Goal: Communication & Community: Answer question/provide support

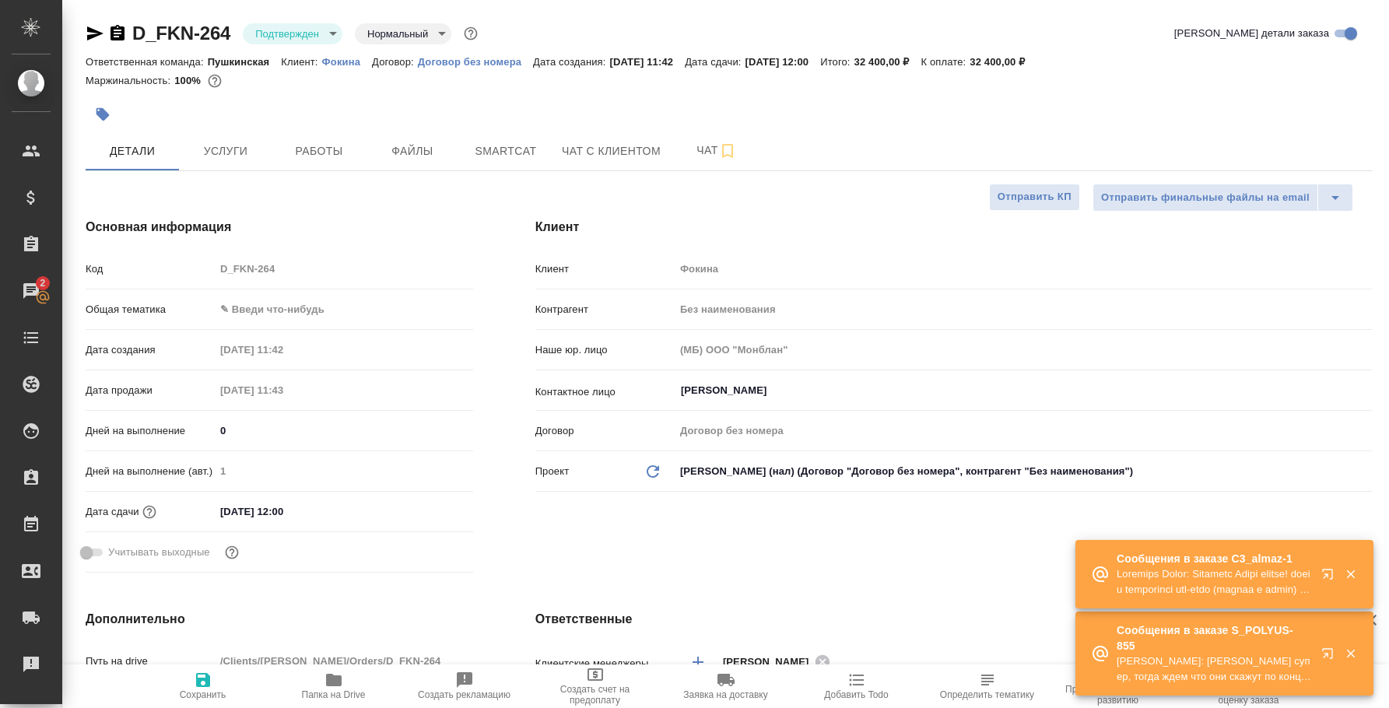
select select "RU"
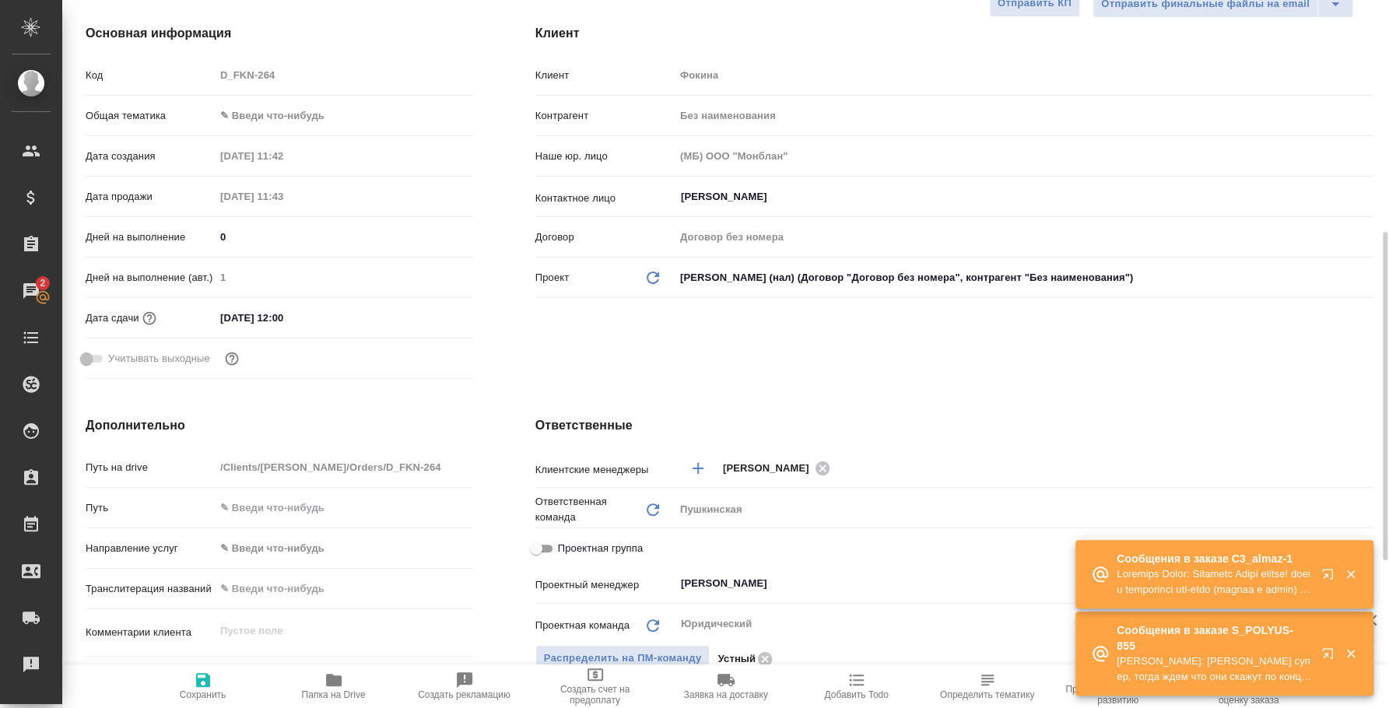
scroll to position [291, 0]
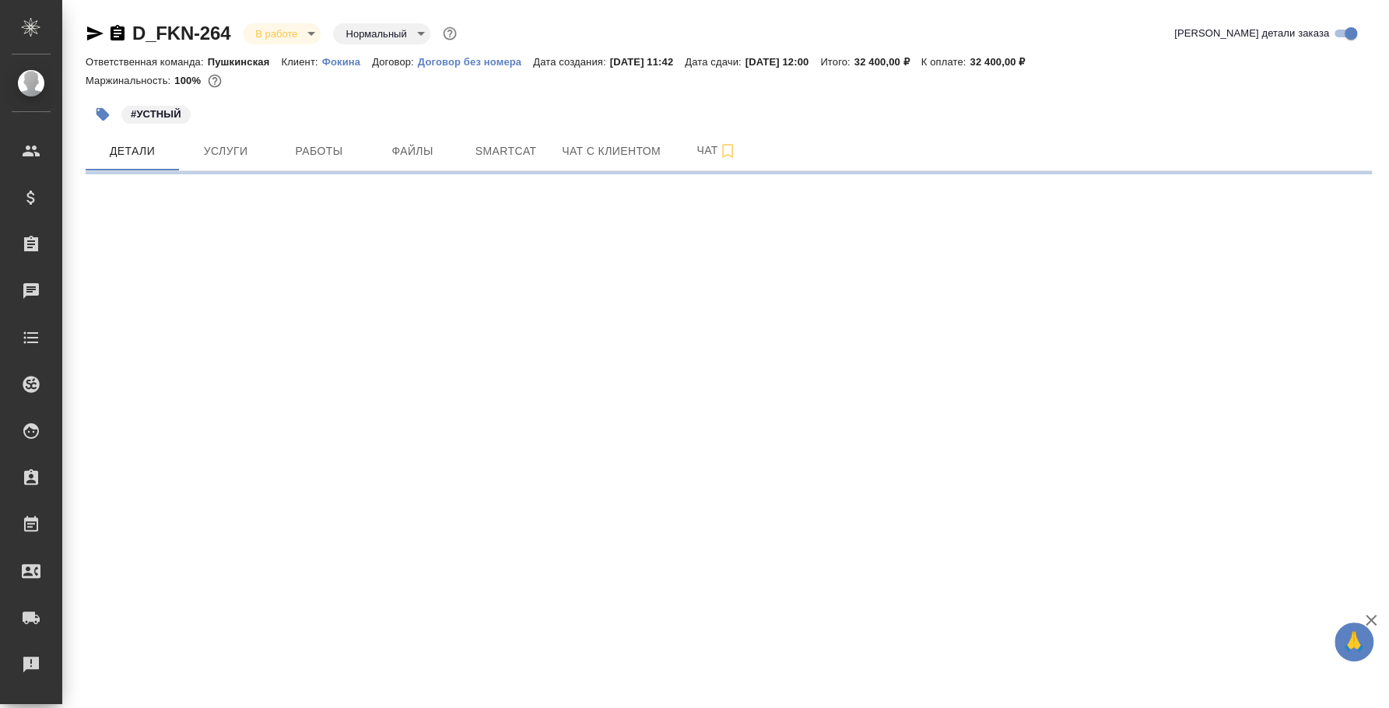
select select "RU"
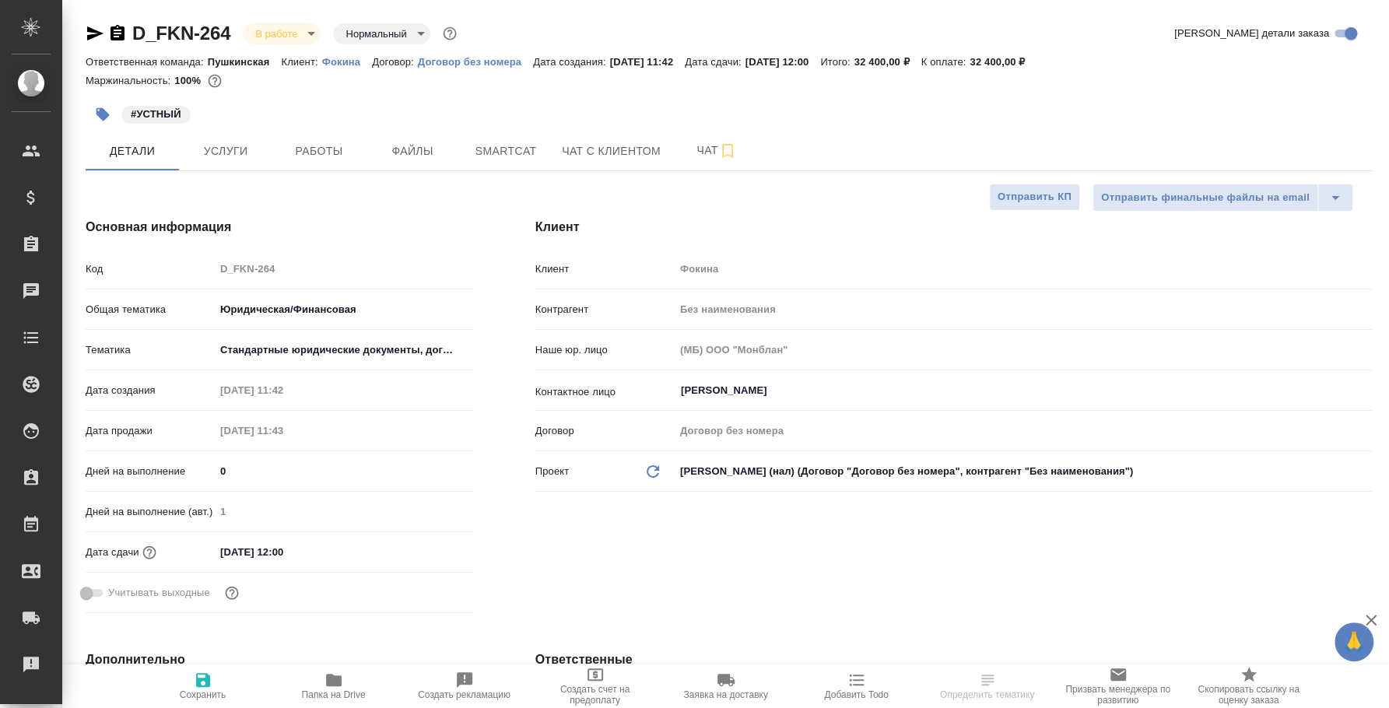
type textarea "x"
type input "[PERSON_NAME]"
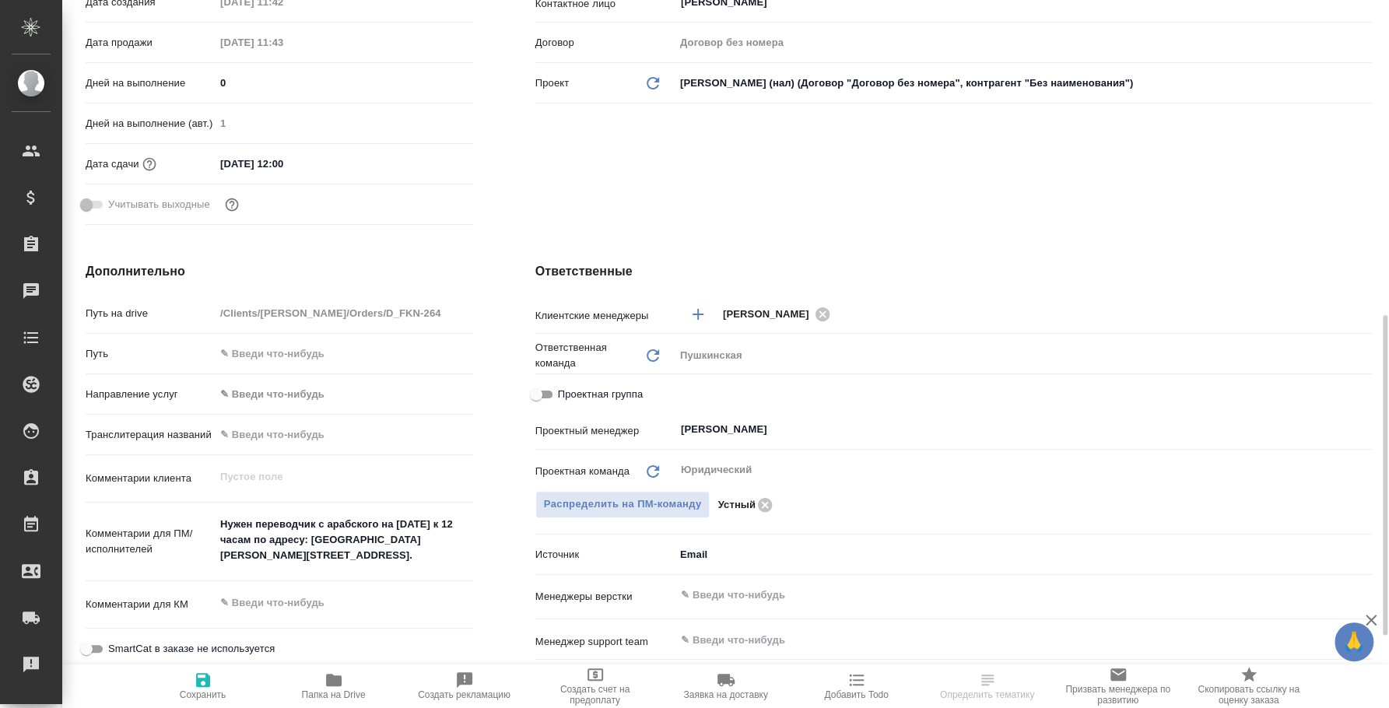
scroll to position [485, 0]
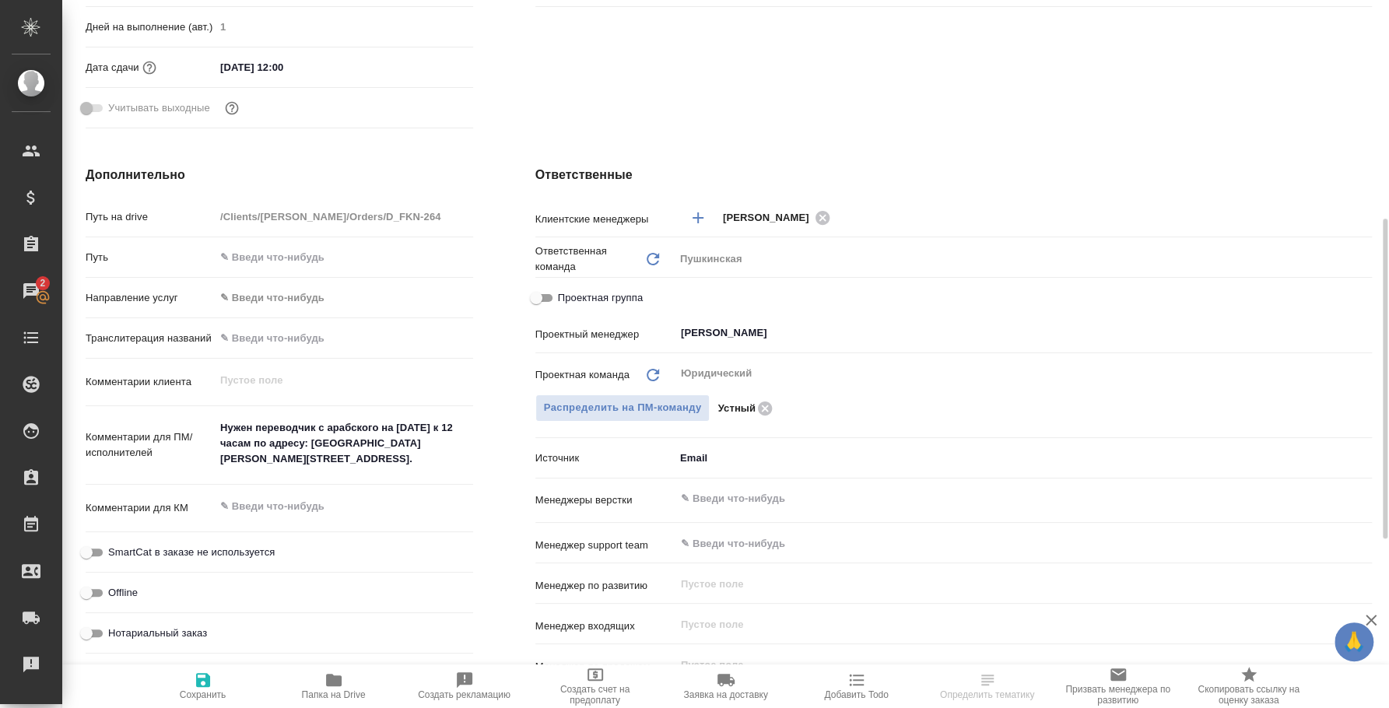
type textarea "x"
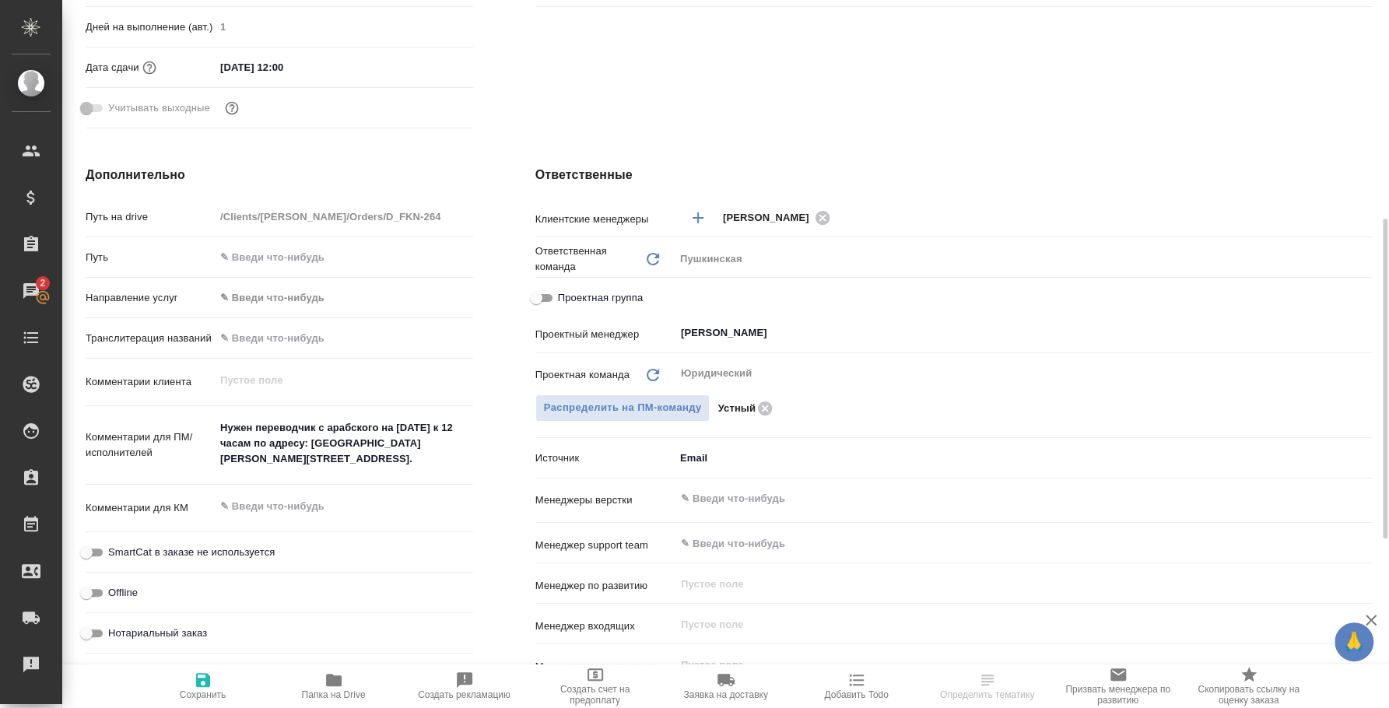
type textarea "x"
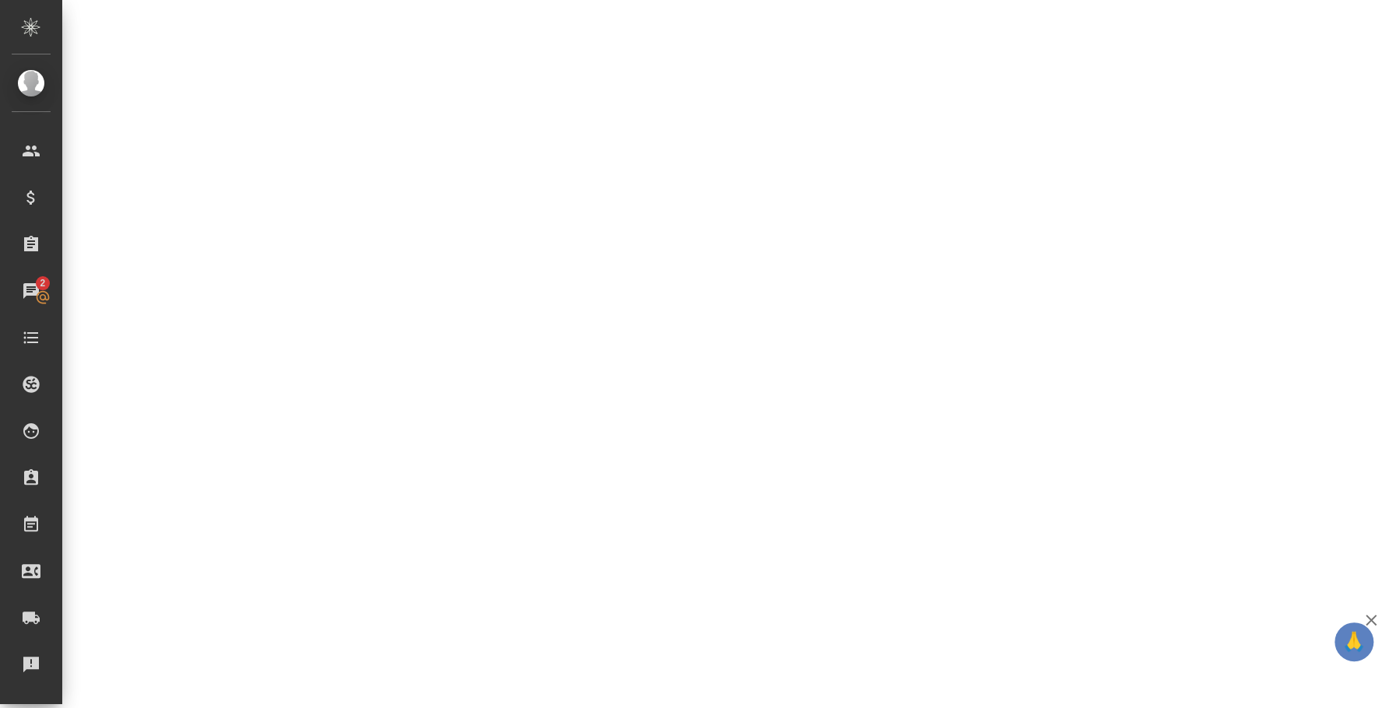
select select "RU"
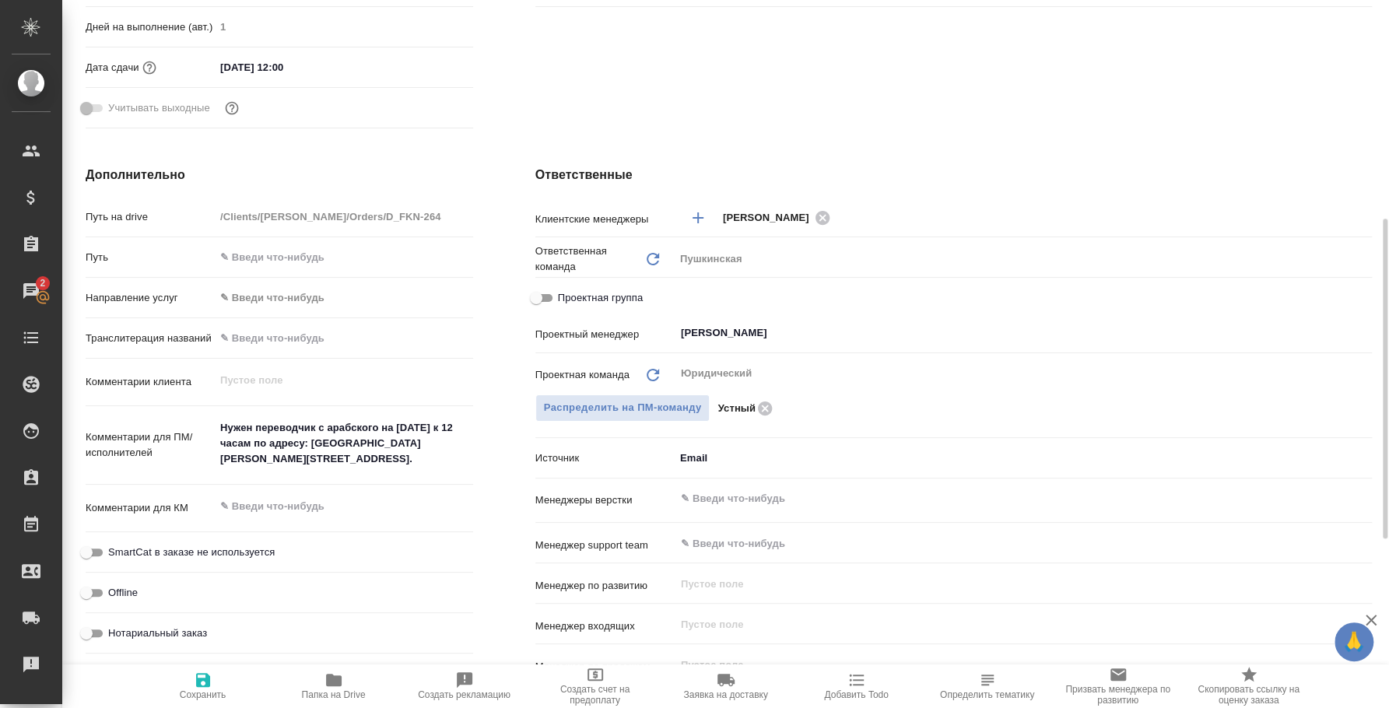
type textarea "x"
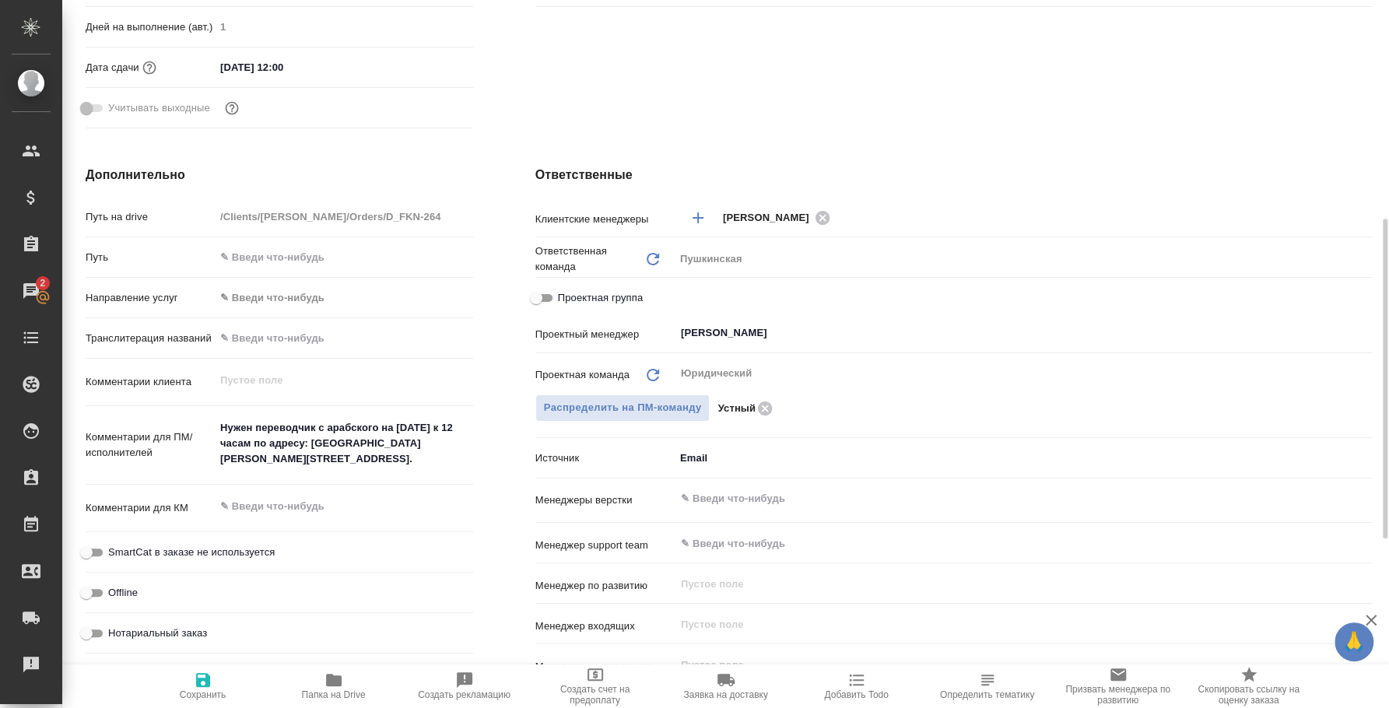
type textarea "x"
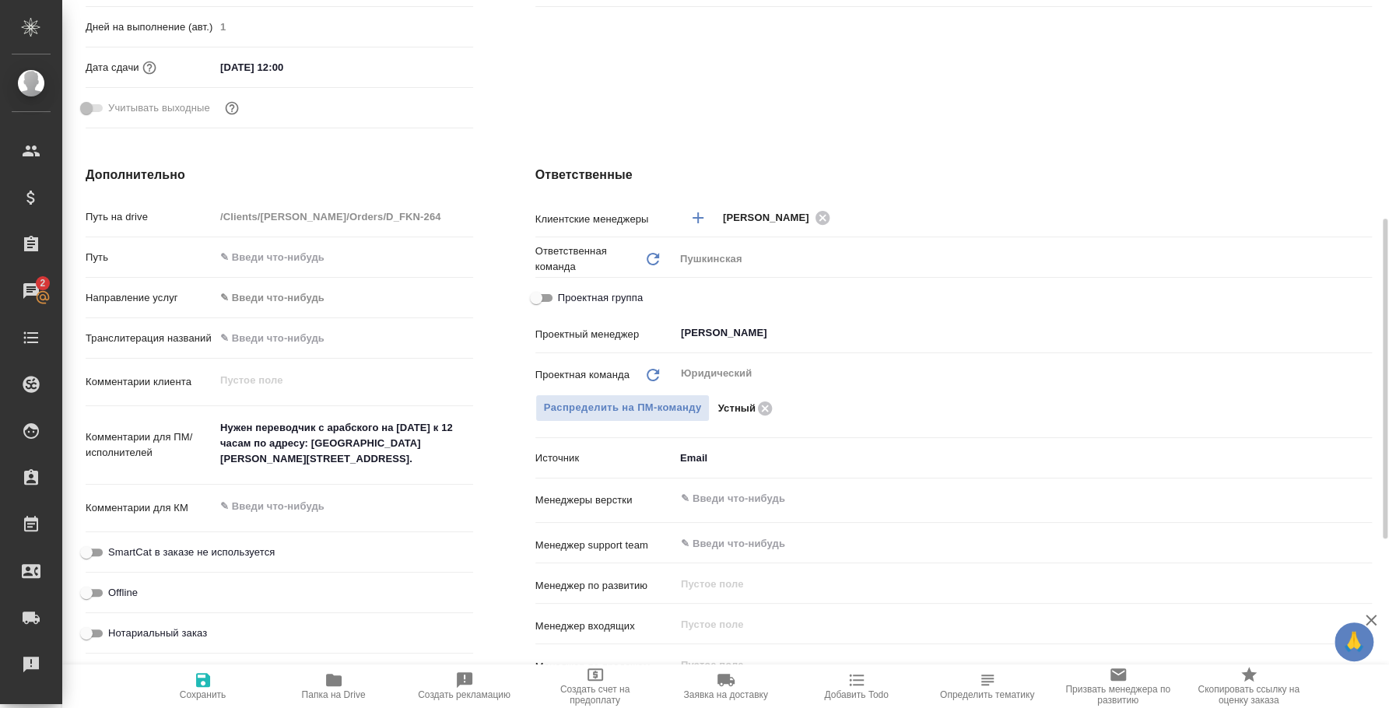
type textarea "x"
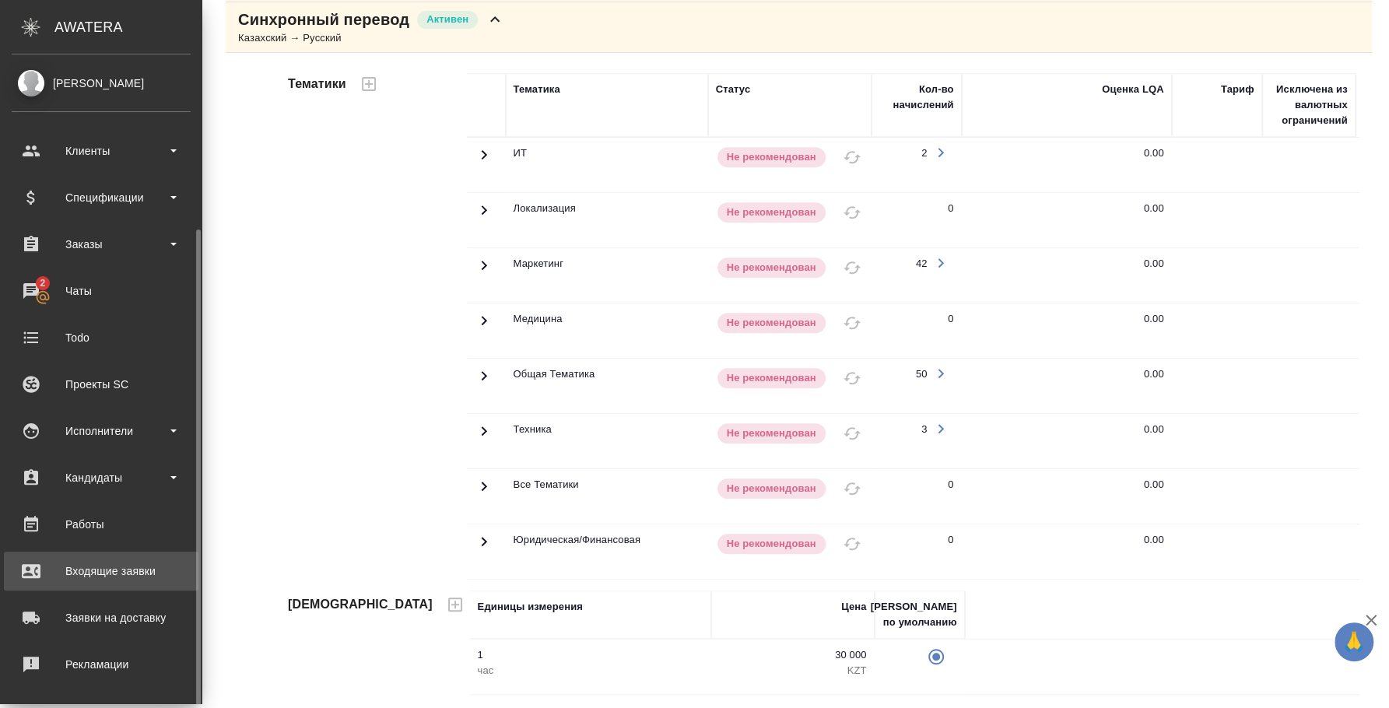
scroll to position [96, 0]
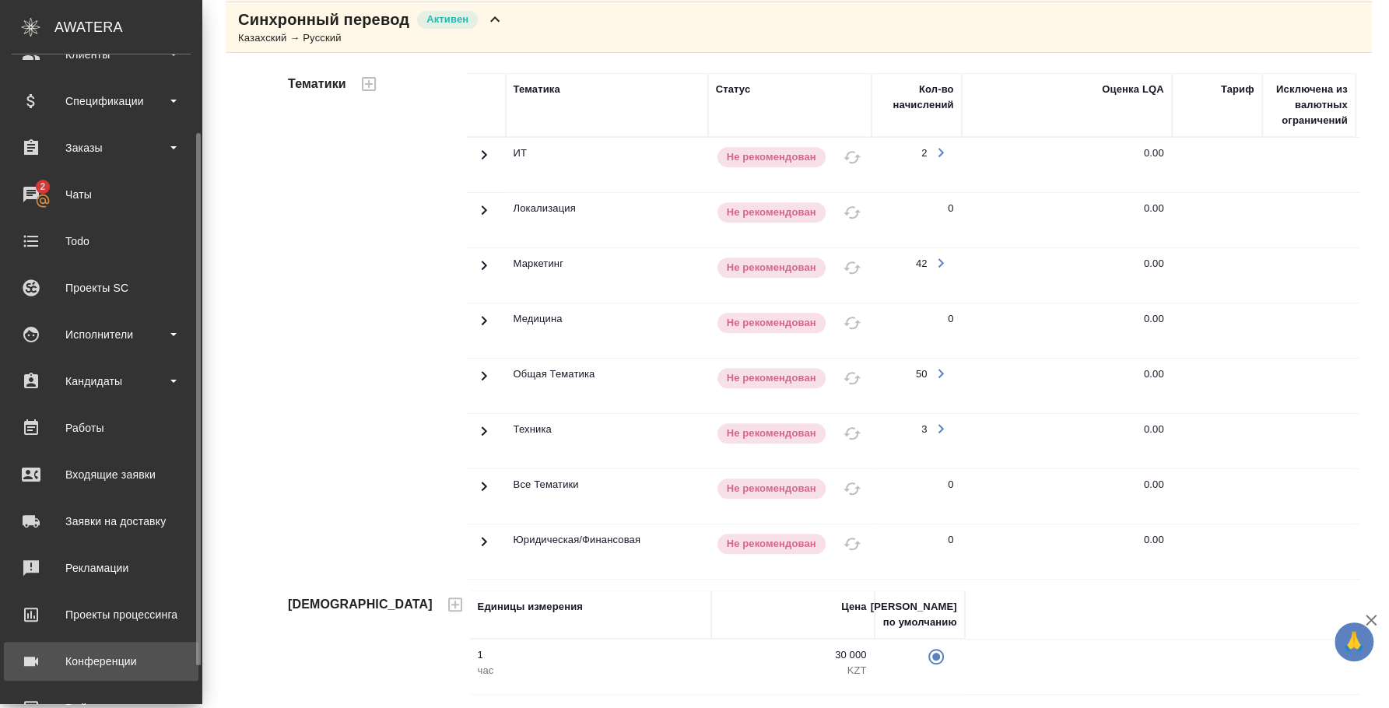
click at [114, 655] on div "Конференции" at bounding box center [101, 661] width 179 height 23
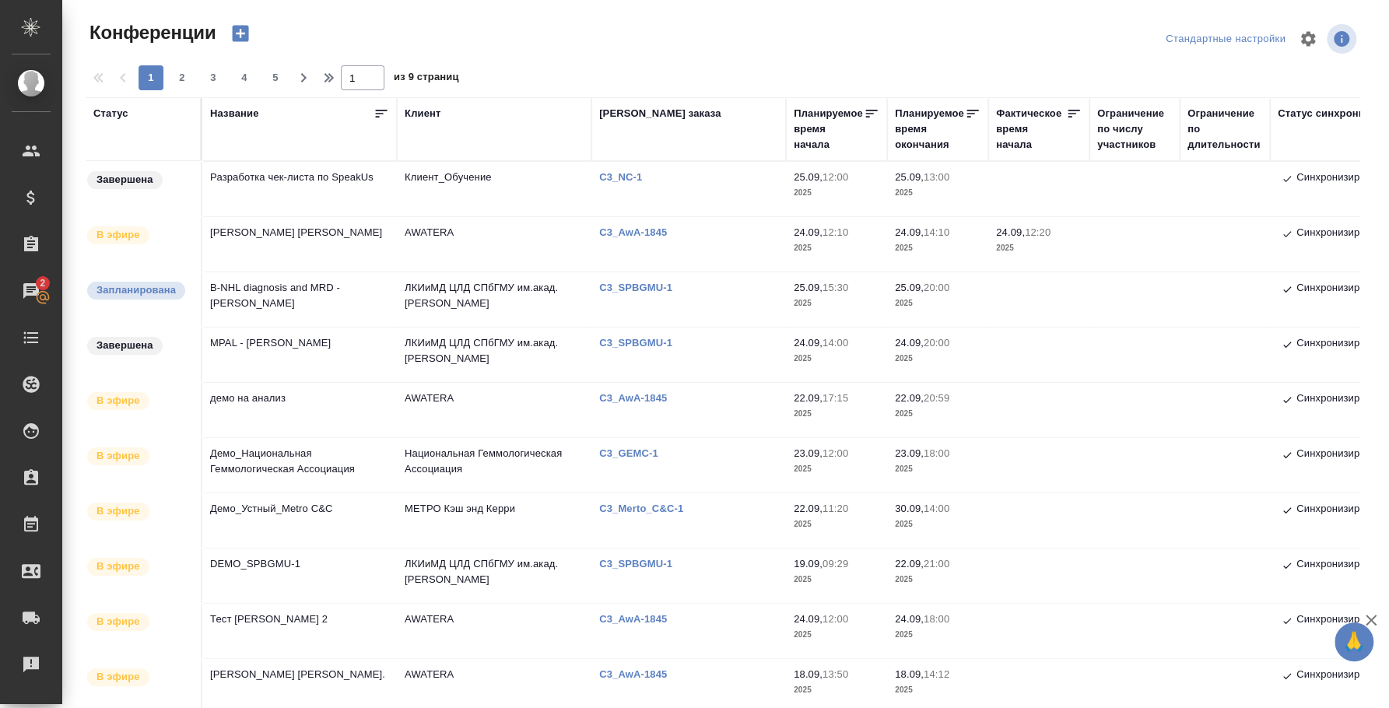
click at [307, 293] on td "В-NHL diagnosis and MRD - Andrew Rawstron" at bounding box center [299, 299] width 194 height 54
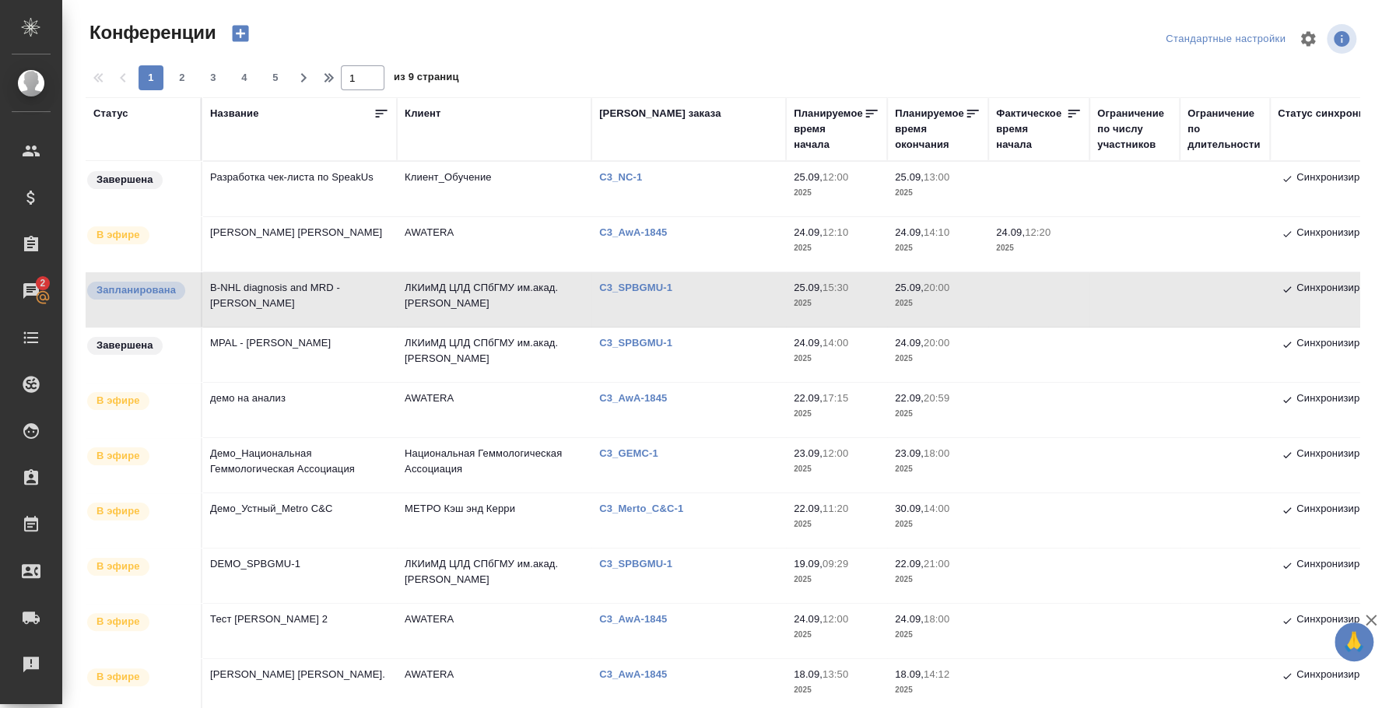
click at [296, 295] on td "В-NHL diagnosis and MRD - Andrew Rawstron" at bounding box center [299, 299] width 194 height 54
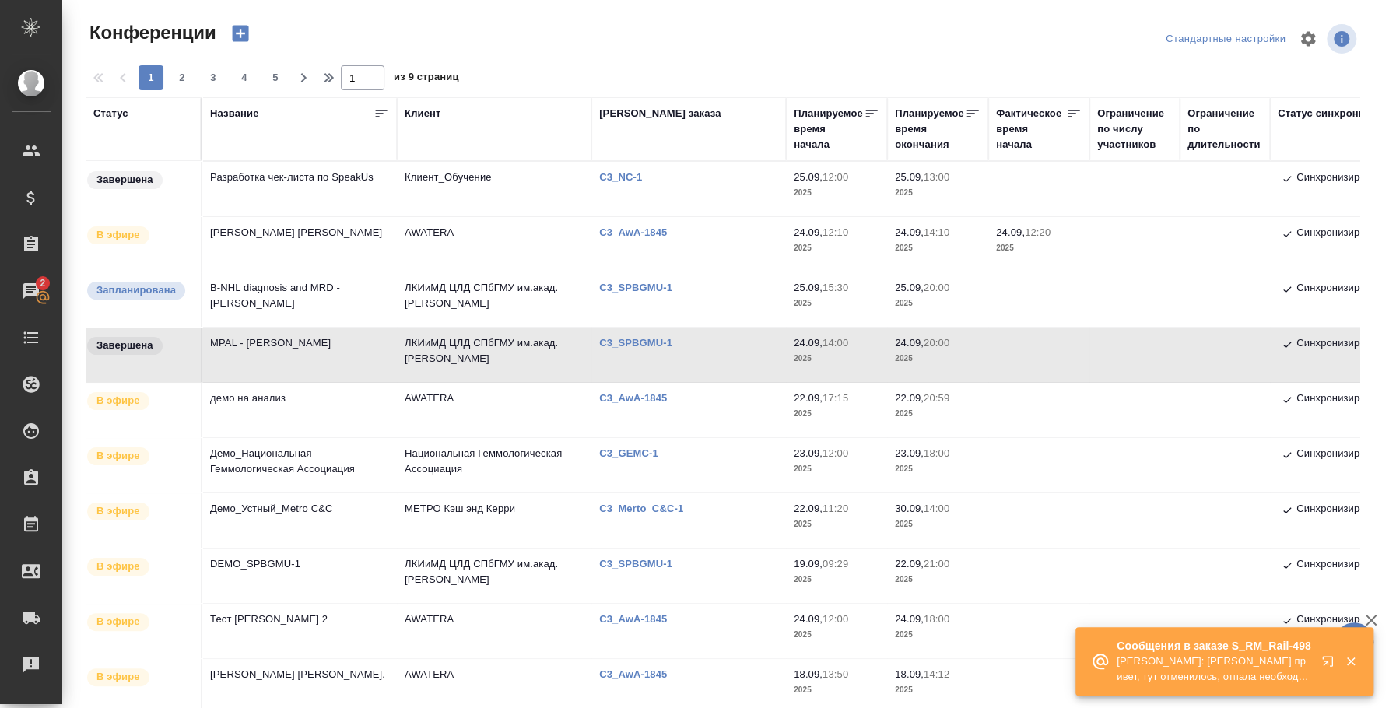
click at [294, 289] on td "В-NHL diagnosis and MRD - [PERSON_NAME]" at bounding box center [299, 299] width 194 height 54
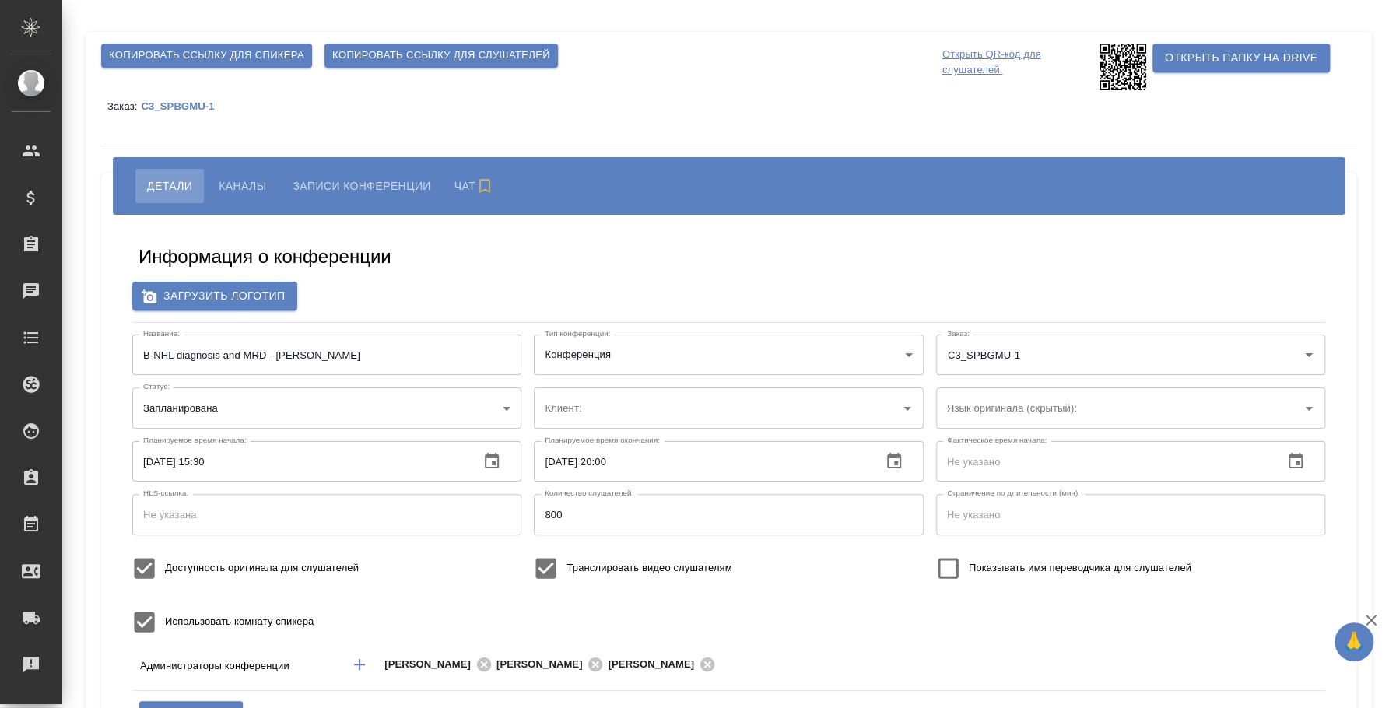
type input "ЛКИиМД ЦЛД СПбГМУ им.акад. [PERSON_NAME]"
type input "ЛКИиМД ЦЛД СПбГМУ им.акад. И.П.Павлова"
type input "бада"
click at [278, 354] on input "В-NHL diagnosis and MRD - Andrew Rawstron" at bounding box center [326, 355] width 389 height 40
click at [140, 349] on input "В-NHL diagnosis and MRD - Andrew Rawstron" at bounding box center [326, 355] width 389 height 40
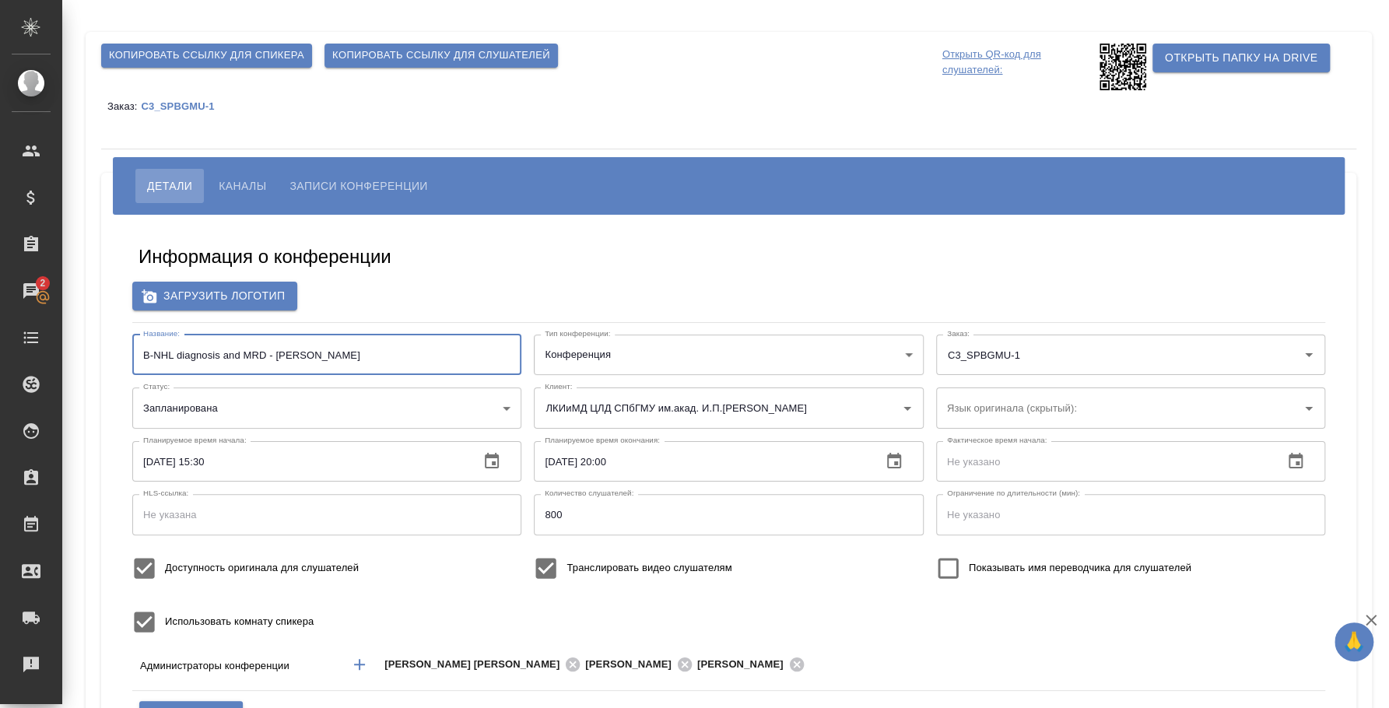
paste input "Experience in diagnosis and MRD of multiple myeloma"
type input "Experience in diagnosis and MRD of multiple myeloma/В-NHL diagnosis and MRD - A…"
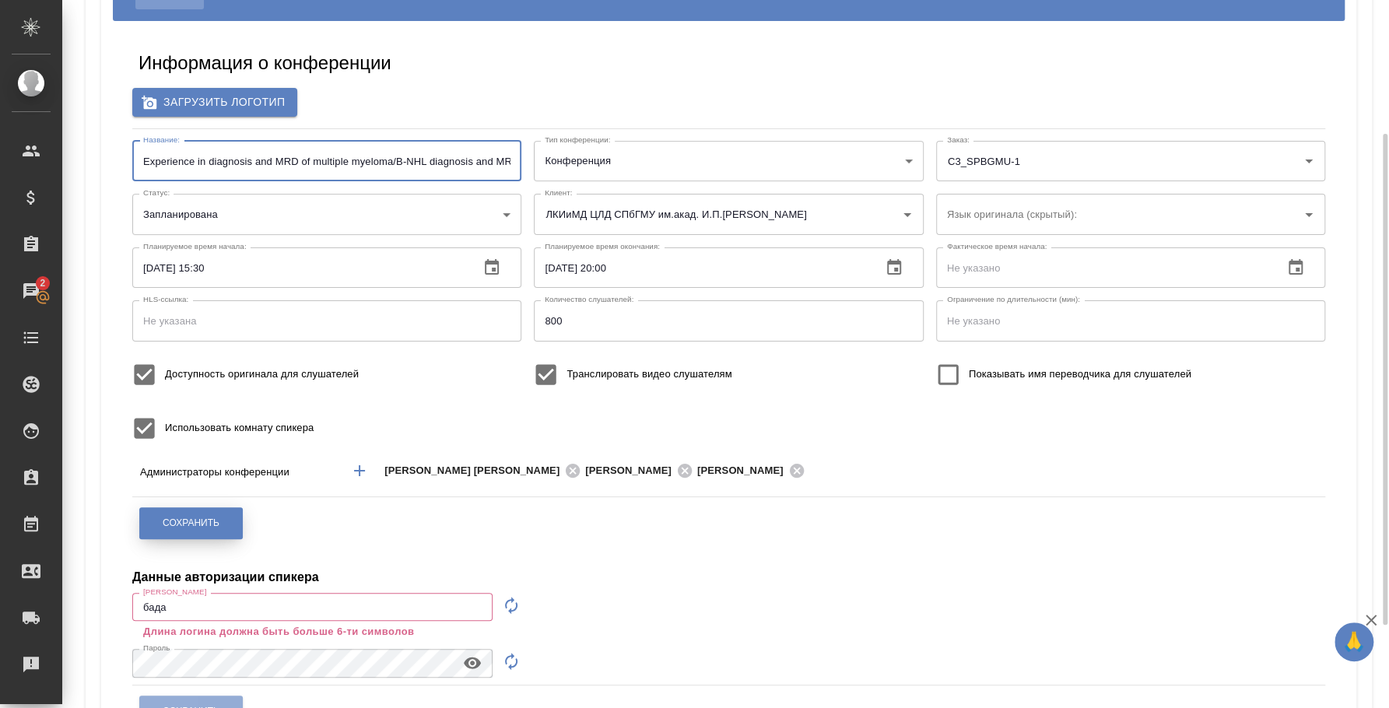
click at [232, 528] on button "Сохранить" at bounding box center [190, 523] width 103 height 32
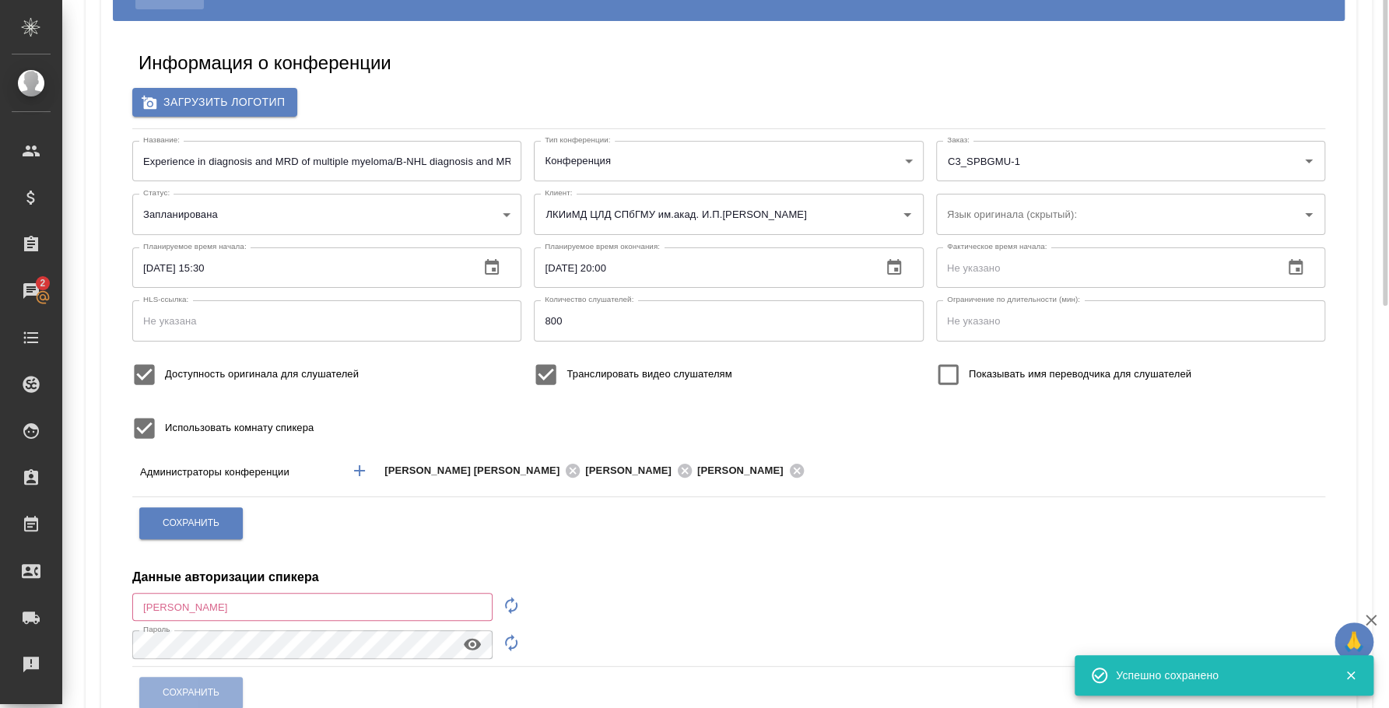
scroll to position [0, 0]
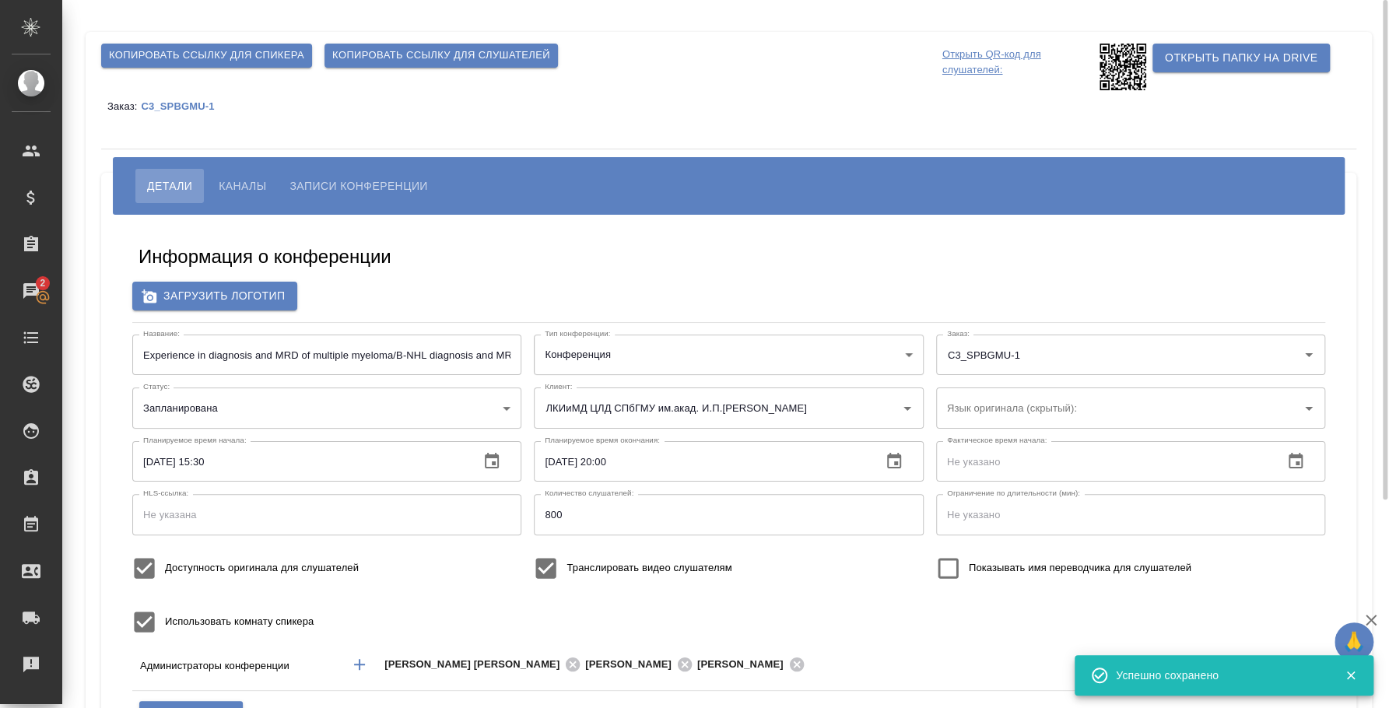
click at [440, 57] on span "Копировать ссылку для слушателей" at bounding box center [441, 56] width 218 height 18
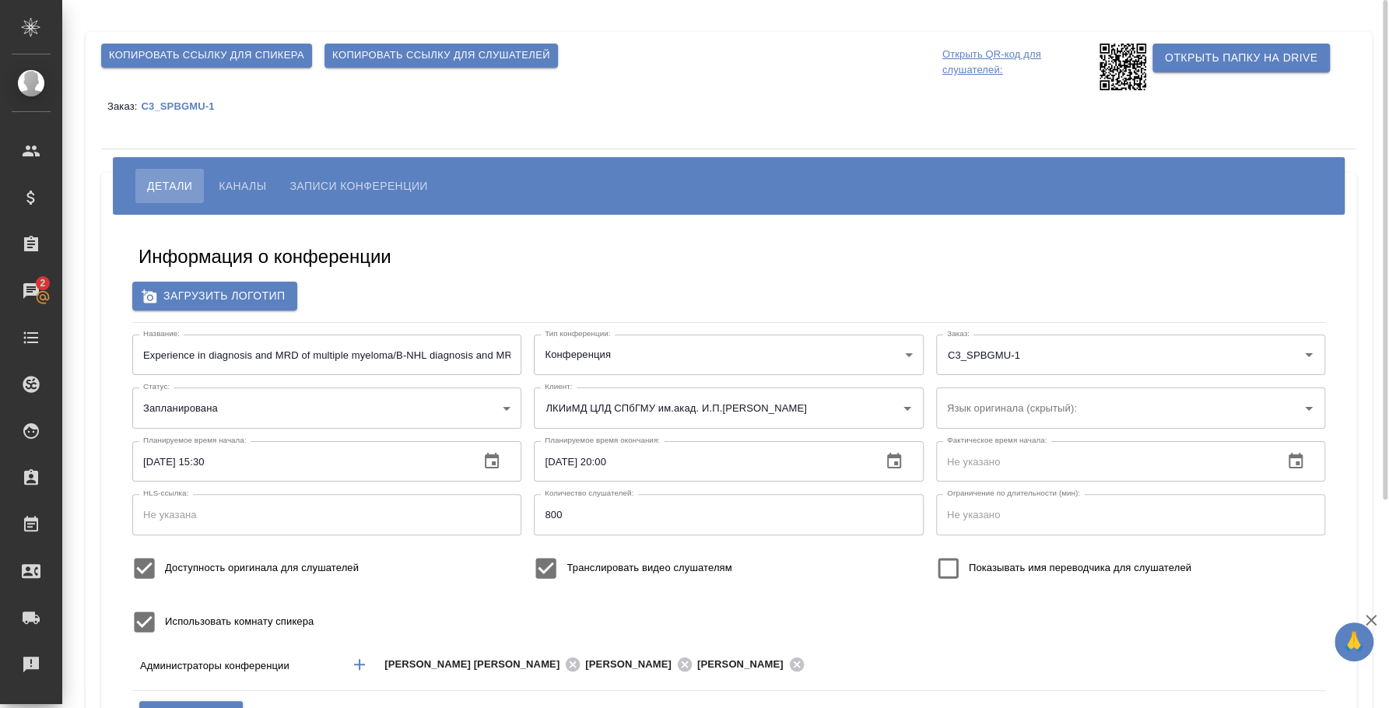
click at [1123, 78] on icon at bounding box center [1122, 67] width 47 height 47
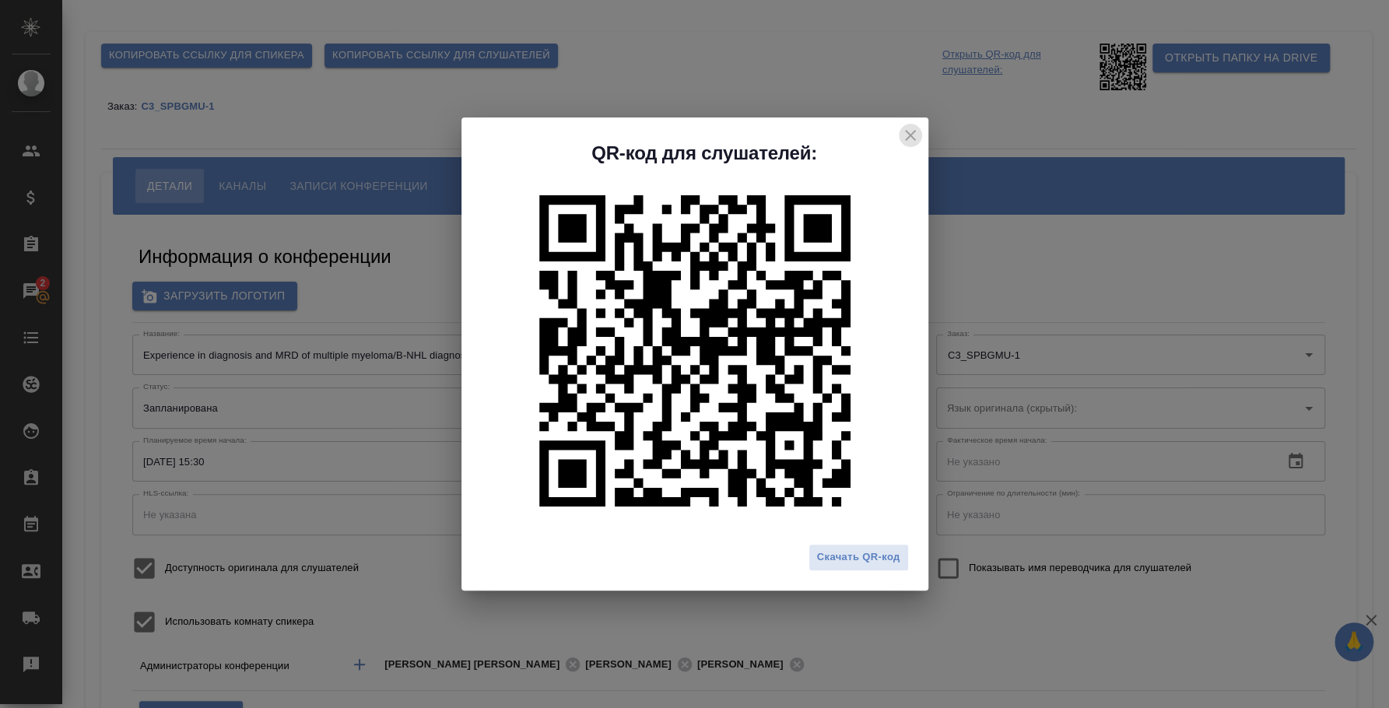
click at [908, 127] on icon "close" at bounding box center [910, 135] width 19 height 19
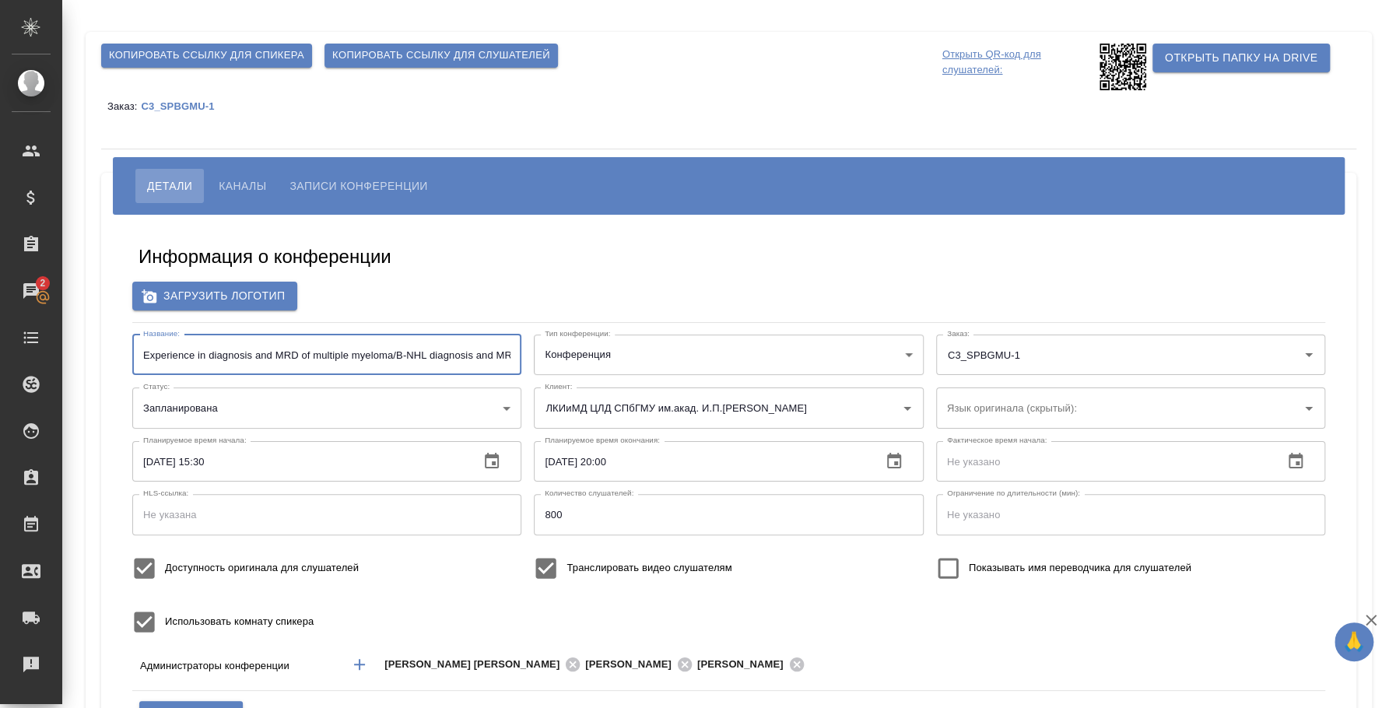
click at [398, 356] on input "Experience in diagnosis and MRD of multiple myeloma/В-NHL diagnosis and MRD - A…" at bounding box center [326, 355] width 389 height 40
type input "Experience in diagnosis and MRD of multiple myeloma / В-NHL diagnosis and MRD -…"
click at [986, 58] on p "Открыть QR-код для слушателей:" at bounding box center [1018, 67] width 153 height 47
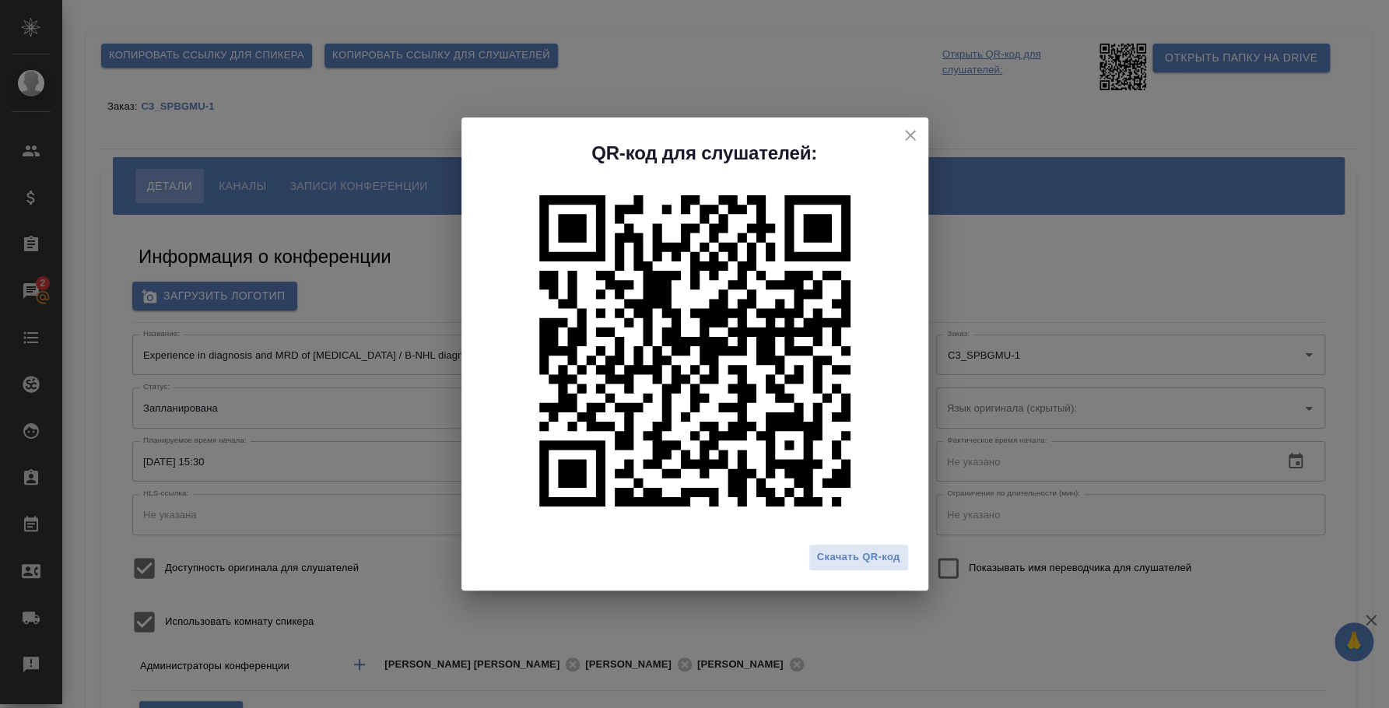
click at [902, 132] on icon "close" at bounding box center [910, 135] width 19 height 19
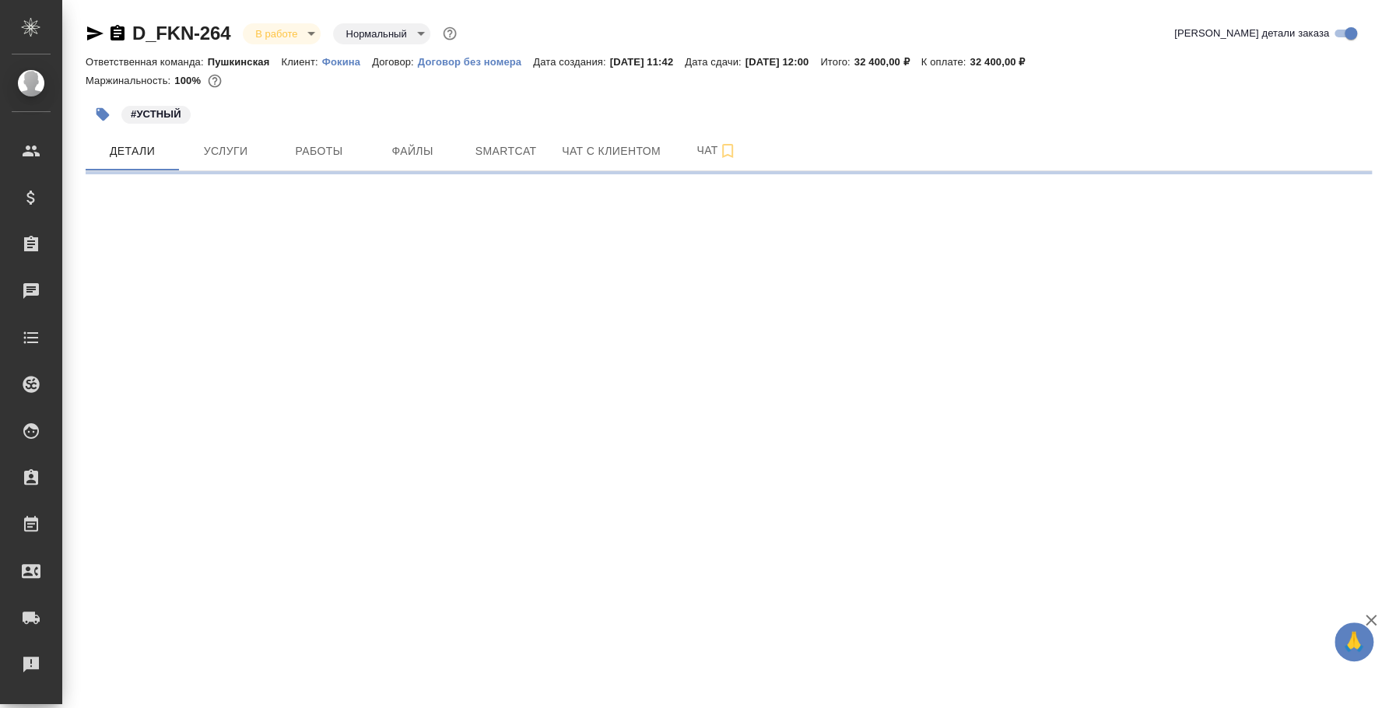
select select "RU"
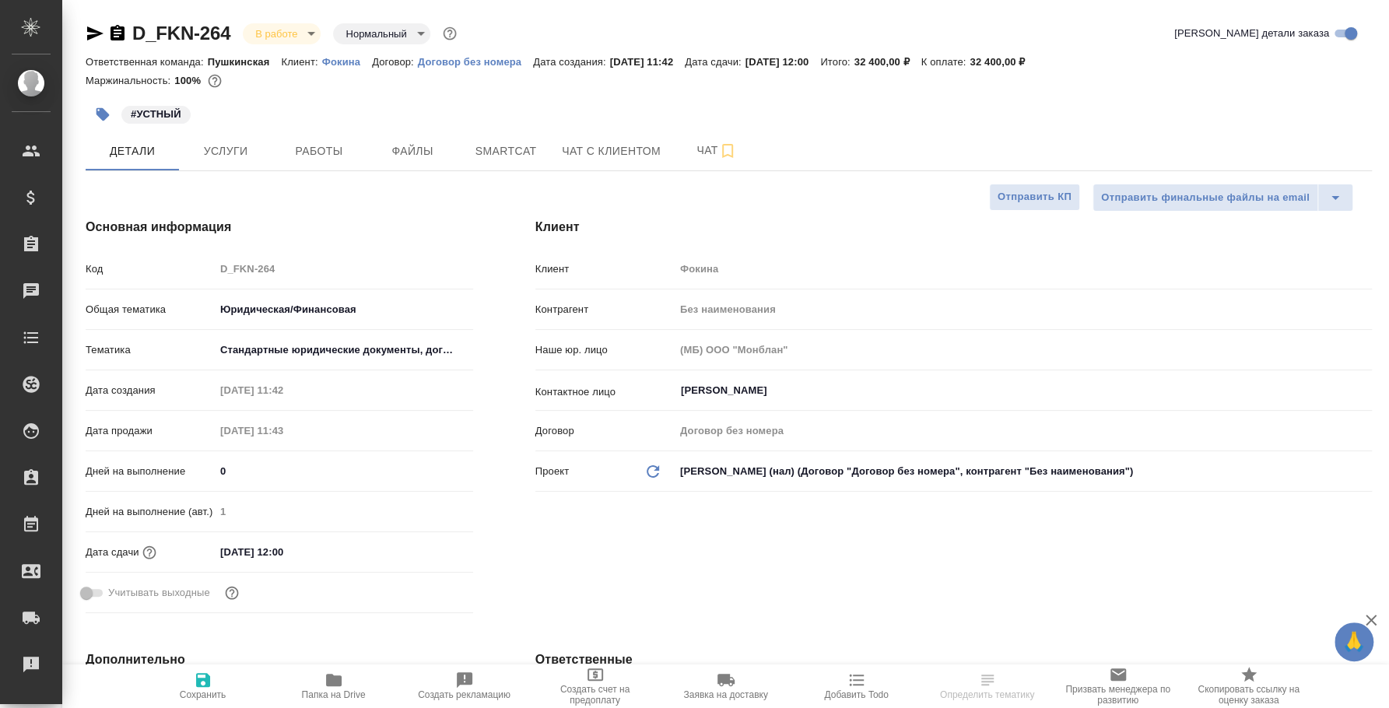
type textarea "x"
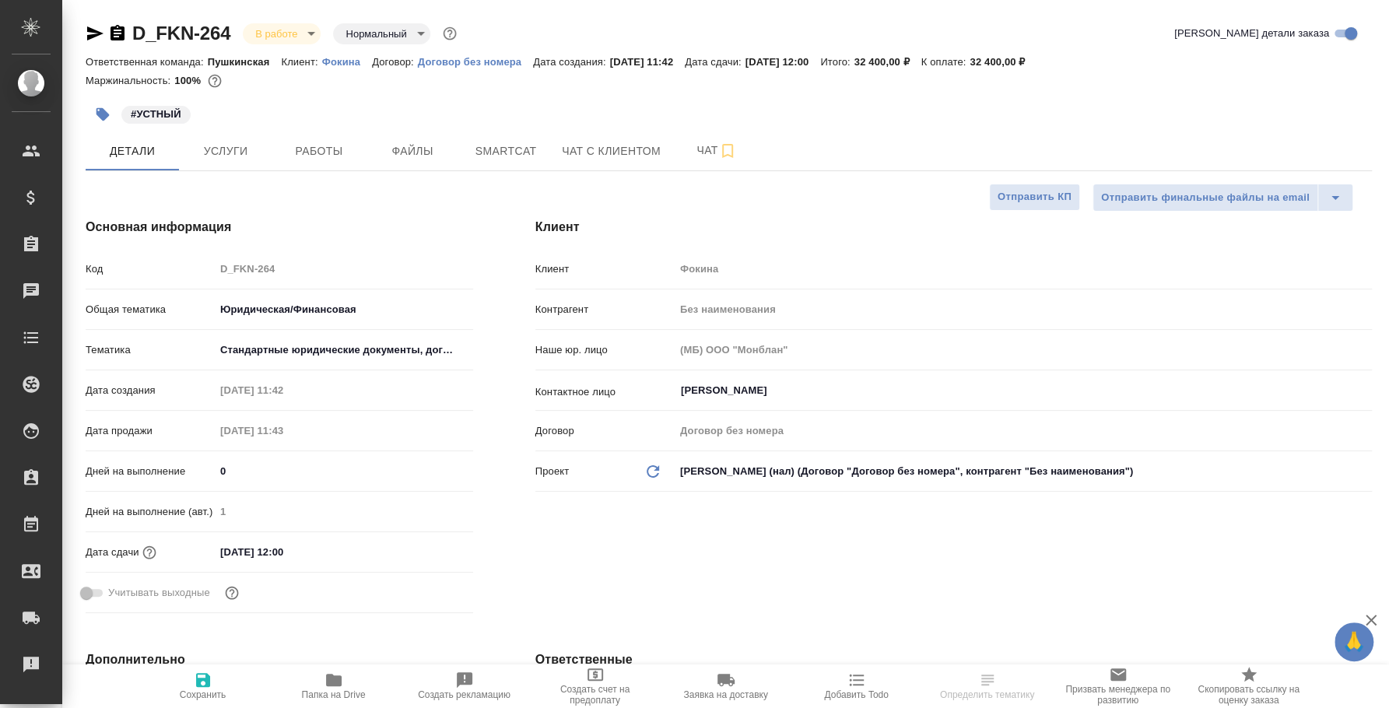
type textarea "x"
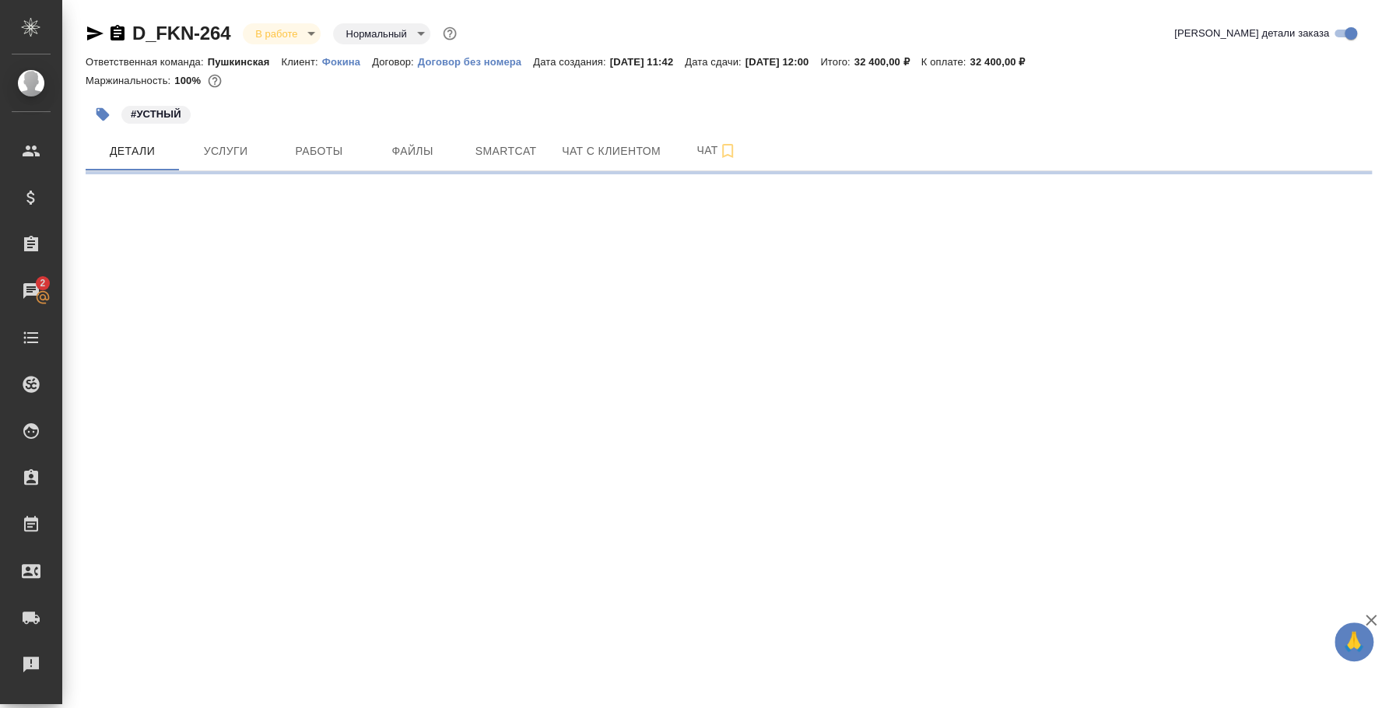
select select "RU"
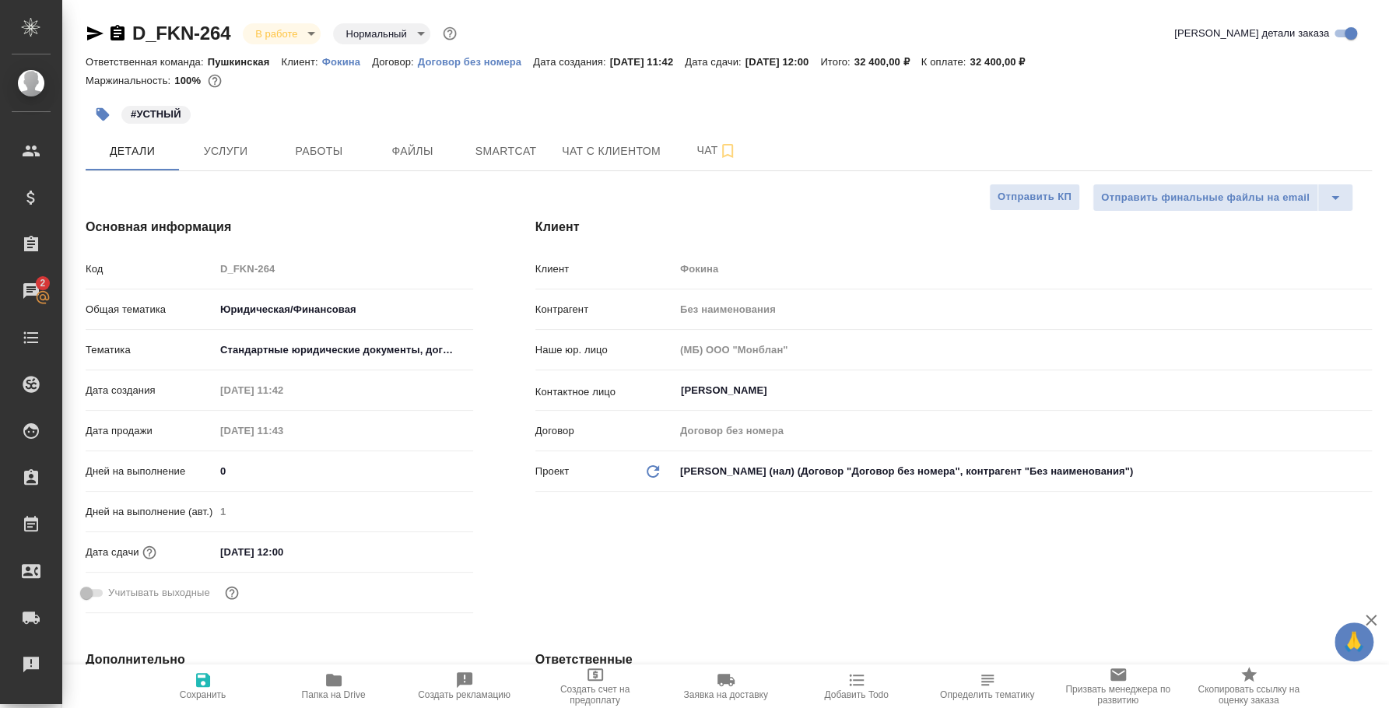
type textarea "x"
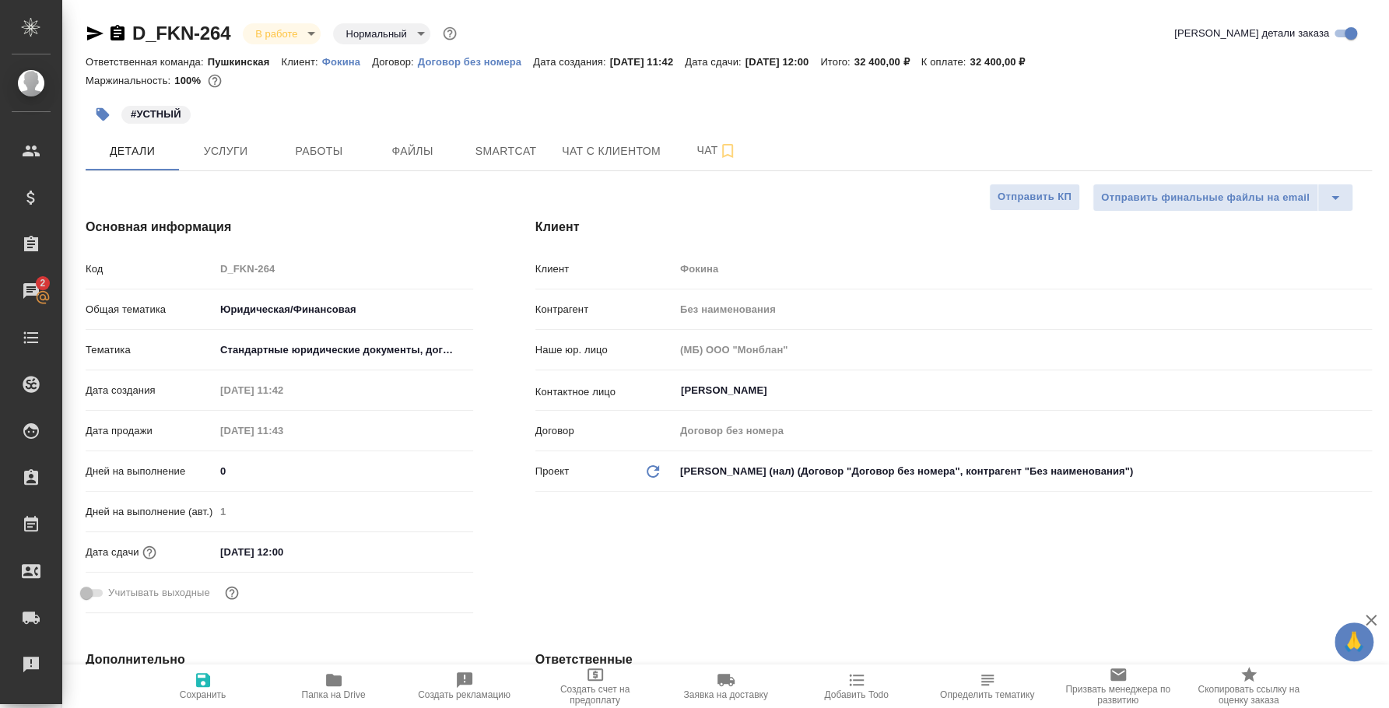
type textarea "x"
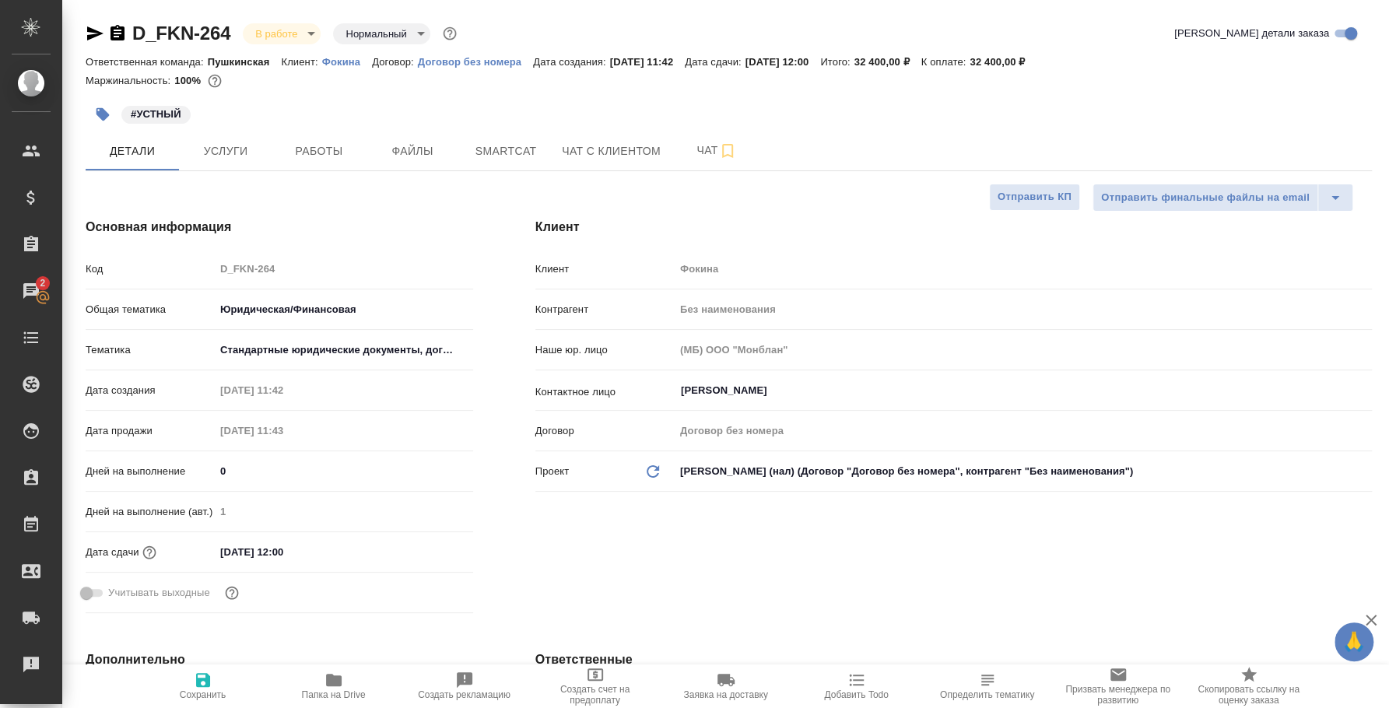
type textarea "x"
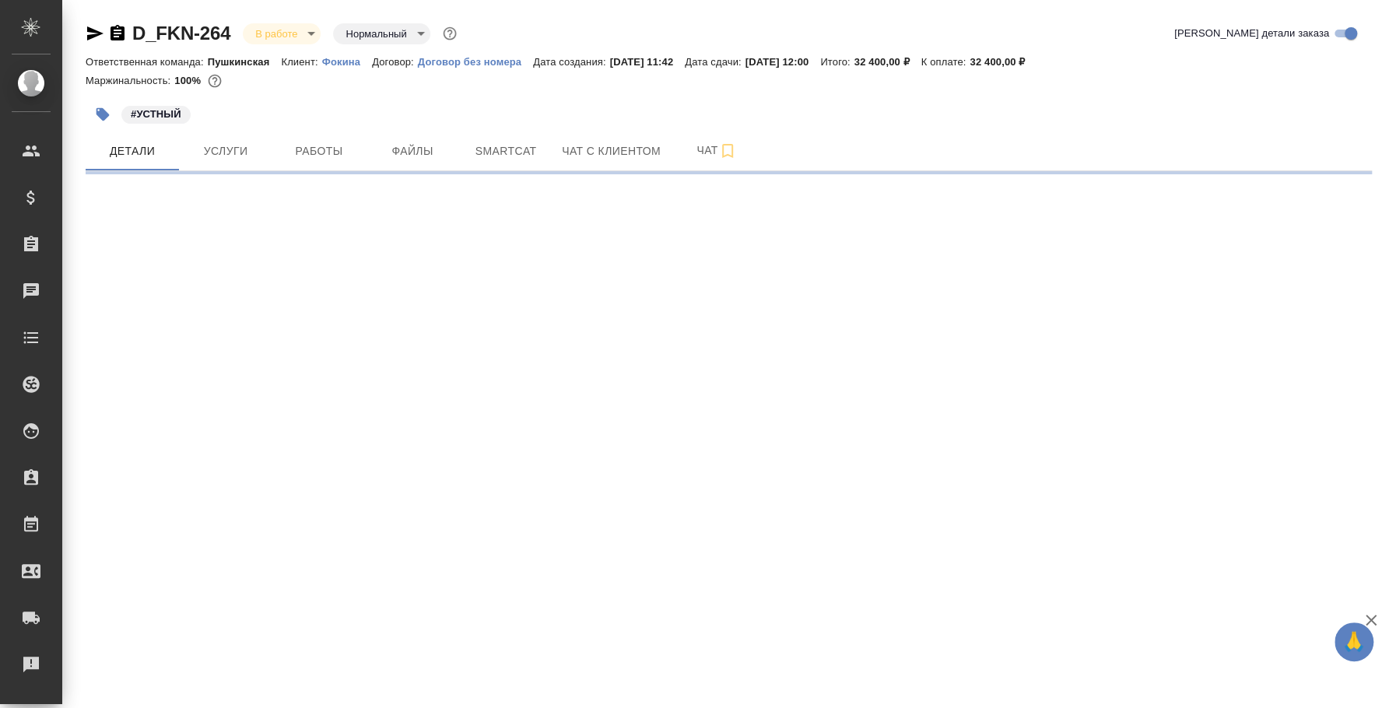
select select "RU"
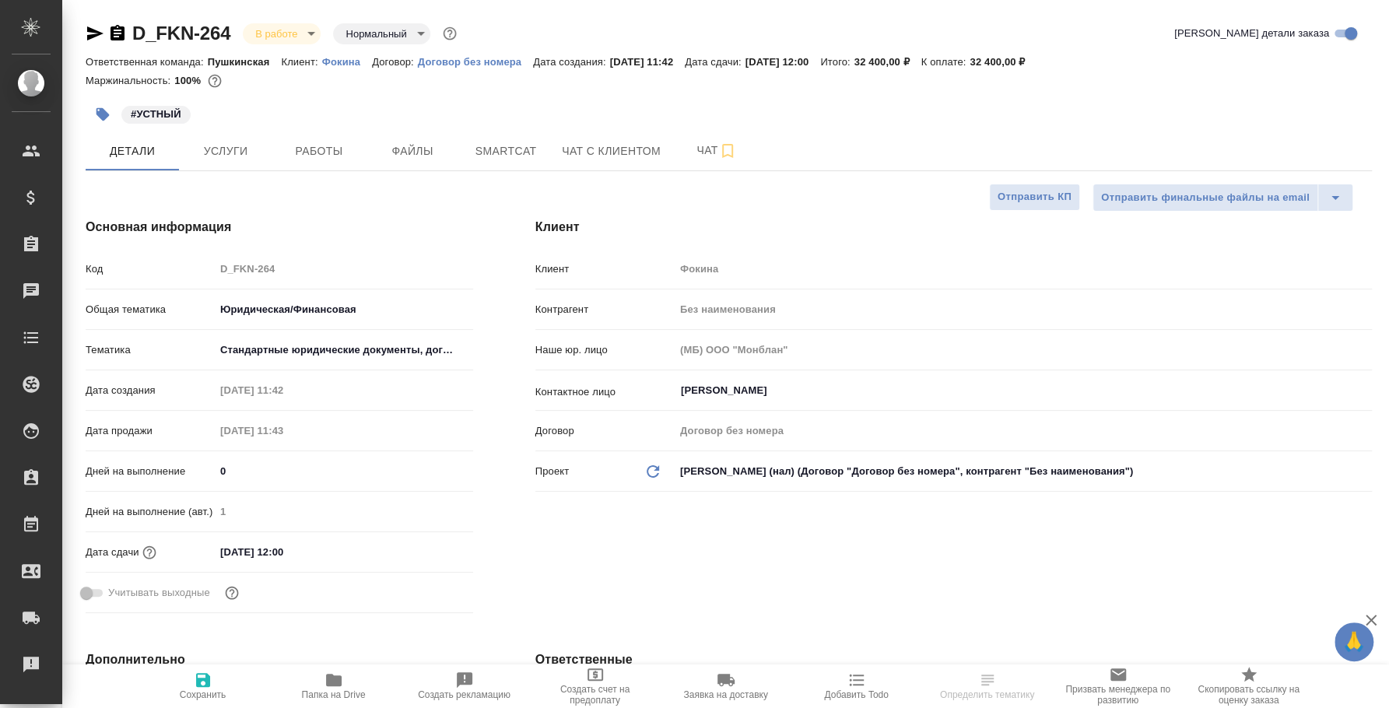
type textarea "x"
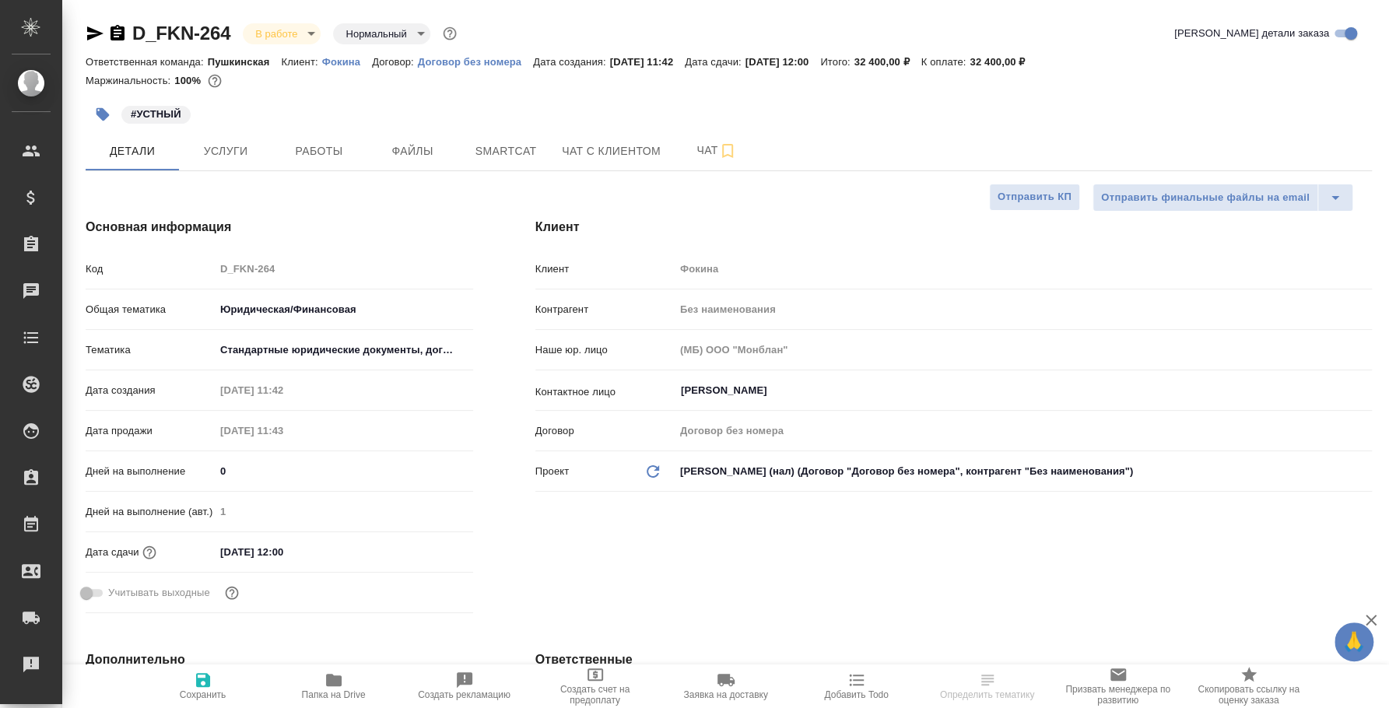
type textarea "x"
select select "RU"
type textarea "x"
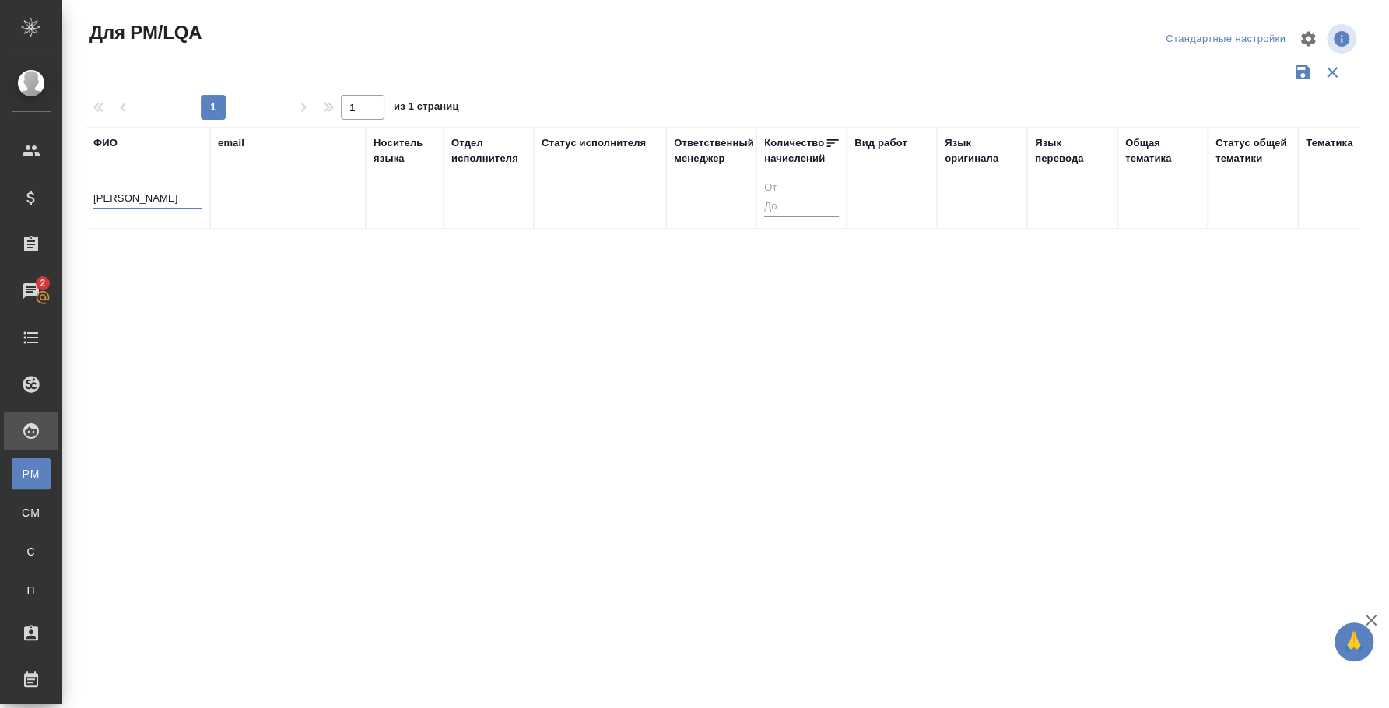
type input "[PERSON_NAME]"
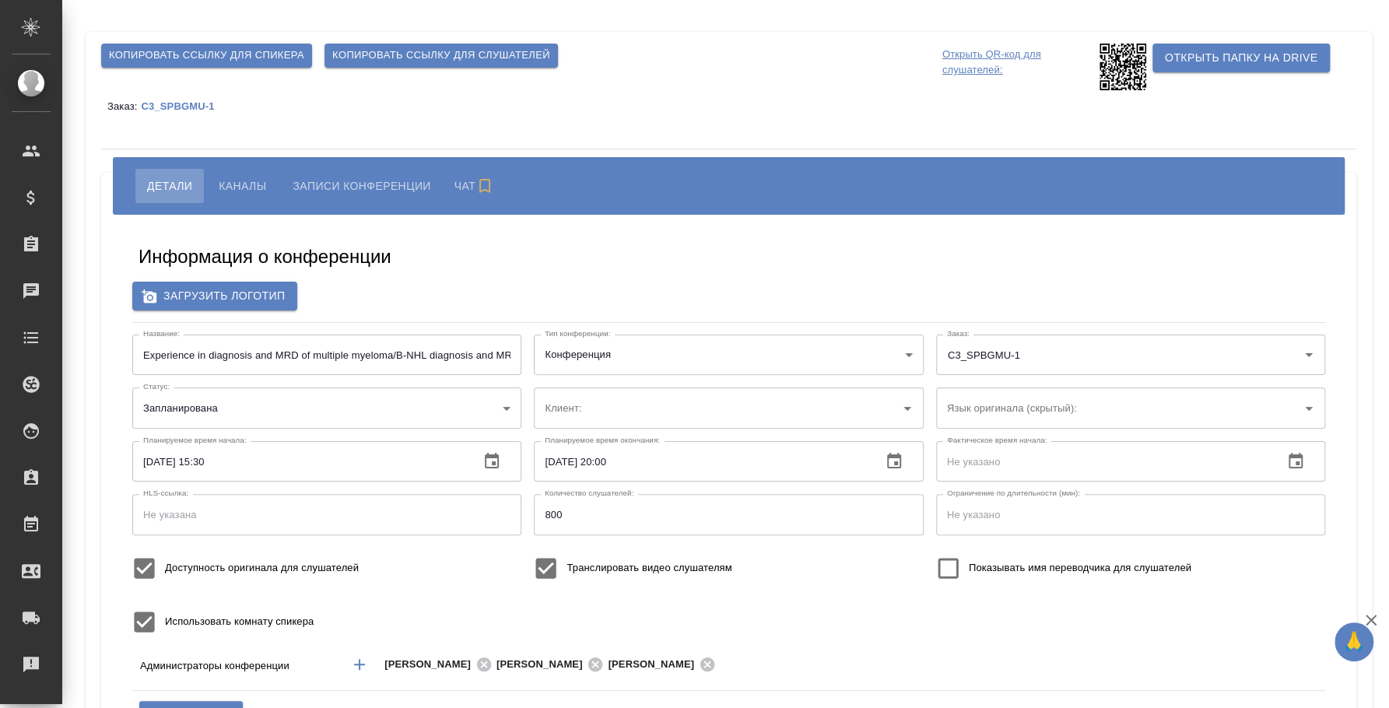
type input "ЛКИиМД ЦЛД СПбГМУ им.акад. [PERSON_NAME]"
type input "бада"
click at [443, 414] on body "🙏 .cls-1 fill:#fff; AWATERA [PERSON_NAME] Спецификации Заказы 2 Чаты Todo Проек…" at bounding box center [694, 354] width 1389 height 708
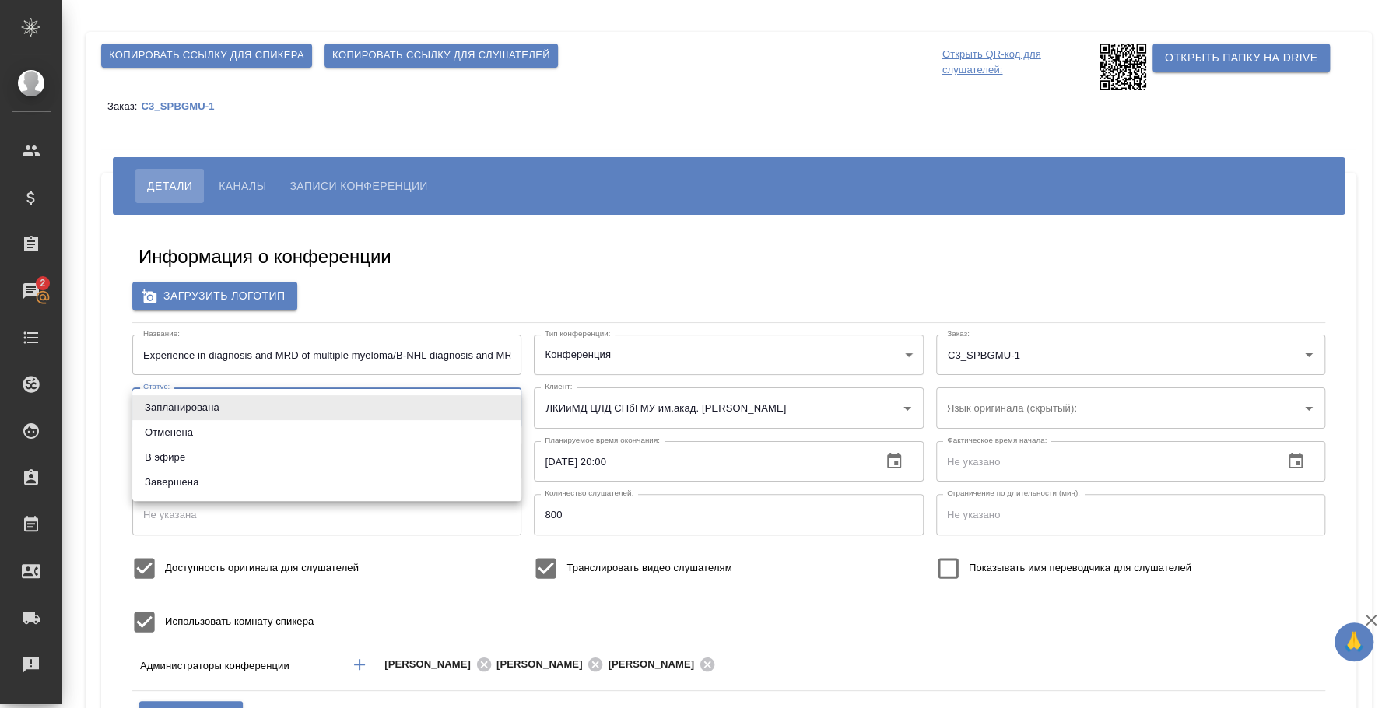
click at [513, 251] on div at bounding box center [694, 354] width 1389 height 708
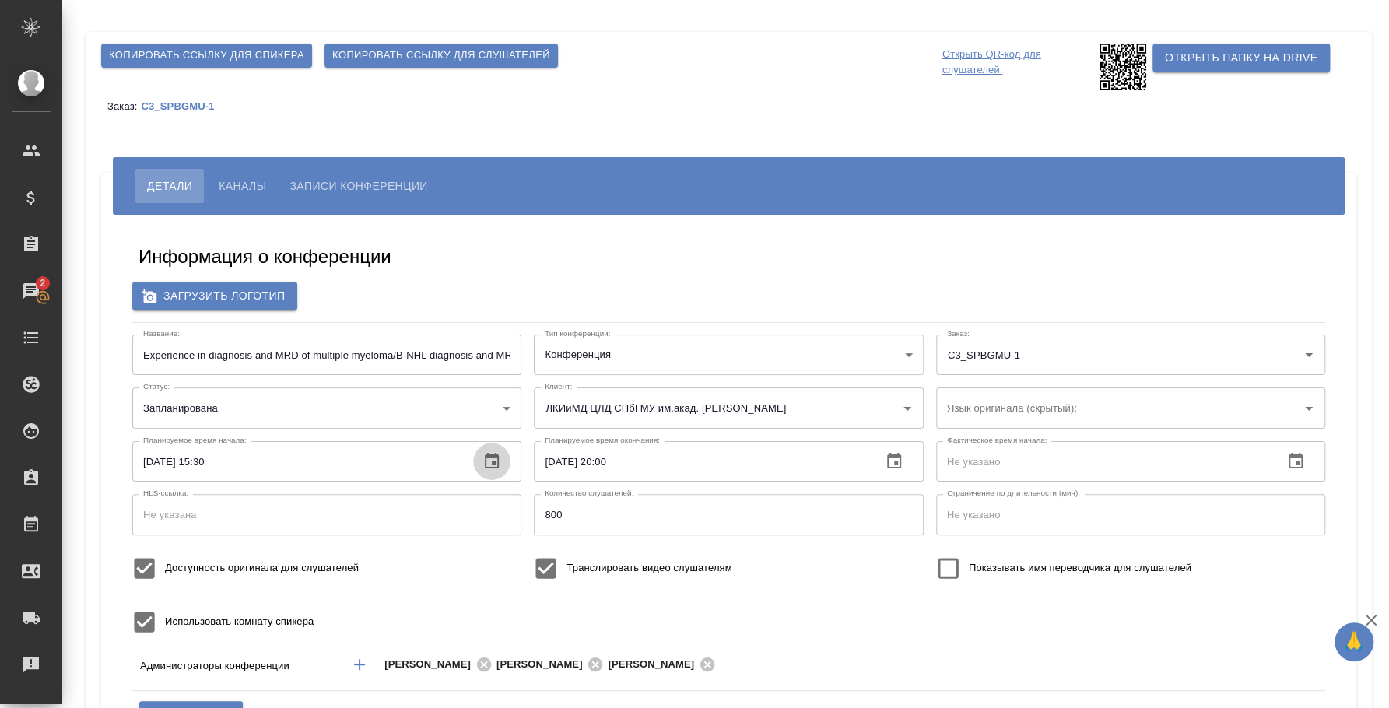
click at [492, 457] on icon "button" at bounding box center [492, 461] width 14 height 16
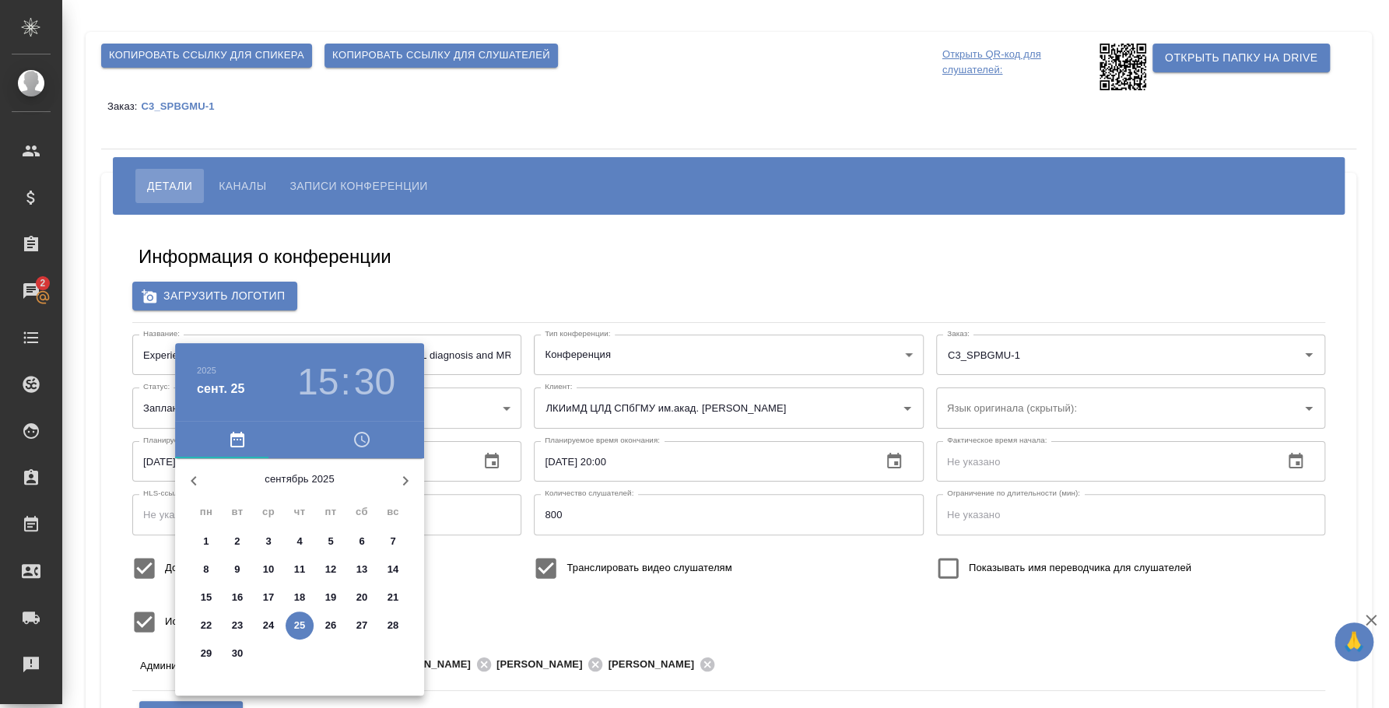
click at [470, 257] on div at bounding box center [694, 354] width 1389 height 708
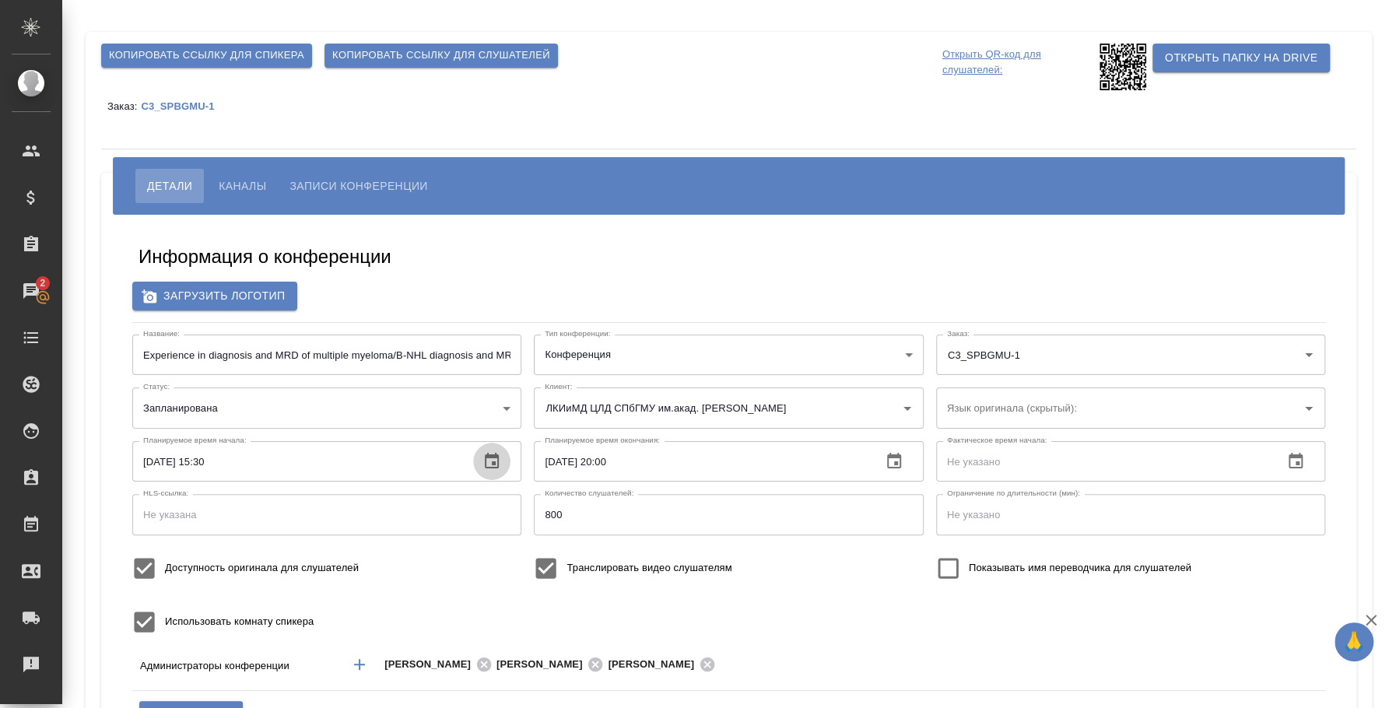
click at [492, 458] on icon "button" at bounding box center [491, 461] width 19 height 19
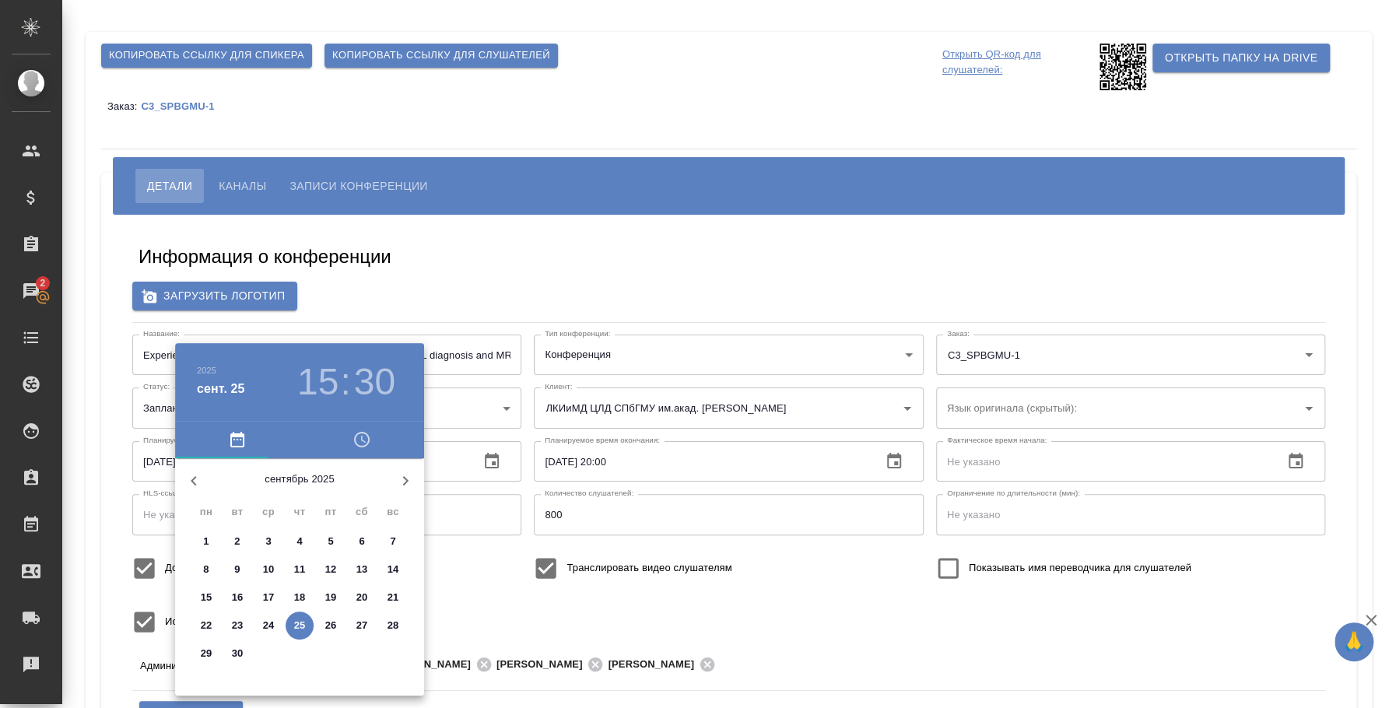
click at [487, 462] on div at bounding box center [694, 354] width 1389 height 708
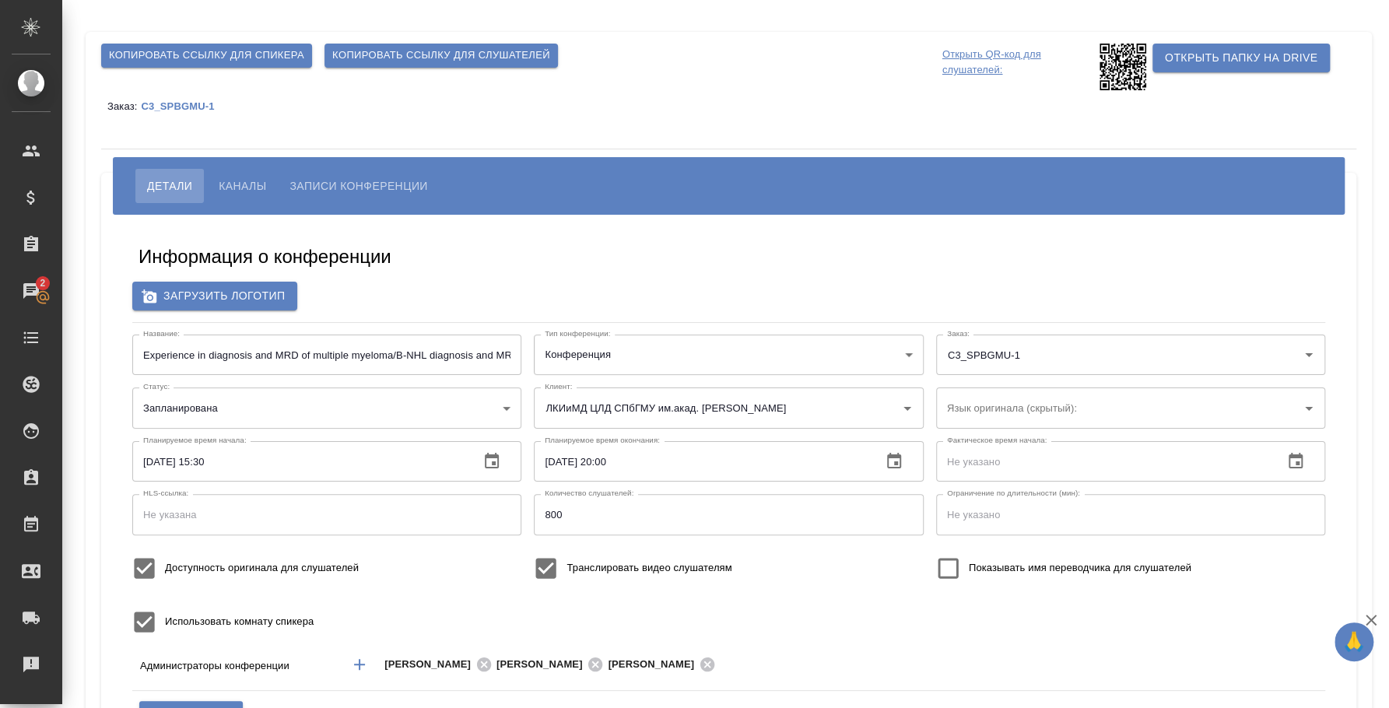
click at [319, 468] on input "[DATE] 15:30" at bounding box center [299, 461] width 335 height 40
drag, startPoint x: 205, startPoint y: 457, endPoint x: 318, endPoint y: 481, distance: 116.0
click at [299, 473] on input "[DATE] 15:30" at bounding box center [299, 461] width 335 height 40
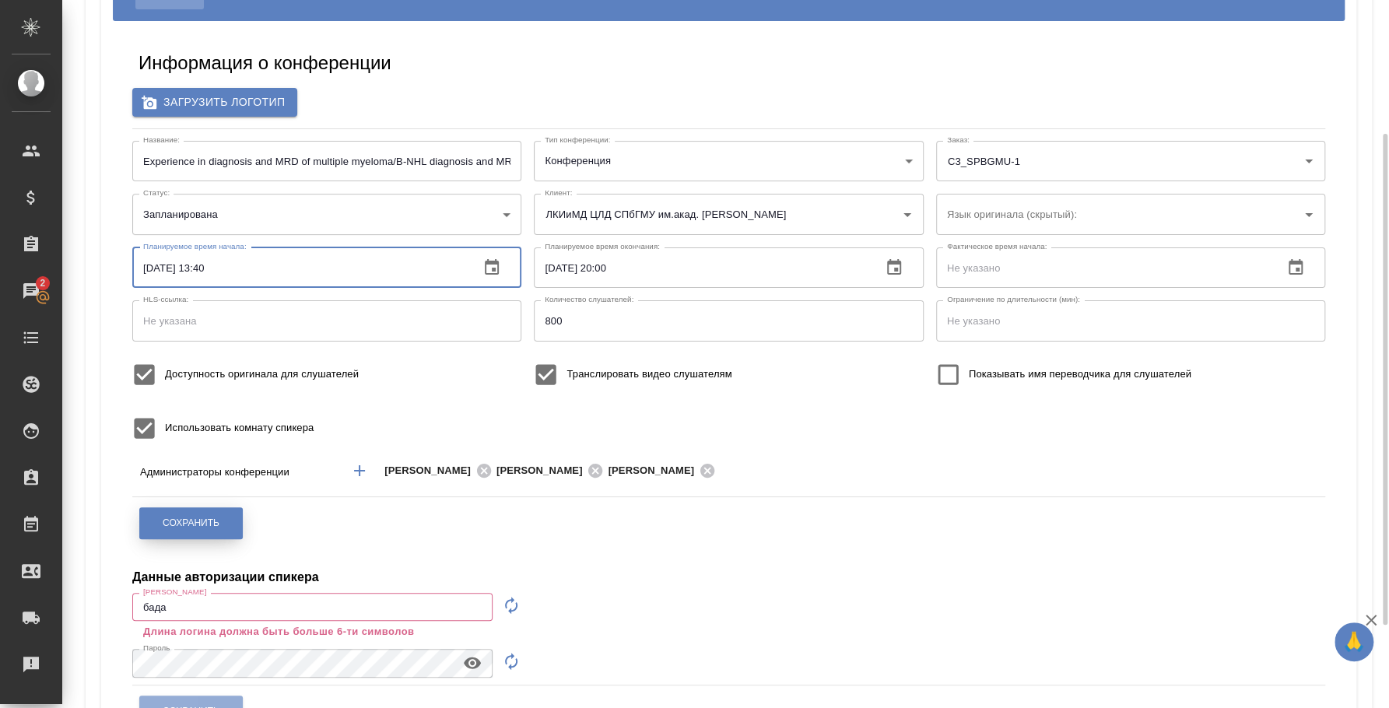
type input "25.09.2025 13:40"
click at [226, 524] on button "Сохранить" at bounding box center [190, 523] width 103 height 32
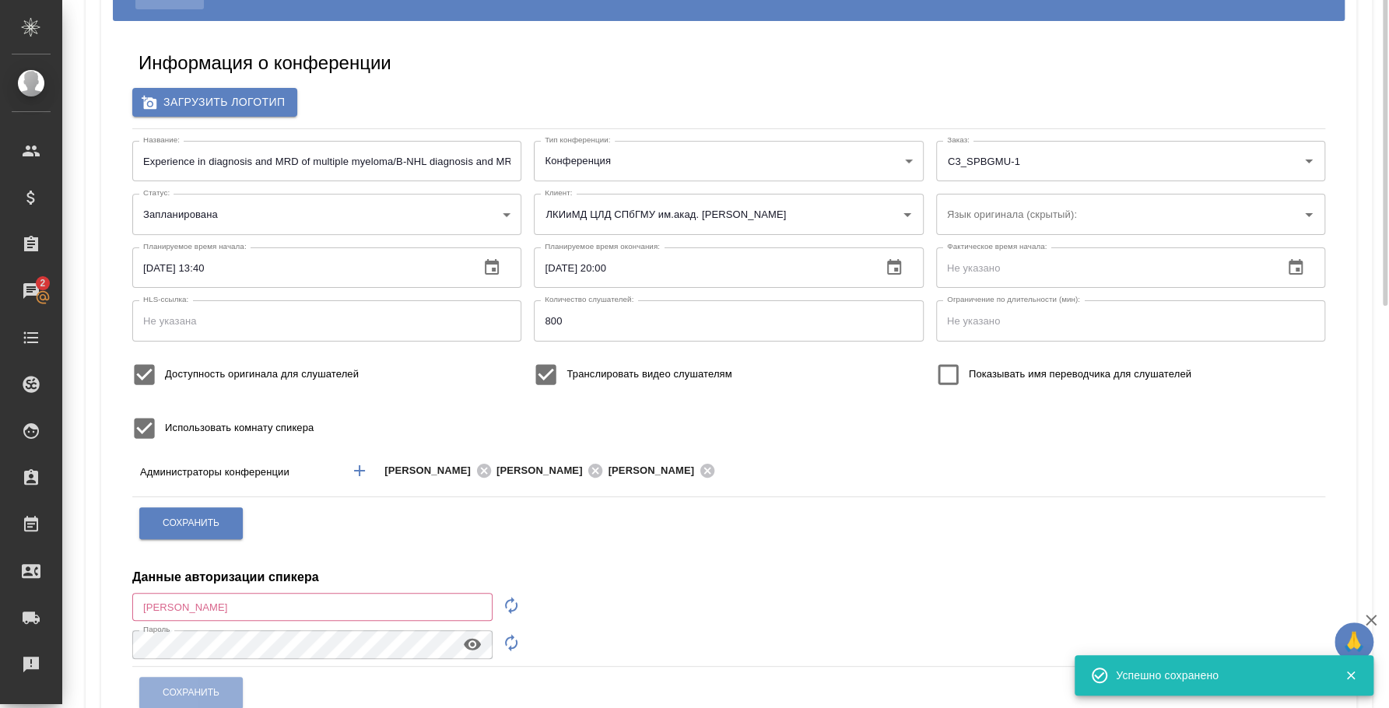
scroll to position [0, 0]
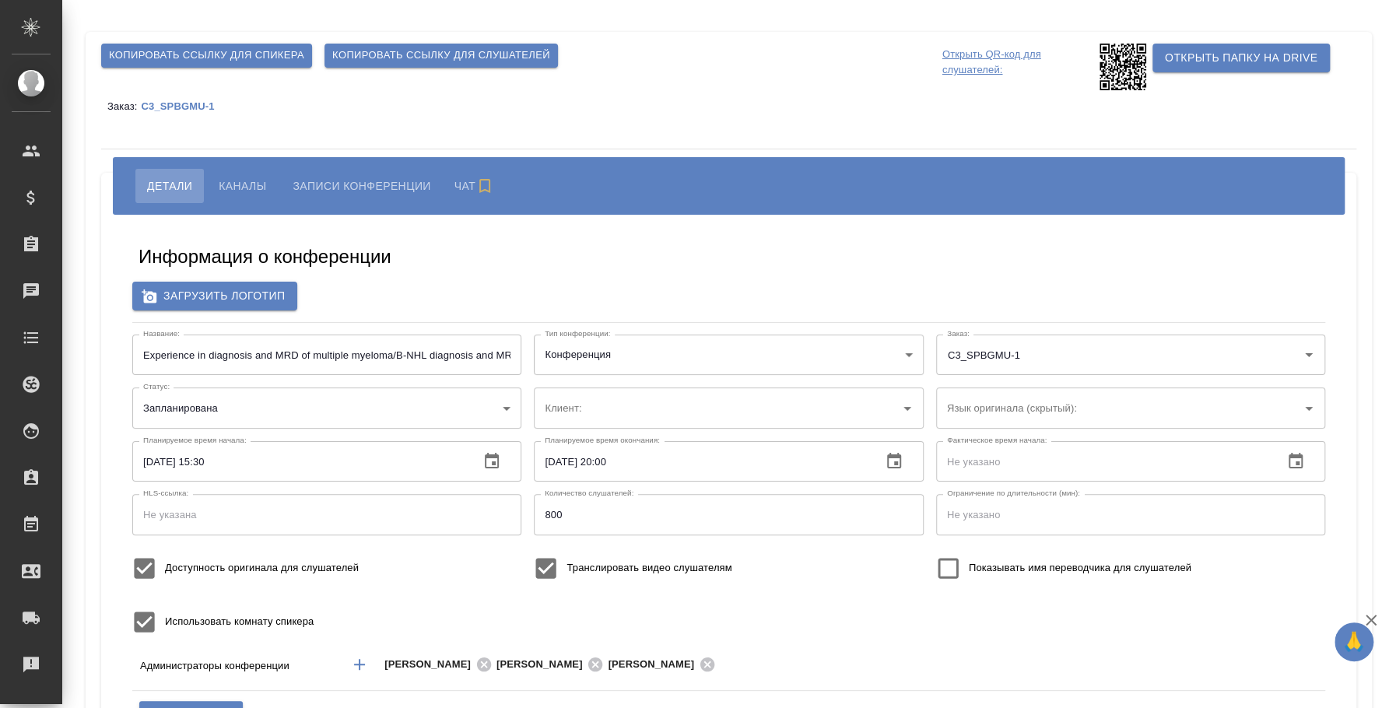
type input "ЛКИиМД ЦЛД СПбГМУ им.акад. [PERSON_NAME]"
type input "бада"
click at [246, 177] on span "Каналы" at bounding box center [242, 186] width 47 height 19
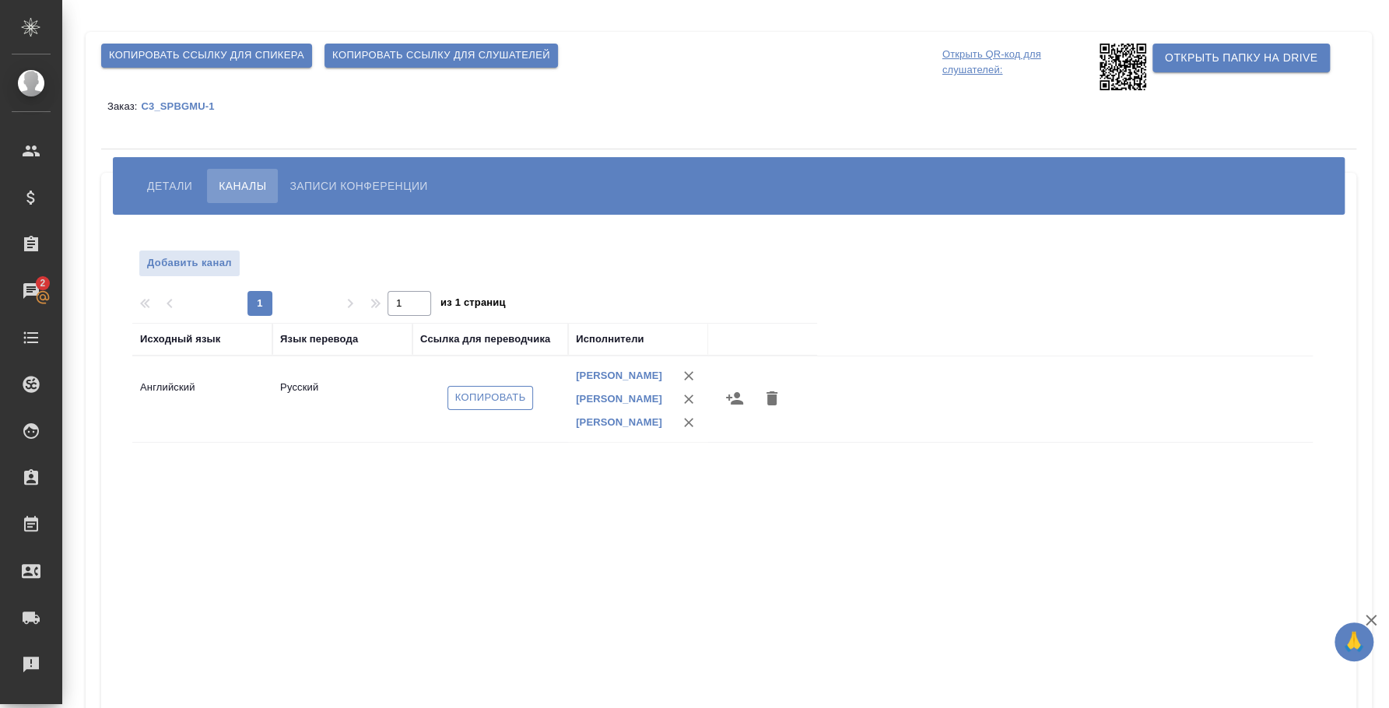
click at [510, 401] on span "Копировать" at bounding box center [490, 398] width 71 height 18
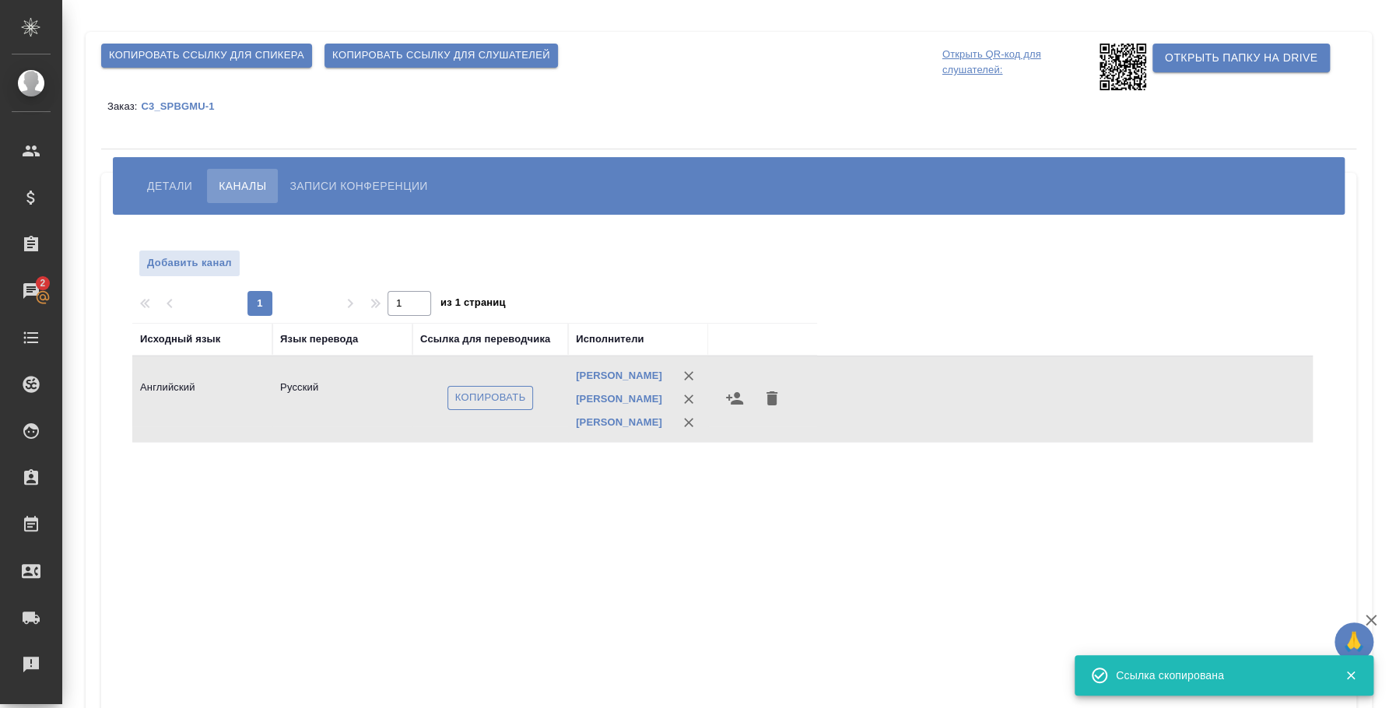
click at [503, 400] on span "Копировать" at bounding box center [490, 398] width 71 height 18
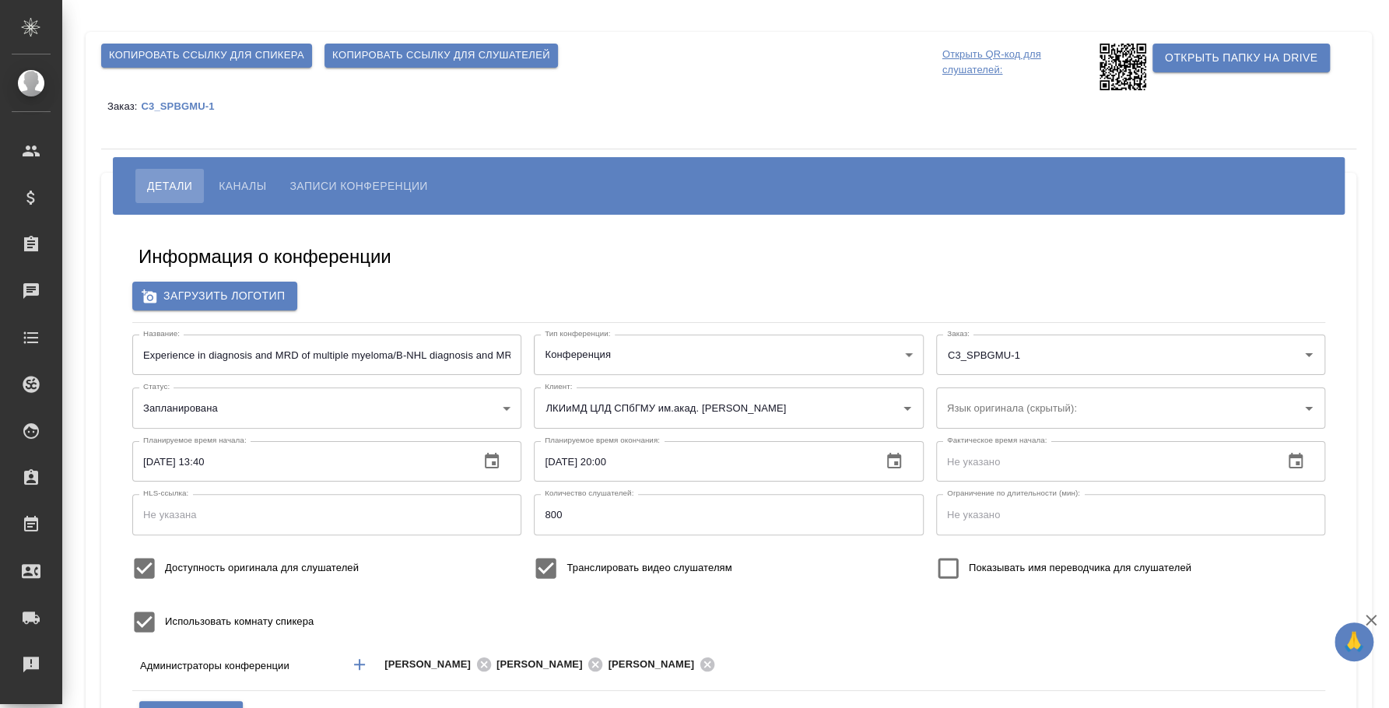
type input "бада"
click at [507, 412] on body "🙏 .cls-1 fill:#fff; AWATERA [PERSON_NAME] Спецификации Заказы Чаты Todo Проекты…" at bounding box center [694, 354] width 1389 height 708
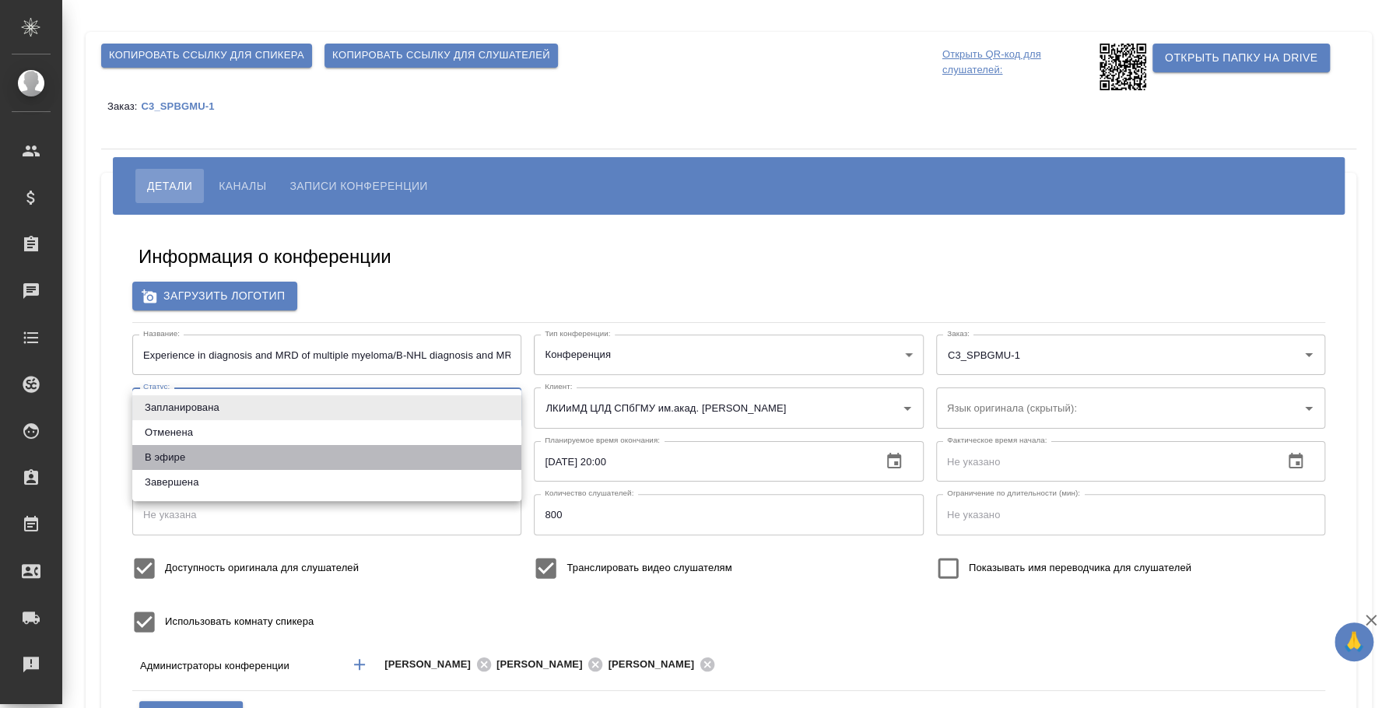
click at [455, 454] on li "В эфире" at bounding box center [326, 457] width 389 height 25
type input "online"
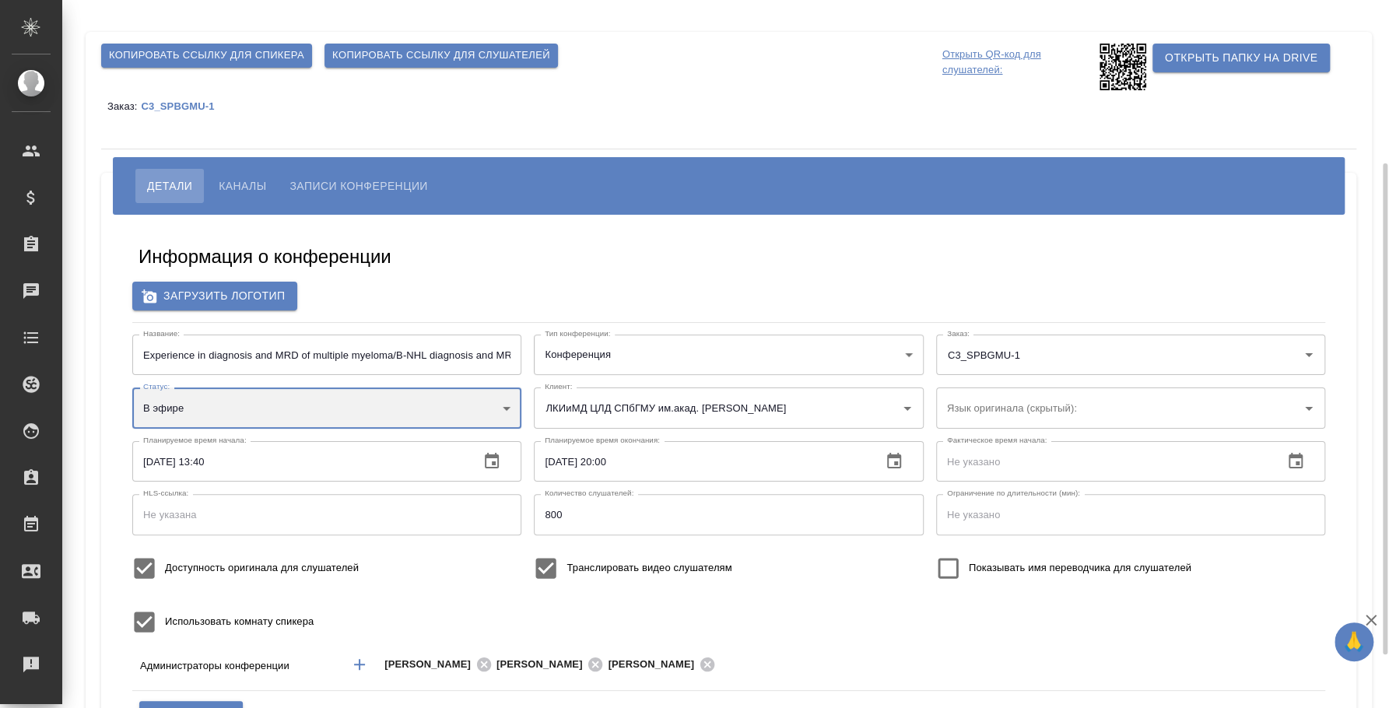
scroll to position [96, 0]
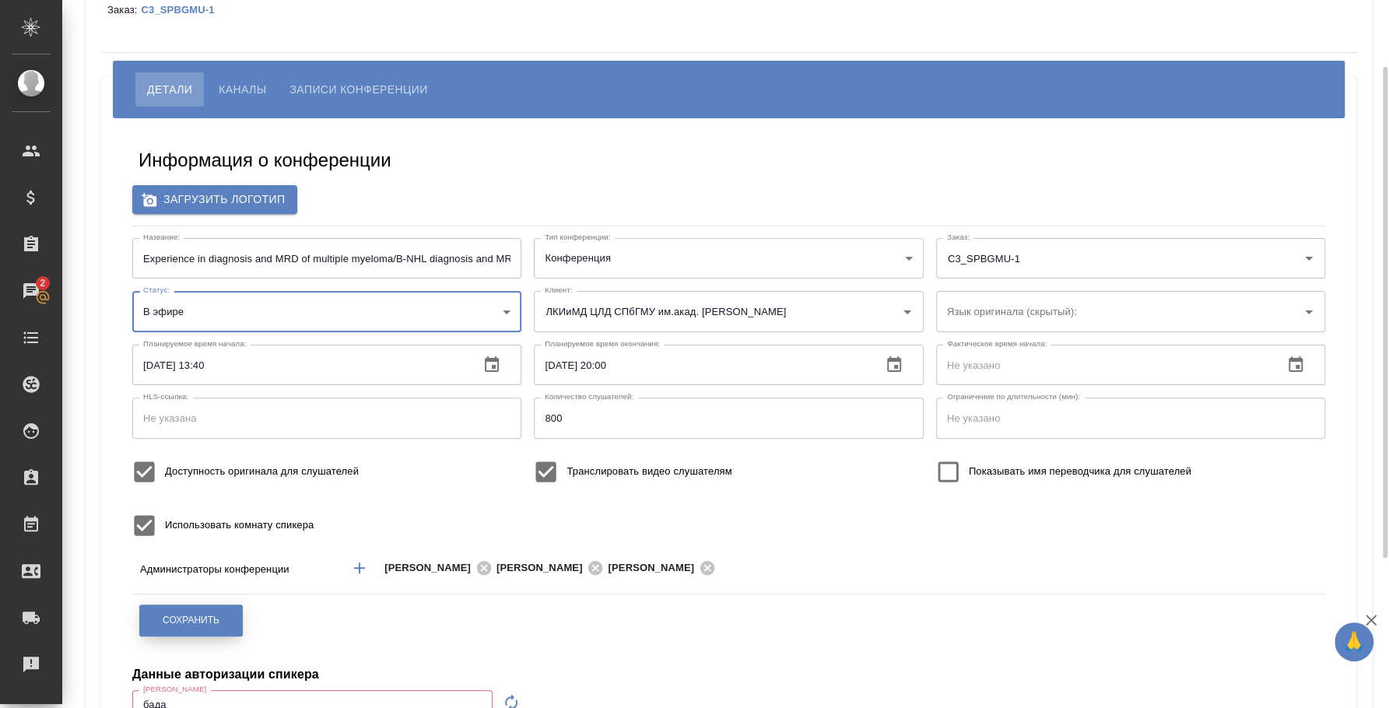
click at [239, 625] on button "Сохранить" at bounding box center [190, 620] width 103 height 32
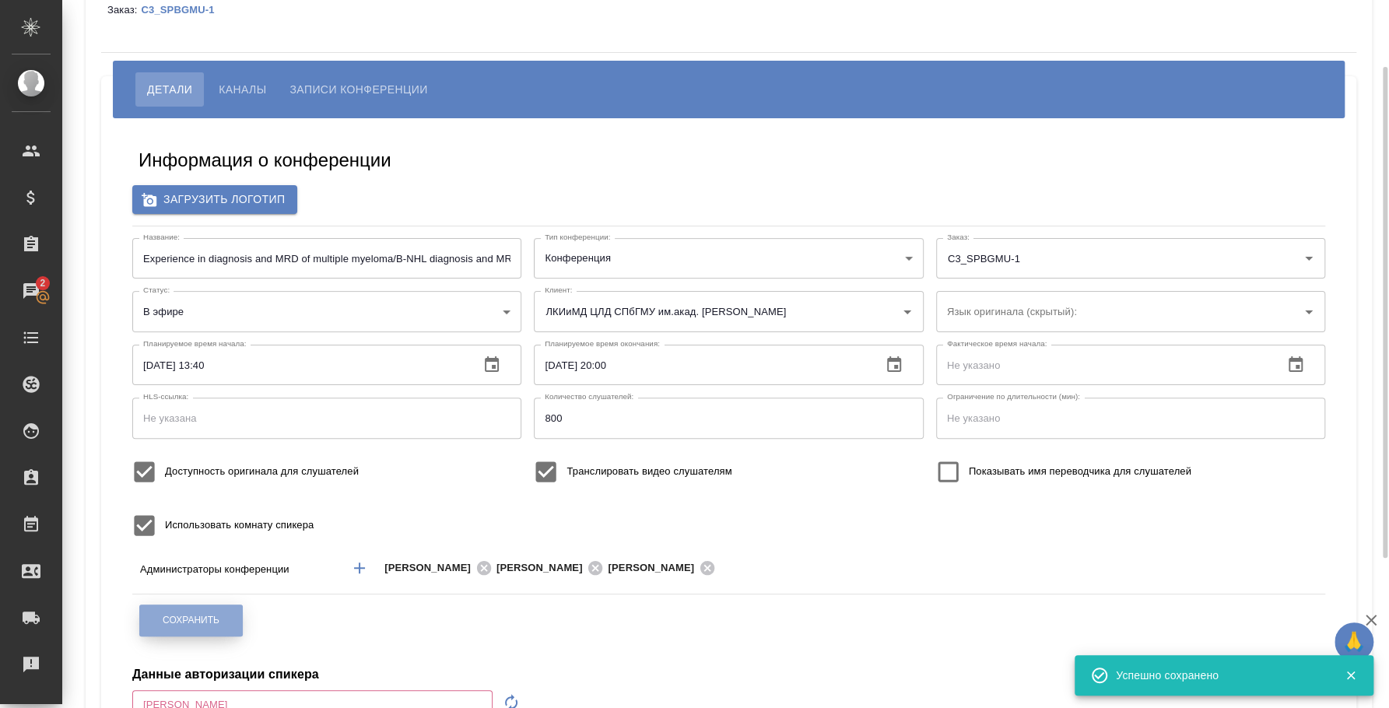
click at [216, 619] on span "Сохранить" at bounding box center [191, 620] width 57 height 13
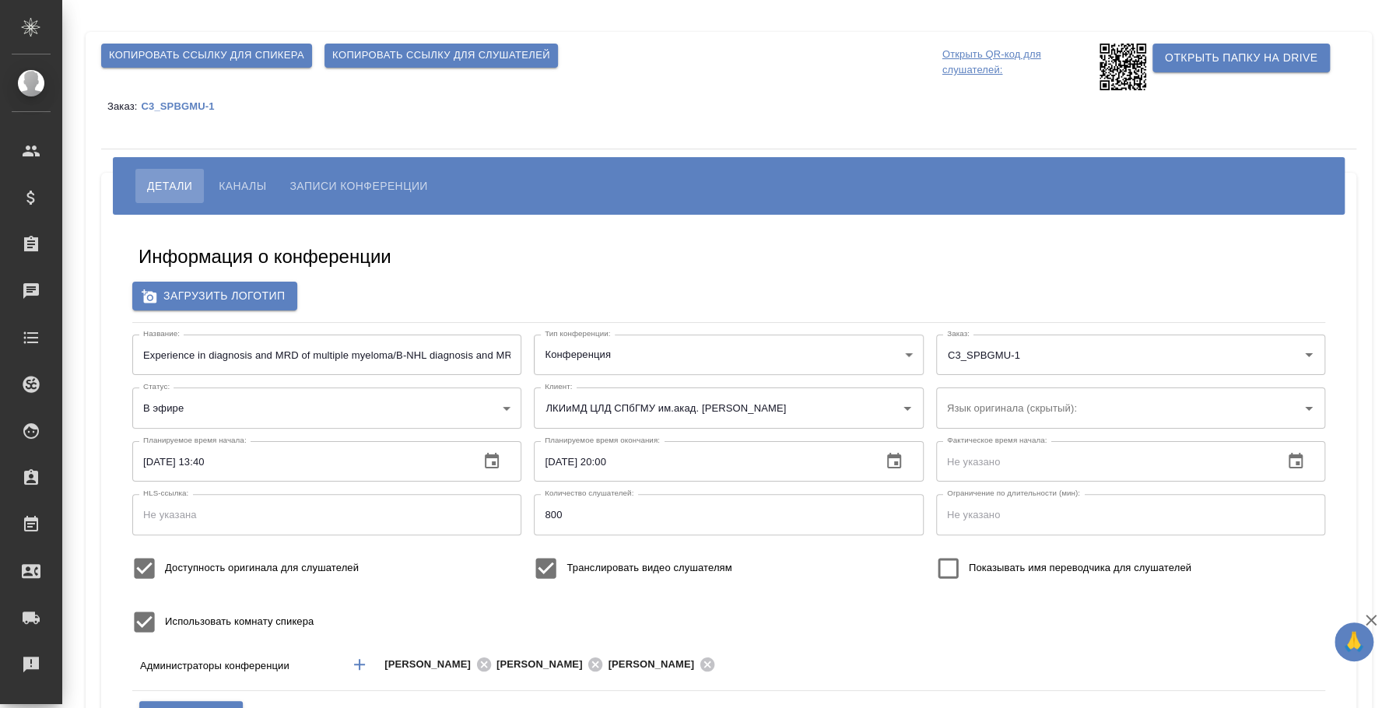
type input "бада"
click at [248, 54] on span "Копировать ссылку для спикера" at bounding box center [206, 56] width 195 height 18
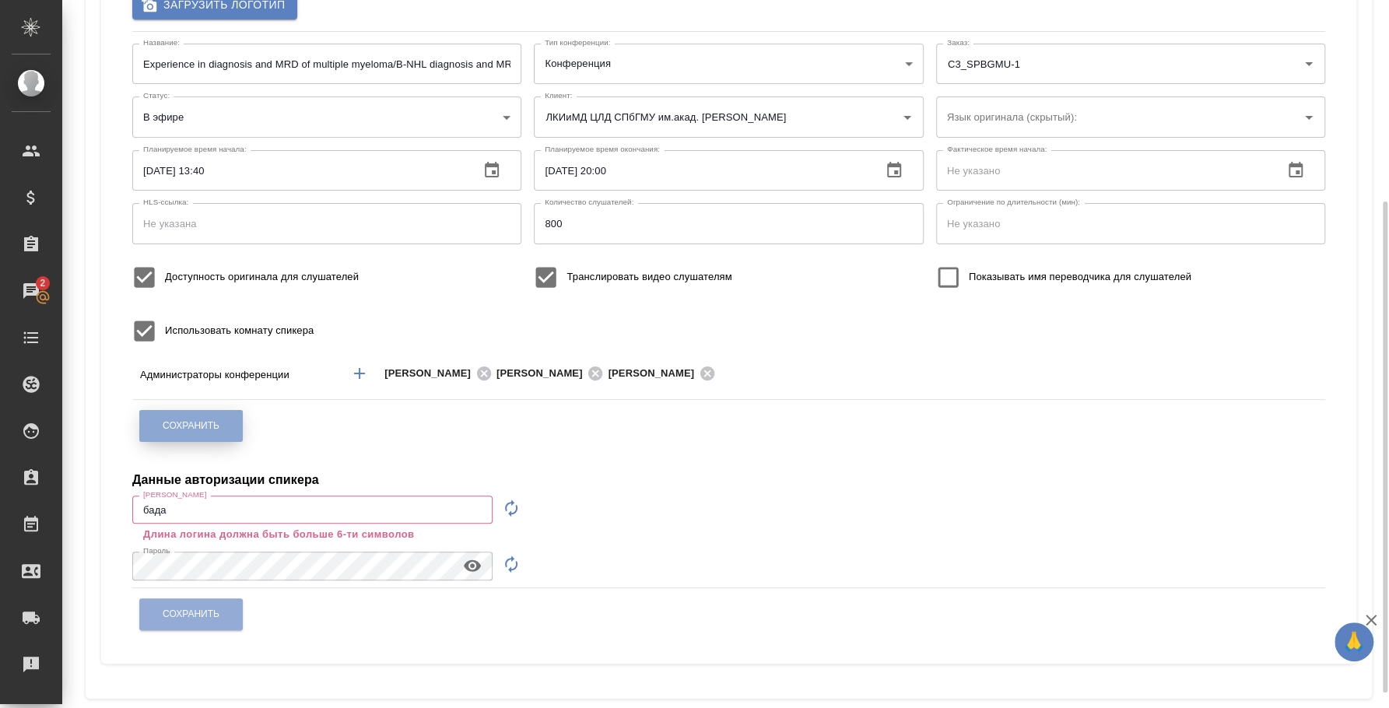
click at [216, 415] on button "Сохранить" at bounding box center [190, 426] width 103 height 32
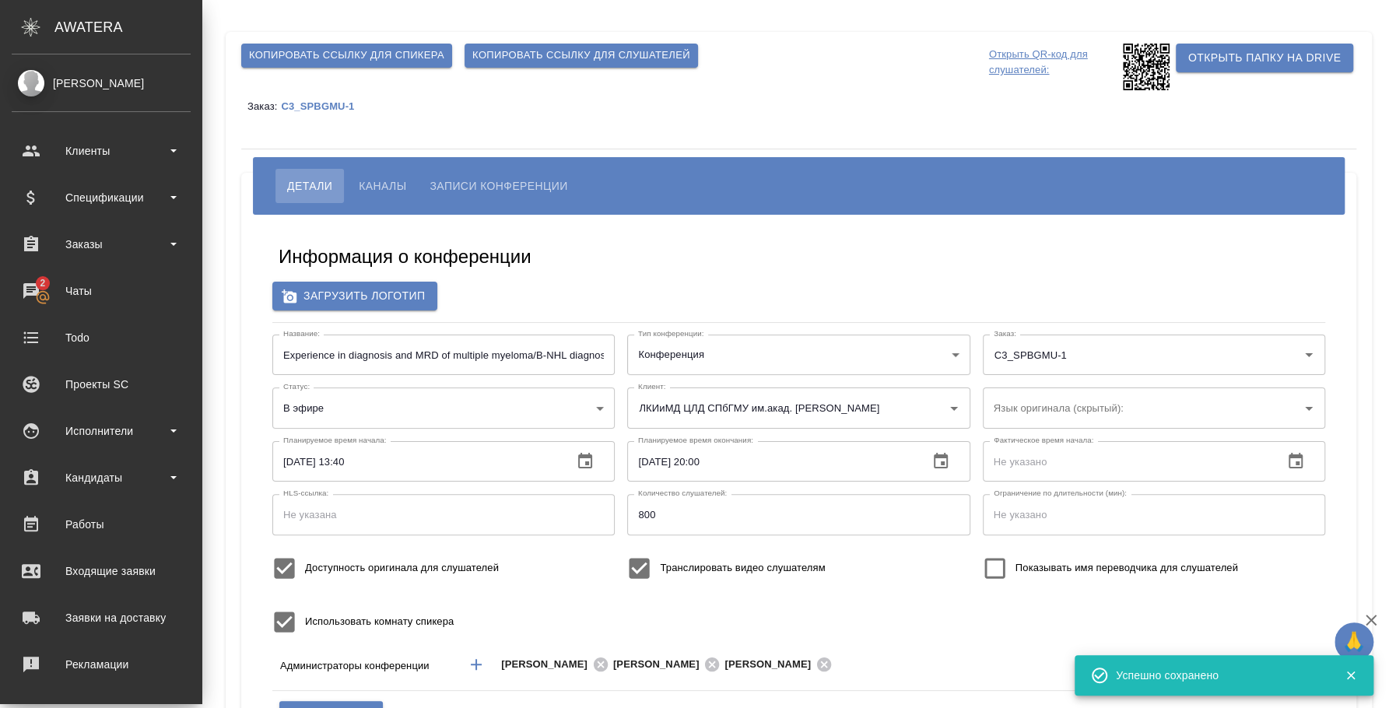
scroll to position [142, 0]
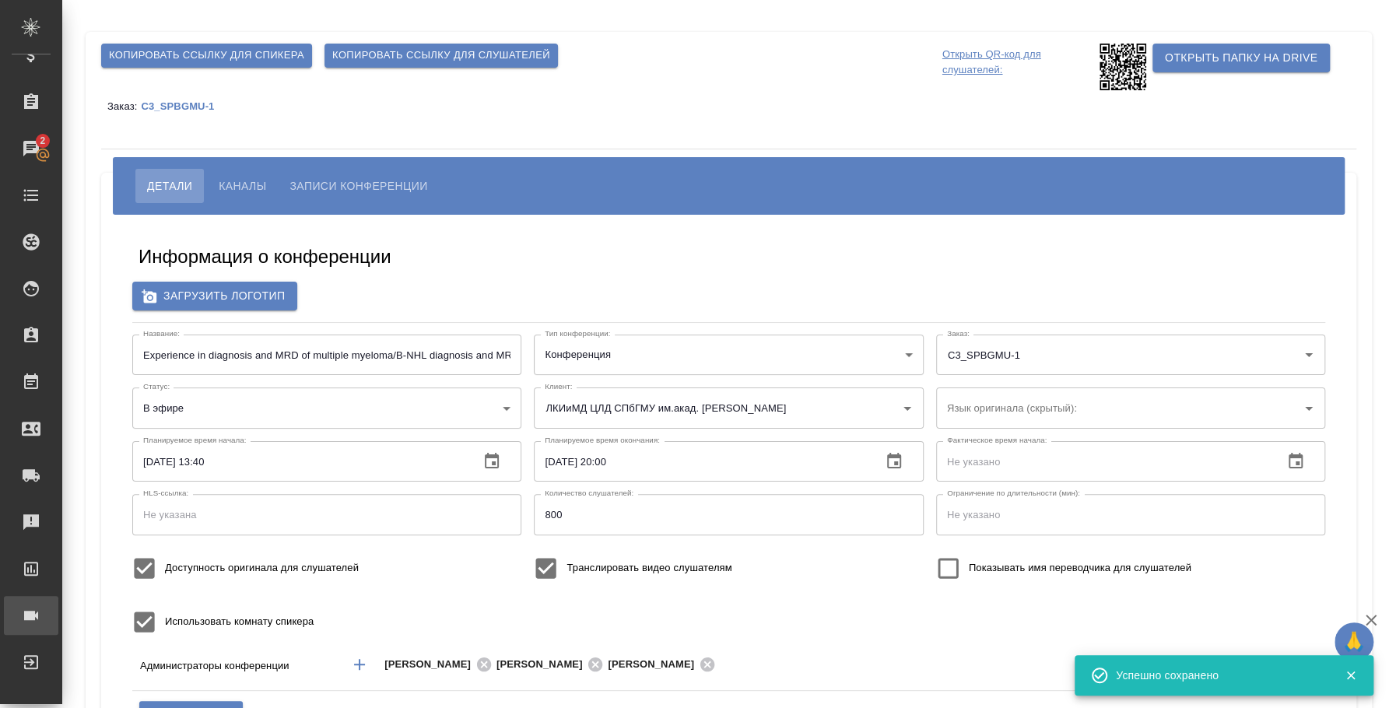
click at [31, 625] on div "Конференции" at bounding box center [11, 615] width 39 height 23
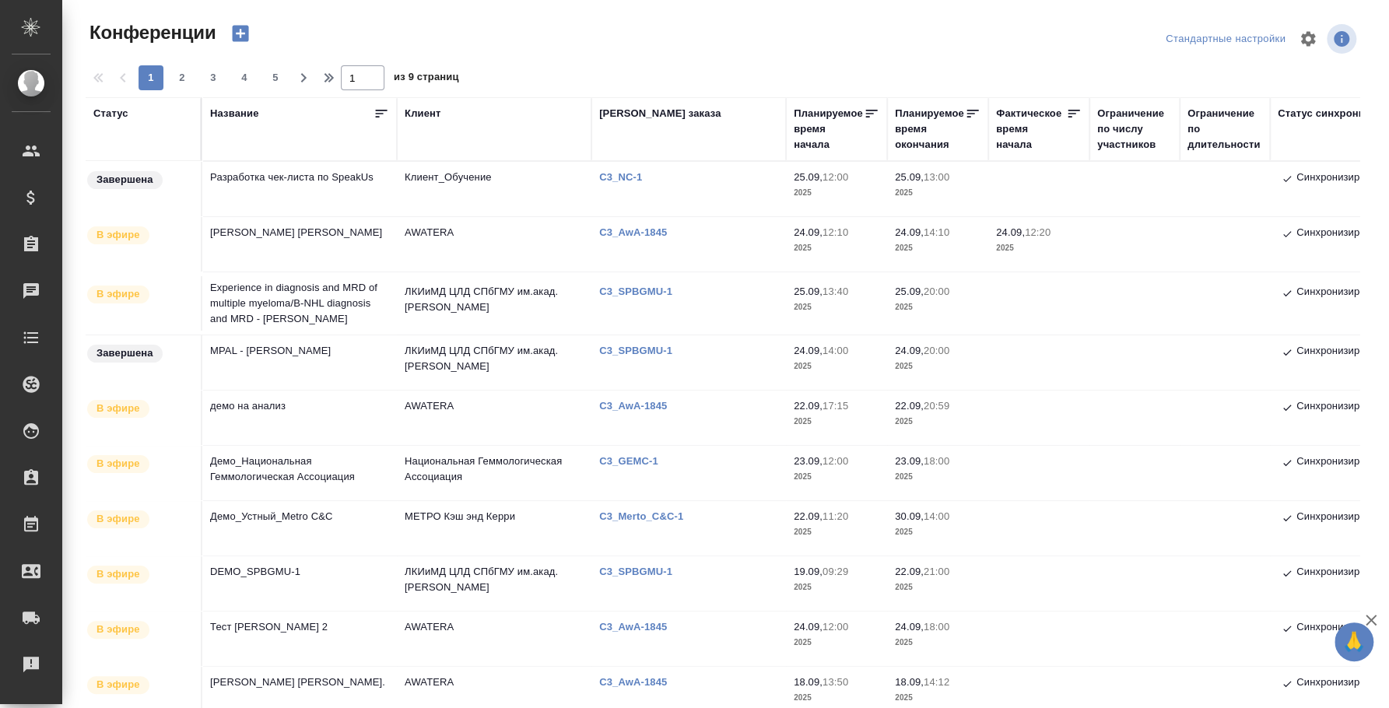
click at [287, 352] on td "MPAL - [PERSON_NAME]" at bounding box center [299, 362] width 194 height 54
click at [286, 352] on td "MPAL - [PERSON_NAME]" at bounding box center [299, 362] width 194 height 54
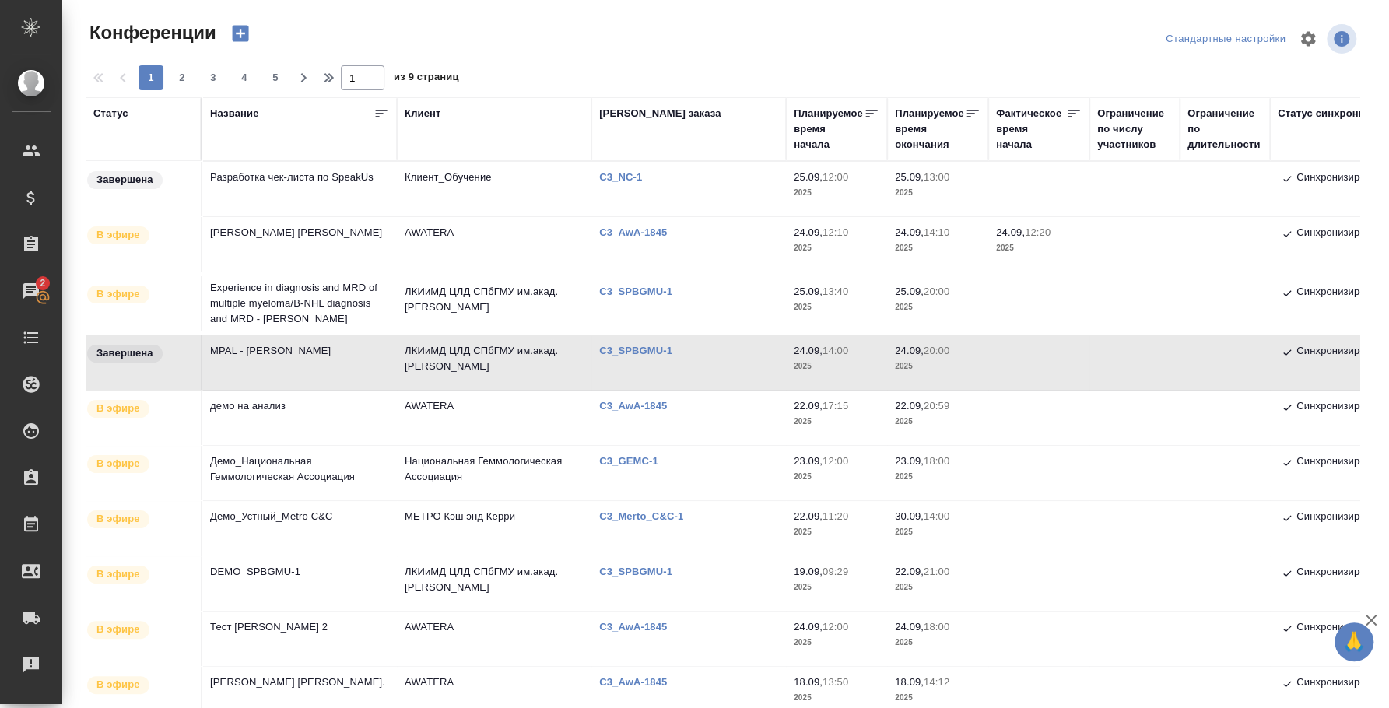
click at [289, 342] on td "MPAL - Marie Christine Bene" at bounding box center [299, 362] width 194 height 54
click at [294, 359] on td "MPAL - Marie Christine Bene" at bounding box center [299, 362] width 194 height 54
click at [301, 284] on td "Experience in diagnosis and MRD of multiple myeloma/В-NHL diagnosis and MRD - […" at bounding box center [299, 303] width 194 height 62
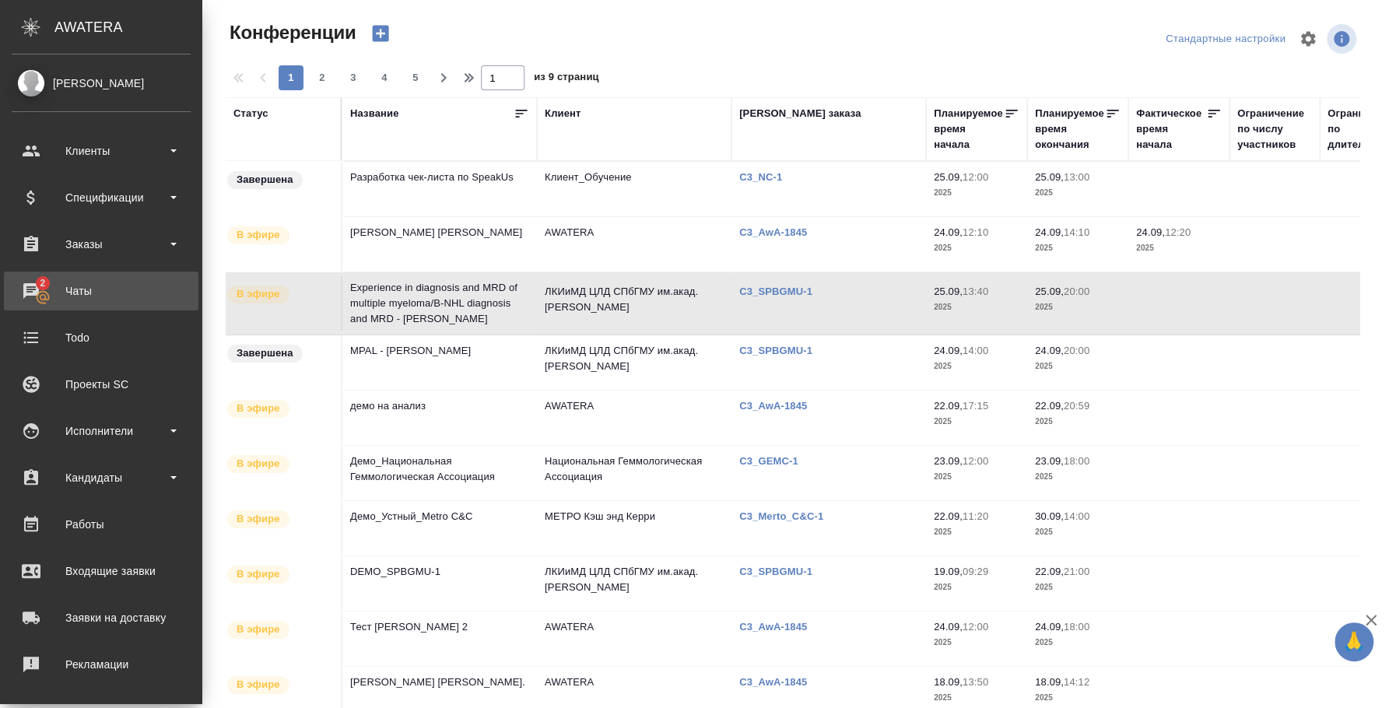
click at [45, 289] on div "Чаты" at bounding box center [101, 290] width 179 height 23
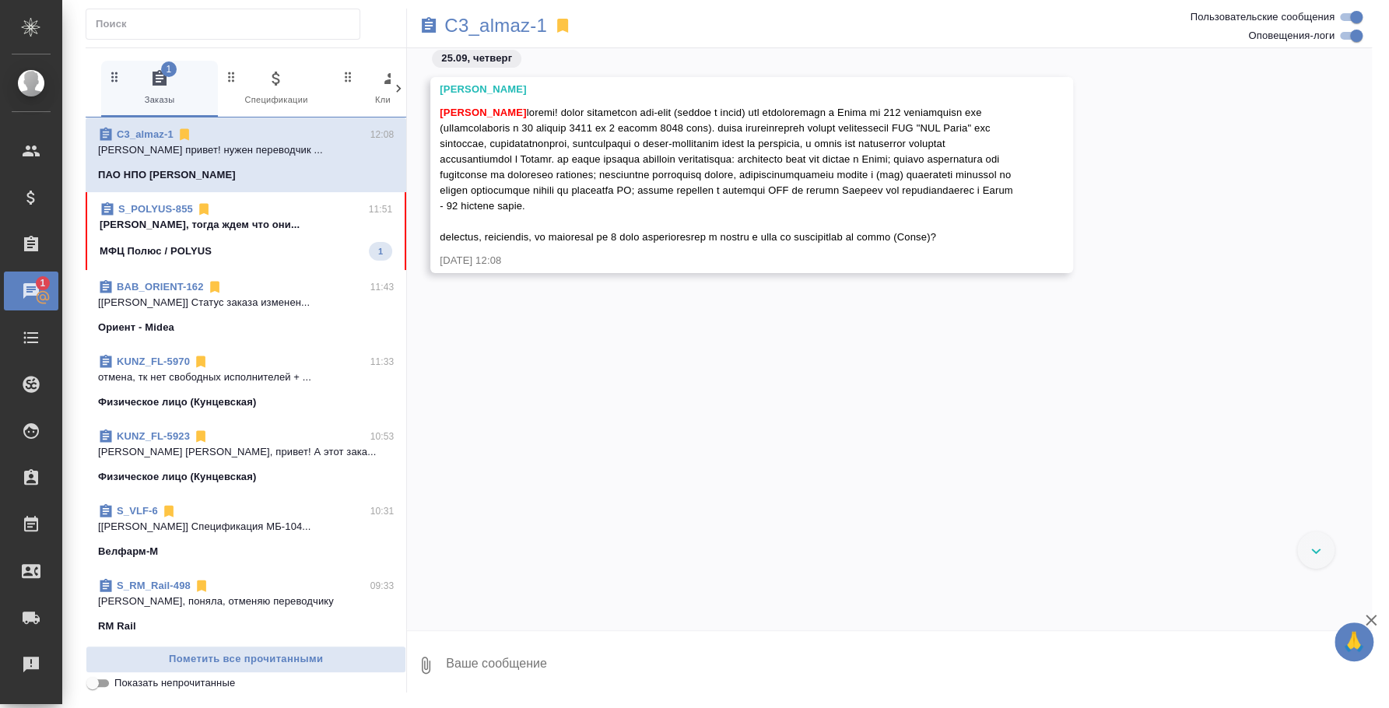
click at [586, 657] on textarea at bounding box center [907, 665] width 927 height 53
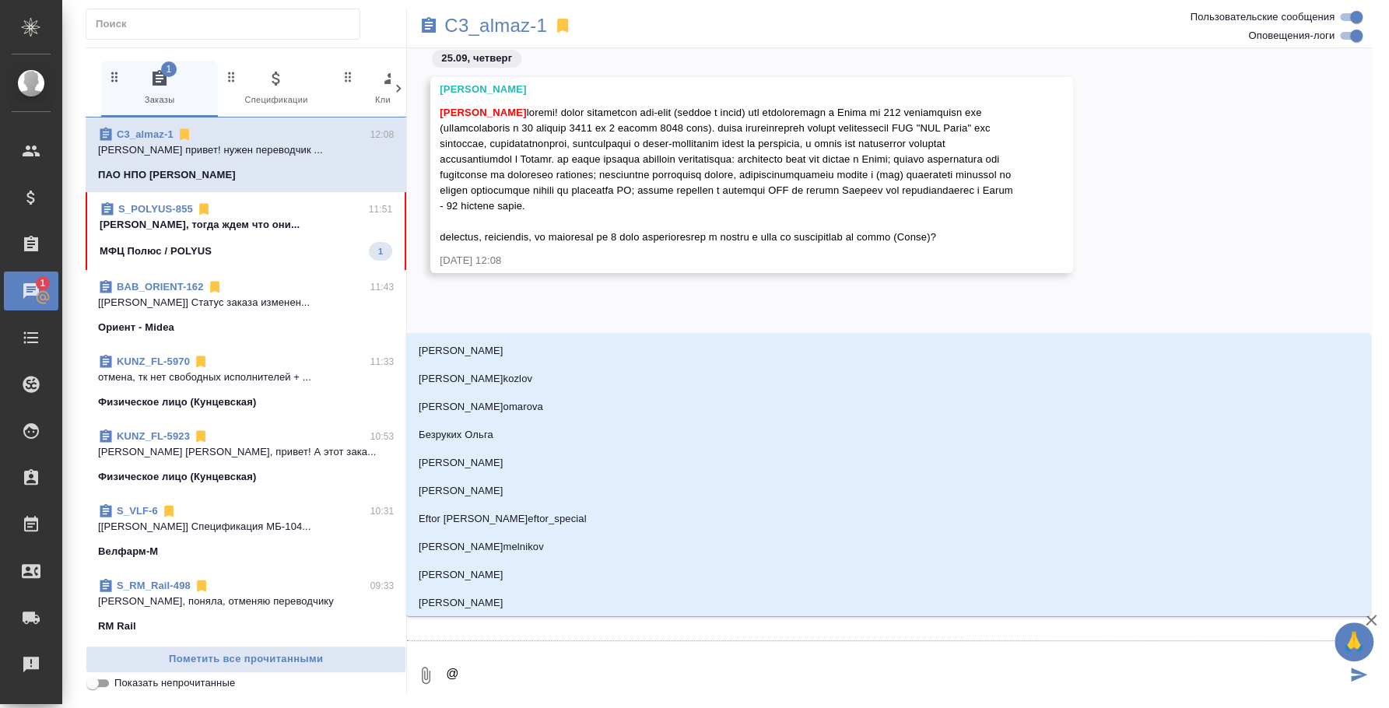
type textarea "@u"
type input "u"
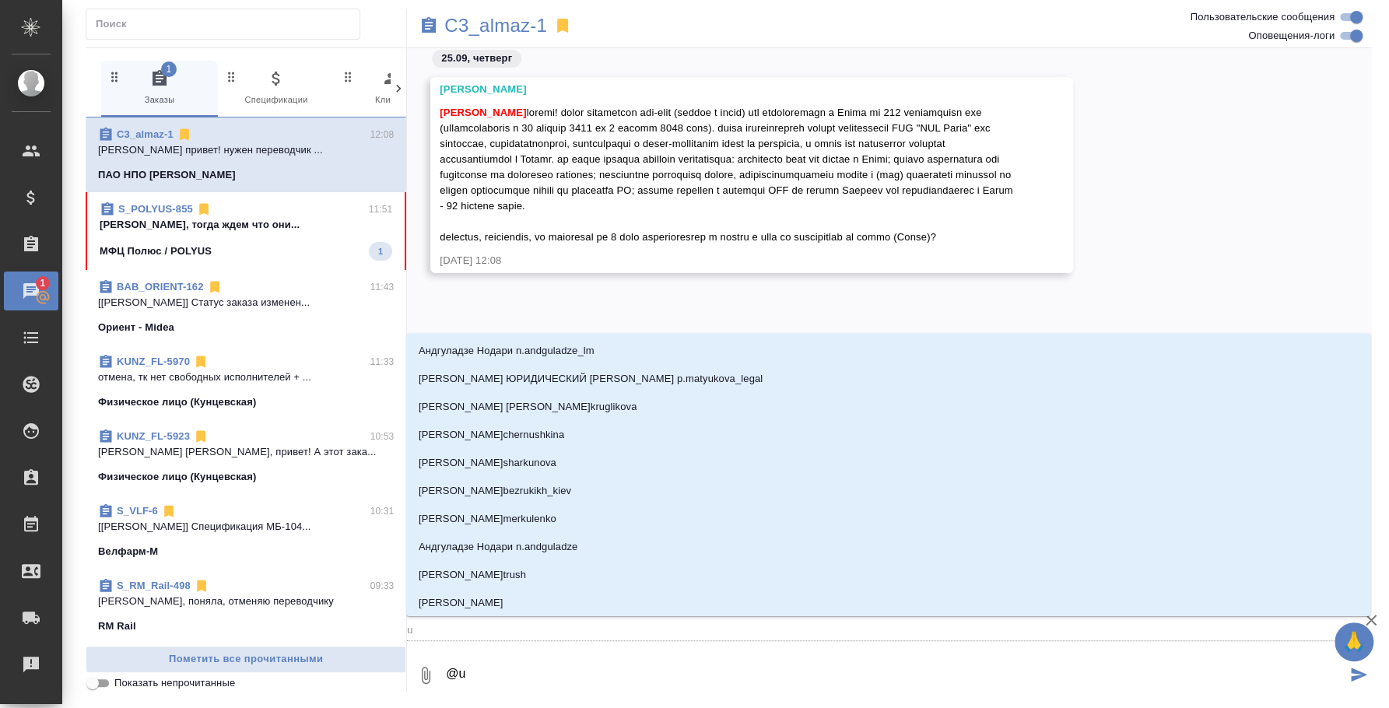
type textarea "@u'f"
type input "u'f"
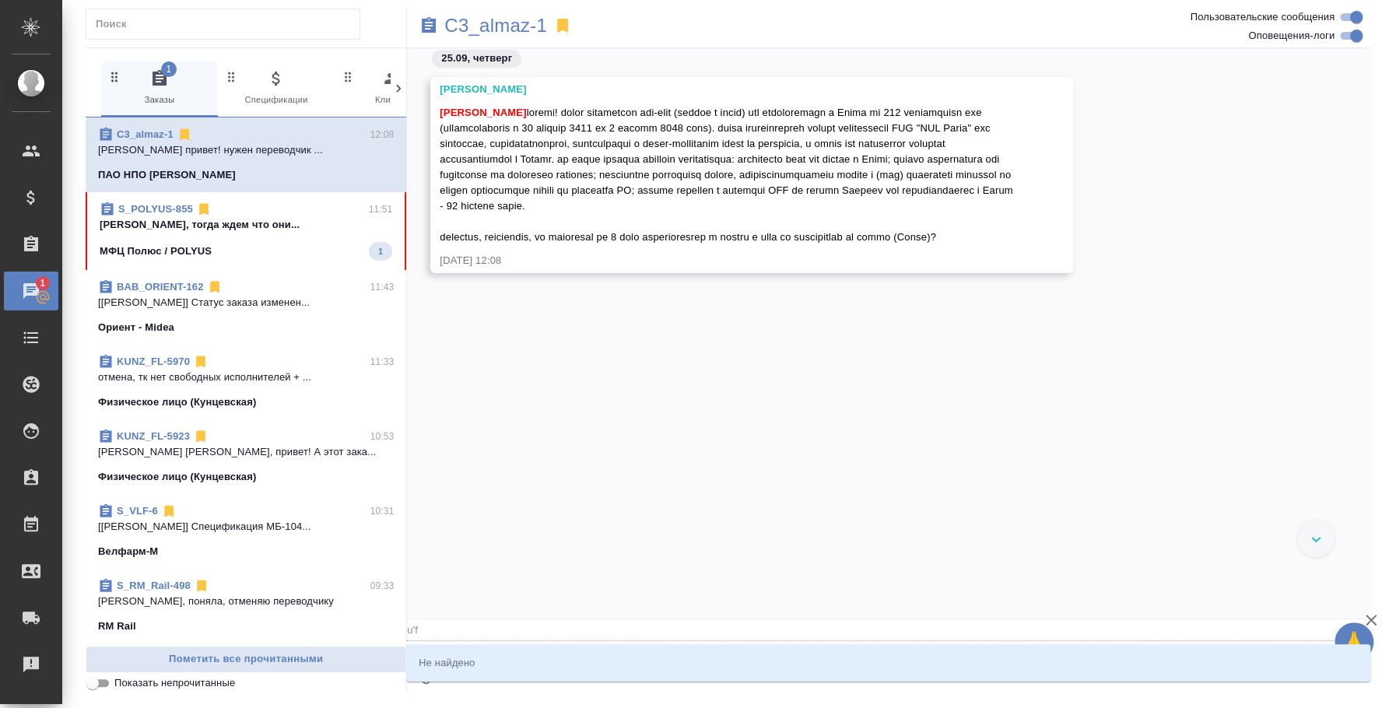
type textarea "@u"
type input "u"
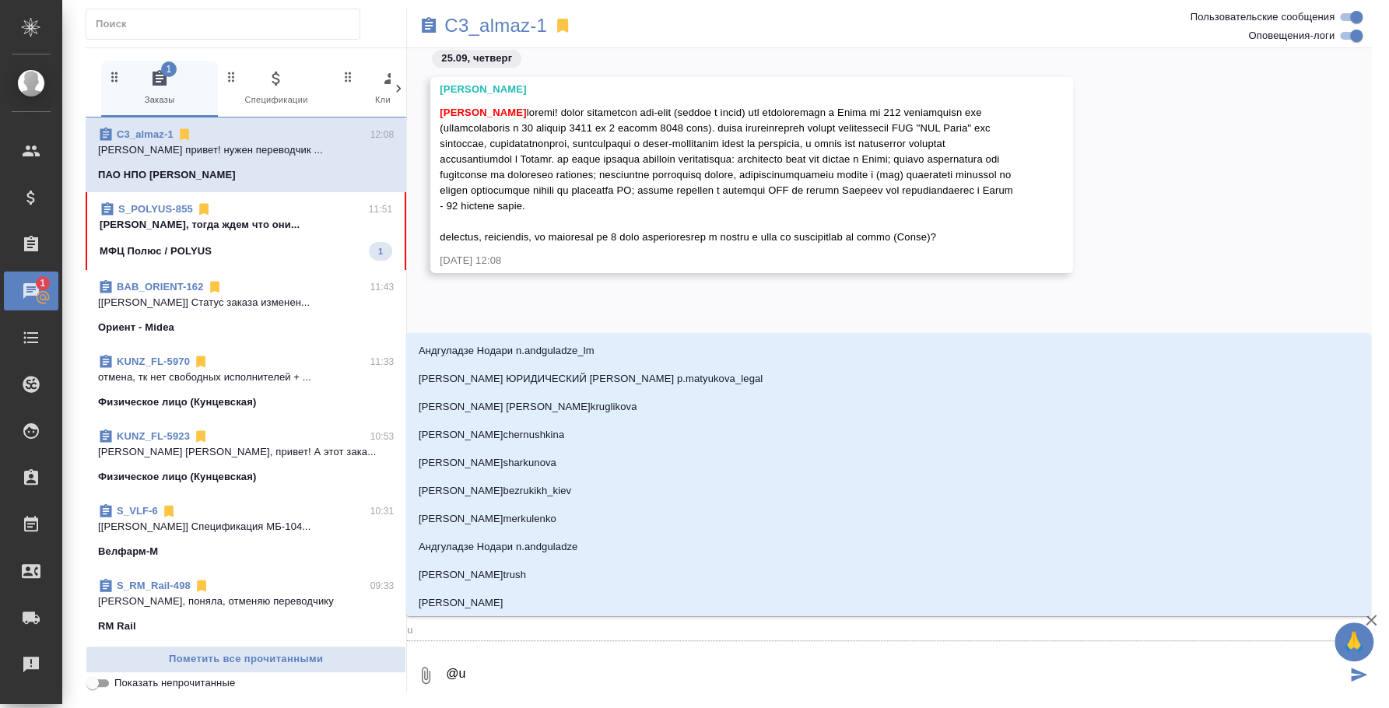
type textarea "@"
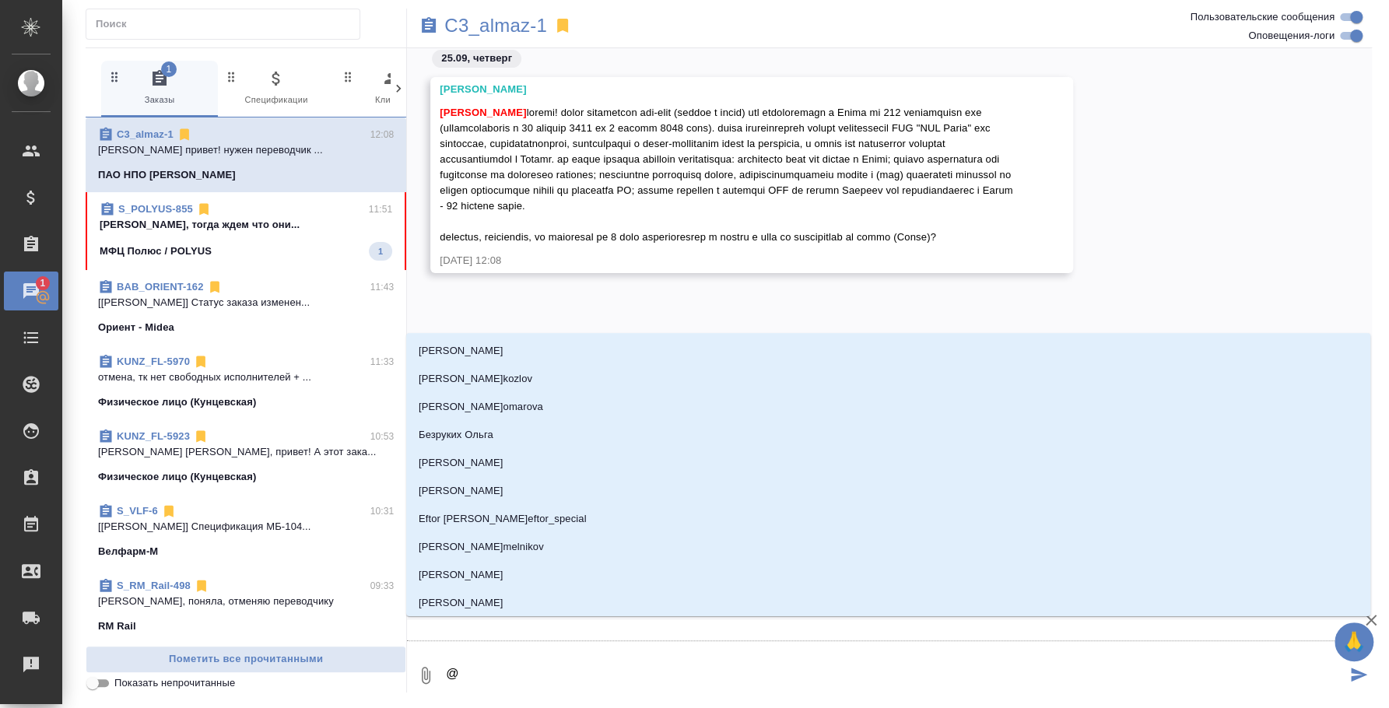
type textarea "@г"
type input "г"
type textarea "@га"
type input "га"
type textarea "@гал"
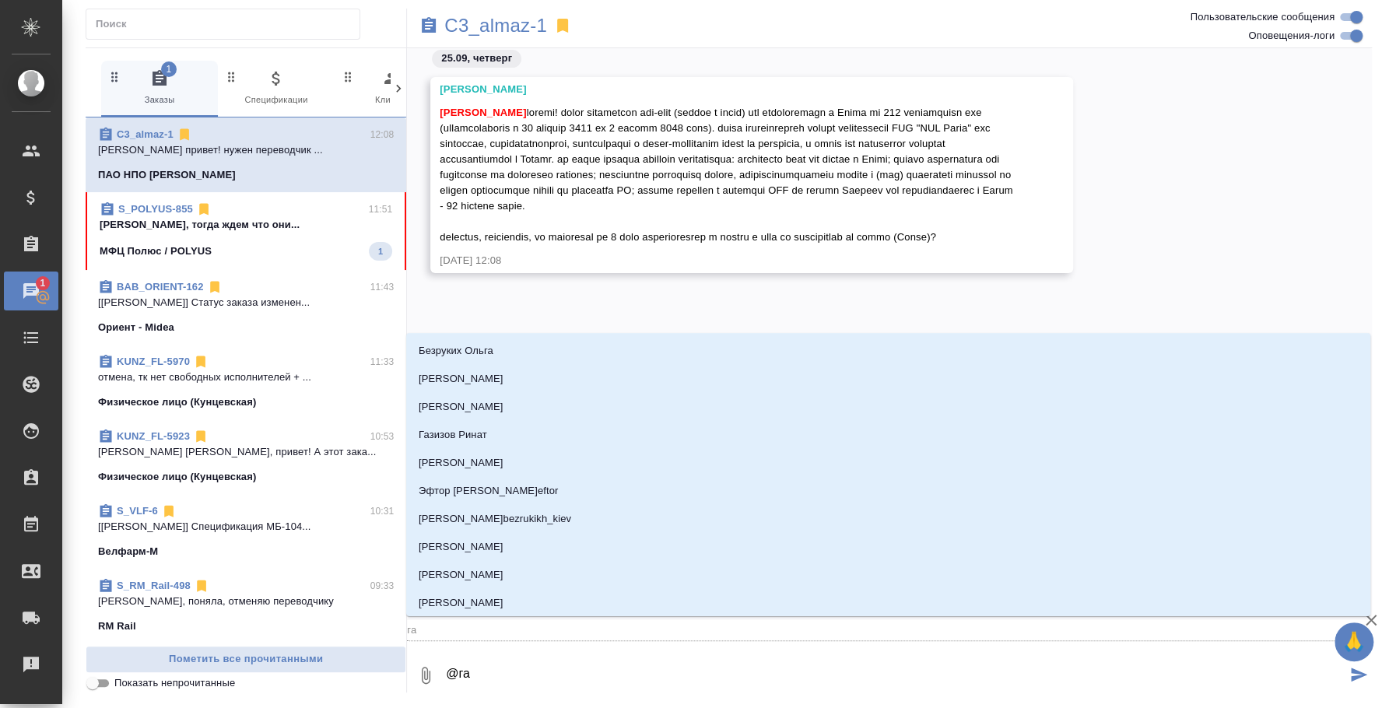
type input "гал"
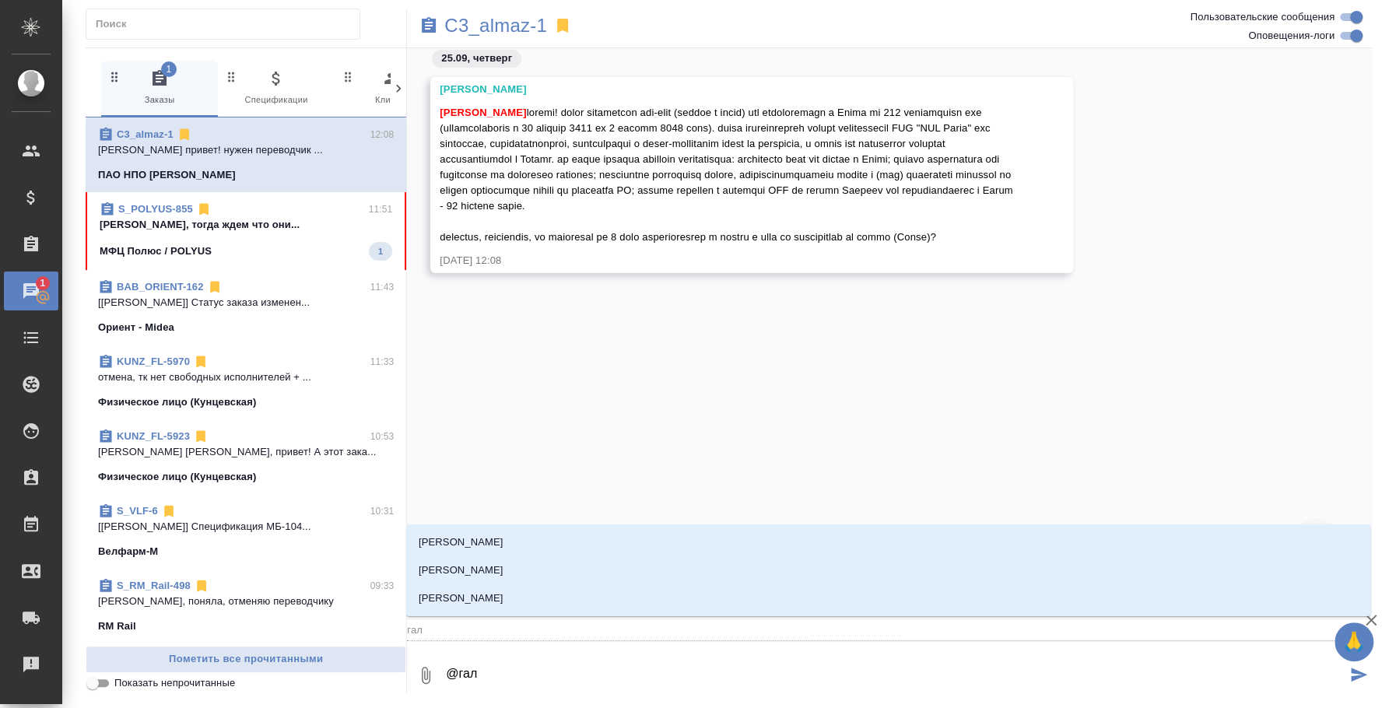
type textarea "@гали"
type input "гали"
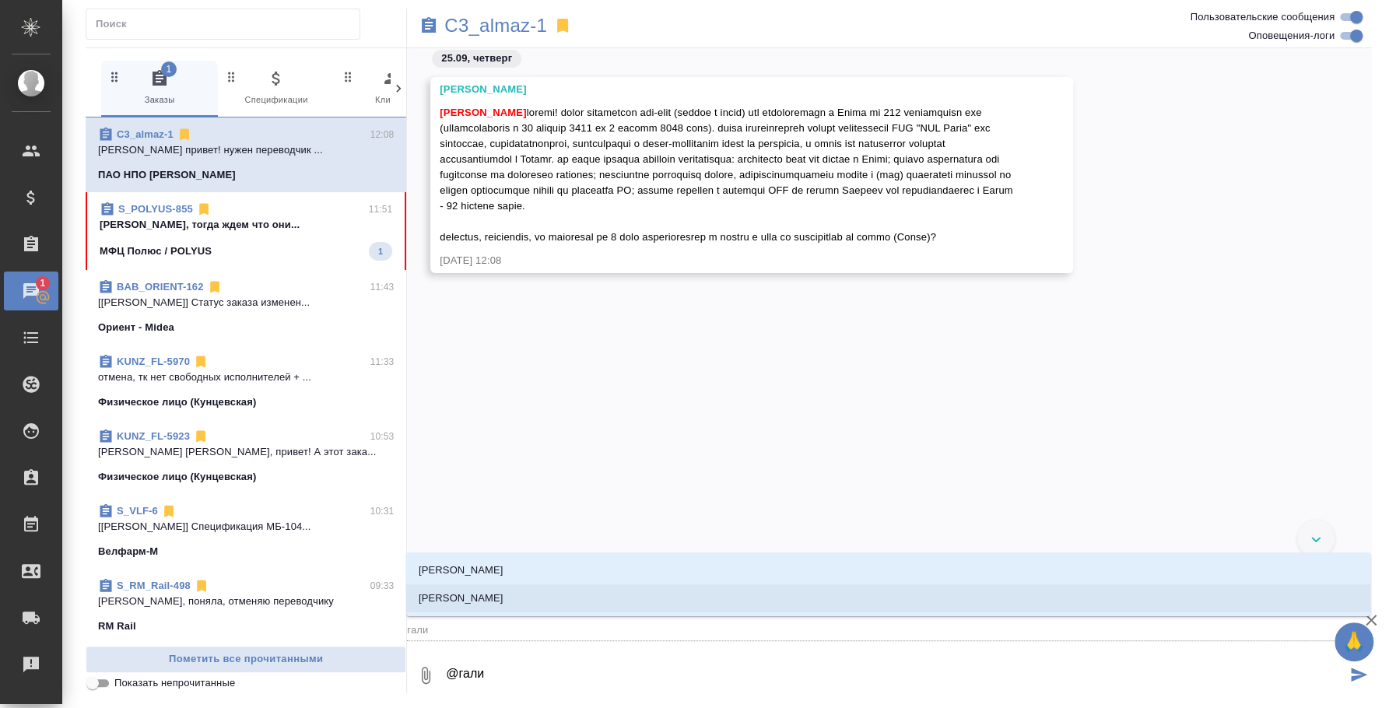
click at [520, 607] on li "[PERSON_NAME]" at bounding box center [888, 598] width 964 height 28
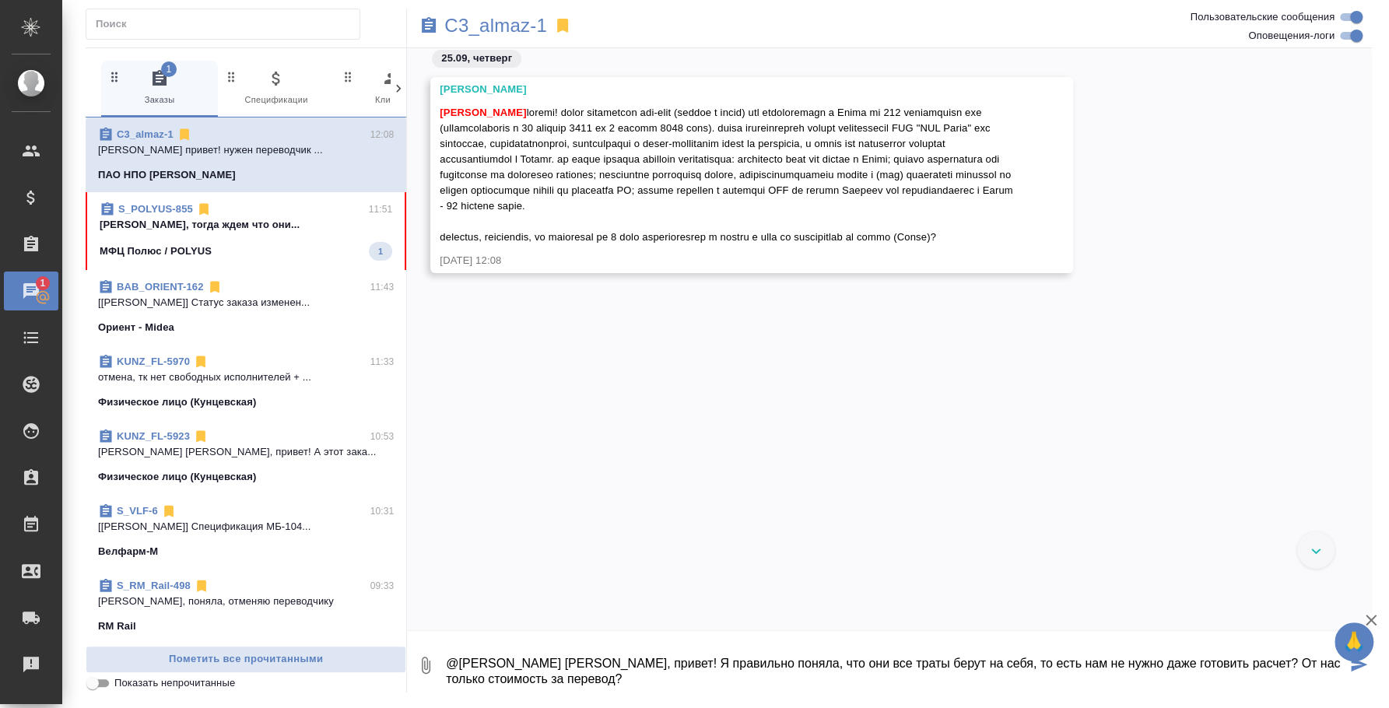
type textarea "@Галишева Мария Маша, привет! Я правильно поняла, что они все траты берут на се…"
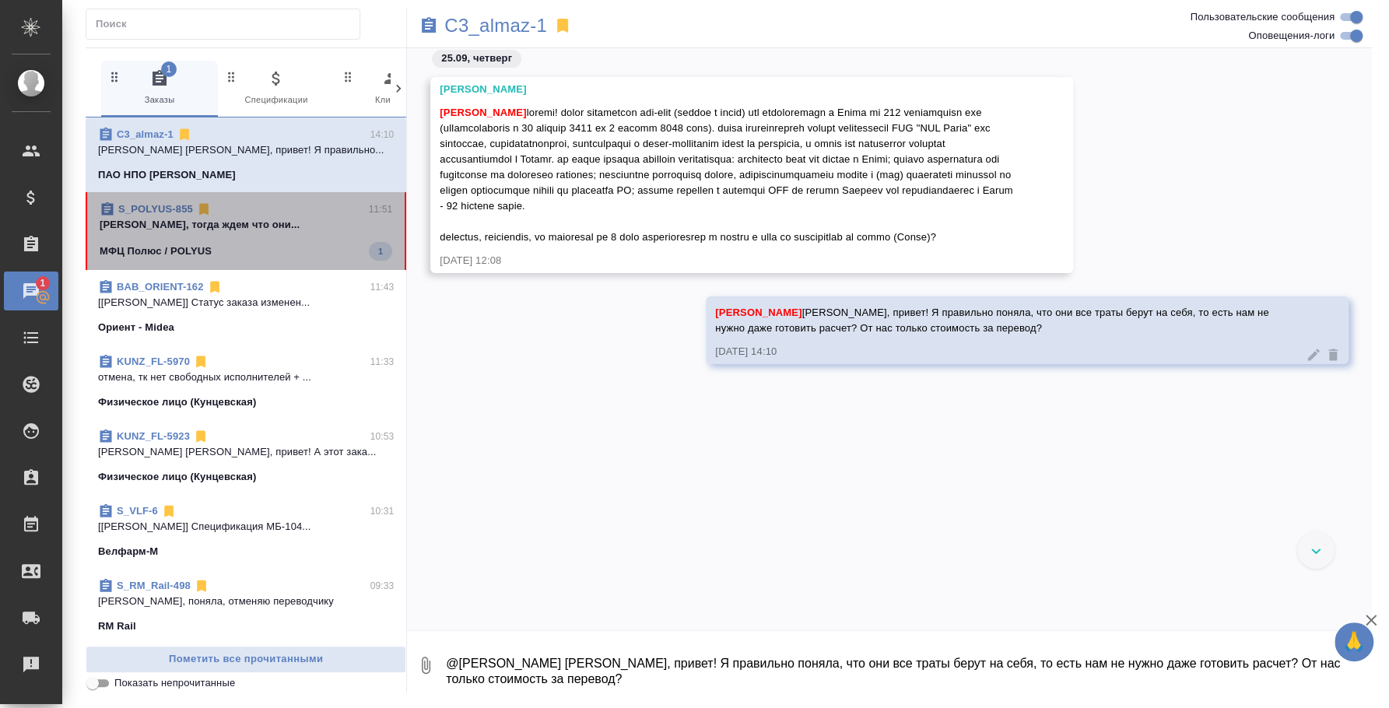
click at [254, 223] on p "Федотова Ирина супер, тогда ждем что они..." at bounding box center [246, 225] width 293 height 16
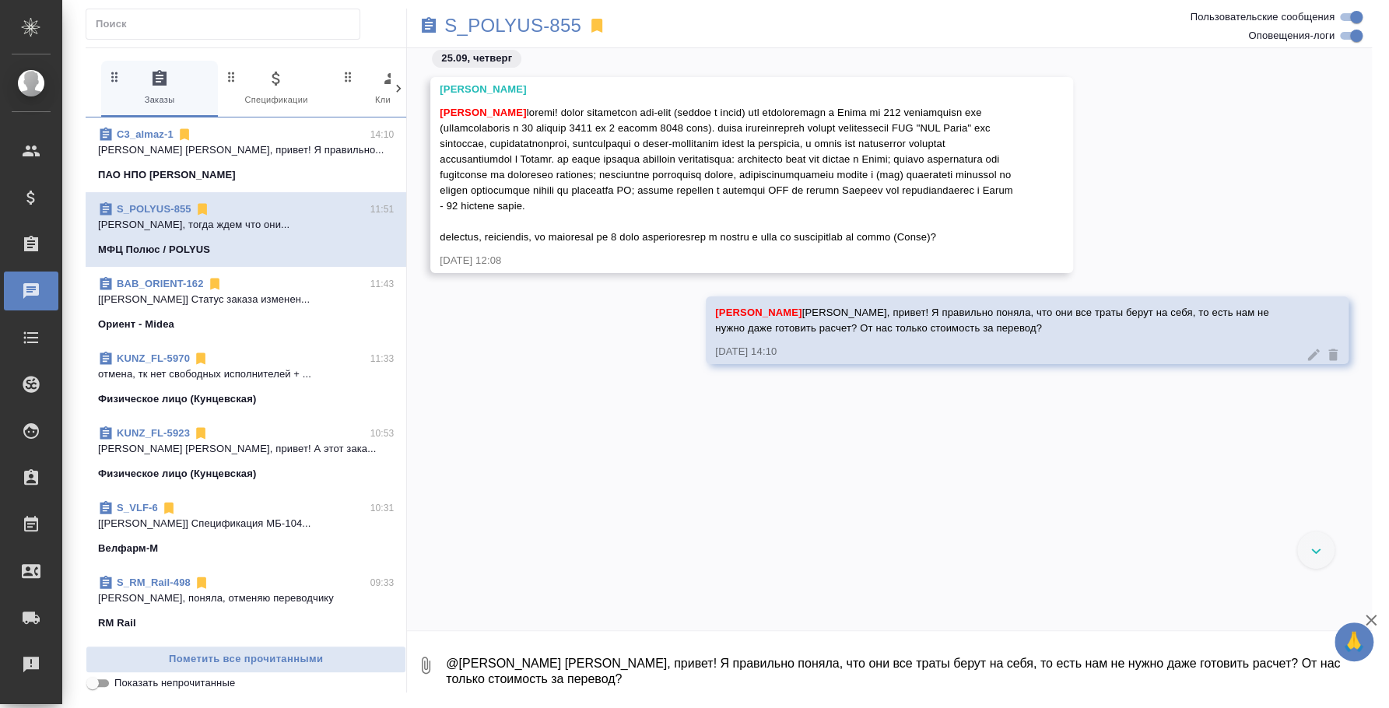
click at [269, 237] on span "S_POLYUS-855 11:51 Федотова Ирина супер, тогда ждем что они... МФЦ Полюс / POLY…" at bounding box center [246, 229] width 296 height 56
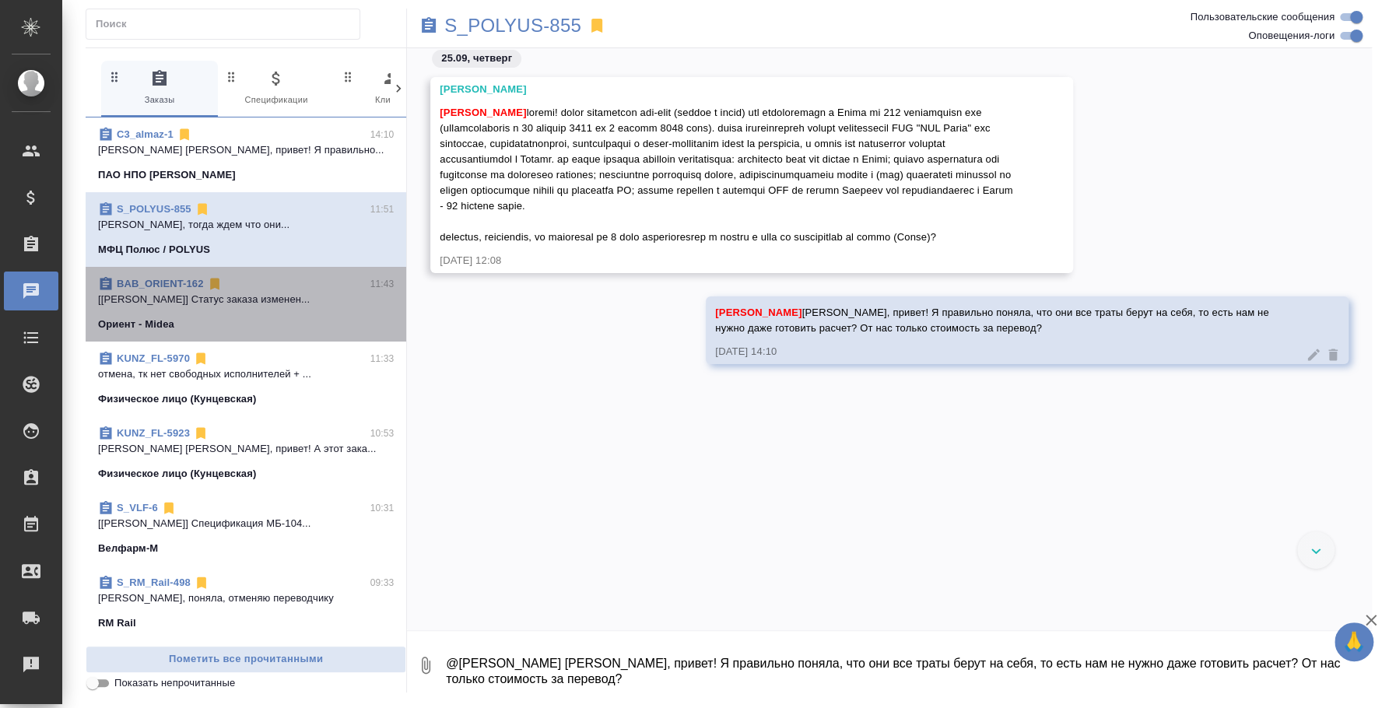
click at [256, 304] on p "[[PERSON_NAME]] Статус заказа изменен..." at bounding box center [246, 300] width 296 height 16
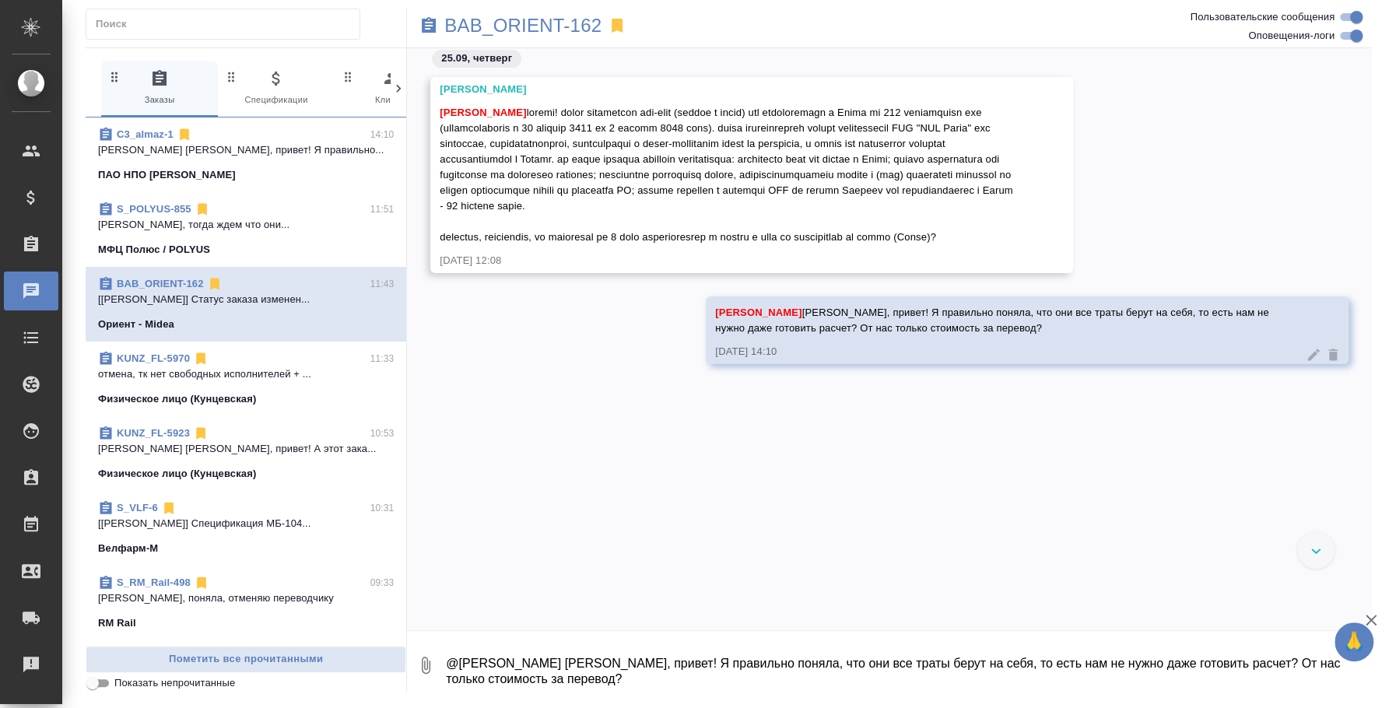
click at [251, 256] on div "МФЦ Полюс / POLYUS" at bounding box center [246, 250] width 296 height 16
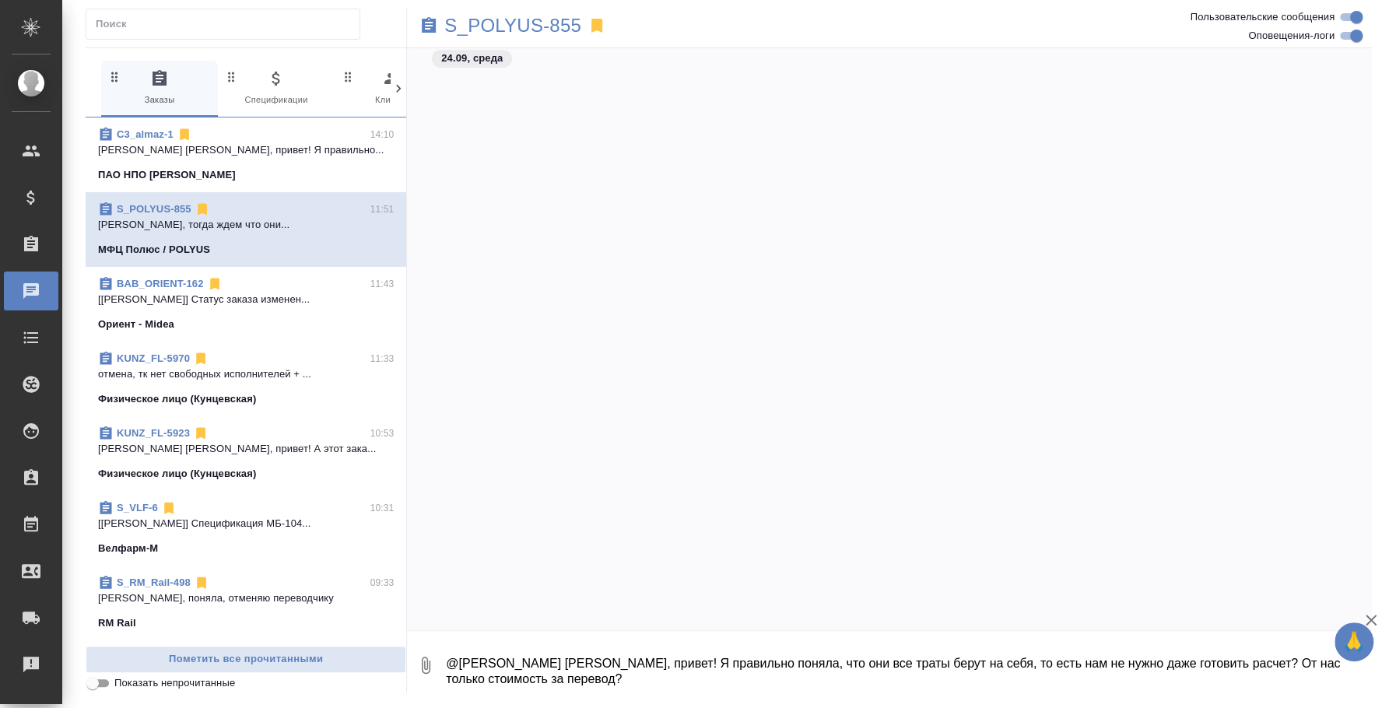
scroll to position [29060, 0]
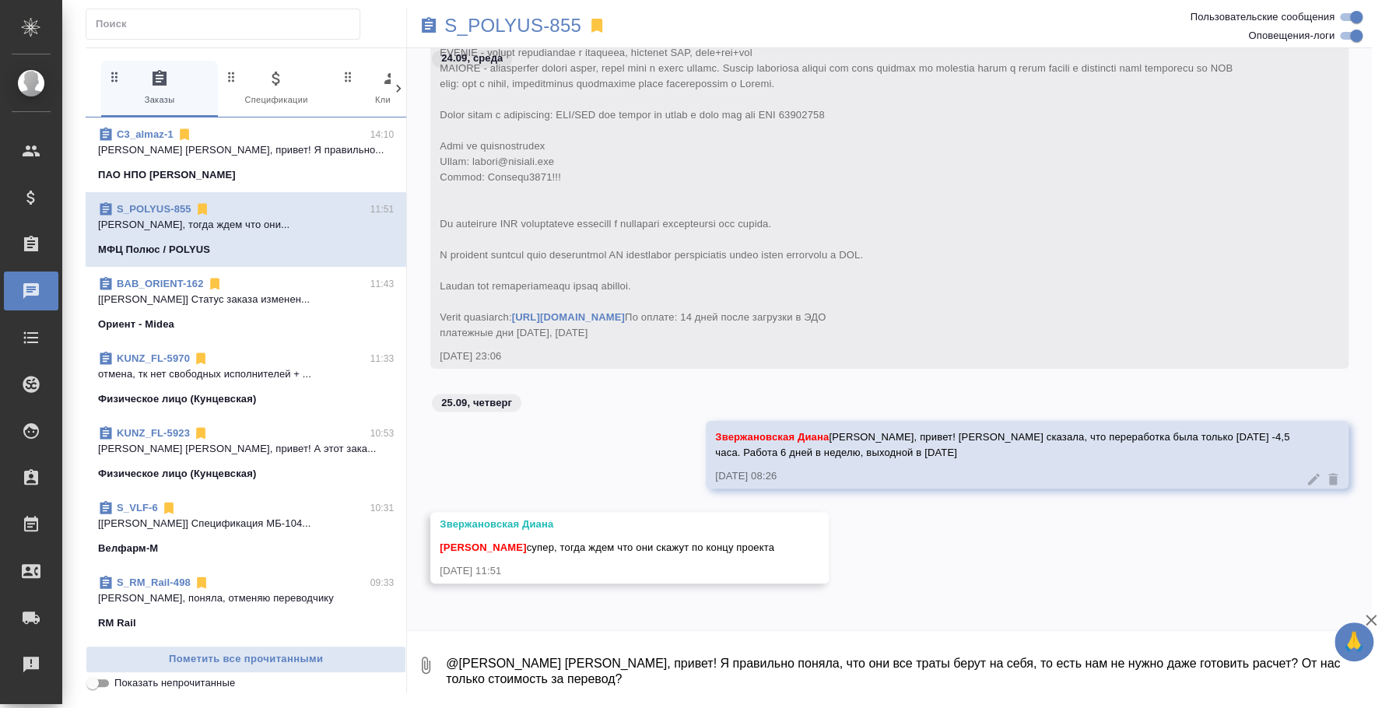
click at [804, 659] on textarea "@Галишева Мария Маша, привет! Я правильно поняла, что они все траты берут на се…" at bounding box center [907, 665] width 927 height 53
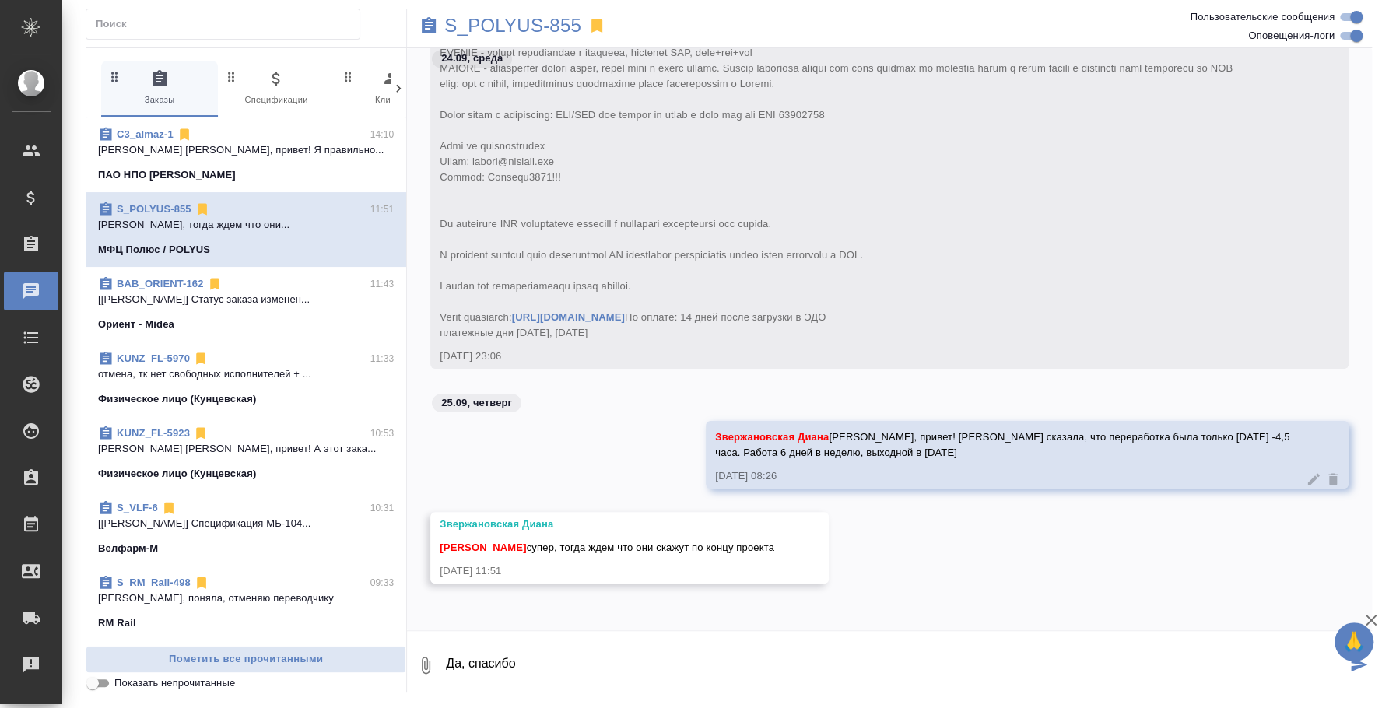
type textarea "Да, спасибо"
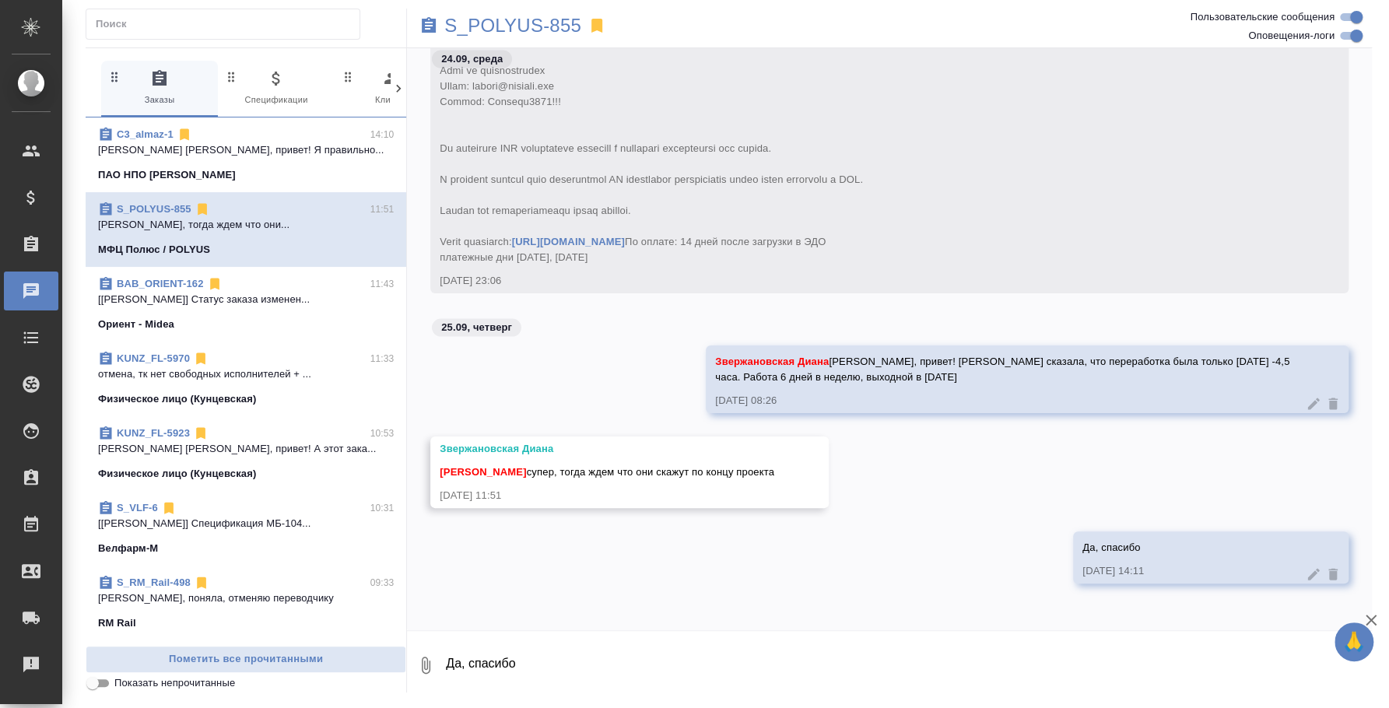
scroll to position [29137, 0]
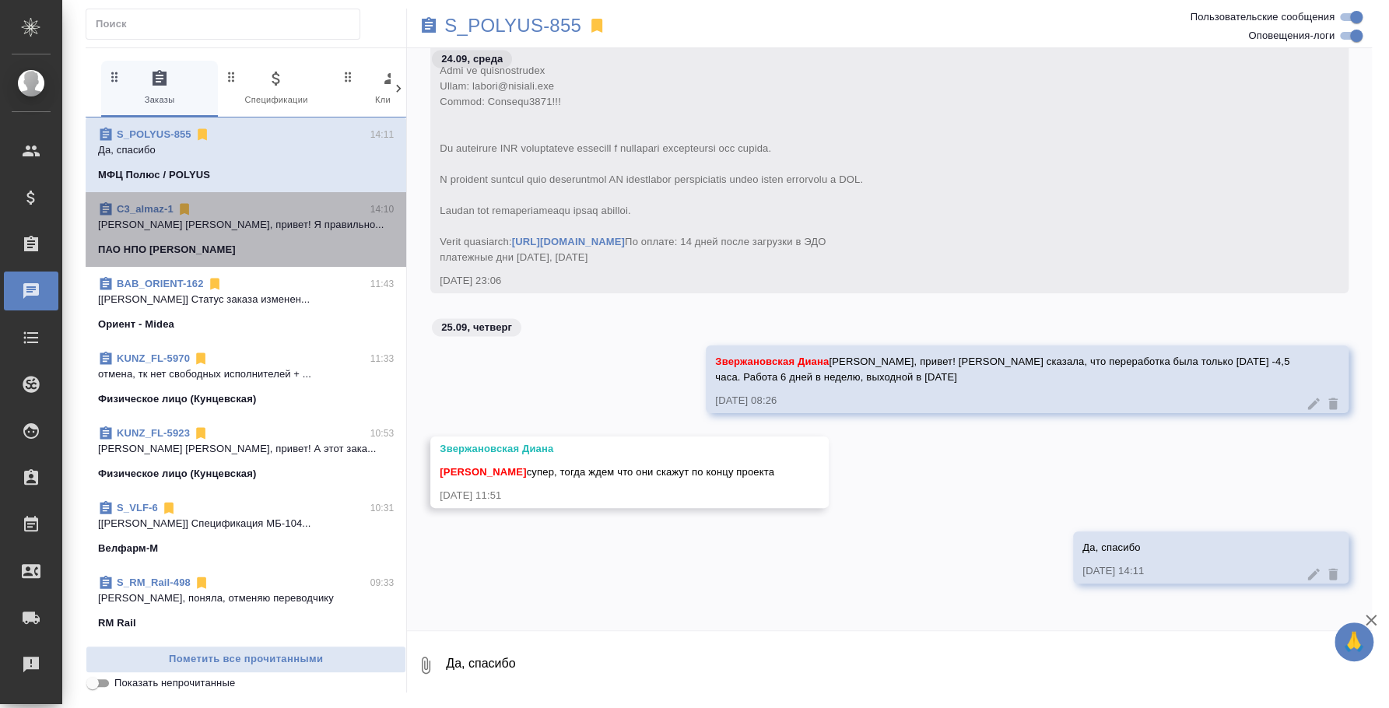
click at [328, 230] on p "Галишева Мария Маша, привет! Я правильно..." at bounding box center [246, 225] width 296 height 16
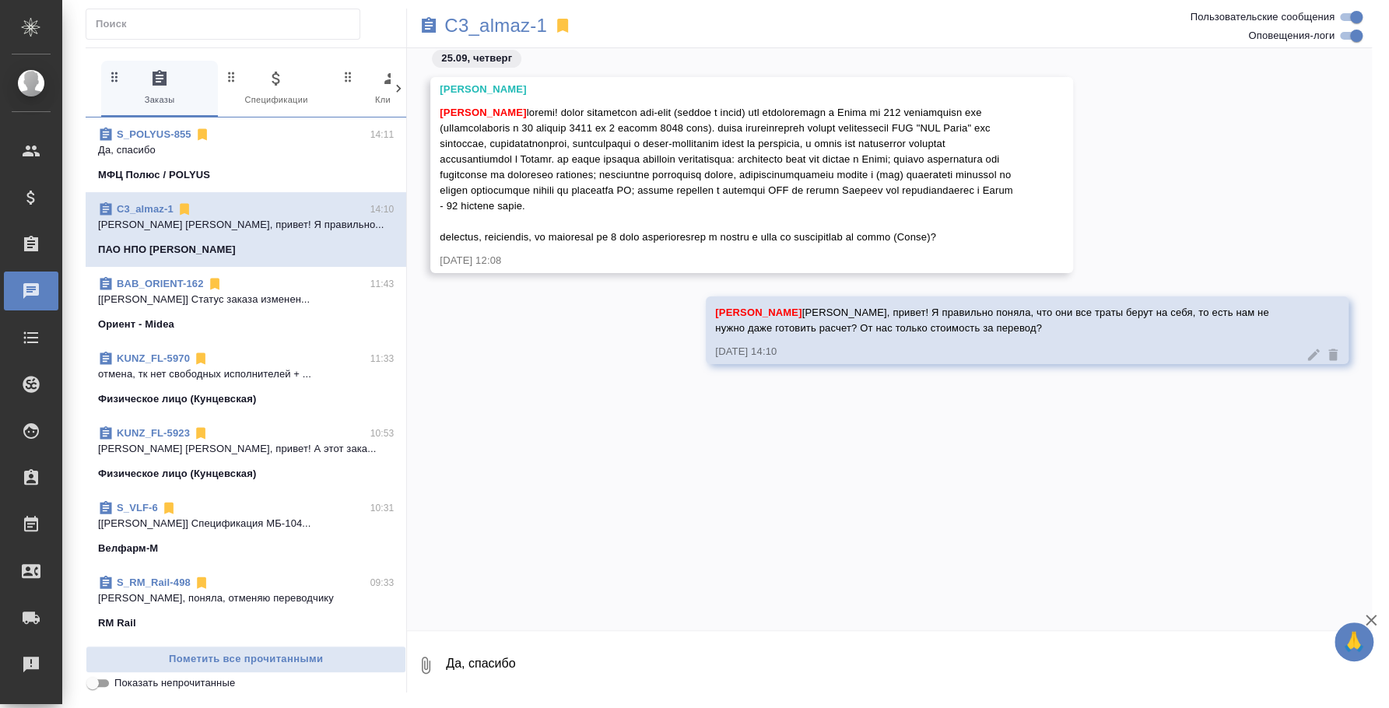
scroll to position [0, 0]
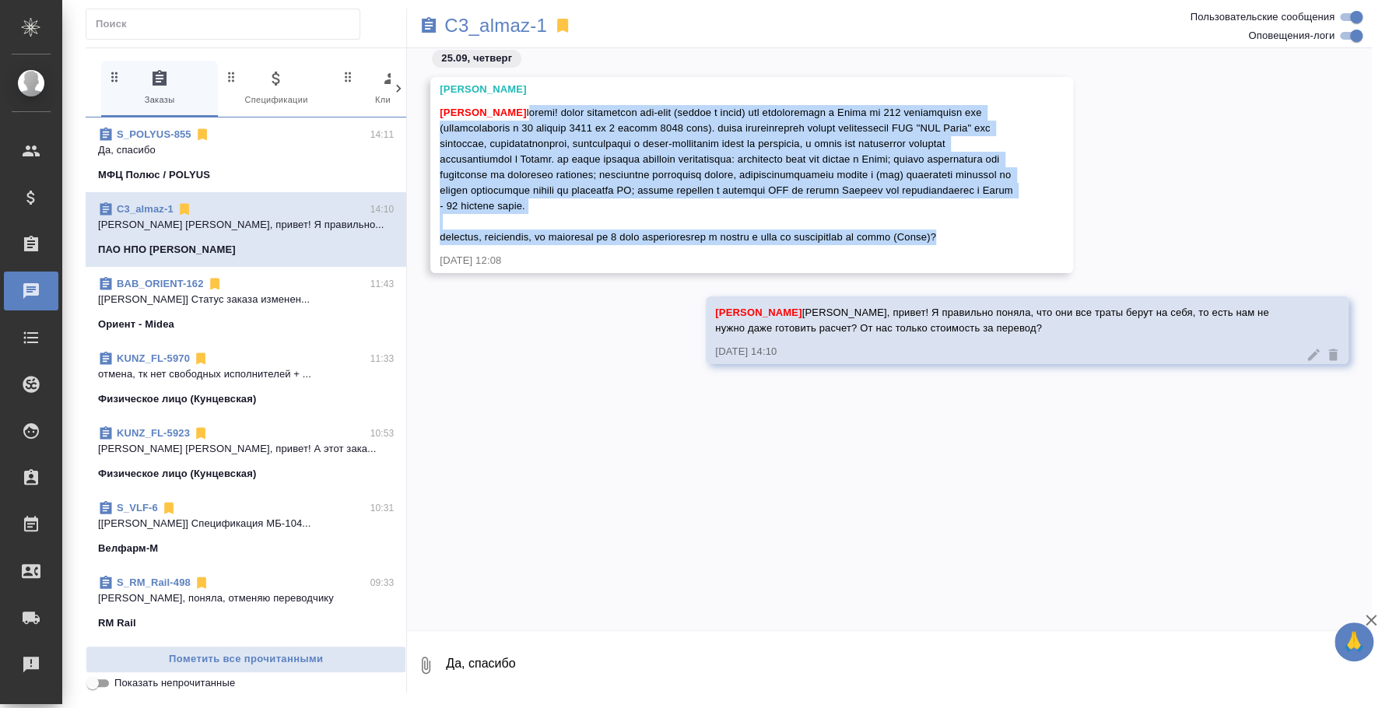
drag, startPoint x: 530, startPoint y: 107, endPoint x: 987, endPoint y: 248, distance: 478.6
click at [987, 243] on span "[PERSON_NAME]" at bounding box center [728, 175] width 576 height 136
copy span "привет! нужен переводчик рус-англ (послед и письм) для командировки в Индию на …"
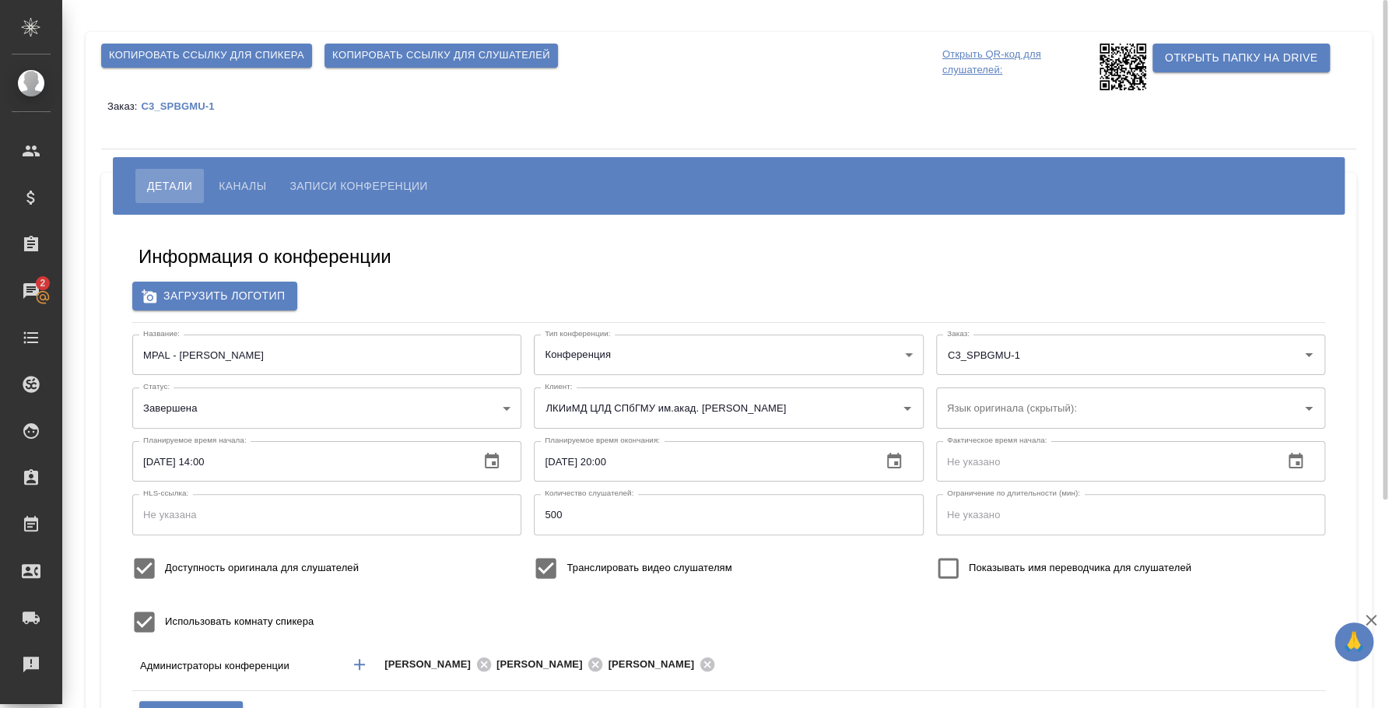
type input "бада"
click at [230, 56] on span "Копировать ссылку для спикера" at bounding box center [206, 56] width 195 height 18
click at [286, 50] on span "Копировать ссылку для спикера" at bounding box center [206, 56] width 195 height 18
type input "ЛКИиМД ЦЛД СПбГМУ им.акад. [PERSON_NAME]"
type input "бада"
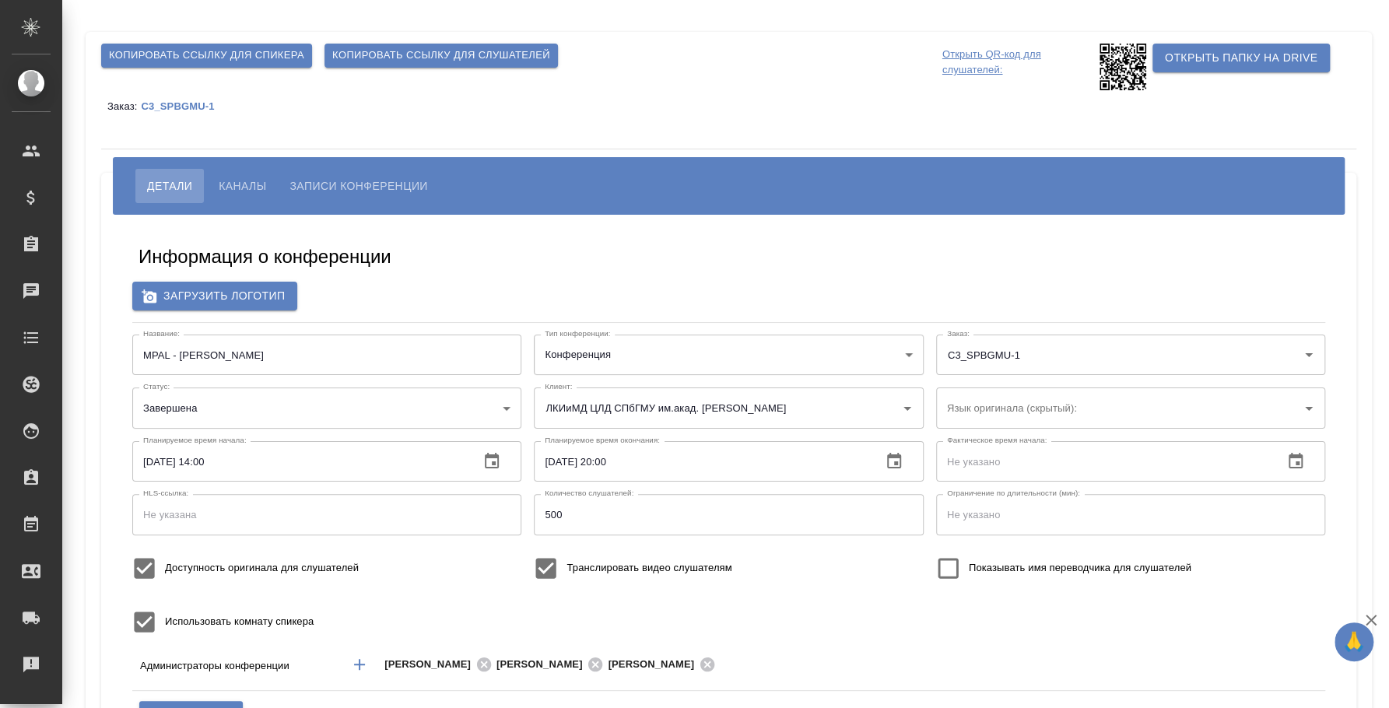
click at [239, 178] on span "Каналы" at bounding box center [242, 186] width 47 height 19
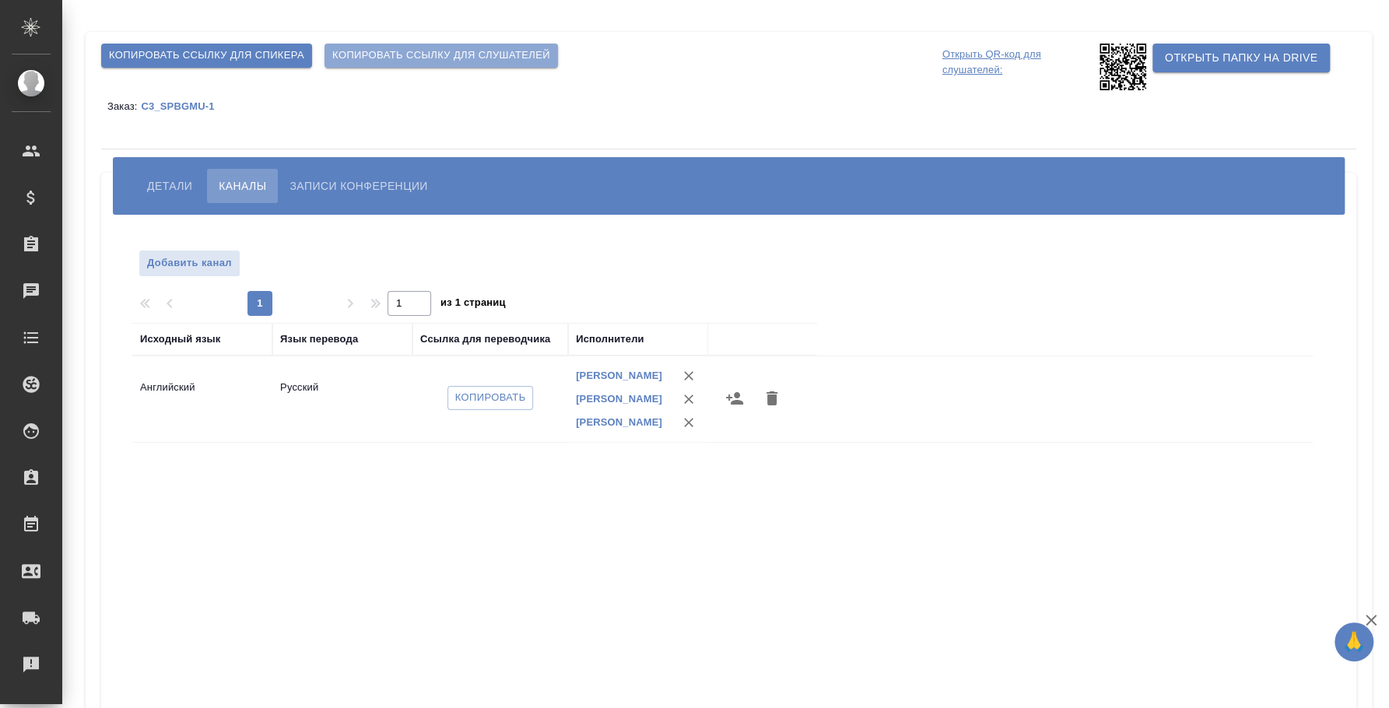
click at [405, 57] on span "Копировать ссылку для слушателей" at bounding box center [441, 56] width 218 height 18
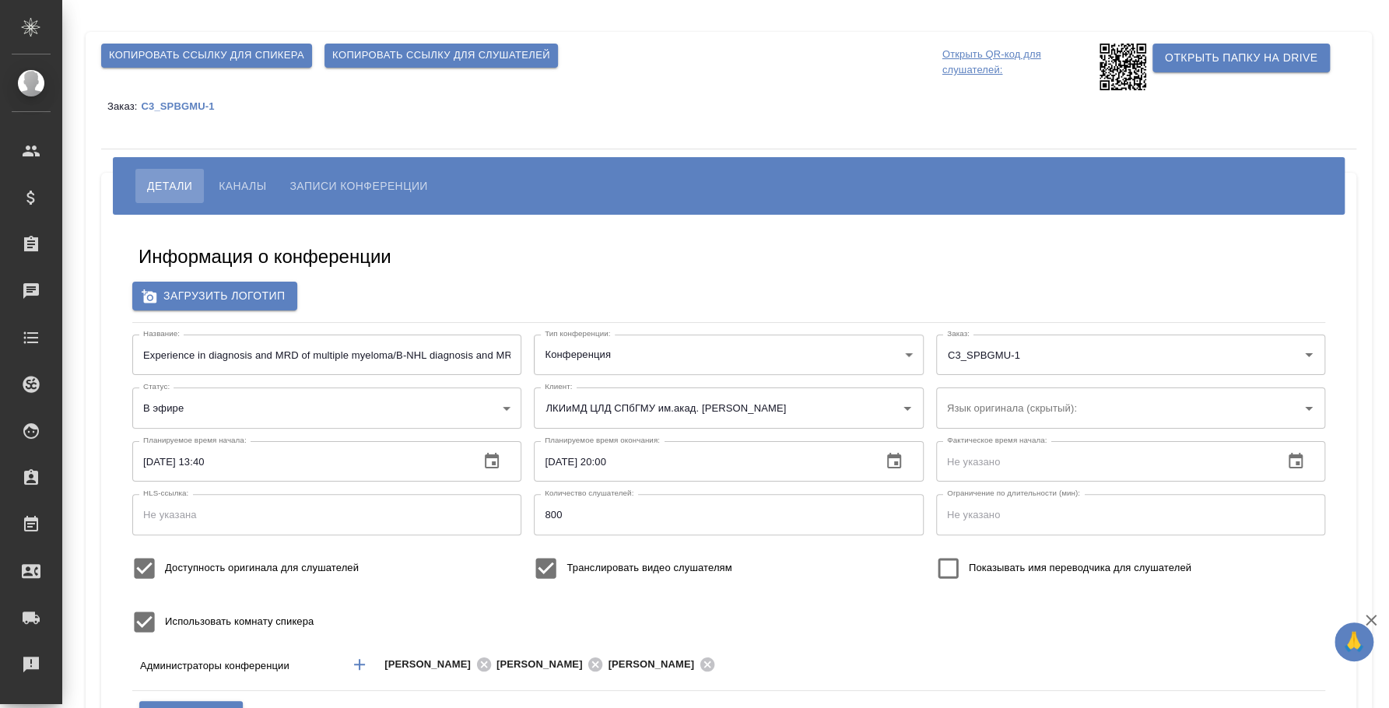
type input "бада"
click at [387, 58] on span "Копировать ссылку для слушателей" at bounding box center [441, 56] width 218 height 18
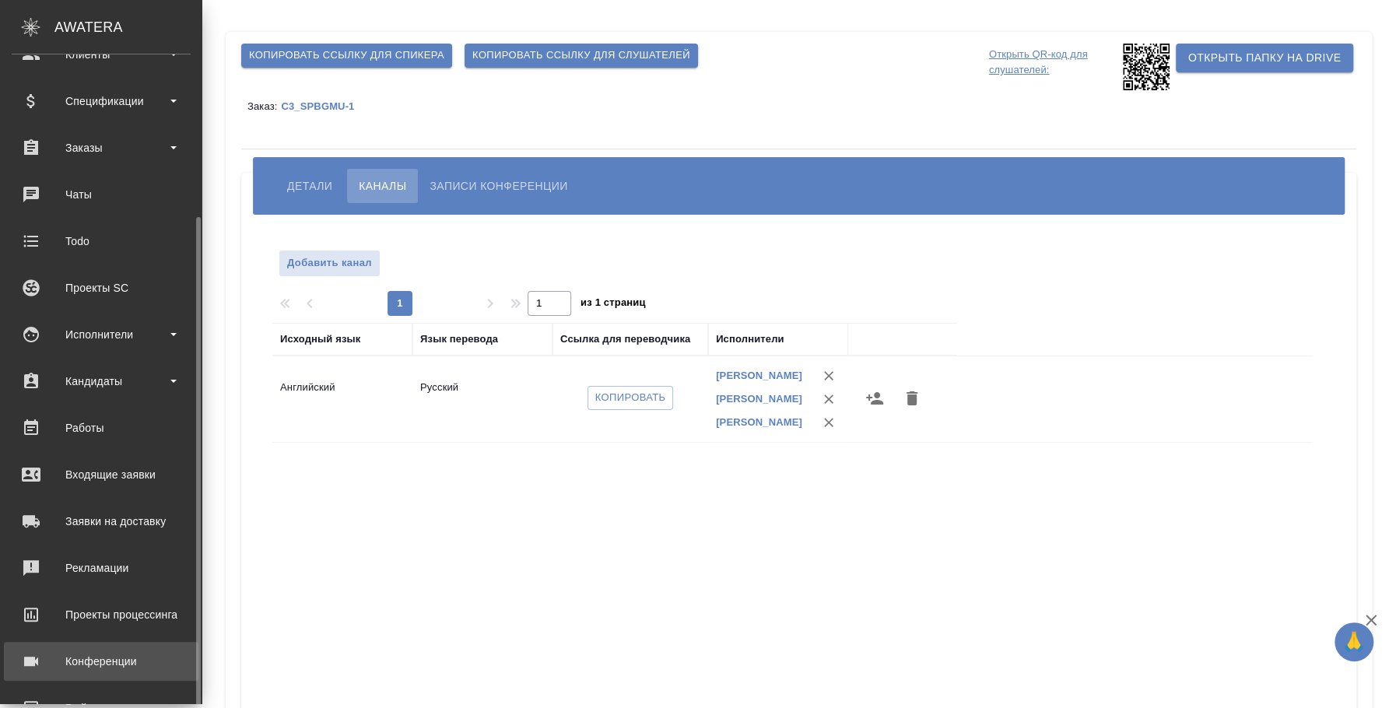
scroll to position [142, 0]
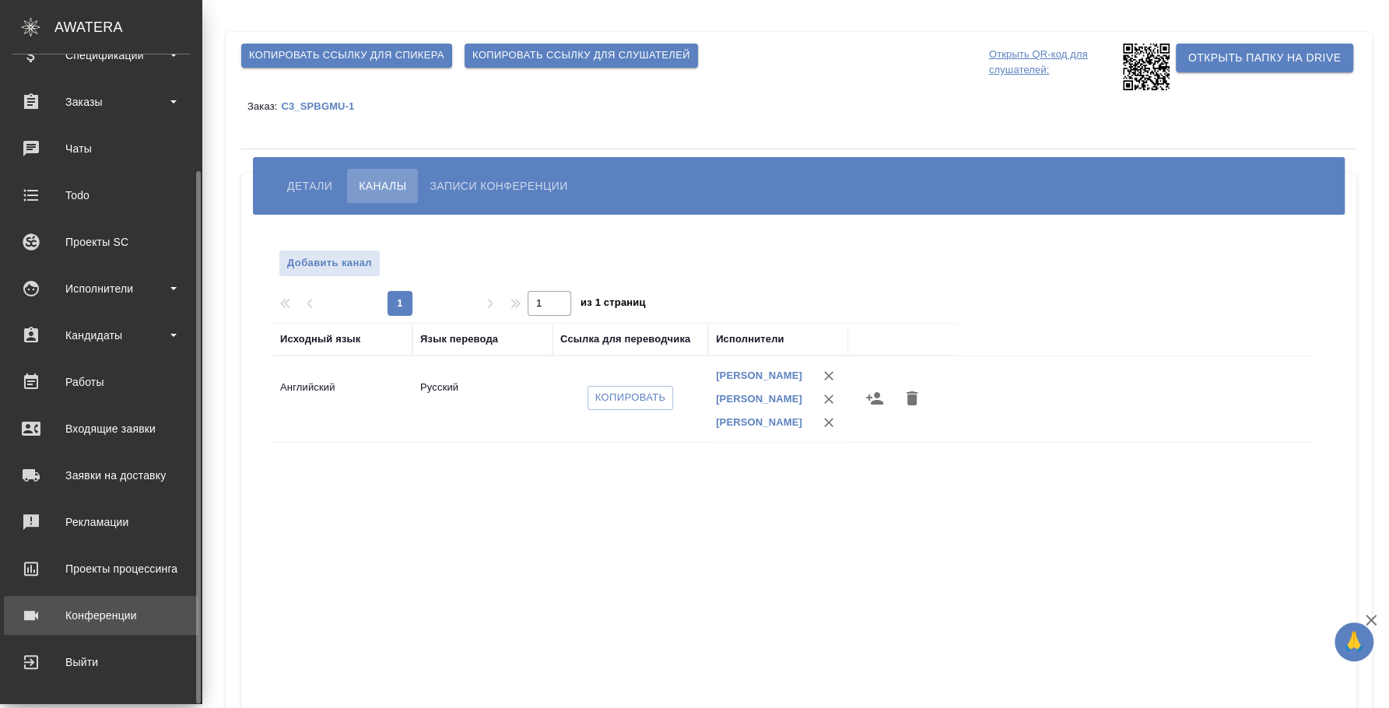
click at [111, 614] on div "Конференции" at bounding box center [101, 615] width 179 height 23
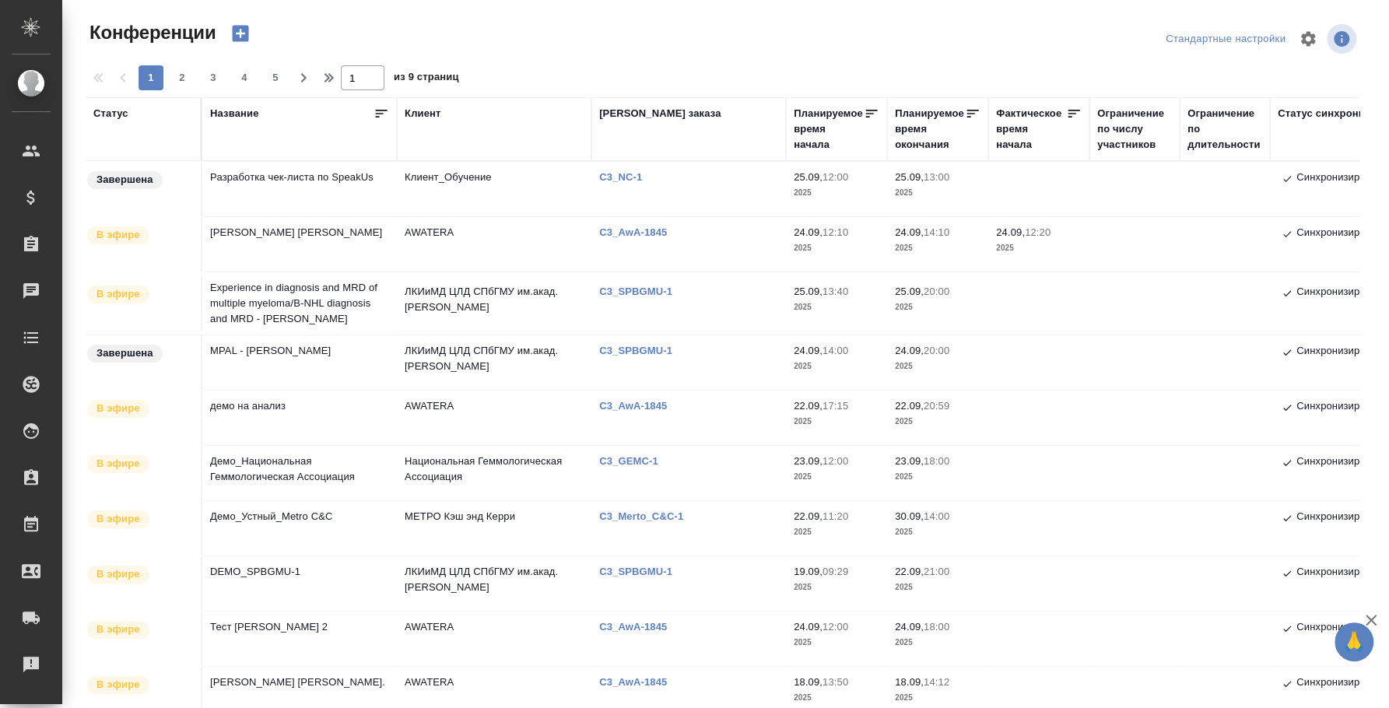
type input "[PERSON_NAME]"
click at [323, 290] on td "Experience in diagnosis and MRD of multiple myeloma/В-NHL diagnosis and MRD - […" at bounding box center [299, 303] width 194 height 62
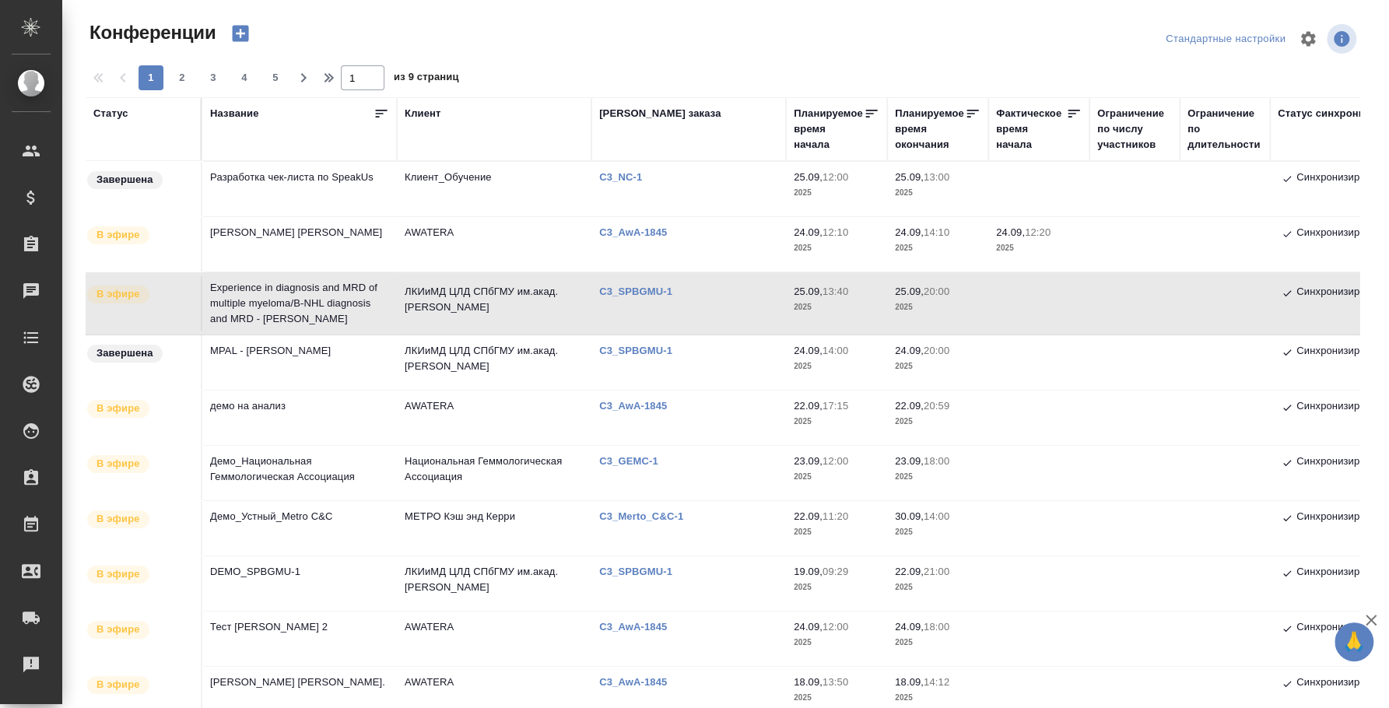
click at [261, 307] on td "Experience in diagnosis and MRD of multiple myeloma/В-NHL diagnosis and MRD - […" at bounding box center [299, 303] width 194 height 62
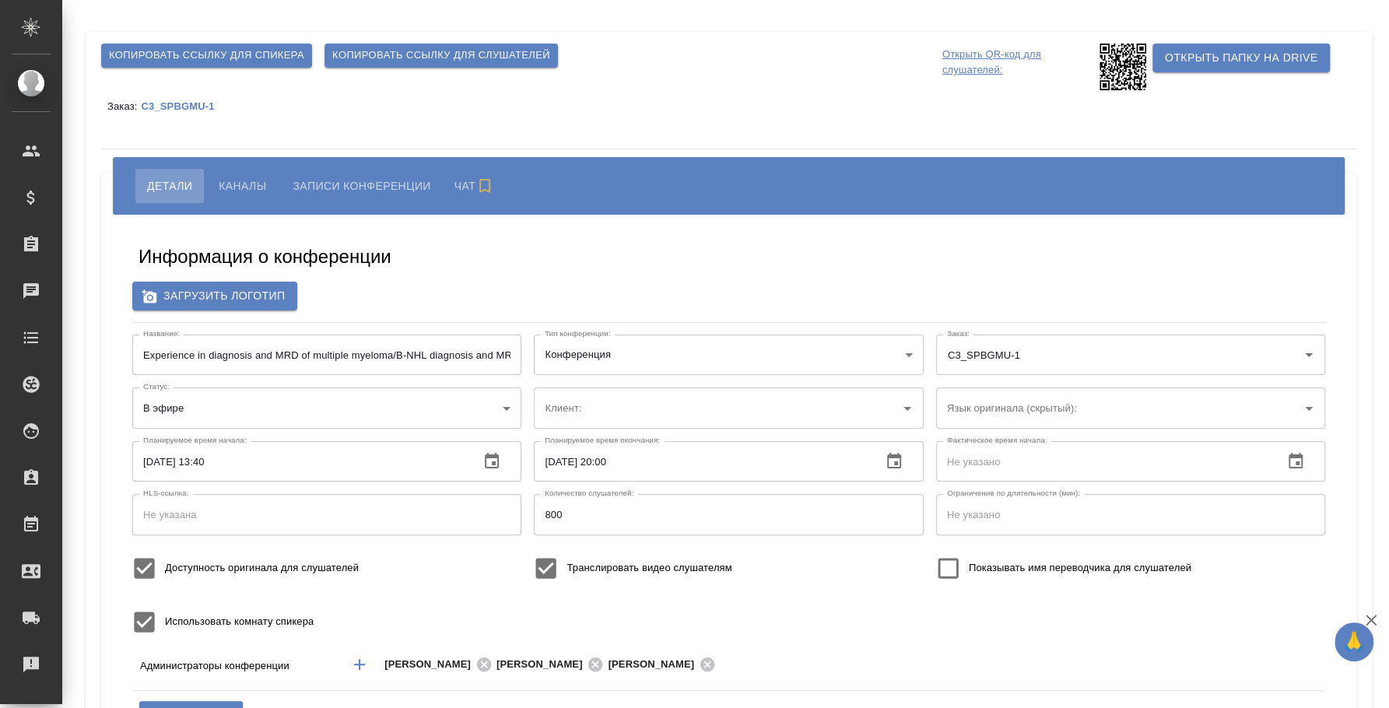
type input "ЛКИиМД ЦЛД СПбГМУ им.акад. [PERSON_NAME]"
type input "бада"
click at [605, 65] on div "Копировать ссылку для спикера Копировать ссылку для слушателей" at bounding box center [518, 55] width 847 height 37
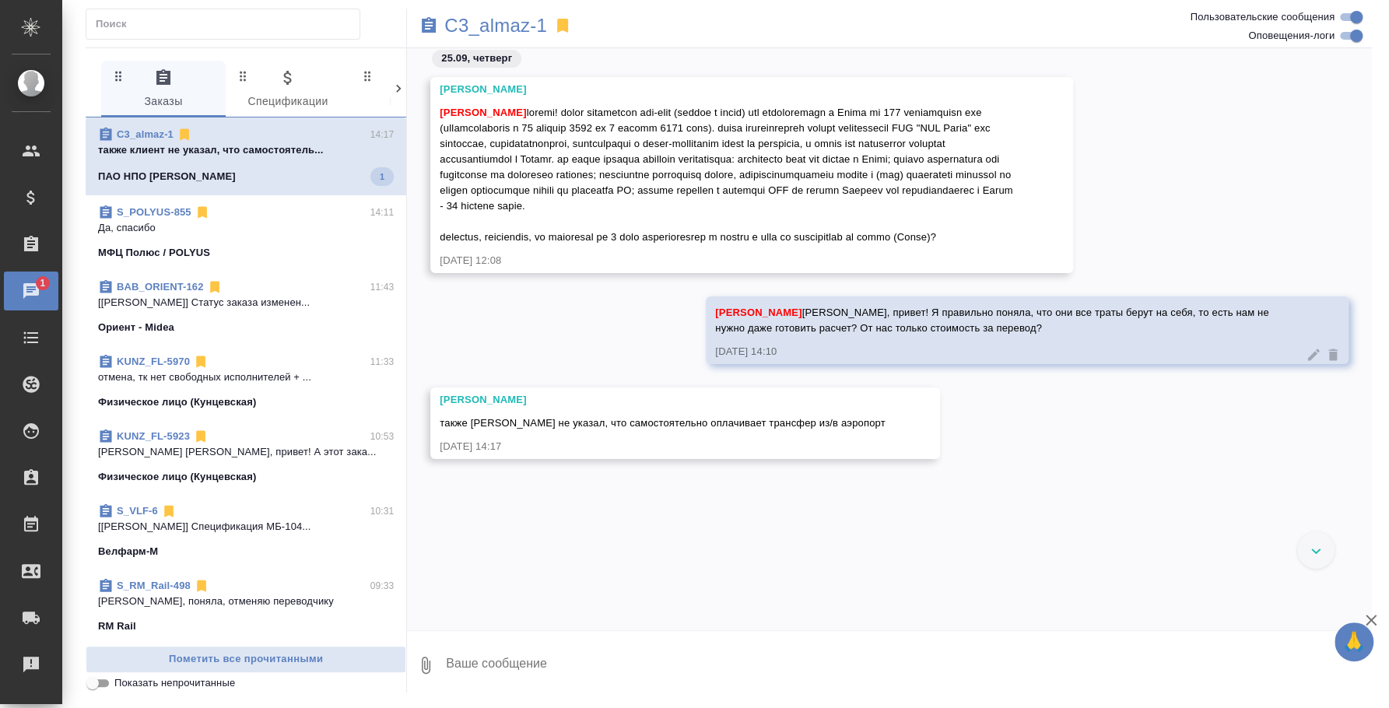
click at [560, 678] on textarea at bounding box center [907, 665] width 927 height 53
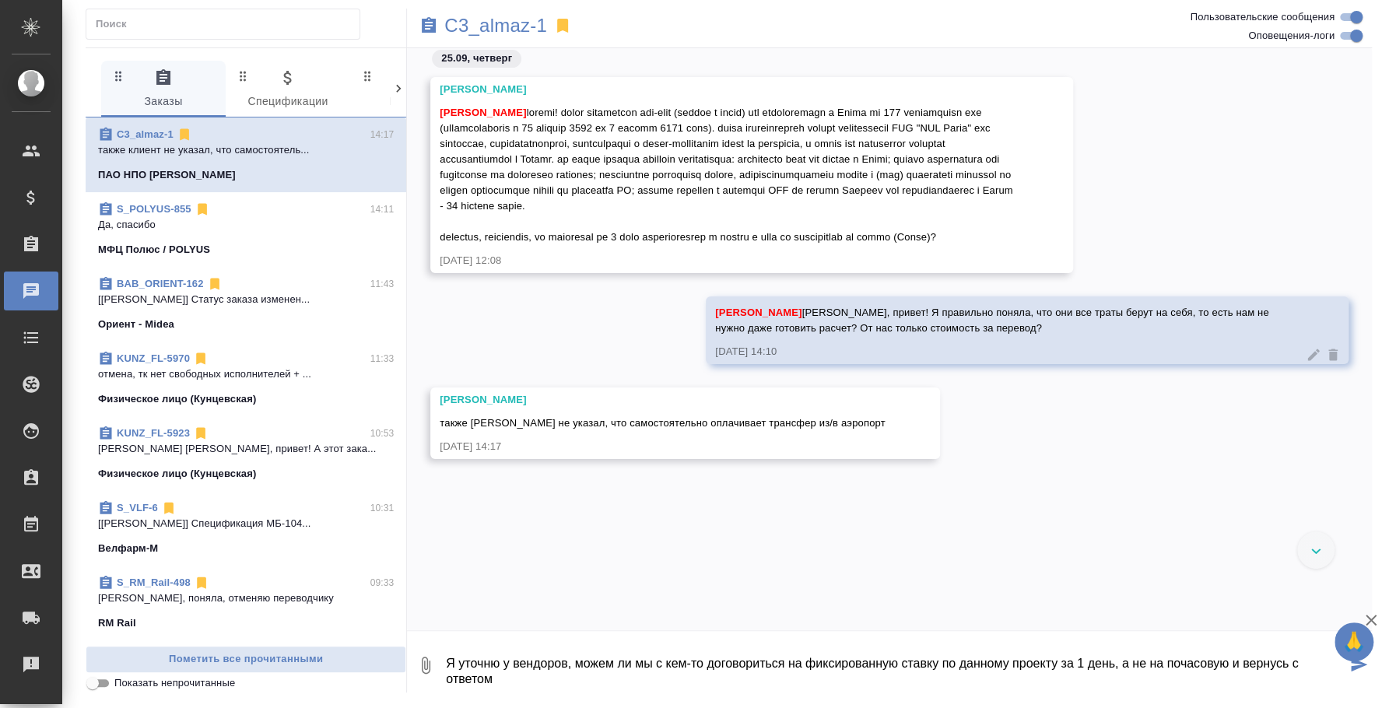
click at [709, 703] on div ".cls-1 fill:#fff; AWATERA Fedotova Irina Клиенты Спецификации Заказы 0 Чаты Tod…" at bounding box center [694, 354] width 1389 height 708
click at [719, 688] on textarea "Я уточню у вендоров, можем ли мы с кем-то договориться на фиксированную ставку …" at bounding box center [895, 665] width 902 height 53
type textarea "Я уточню у вендоров, можем ли мы с кем-то договориться на фиксированную ставку …"
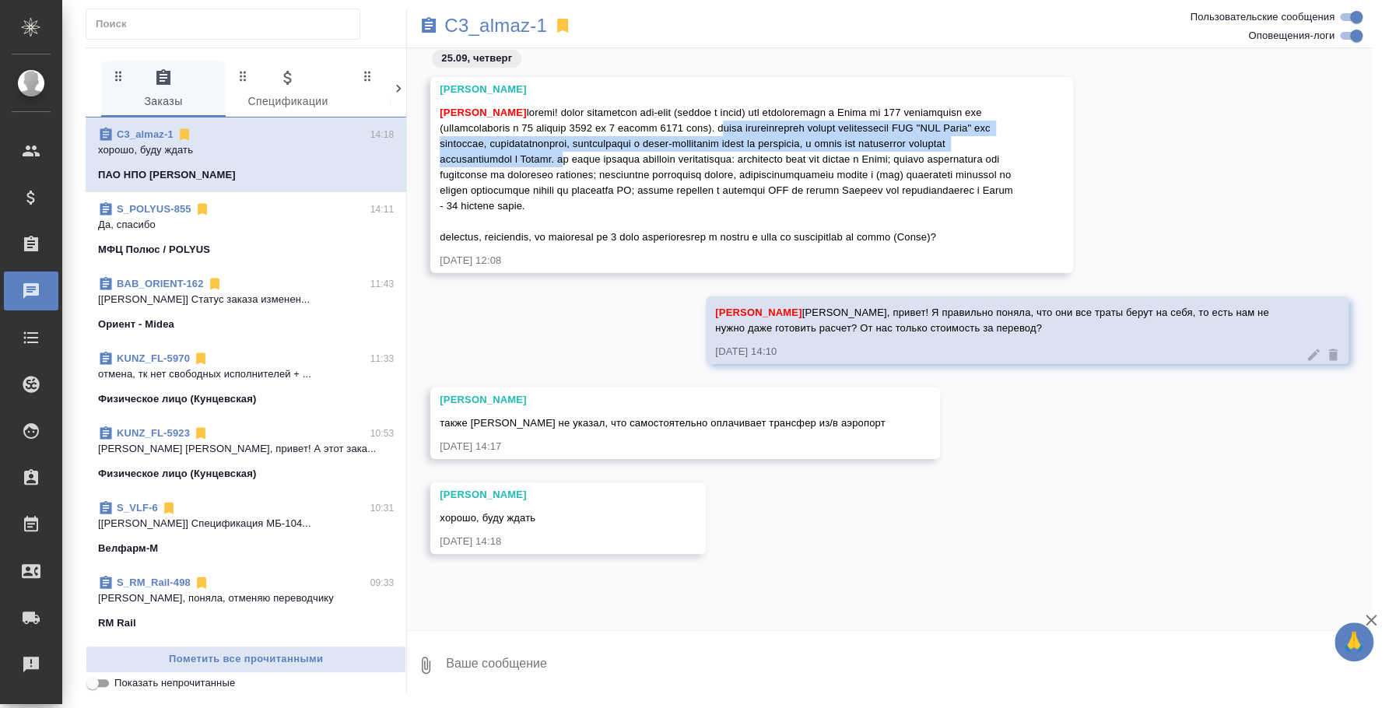
drag, startPoint x: 819, startPoint y: 127, endPoint x: 795, endPoint y: 158, distance: 39.4
click at [795, 158] on span "[PERSON_NAME]" at bounding box center [728, 175] width 576 height 136
copy span "нужно сопровождение группы специалистов ПАО "НПО Алмаз" для ремонтных, модерниз…"
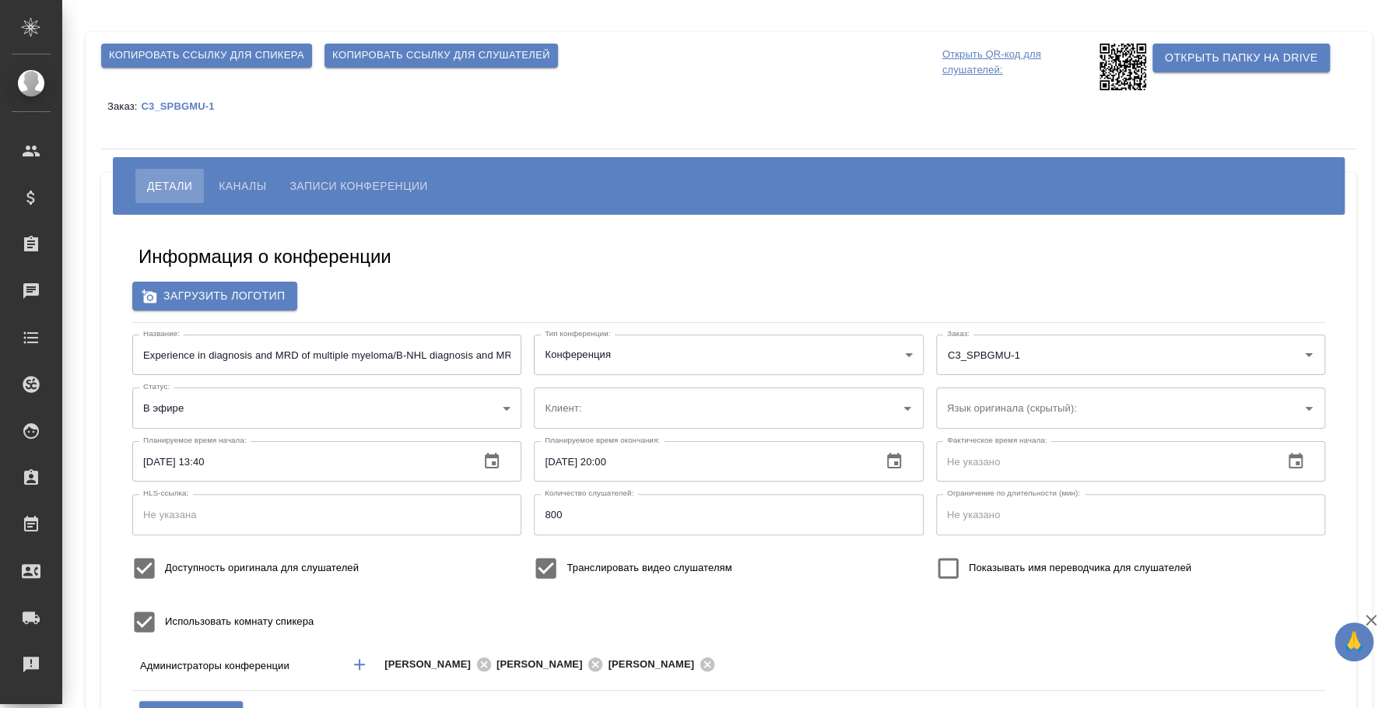
type input "бада"
type input "ЛКИиМД ЦЛД СПбГМУ им.акад. [PERSON_NAME]"
click at [249, 184] on span "Каналы" at bounding box center [242, 186] width 47 height 19
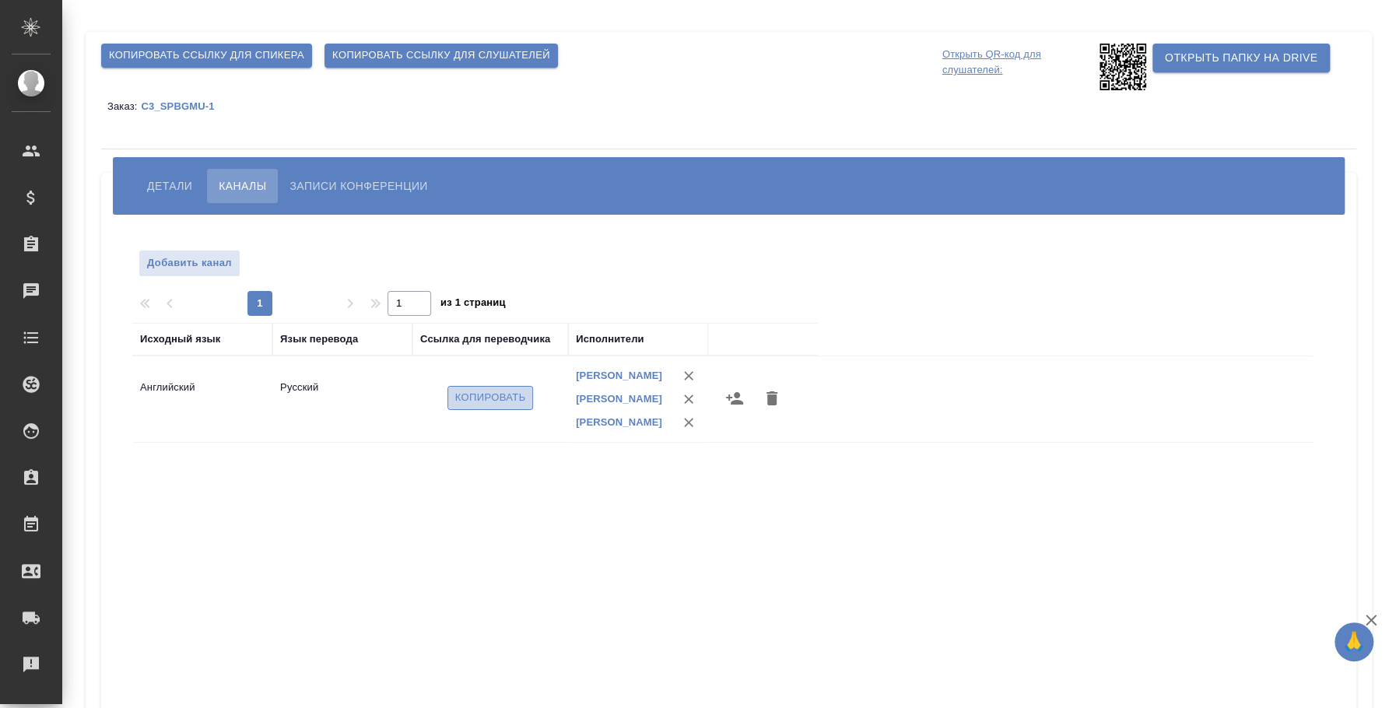
click at [500, 402] on span "Копировать" at bounding box center [490, 398] width 71 height 18
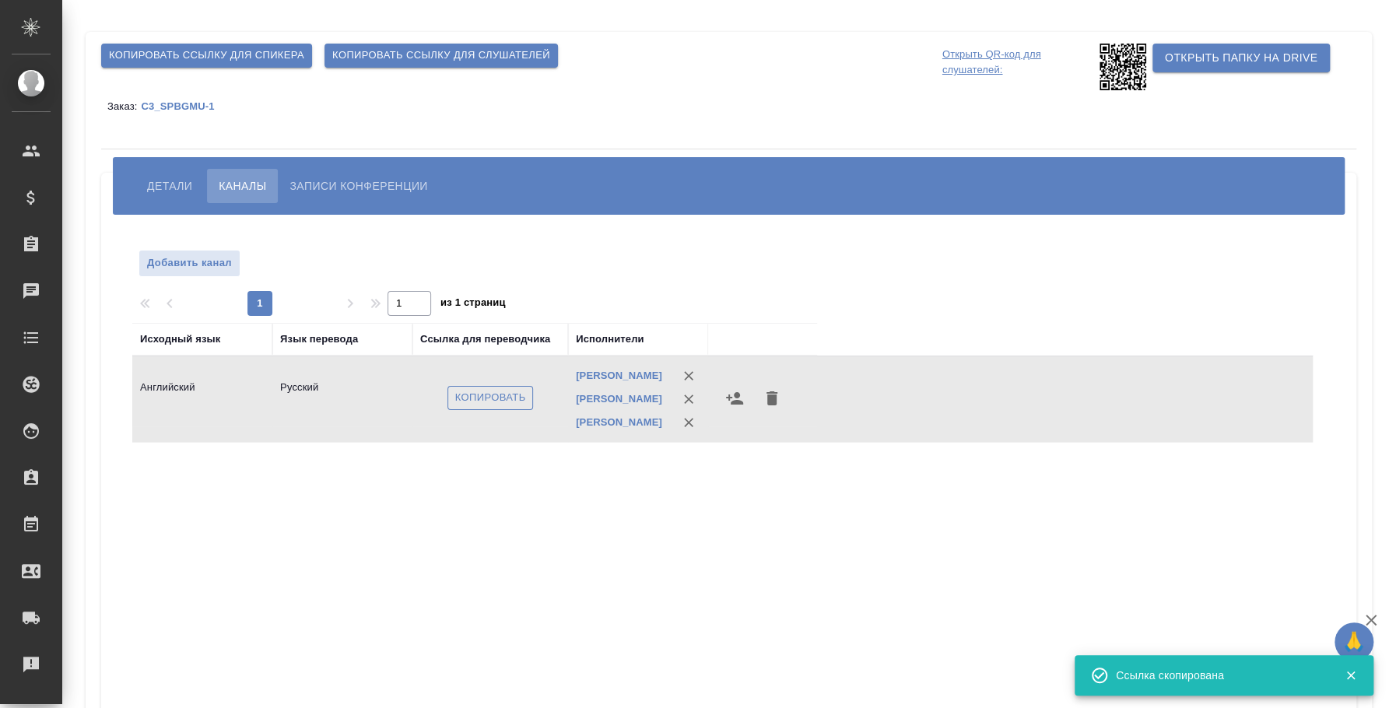
click at [500, 402] on span "Копировать" at bounding box center [490, 398] width 71 height 18
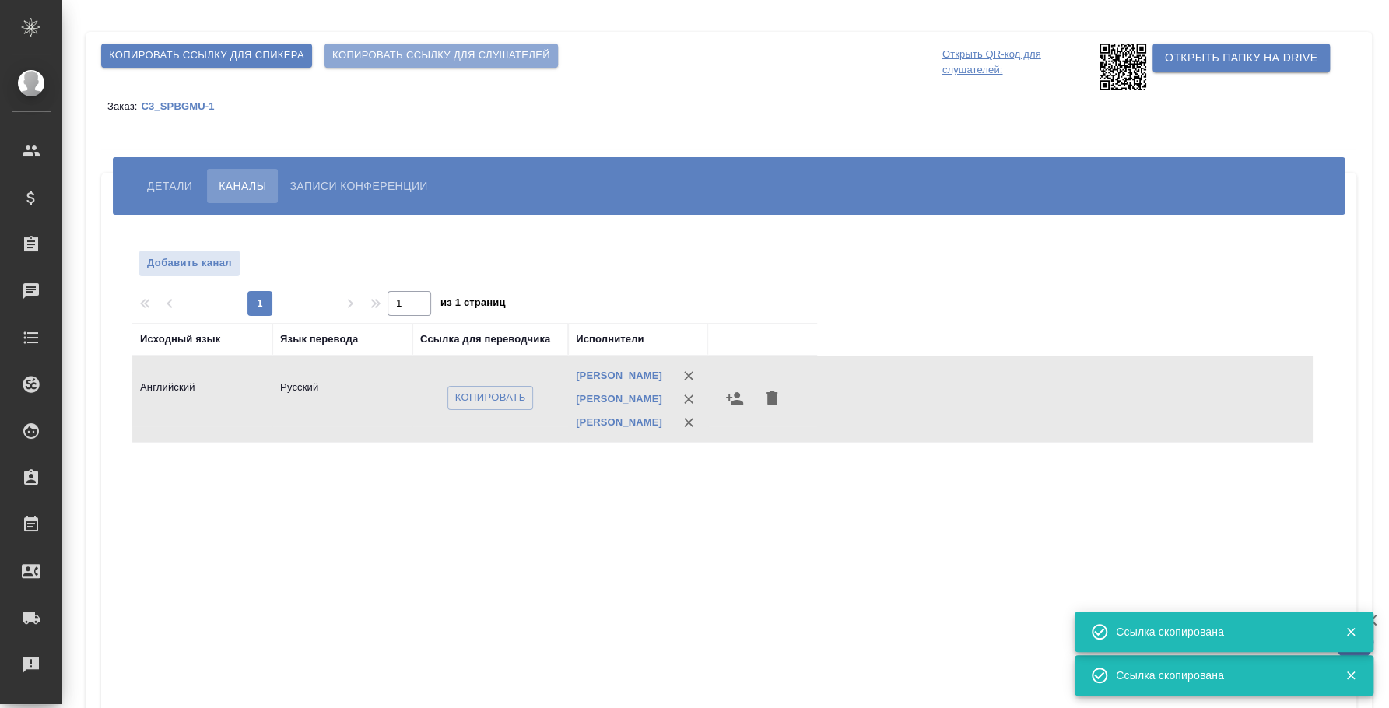
click at [387, 54] on span "Копировать ссылку для слушателей" at bounding box center [441, 56] width 218 height 18
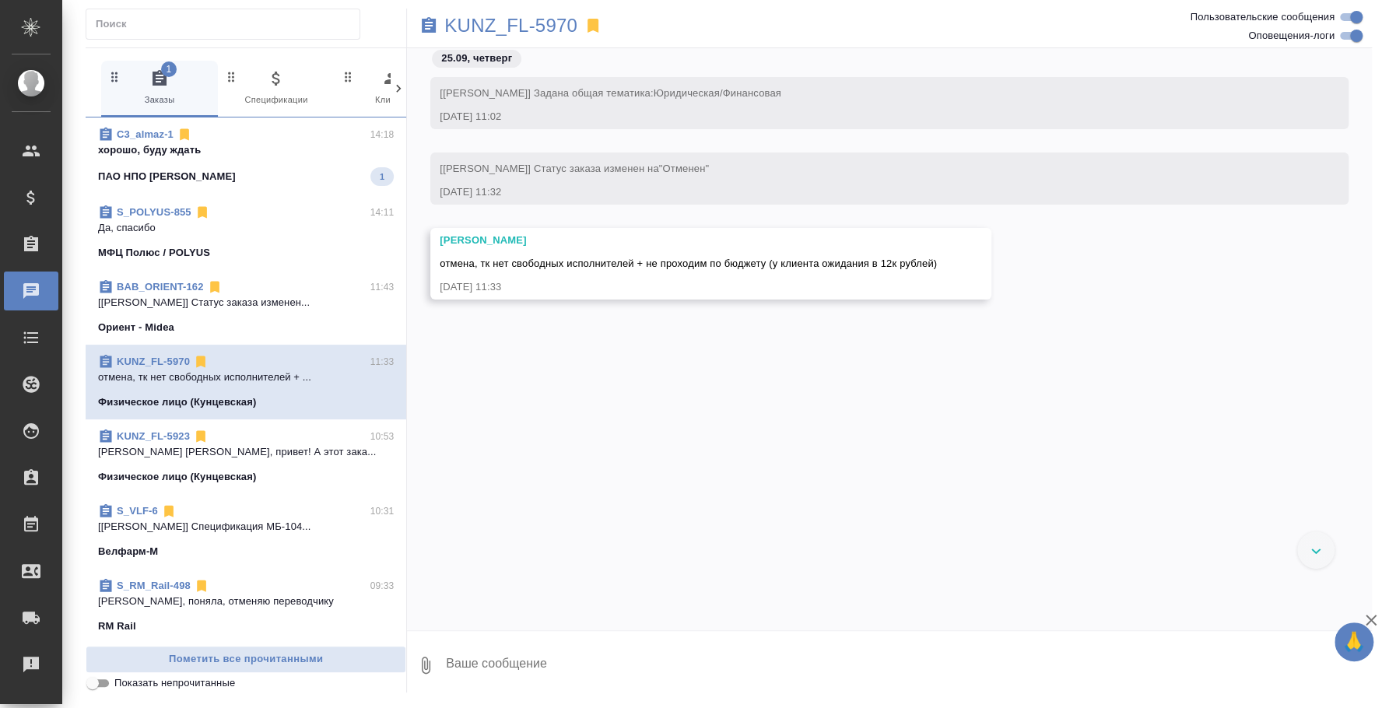
click at [258, 138] on div "C3_almaz-1 14:18" at bounding box center [246, 135] width 296 height 16
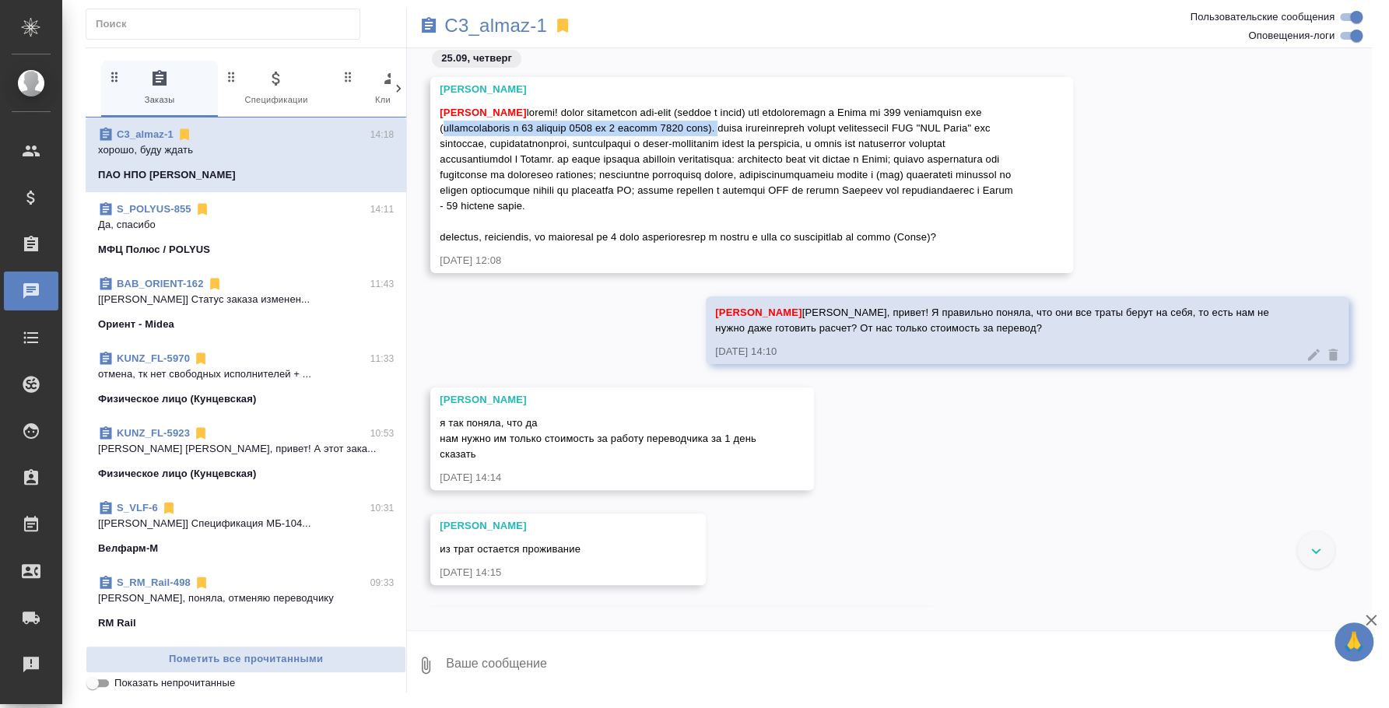
drag, startPoint x: 527, startPoint y: 128, endPoint x: 815, endPoint y: 130, distance: 287.9
click at [815, 130] on span "[PERSON_NAME]" at bounding box center [728, 175] width 576 height 136
copy span "(ориентировочно с [DATE] по [DATE])."
click at [543, 654] on textarea at bounding box center [907, 665] width 927 height 53
type textarea "[PERSON_NAME]"
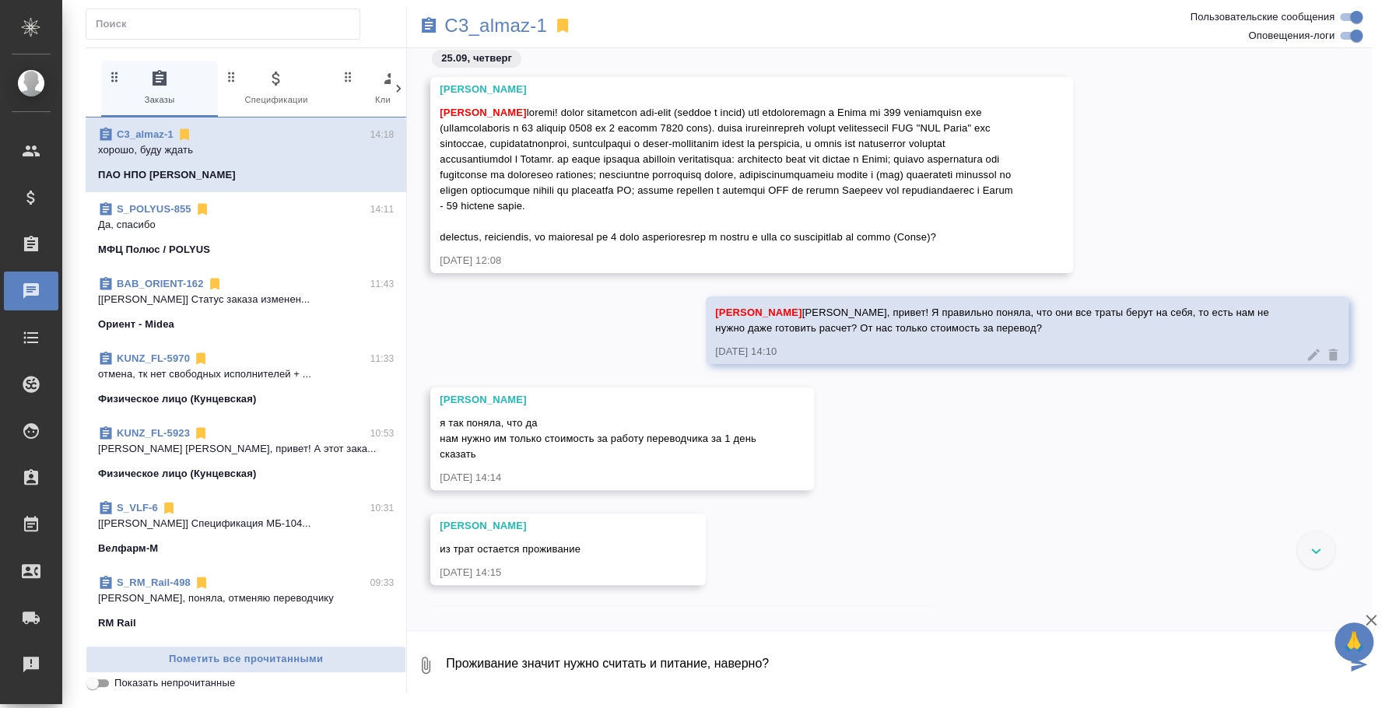
type textarea "Проживание значит нужно считать и питание, наверно?"
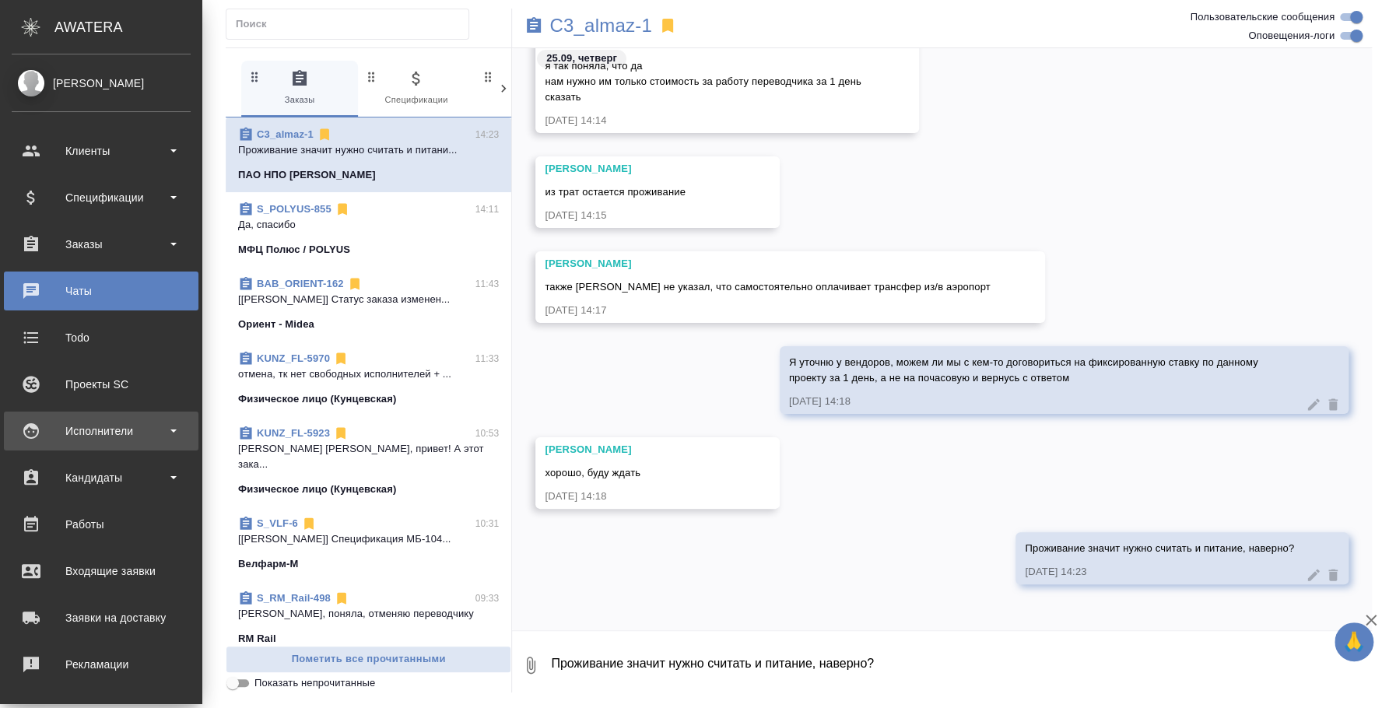
click at [87, 427] on div "Исполнители" at bounding box center [101, 430] width 179 height 23
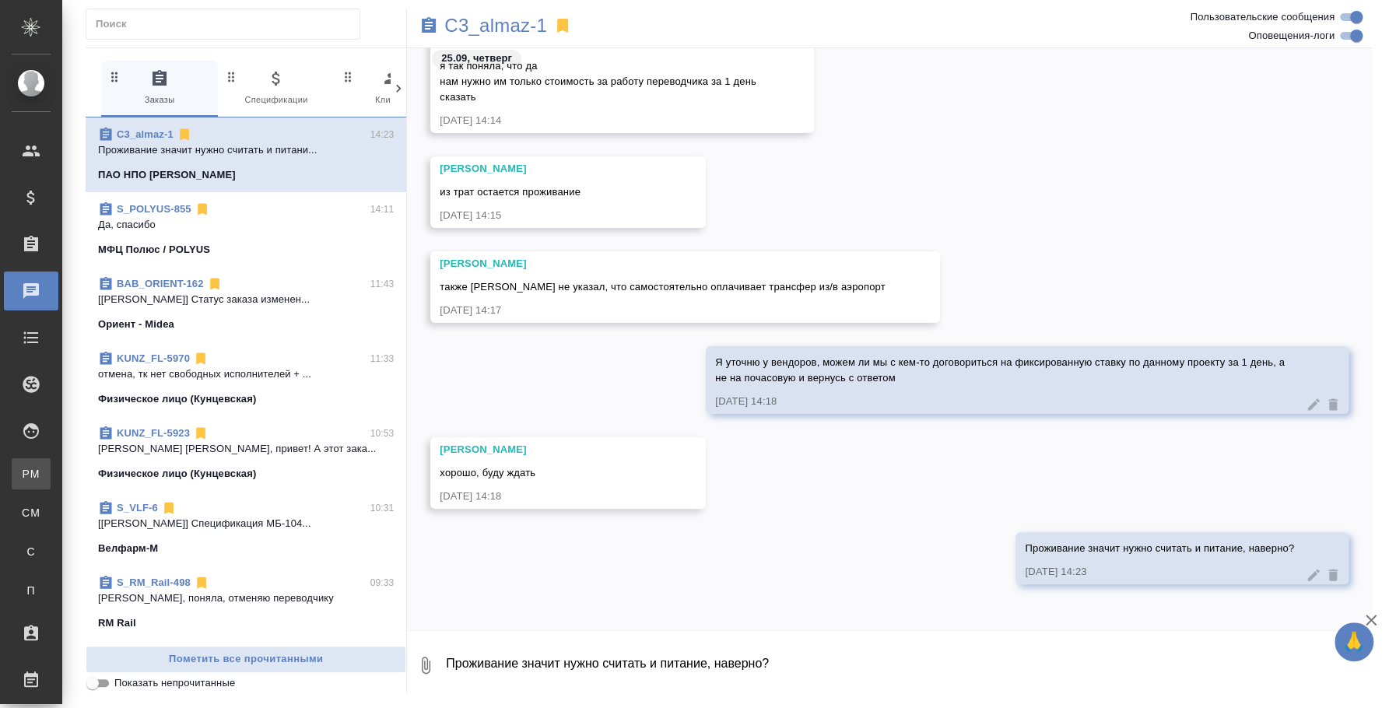
click at [23, 470] on div "Для PM/LQA" at bounding box center [11, 474] width 23 height 16
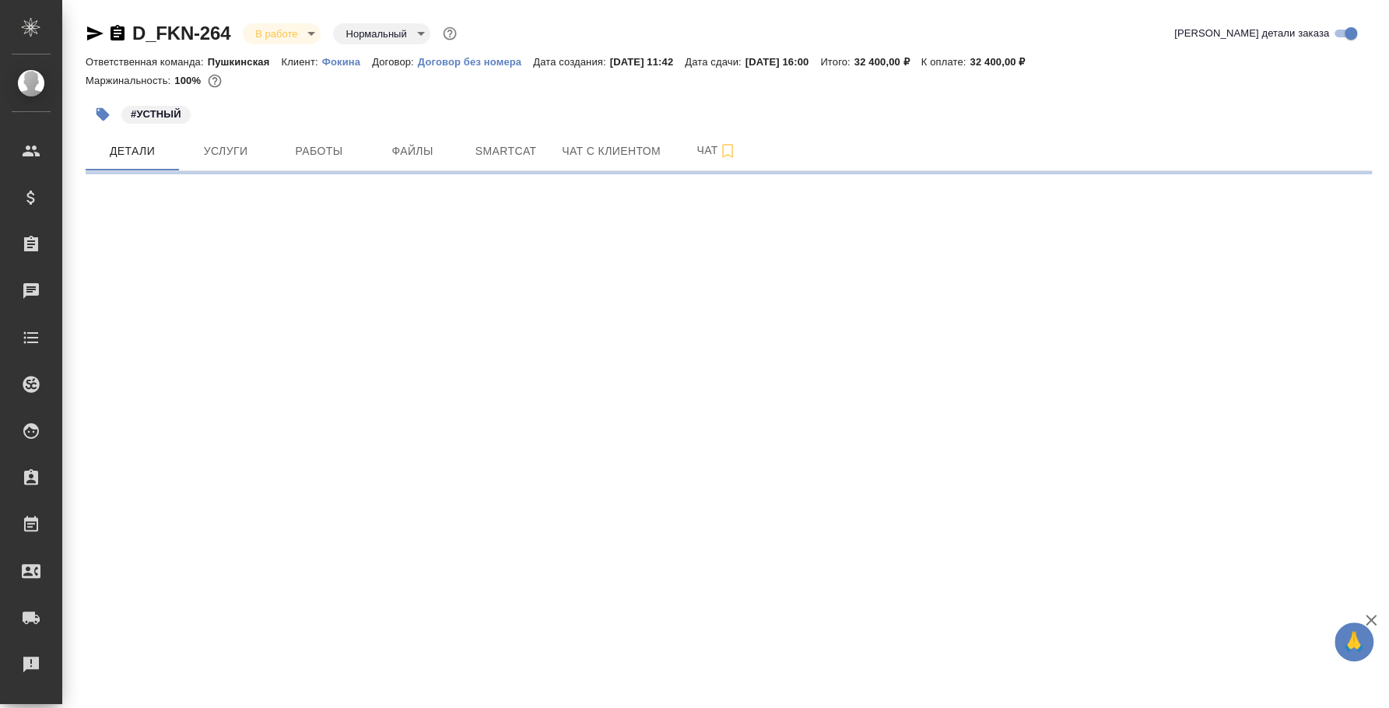
select select "RU"
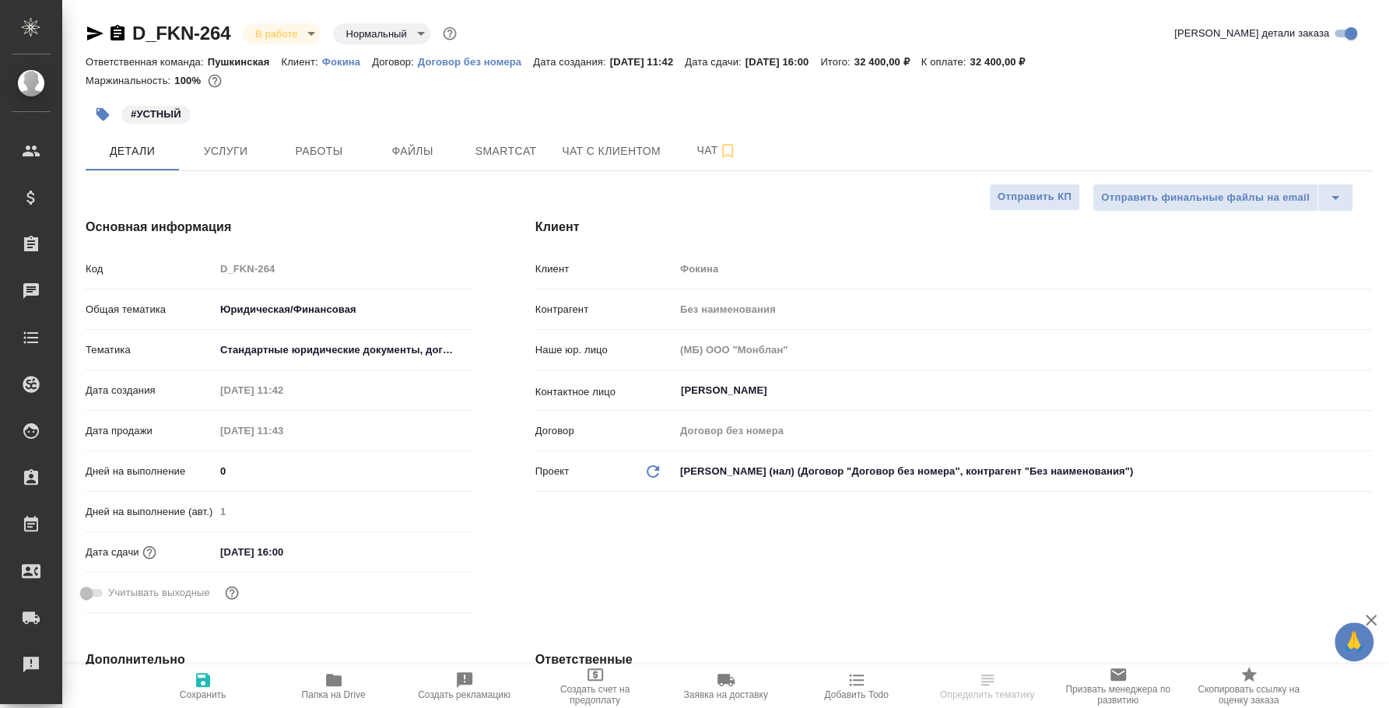
type textarea "x"
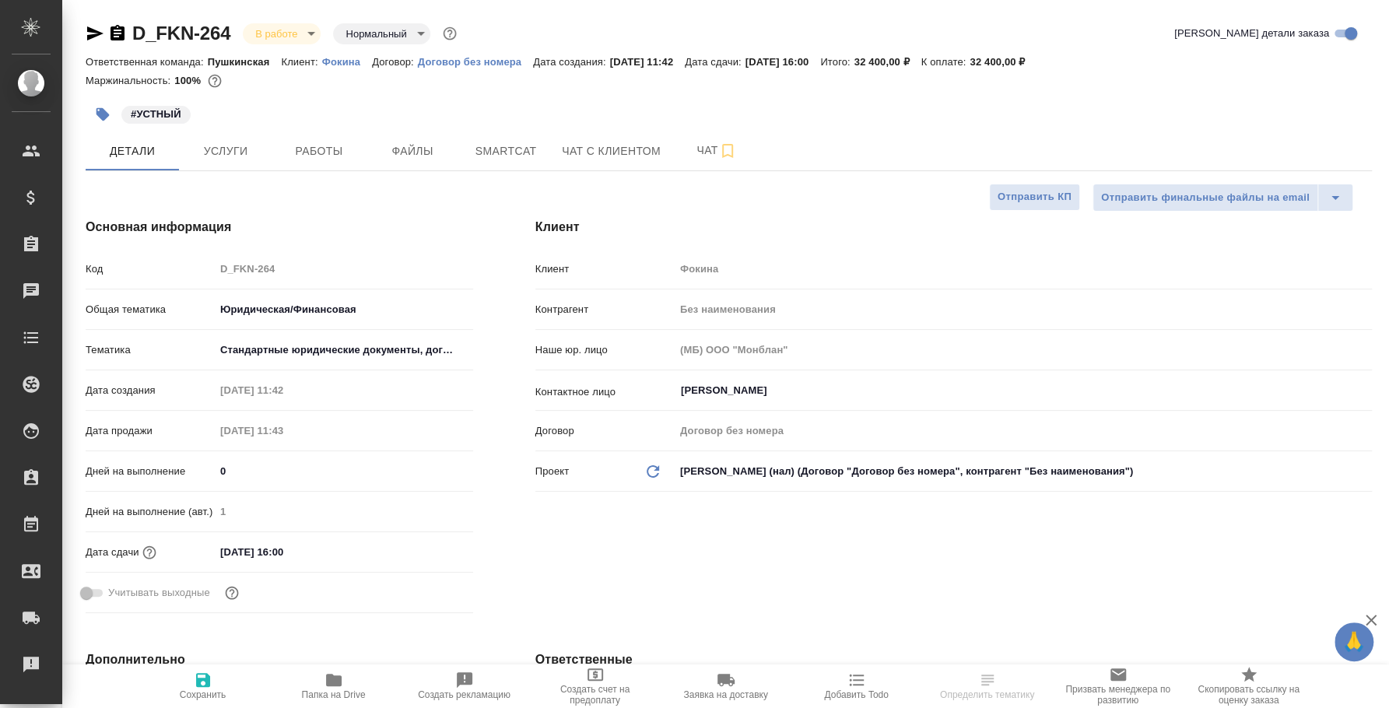
type textarea "x"
click at [717, 168] on button "Чат" at bounding box center [716, 150] width 93 height 39
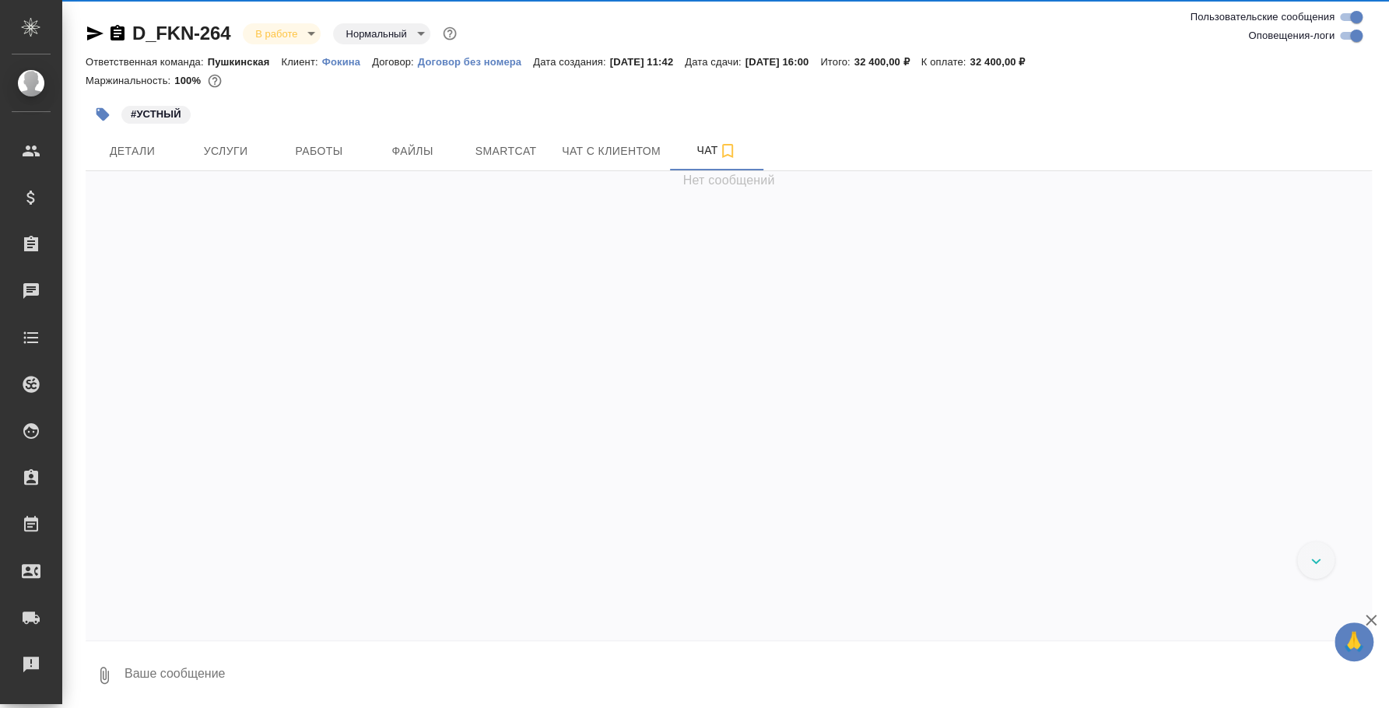
scroll to position [202, 0]
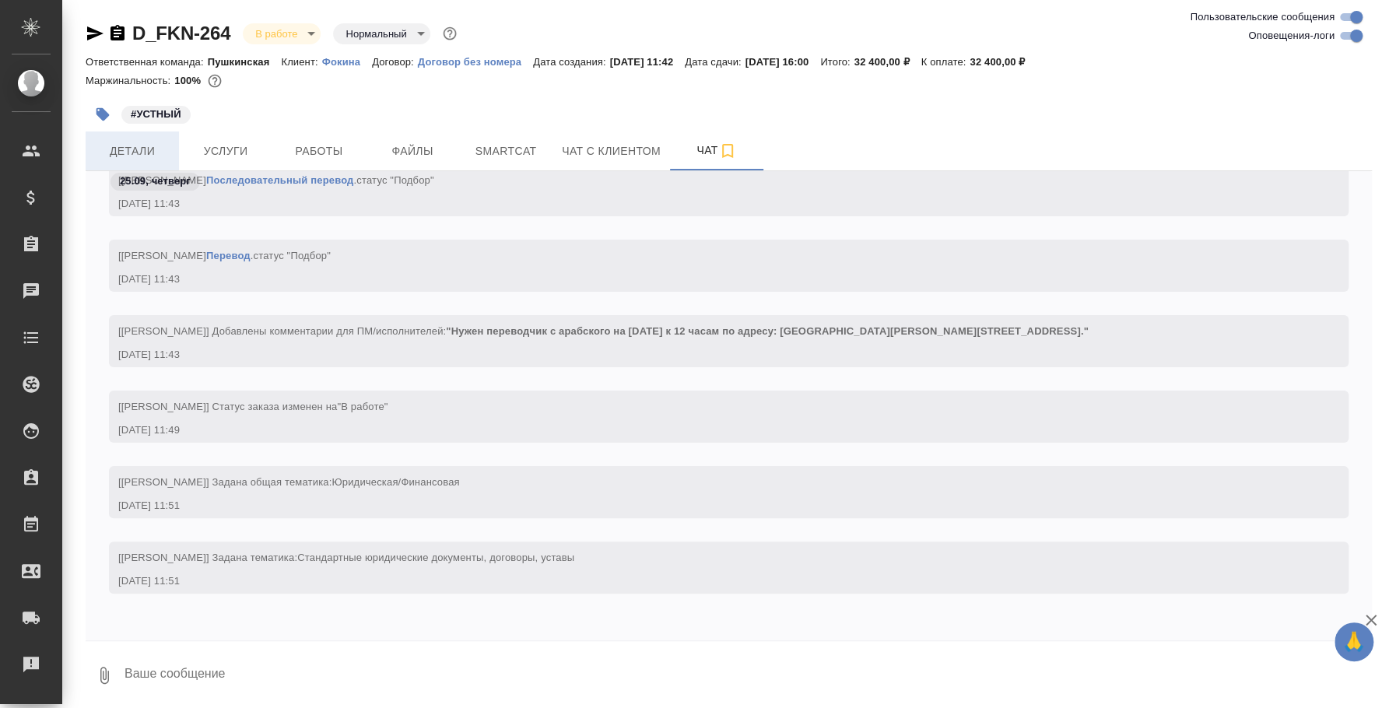
click at [145, 163] on button "Детали" at bounding box center [132, 150] width 93 height 39
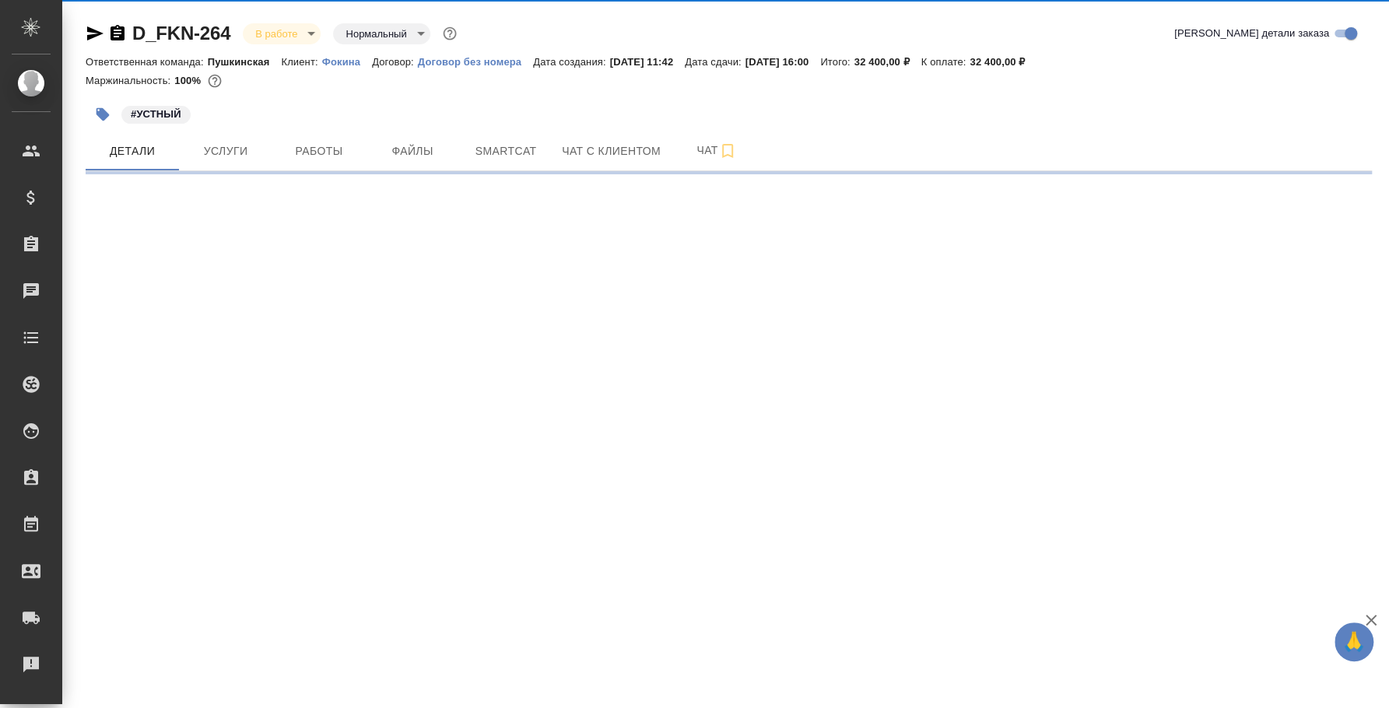
select select "RU"
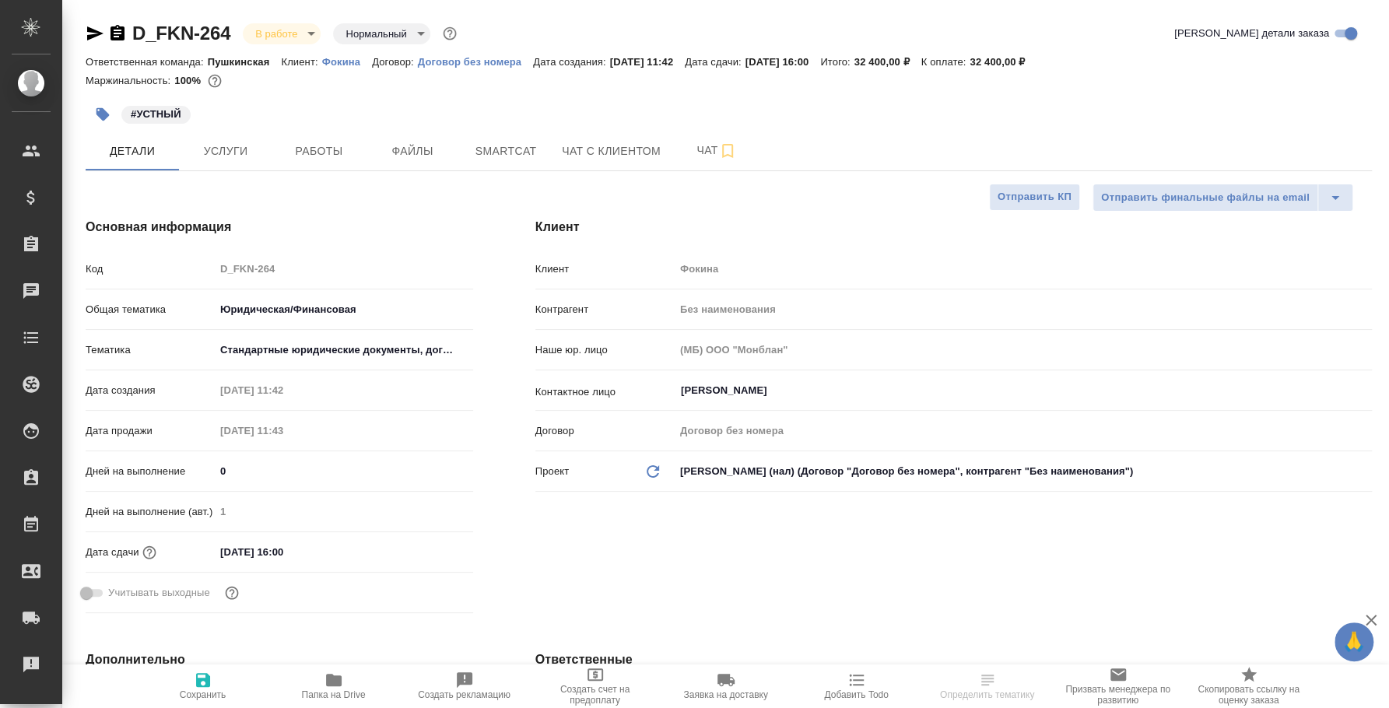
type textarea "x"
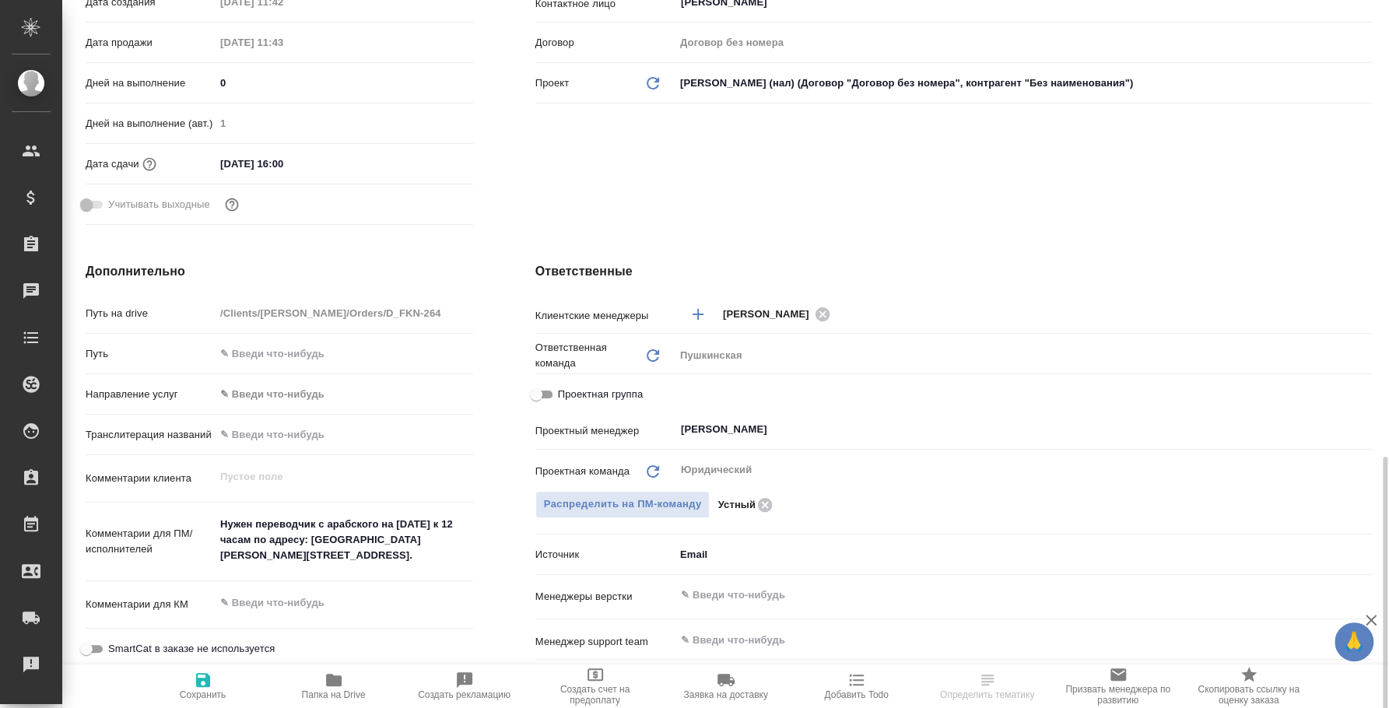
scroll to position [582, 0]
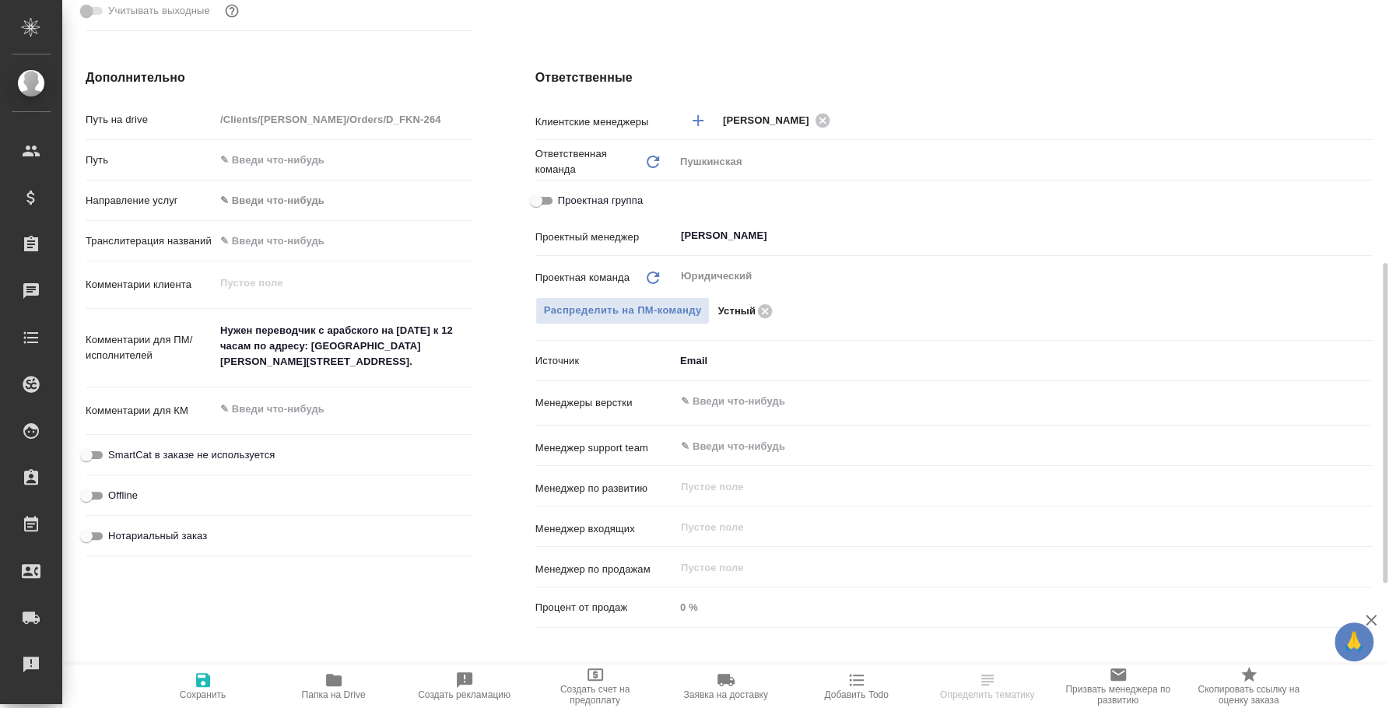
type textarea "x"
drag, startPoint x: 378, startPoint y: 363, endPoint x: 198, endPoint y: 306, distance: 188.7
click at [198, 306] on div "Путь на drive /Clients/Фокина/Orders/D_FKN-264 Путь Направление услуг ✎ Введи ч…" at bounding box center [279, 335] width 387 height 458
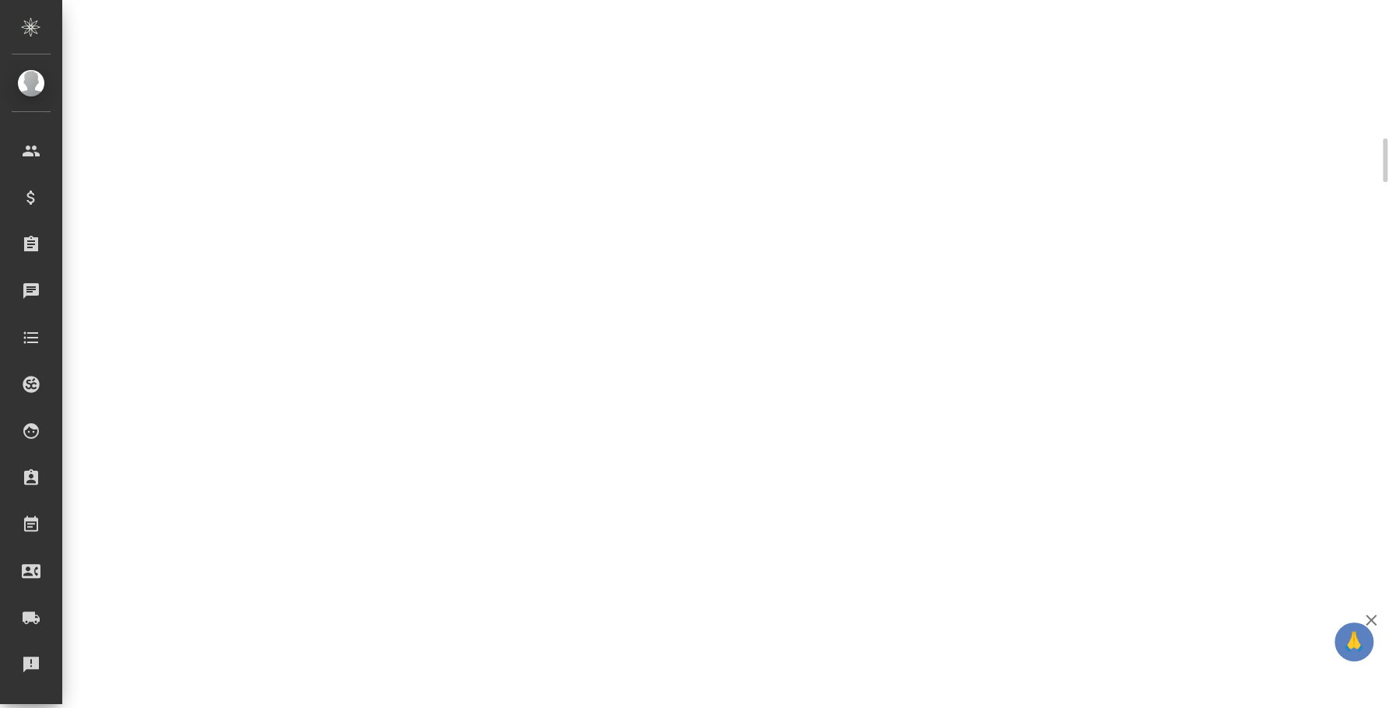
scroll to position [578, 0]
select select "RU"
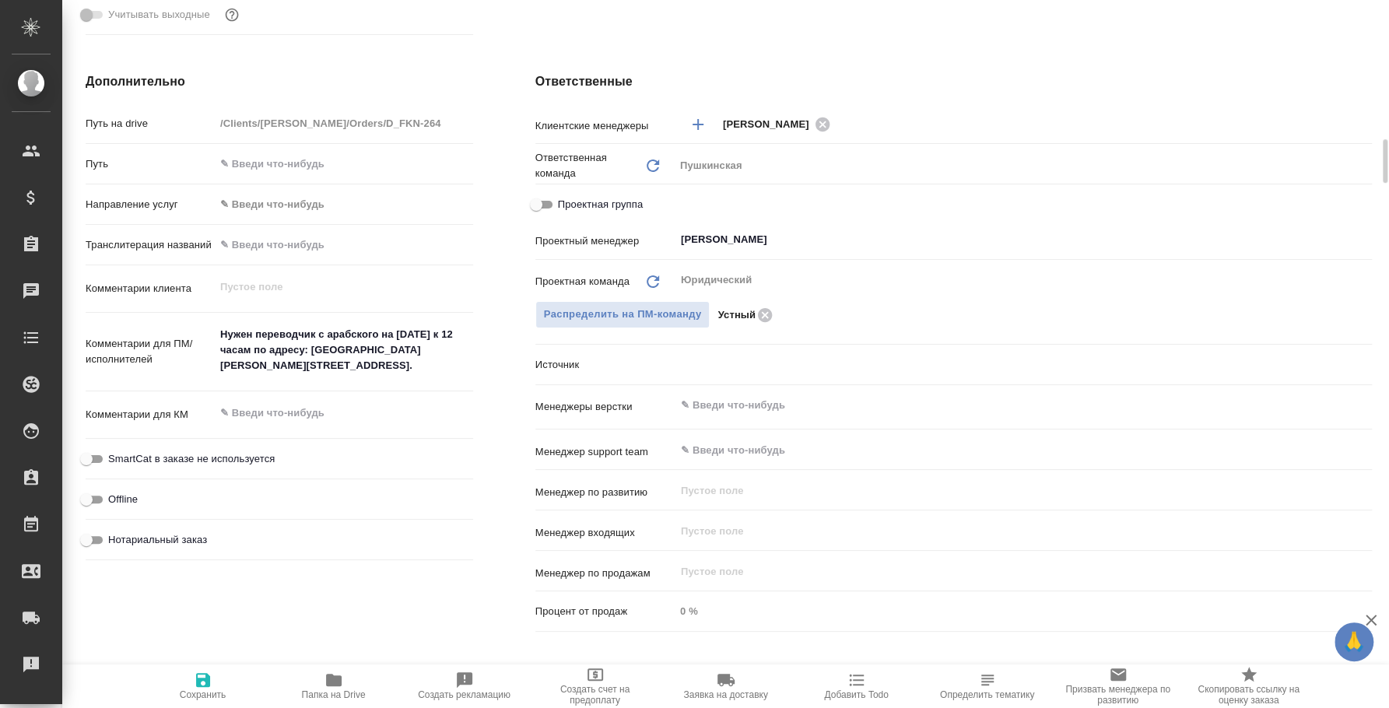
type textarea "x"
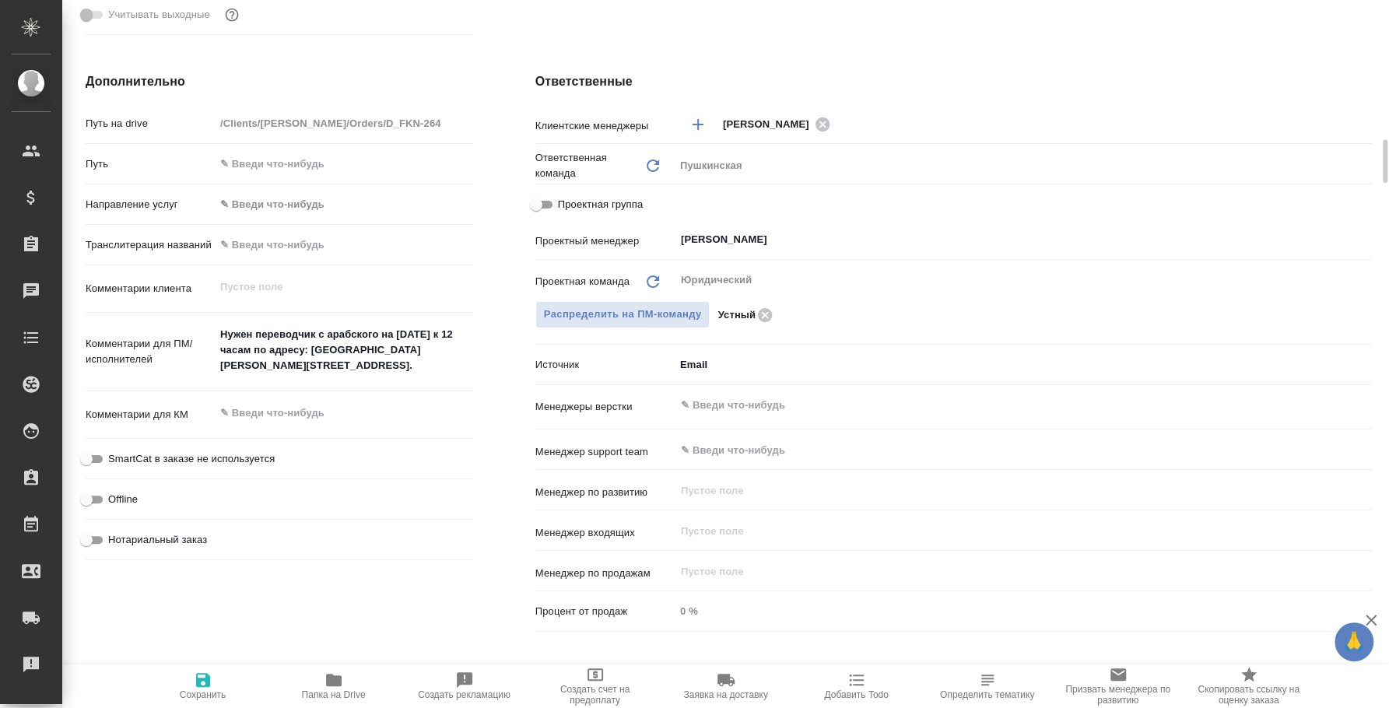
type textarea "x"
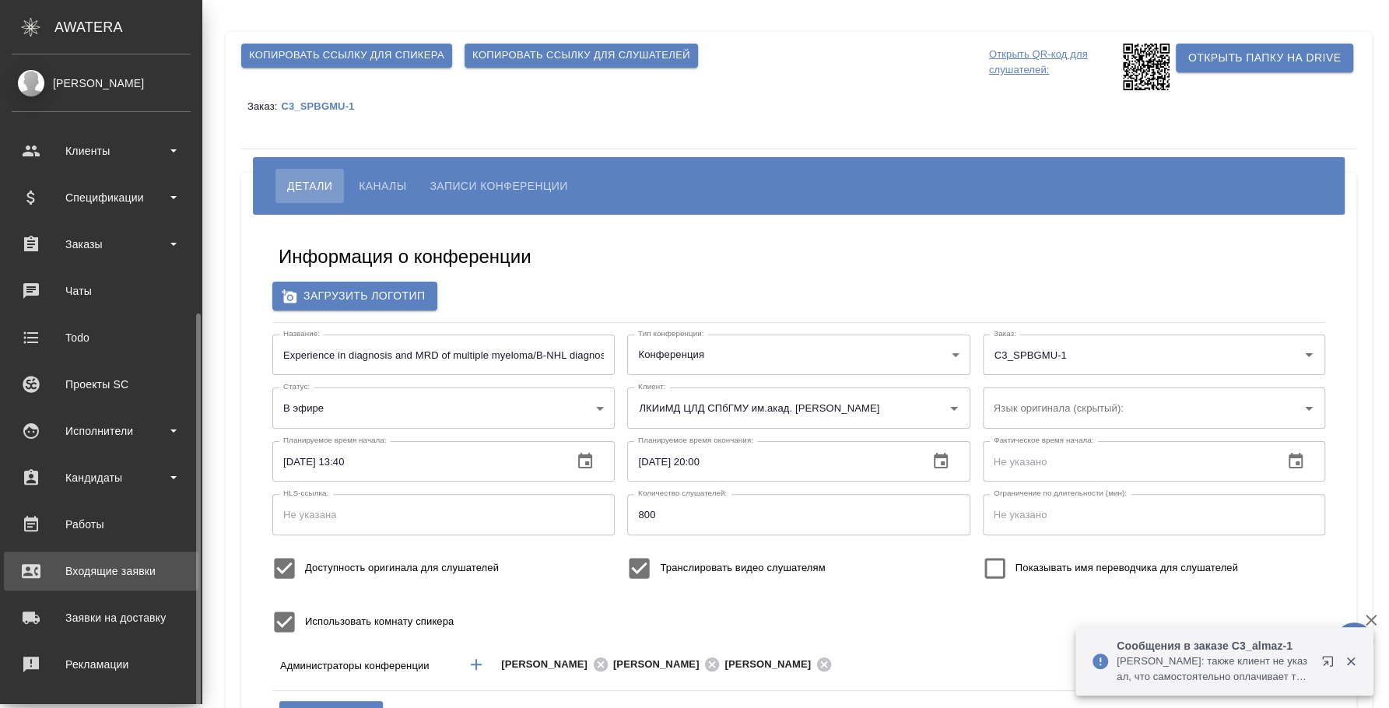
scroll to position [142, 0]
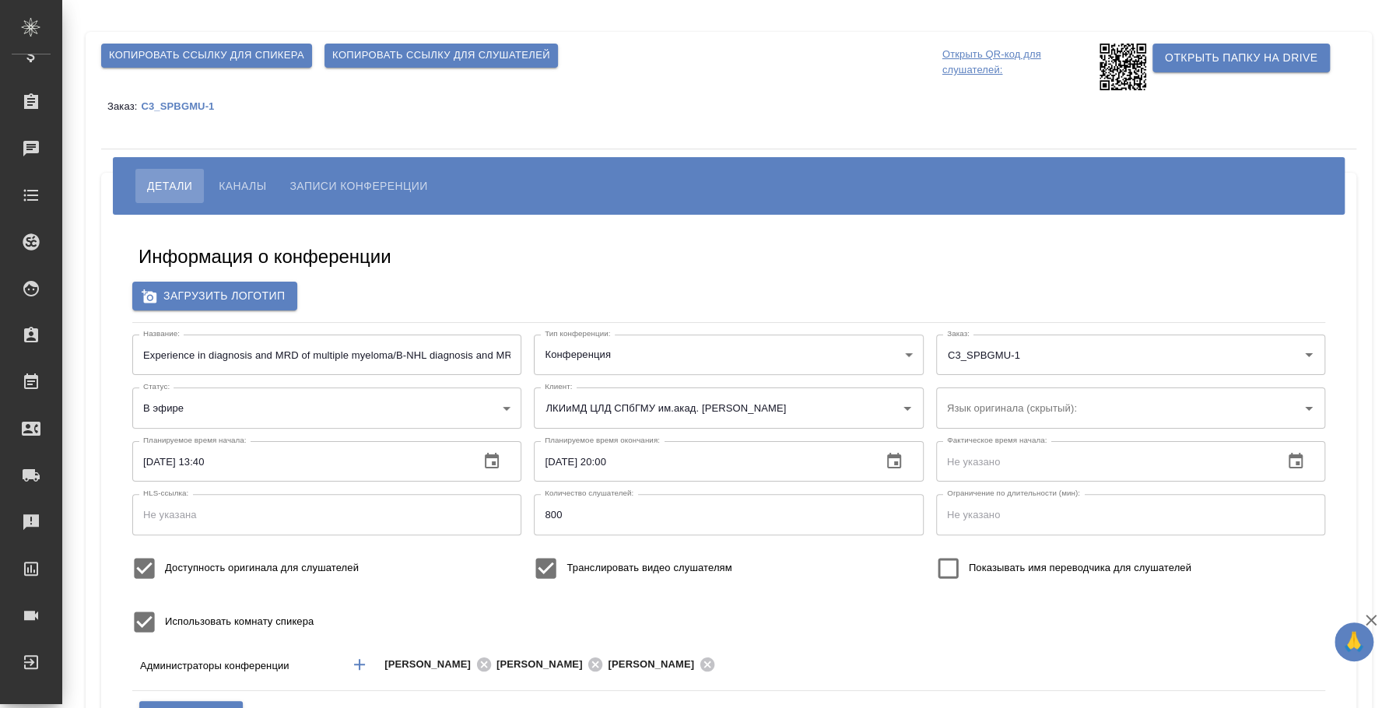
click at [241, 178] on span "Каналы" at bounding box center [242, 186] width 47 height 19
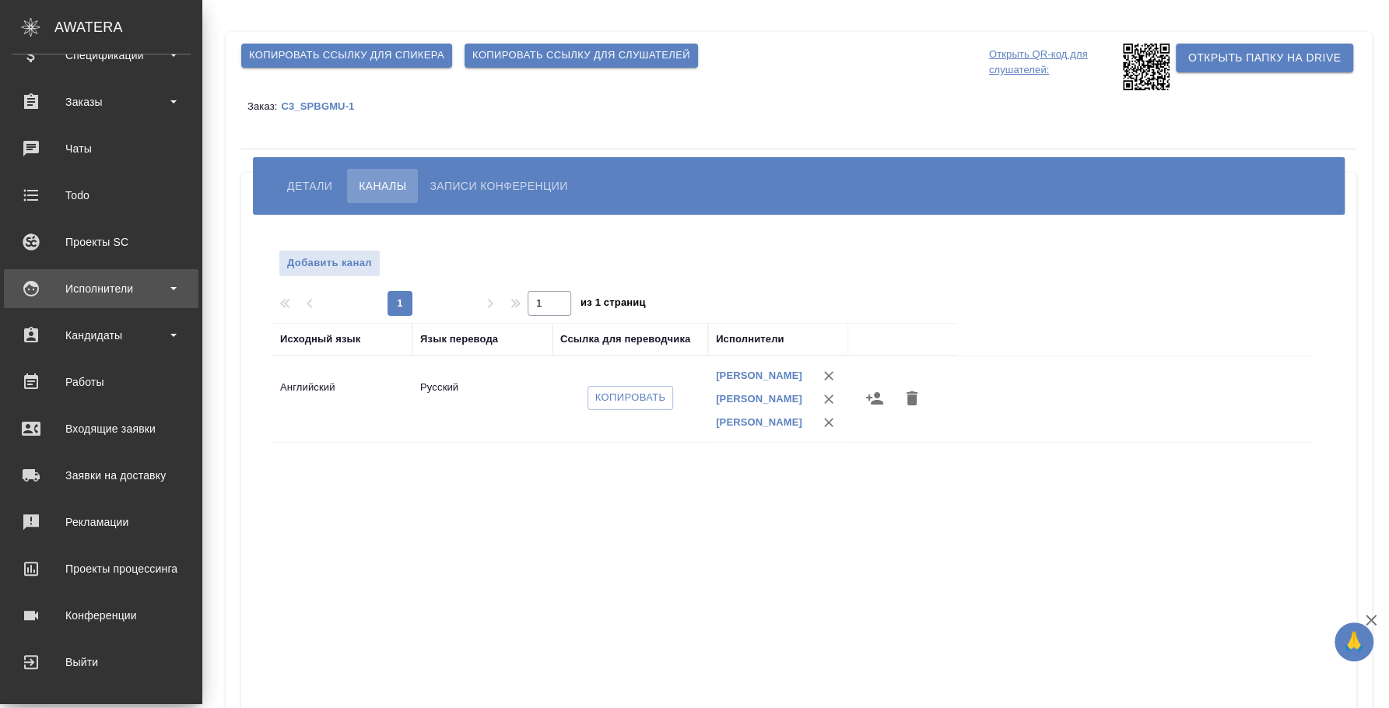
click at [88, 288] on div "Исполнители" at bounding box center [101, 288] width 179 height 23
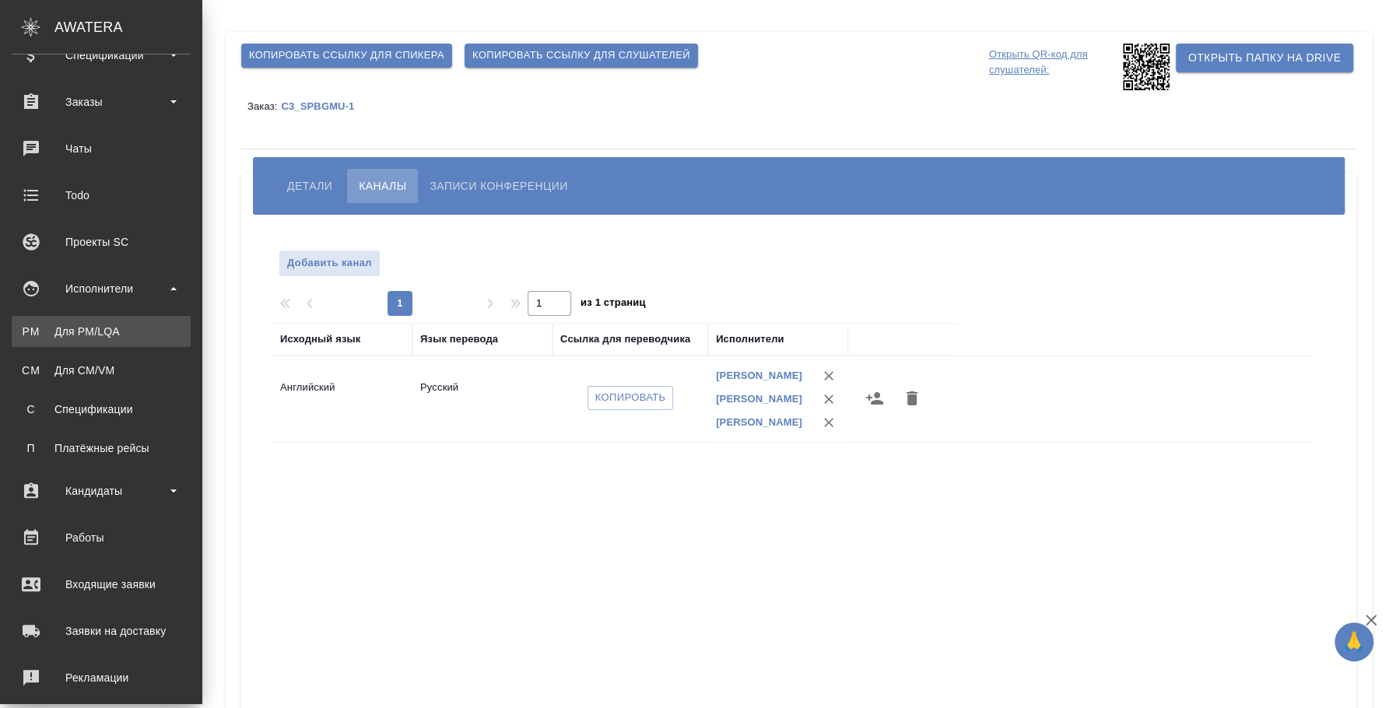
click at [96, 338] on link "PM Для PM/LQA" at bounding box center [101, 331] width 179 height 31
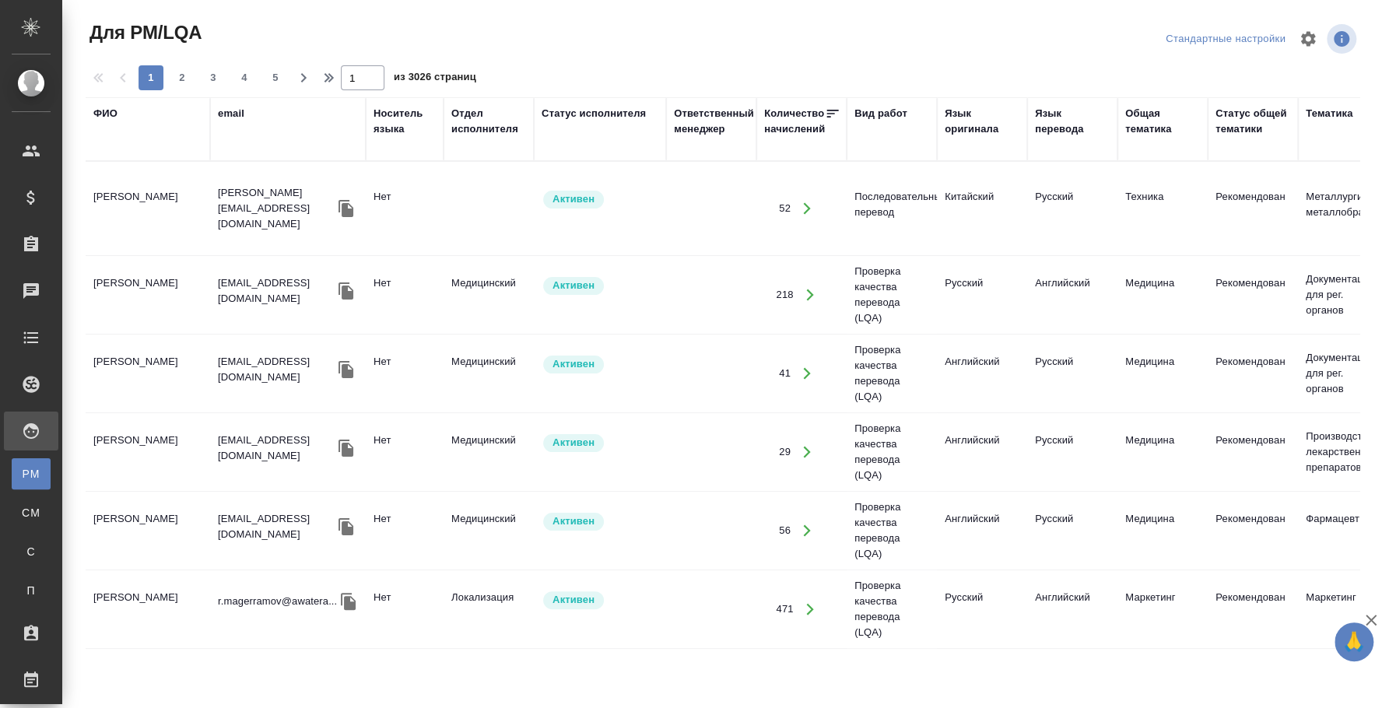
click at [95, 107] on div "ФИО" at bounding box center [105, 114] width 24 height 16
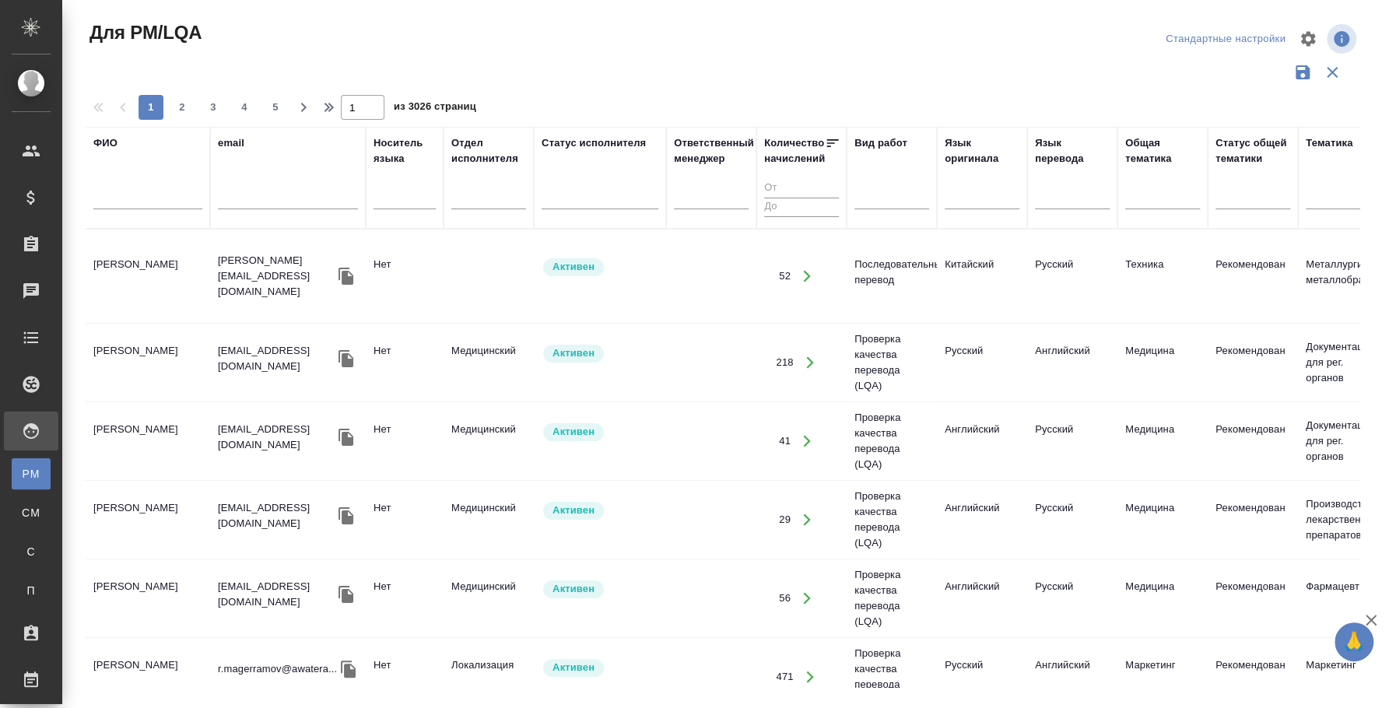
click at [149, 187] on div at bounding box center [147, 201] width 109 height 38
click at [149, 190] on input "text" at bounding box center [147, 199] width 109 height 19
type input "ибрагим"
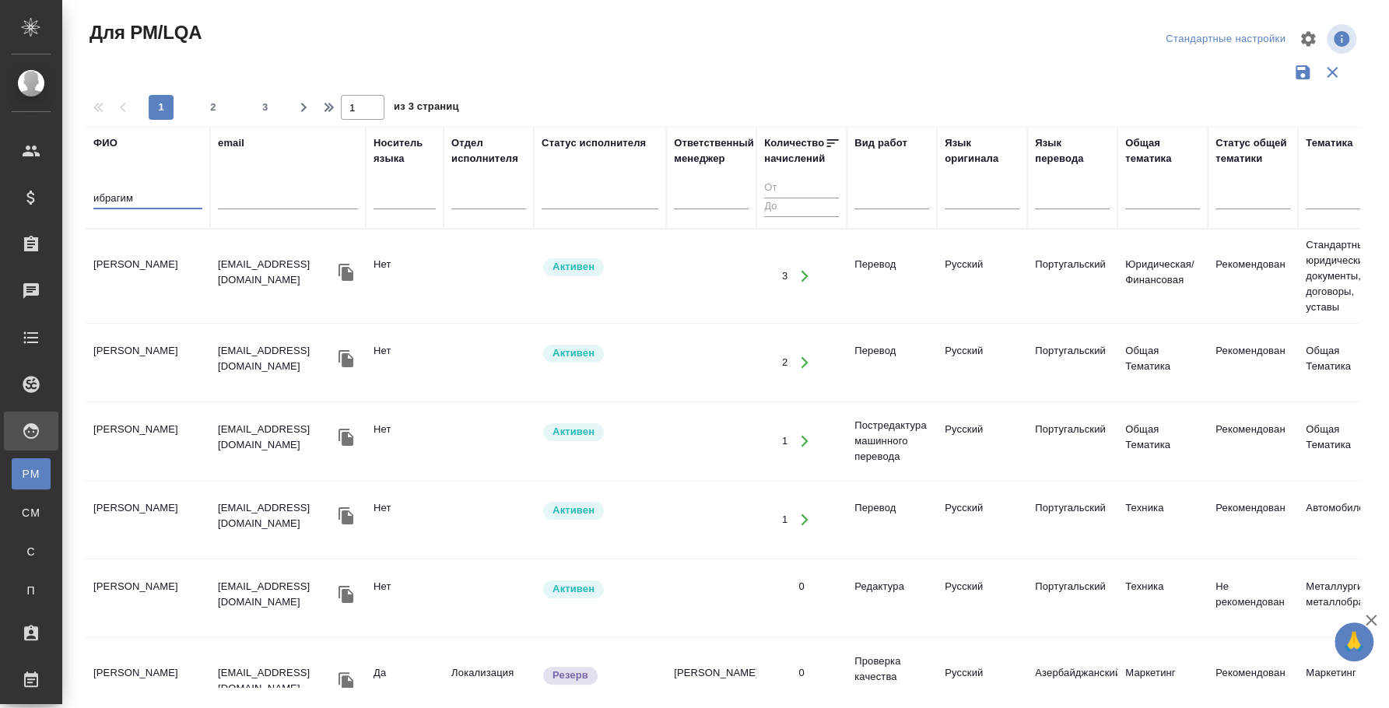
click at [163, 252] on td "Ибрагимов Алишер" at bounding box center [148, 276] width 124 height 54
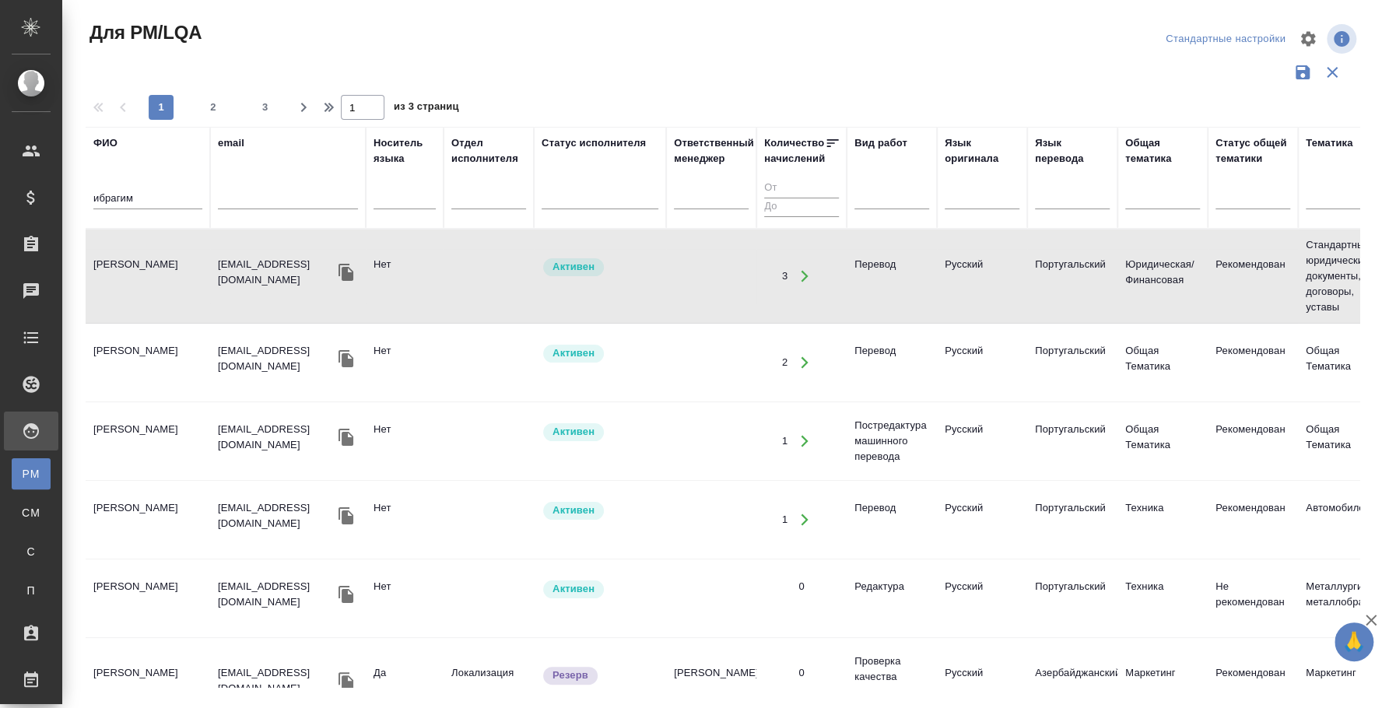
click at [142, 191] on input "ибрагим" at bounding box center [147, 199] width 109 height 19
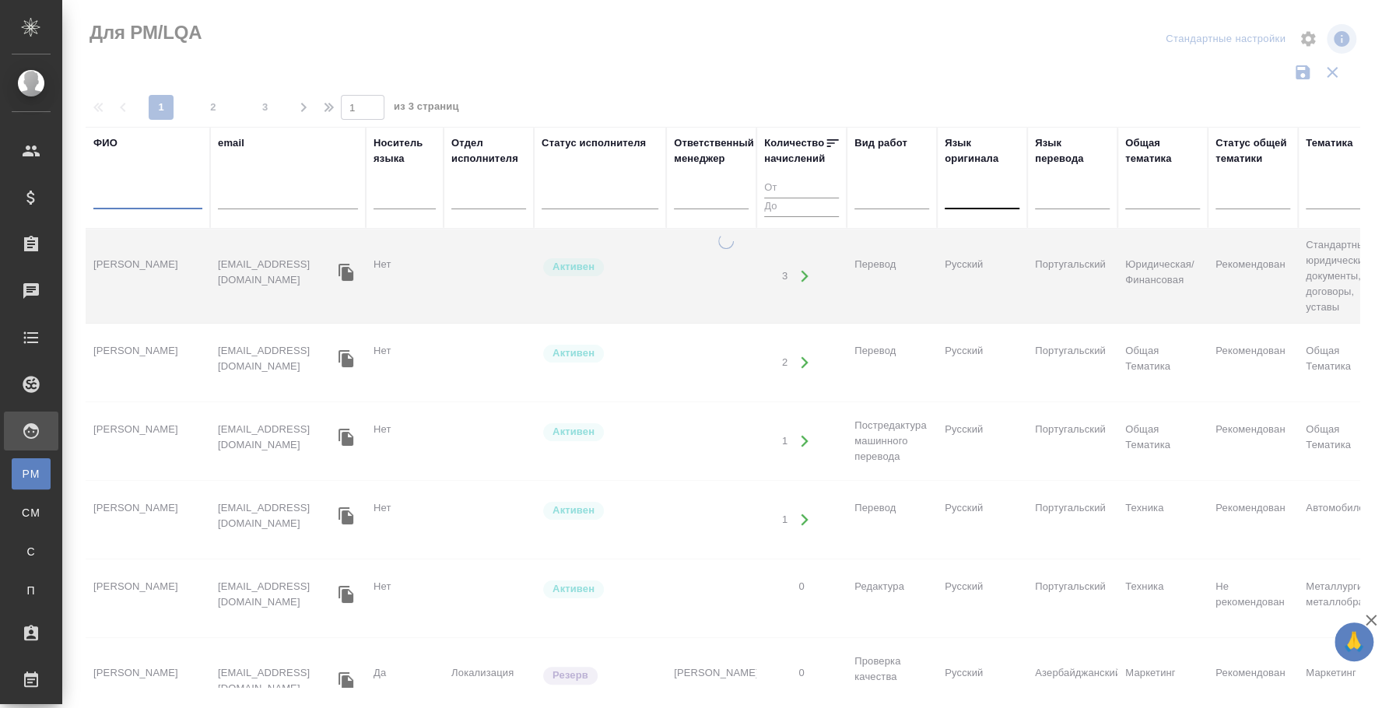
click at [982, 195] on div at bounding box center [981, 194] width 75 height 23
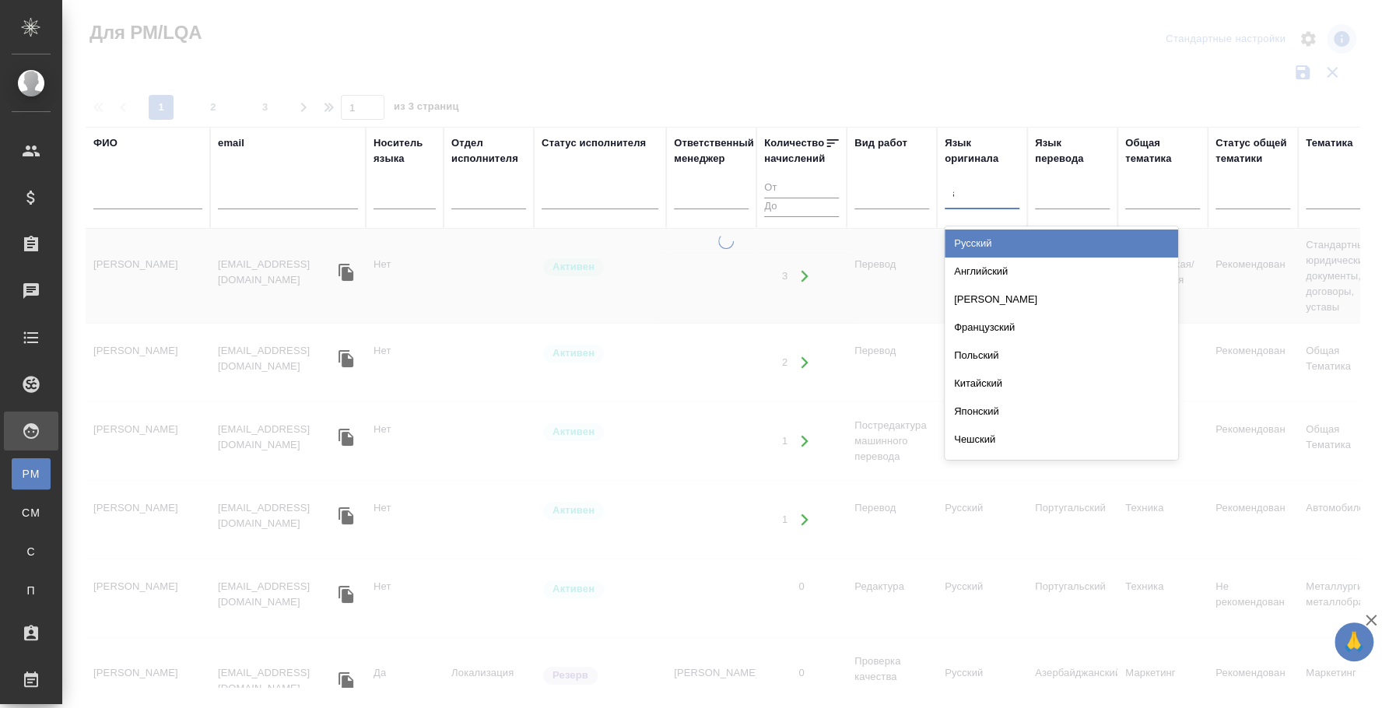
type input "араб"
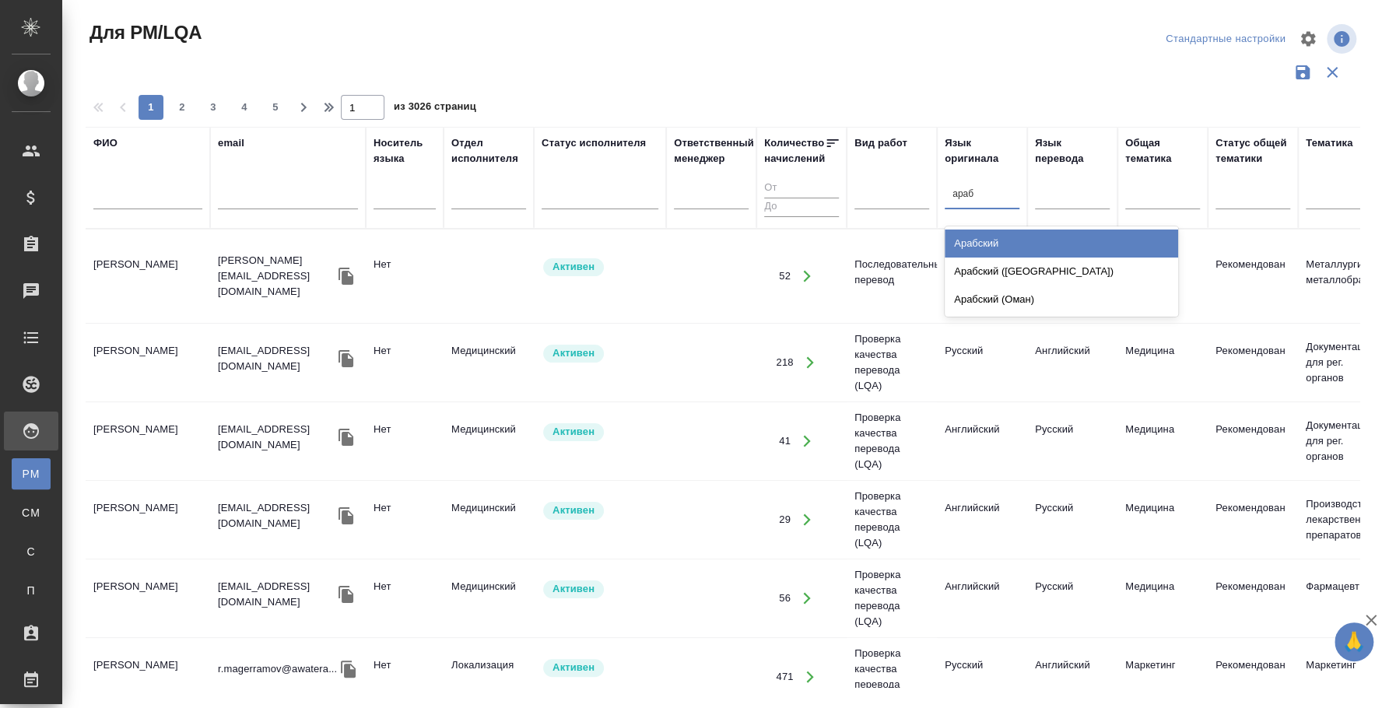
click at [1039, 238] on div "Арабский" at bounding box center [1060, 244] width 233 height 28
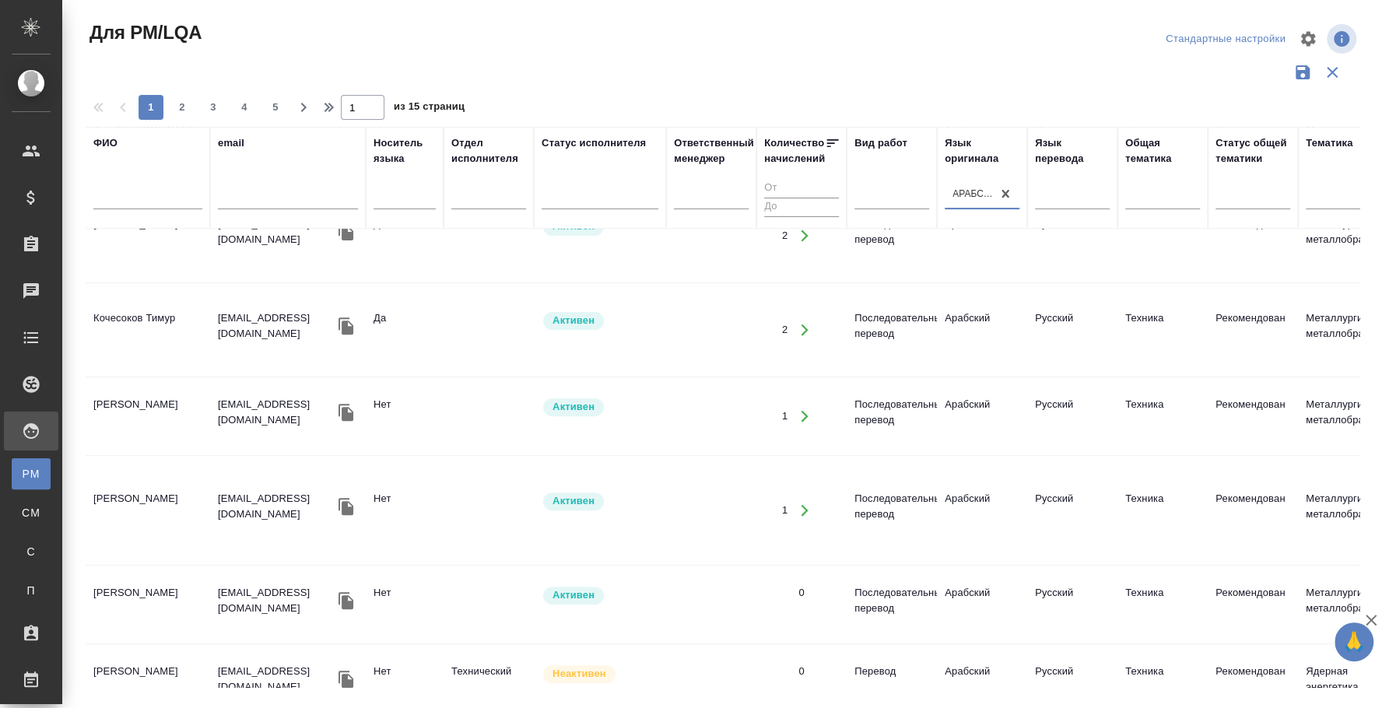
scroll to position [389, 0]
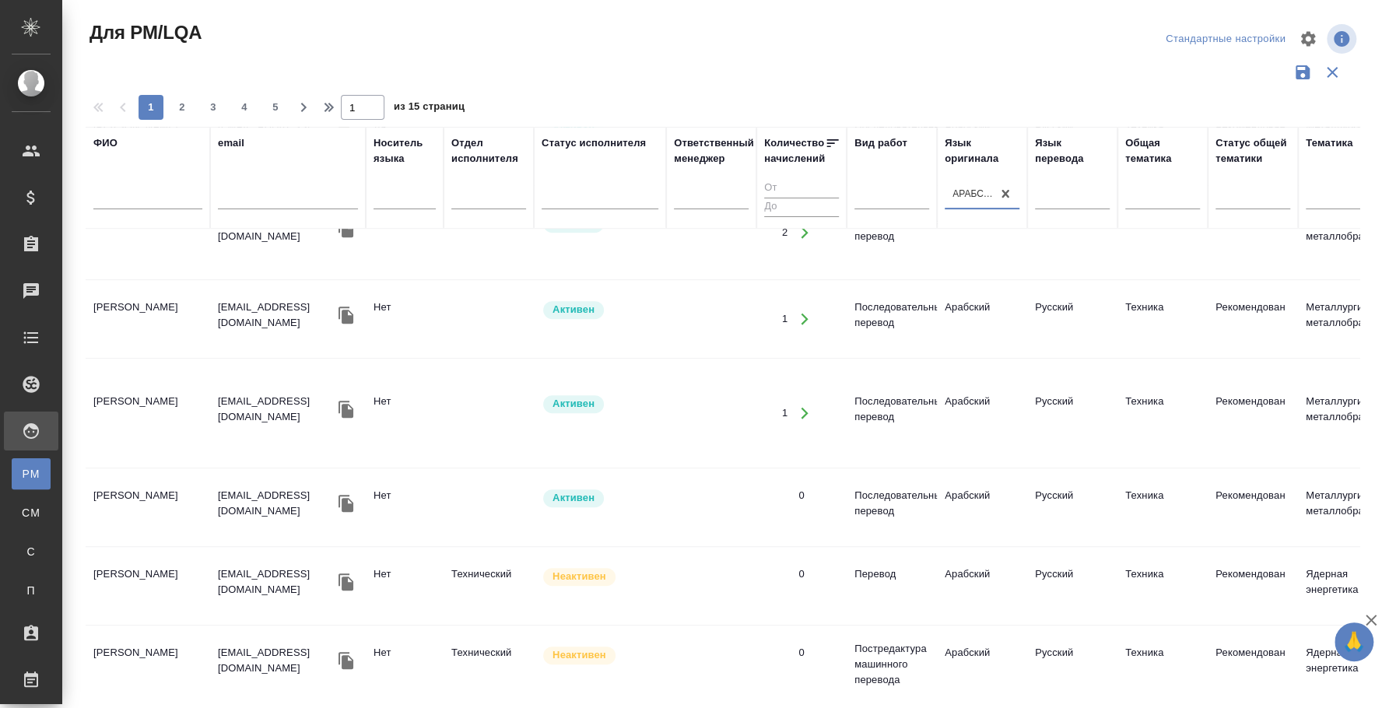
click at [159, 386] on td "Мауад Абануб" at bounding box center [148, 413] width 124 height 54
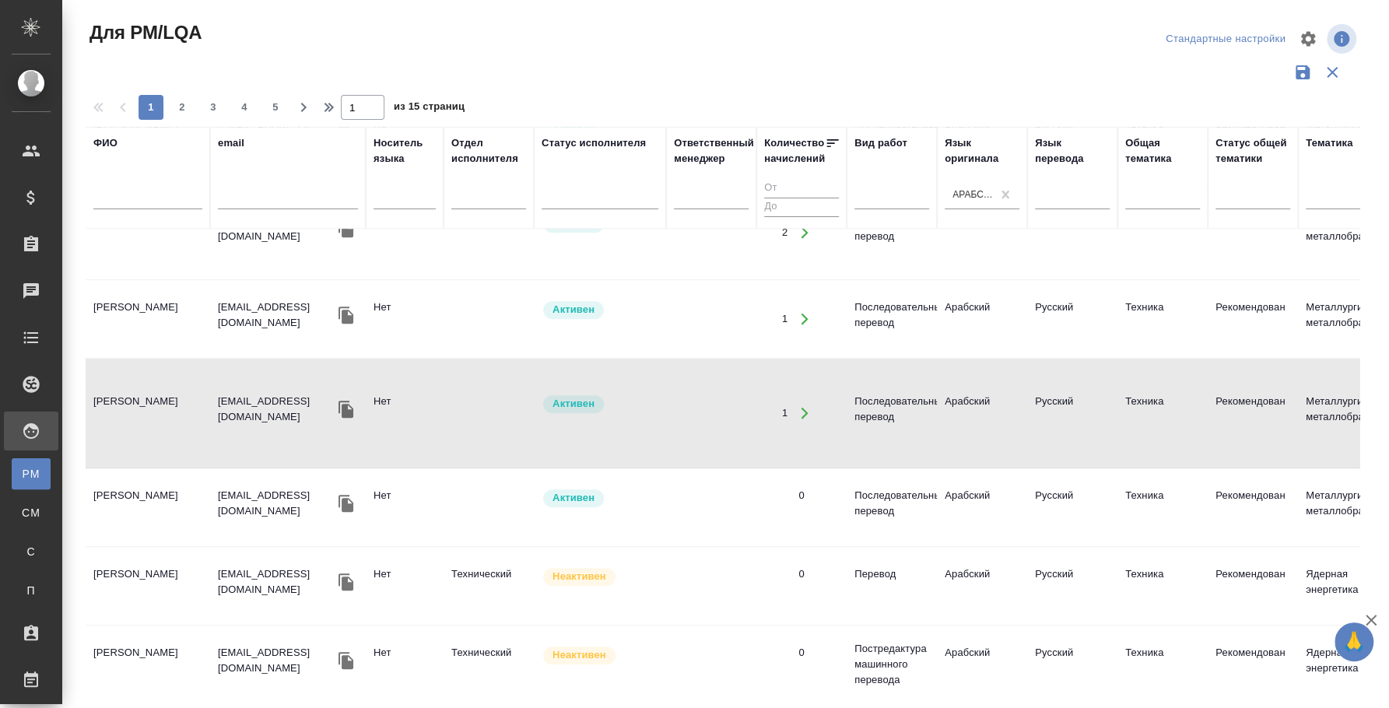
click at [130, 480] on td "Шакиров Азат Магсумович" at bounding box center [148, 507] width 124 height 54
click at [130, 480] on td "[PERSON_NAME]" at bounding box center [148, 507] width 124 height 54
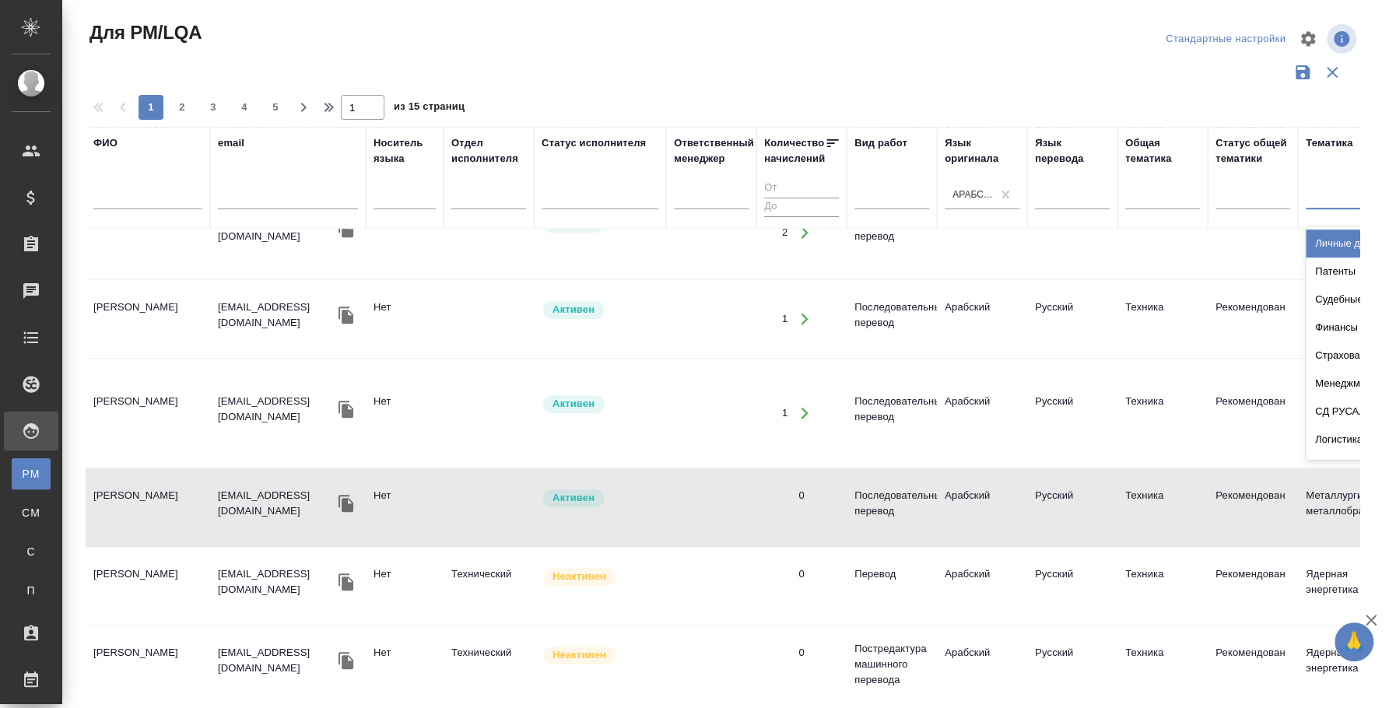
click at [1313, 194] on input "text" at bounding box center [1314, 193] width 2 height 11
type input "е"
type input "к"
type input "нот"
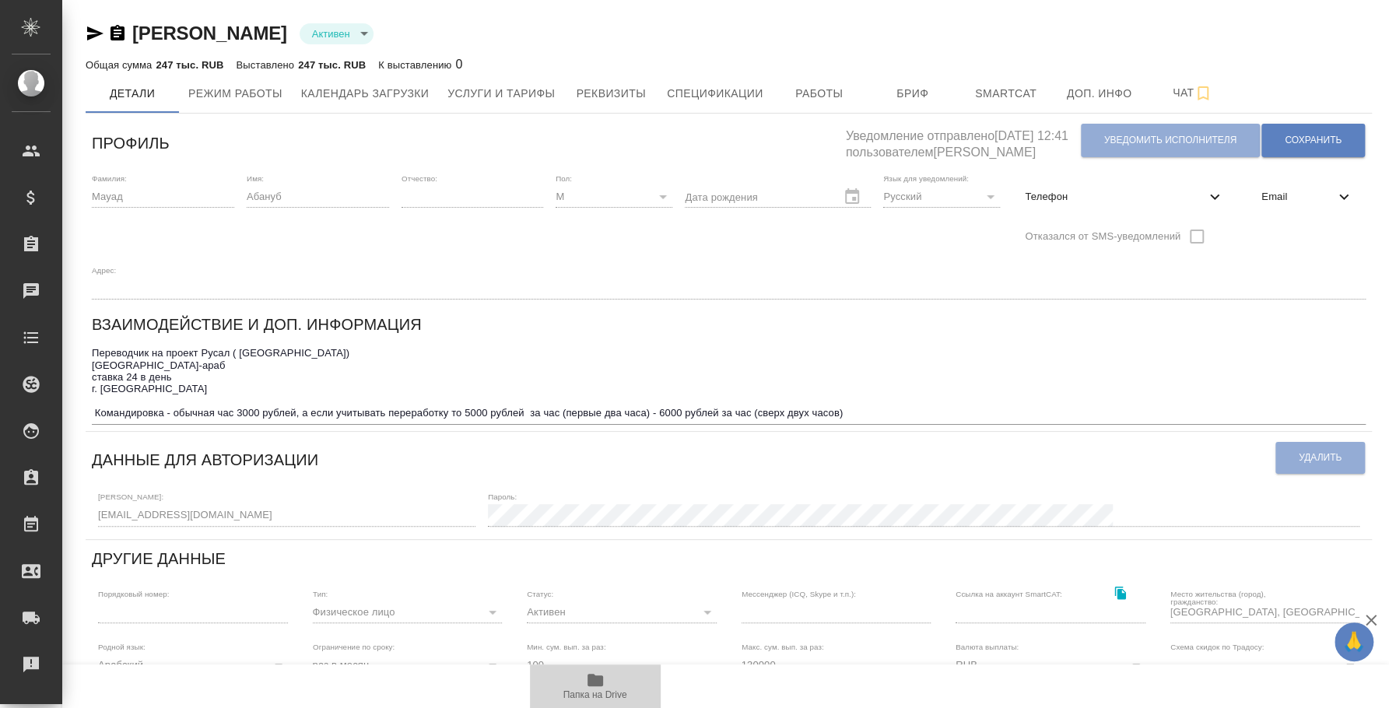
click at [604, 683] on icon "button" at bounding box center [595, 680] width 19 height 19
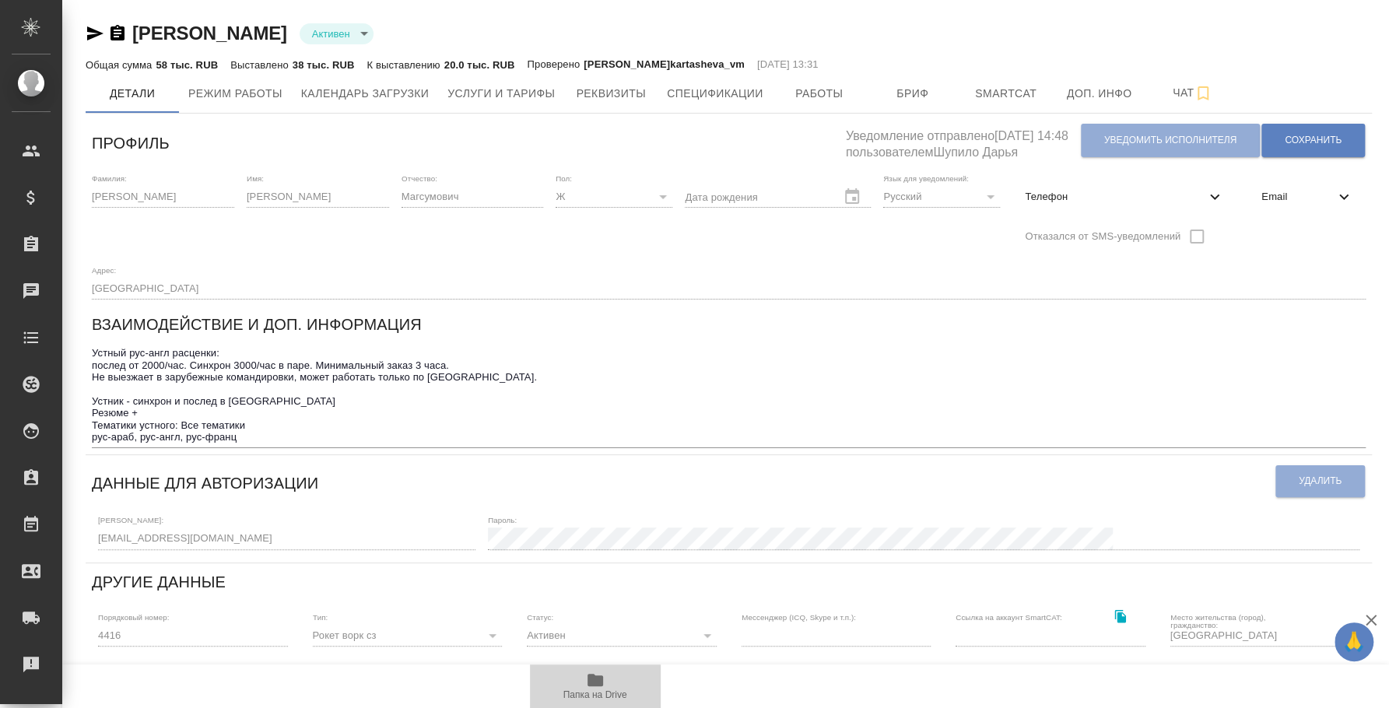
click at [587, 678] on icon "button" at bounding box center [595, 680] width 16 height 12
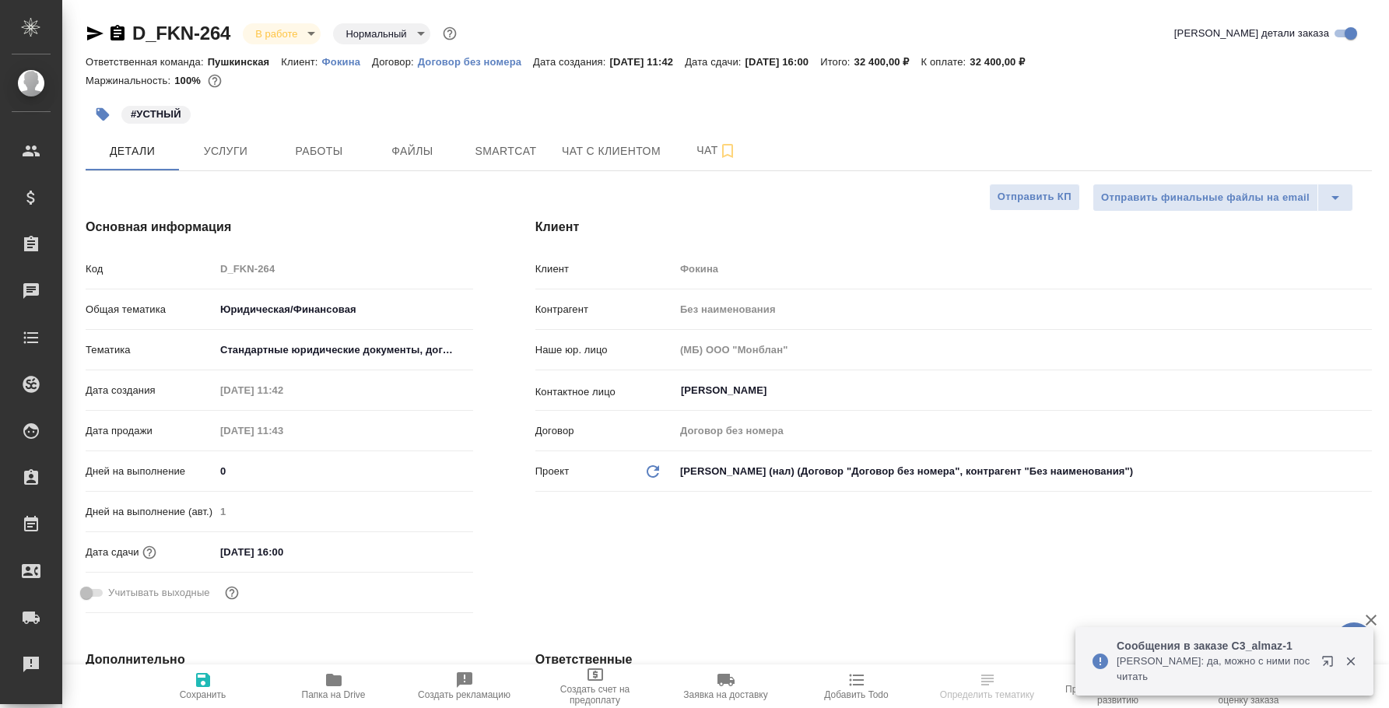
select select "RU"
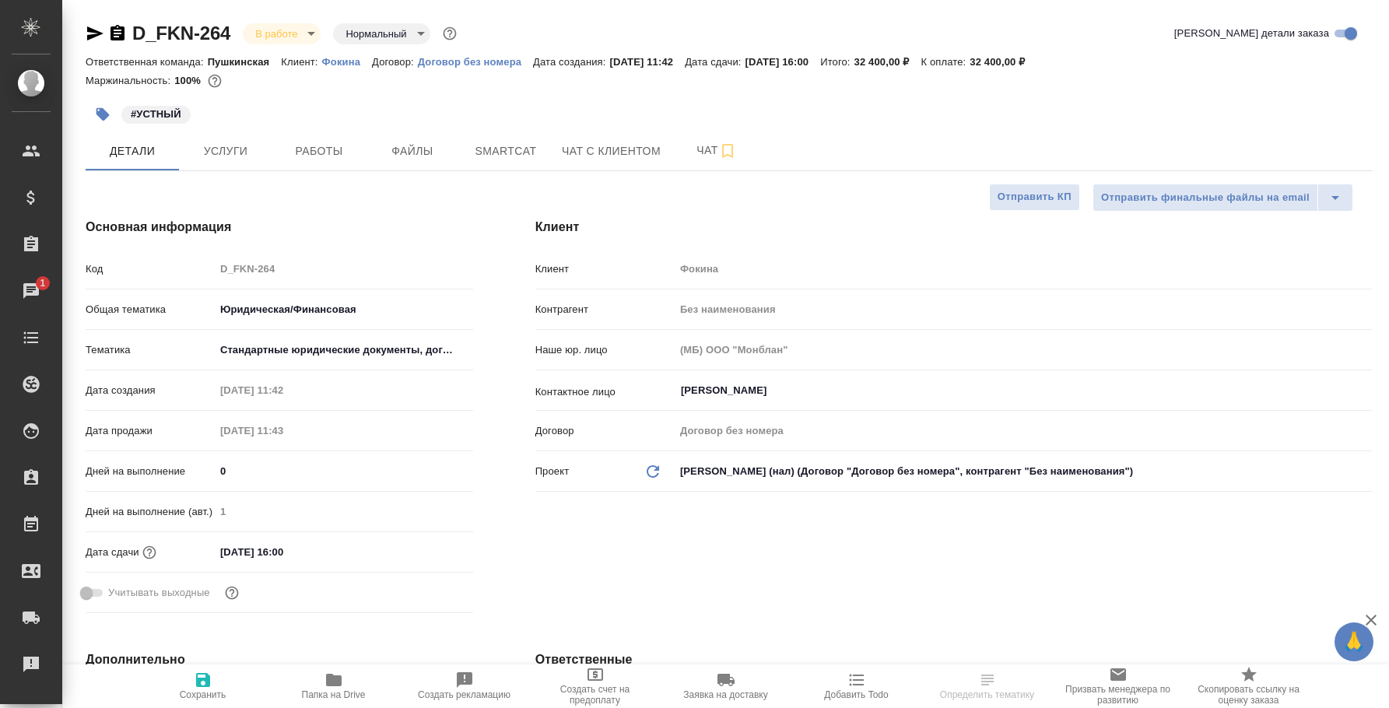
select select "RU"
type textarea "x"
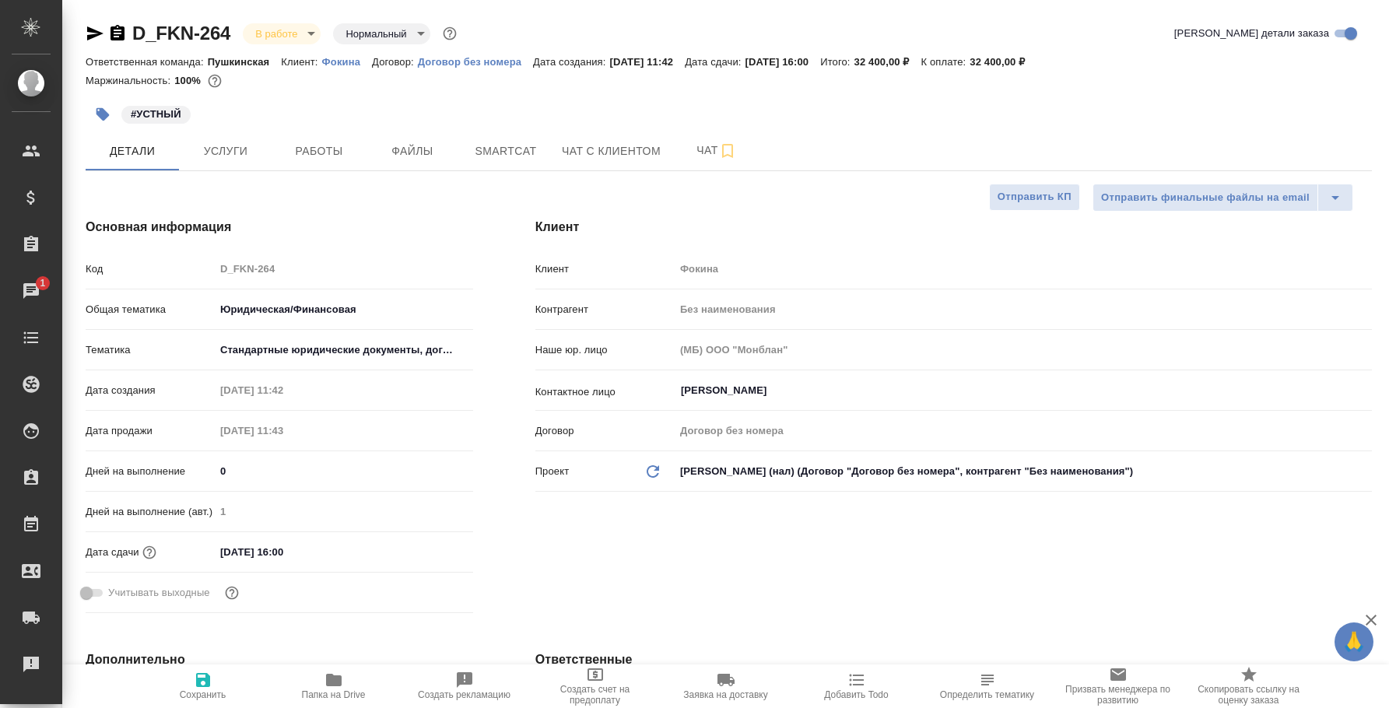
type textarea "x"
click at [702, 145] on span "Чат" at bounding box center [716, 150] width 75 height 19
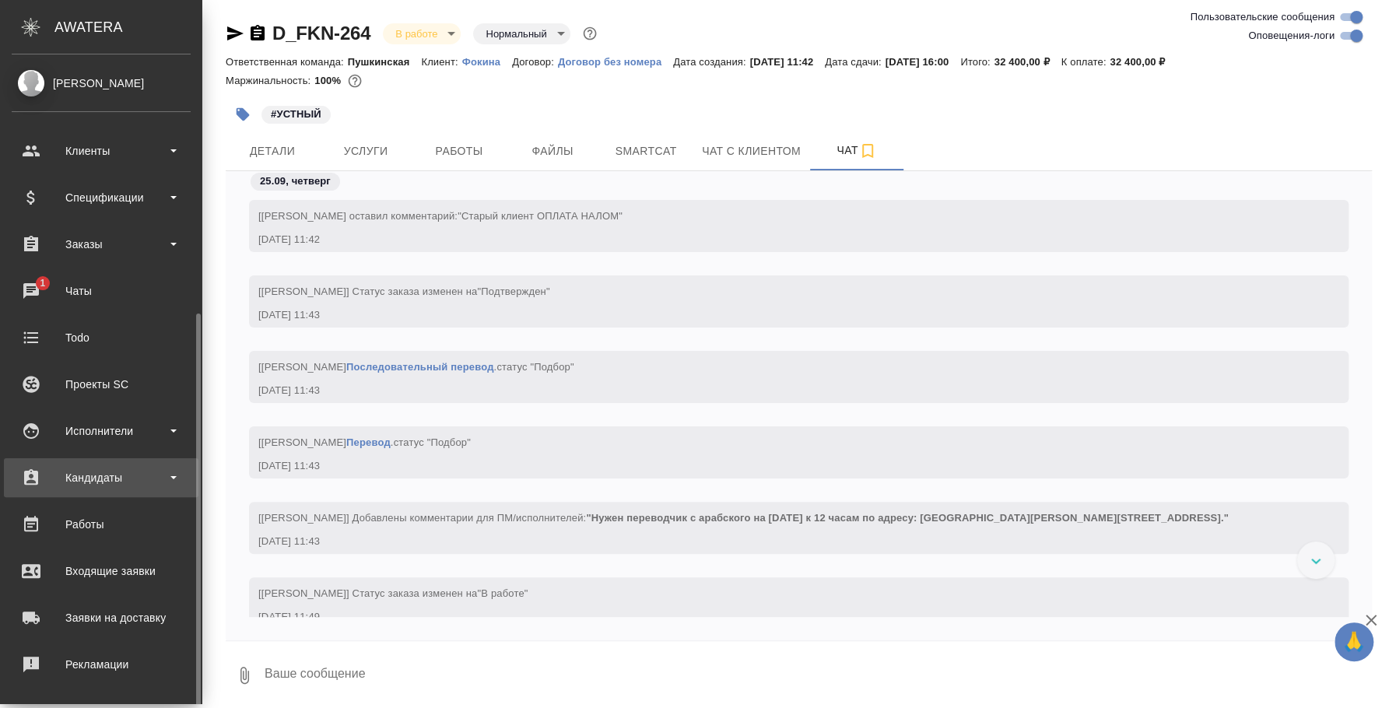
scroll to position [142, 0]
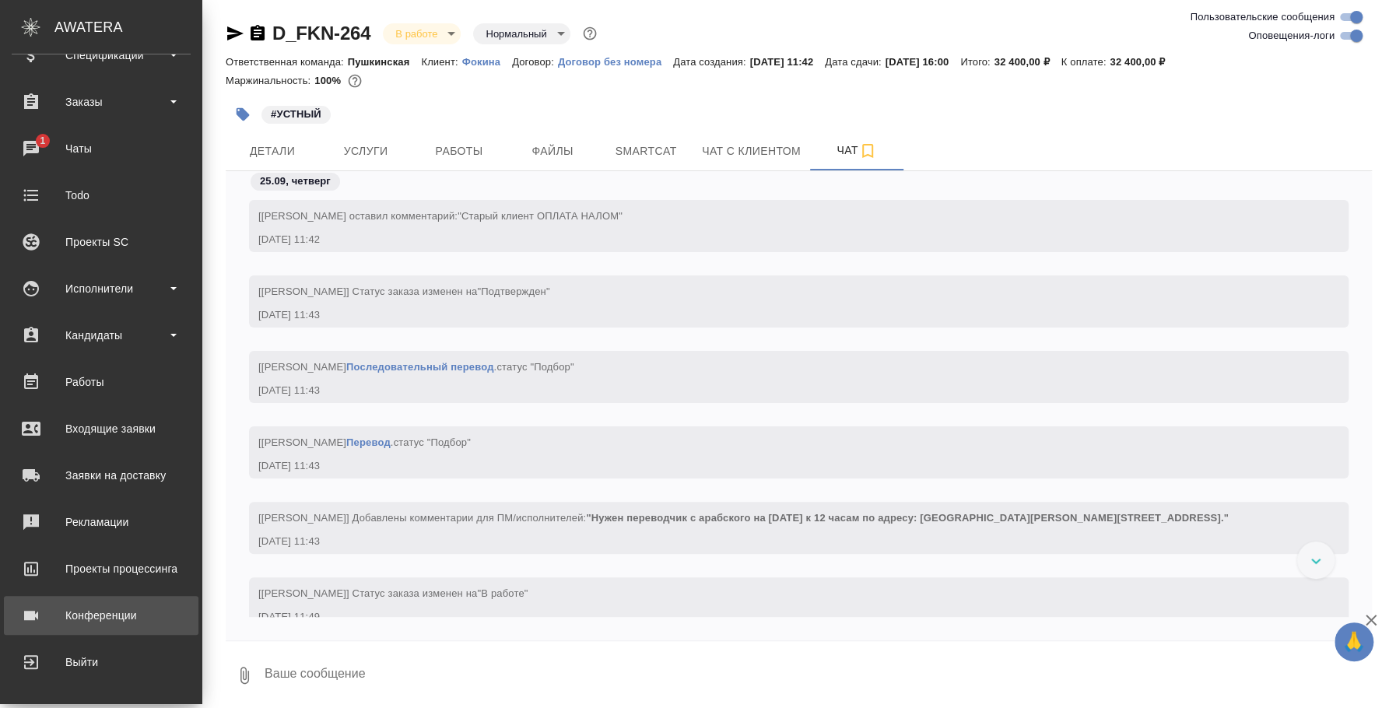
click at [114, 625] on div "Конференции" at bounding box center [101, 615] width 179 height 23
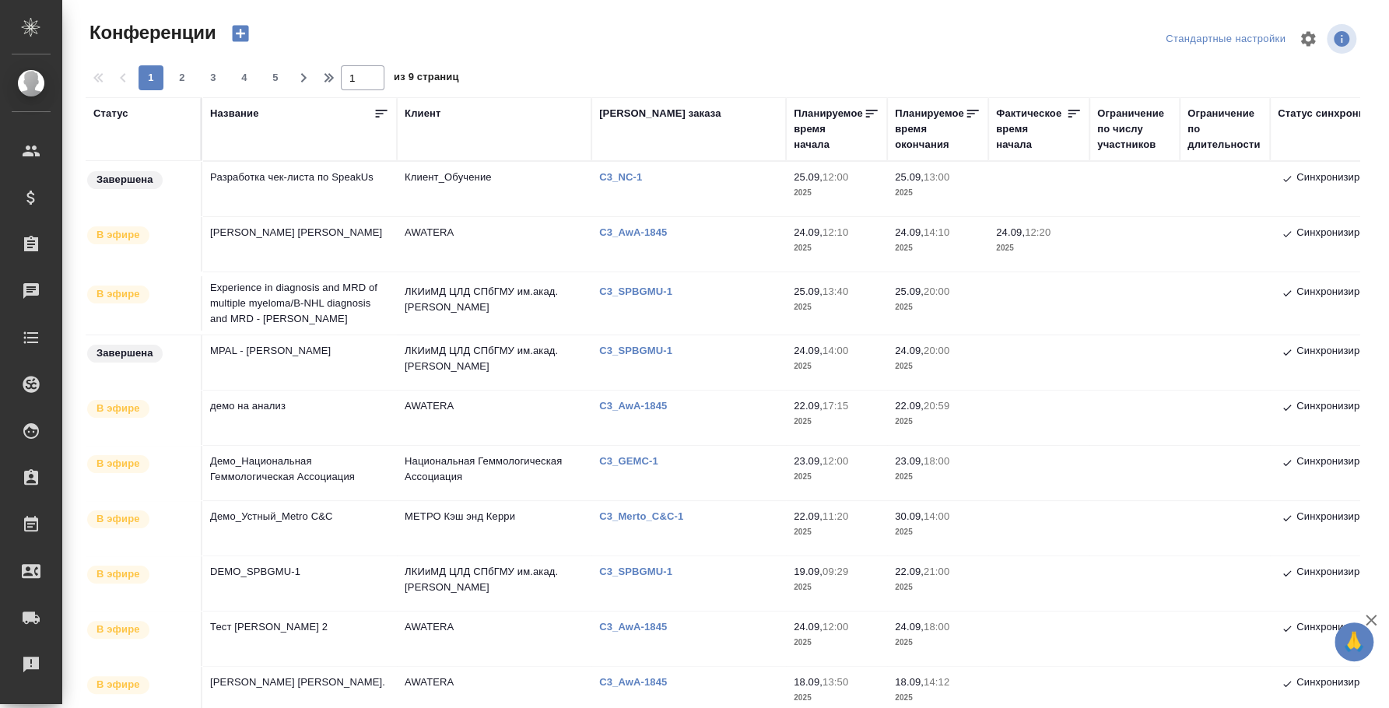
scroll to position [194, 0]
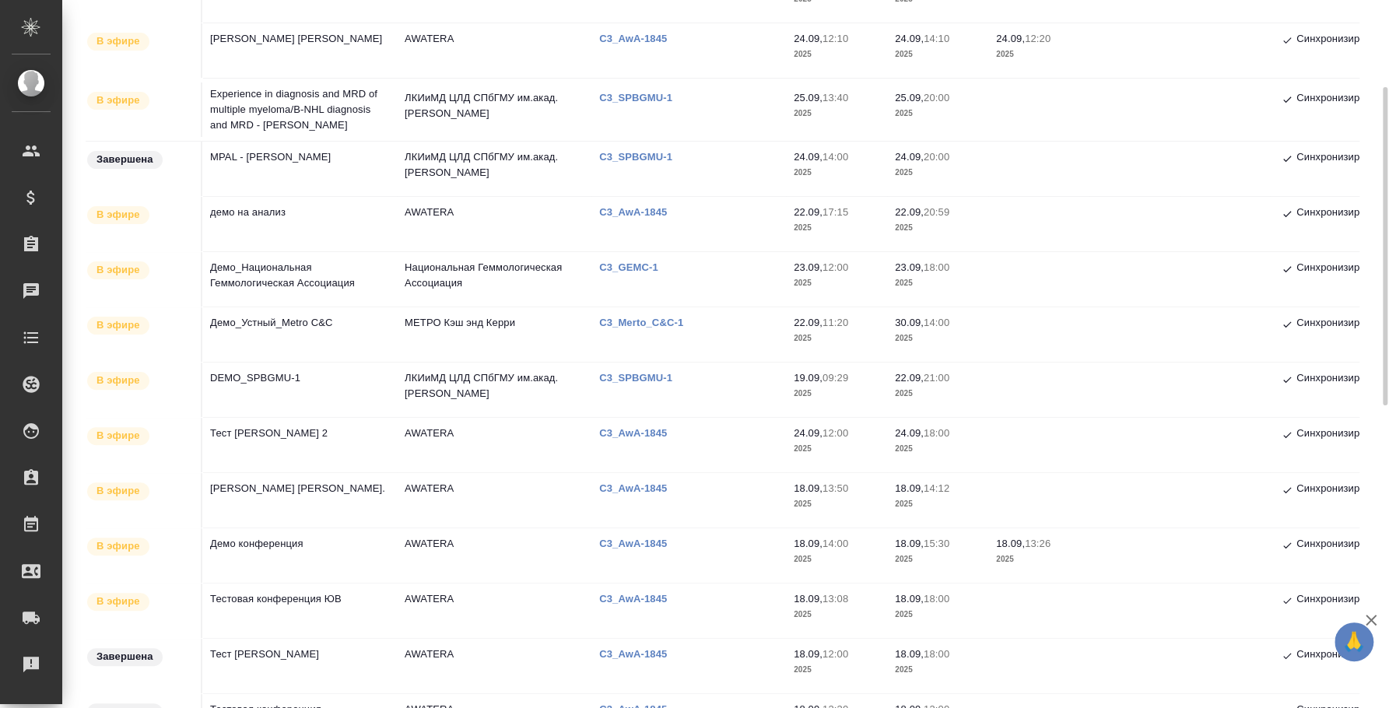
click at [296, 314] on td "Демо_Устный_Metro C&C" at bounding box center [299, 334] width 194 height 54
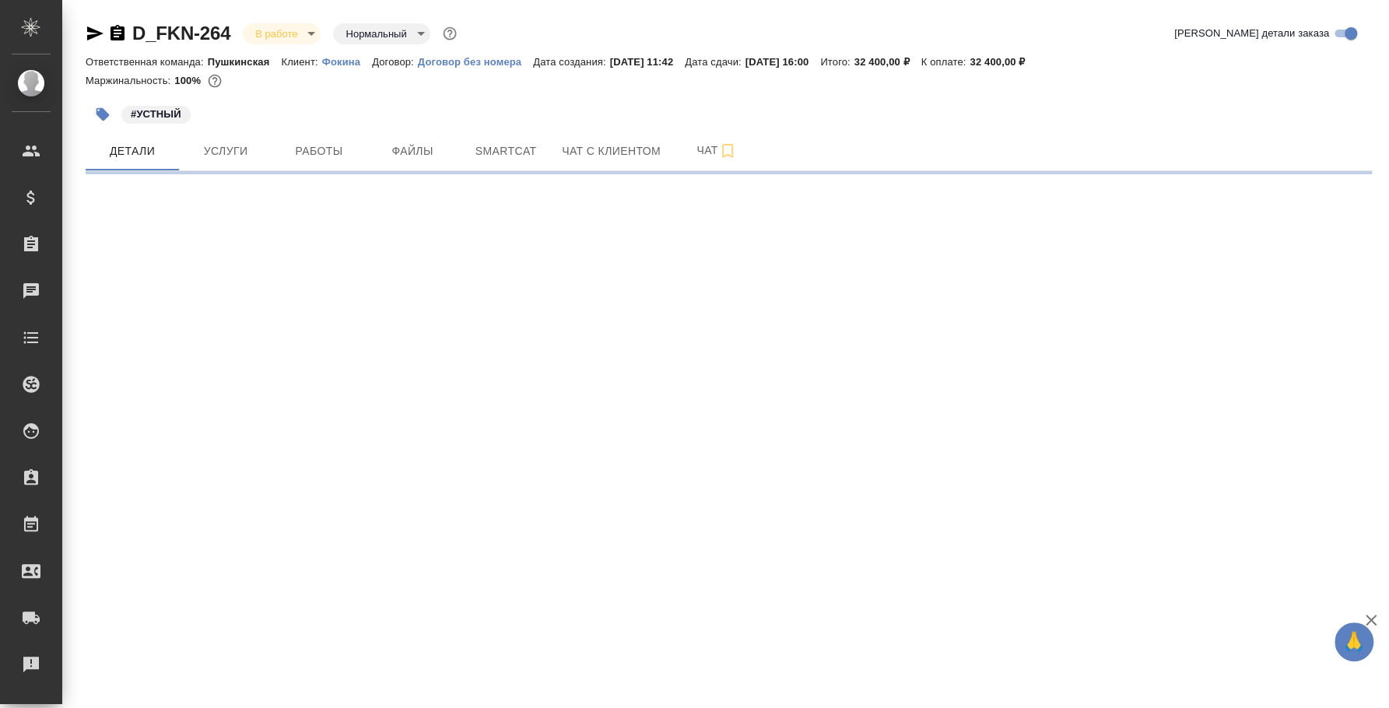
select select "RU"
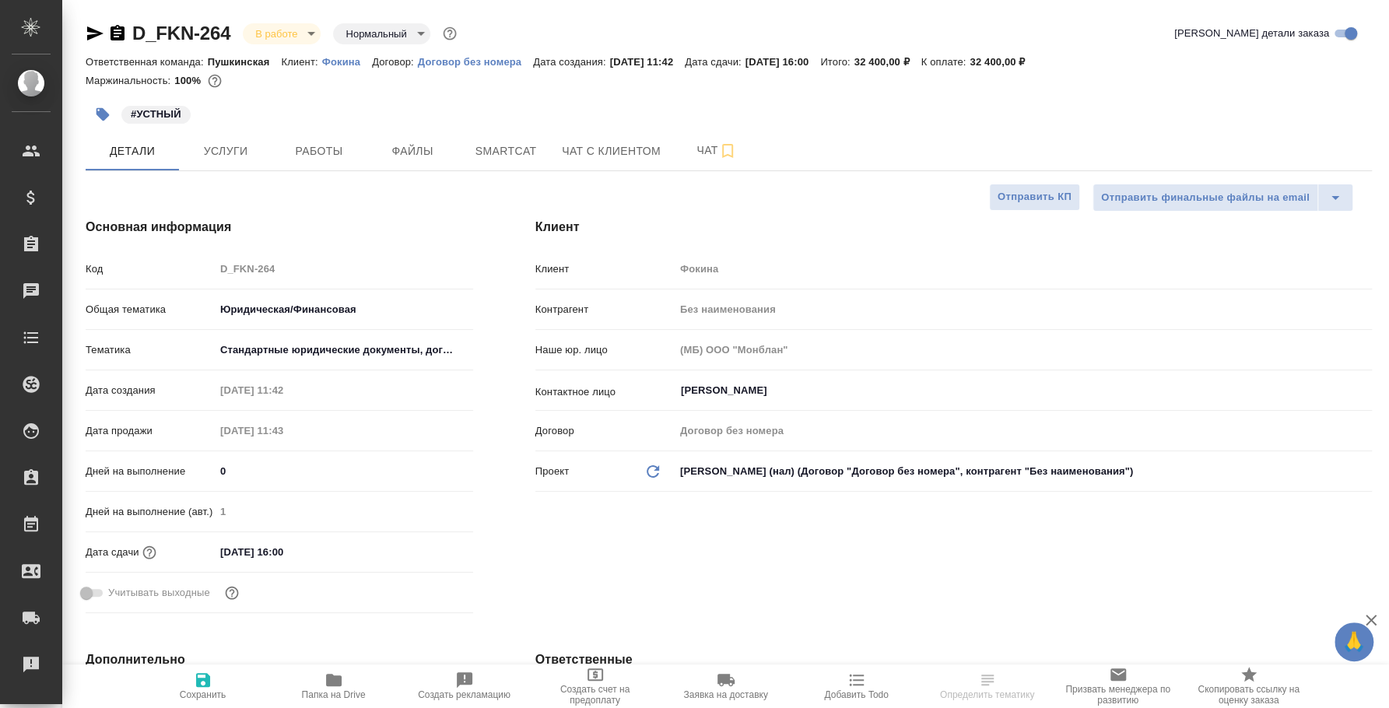
type textarea "x"
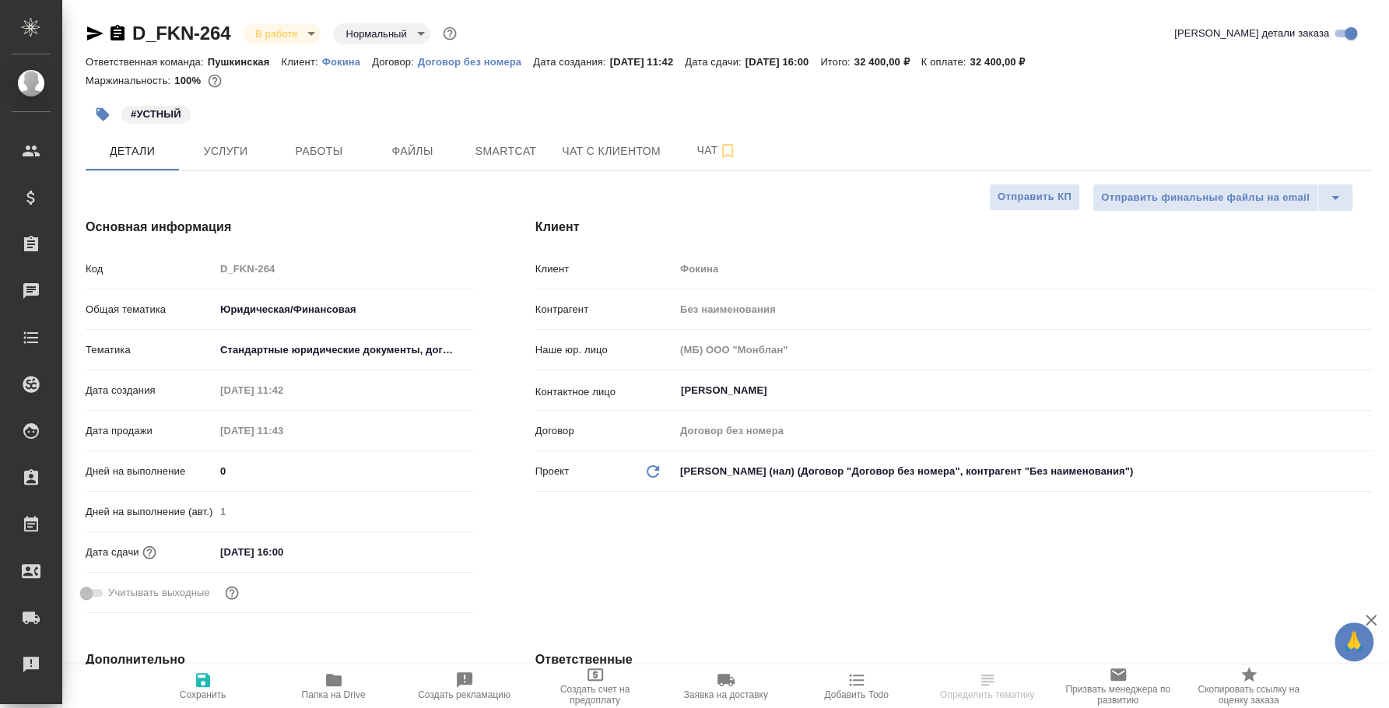
type textarea "x"
select select "RU"
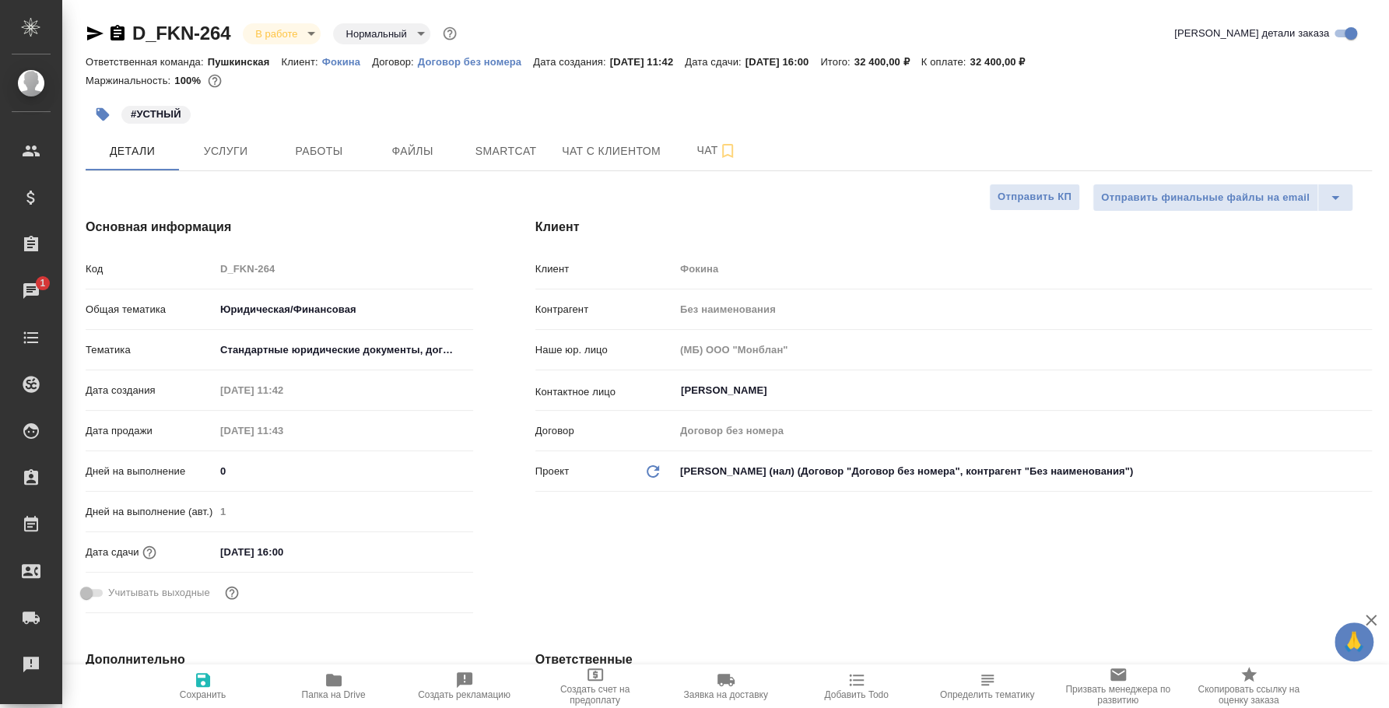
type textarea "x"
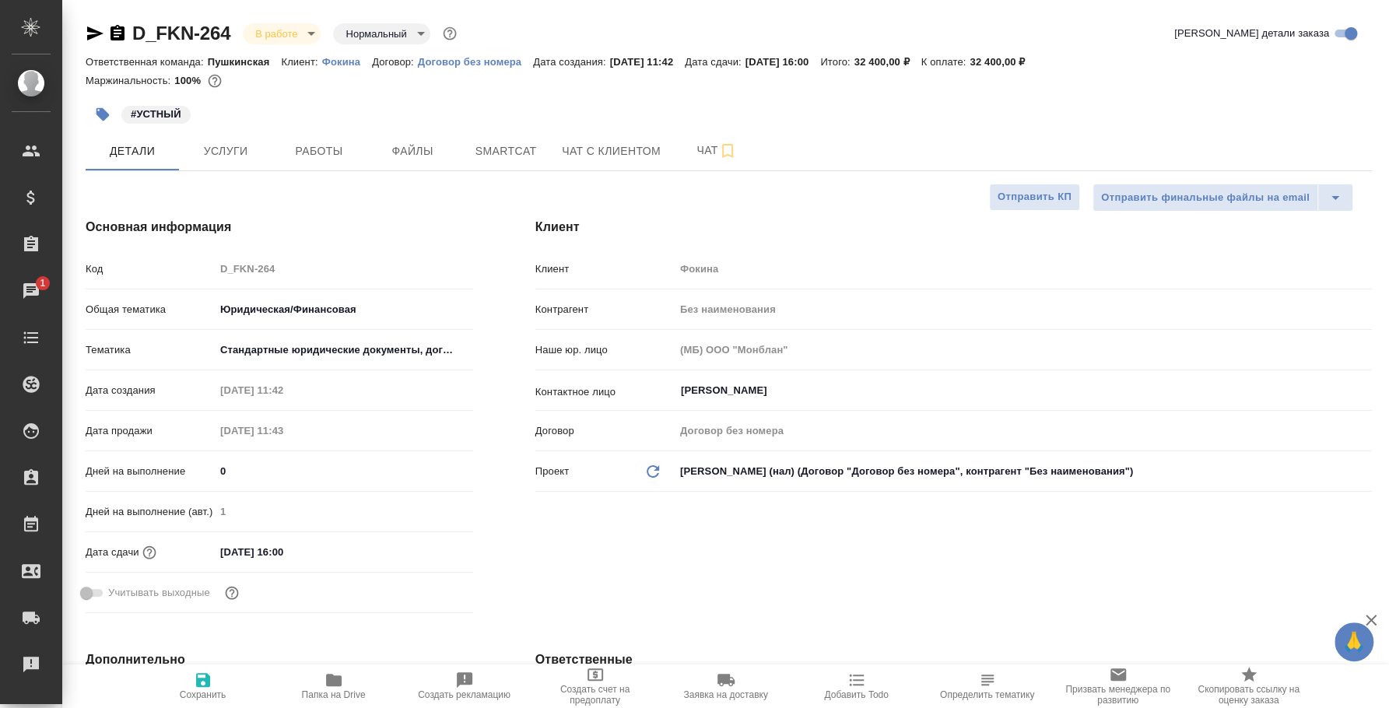
type textarea "x"
click at [702, 140] on button "Чат" at bounding box center [716, 150] width 93 height 39
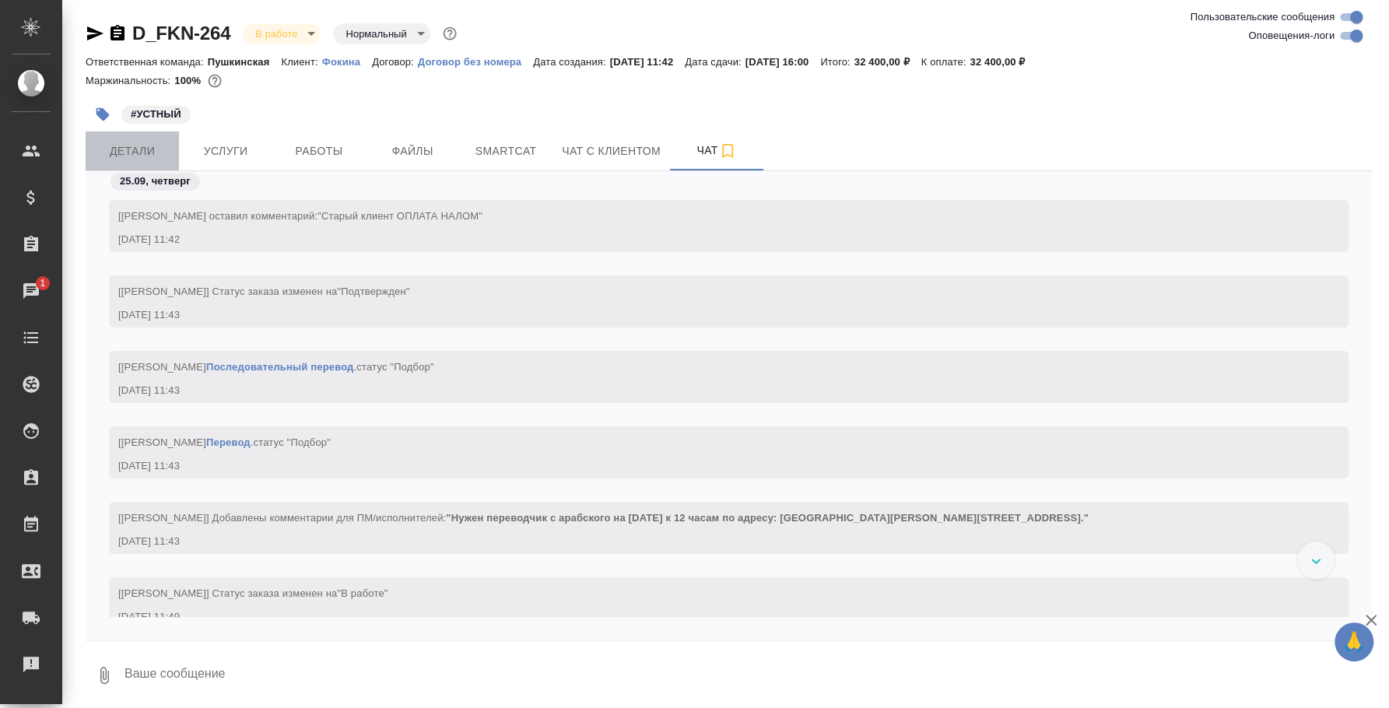
click at [124, 152] on span "Детали" at bounding box center [132, 151] width 75 height 19
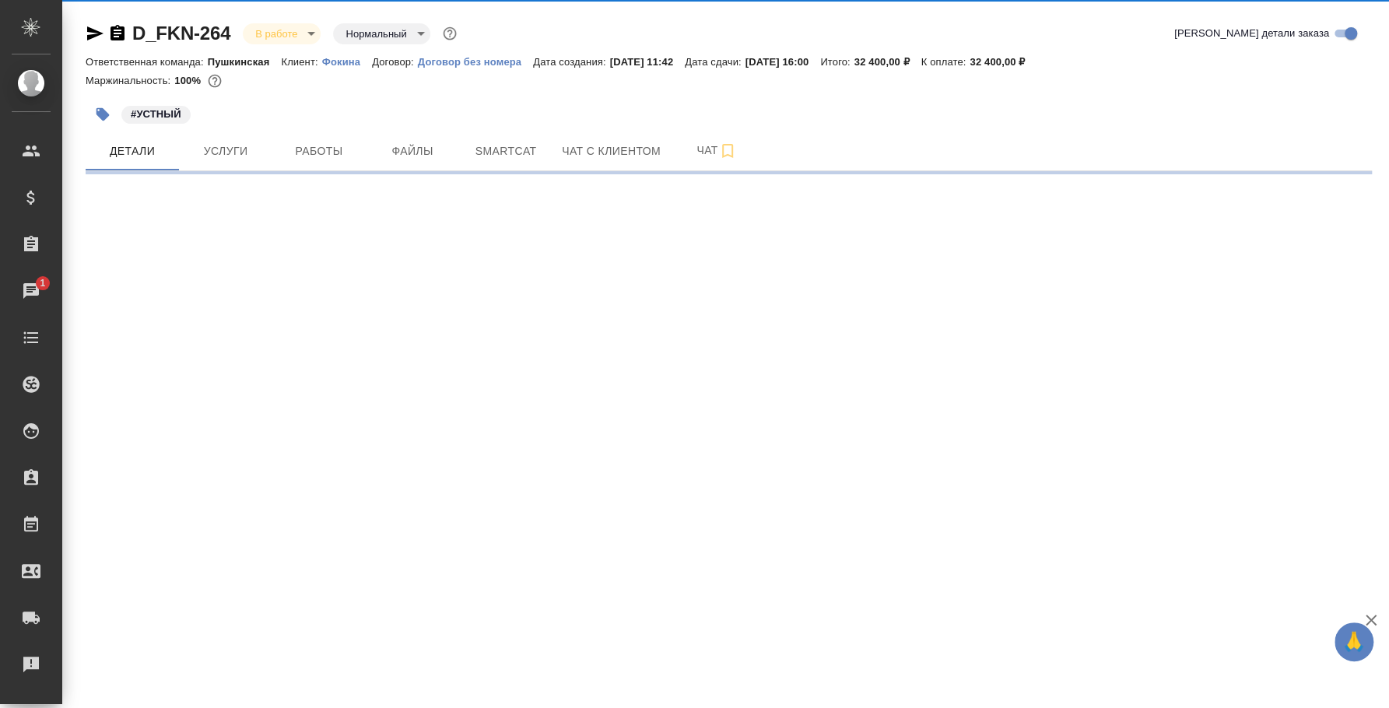
select select "RU"
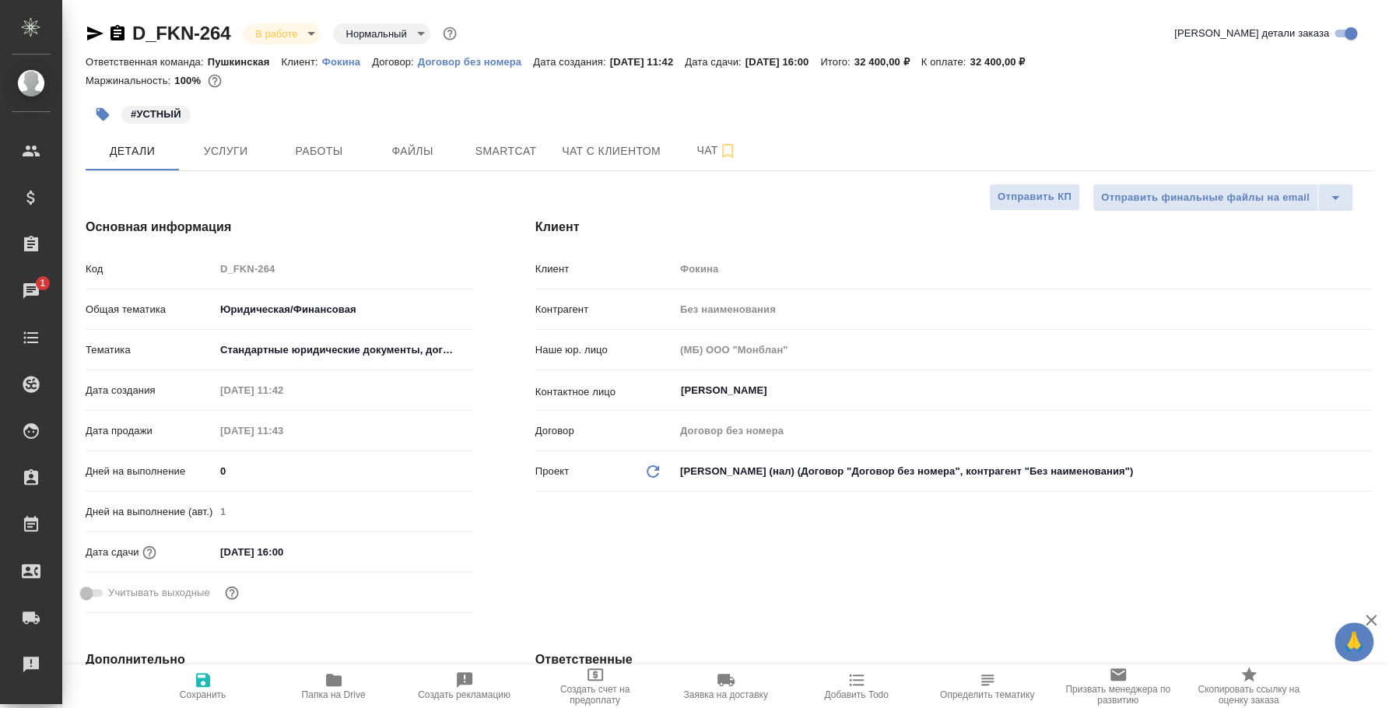
type textarea "x"
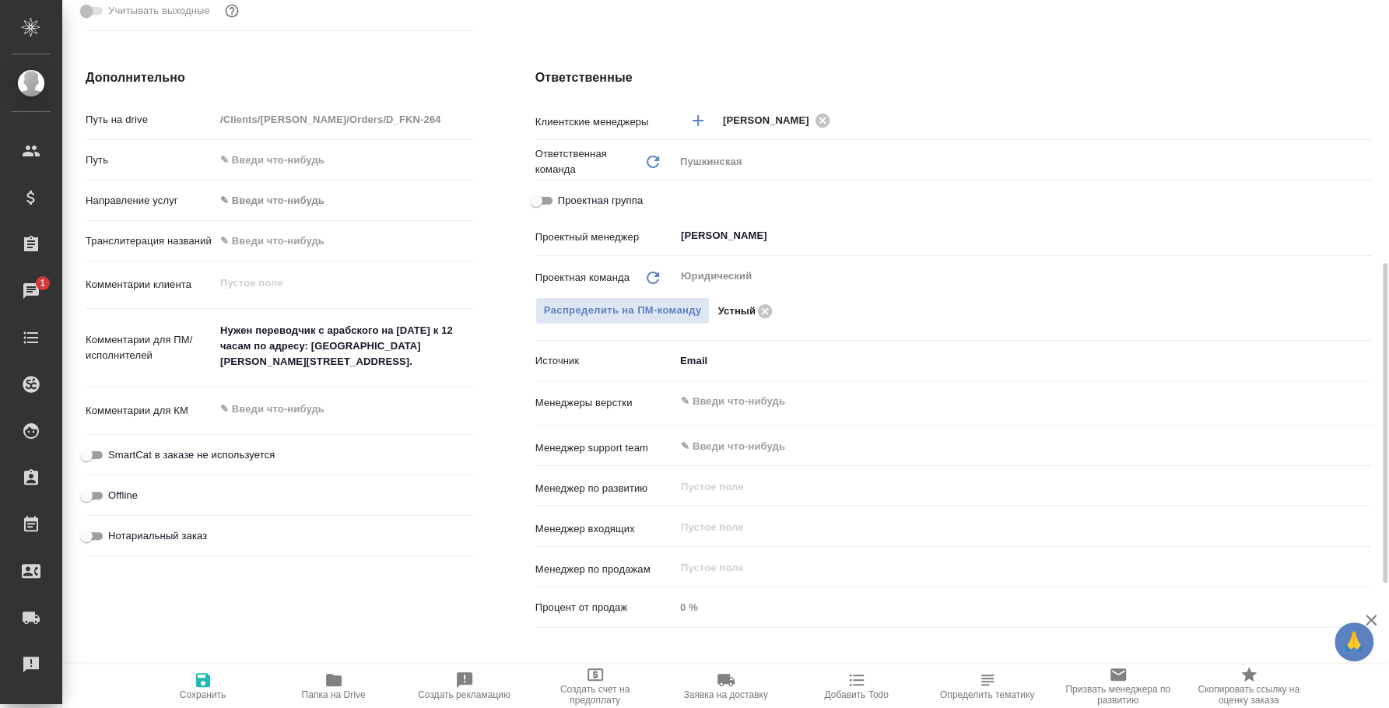
type textarea "x"
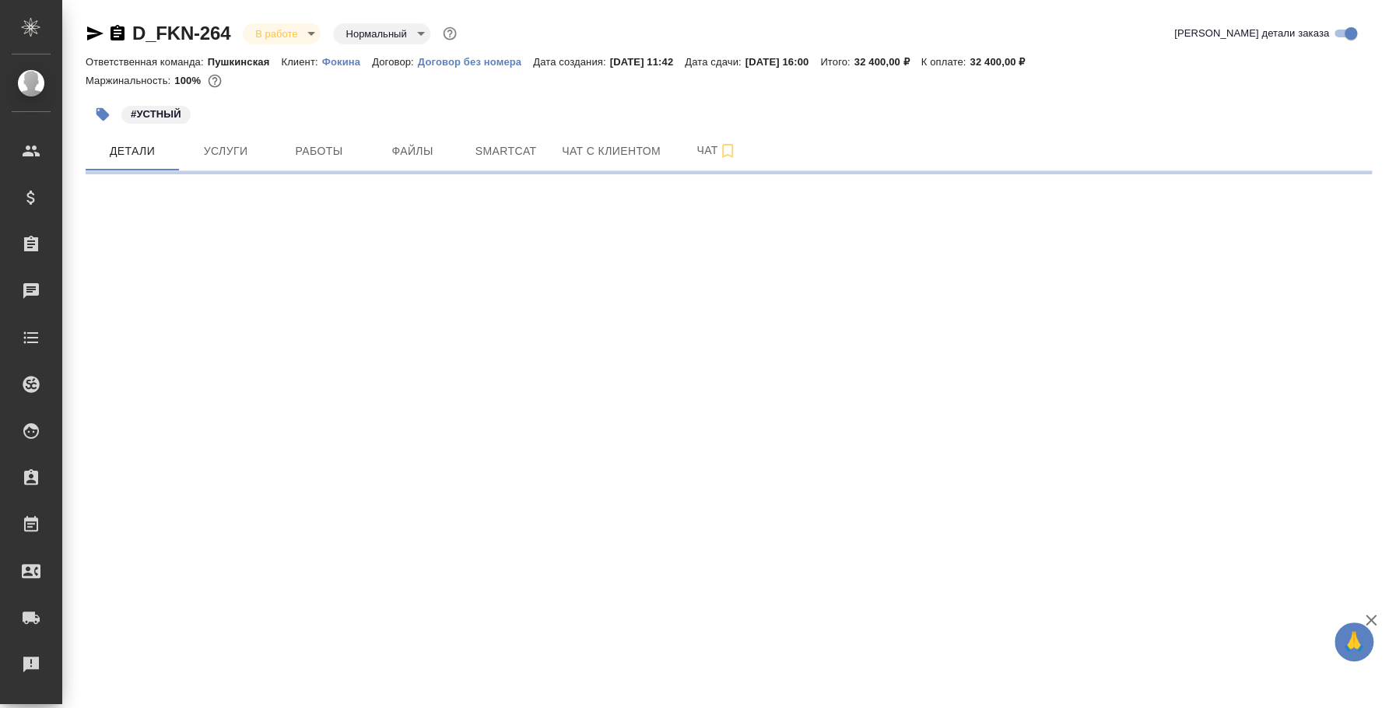
select select "RU"
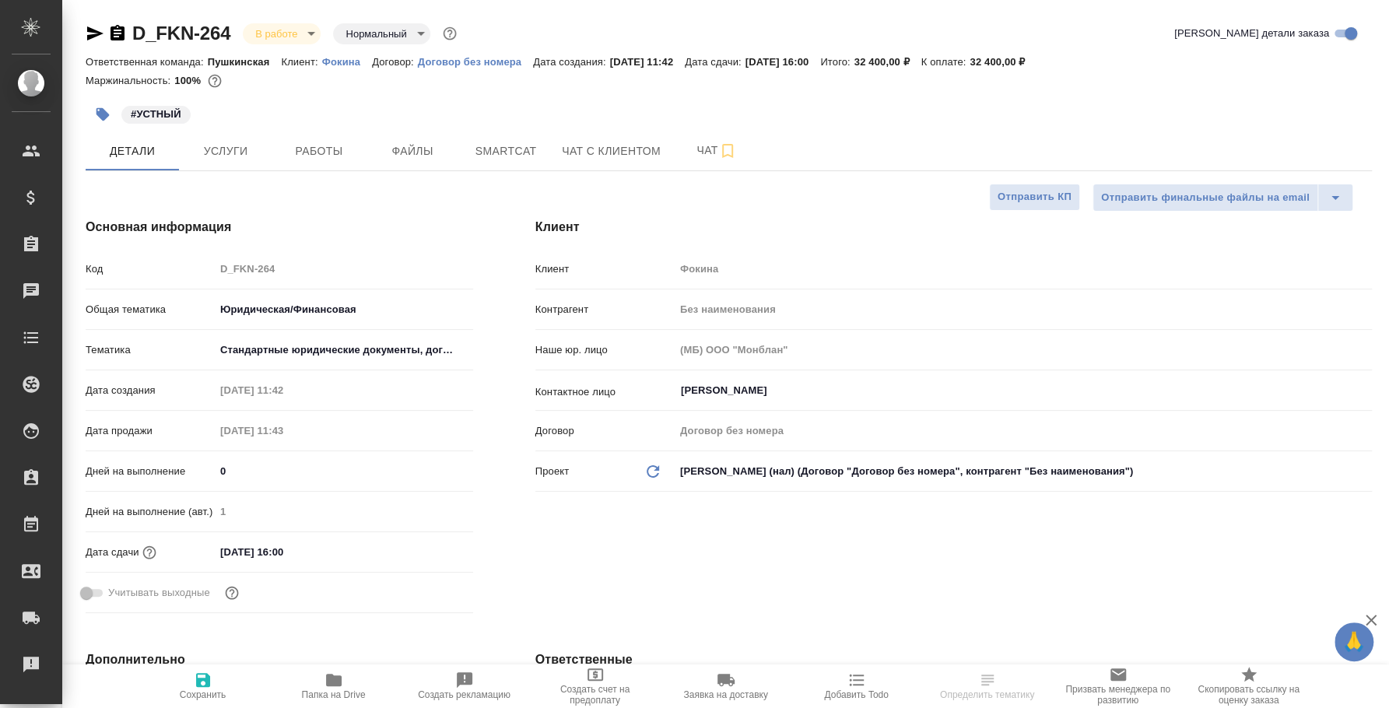
type textarea "x"
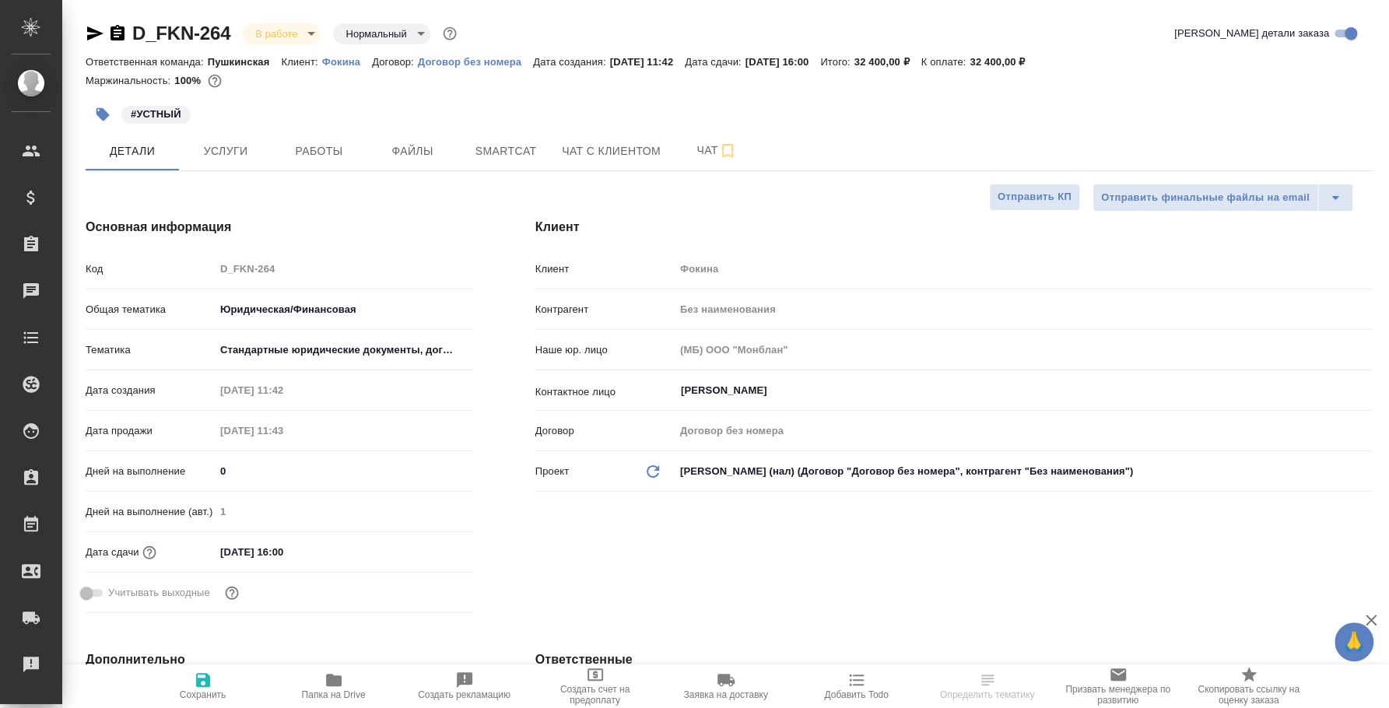
type textarea "x"
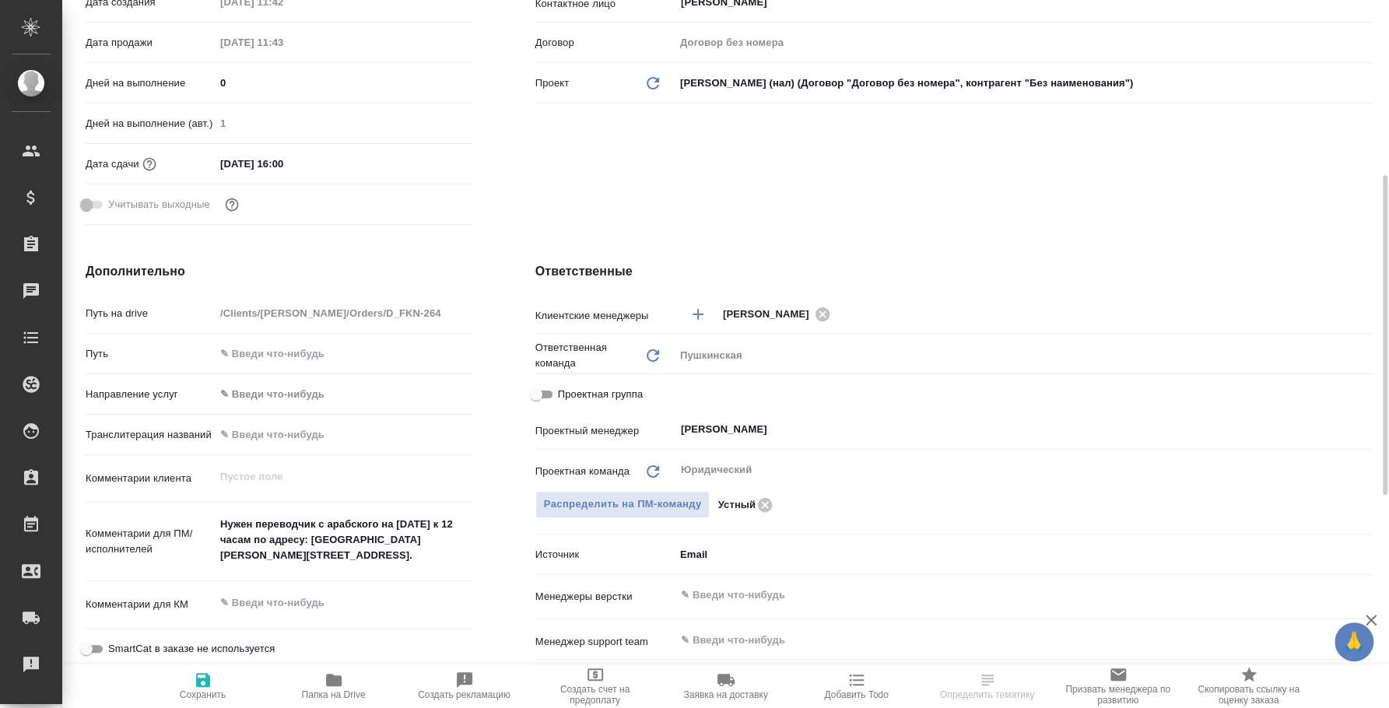
type textarea "x"
select select "RU"
type textarea "x"
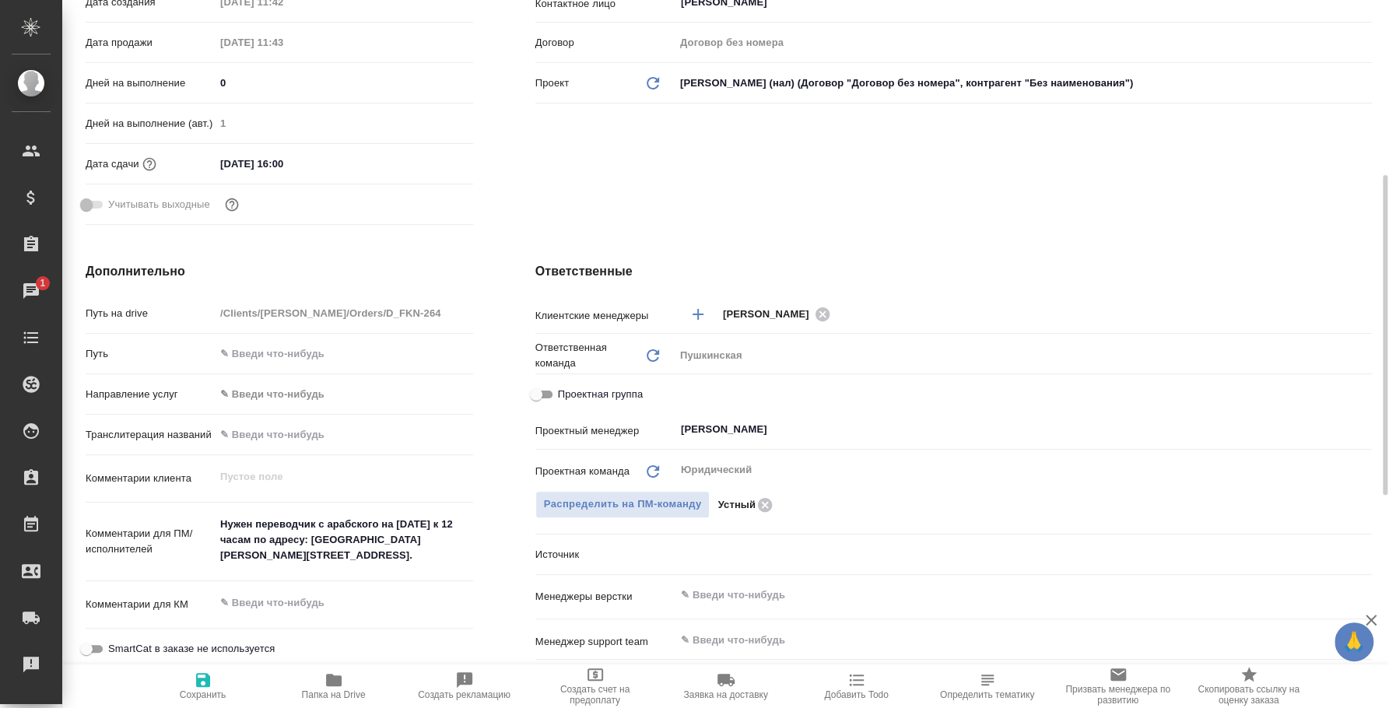
type textarea "x"
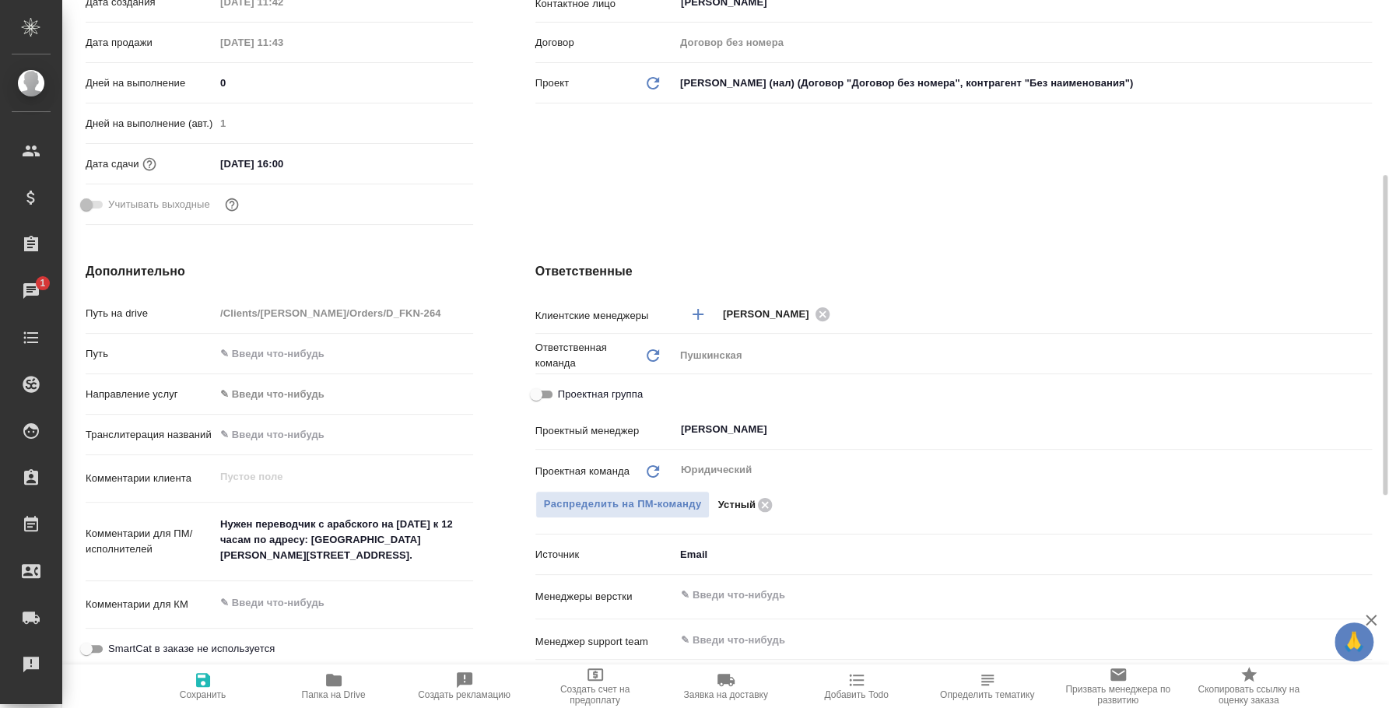
type textarea "x"
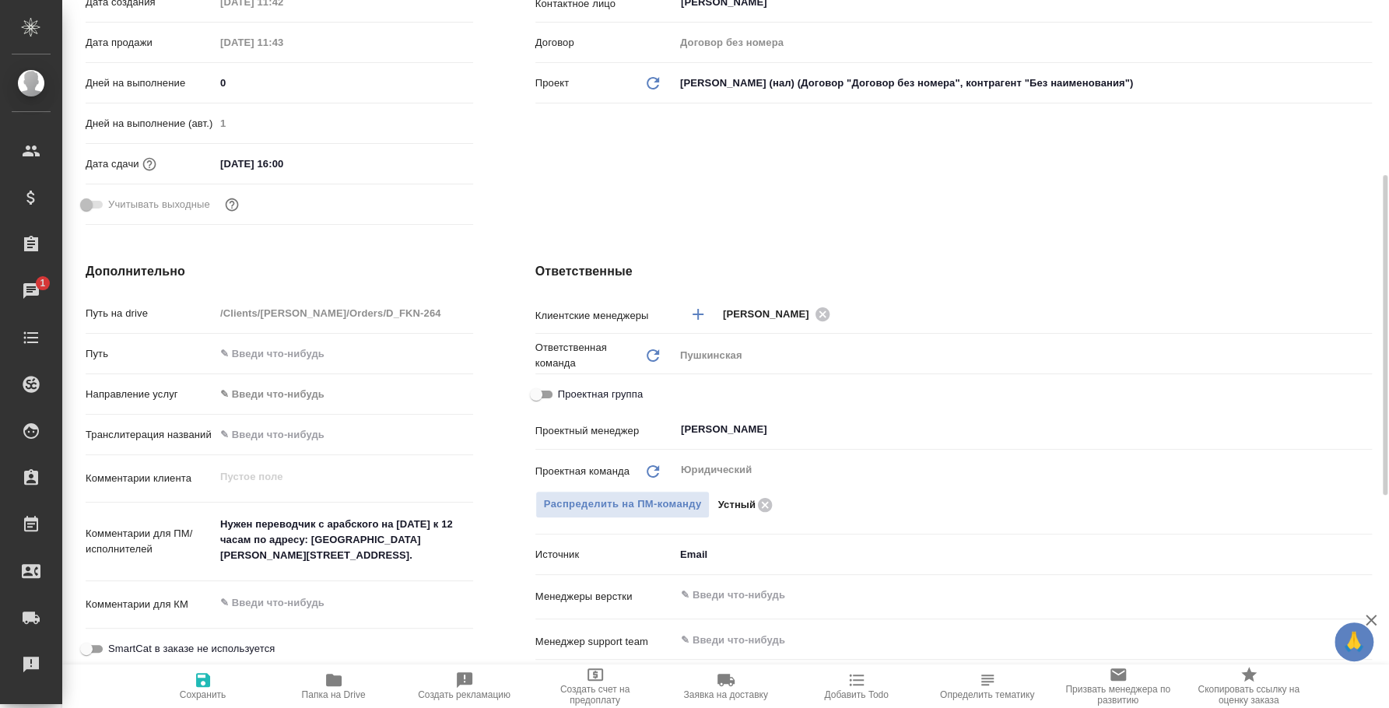
type textarea "x"
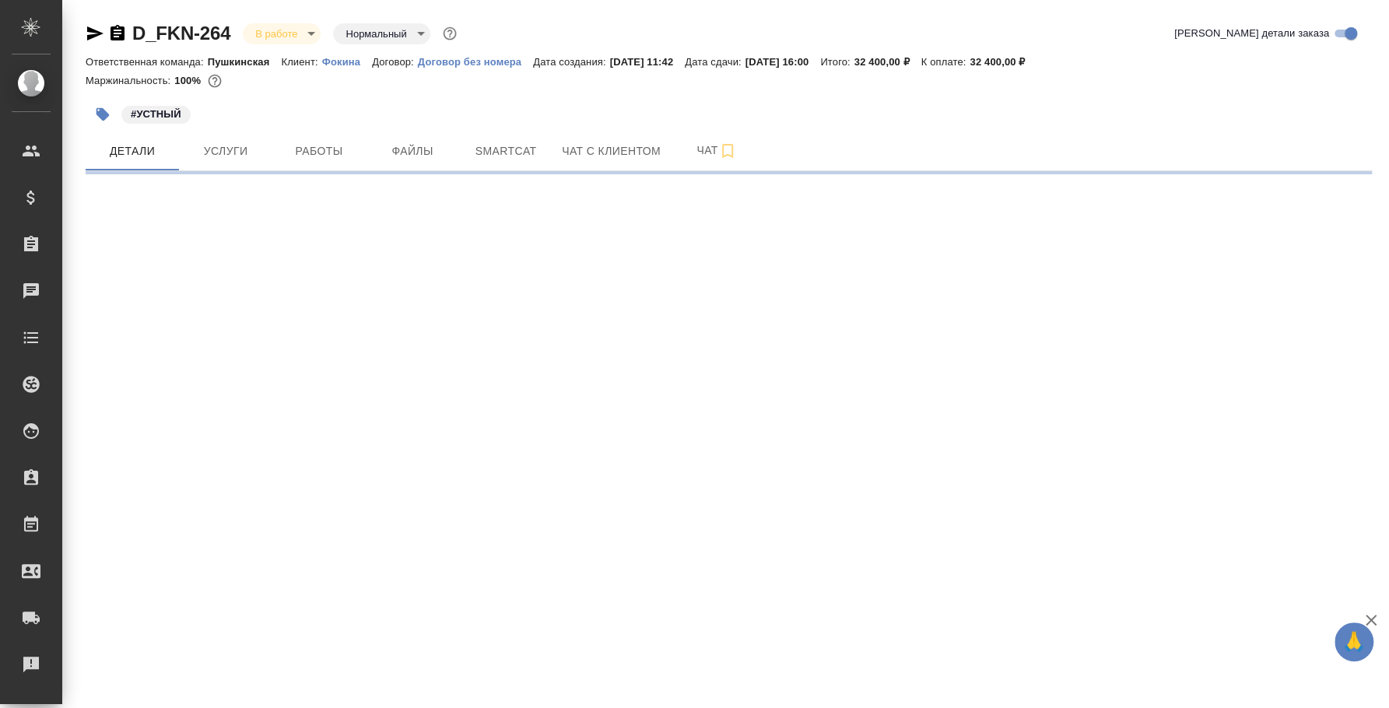
select select "RU"
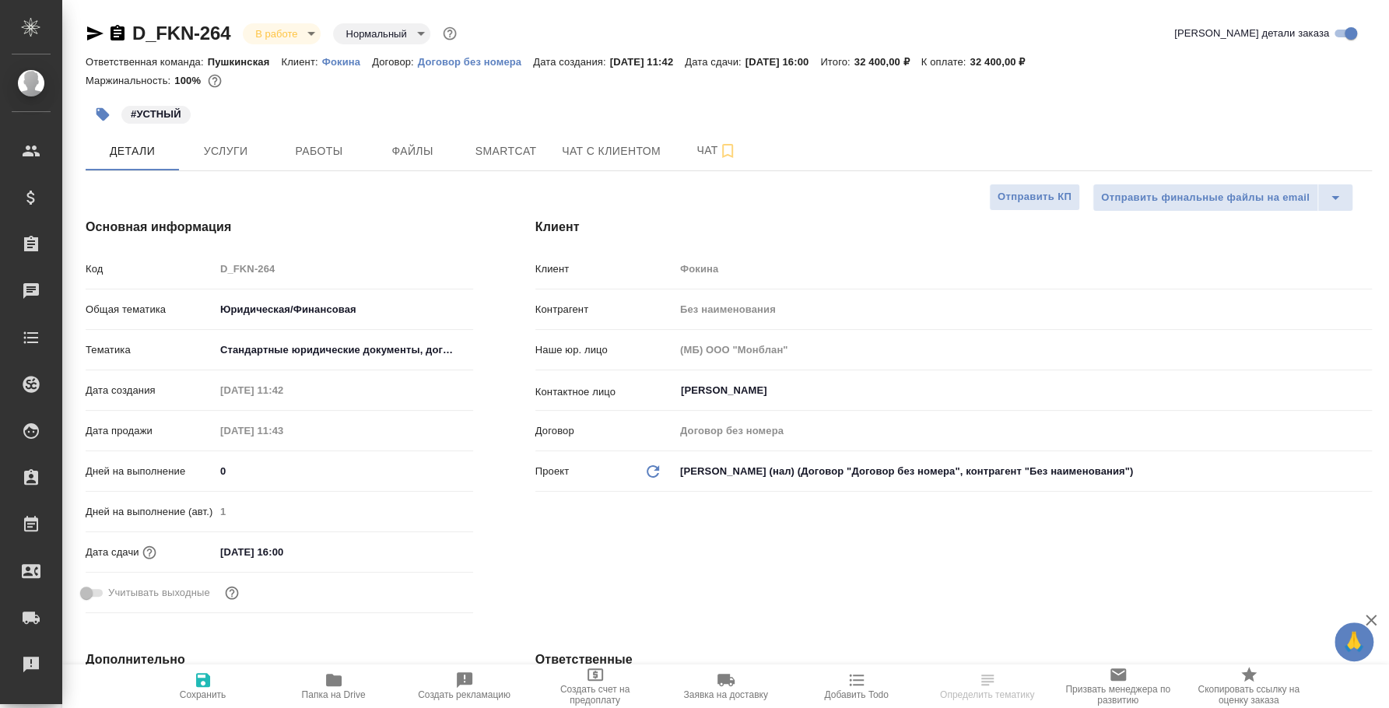
type textarea "x"
click at [717, 126] on div "#УСТНЫЙ" at bounding box center [514, 114] width 857 height 34
click at [711, 157] on span "Чат" at bounding box center [716, 150] width 75 height 19
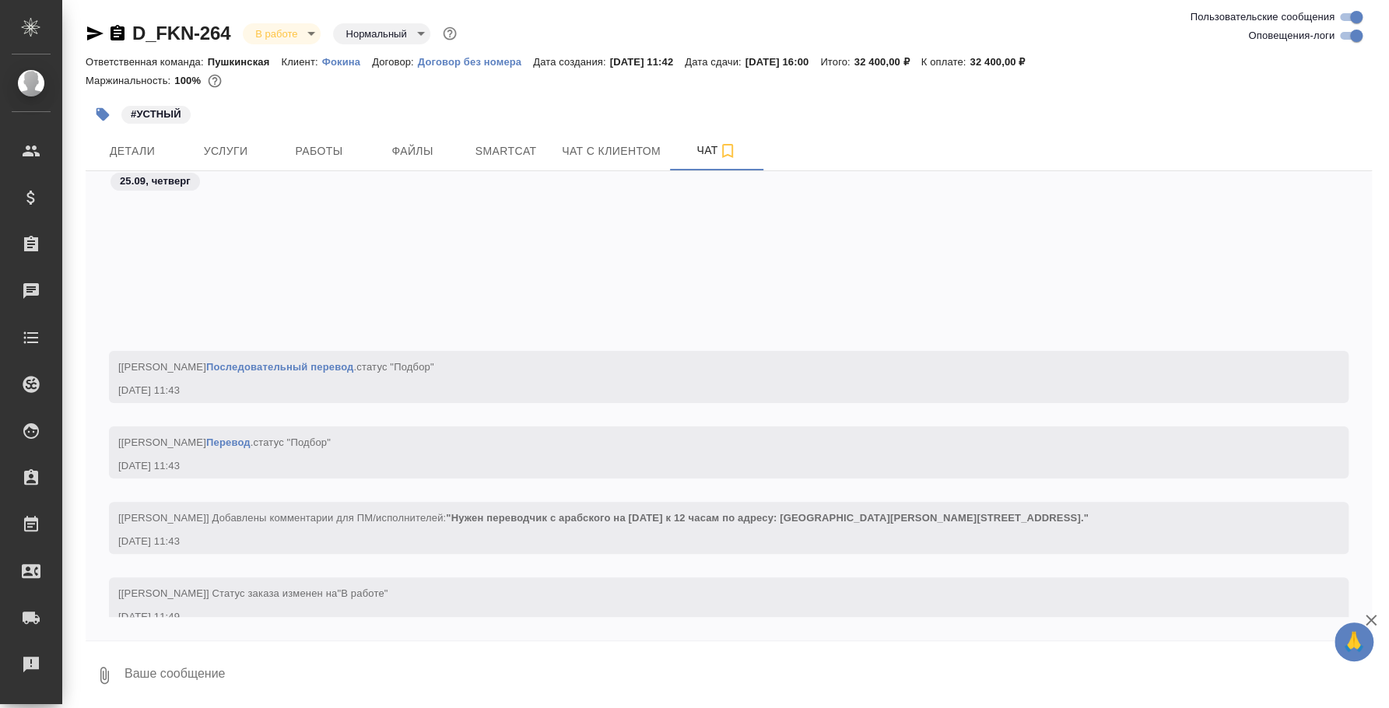
scroll to position [202, 0]
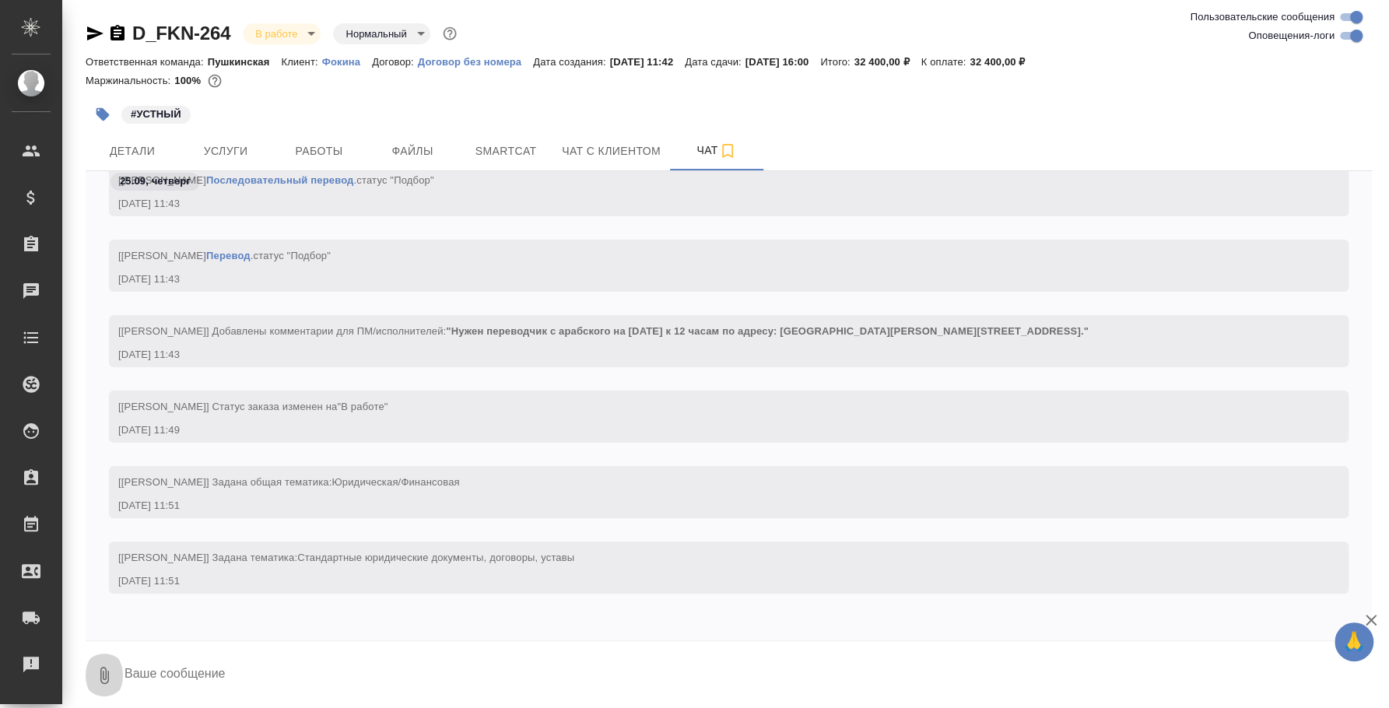
click at [107, 664] on button "0" at bounding box center [104, 675] width 37 height 53
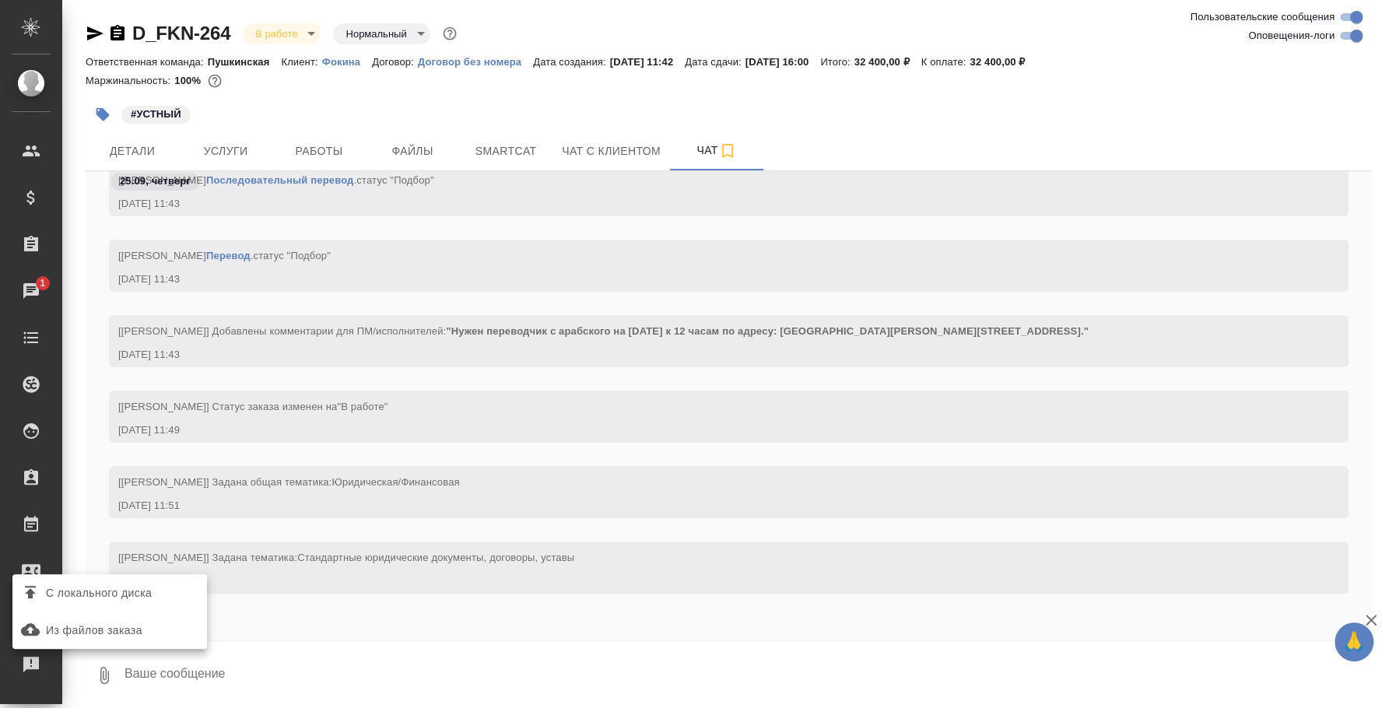
click at [97, 583] on span "С локального диска" at bounding box center [99, 592] width 106 height 19
click at [0, 0] on input "С локального диска" at bounding box center [0, 0] width 0 height 0
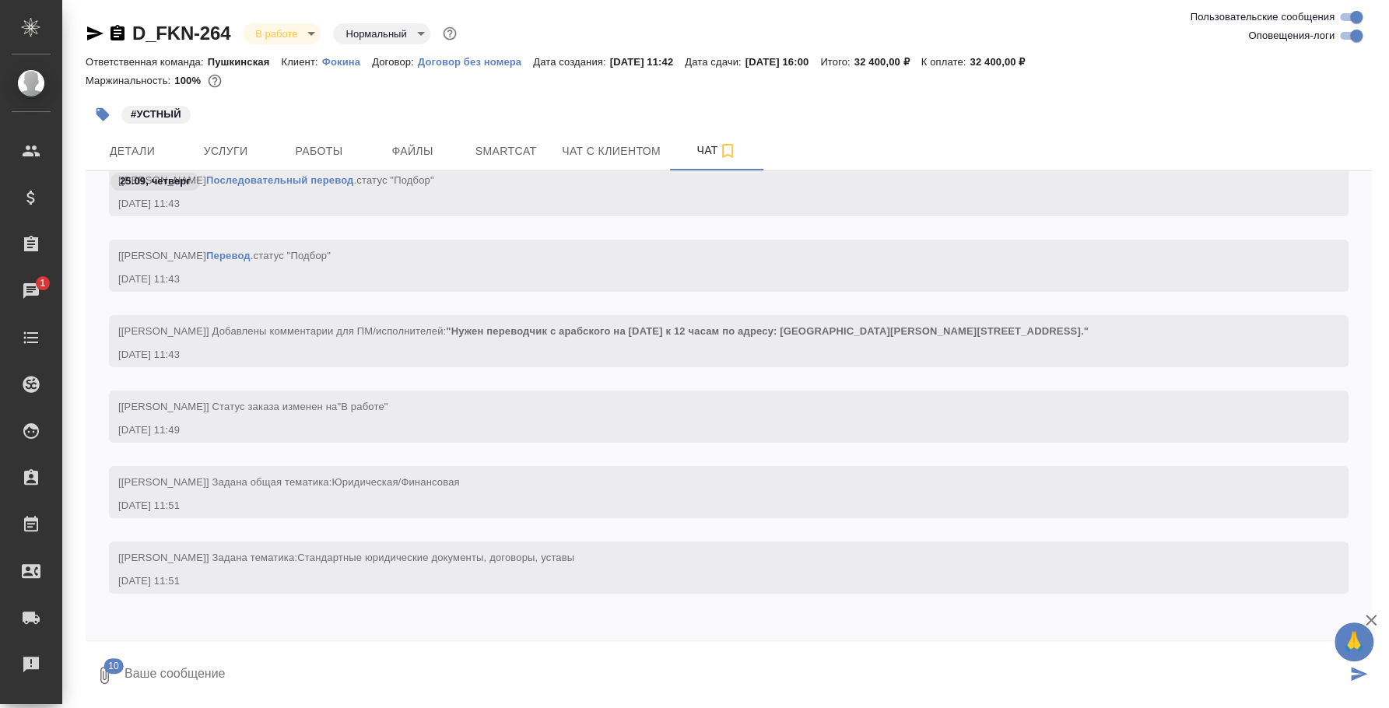
click at [608, 668] on textarea at bounding box center [734, 675] width 1223 height 53
type textarea "Л"
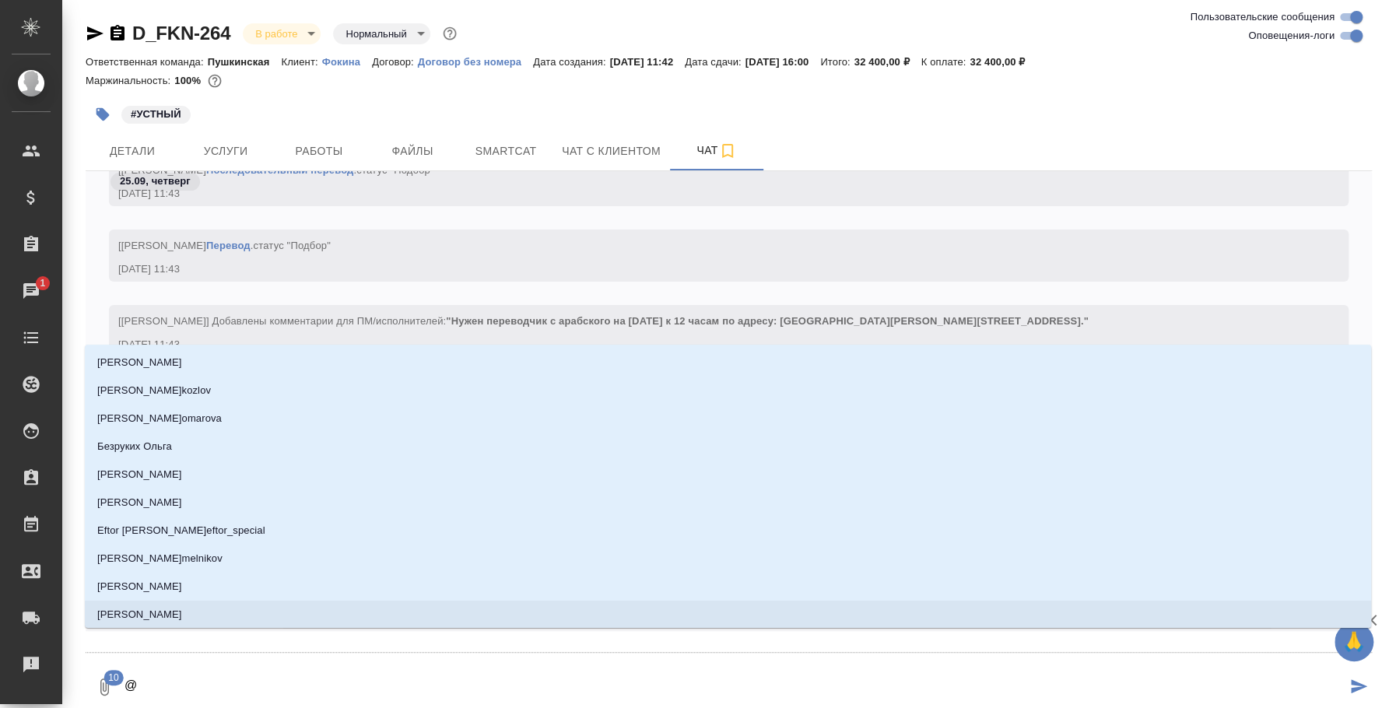
type textarea "@K"
type input "K"
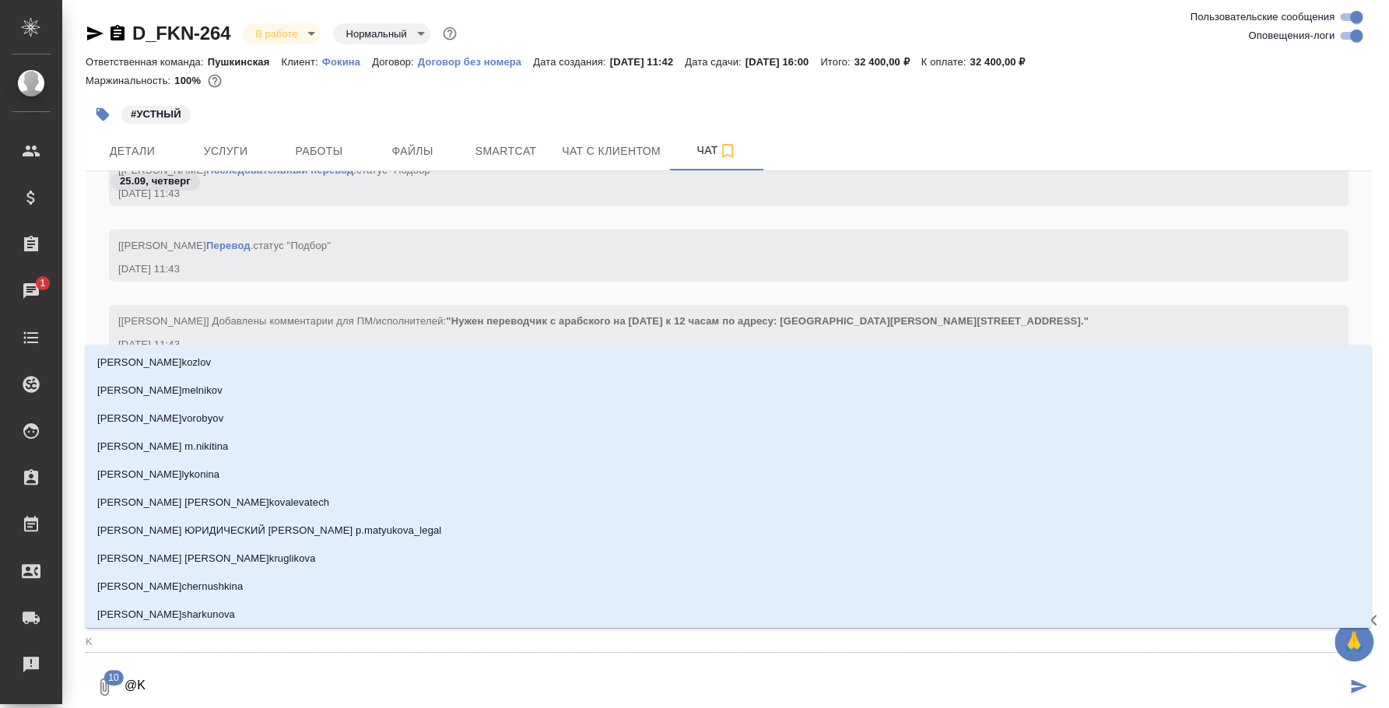
type textarea "@"
type textarea "@и"
type input "и"
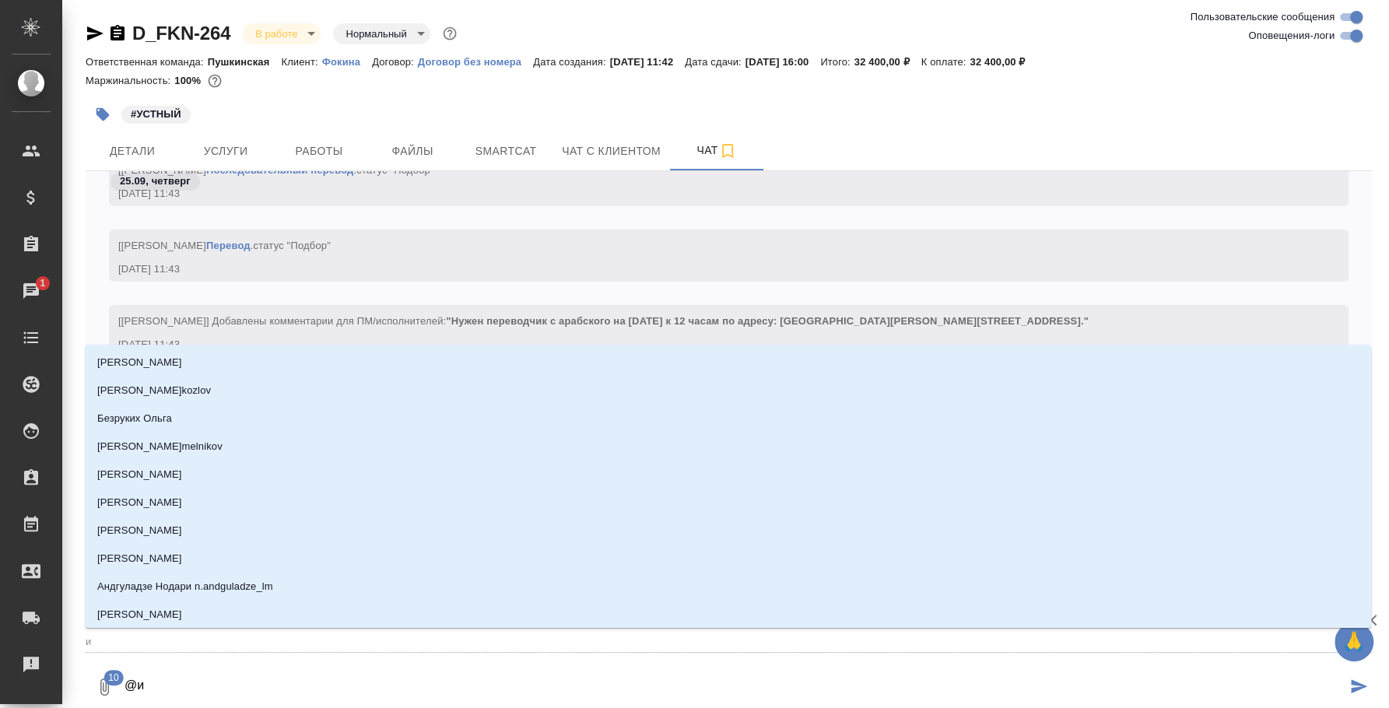
type textarea "@иц"
type input "иц"
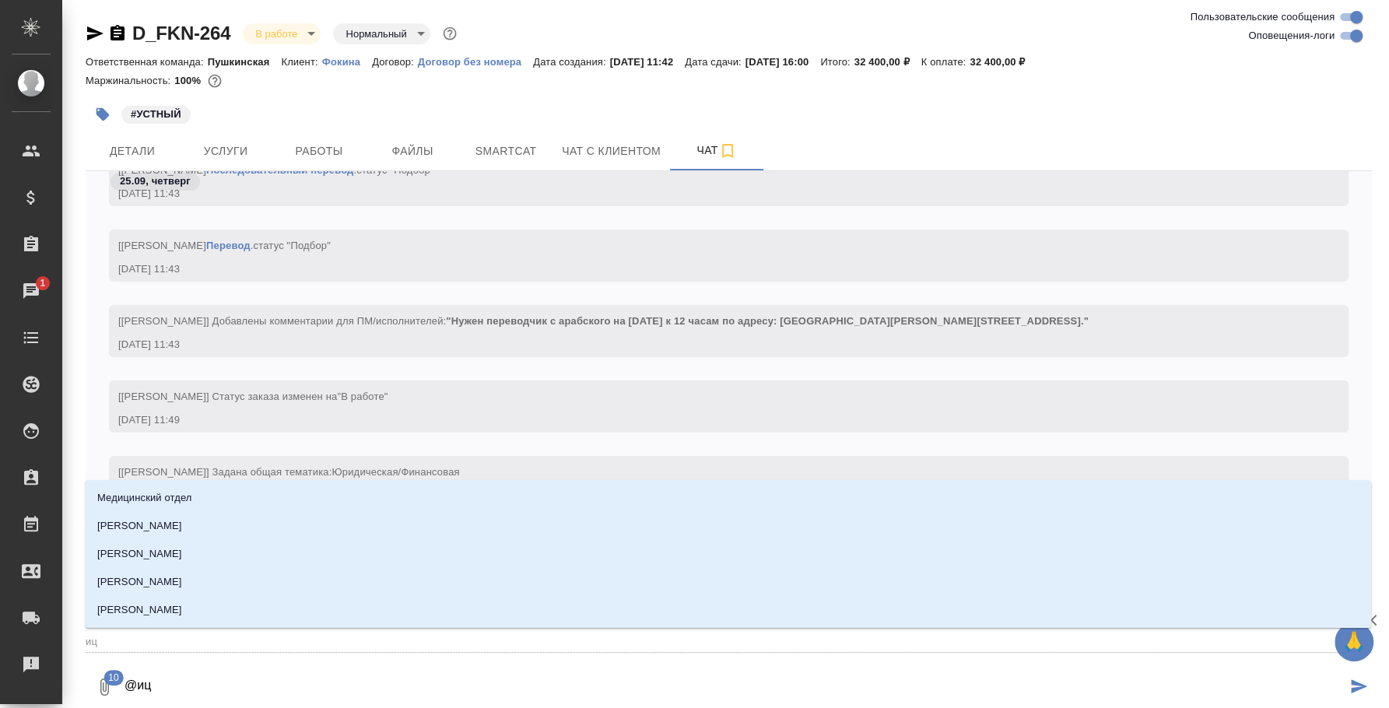
type textarea "@и"
type input "и"
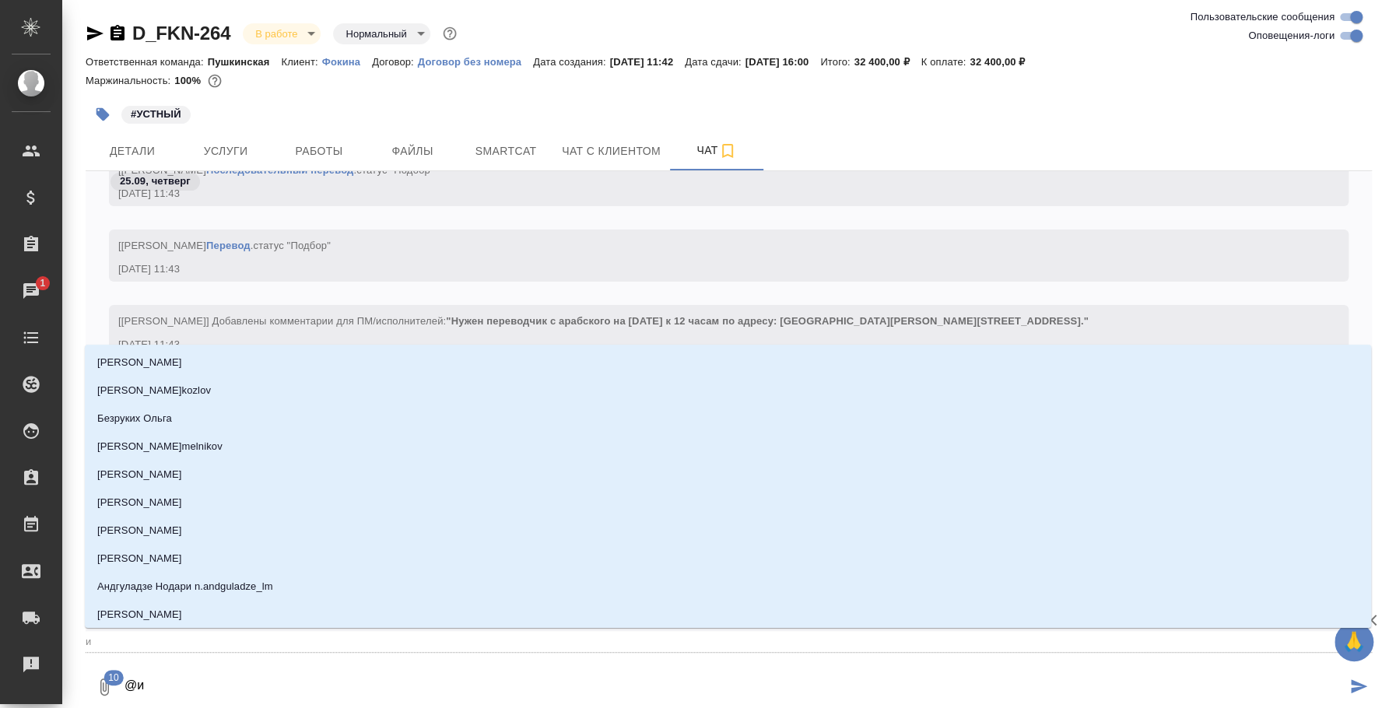
type textarea "@"
type textarea "@б"
type input "б"
type textarea "@бу"
type input "бу"
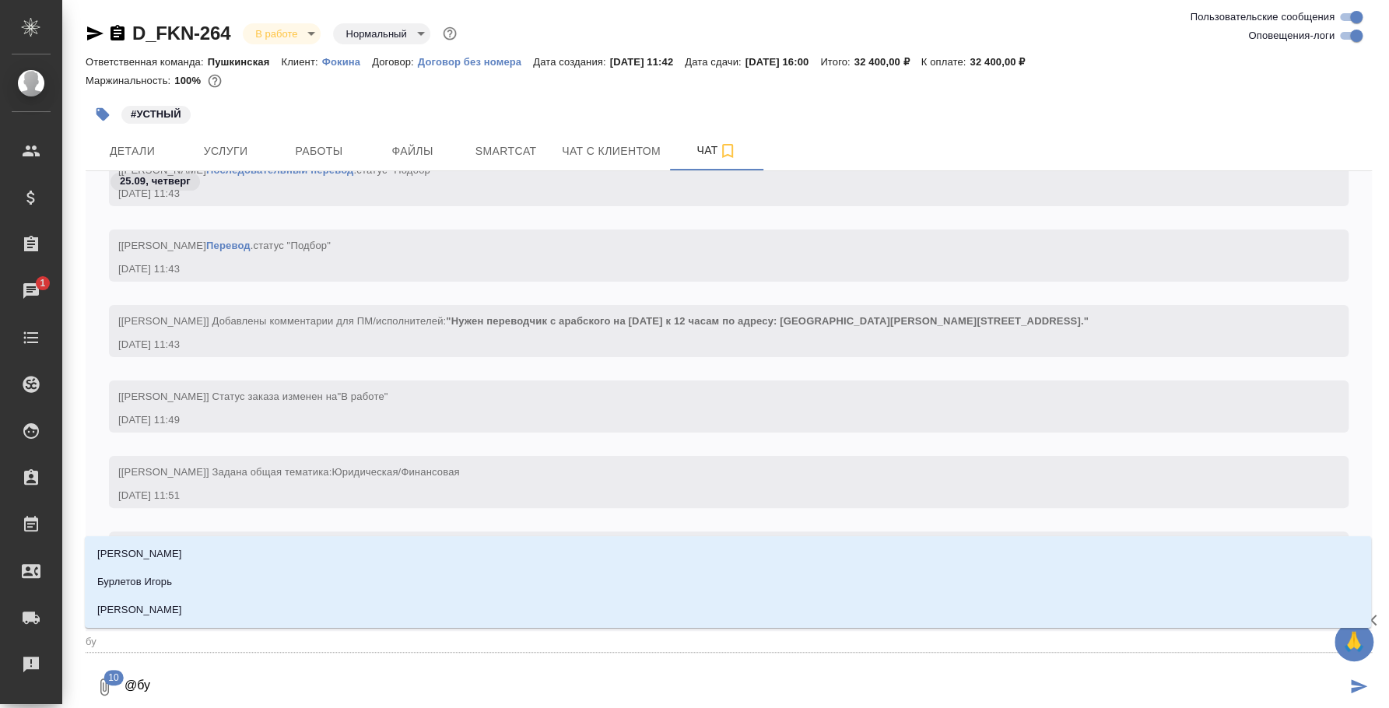
type textarea "@бул"
type input "бул"
type textarea "@була"
type input "була"
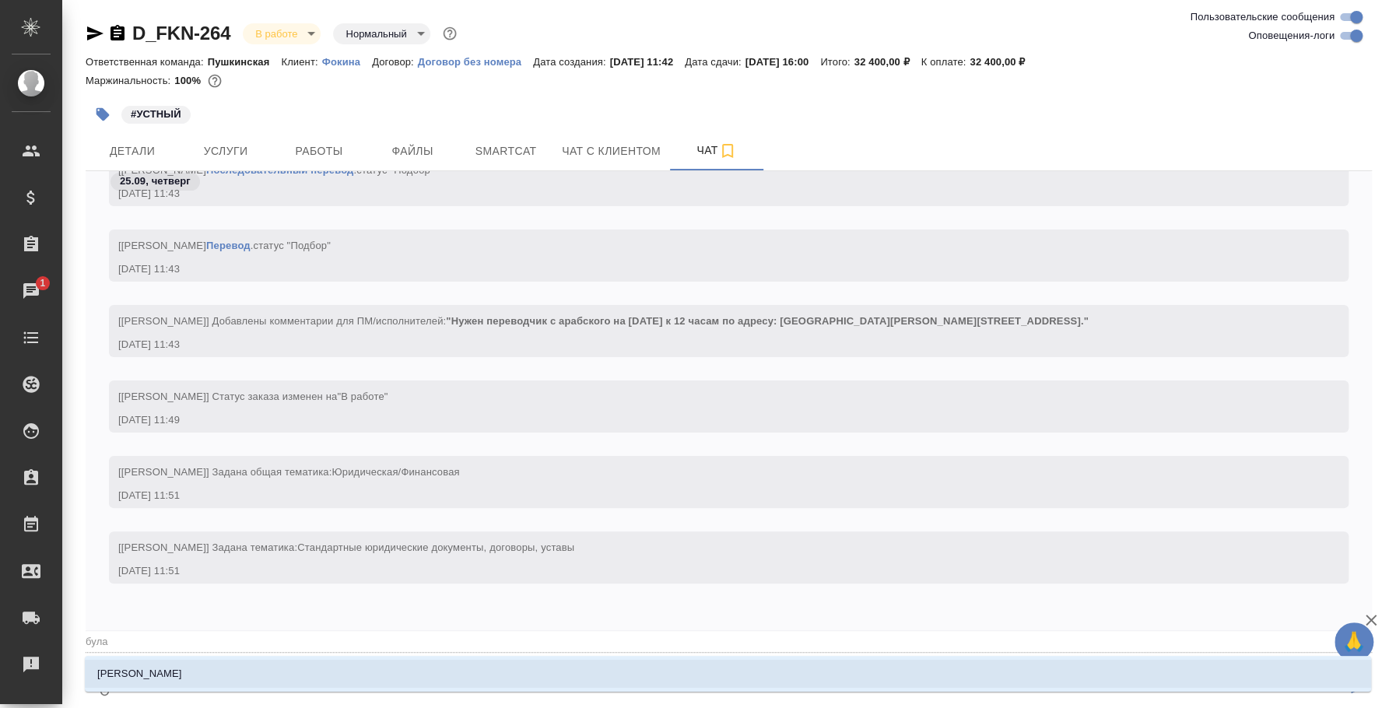
click at [1041, 673] on li "Булахова Елена" at bounding box center [728, 674] width 1286 height 28
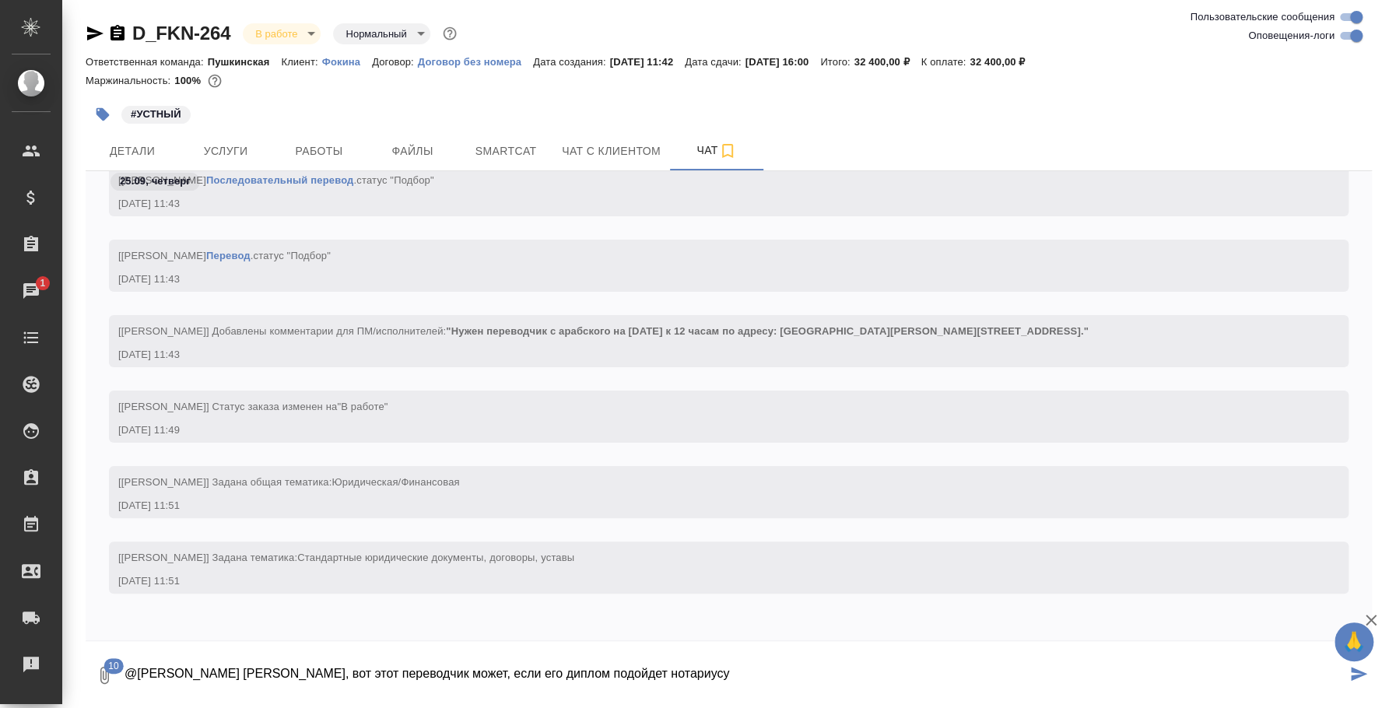
type textarea "@Булахова Елена Лена, вот этот переводчик может, если его диплом подойдет нотар…"
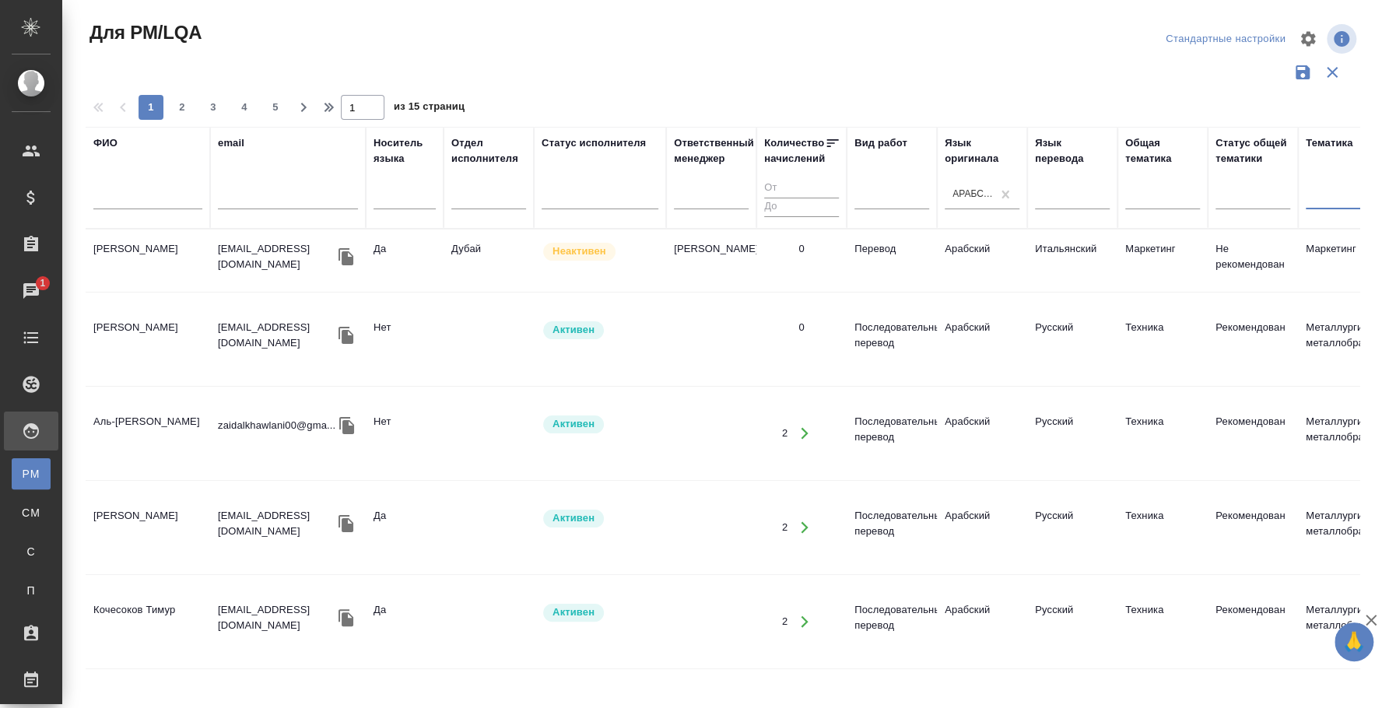
scroll to position [389, 0]
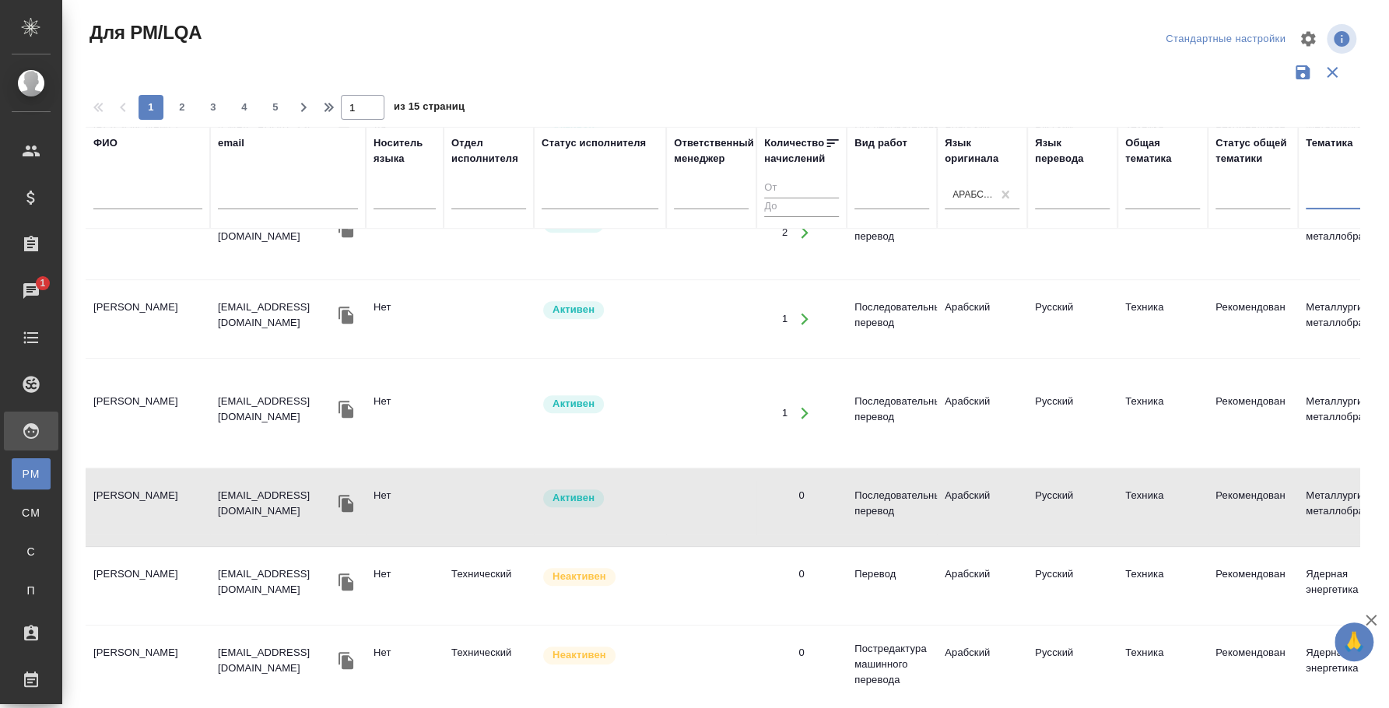
click at [160, 386] on td "[PERSON_NAME]" at bounding box center [148, 413] width 124 height 54
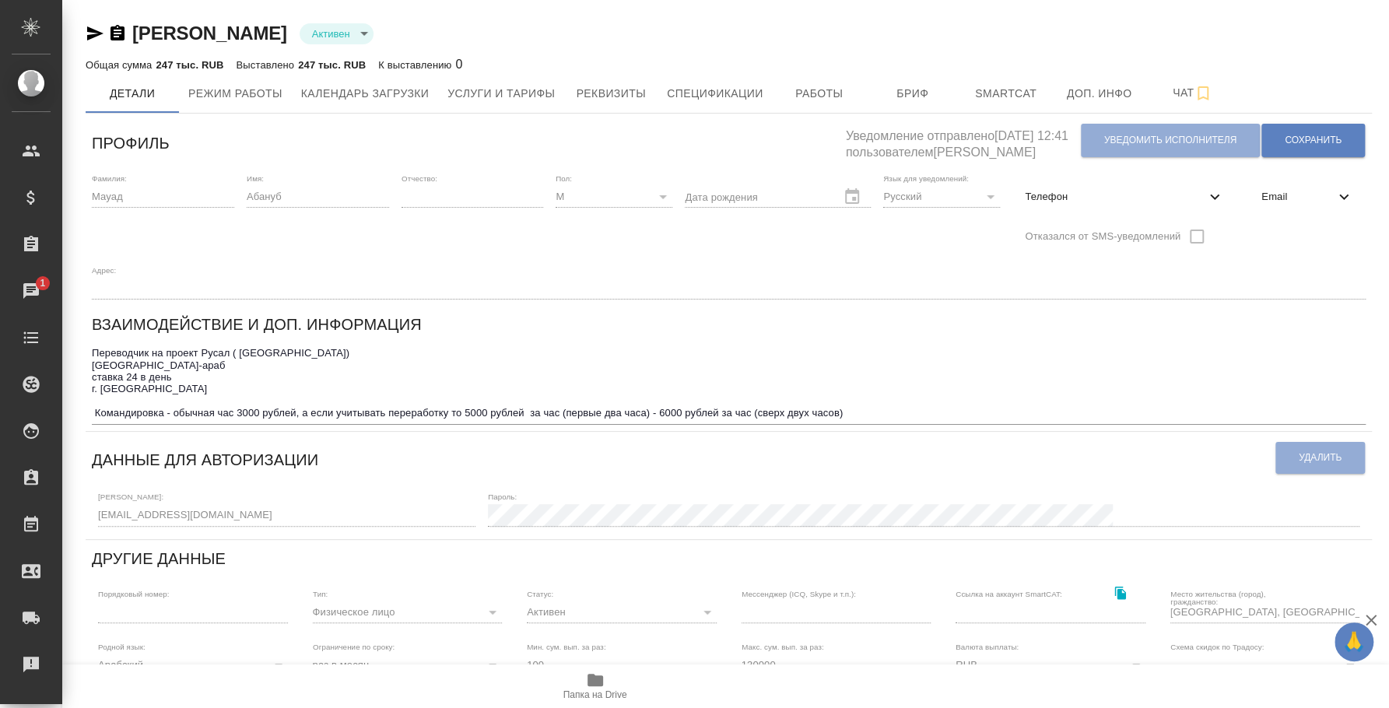
click at [594, 668] on button "Папка на Drive" at bounding box center [595, 686] width 131 height 44
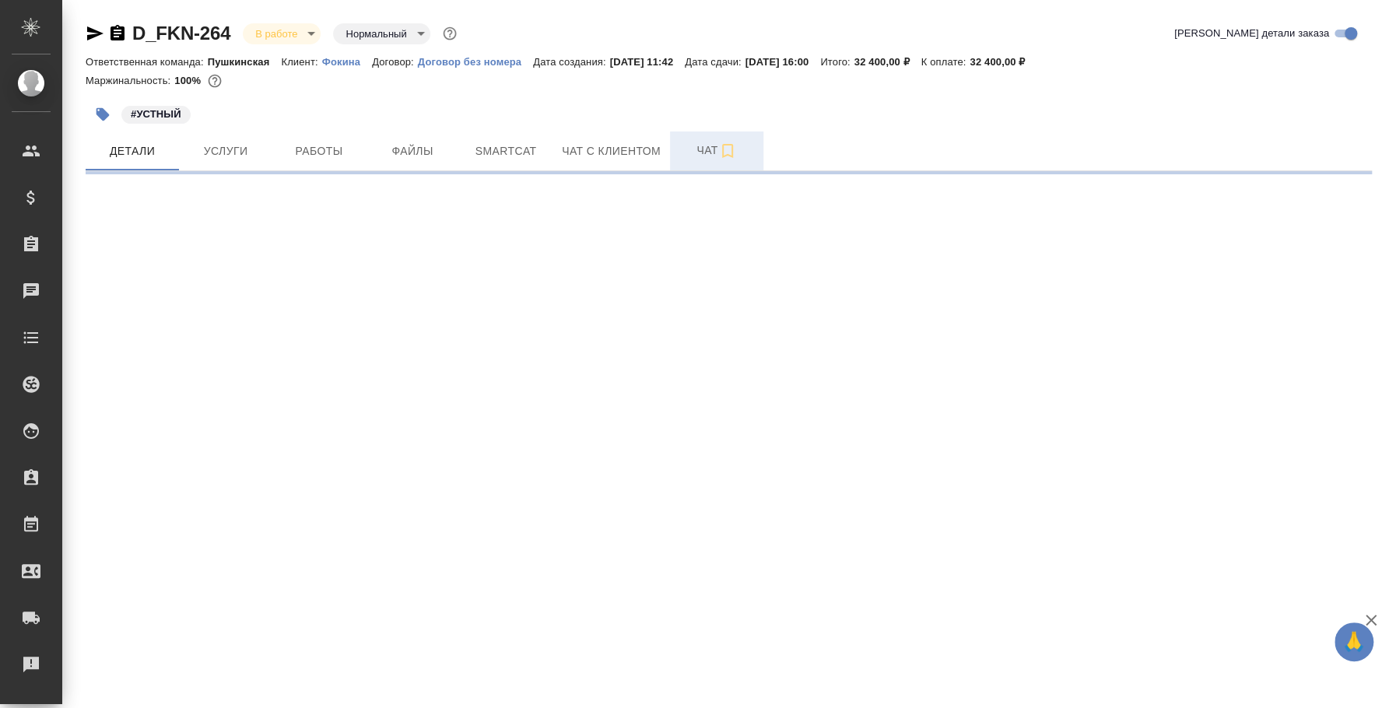
select select "RU"
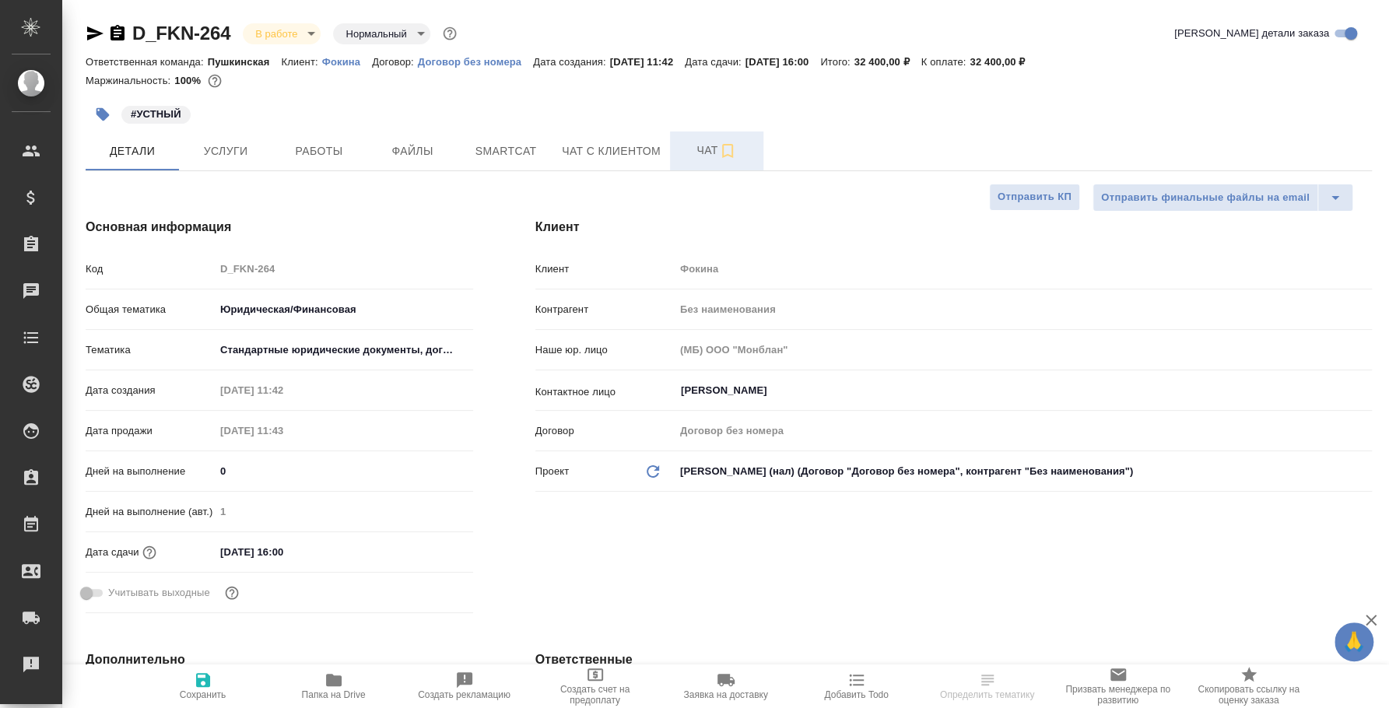
type textarea "x"
click at [711, 149] on span "Чат" at bounding box center [716, 150] width 75 height 19
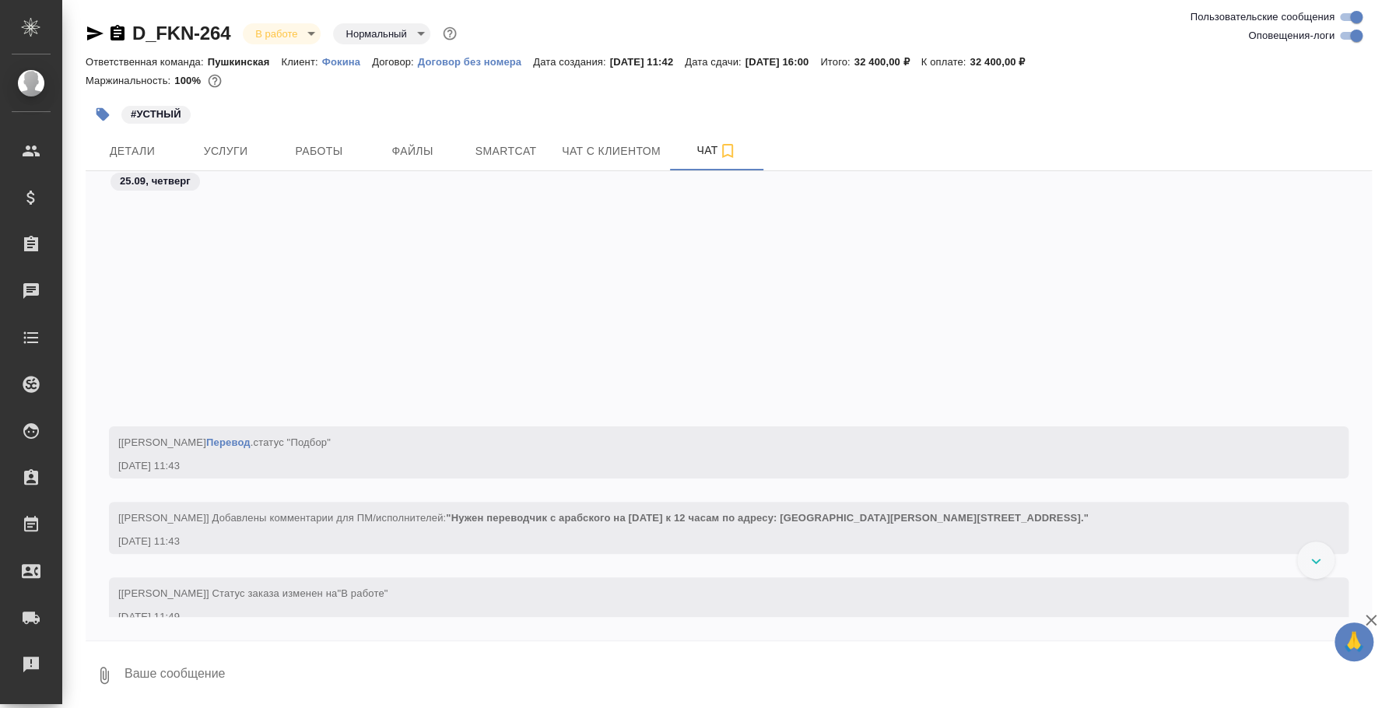
scroll to position [618, 0]
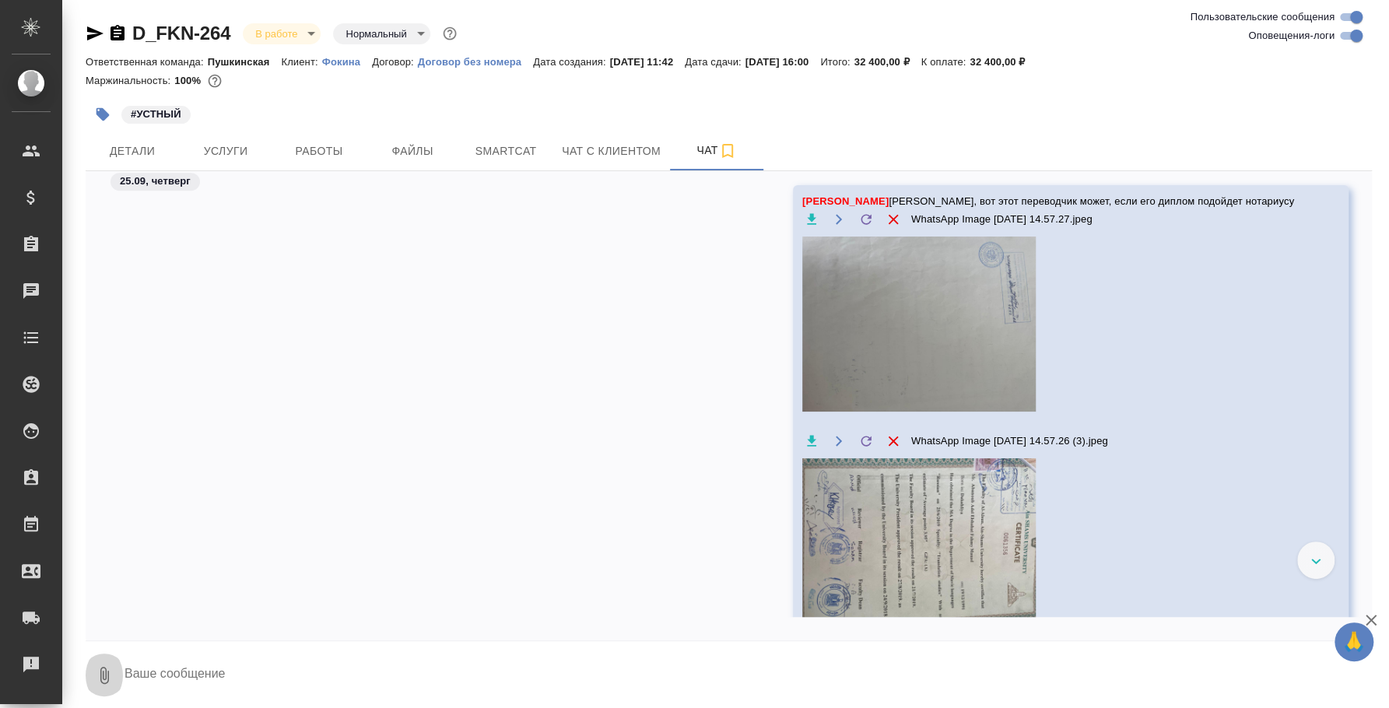
click at [109, 668] on icon "button" at bounding box center [104, 675] width 19 height 19
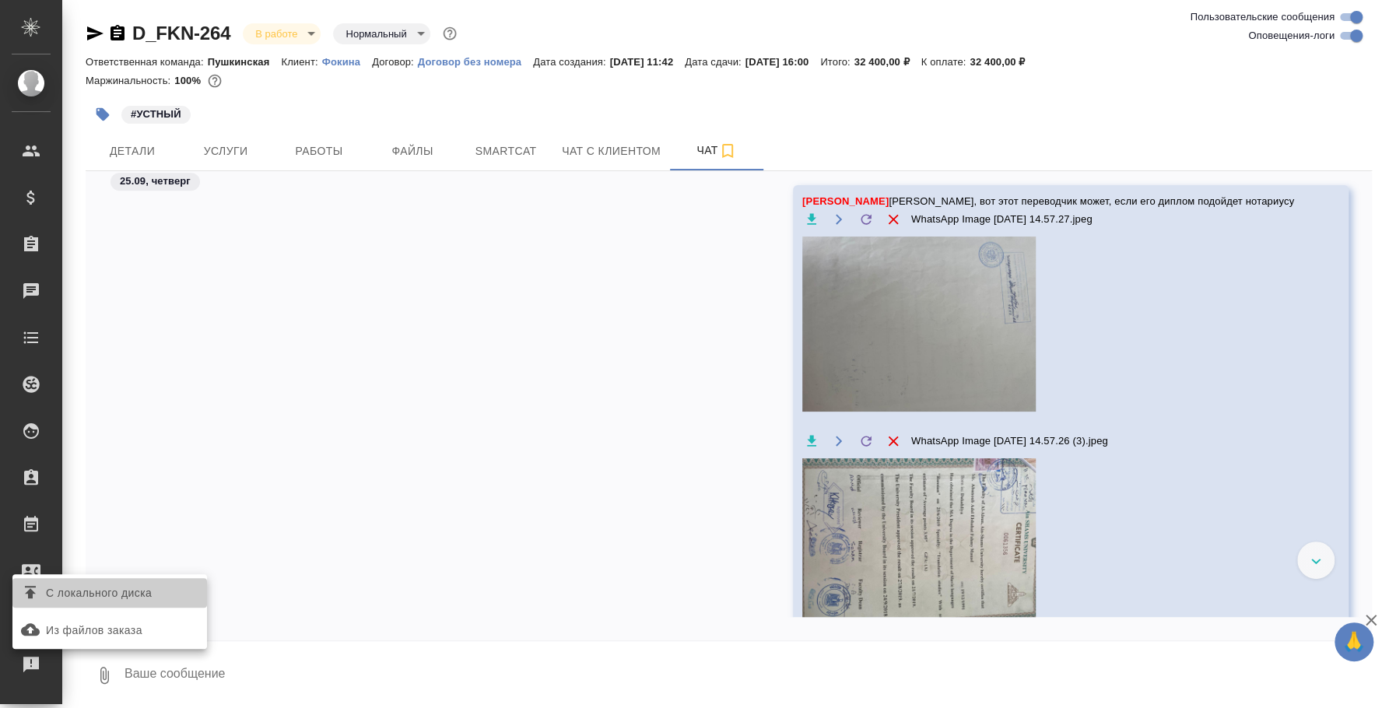
click at [102, 597] on span "С локального диска" at bounding box center [99, 592] width 106 height 19
click at [0, 0] on input "С локального диска" at bounding box center [0, 0] width 0 height 0
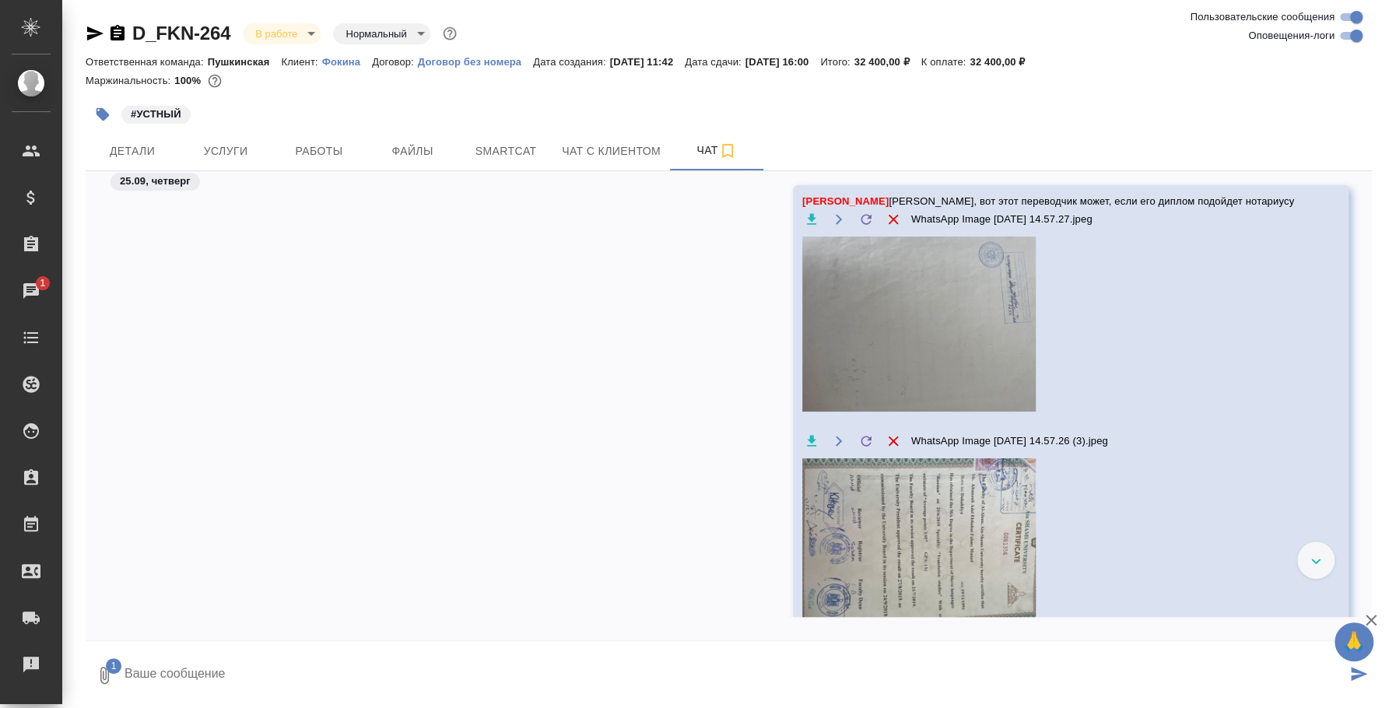
click at [468, 665] on textarea at bounding box center [734, 675] width 1223 height 53
type textarea "Резюме переводчика"
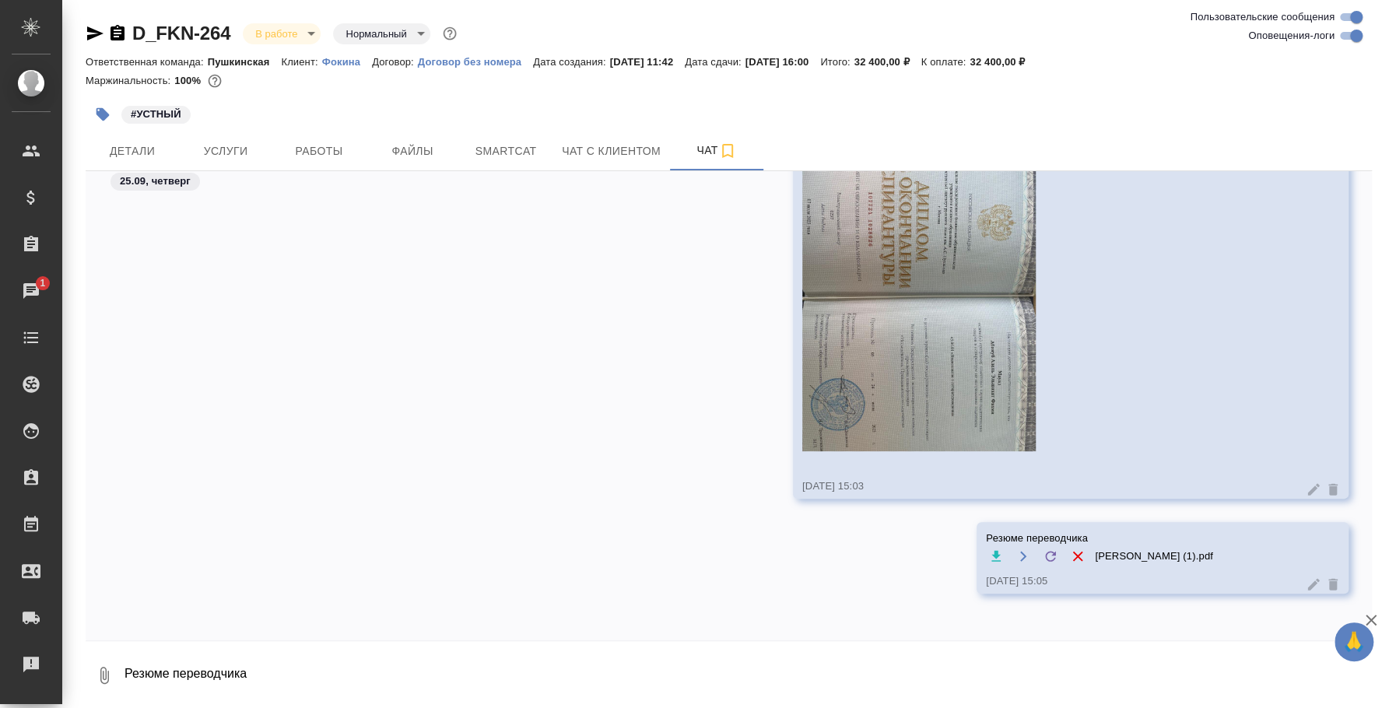
scroll to position [3542, 0]
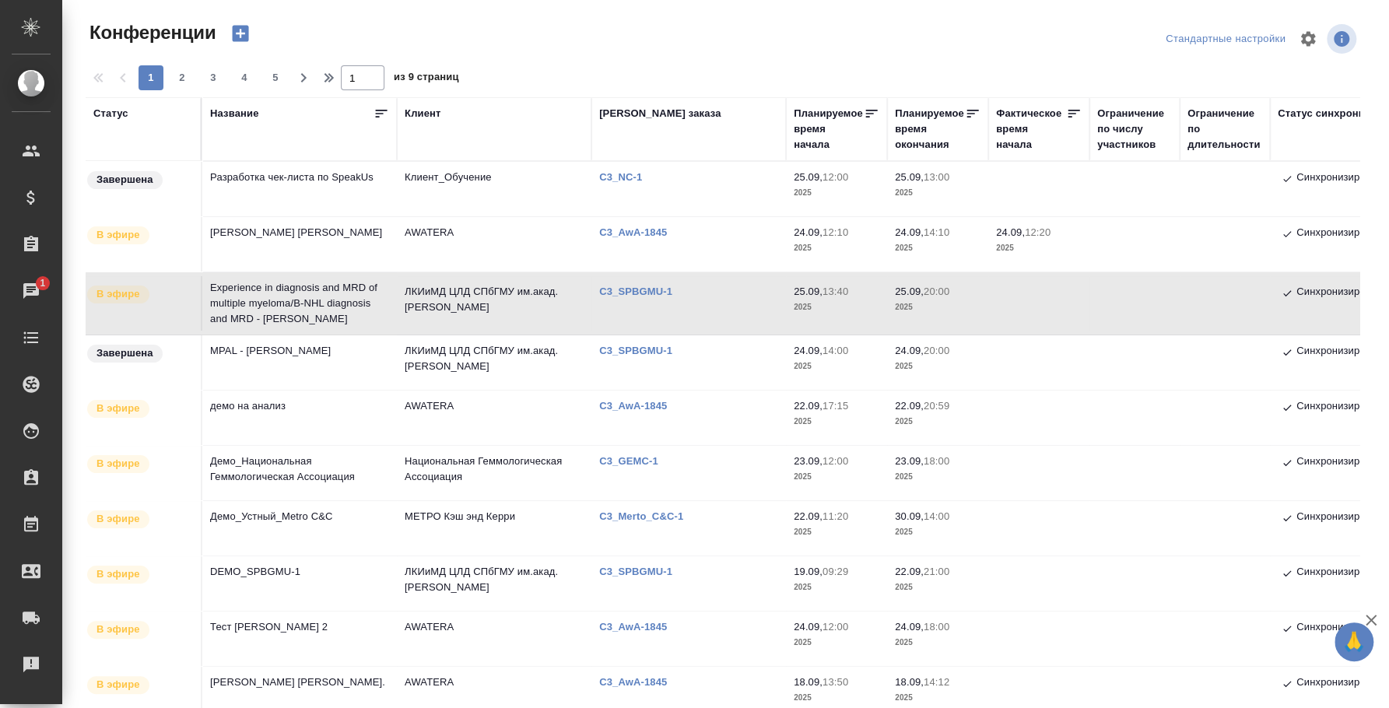
click at [282, 300] on td "Experience in diagnosis and MRD of multiple myeloma/В-NHL diagnosis and MRD - A…" at bounding box center [299, 303] width 194 height 62
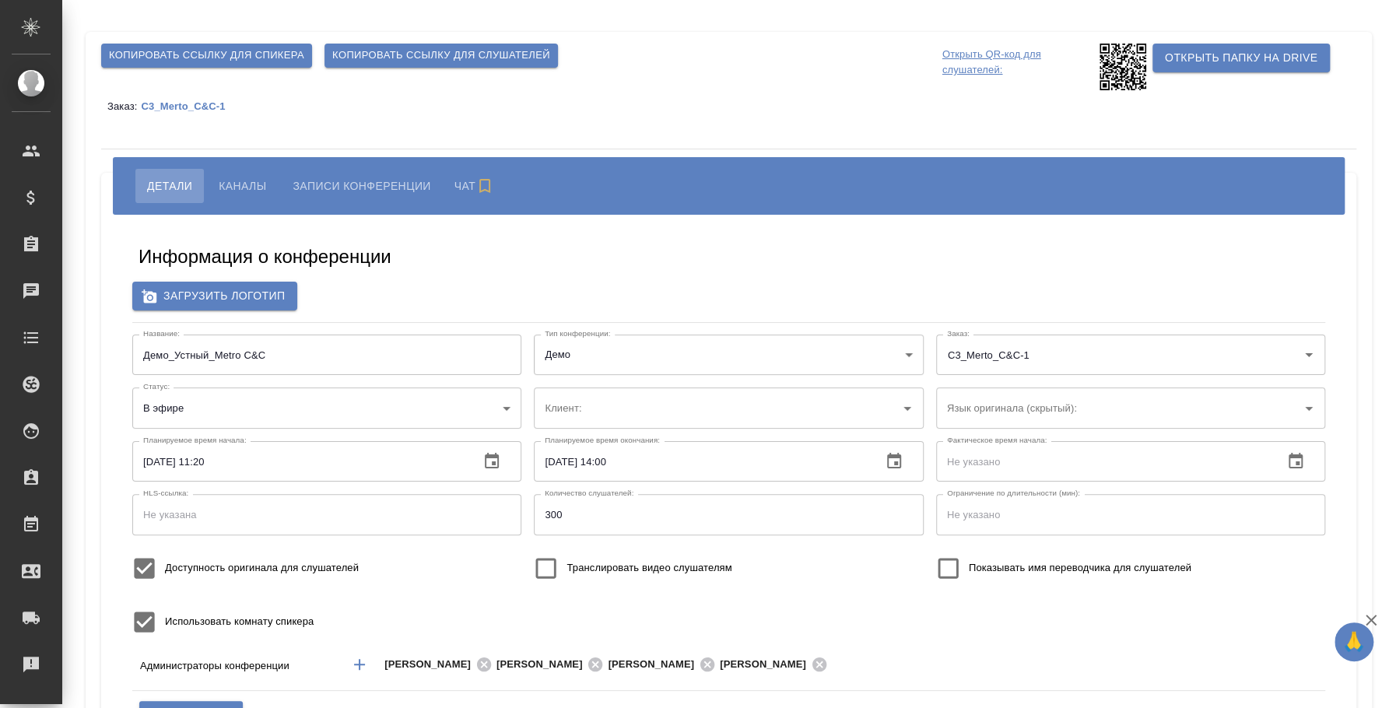
type input "МЕТРО Кэш энд Керри"
type input "бада"
drag, startPoint x: 275, startPoint y: 358, endPoint x: -47, endPoint y: 294, distance: 327.6
click at [0, 294] on html "🙏 .cls-1 fill:#fff; AWATERA [PERSON_NAME] Спецификации Заказы Чаты Todo Проекты…" at bounding box center [694, 354] width 1389 height 708
paste input "MEGUSTRO_Chefs’ Challenge"
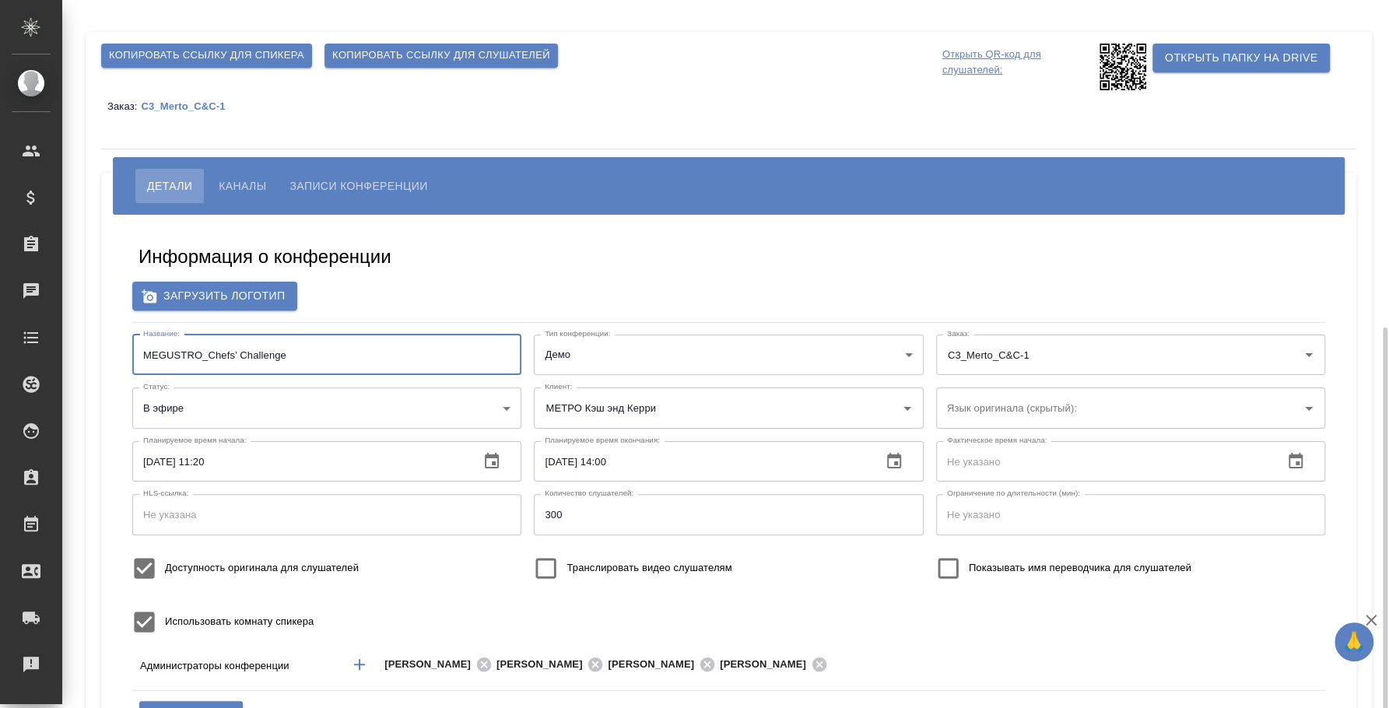
scroll to position [194, 0]
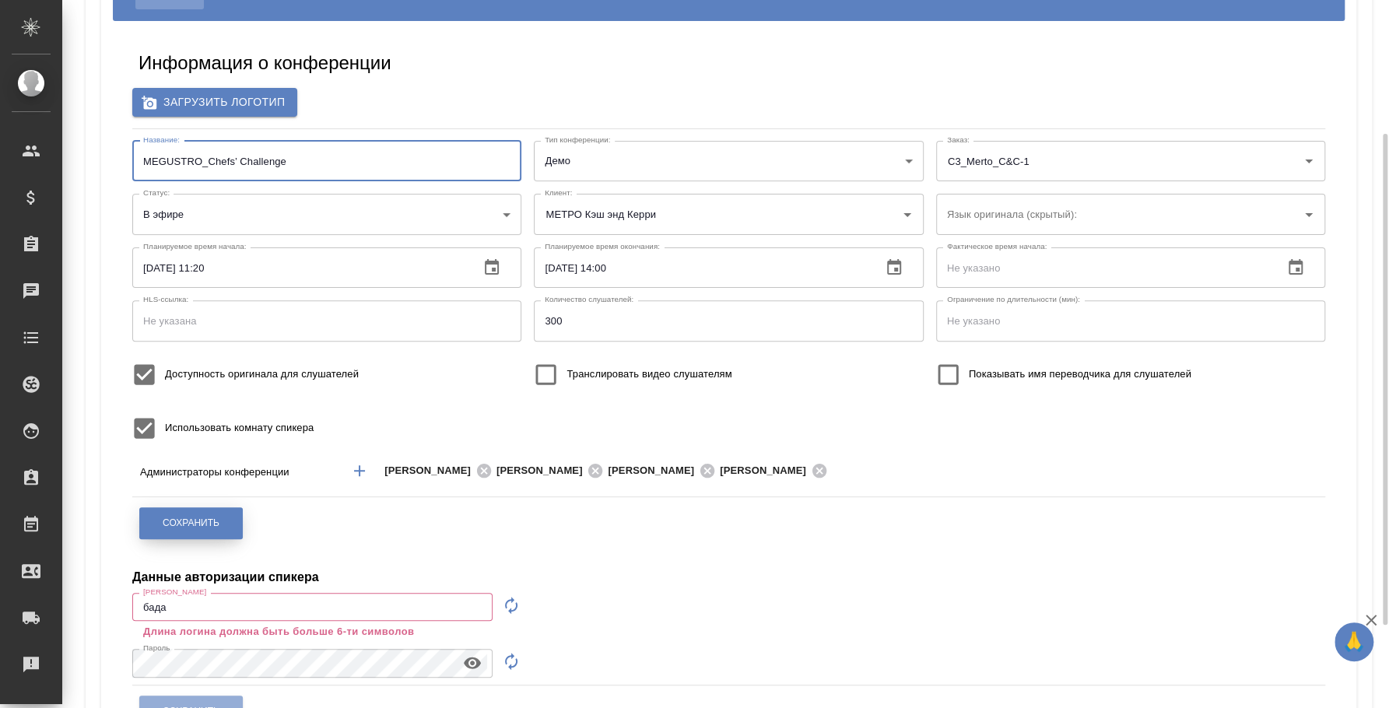
type input "MEGUSTRO_Chefs’ Challenge"
click at [238, 507] on button "Сохранить" at bounding box center [190, 523] width 103 height 32
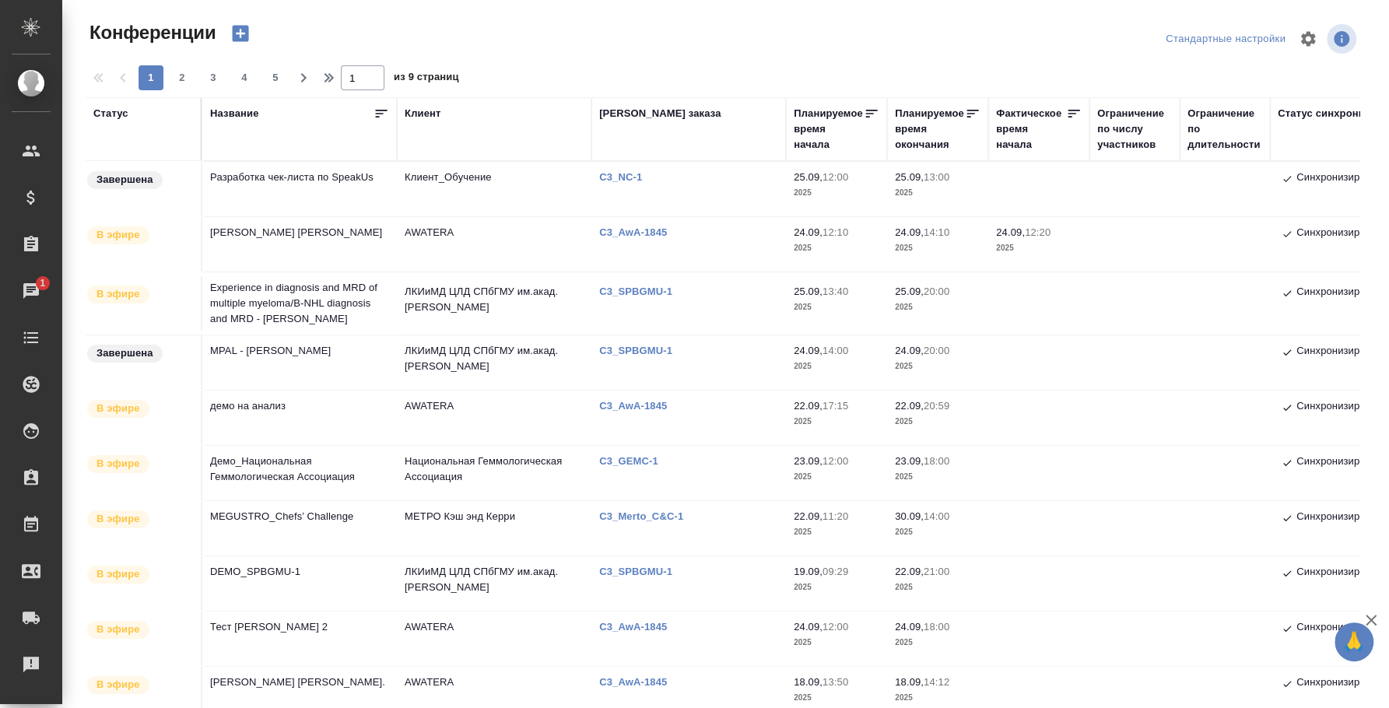
click at [332, 518] on td "MEGUSTRO_Chefs’ Challenge" at bounding box center [299, 528] width 194 height 54
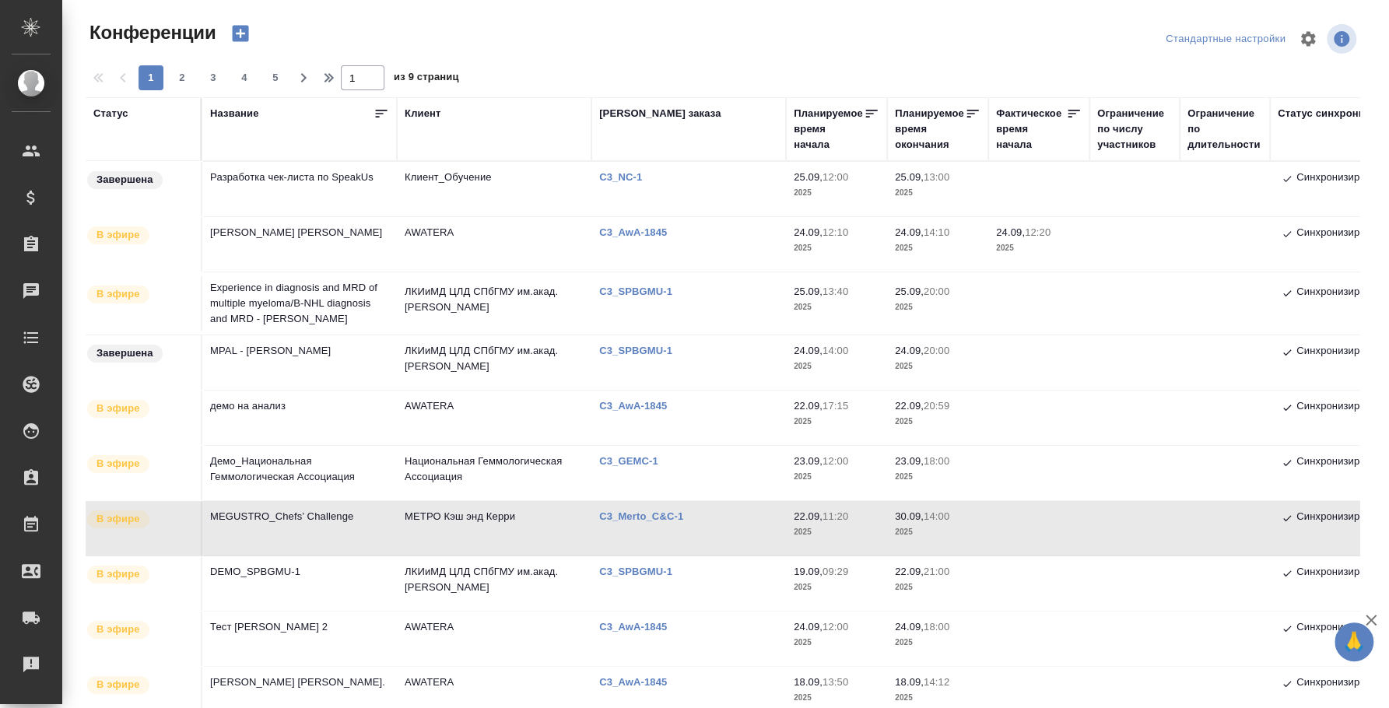
click at [279, 313] on td "Experience in diagnosis and MRD of multiple myeloma/В-NHL diagnosis and MRD - A…" at bounding box center [299, 303] width 194 height 62
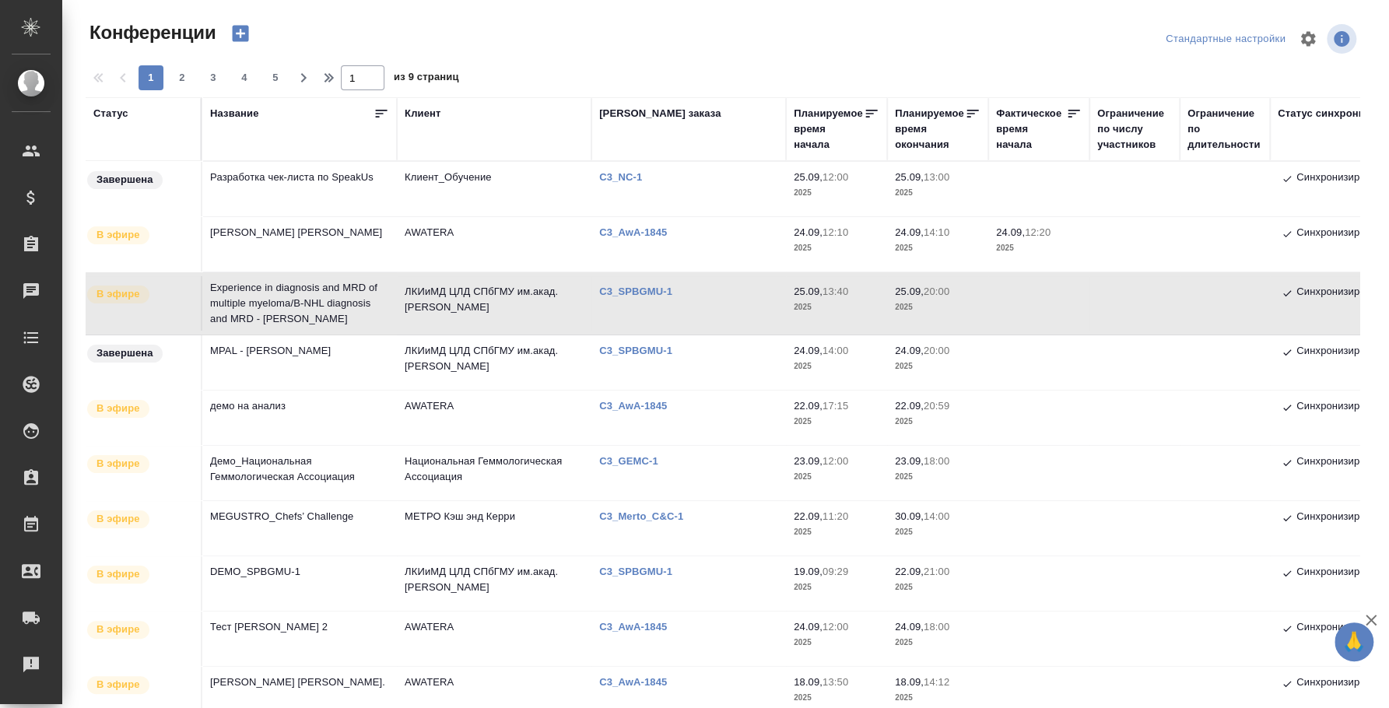
click at [313, 288] on td "Experience in diagnosis and MRD of multiple myeloma/В-NHL diagnosis and MRD - A…" at bounding box center [299, 303] width 194 height 62
click at [316, 312] on td "Experience in diagnosis and MRD of multiple myeloma/В-NHL diagnosis and MRD - […" at bounding box center [299, 303] width 194 height 62
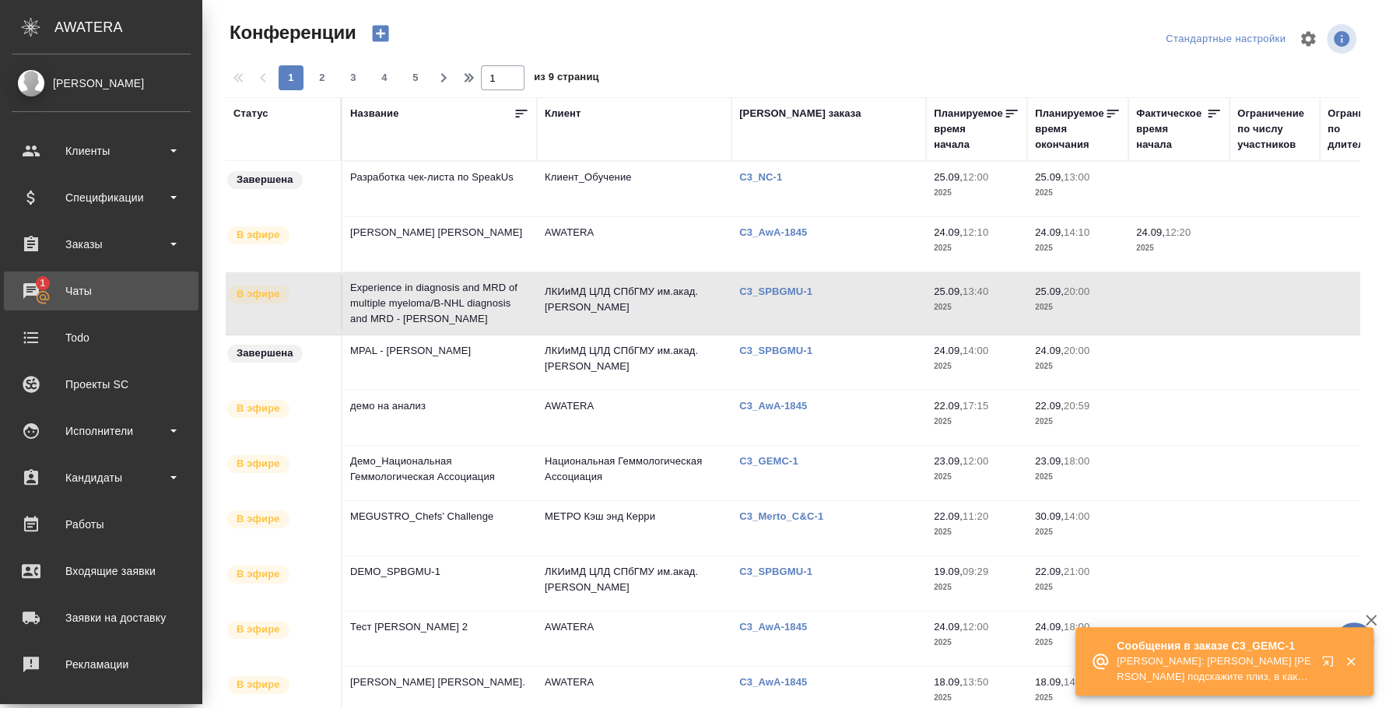
click at [38, 292] on div "Чаты" at bounding box center [101, 290] width 179 height 23
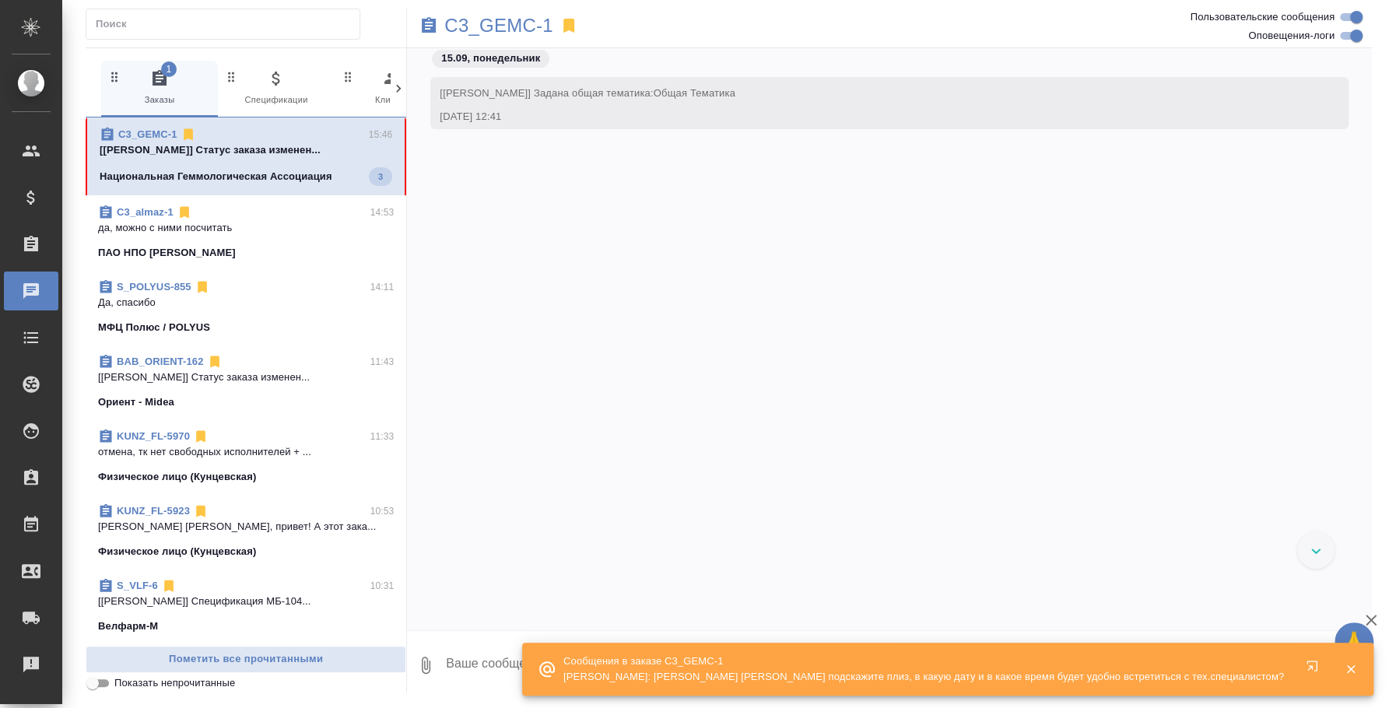
scroll to position [5033, 0]
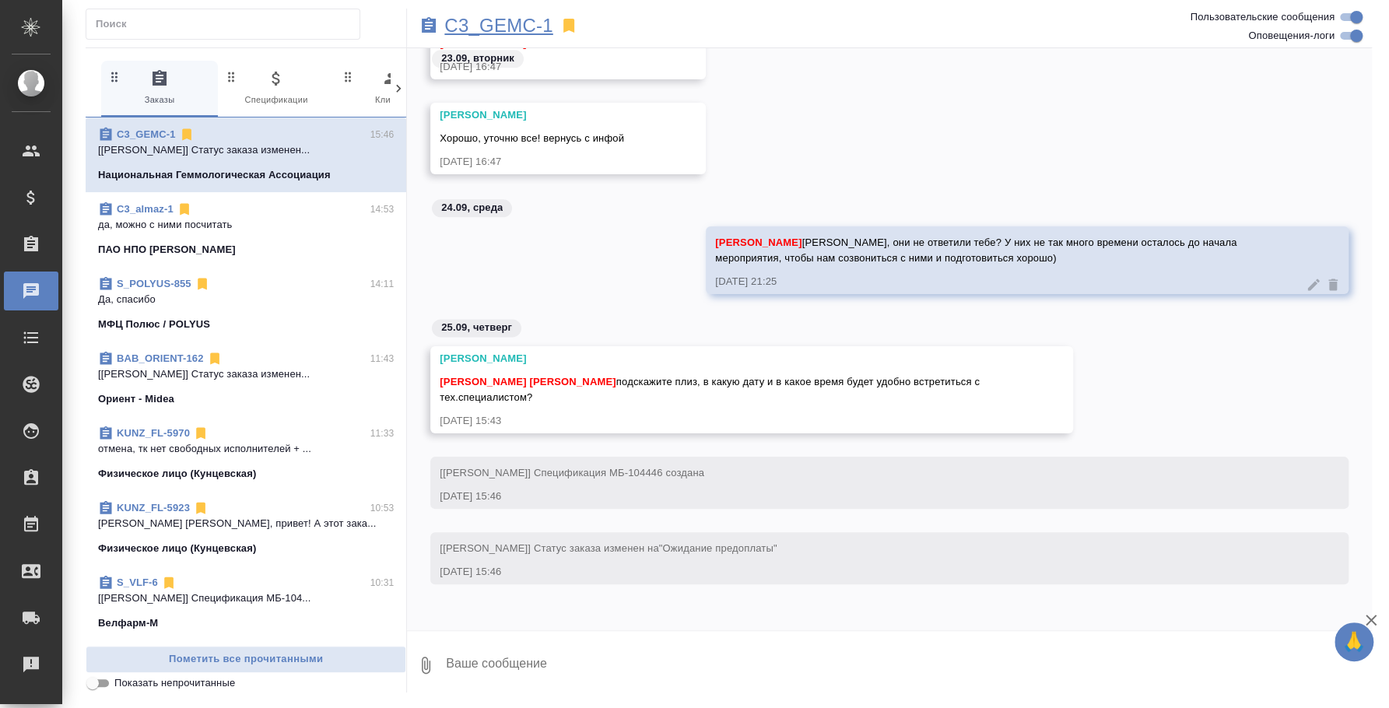
click at [477, 26] on p "C3_GEMC-1" at bounding box center [498, 26] width 108 height 16
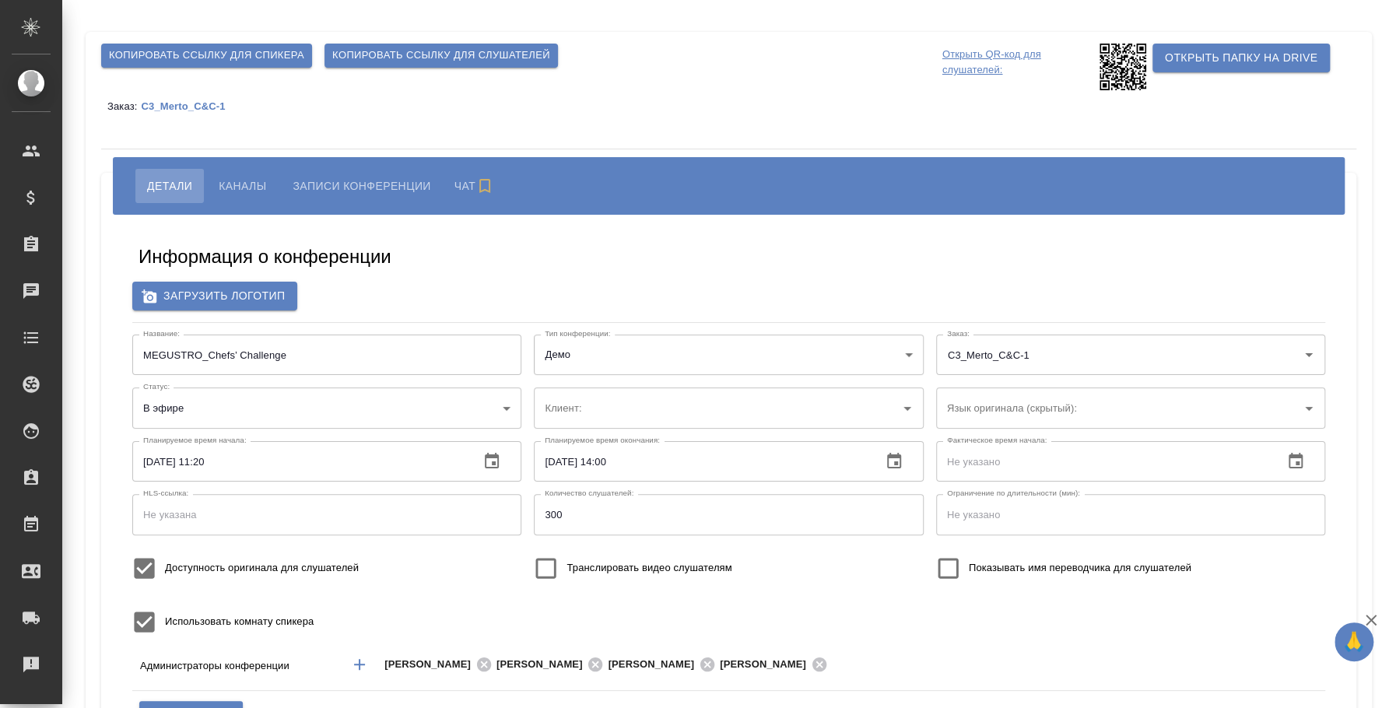
type input "МЕТРО Кэш энд Керри"
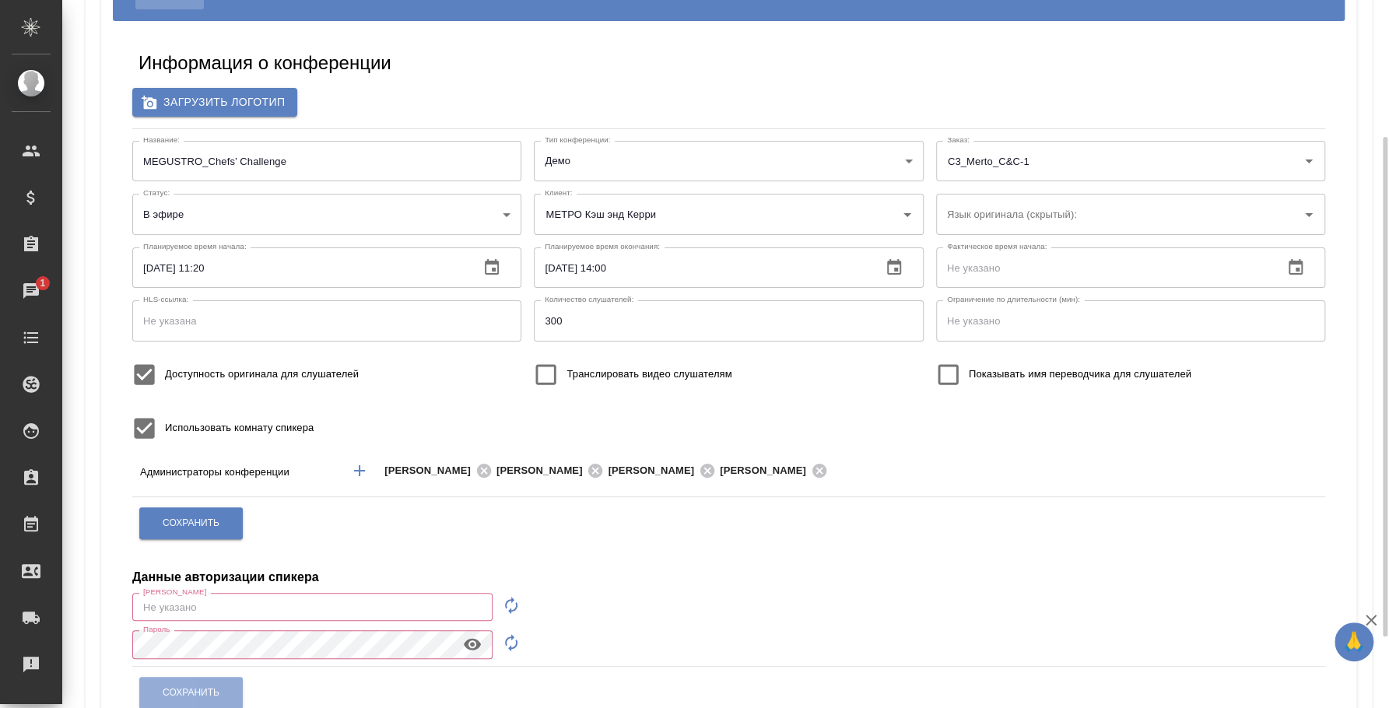
scroll to position [96, 0]
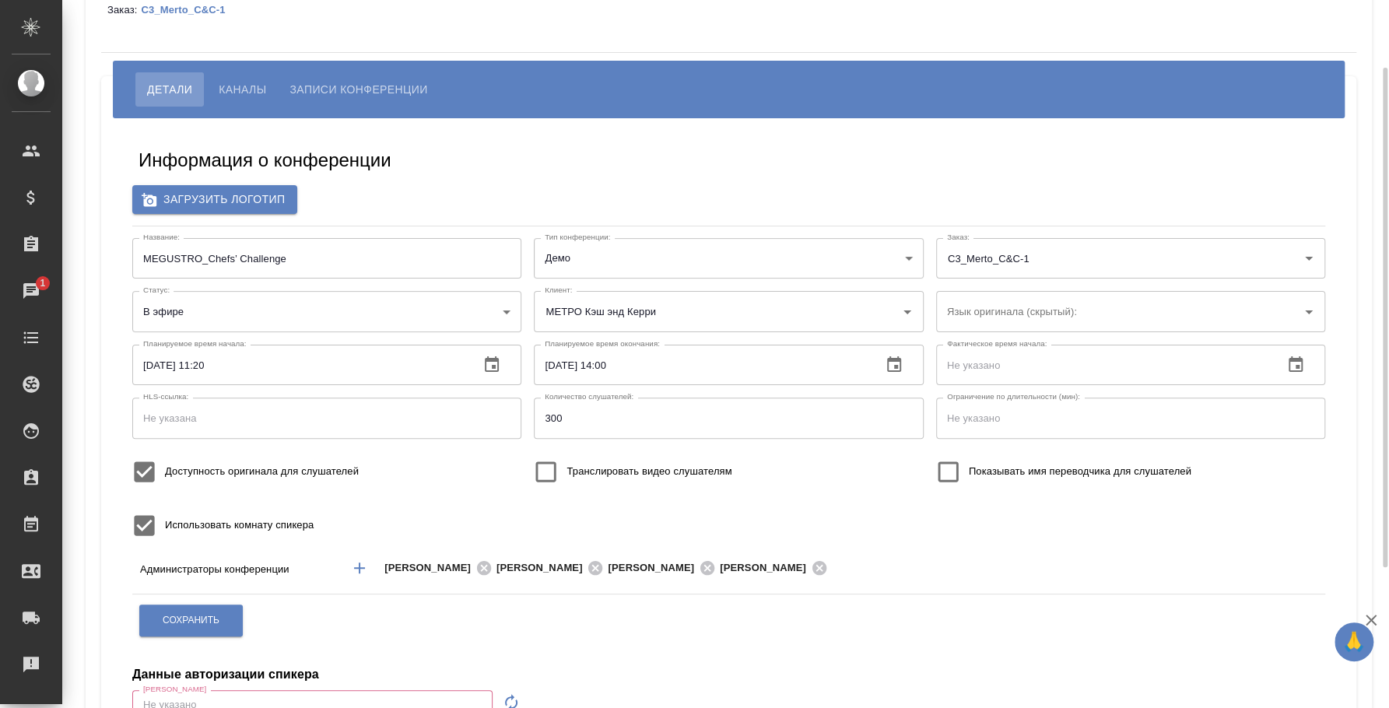
type input "бада"
click at [547, 468] on input "Транслировать видео слушателям" at bounding box center [545, 471] width 41 height 41
checkbox input "true"
click at [208, 620] on span "Сохранить" at bounding box center [191, 620] width 57 height 13
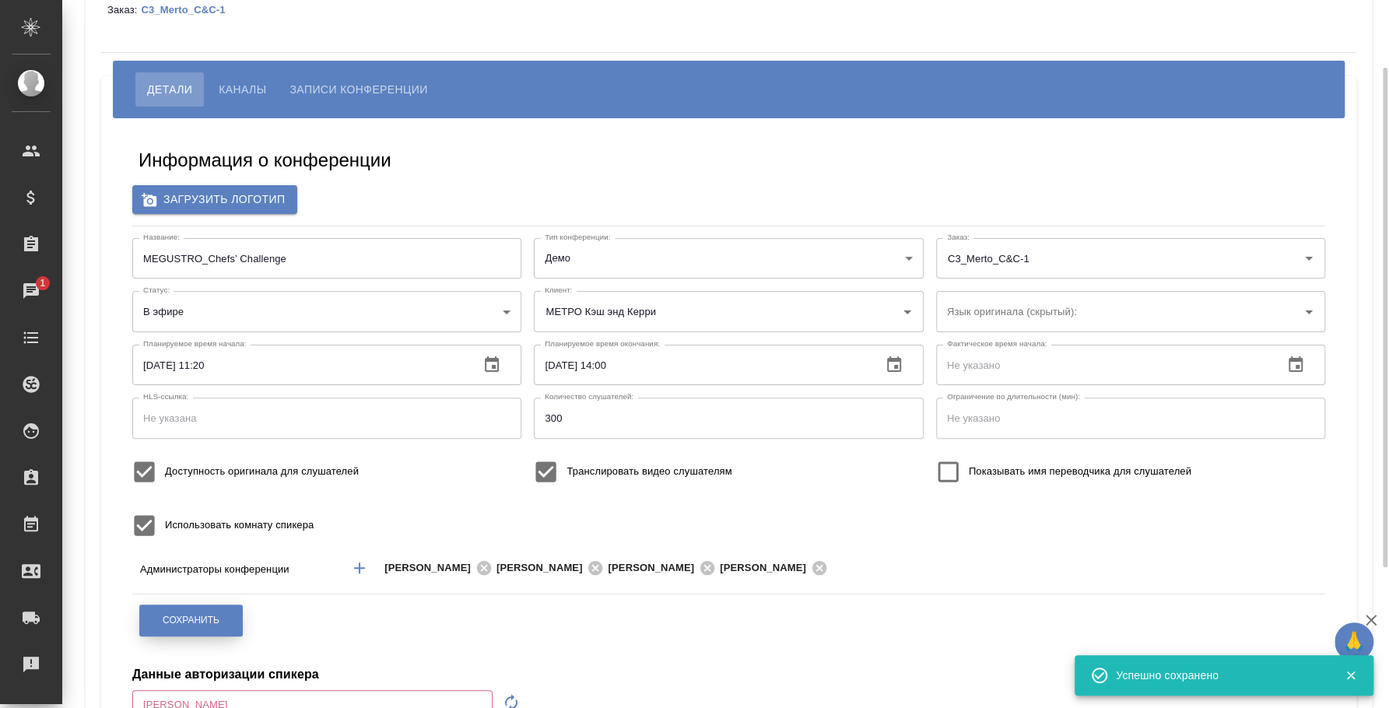
click at [194, 631] on button "Сохранить" at bounding box center [190, 620] width 103 height 32
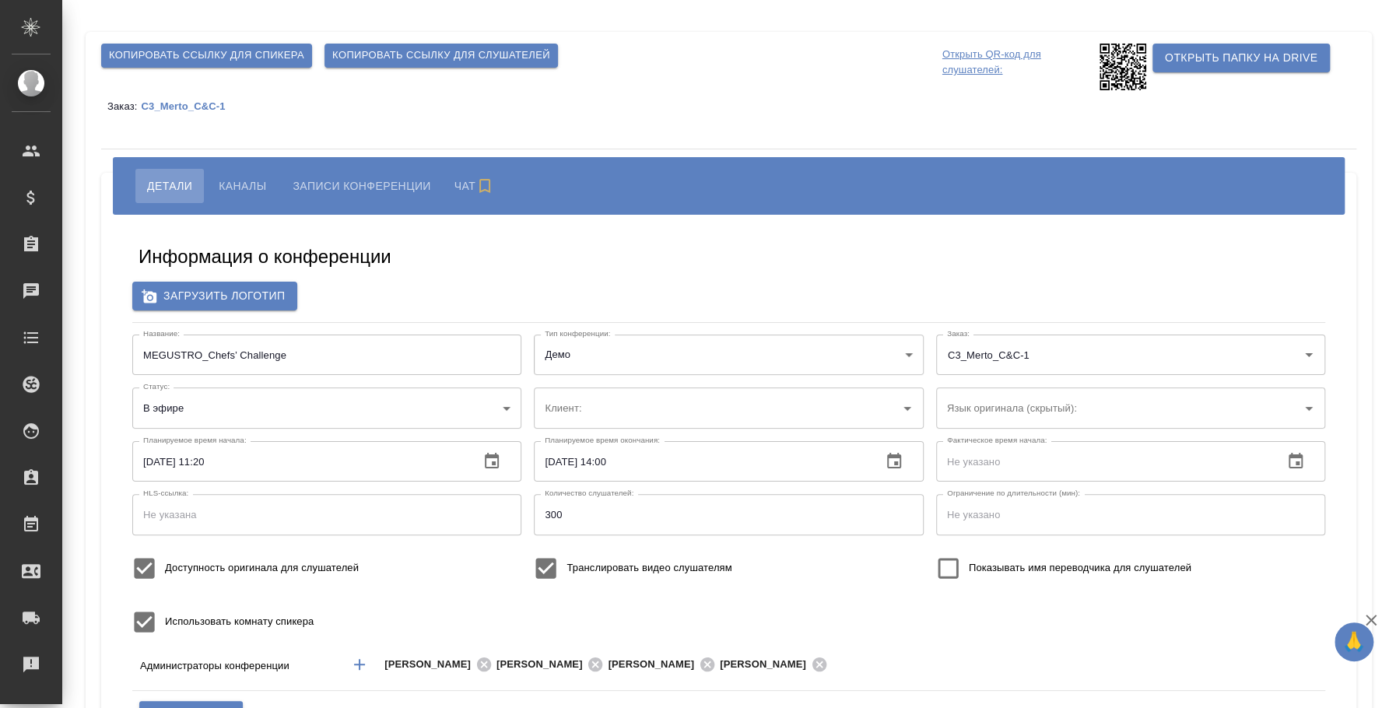
type input "МЕТРО Кэш энд Керри"
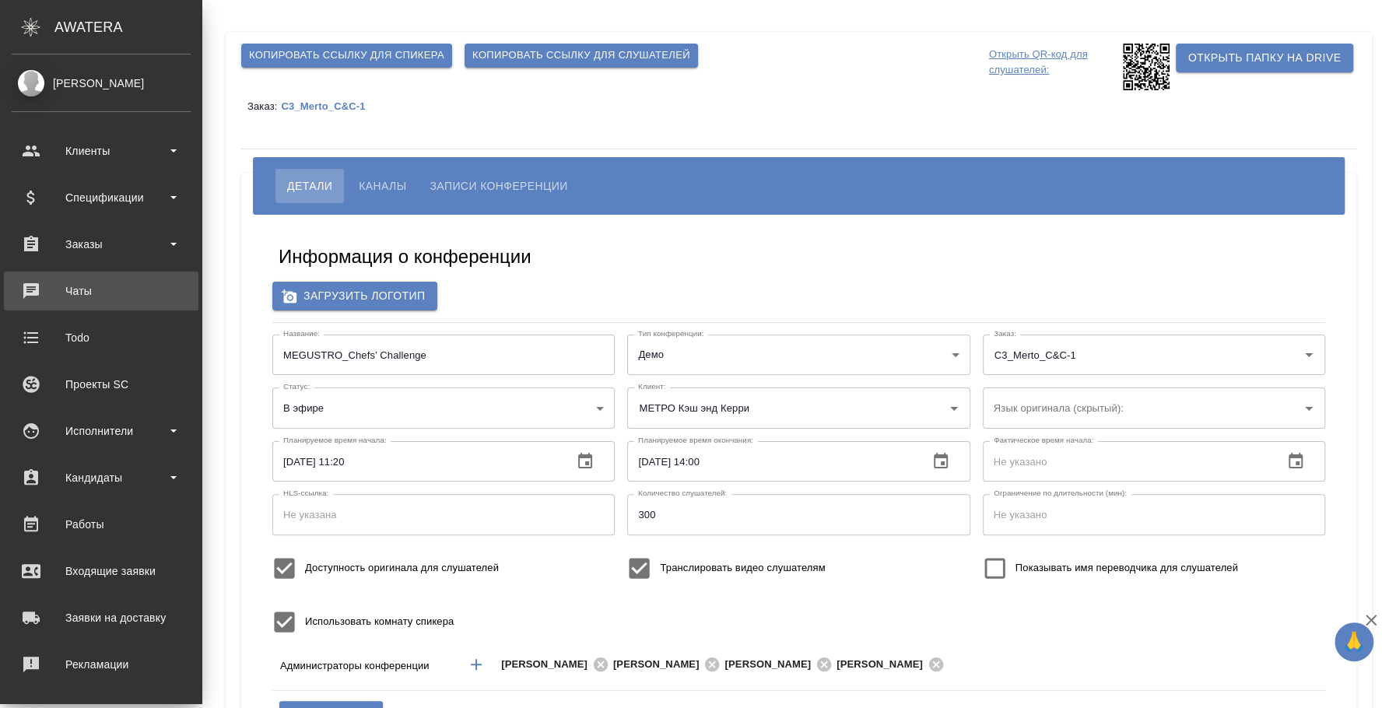
type input "бада"
click at [40, 292] on div "Чаты" at bounding box center [101, 290] width 179 height 23
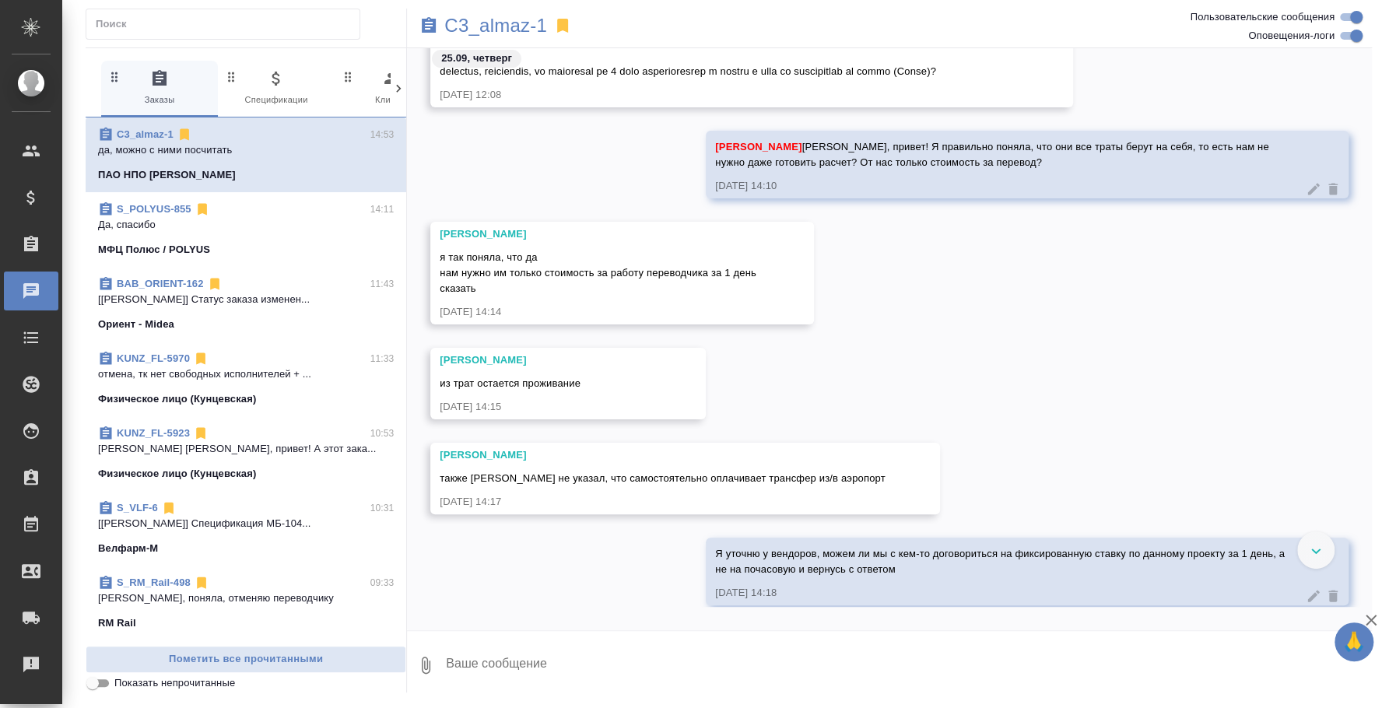
scroll to position [292, 0]
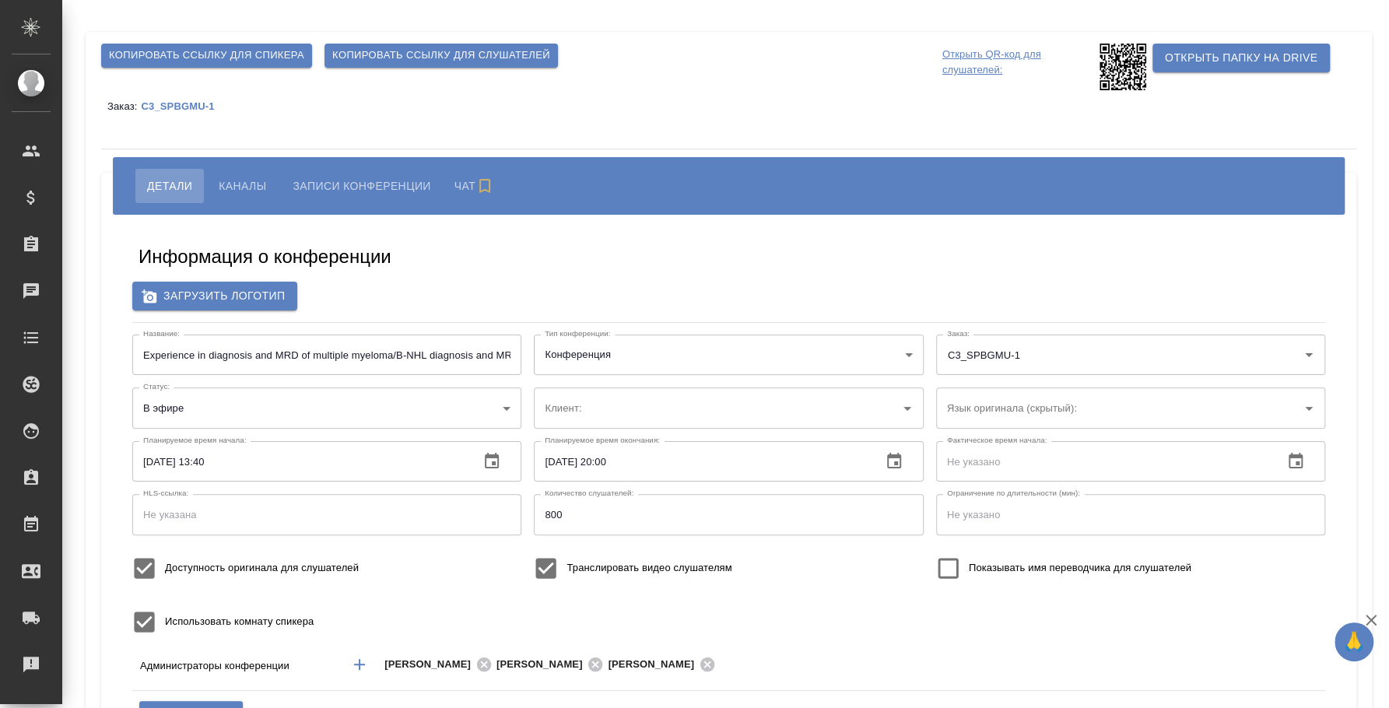
type input "ЛКИиМД ЦЛД СПбГМУ им.акад. [PERSON_NAME]"
type input "бада"
click at [247, 187] on span "Каналы" at bounding box center [242, 186] width 47 height 19
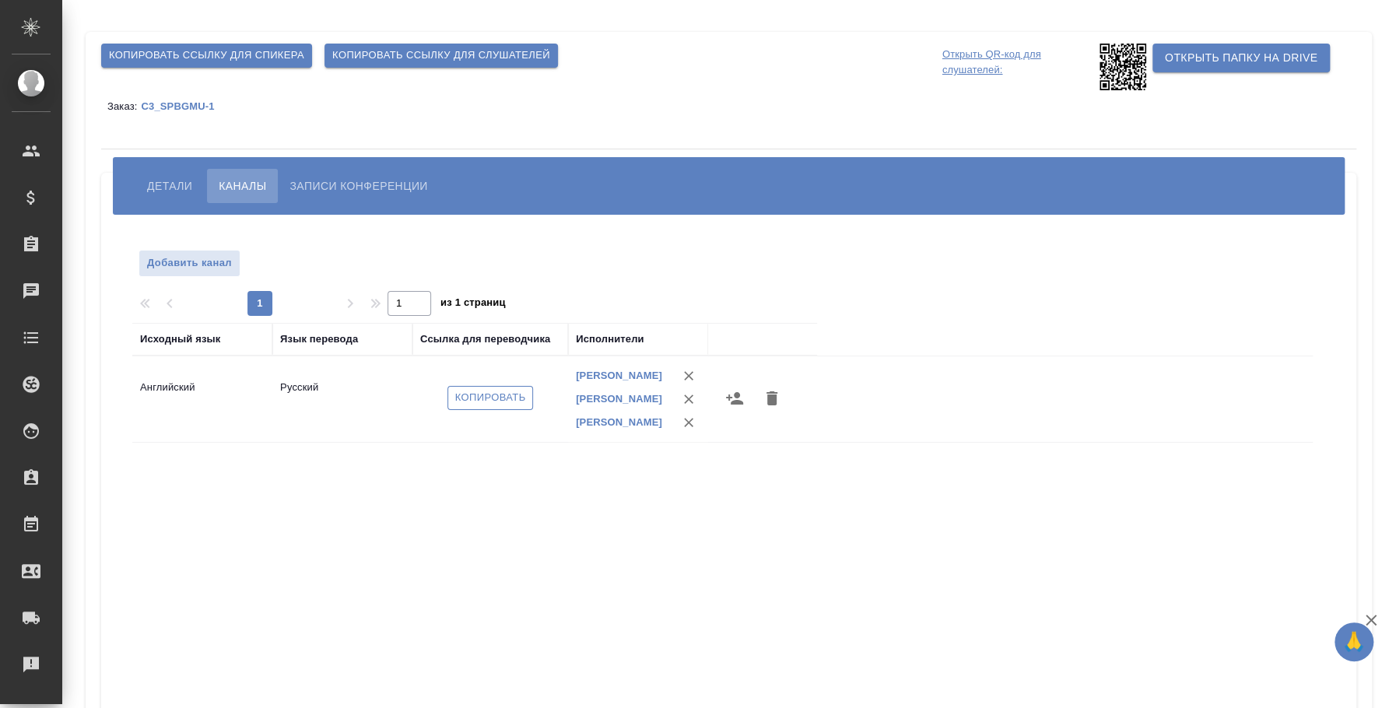
click at [510, 403] on span "Копировать" at bounding box center [490, 398] width 71 height 18
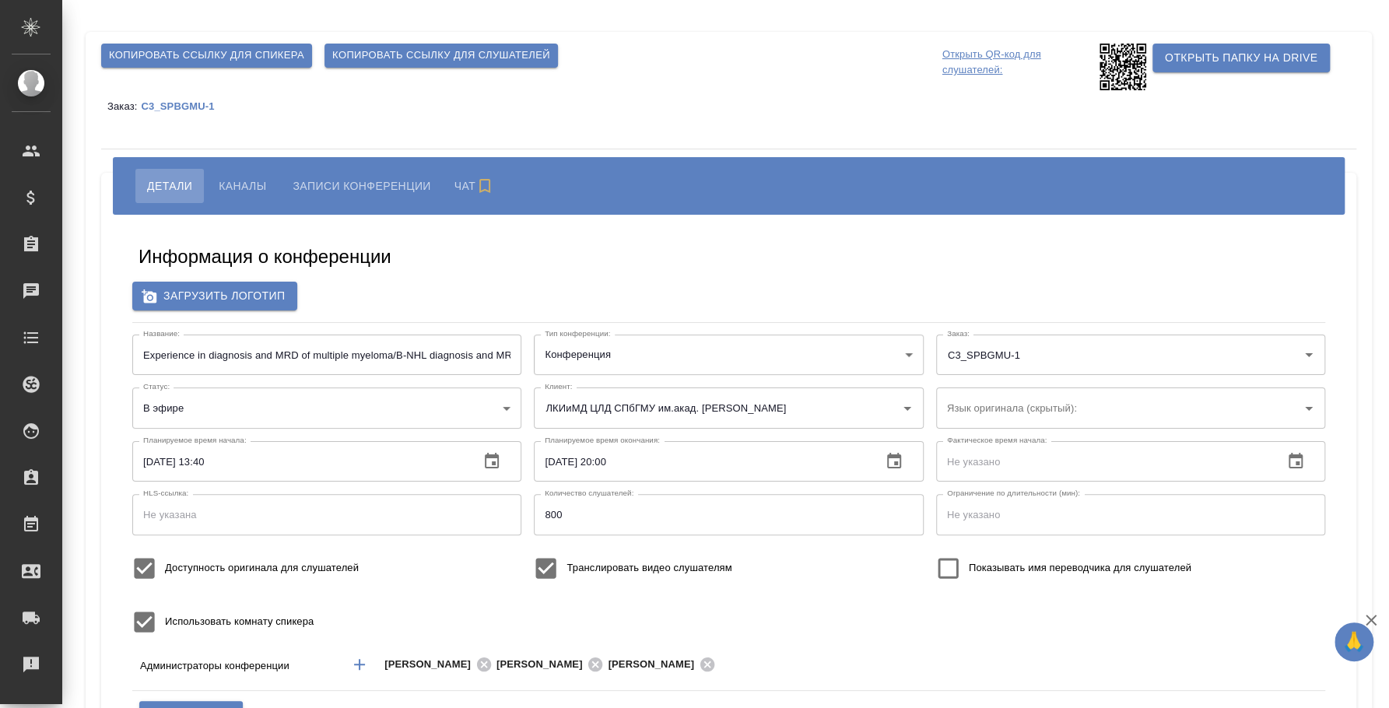
type input "ЛКИиМД ЦЛД СПбГМУ им.акад. [PERSON_NAME]"
type input "бада"
click at [225, 163] on div "[PERSON_NAME] Записи конференции" at bounding box center [729, 186] width 1232 height 58
click at [231, 173] on button "Каналы" at bounding box center [242, 186] width 71 height 34
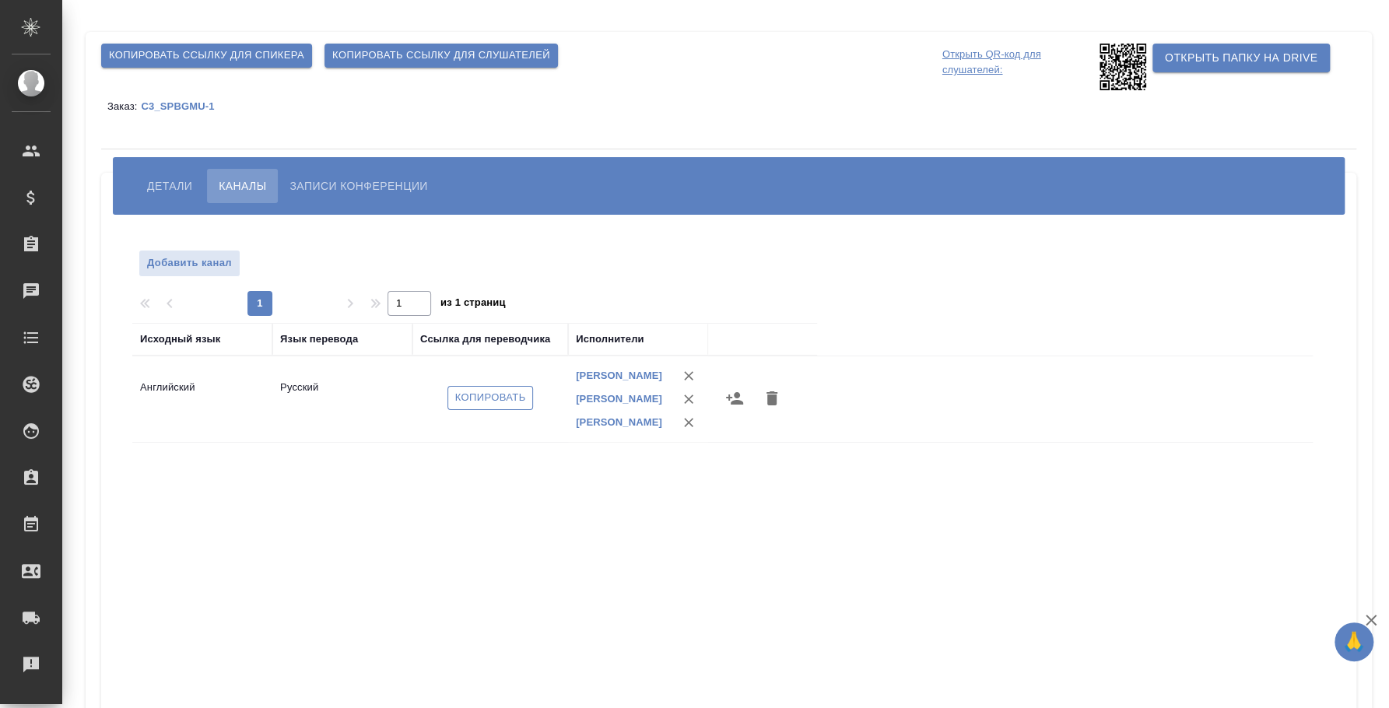
click at [469, 401] on span "Копировать" at bounding box center [490, 398] width 71 height 18
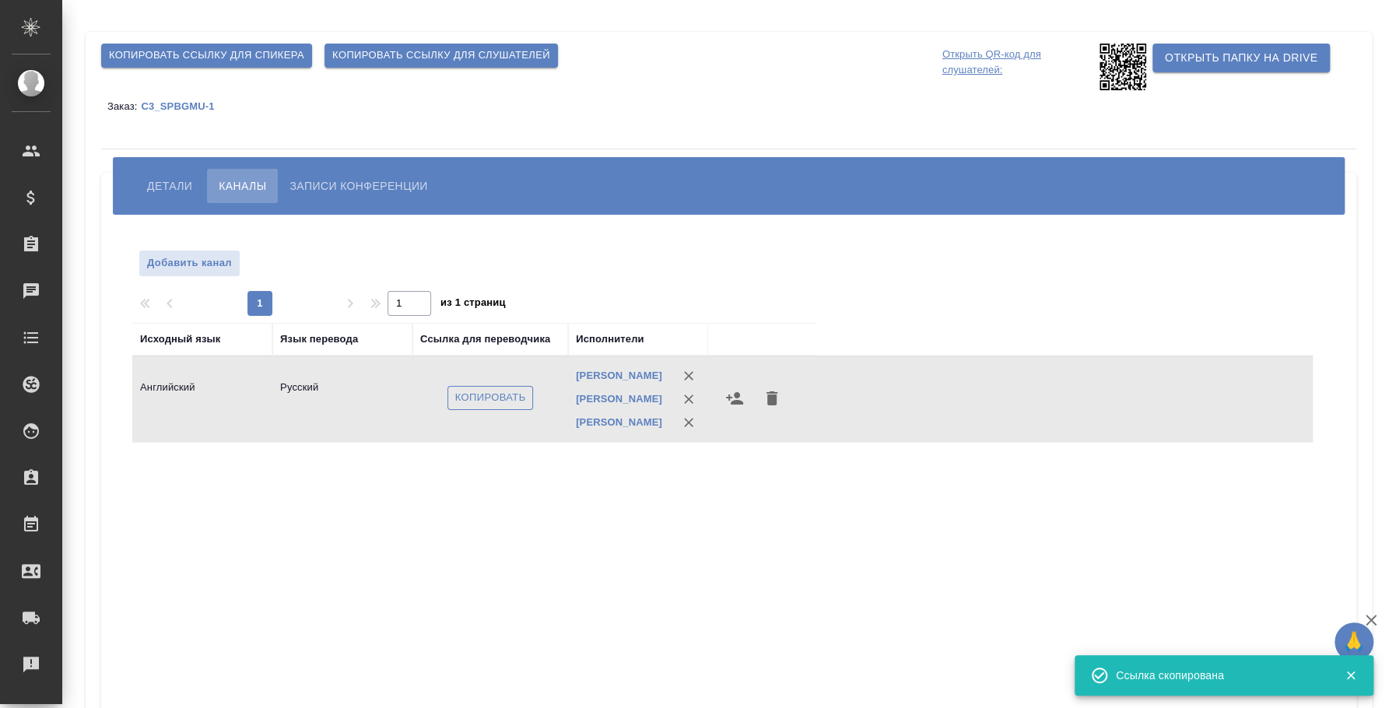
click at [469, 401] on span "Копировать" at bounding box center [490, 398] width 71 height 18
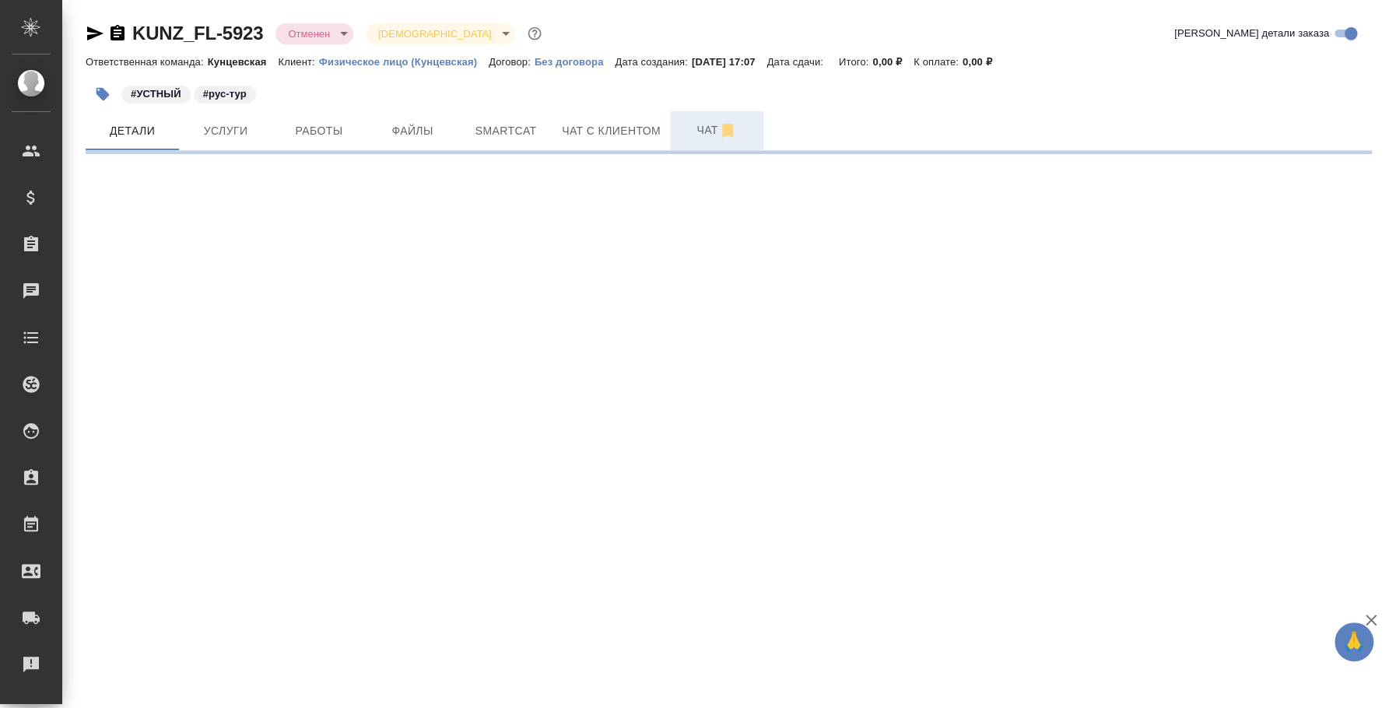
select select "RU"
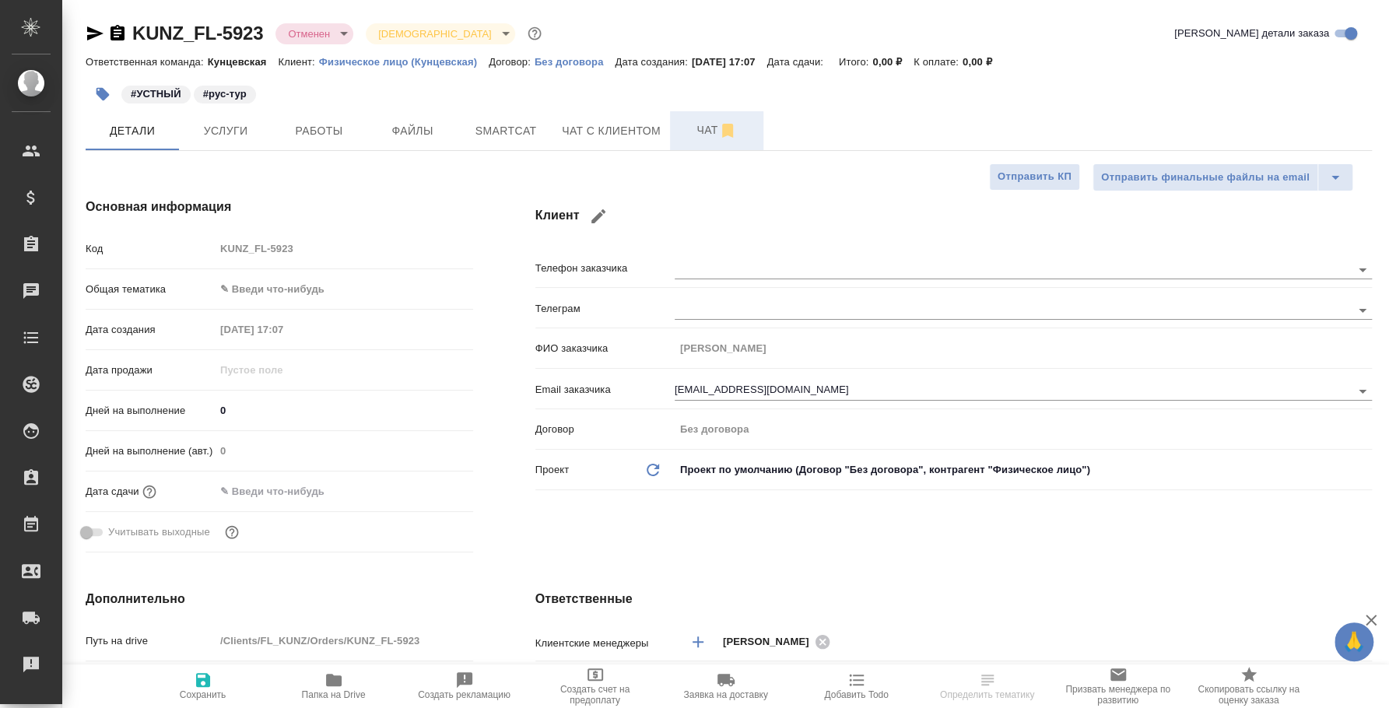
click at [707, 140] on button "Чат" at bounding box center [716, 130] width 93 height 39
type textarea "x"
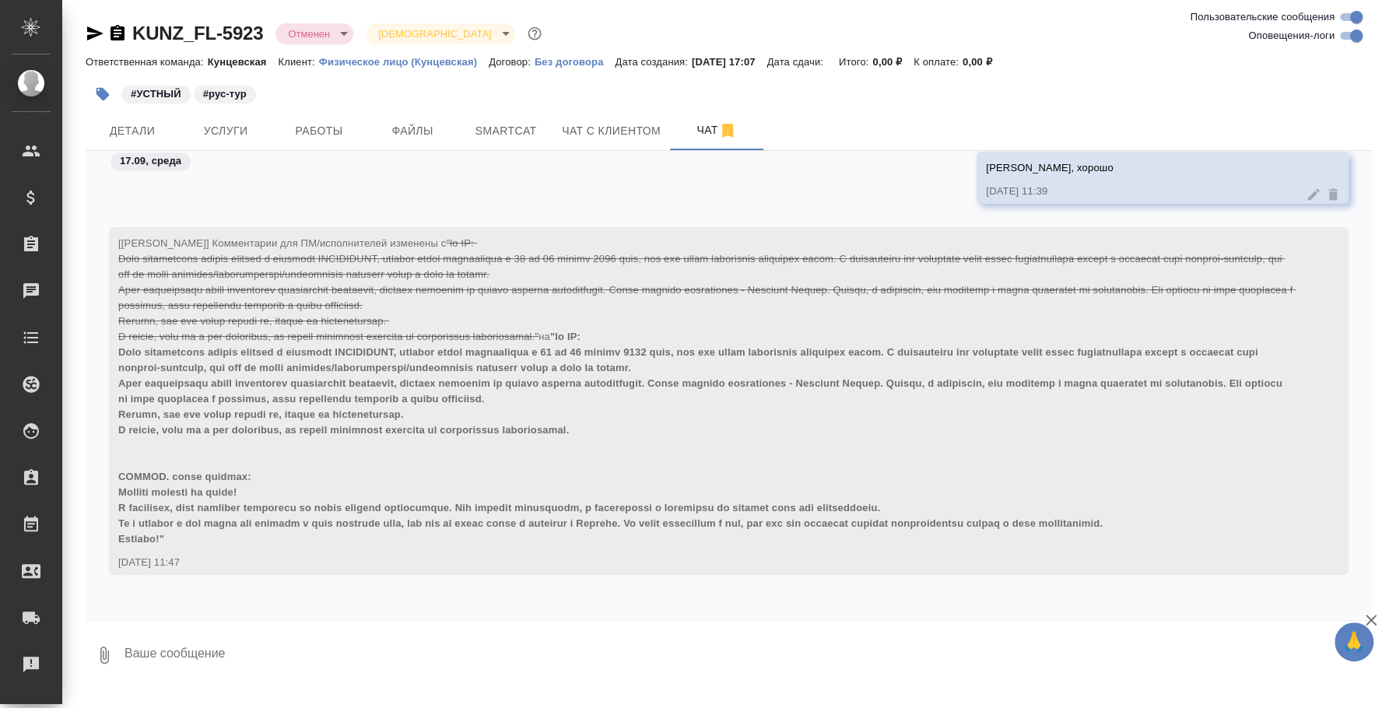
scroll to position [1643, 0]
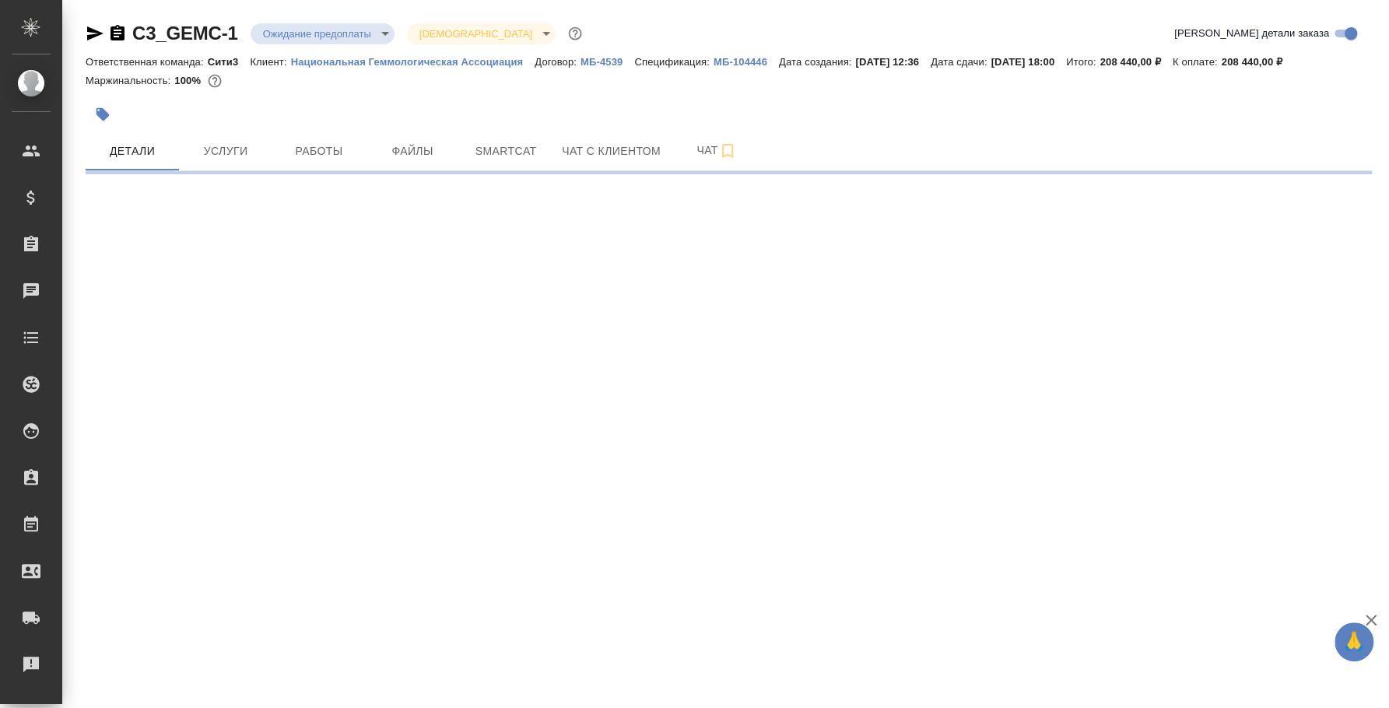
select select "RU"
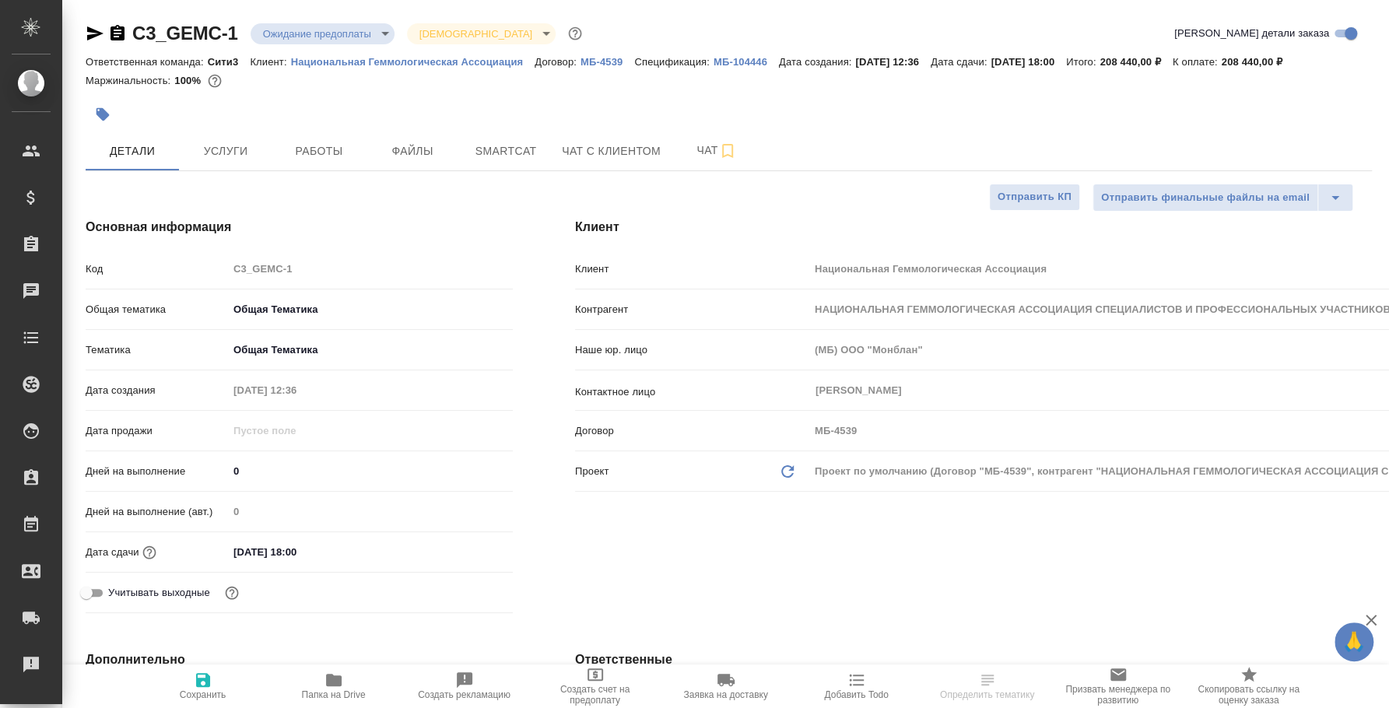
type textarea "x"
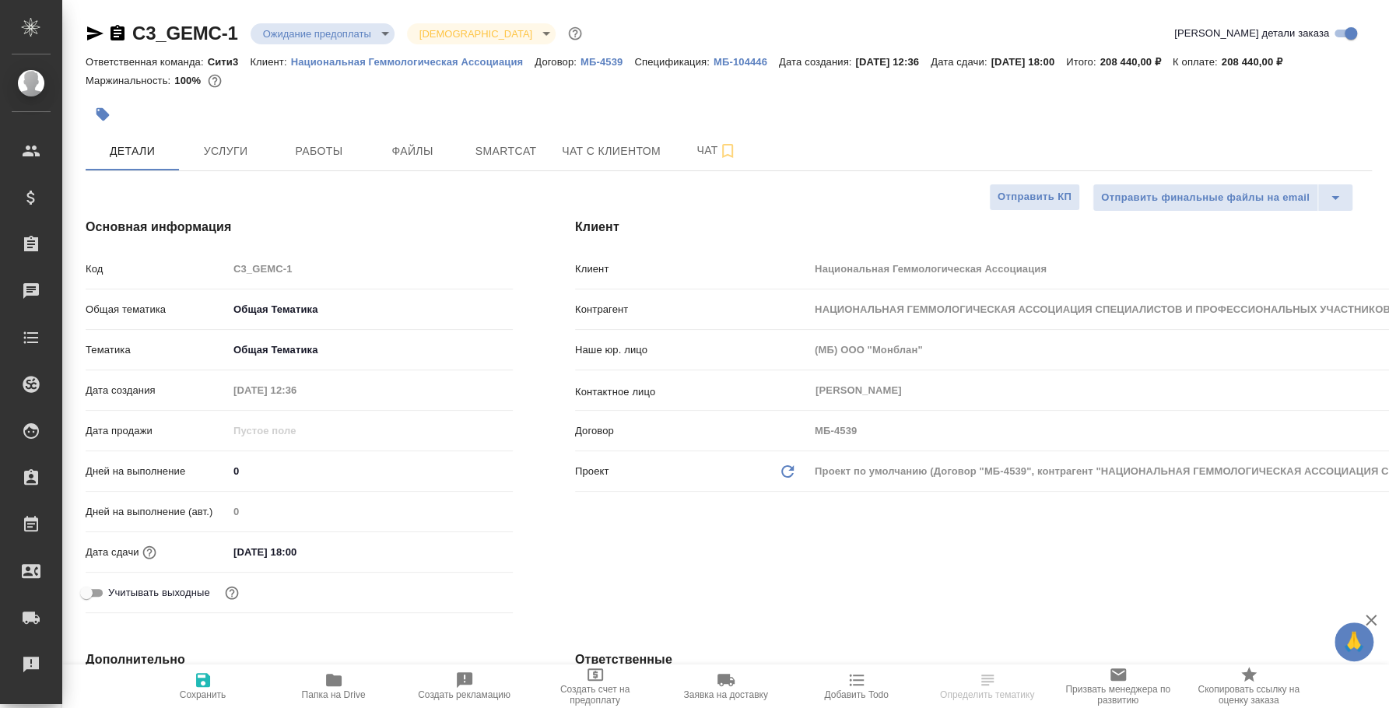
type textarea "x"
click at [96, 29] on icon "button" at bounding box center [95, 33] width 19 height 19
type textarea "x"
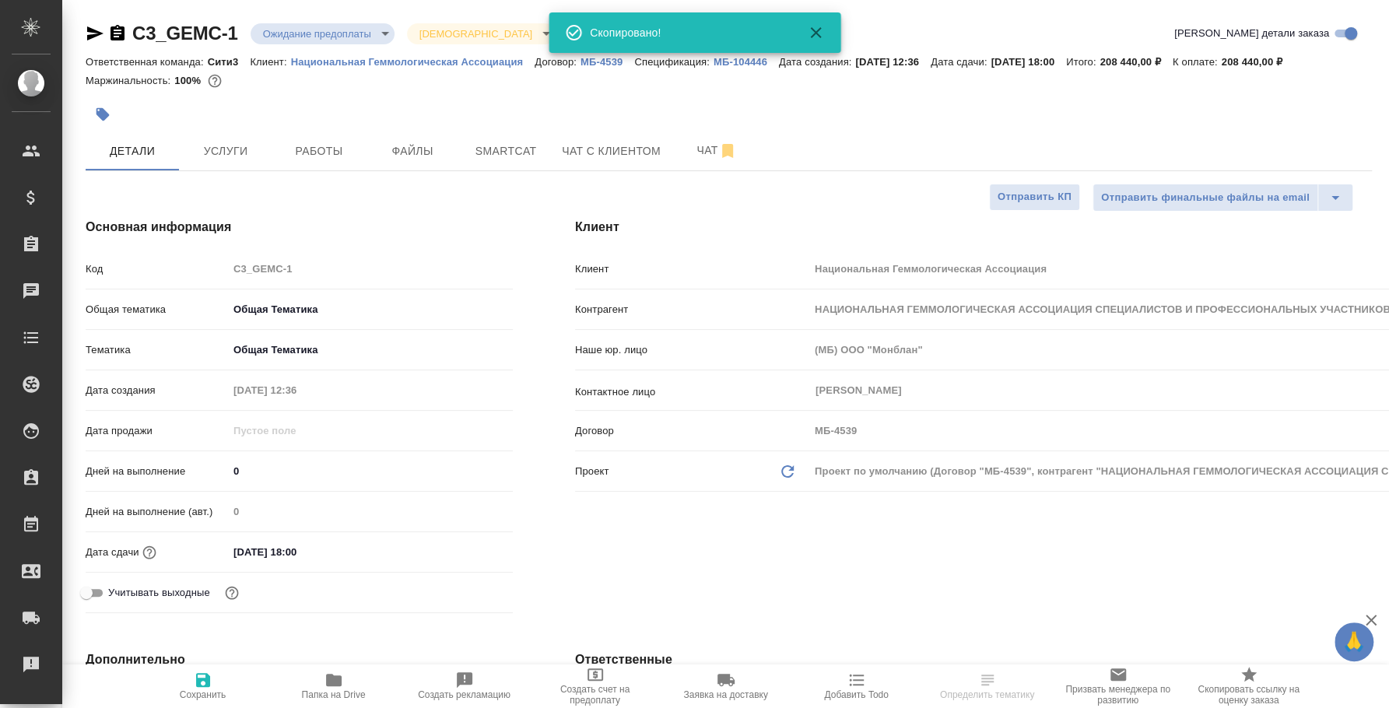
type textarea "x"
select select "RU"
type textarea "x"
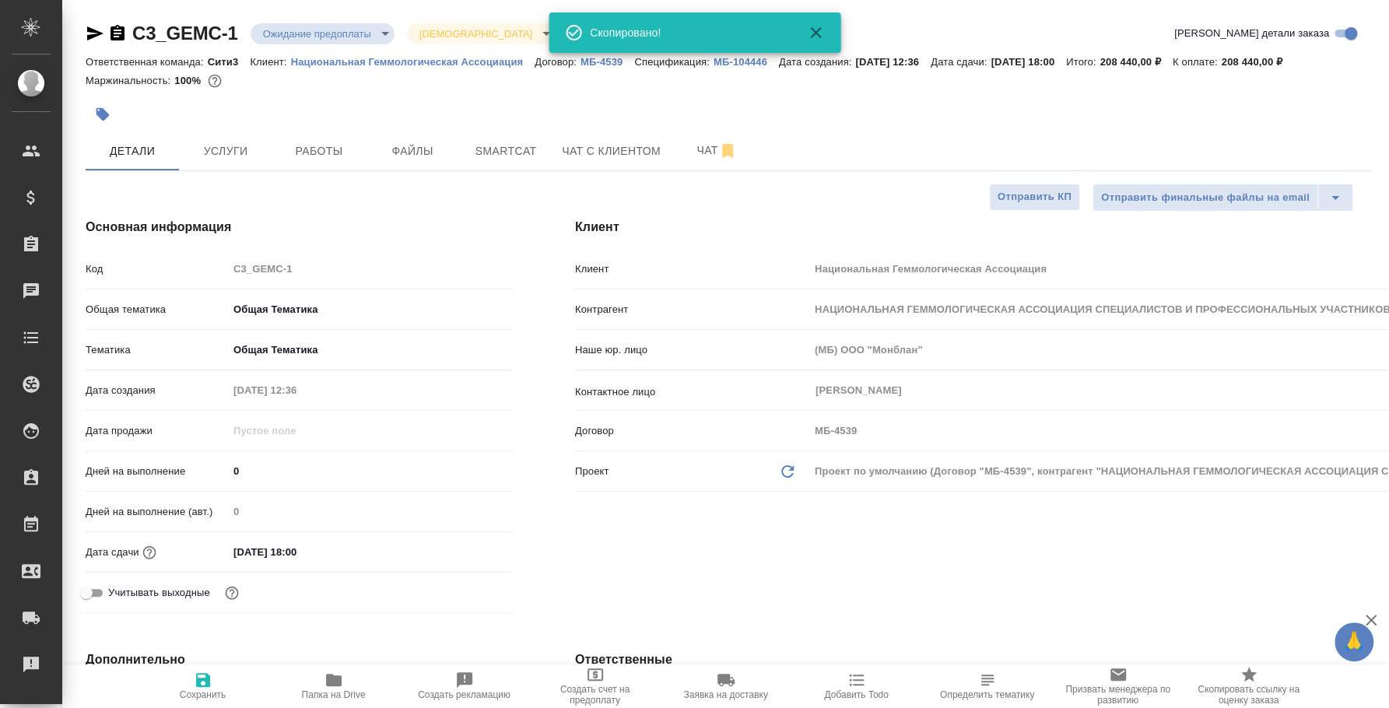
type textarea "x"
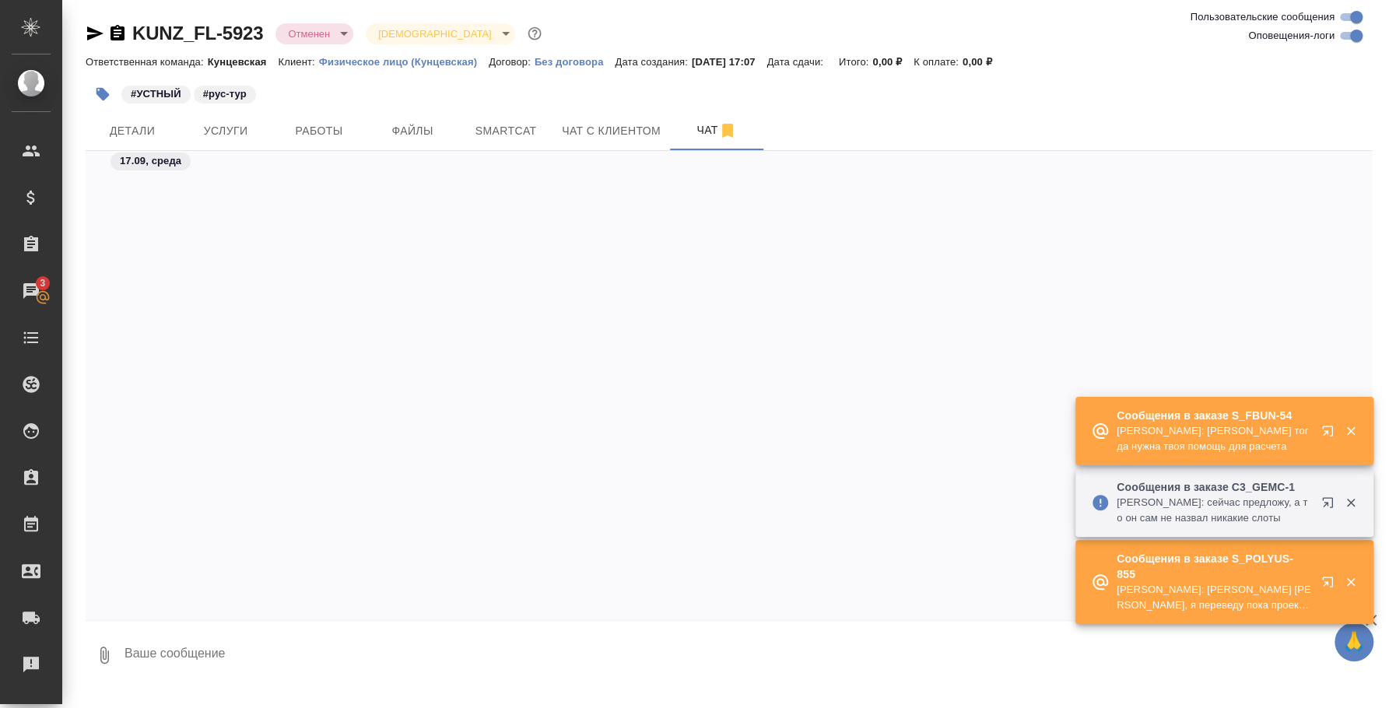
scroll to position [1643, 0]
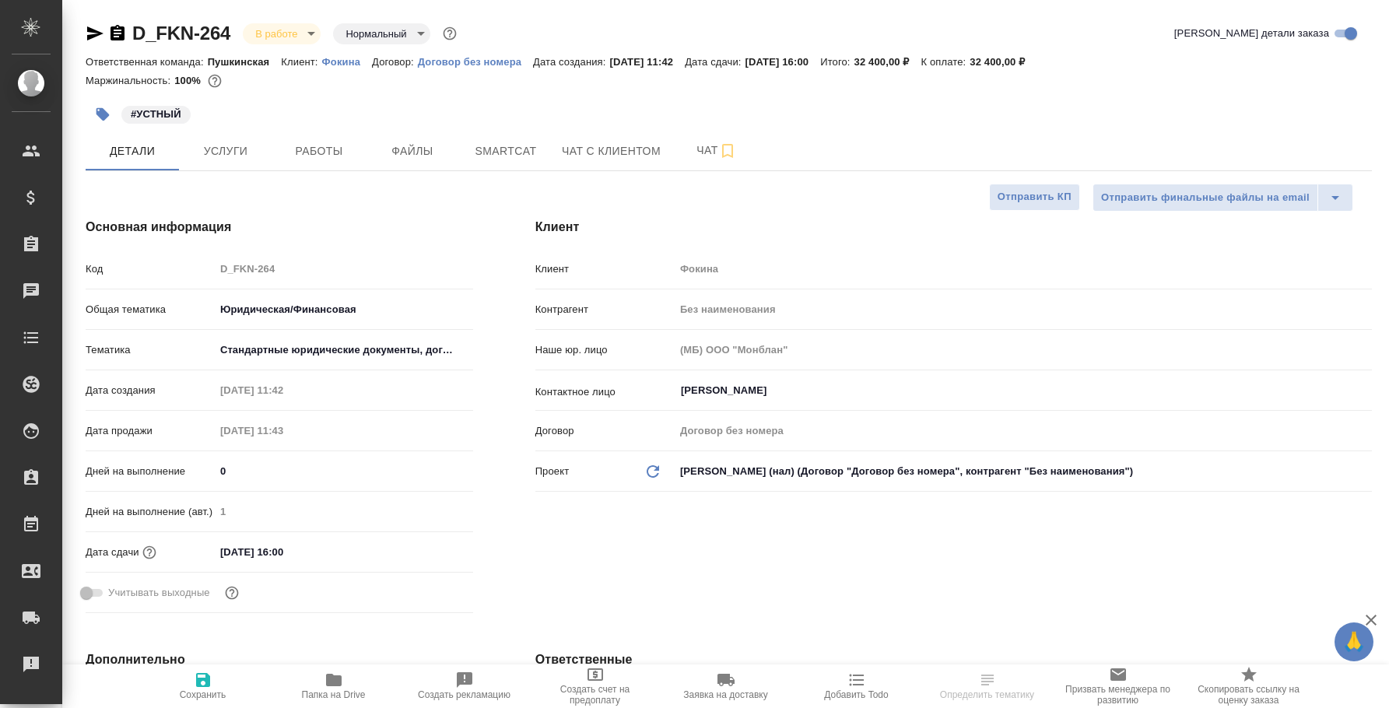
select select "RU"
type input "[PERSON_NAME]"
select select "RU"
type textarea "x"
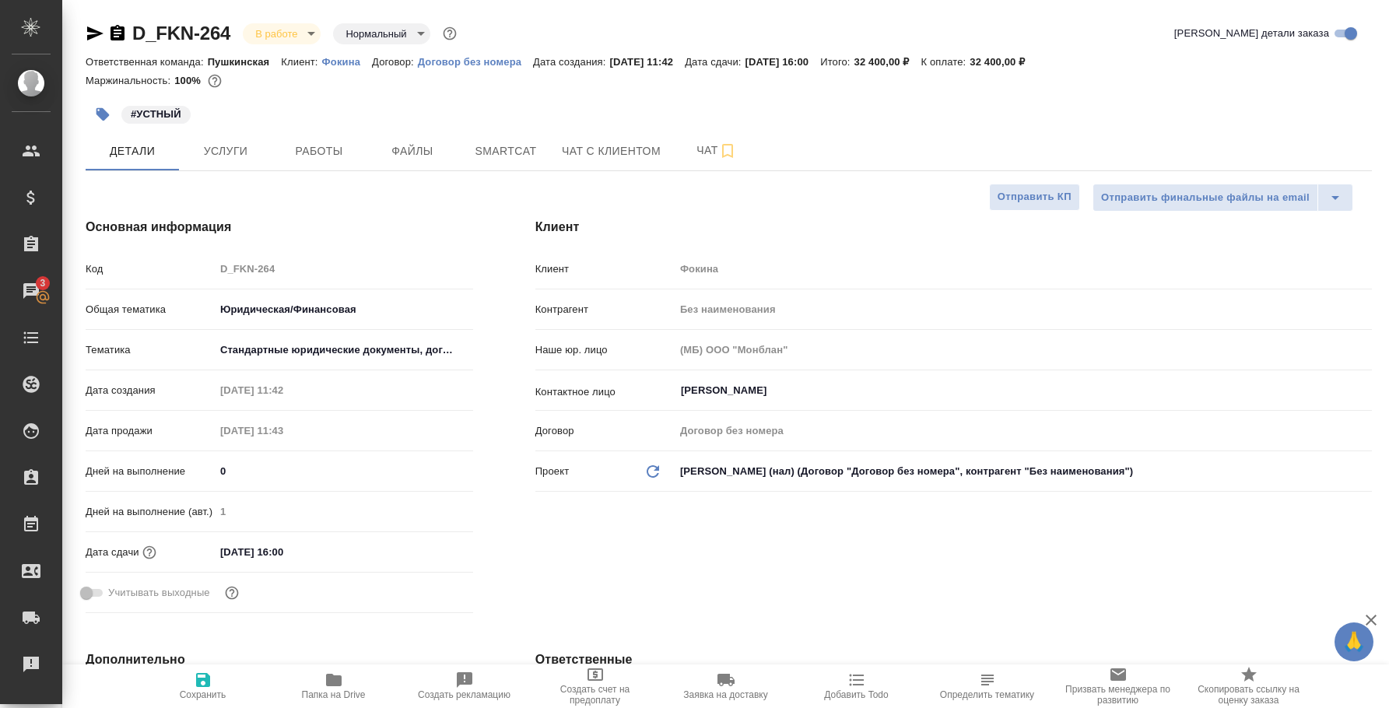
type textarea "x"
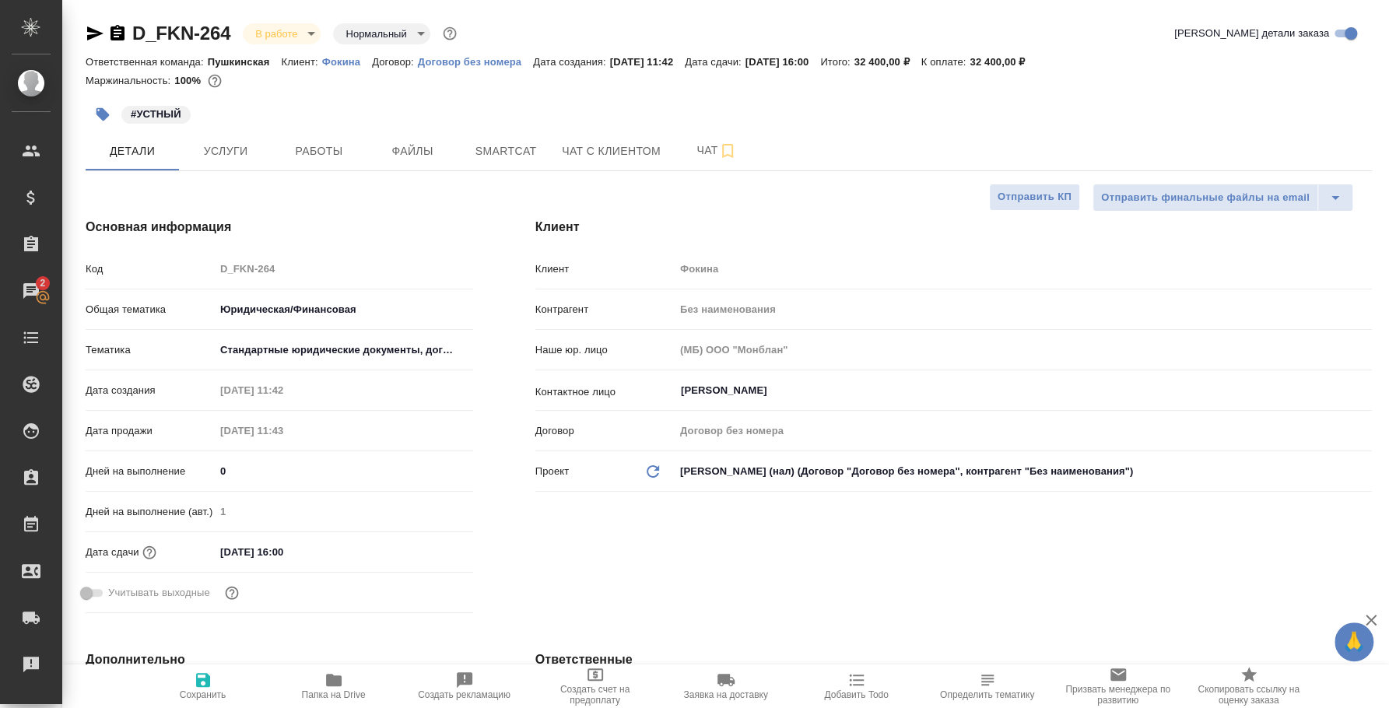
type textarea "x"
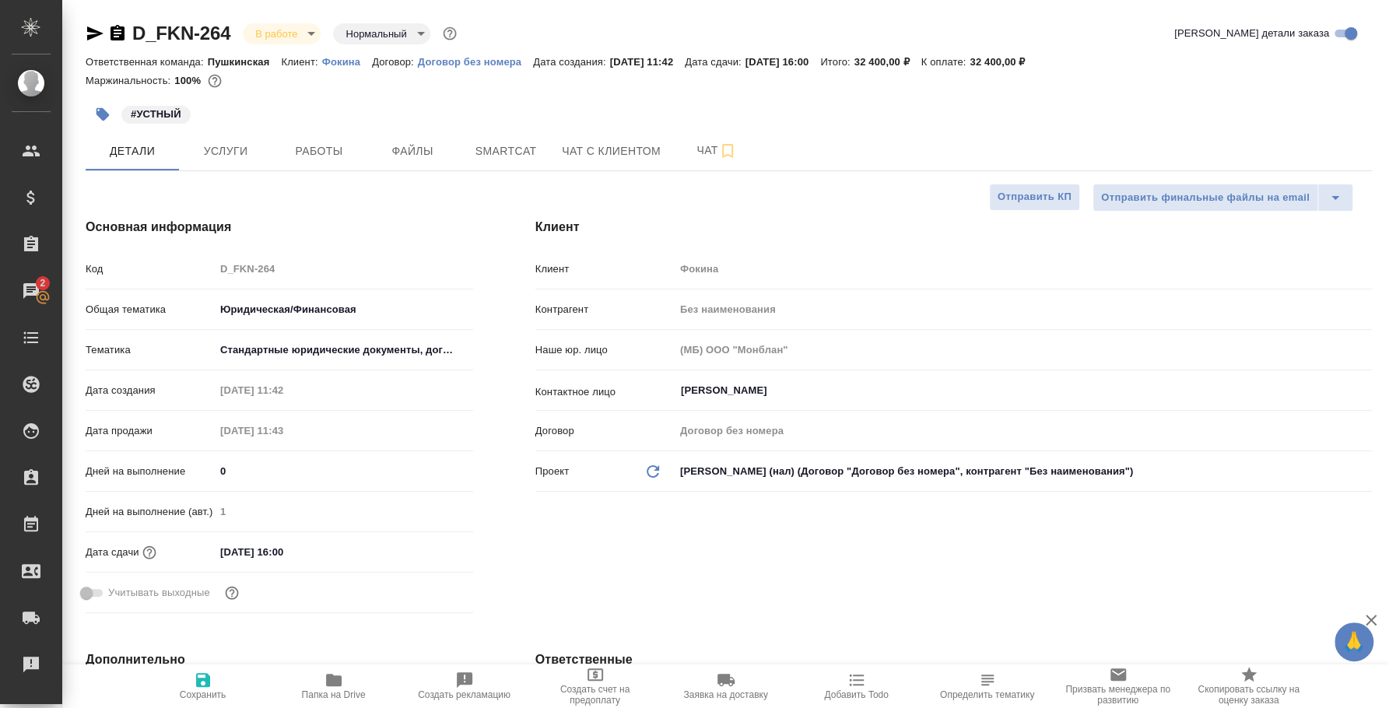
type textarea "x"
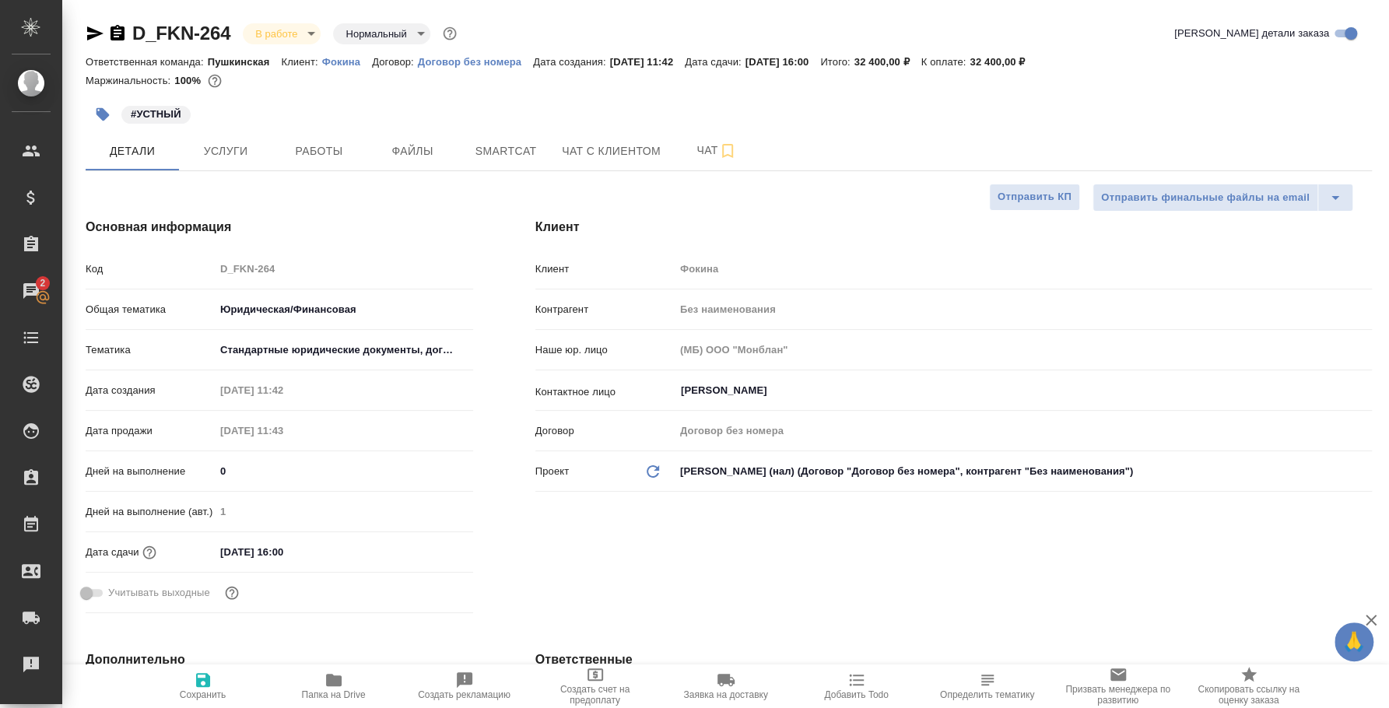
type textarea "x"
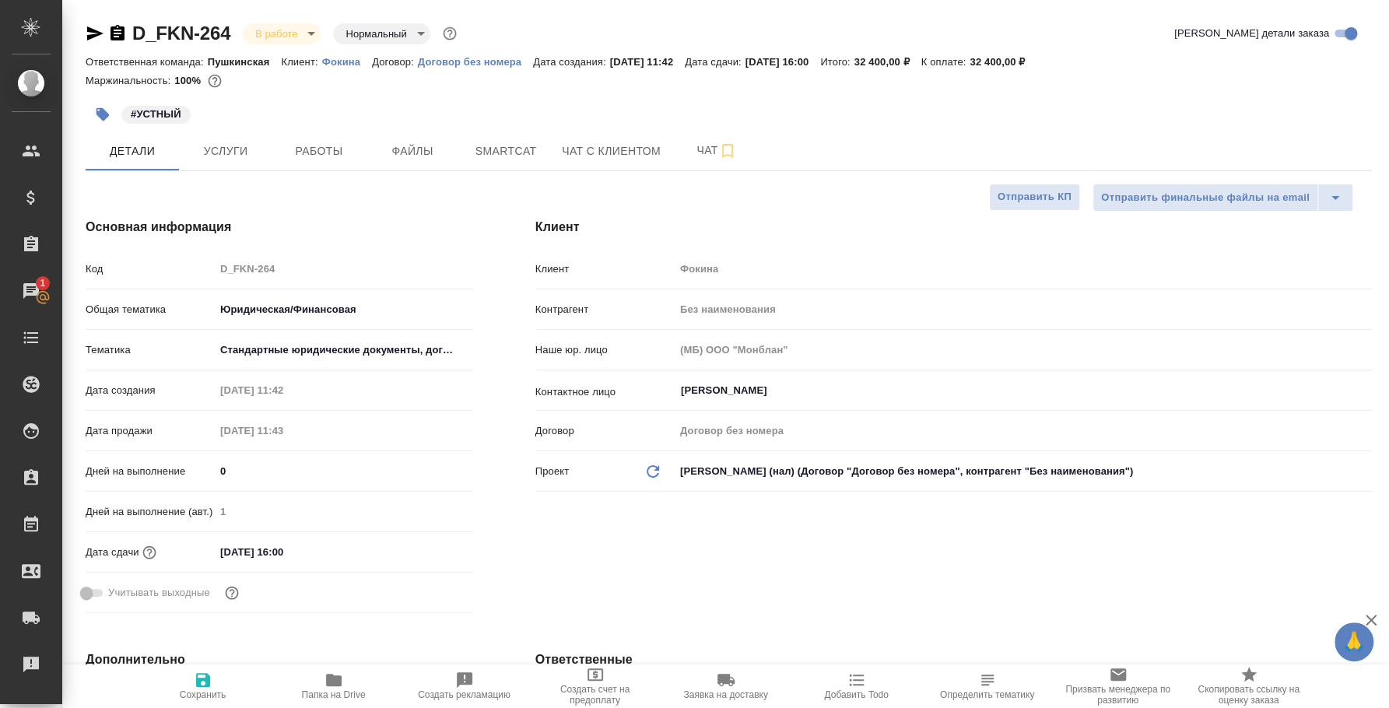
type textarea "x"
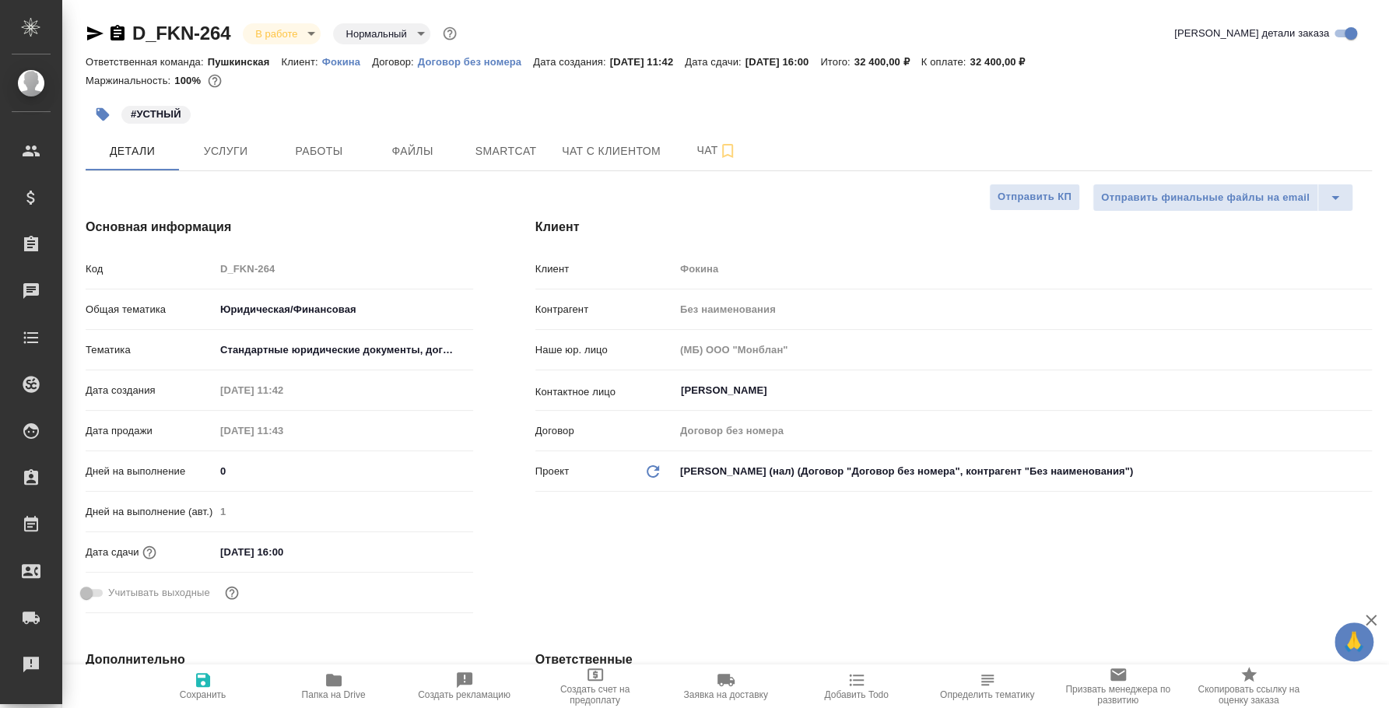
type textarea "x"
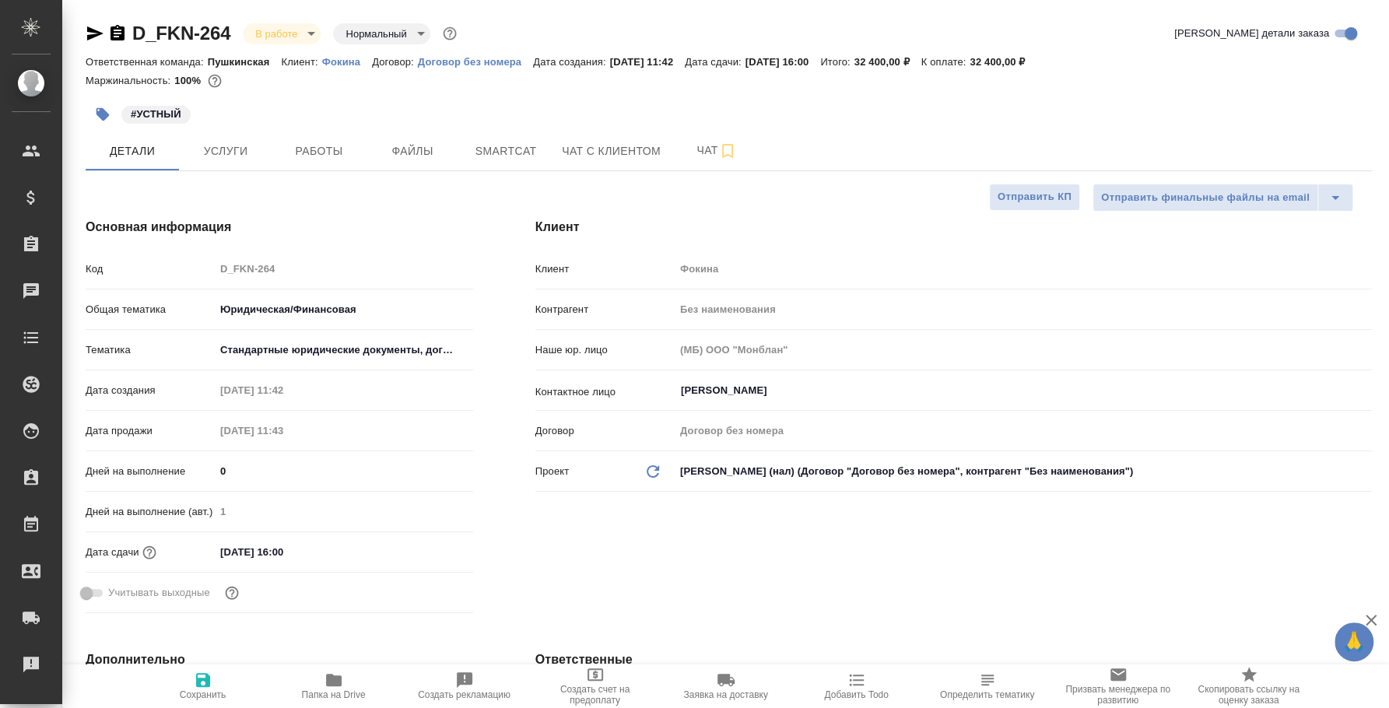
type textarea "x"
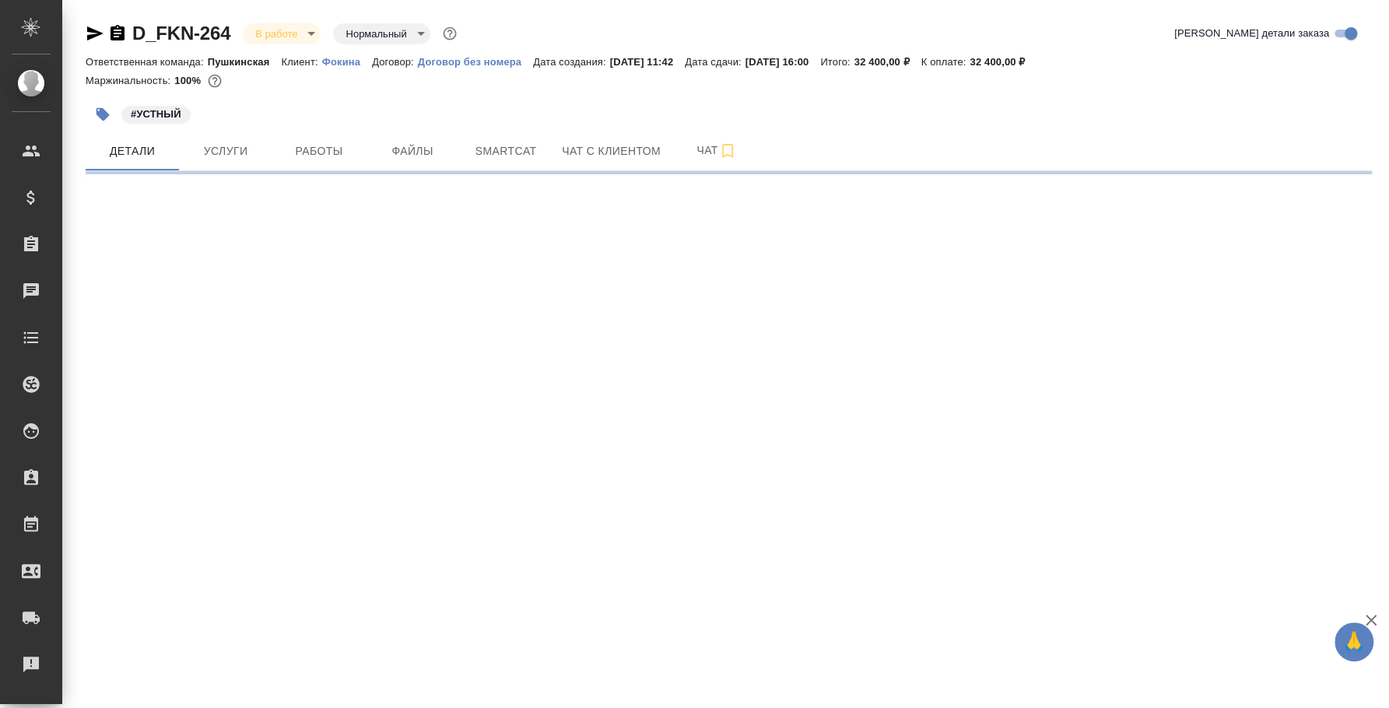
select select "RU"
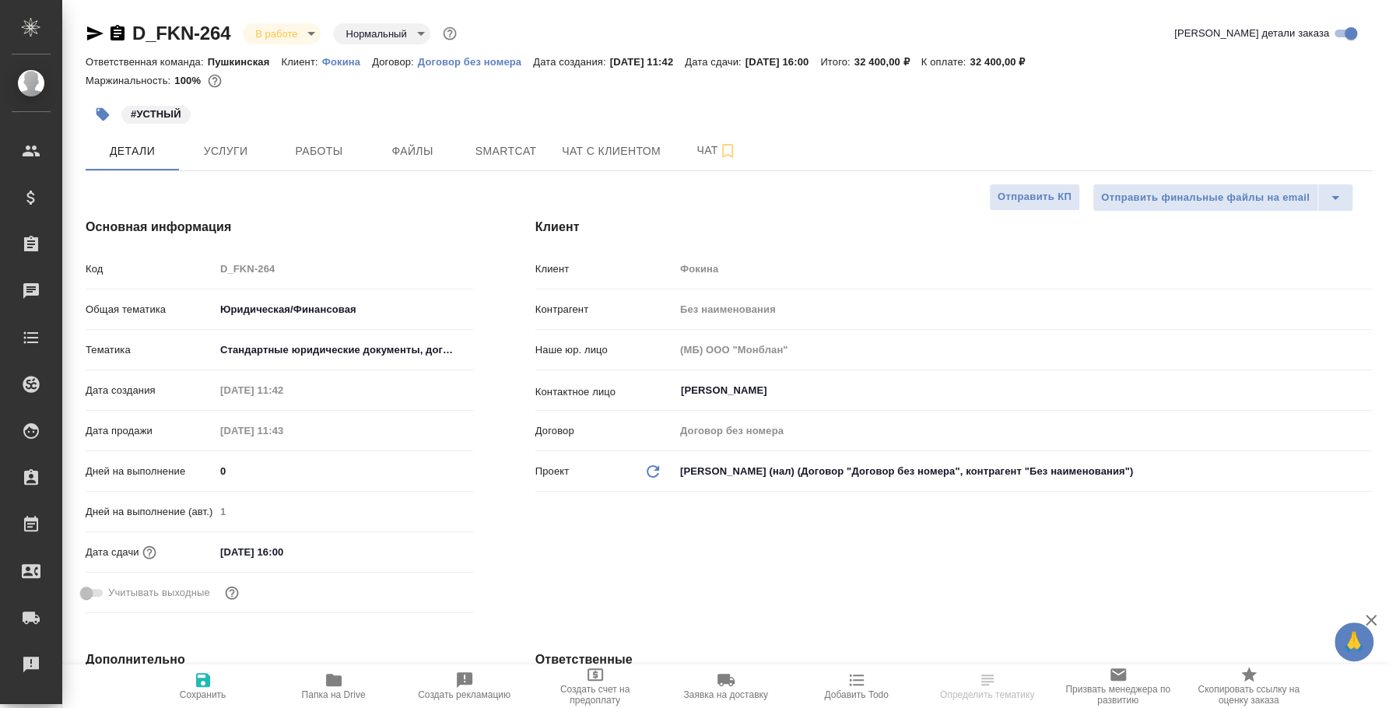
type textarea "x"
click at [713, 156] on span "Чат" at bounding box center [716, 150] width 75 height 19
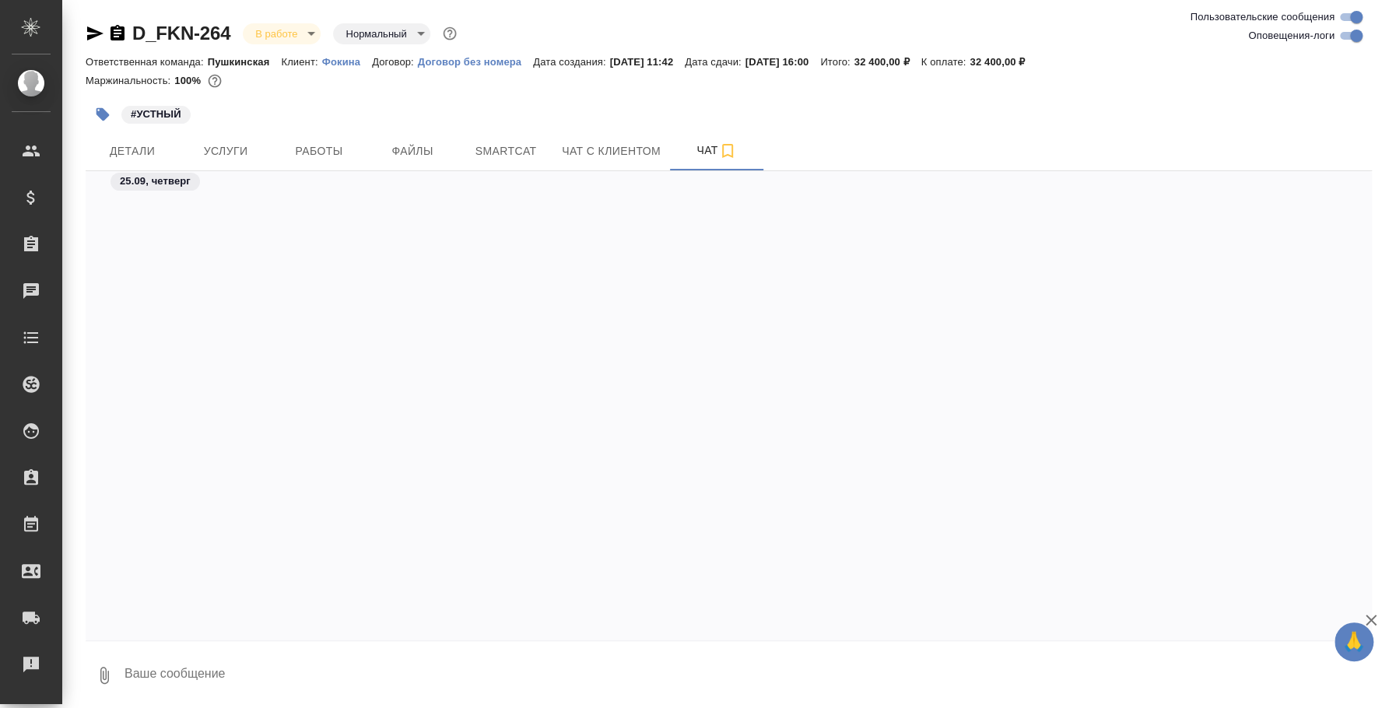
scroll to position [839, 0]
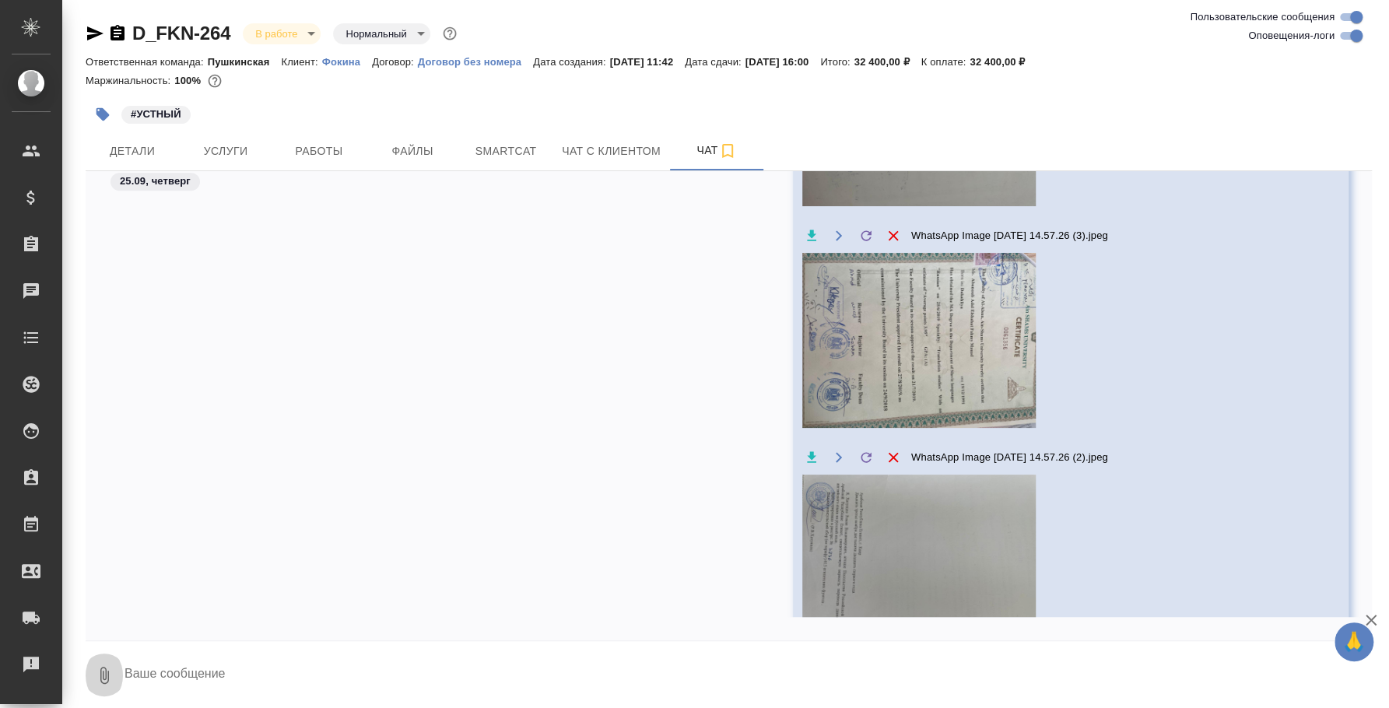
click at [110, 670] on icon "button" at bounding box center [104, 675] width 19 height 19
click at [110, 596] on span "С локального диска" at bounding box center [99, 592] width 106 height 19
click at [0, 0] on input "С локального диска" at bounding box center [0, 0] width 0 height 0
click at [433, 683] on textarea at bounding box center [734, 675] width 1223 height 53
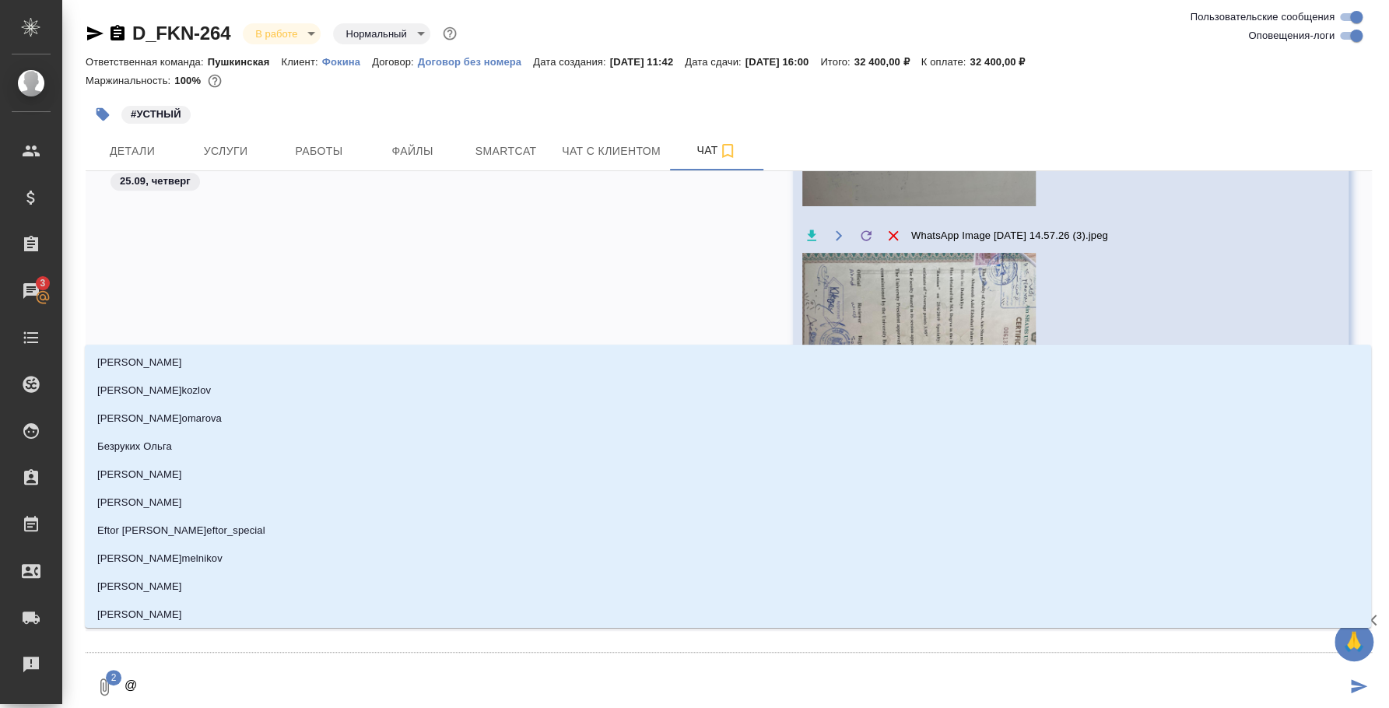
type textarea "@，"
type input "，"
type textarea "@，e"
type input "，e"
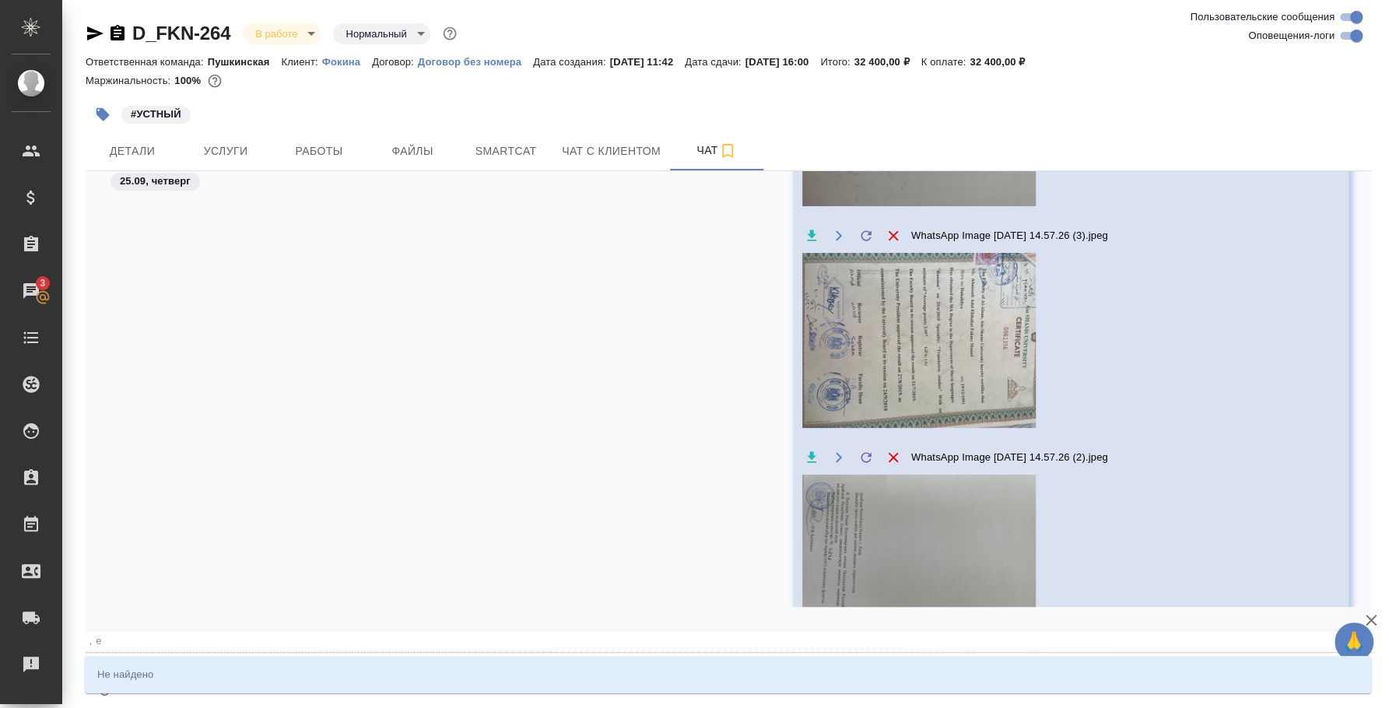
type textarea "@，e'k"
type input "，e'k"
type textarea "@，e'k'f"
type input "，e'k'f"
type textarea "@，e'k"
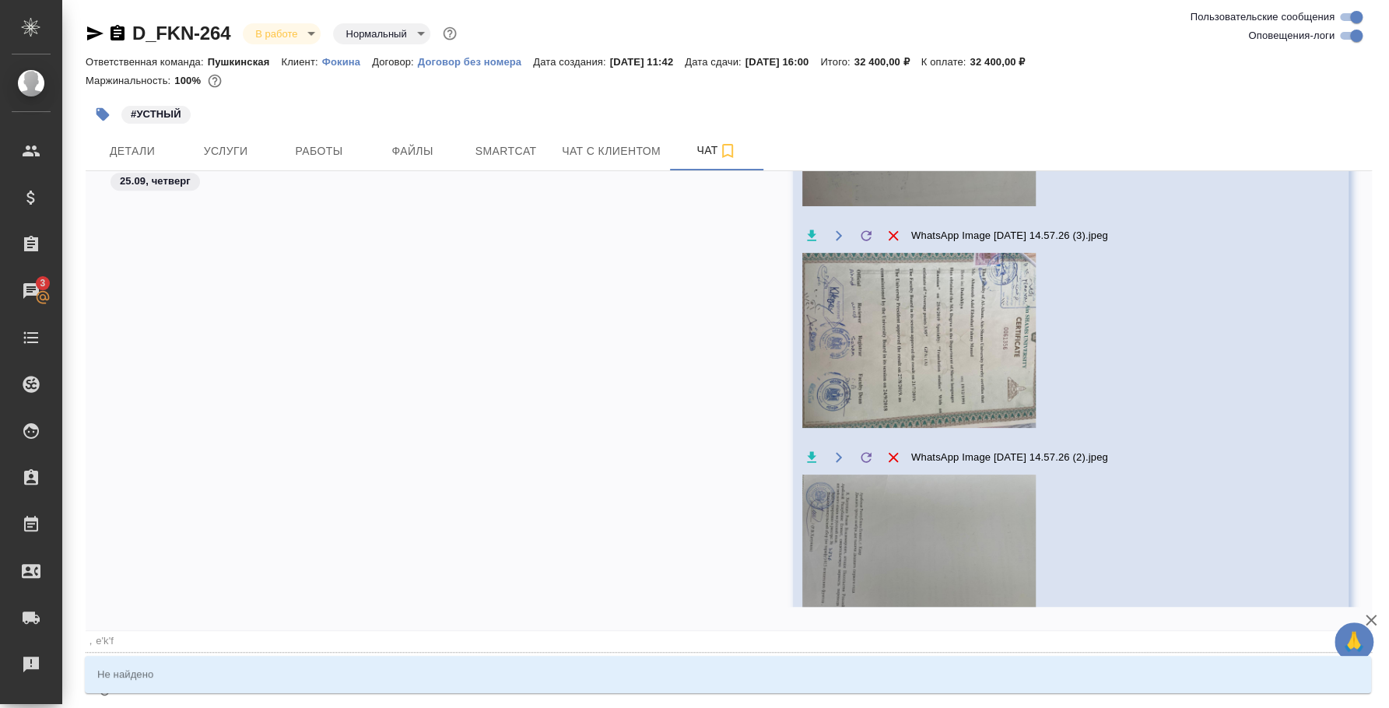
type input "，e'k"
type textarea "@，e"
type input "，e"
type textarea "@，"
type input "，"
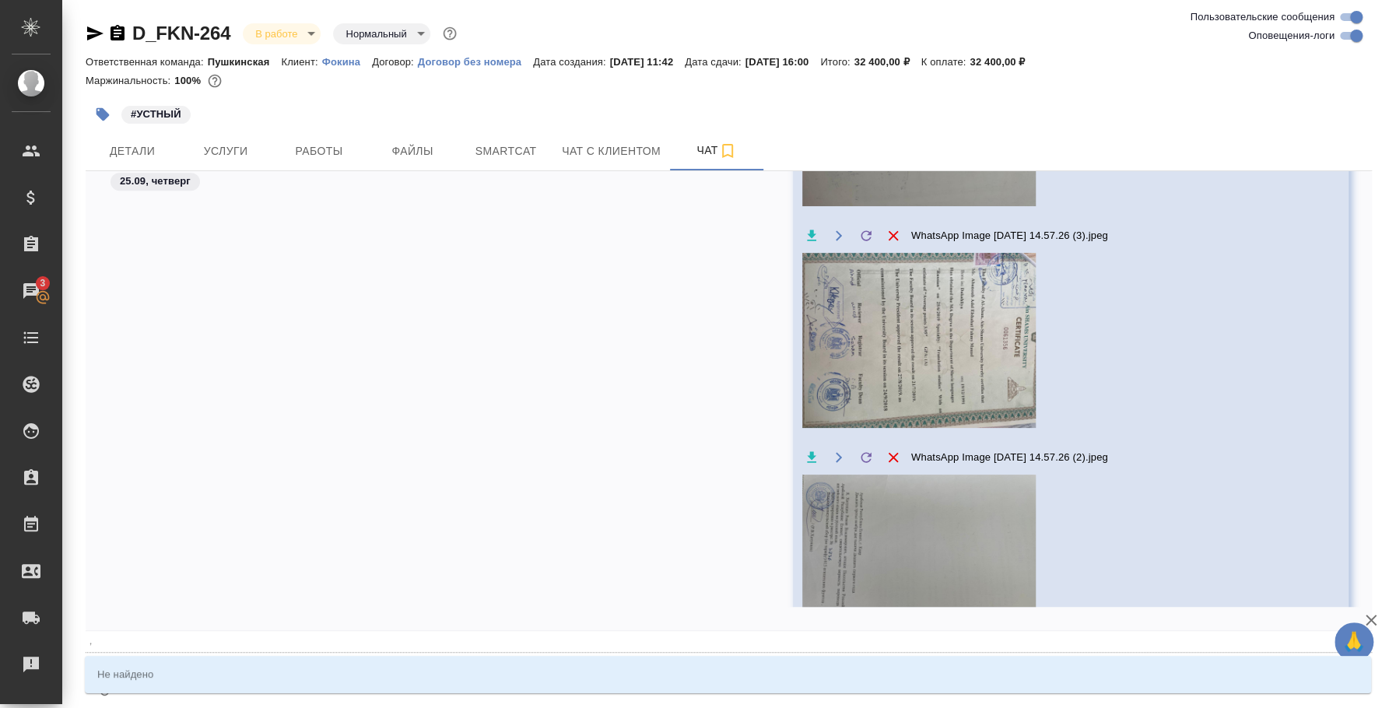
type textarea "@"
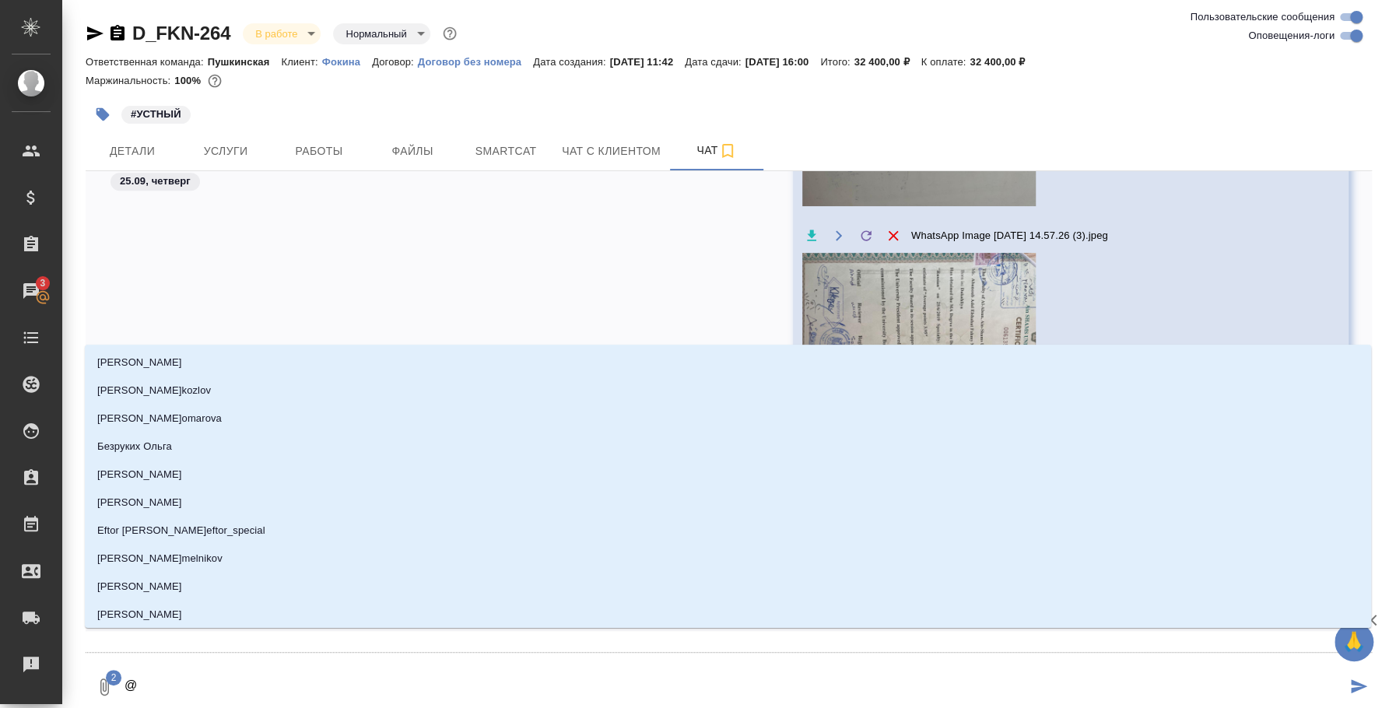
type textarea "@б"
type input "б"
type textarea "@бу"
type input "бу"
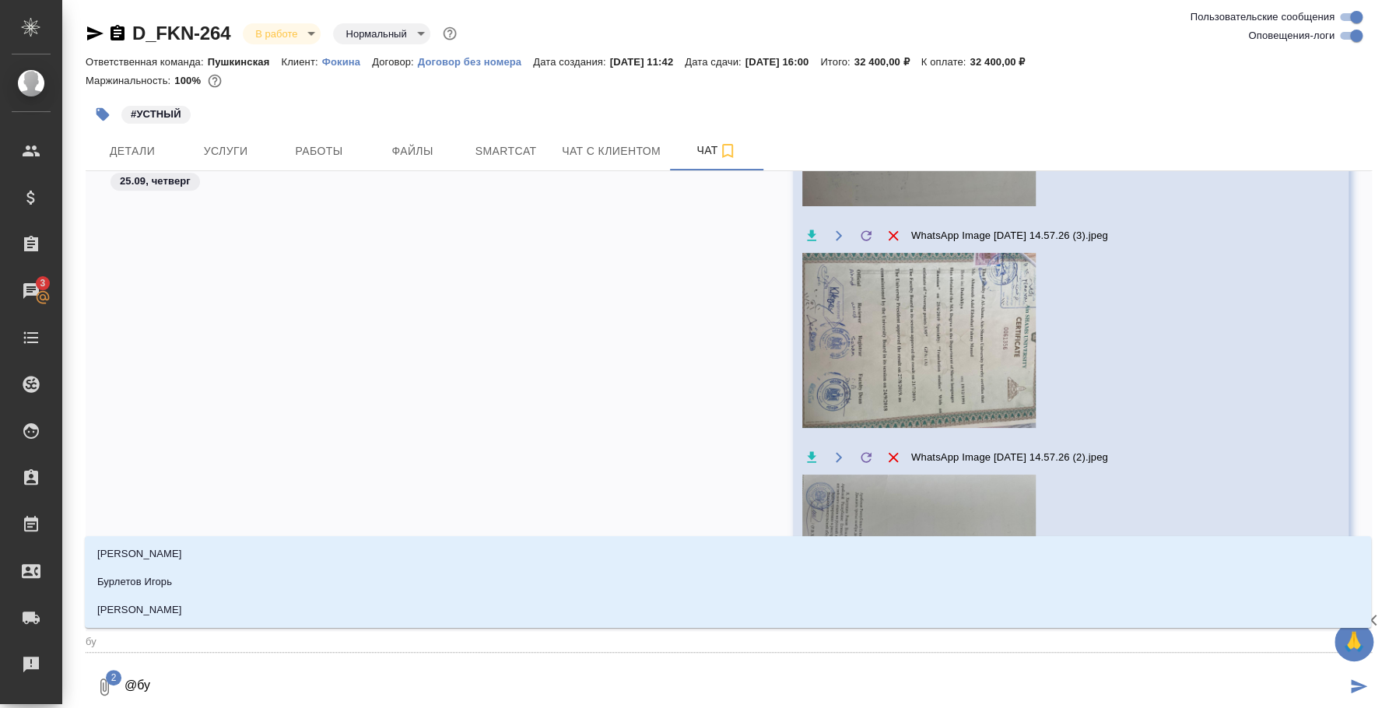
type textarea "@бул"
type input "бул"
type textarea "@була"
type input "була"
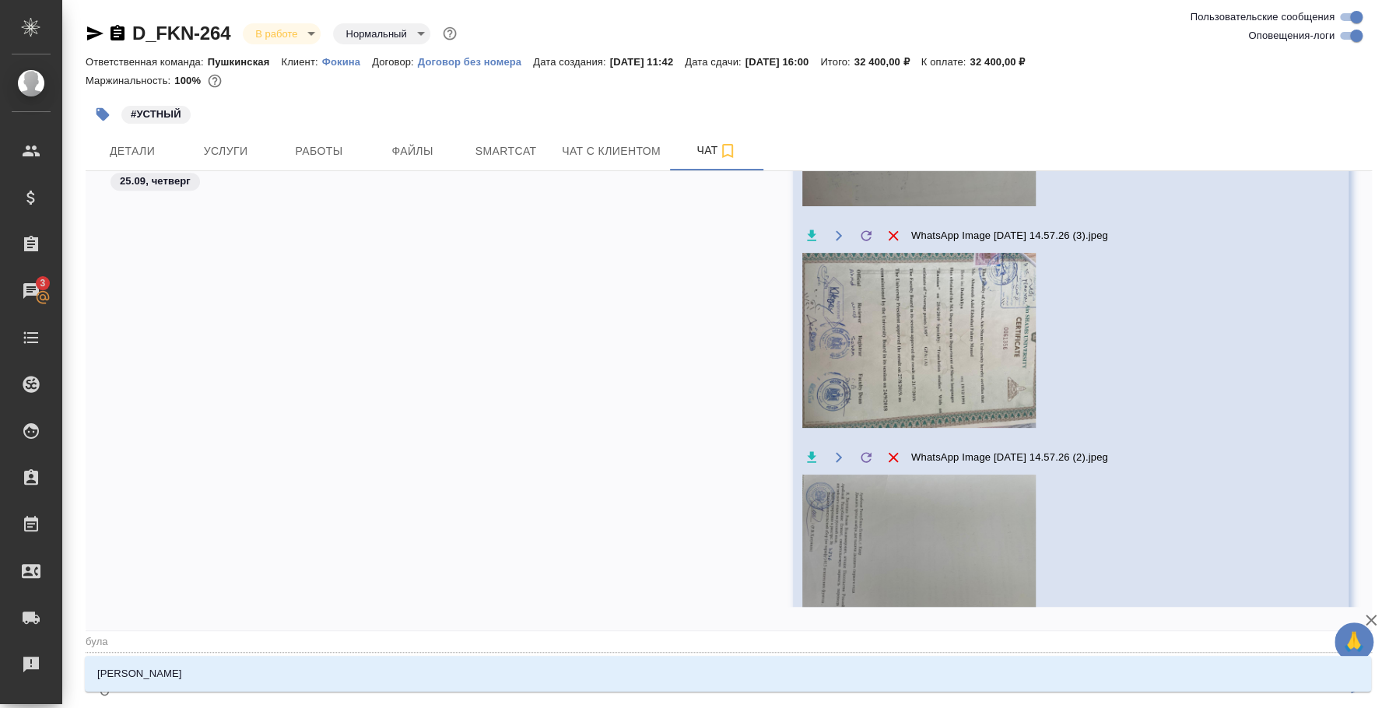
click at [433, 683] on li "Булахова Елена" at bounding box center [728, 674] width 1286 height 28
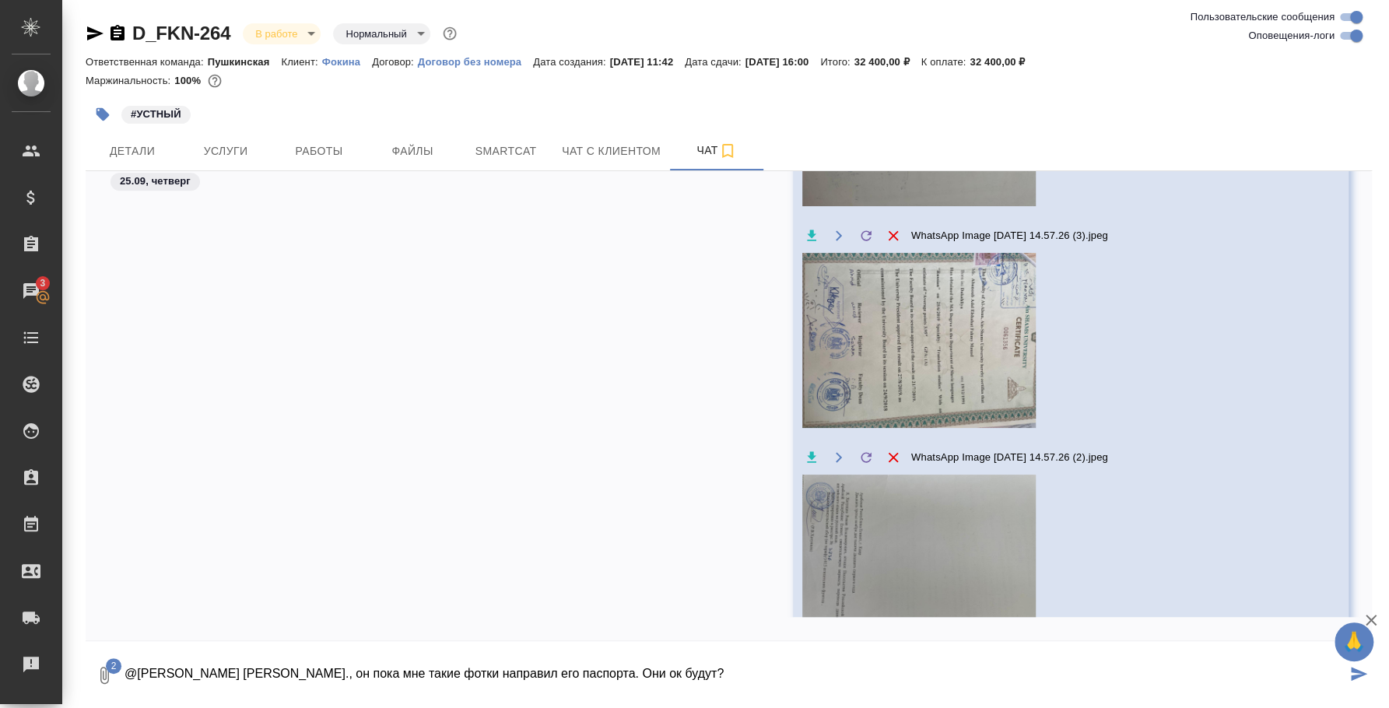
type textarea "@Булахова Елена Таня., он пока мне такие фотки направил его паспорта. Они ок бу…"
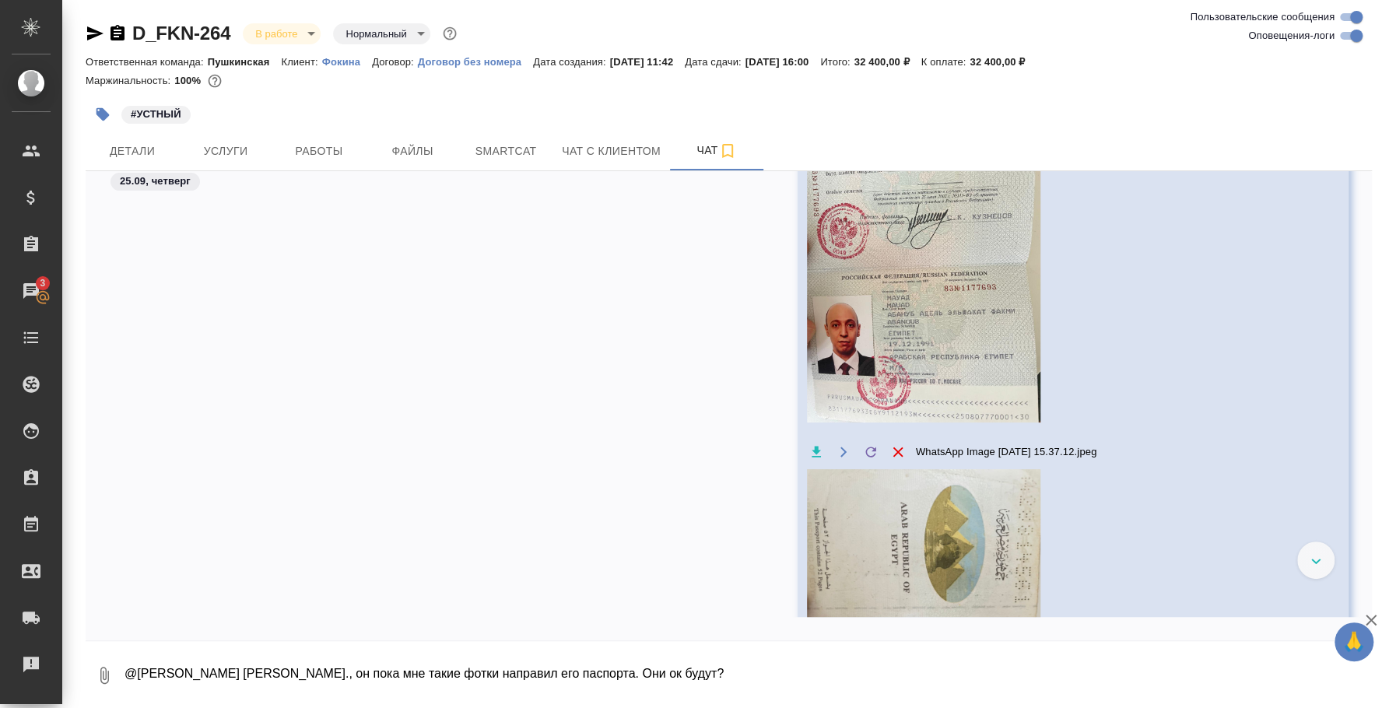
scroll to position [4333, 0]
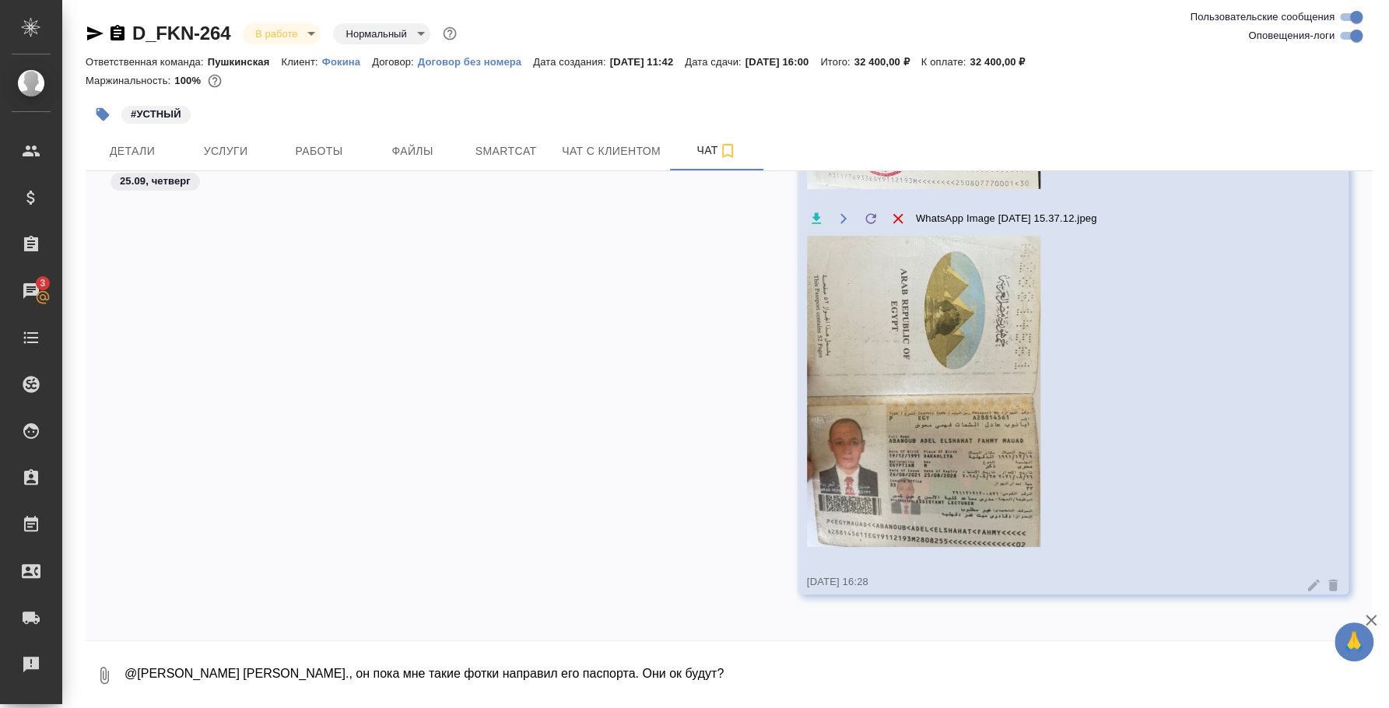
click at [1328, 588] on icon at bounding box center [1332, 586] width 9 height 12
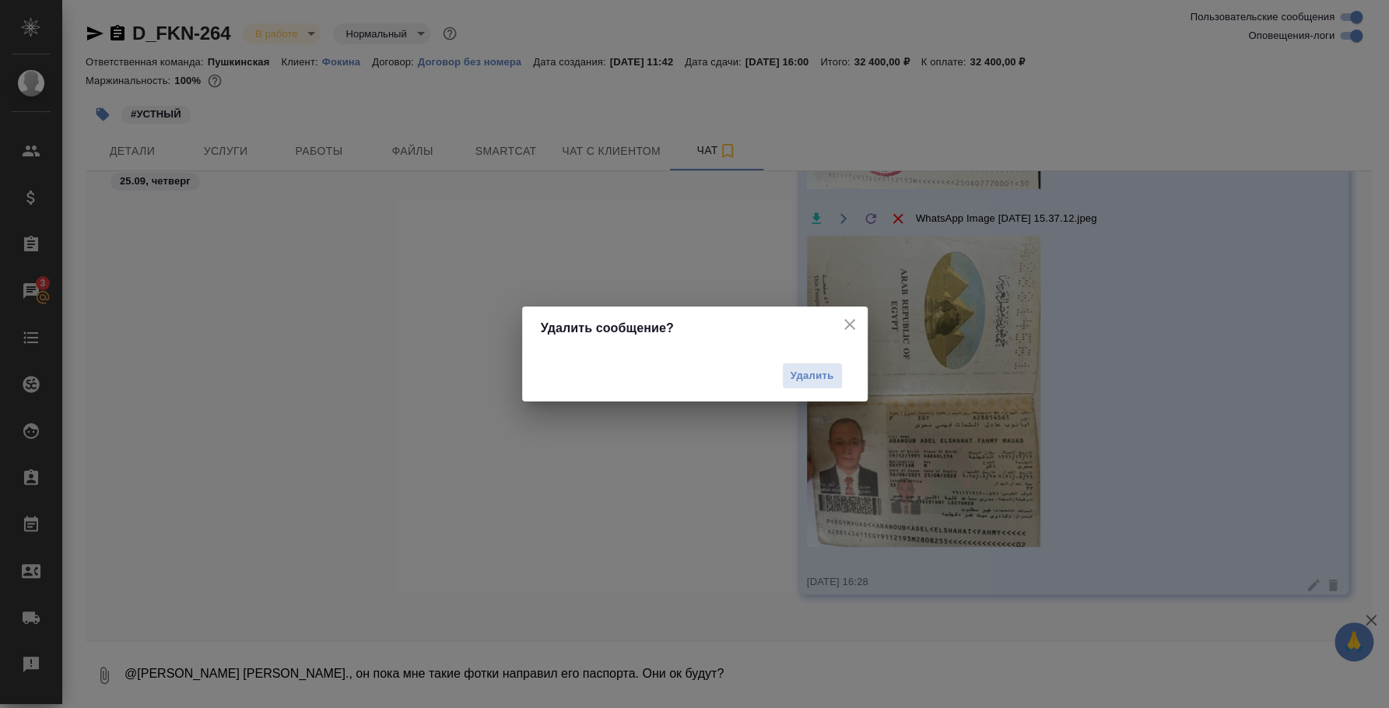
click at [852, 315] on icon "close" at bounding box center [849, 324] width 19 height 19
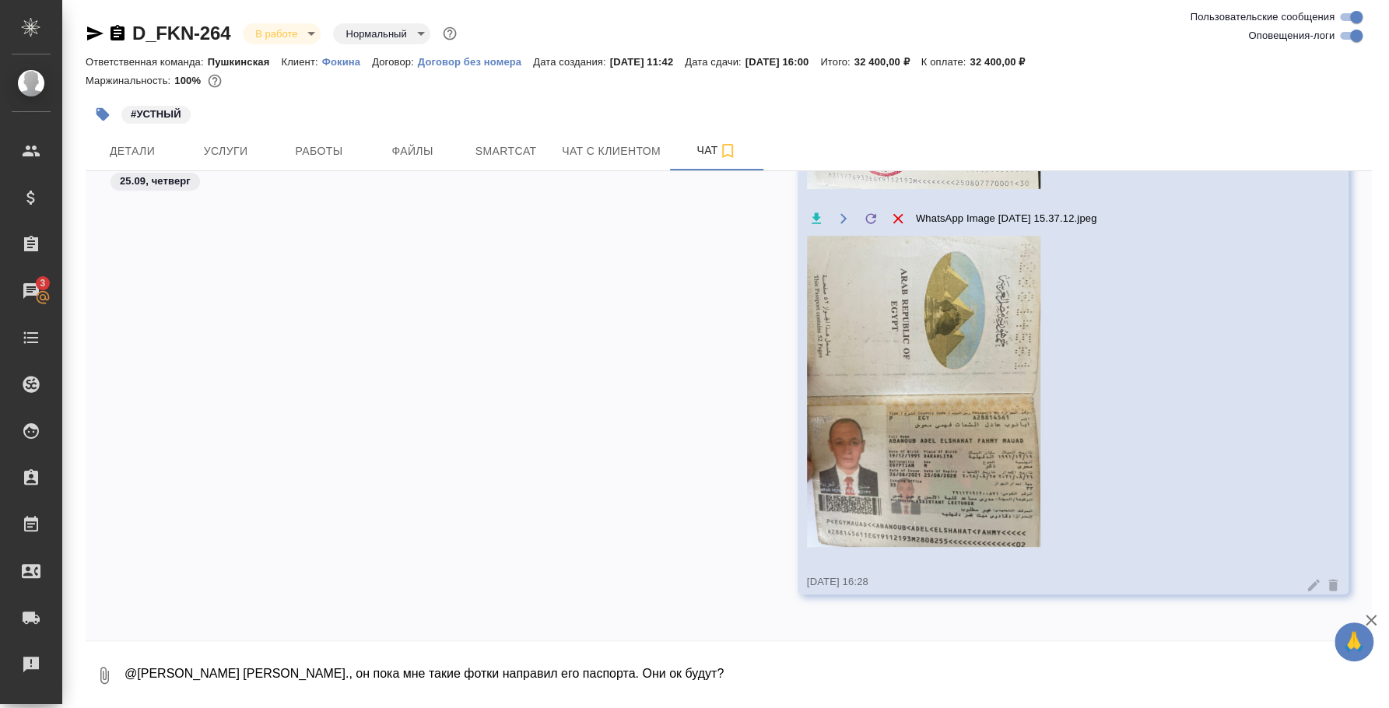
click at [1308, 580] on icon at bounding box center [1314, 585] width 12 height 12
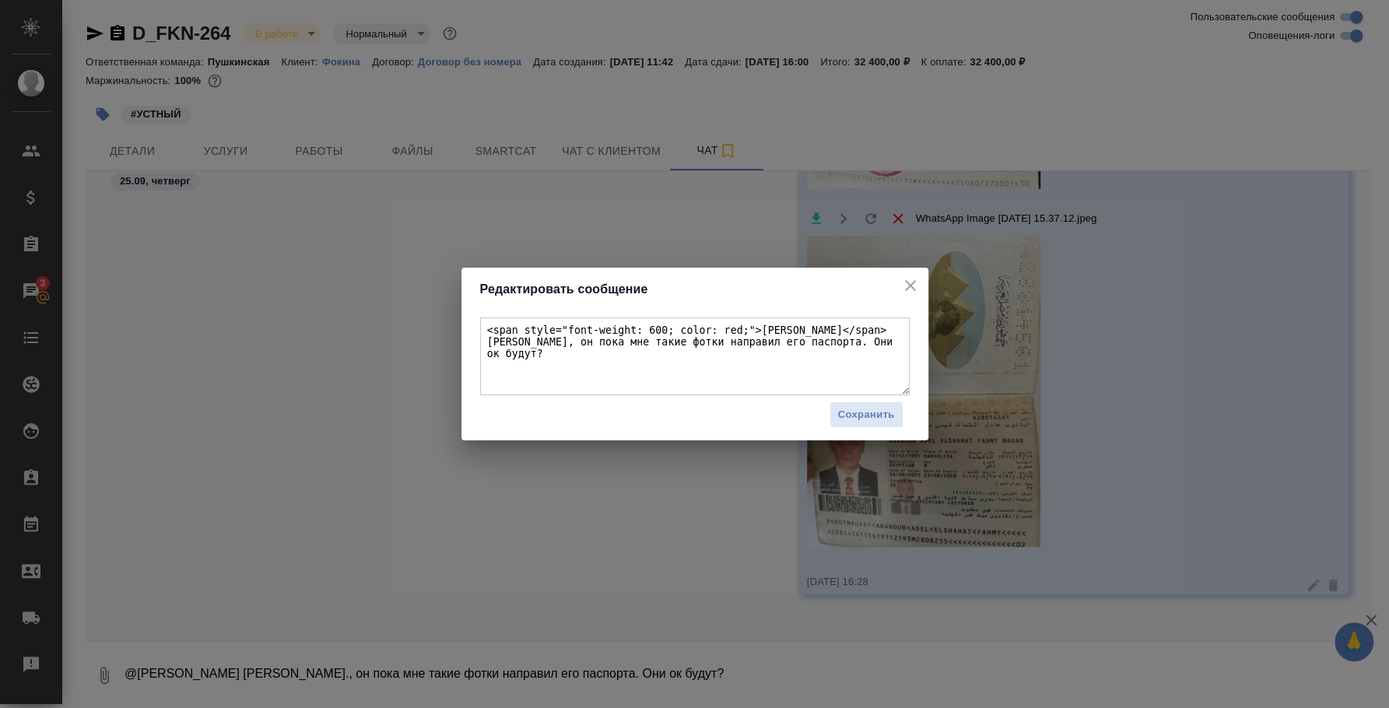
click at [605, 343] on textarea "<span style="font-weight: 600; color: red;">Булахова Елена</span> Таня., он пок…" at bounding box center [694, 356] width 429 height 78
drag, startPoint x: 883, startPoint y: 330, endPoint x: 863, endPoint y: 329, distance: 20.2
click at [863, 329] on textarea "<span style="font-weight: 600; color: red;">Булахова Елена</span> Таня., он пок…" at bounding box center [694, 356] width 429 height 78
type textarea "<span style="font-weight: 600; color: red;">Булахова Елена</span> Лена., он пок…"
click at [889, 422] on span "Сохранить" at bounding box center [866, 415] width 57 height 18
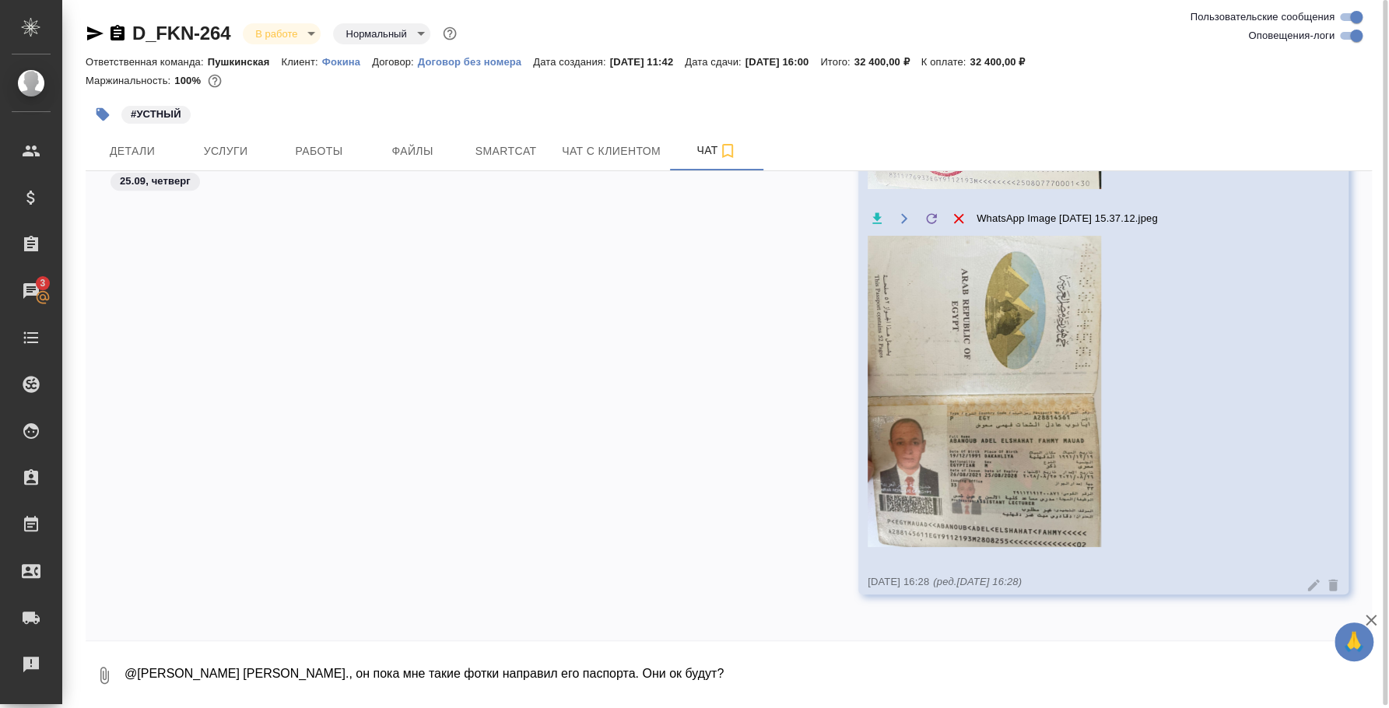
click at [1110, 689] on textarea "@Булахова Елена Таня., он пока мне такие фотки направил его паспорта. Они ок бу…" at bounding box center [747, 675] width 1249 height 53
type textarea "Н"
type textarea "Я спросила у него сразу, есть ли перевод паспорта. Перевод паспорта, наверно, н…"
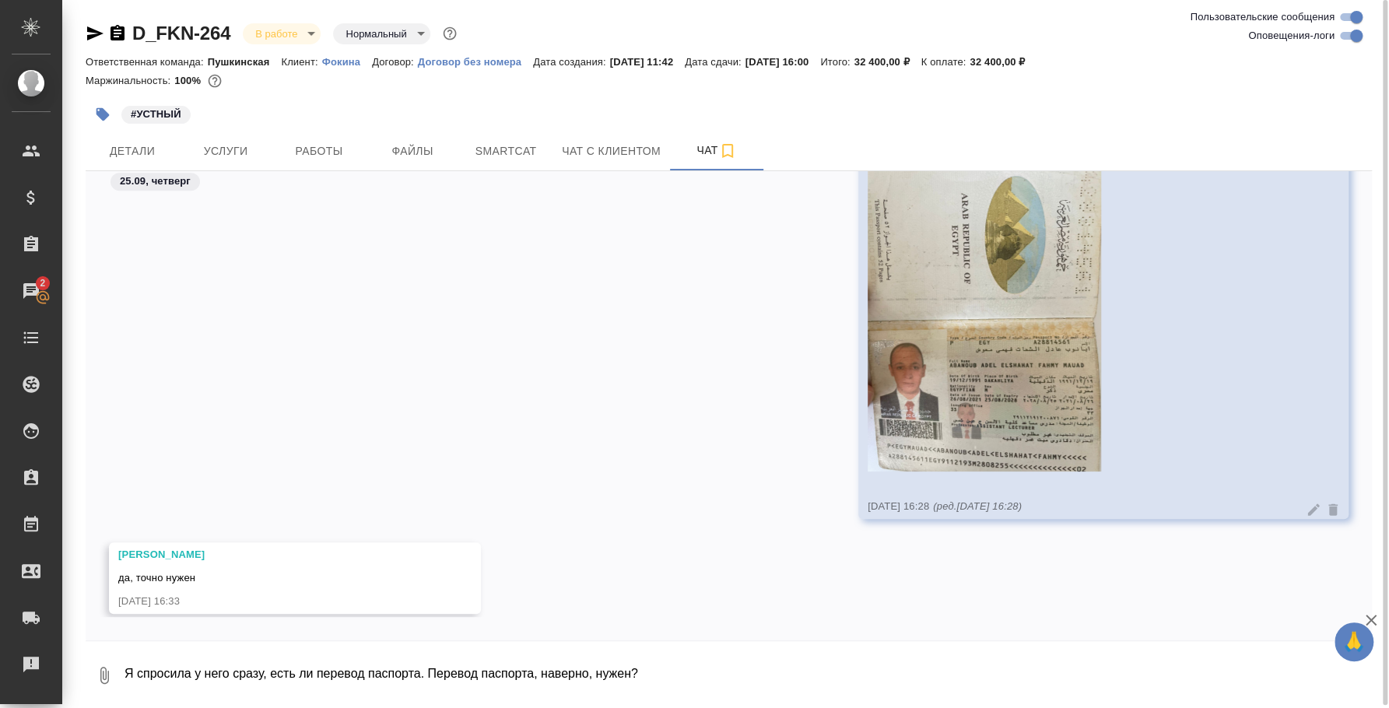
scroll to position [4428, 0]
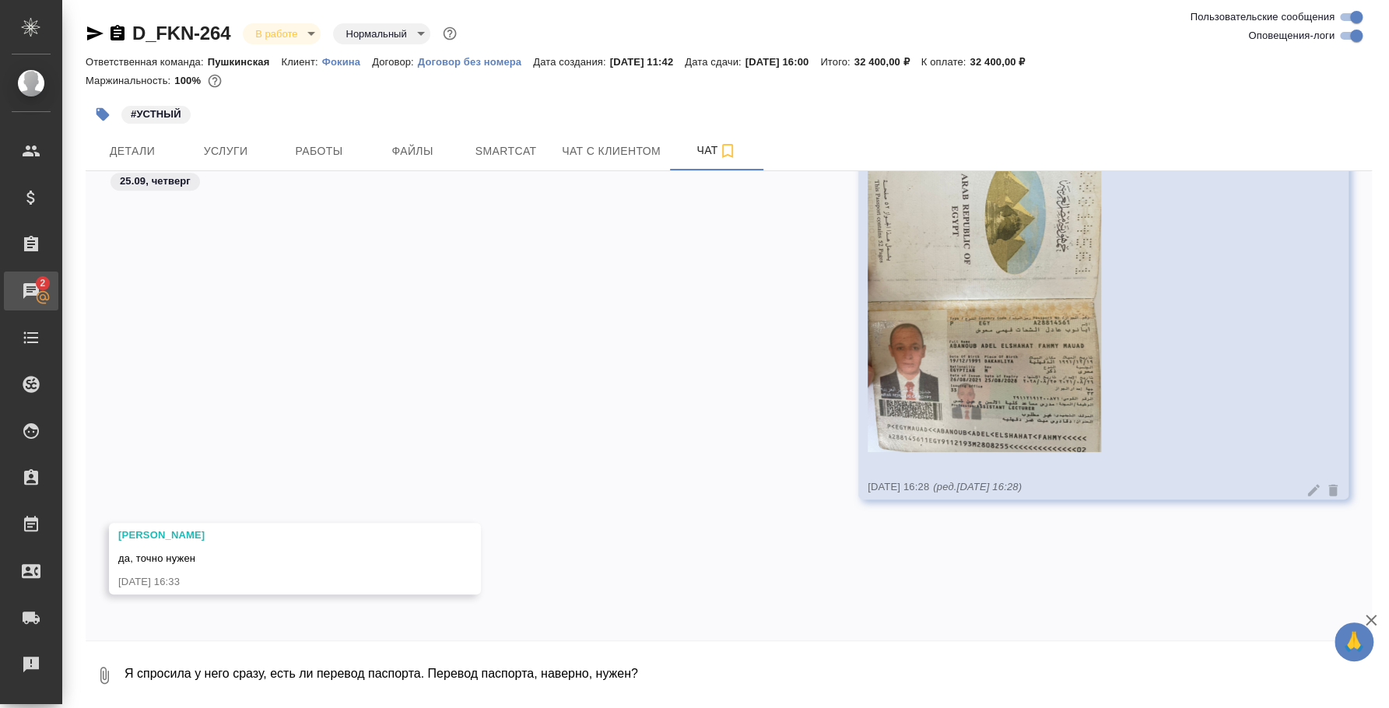
click at [31, 289] on div "Чаты" at bounding box center [11, 290] width 39 height 23
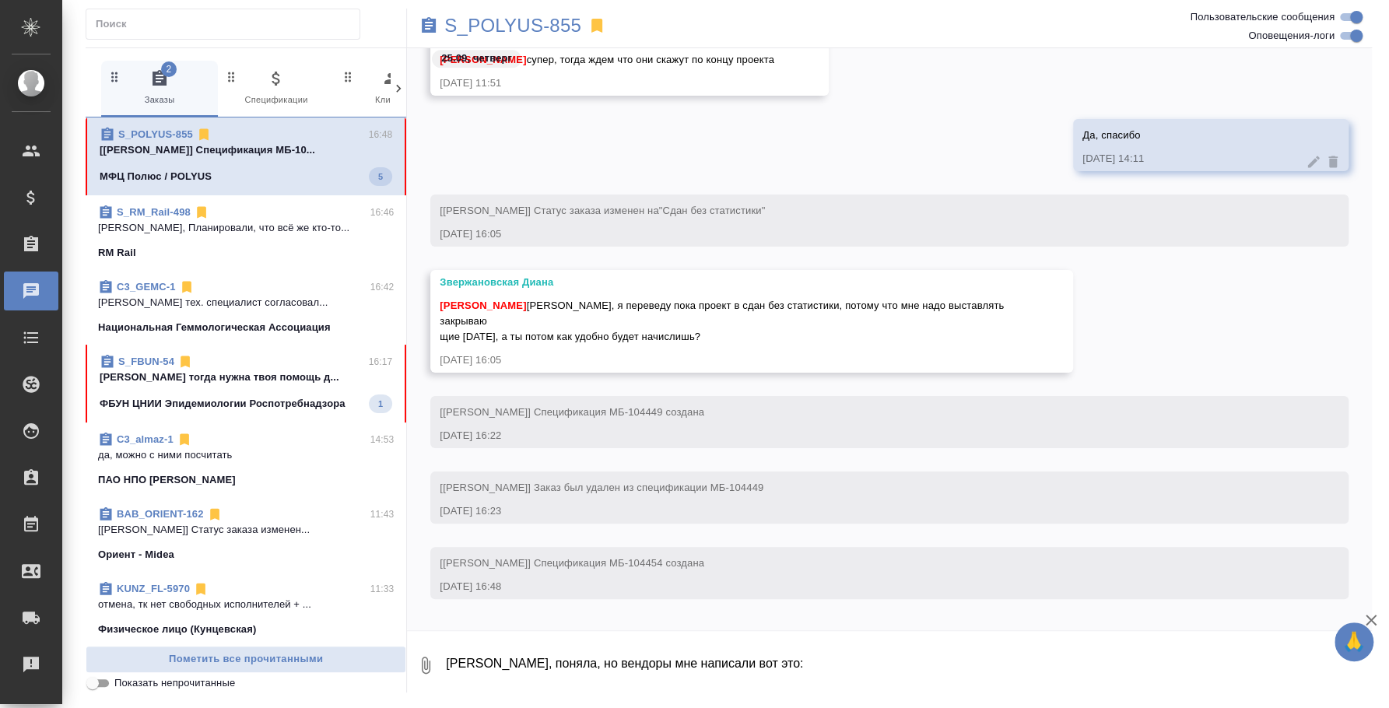
scroll to position [9034, 0]
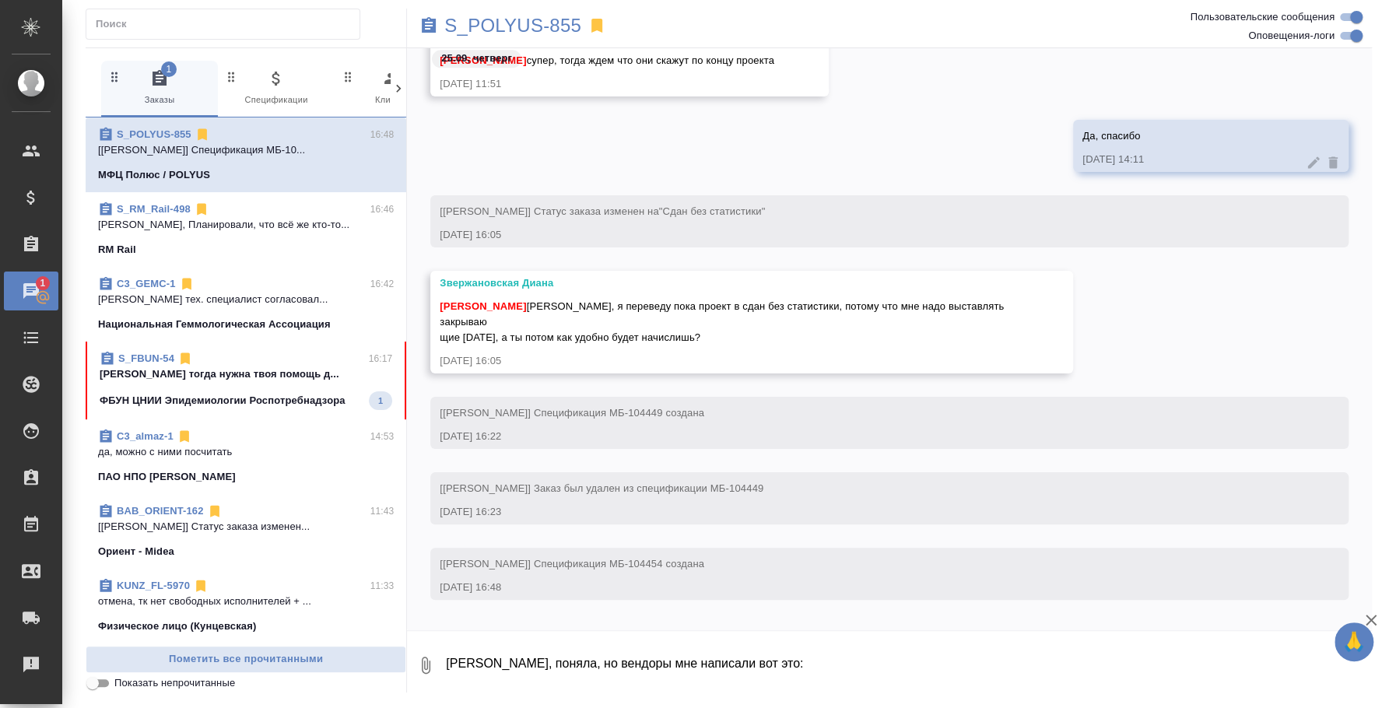
drag, startPoint x: 786, startPoint y: 650, endPoint x: 345, endPoint y: 606, distance: 442.5
click at [345, 606] on div "1 Заказы 0 Спецификации 0 Клиенты 0 Входящие 0 Тендеры 0 Исполнители 0 Подбор и…" at bounding box center [729, 369] width 1286 height 645
type textarea "З"
type textarea "Х"
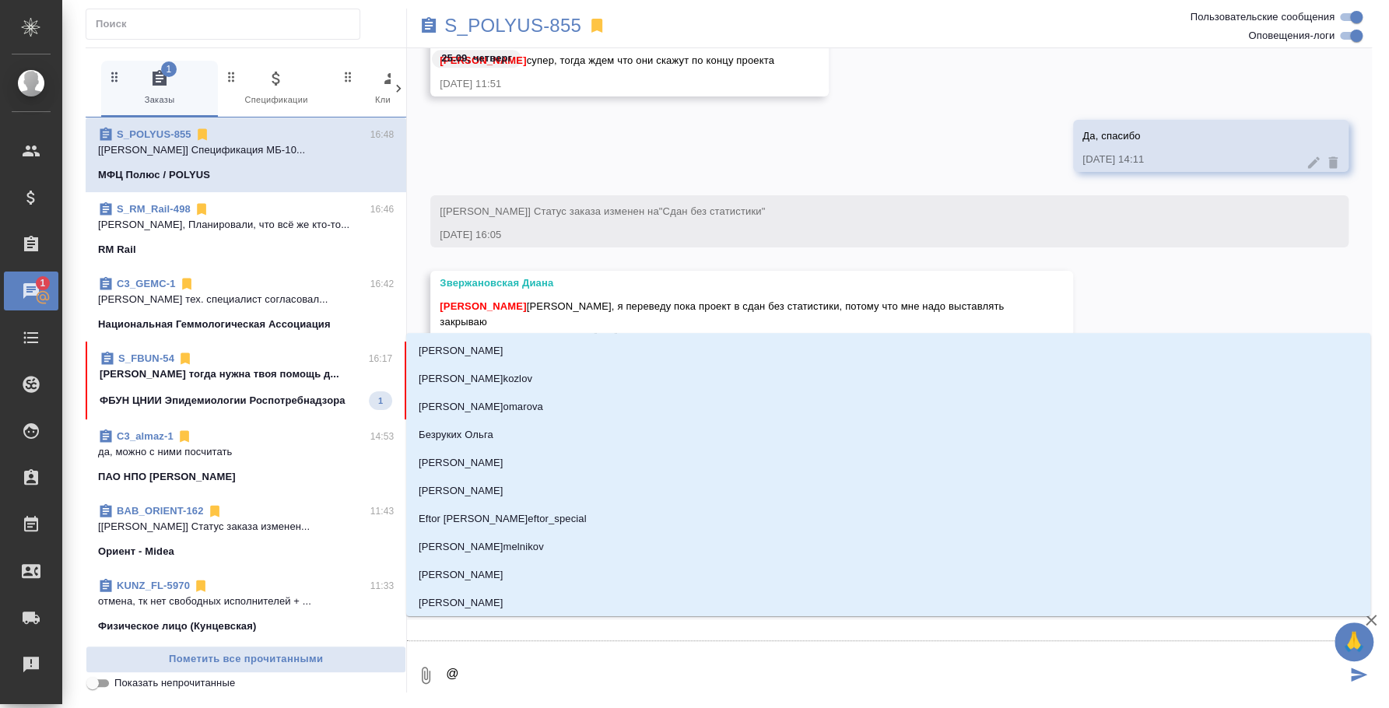
type textarea "@p"
type input "p"
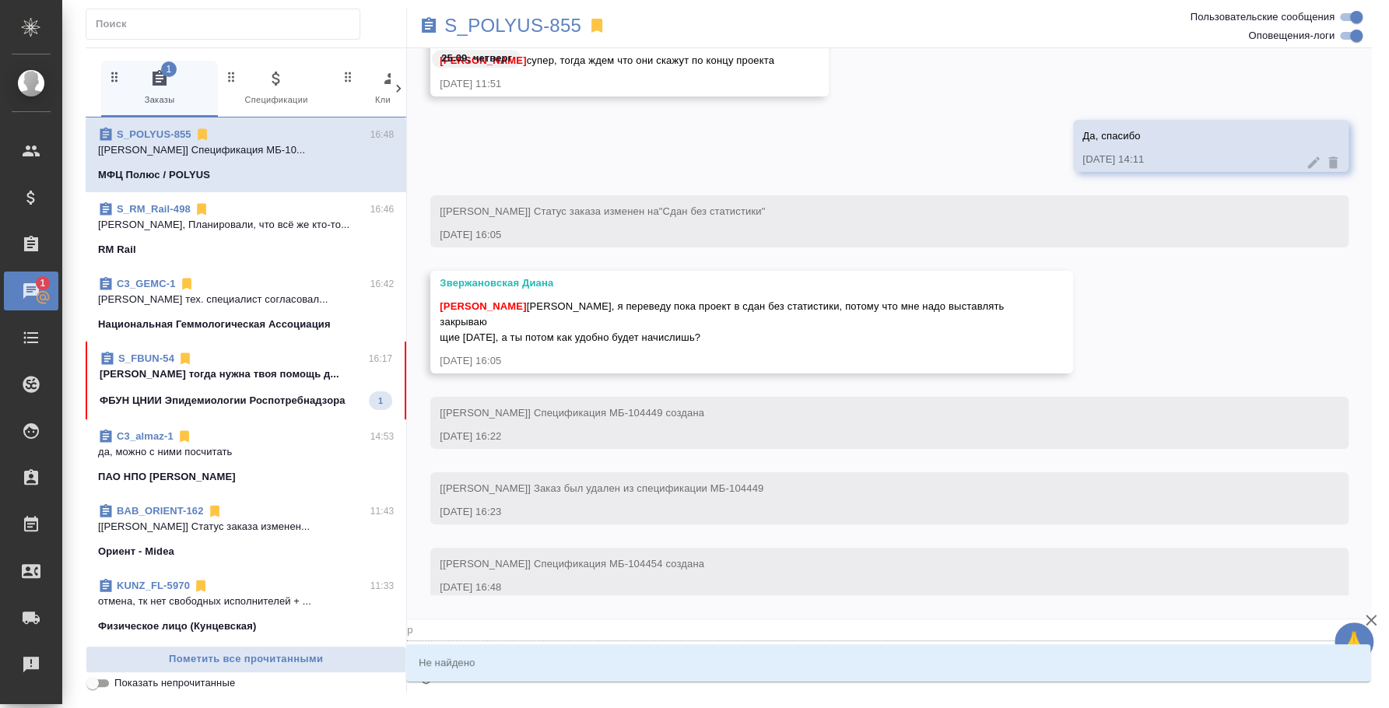
type textarea "@p'd"
type input "p'd"
type textarea "@p"
type input "p"
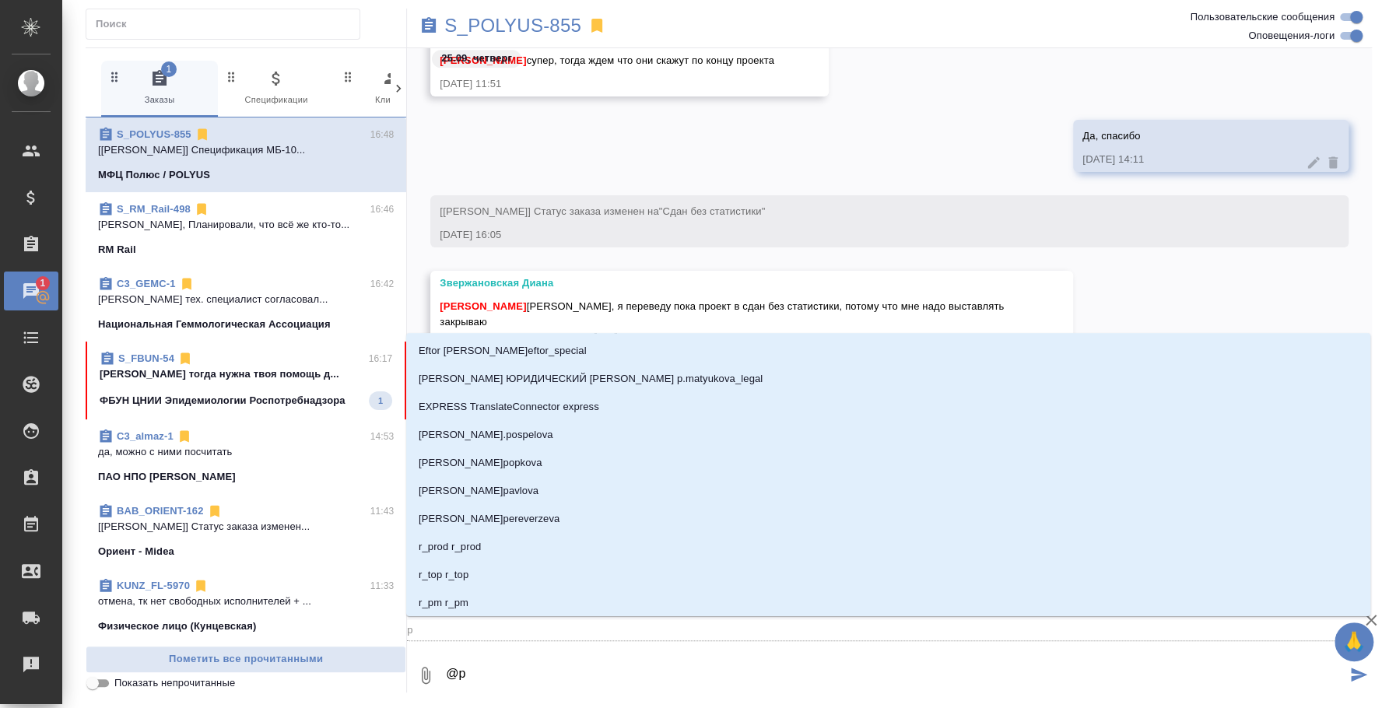
type textarea "@"
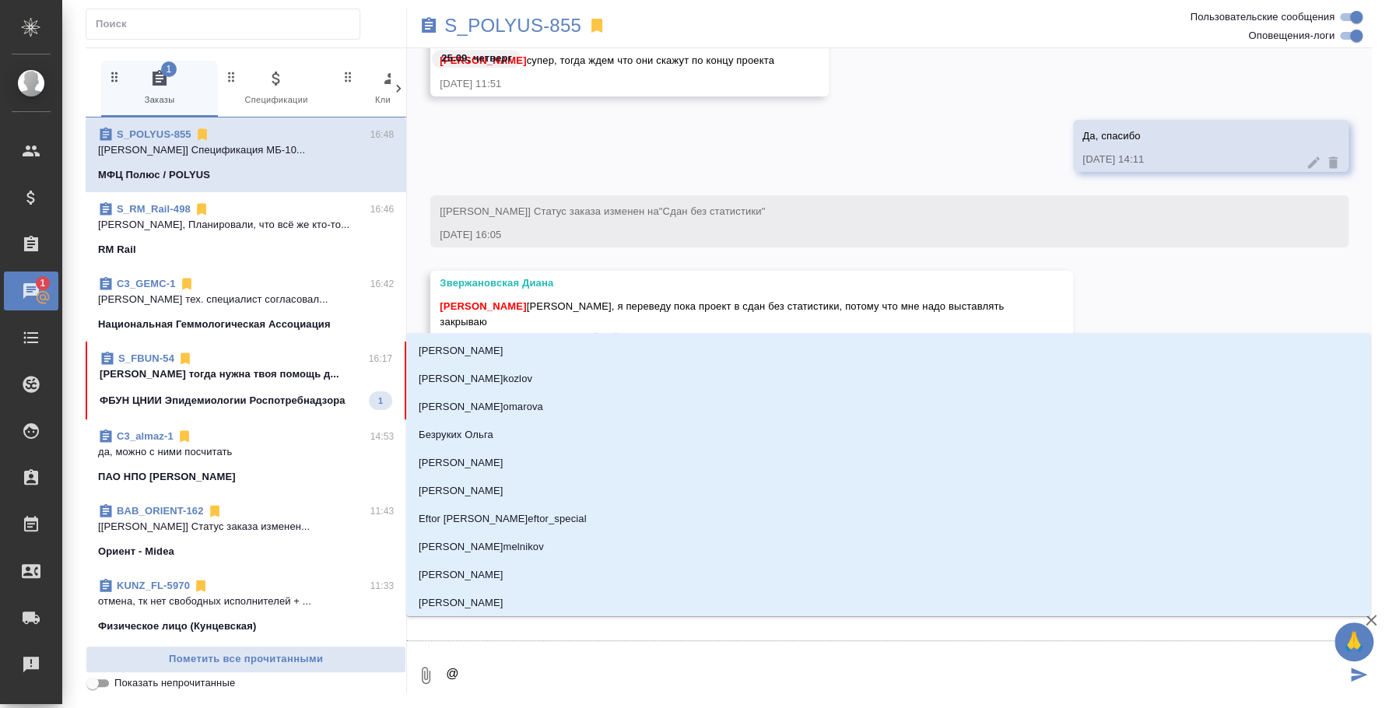
type textarea "@з"
type input "з"
type textarea "@зв"
type input "зв"
type textarea "@зве"
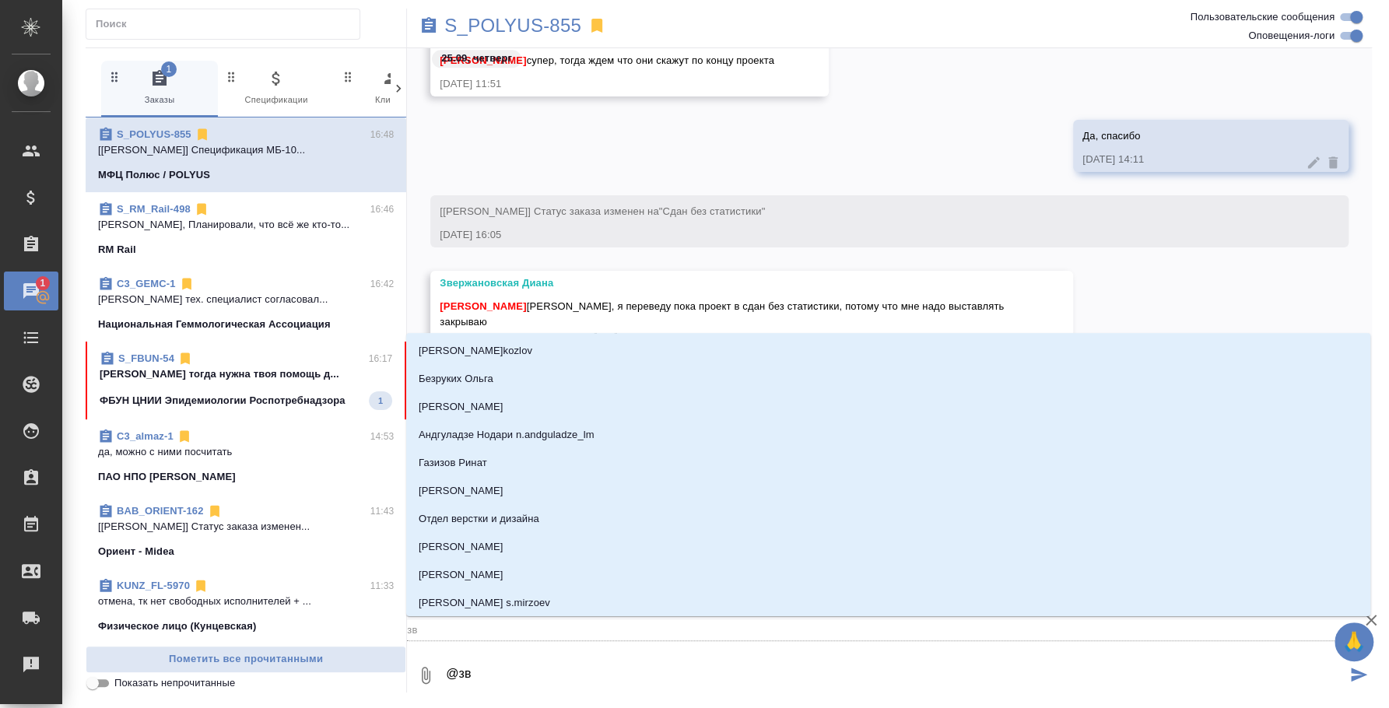
type input "зве"
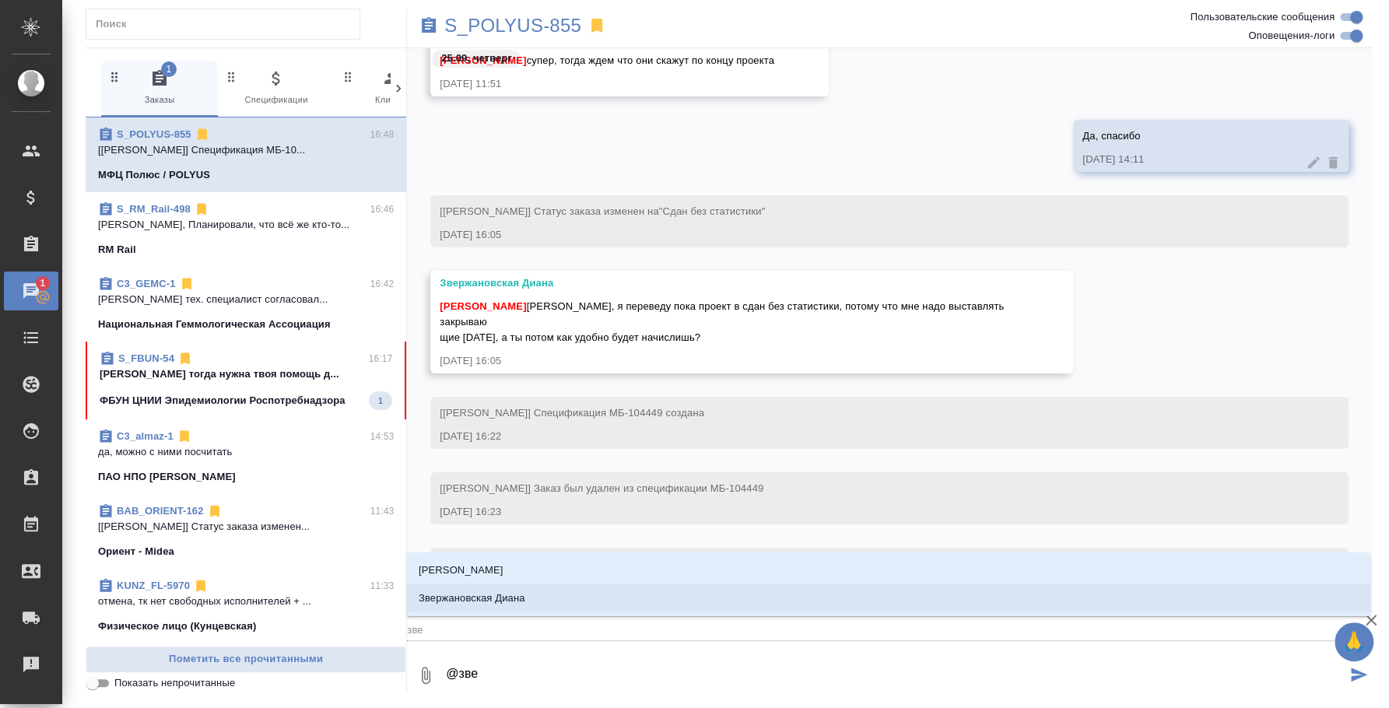
click at [443, 598] on p "Звержановская Диана" at bounding box center [472, 598] width 107 height 16
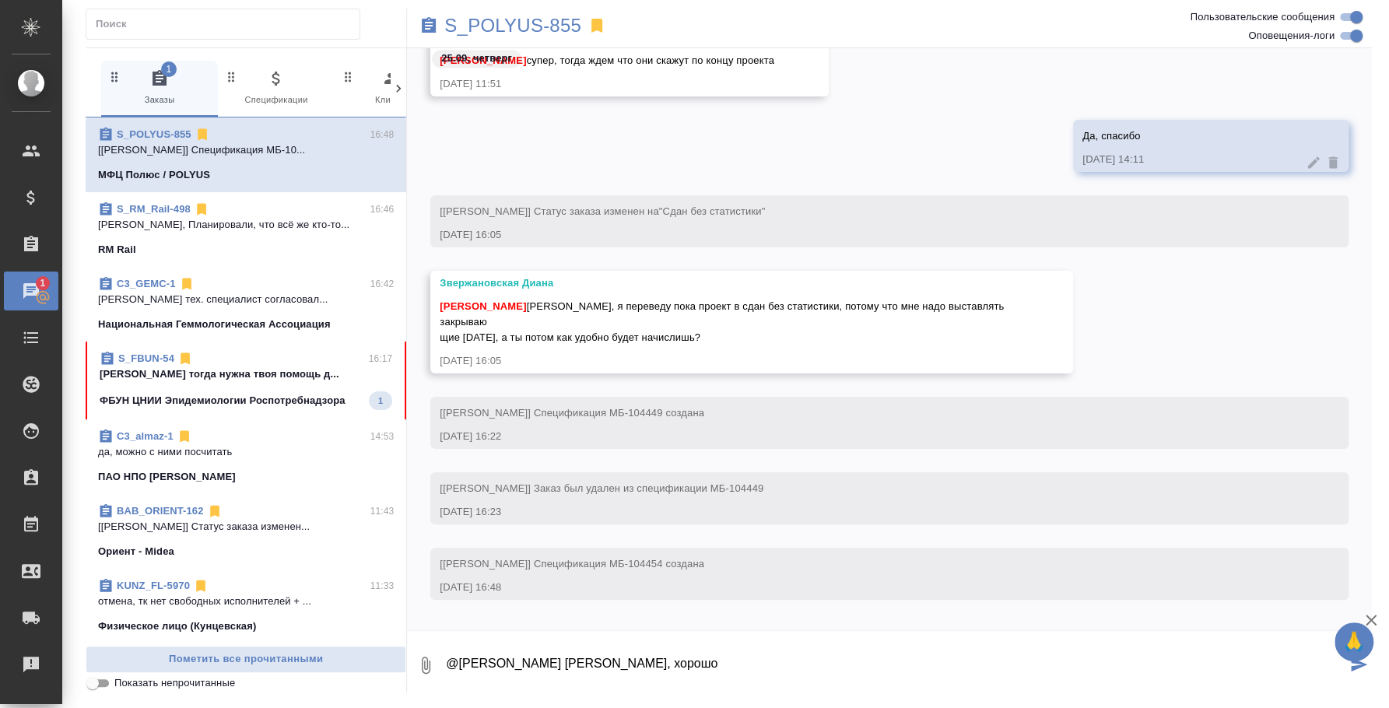
type textarea "@Звержановская Диана Диана, хорошо"
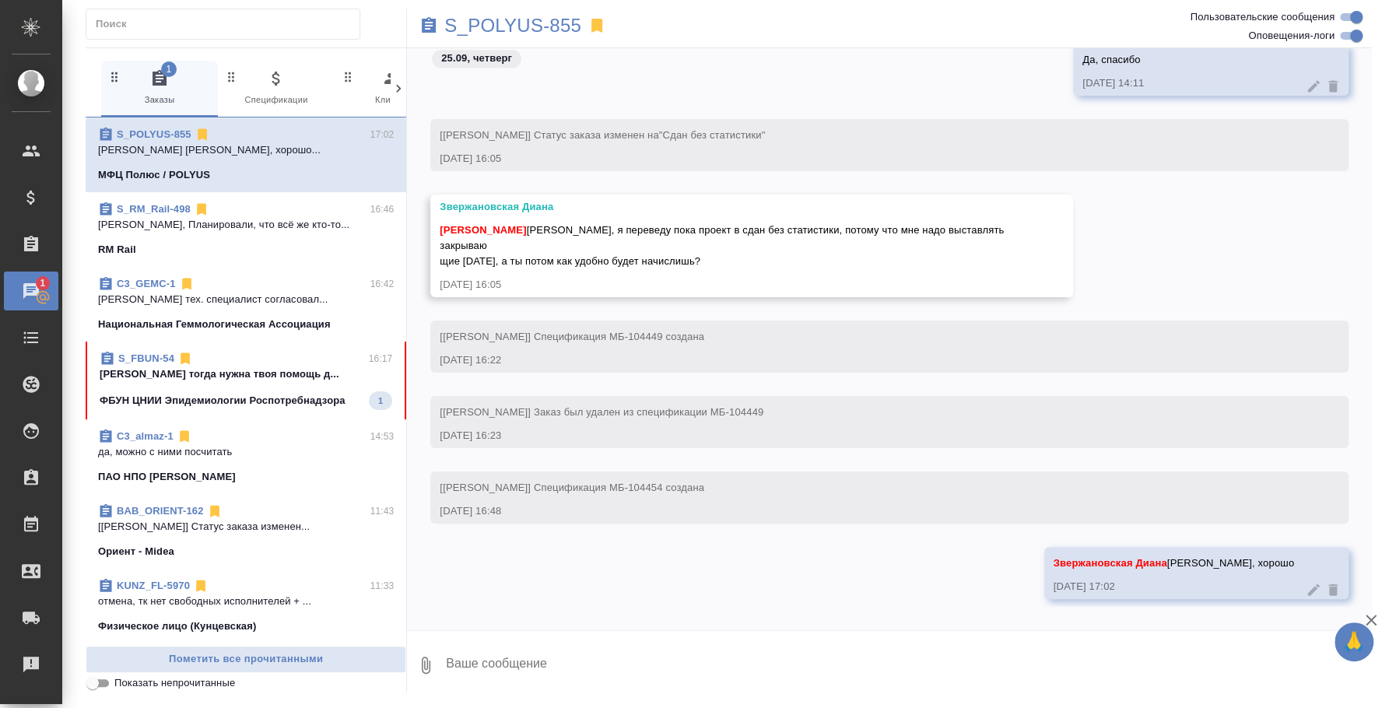
click at [238, 228] on p "Ольга, Планировали, что всё же кто-то..." at bounding box center [246, 225] width 296 height 16
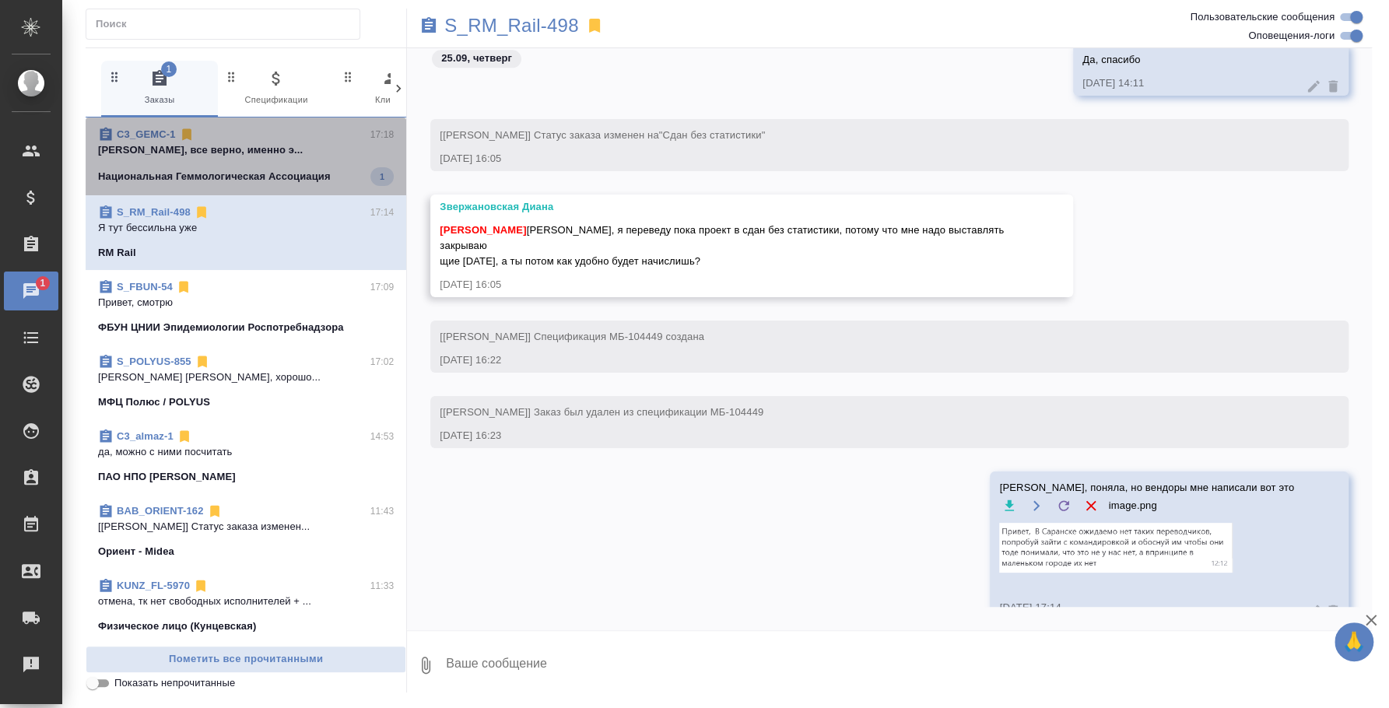
click at [319, 170] on p "Национальная Геммологическая Ассоциация" at bounding box center [214, 177] width 233 height 16
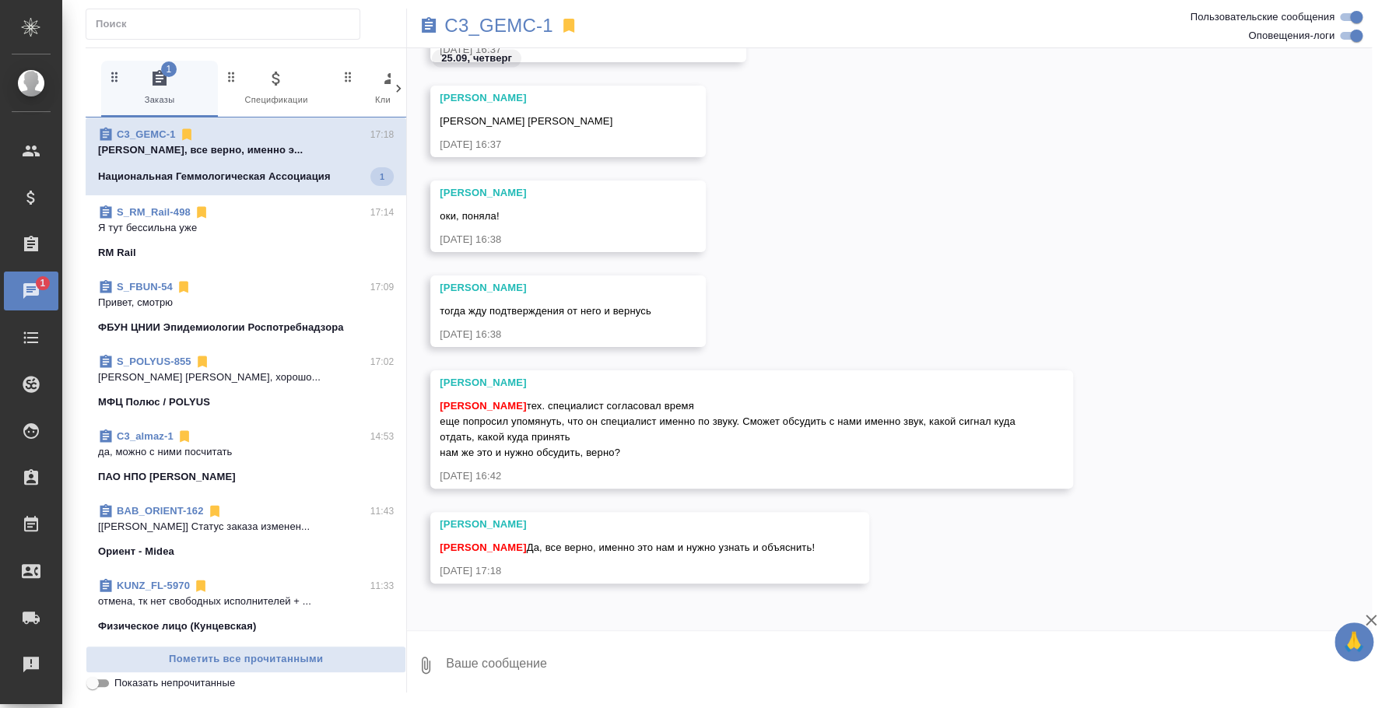
scroll to position [6155, 0]
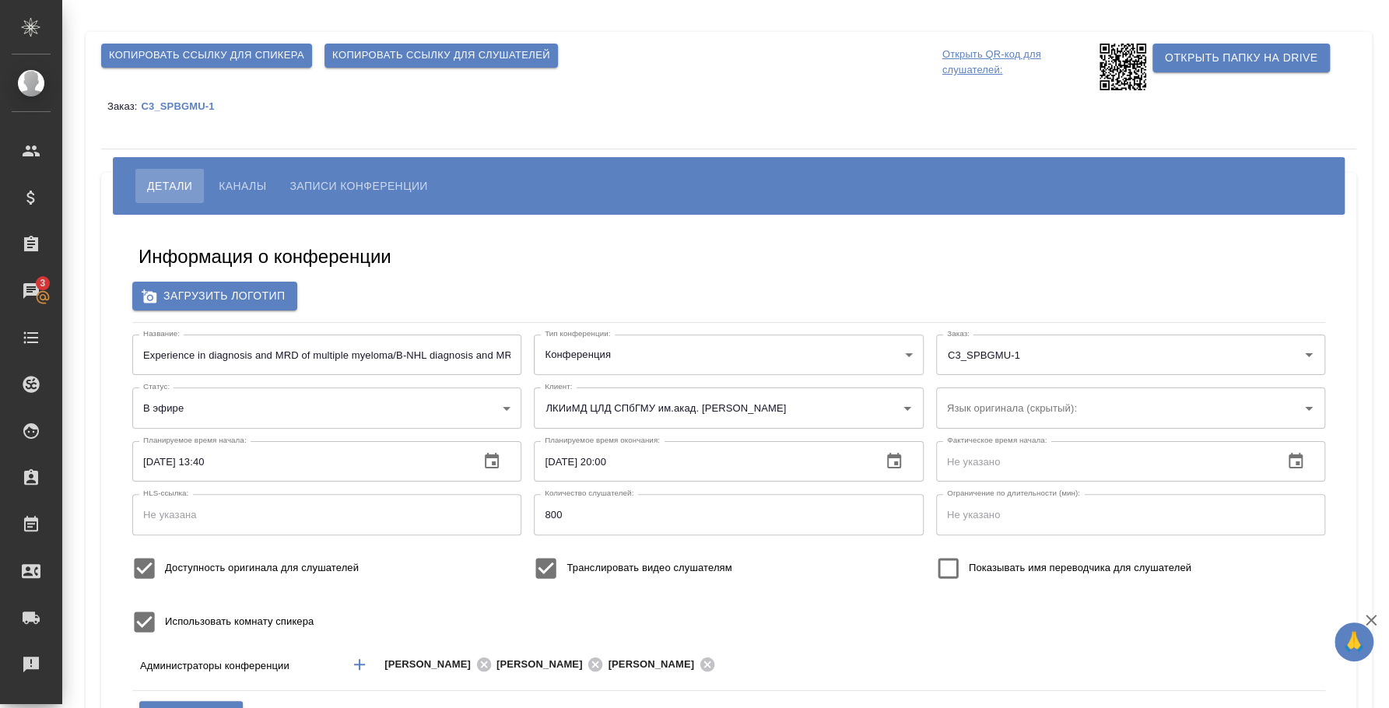
type input "бада"
click at [434, 54] on span "Копировать ссылку для слушателей" at bounding box center [441, 56] width 218 height 18
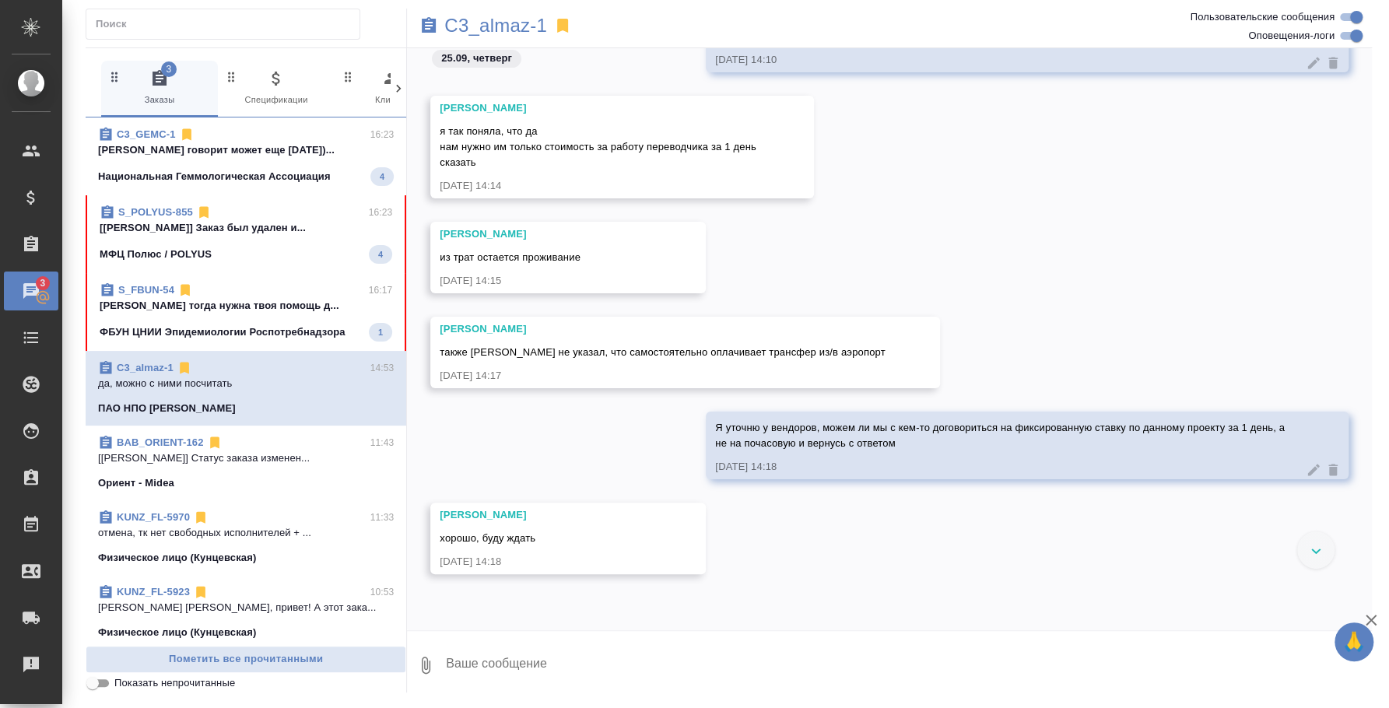
click at [253, 176] on p "Национальная Геммологическая Ассоциация" at bounding box center [214, 177] width 233 height 16
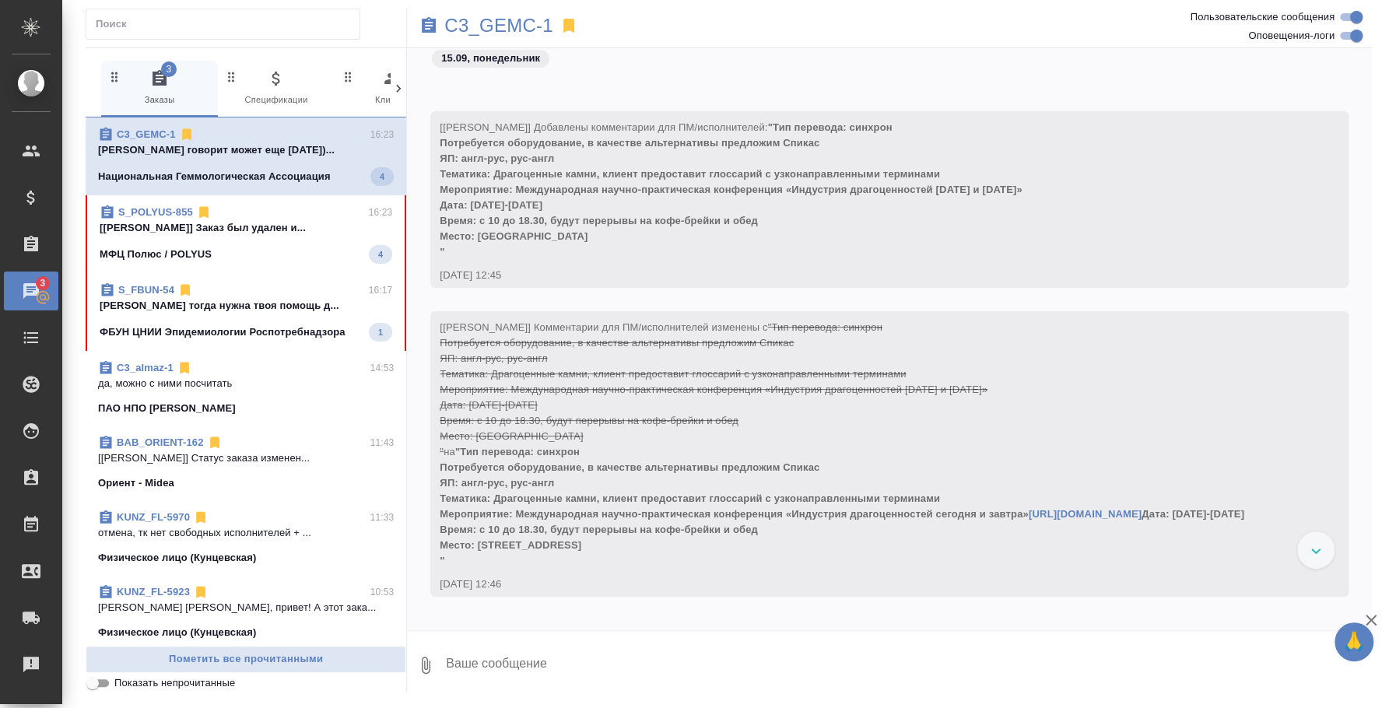
scroll to position [17223, 0]
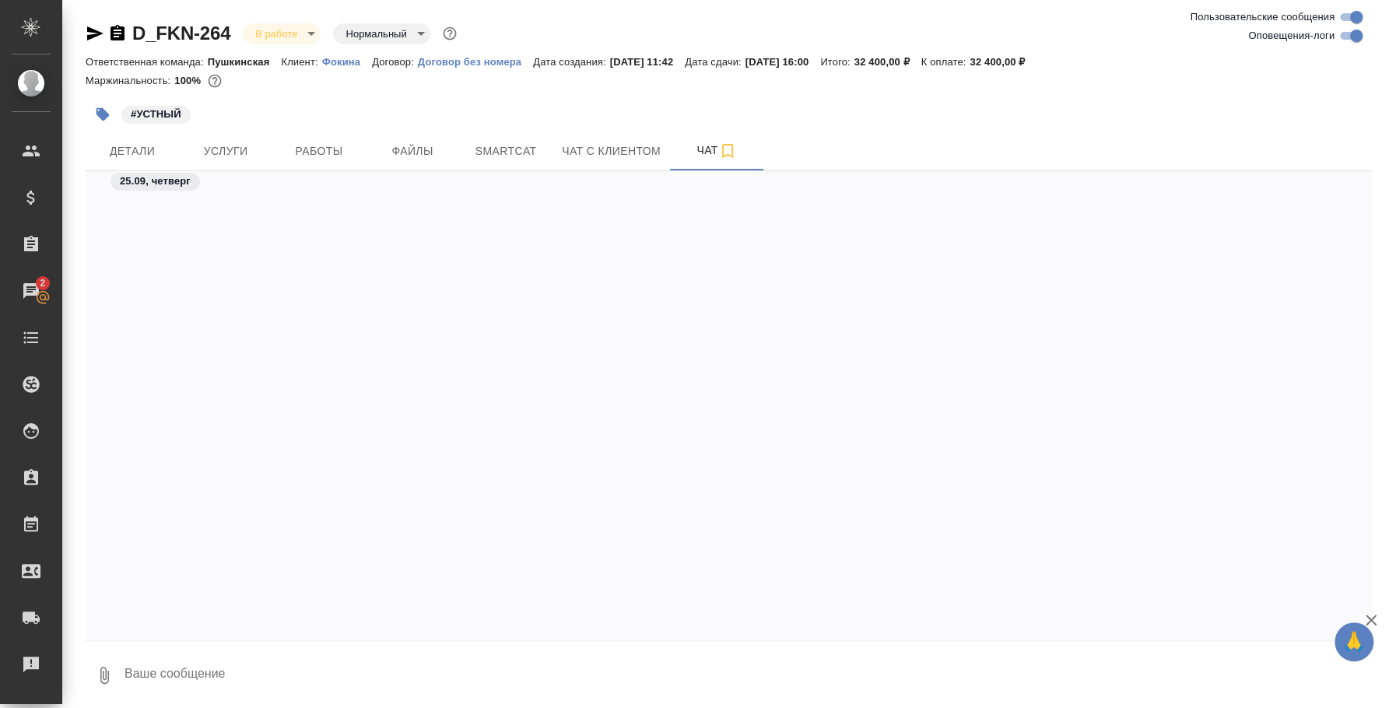
scroll to position [3691, 0]
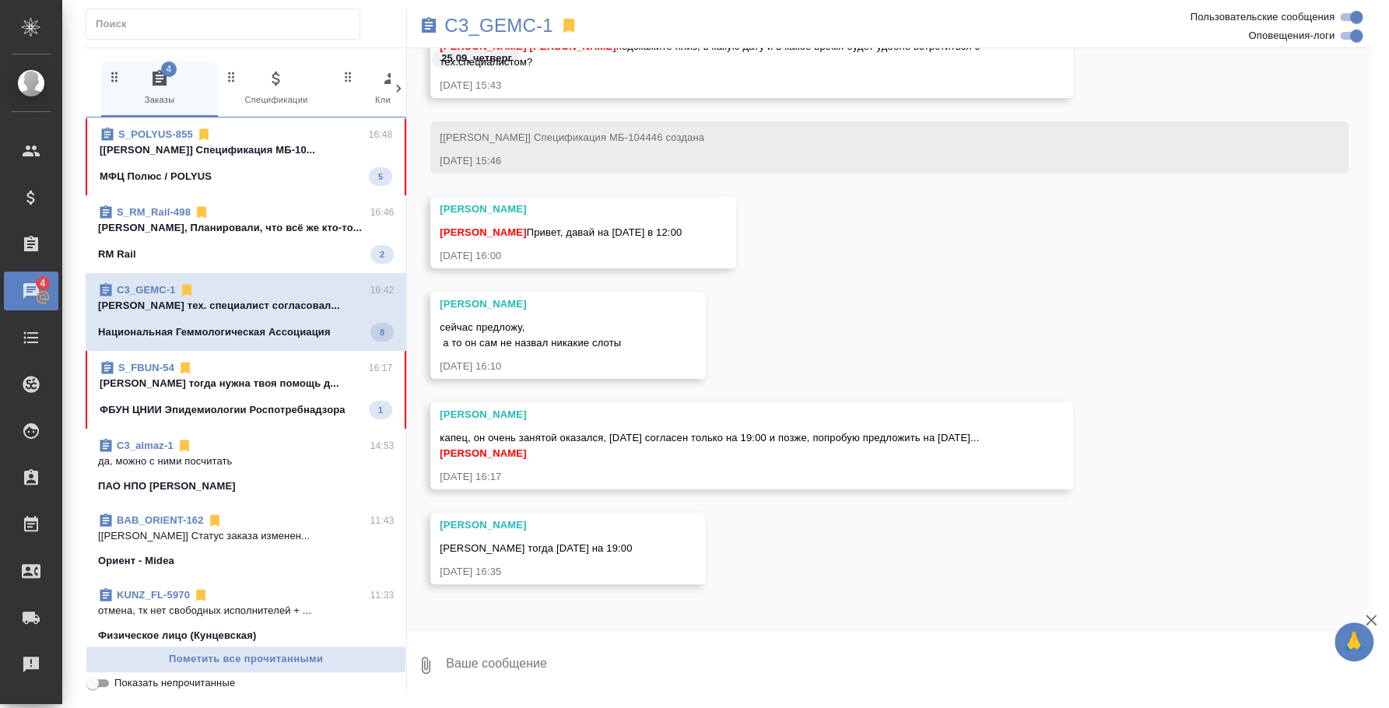
scroll to position [6080, 0]
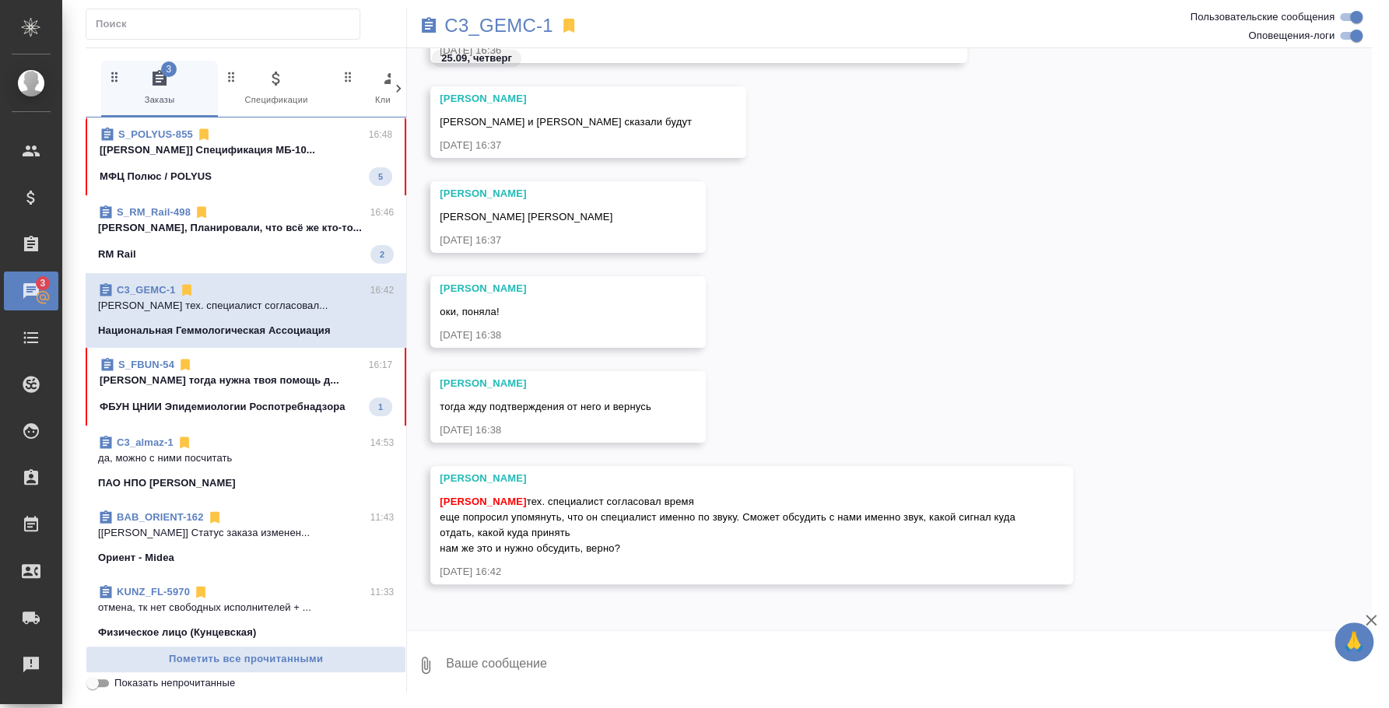
click at [275, 240] on span "S_RM_Rail-498 16:46 Ольга, Планировали, что всё же кто-то... RM Rail 2" at bounding box center [246, 234] width 296 height 59
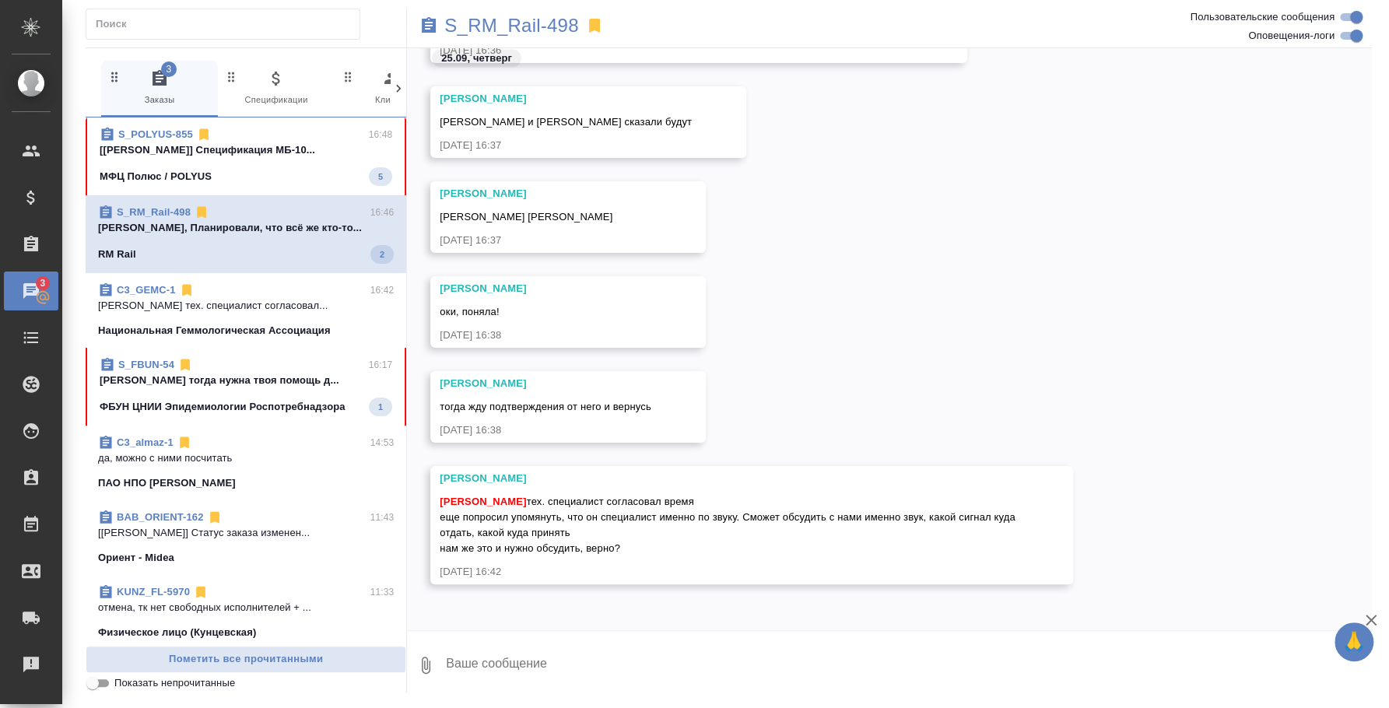
scroll to position [2672, 0]
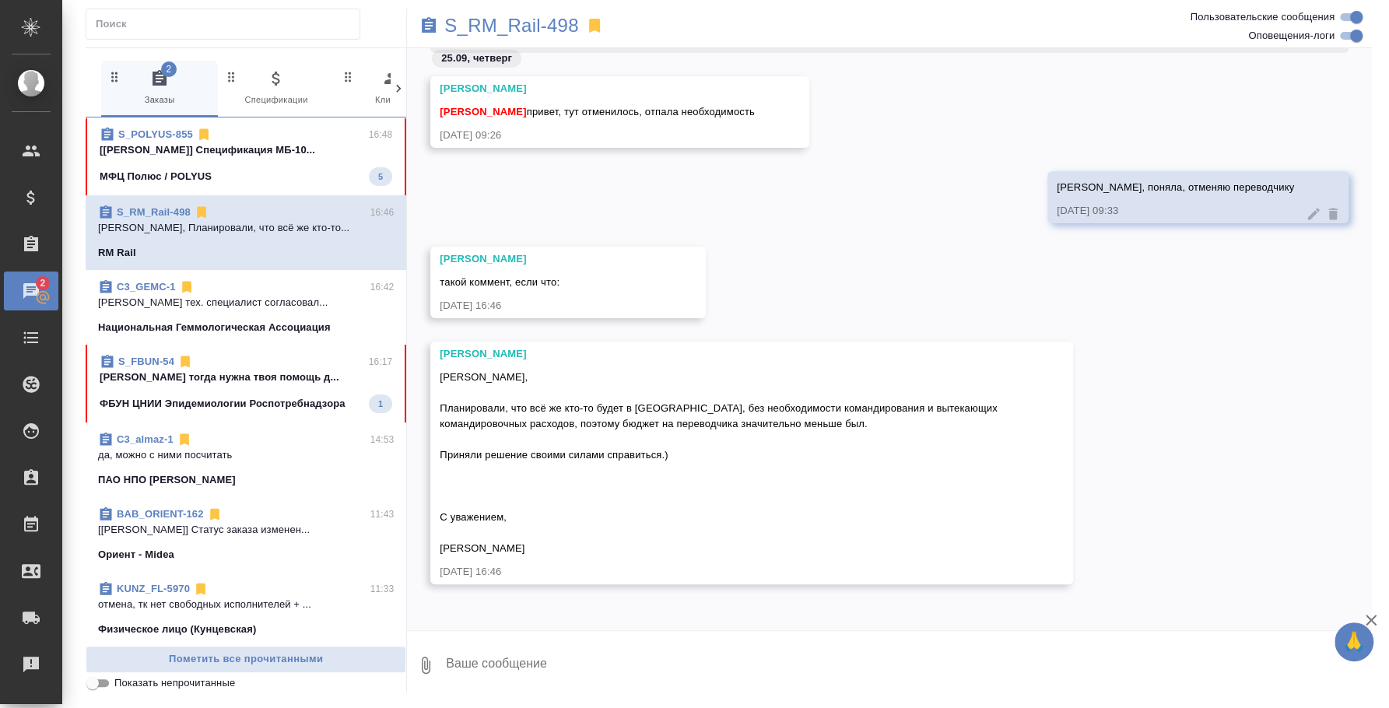
click at [625, 656] on textarea at bounding box center [907, 665] width 927 height 53
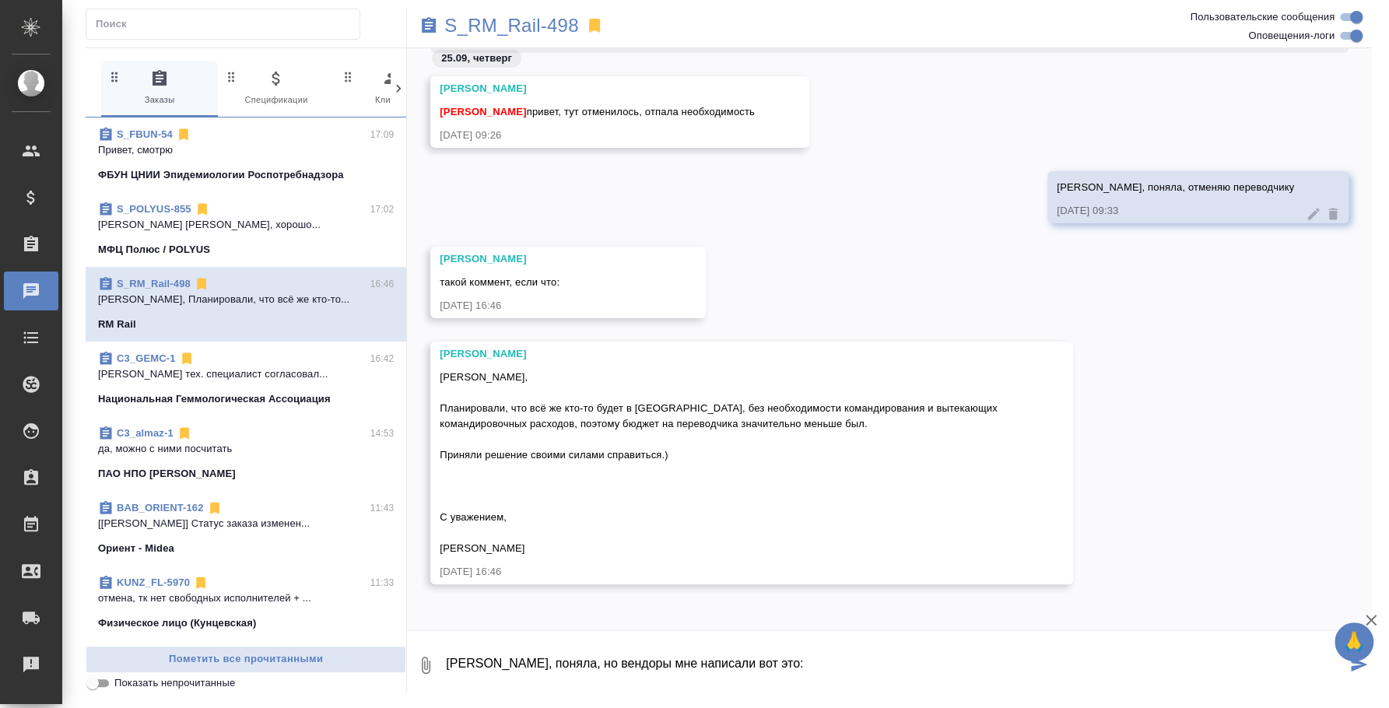
paste textarea
type textarea "Оля, поняла, но вендоры мне написали вот это"
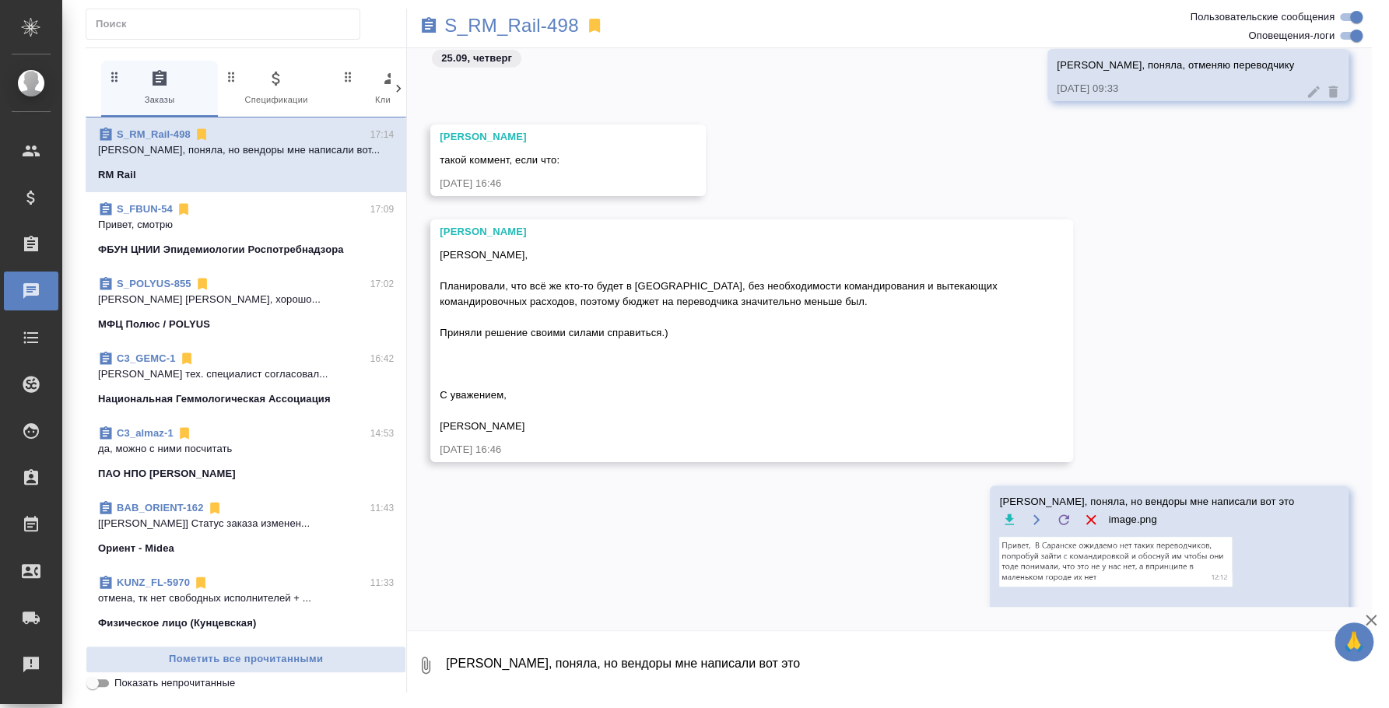
click at [1029, 649] on textarea "Оля, поняла, но вендоры мне написали вот это" at bounding box center [907, 665] width 927 height 53
type textarea "Я тут бессильна уже"
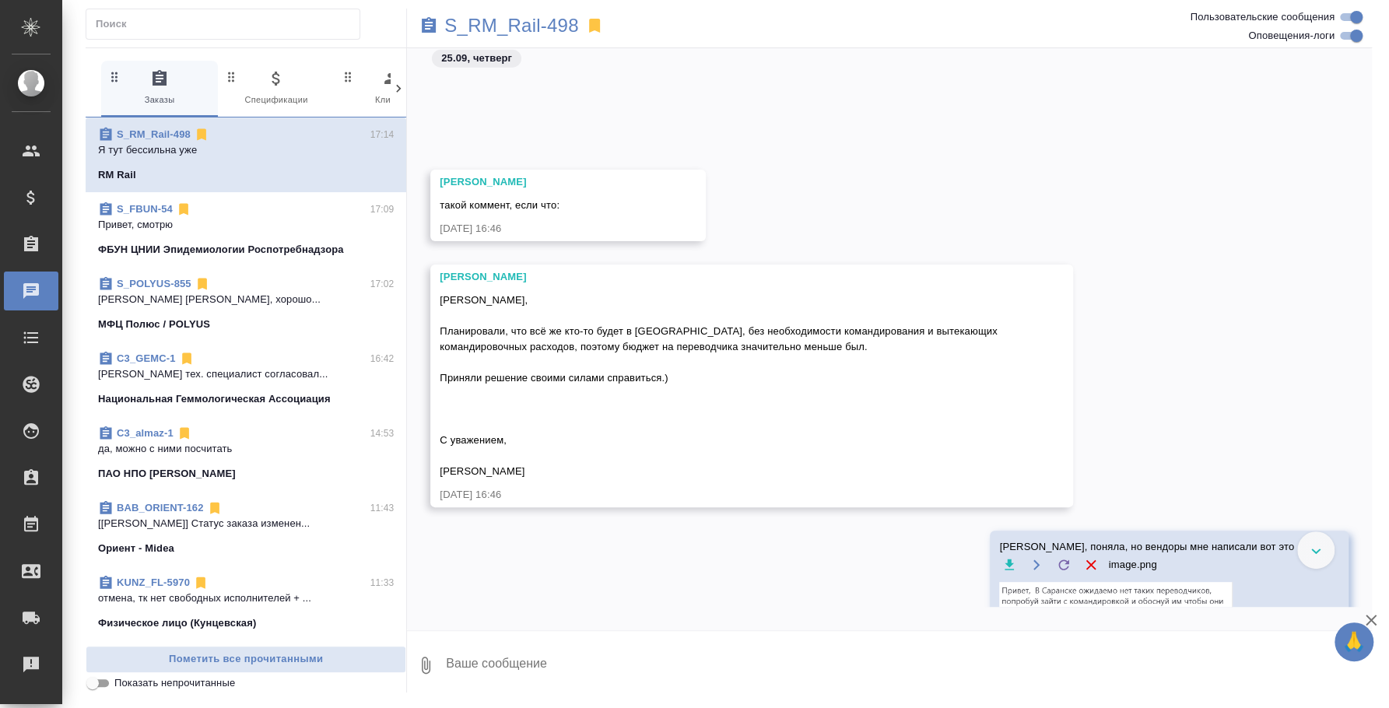
scroll to position [2725, 0]
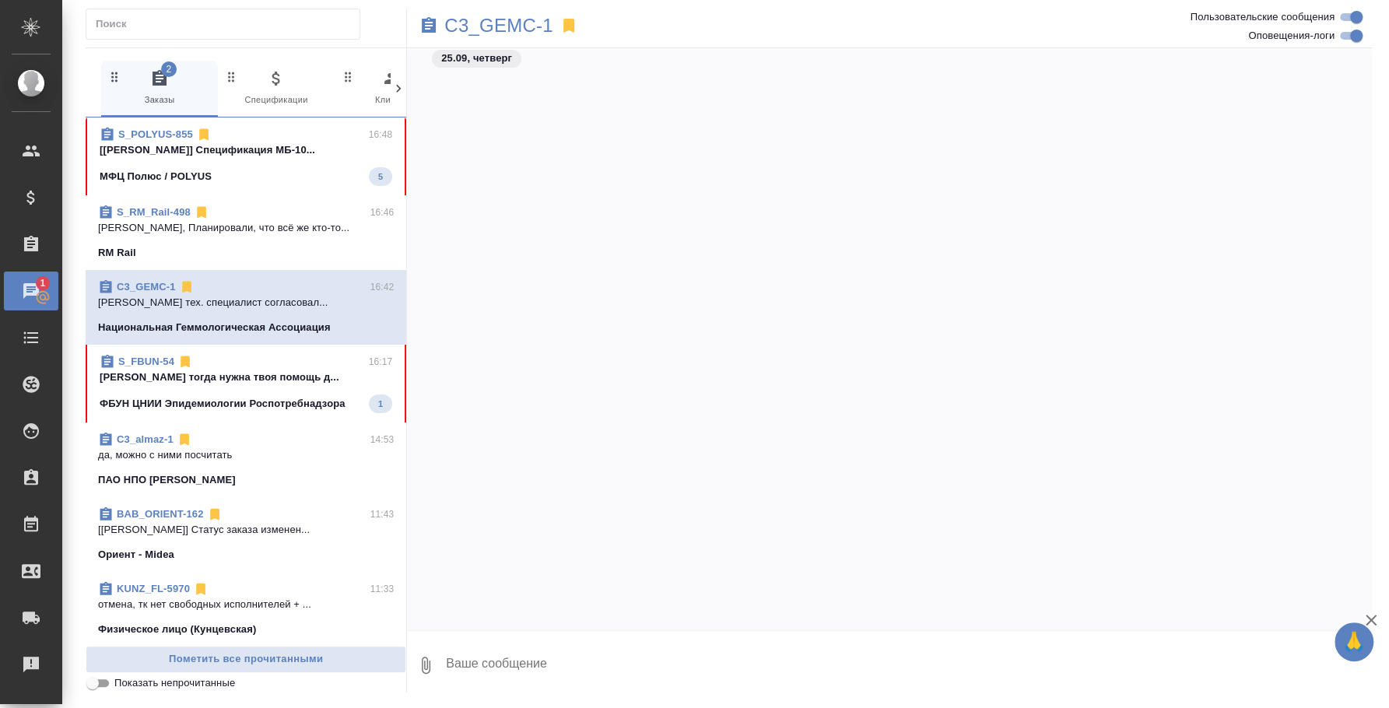
scroll to position [18074, 0]
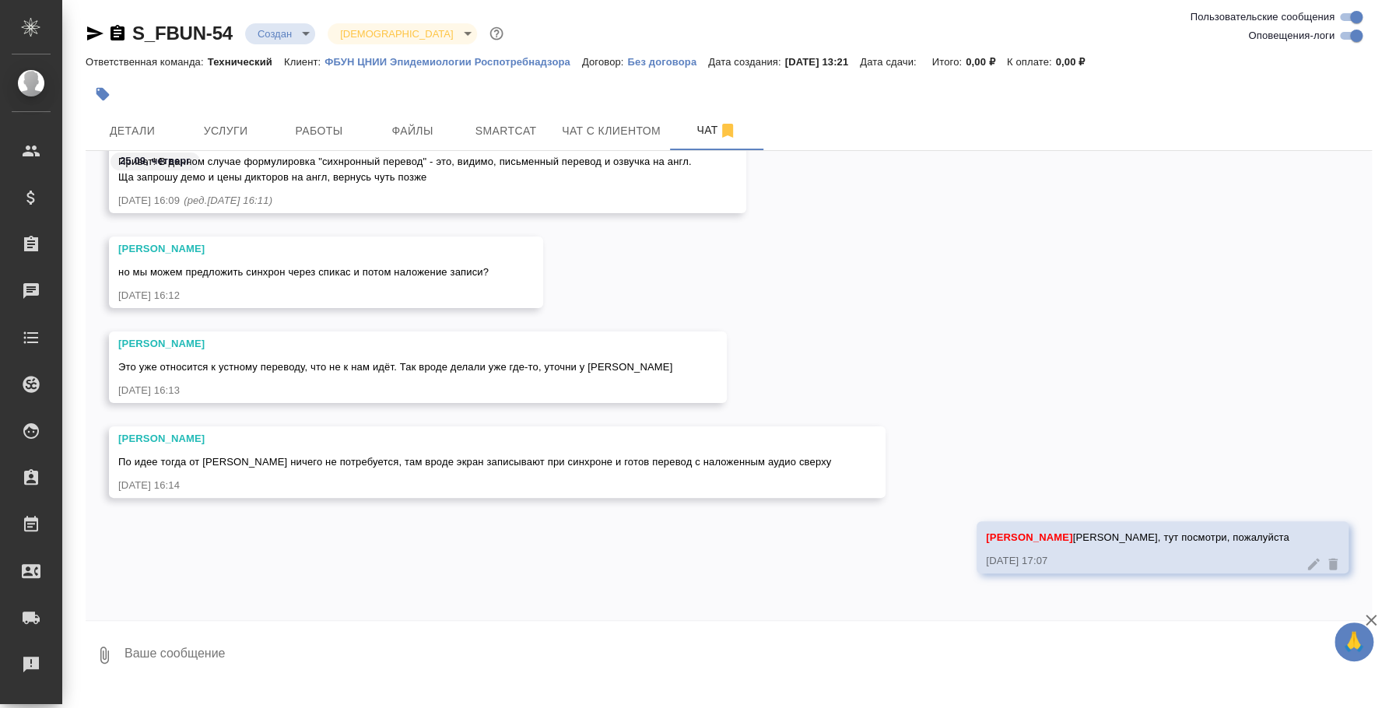
scroll to position [306, 0]
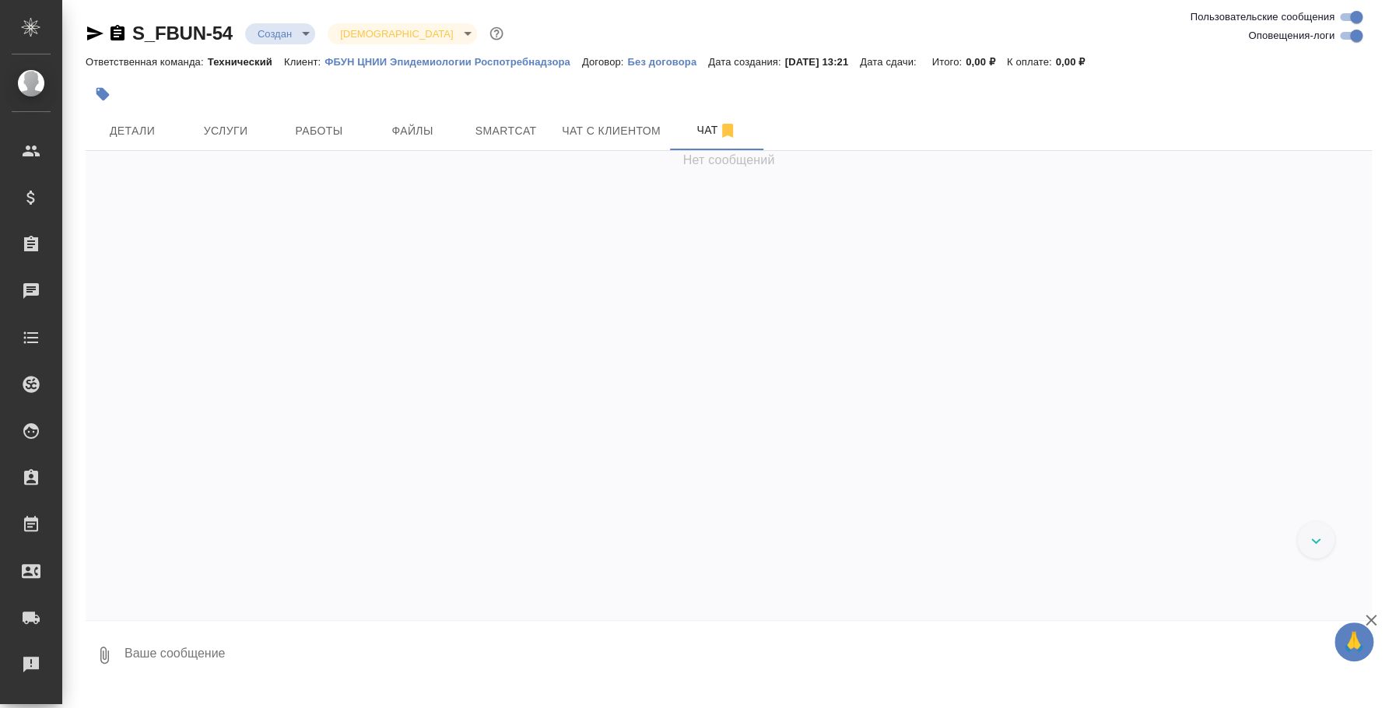
scroll to position [349, 0]
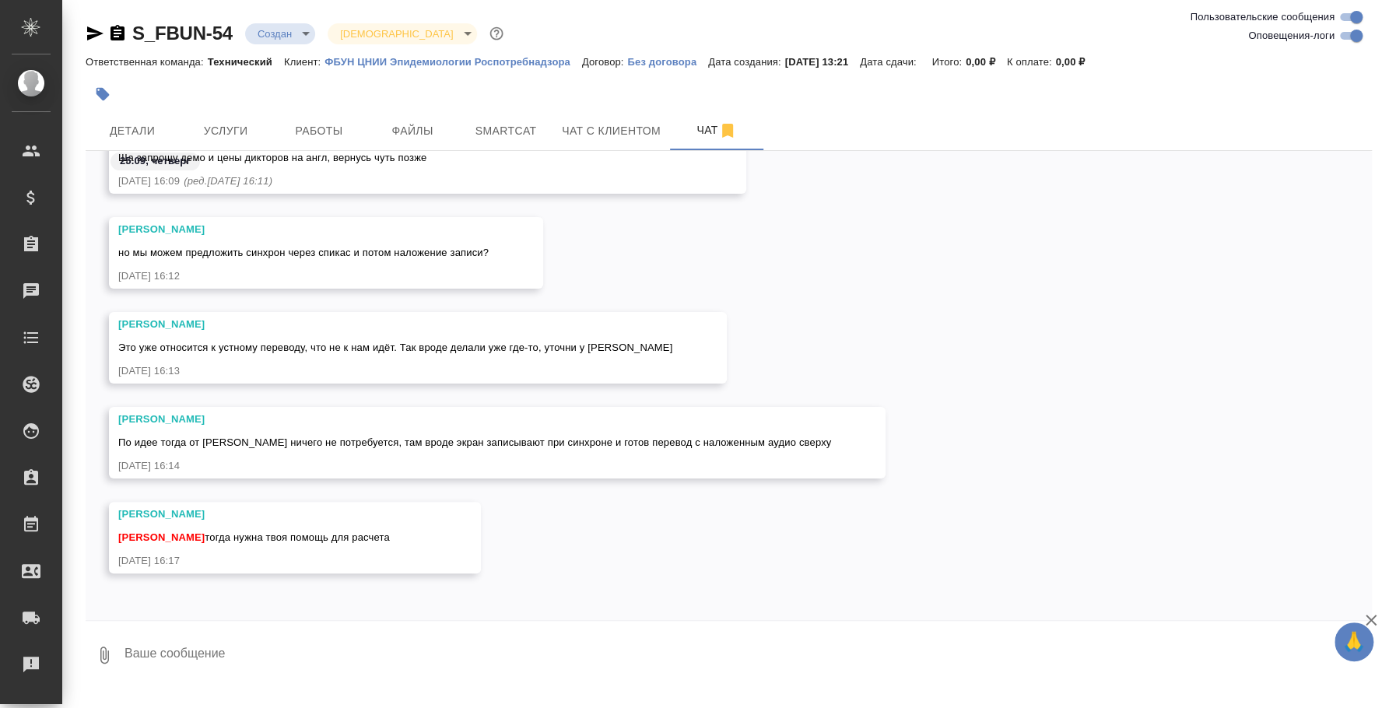
click at [378, 670] on textarea at bounding box center [747, 655] width 1249 height 53
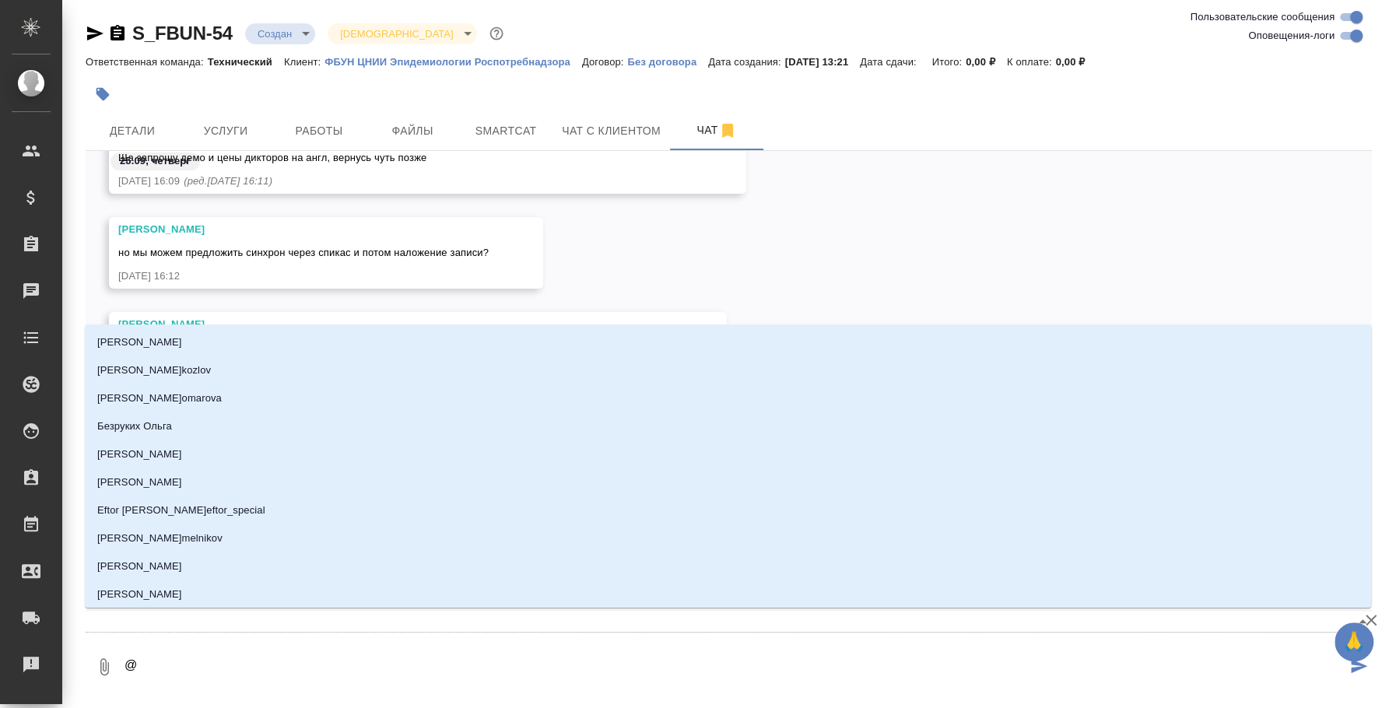
type textarea "@f"
type input "f"
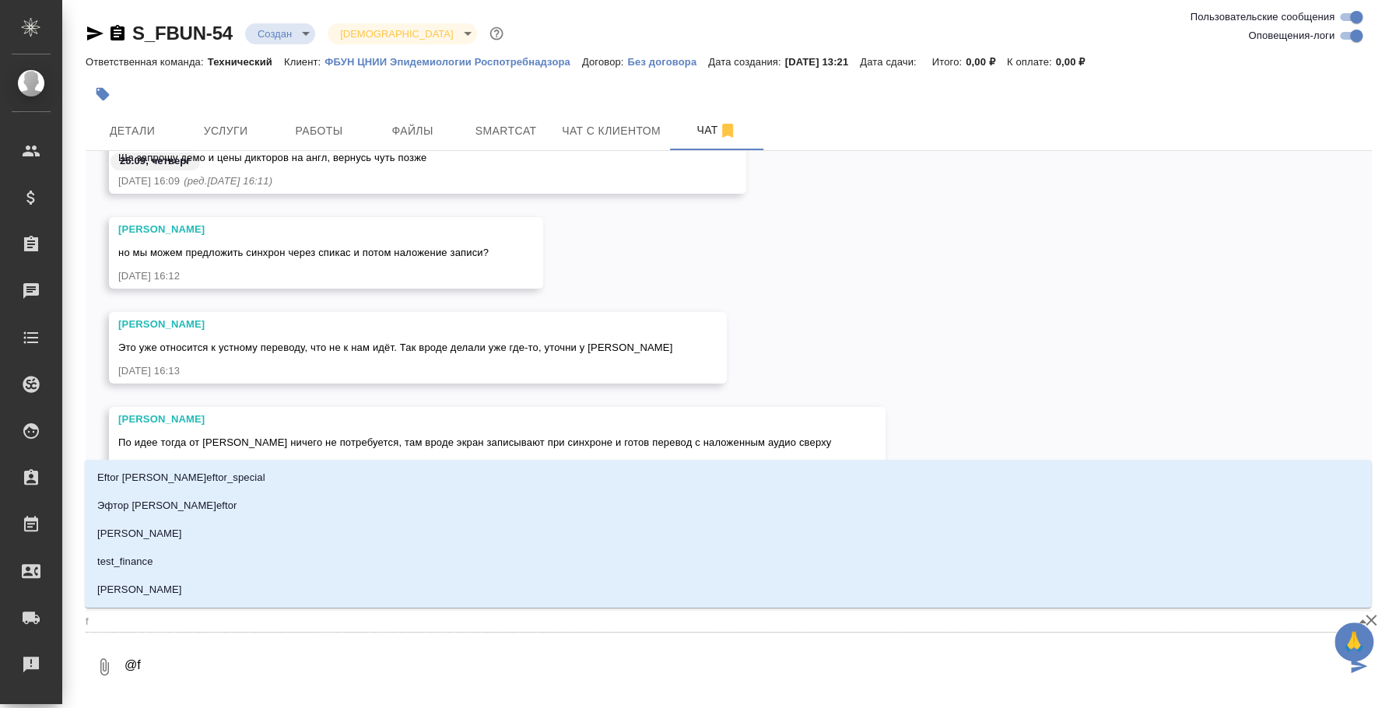
type textarea "@f'h"
type input "f'h"
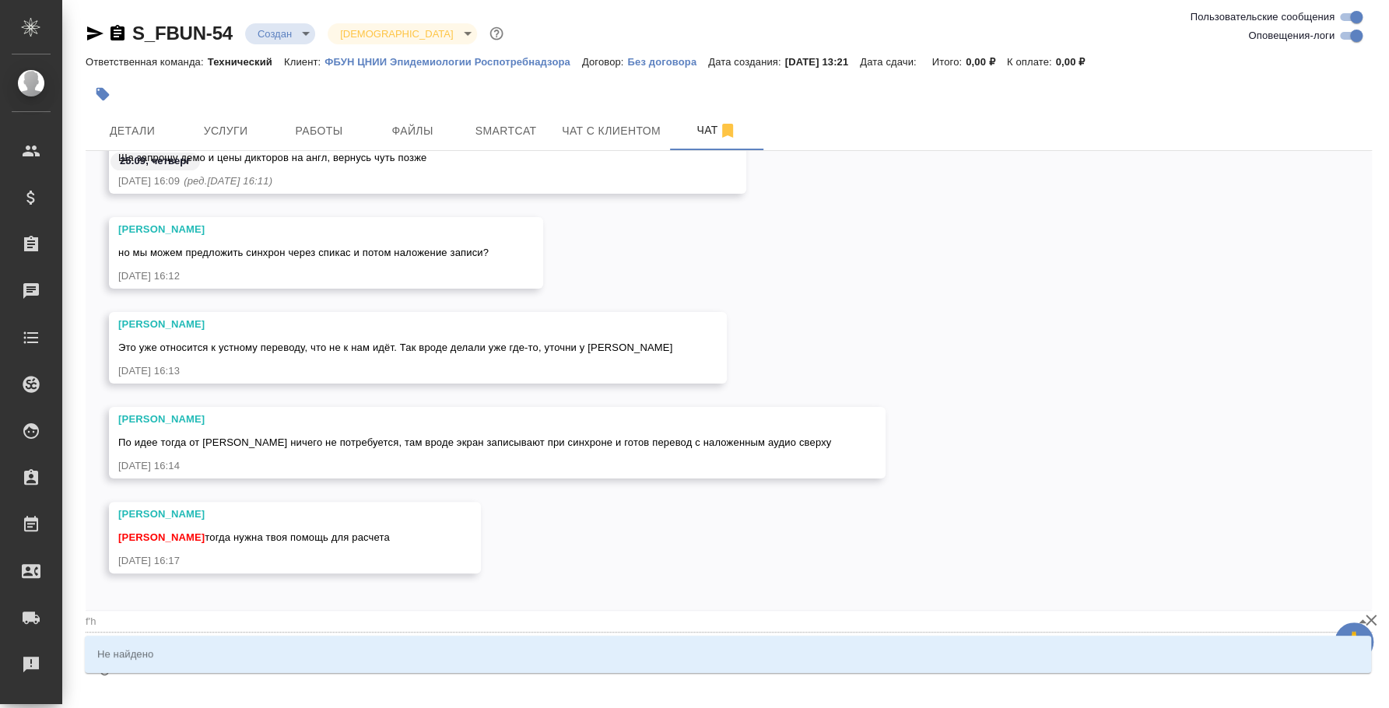
type textarea "@f'h'n"
type input "f'h'n"
type textarea "@f'h"
type input "f'h"
type textarea "@f"
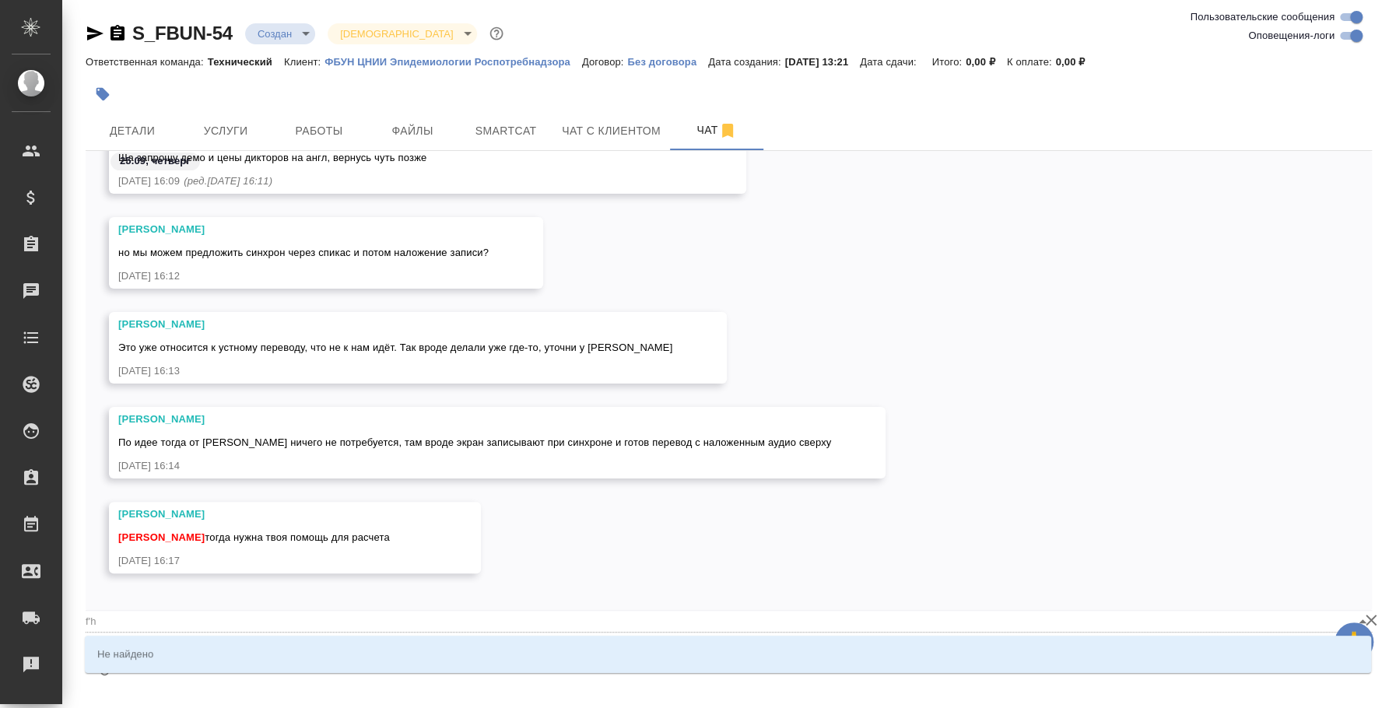
type input "f"
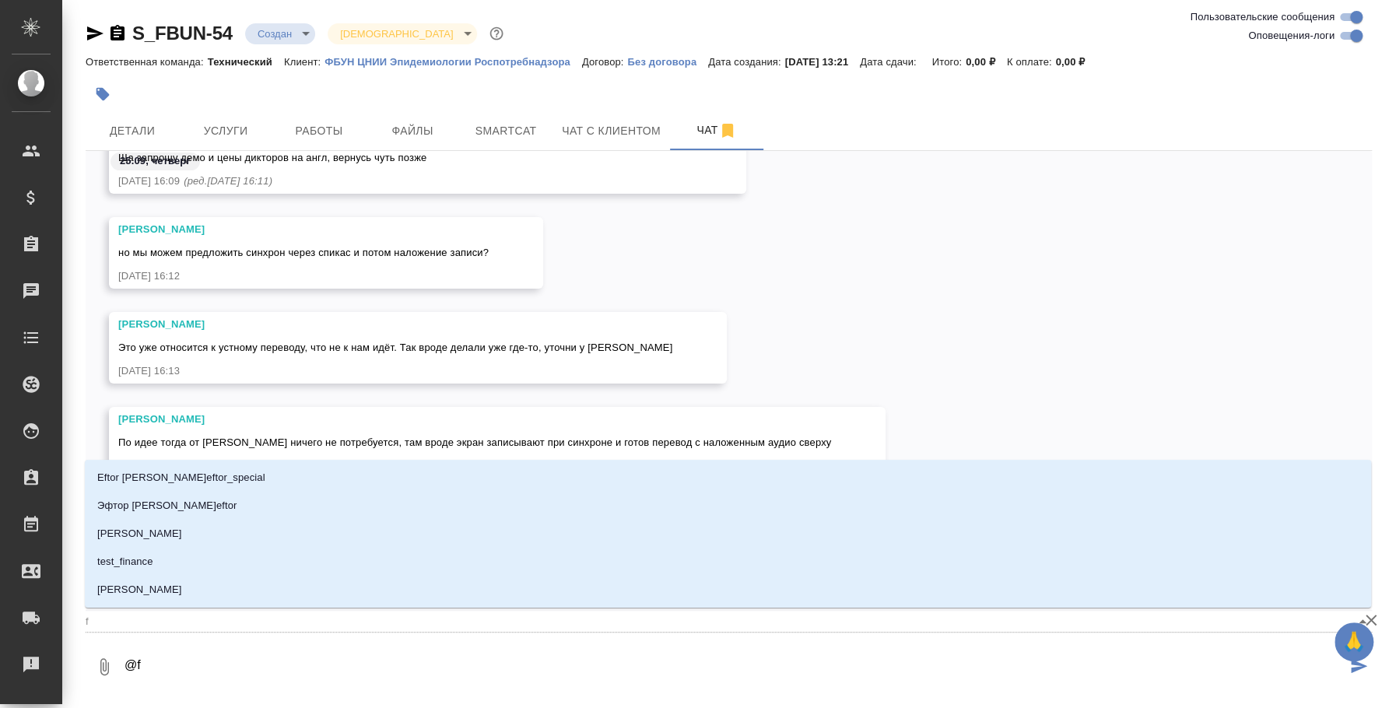
type textarea "@"
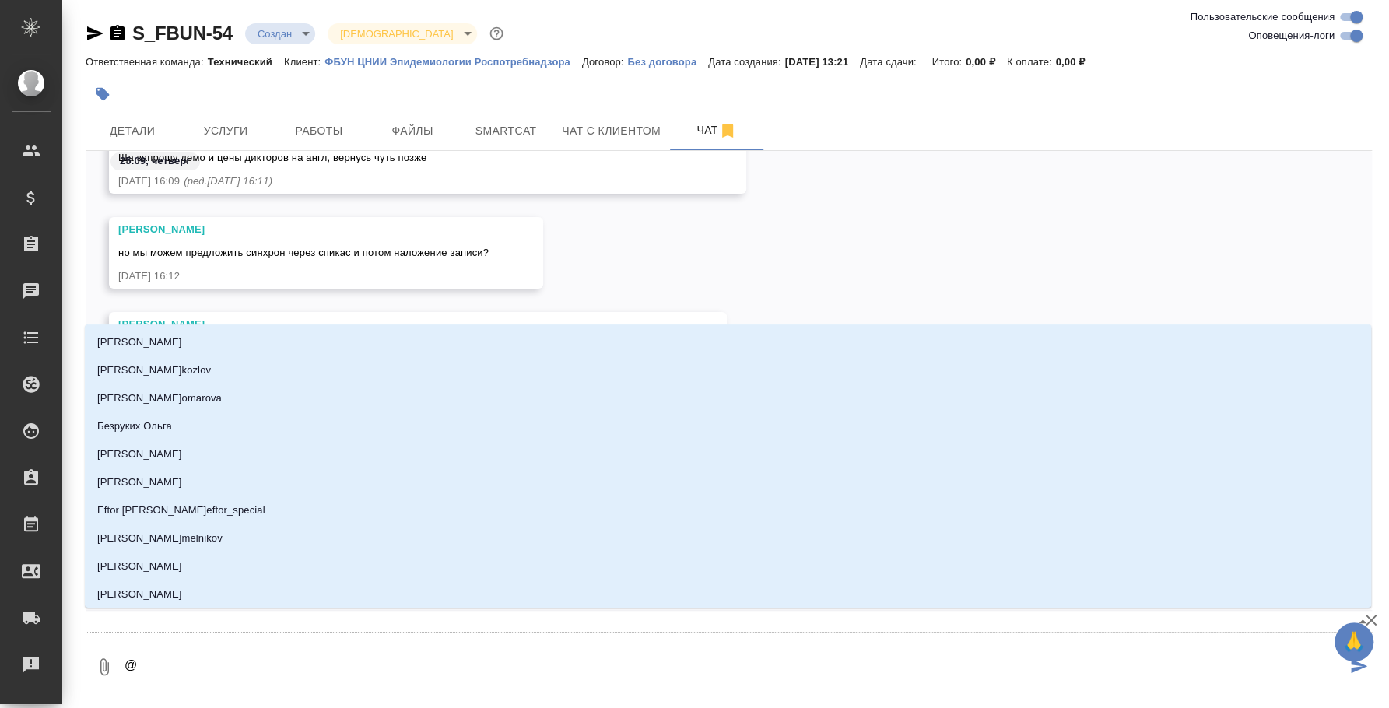
type textarea "@ф"
type input "ф"
type textarea "@фк"
type input "фк"
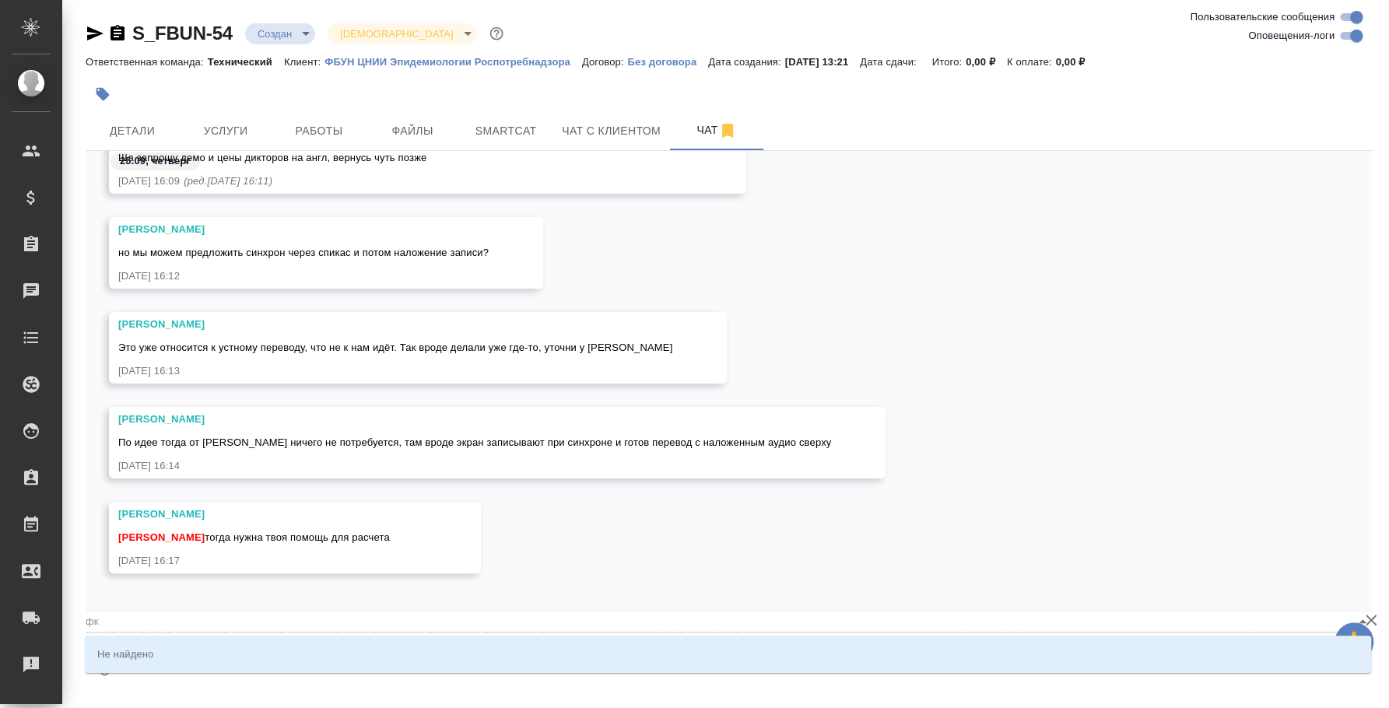
type textarea "@фке"
type input "фке"
type textarea "@фк"
type input "фк"
type textarea "@ф"
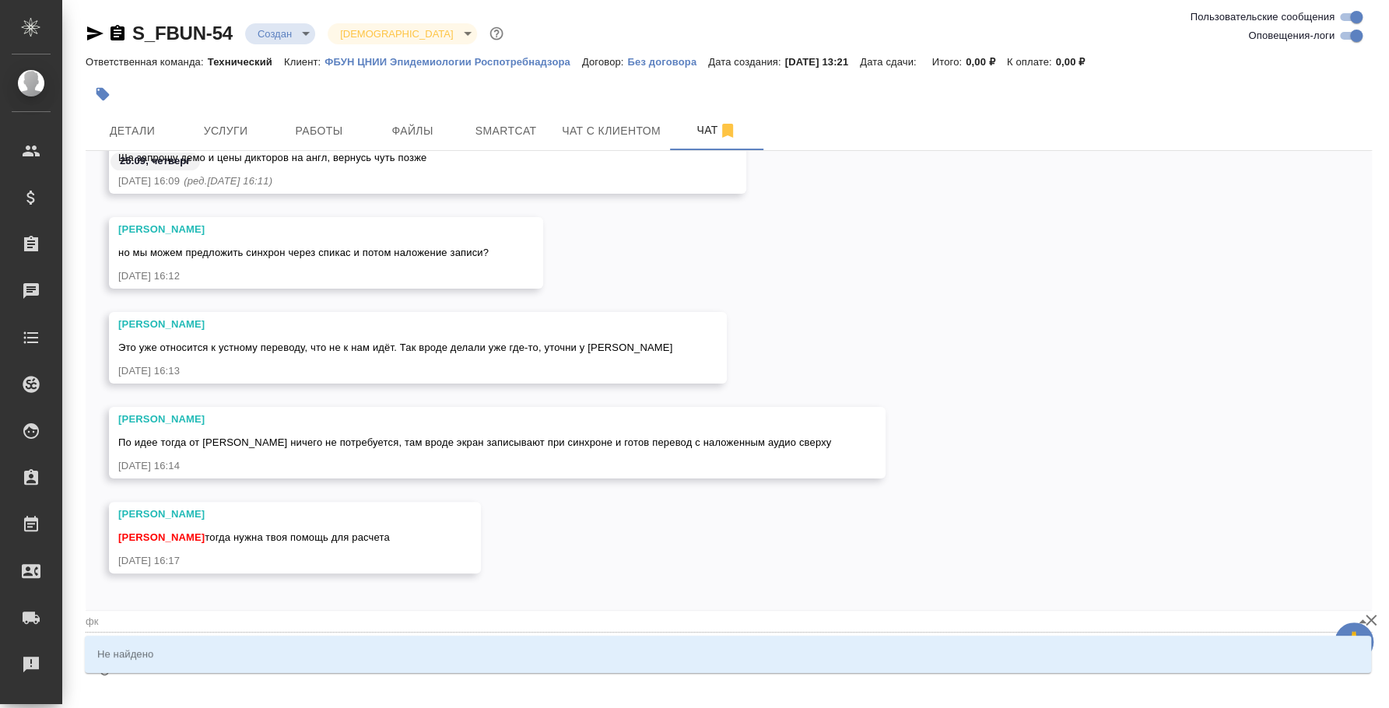
type input "ф"
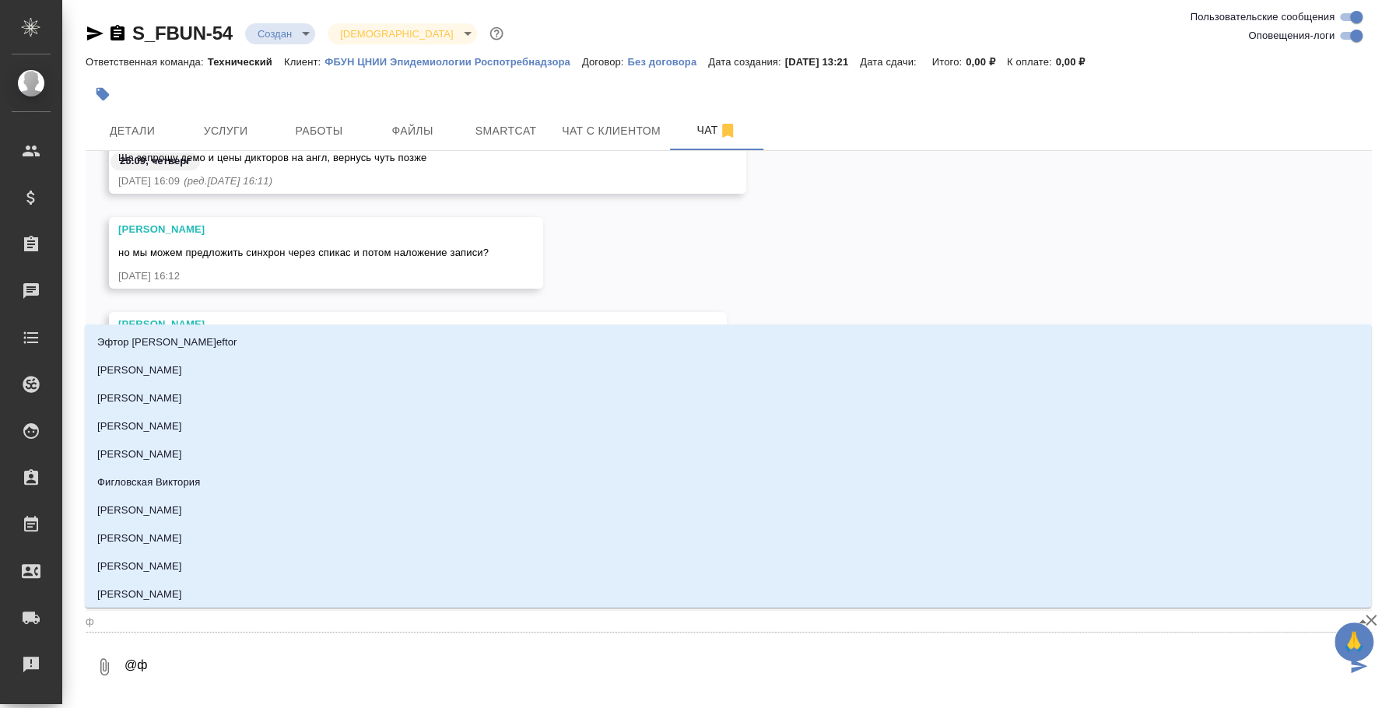
type textarea "@"
type textarea "@a"
type input "a"
type textarea "@ar"
type input "ar"
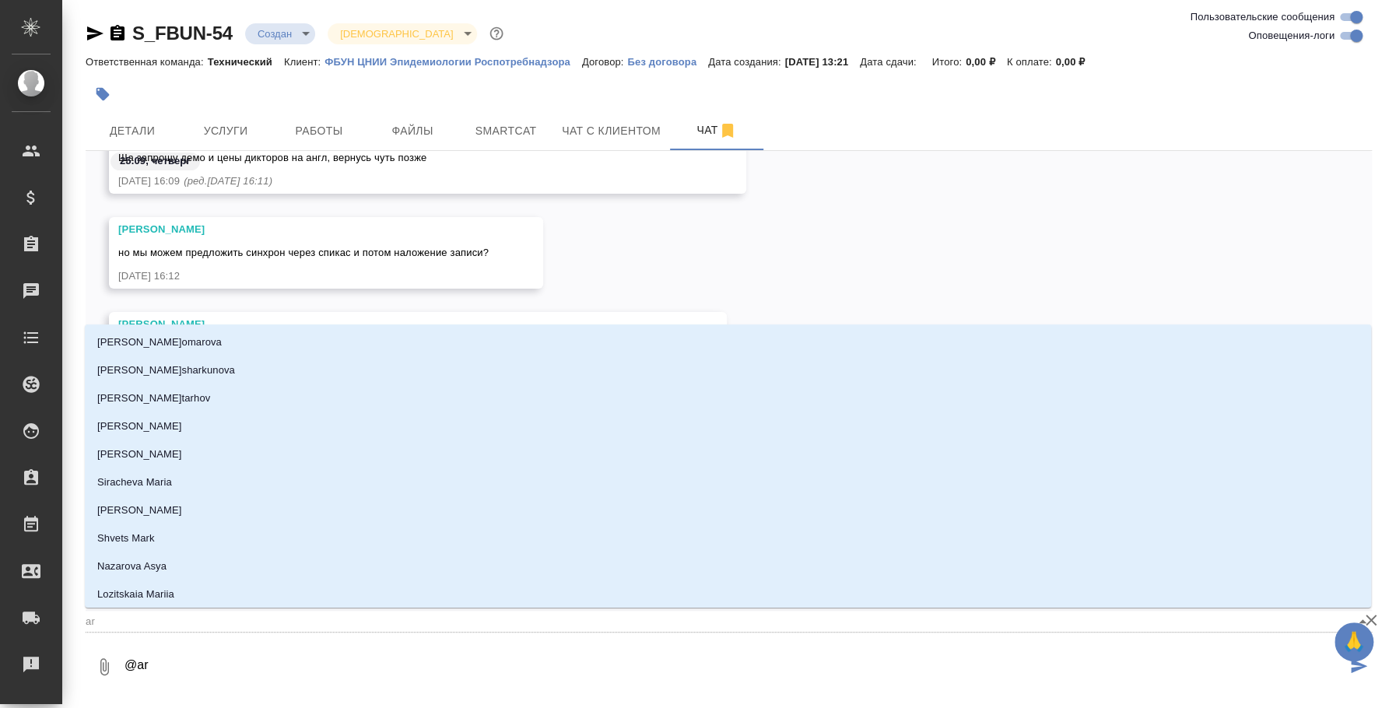
type textarea "@art"
type input "art"
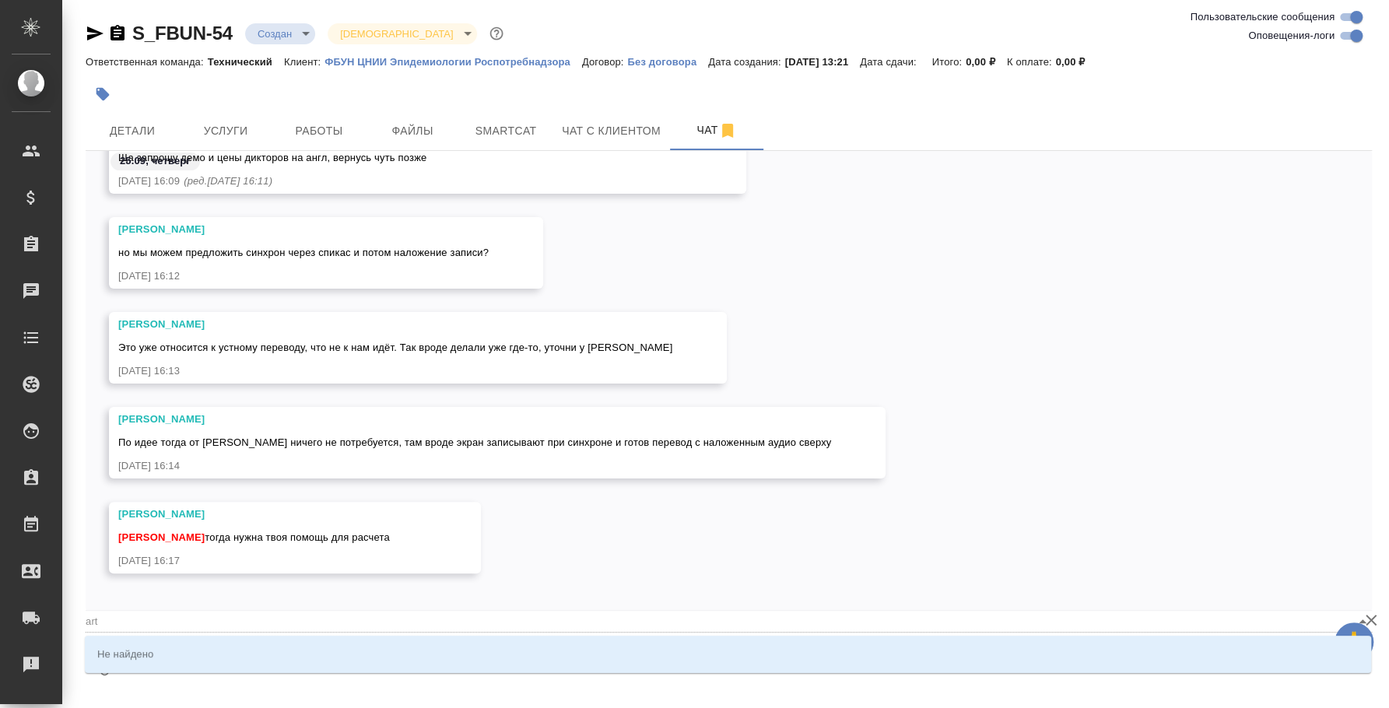
type textarea "@ar"
type input "ar"
type textarea "@a"
type input "a"
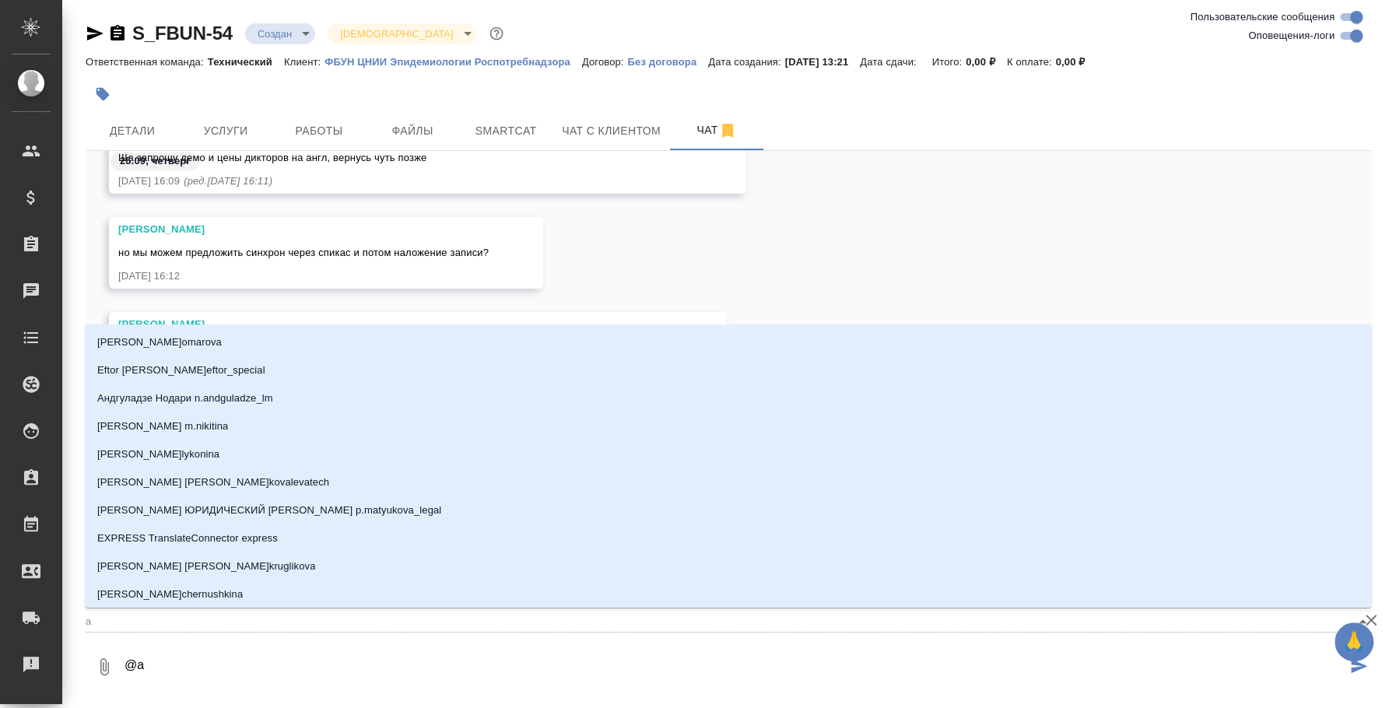
type textarea "@"
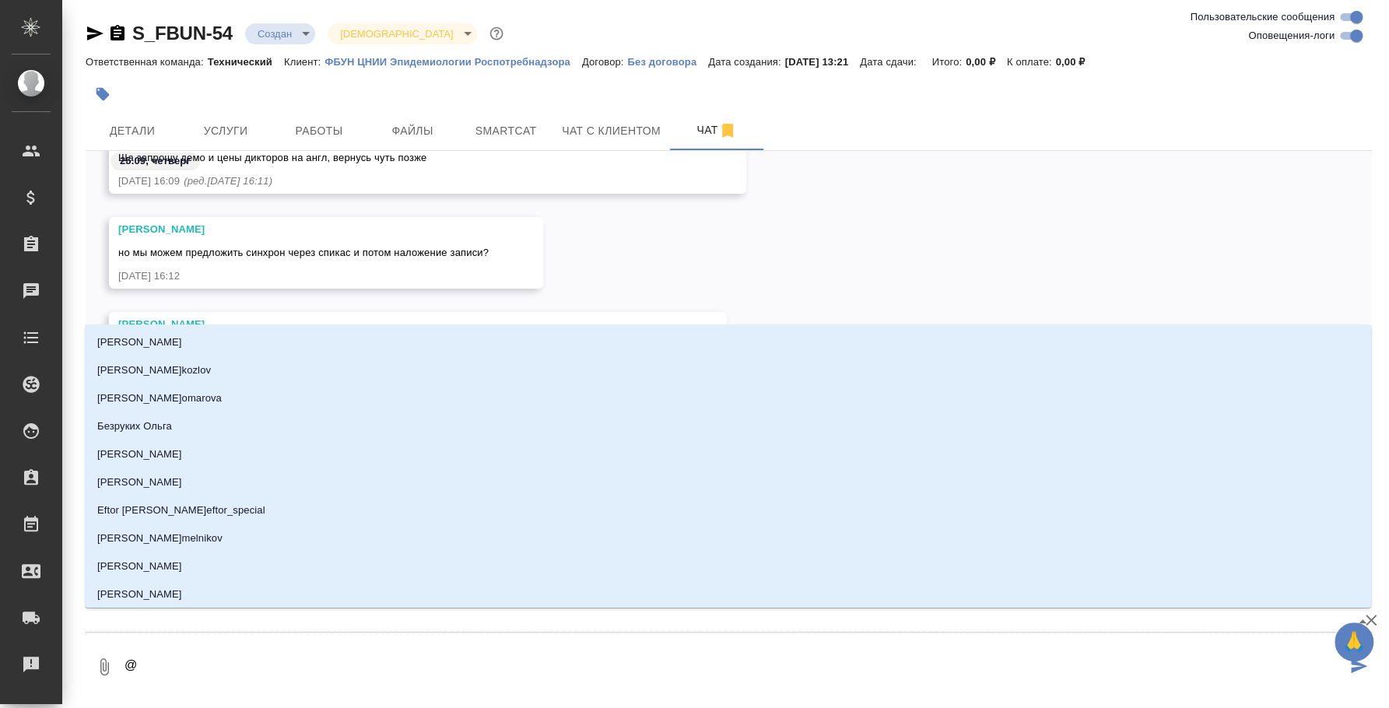
type textarea "@f"
type input "f"
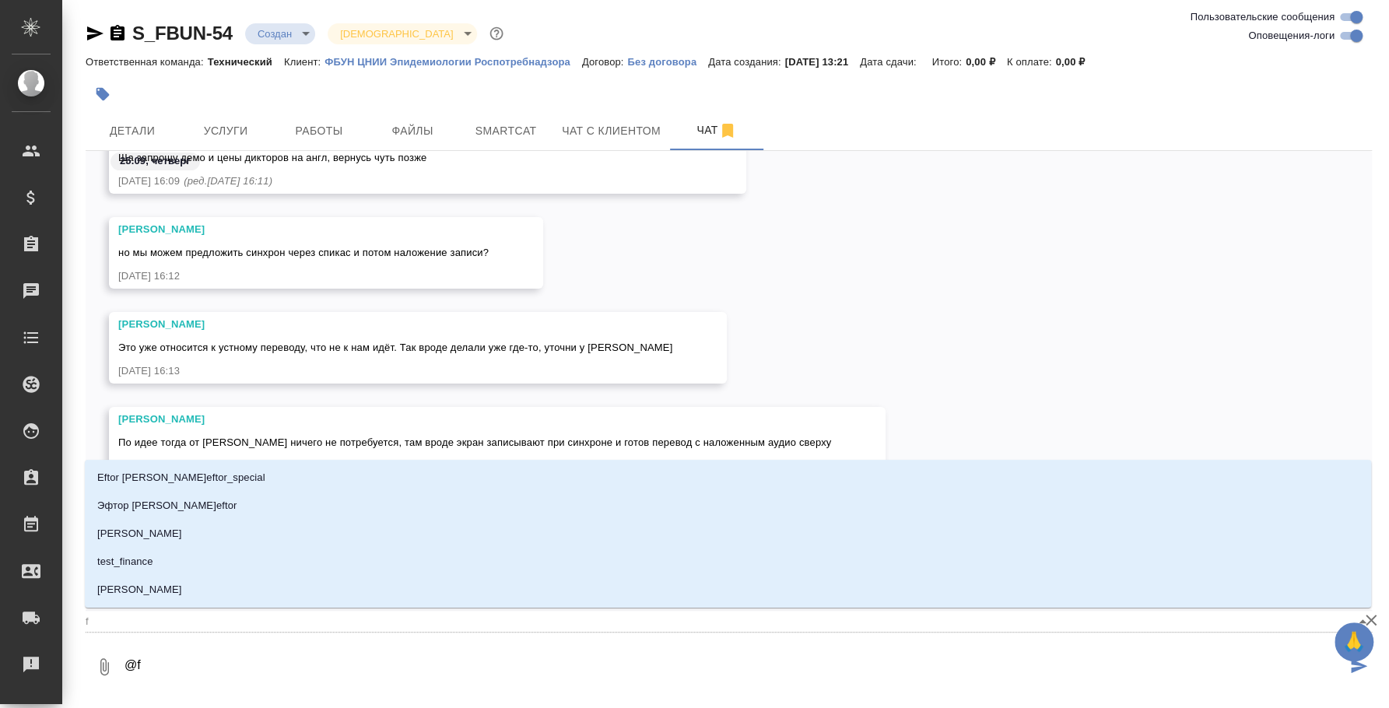
type textarea "@f'h"
type input "f'h"
type textarea "@f'h'n"
type input "f'h'n"
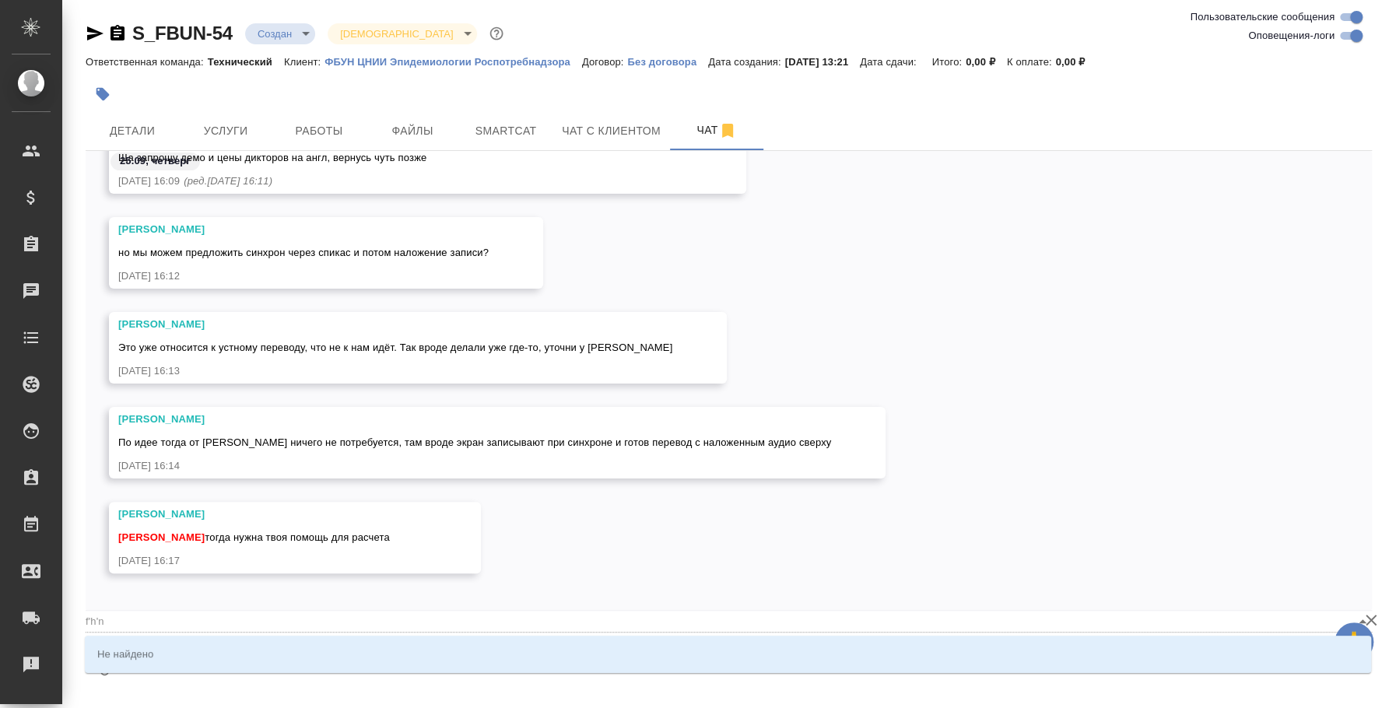
type textarea "@f'h"
type input "f'h"
type textarea "@f"
type input "f"
type textarea "@"
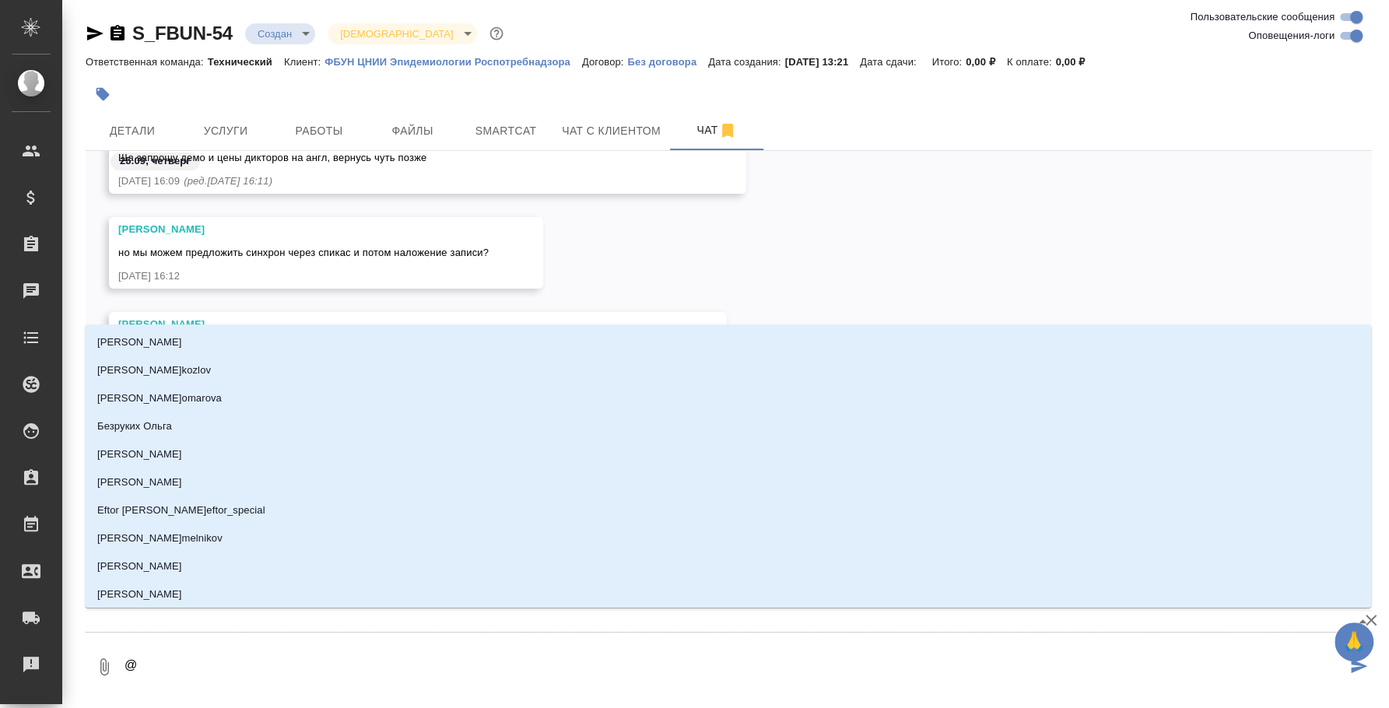
type textarea "@а"
type input "[PERSON_NAME]"
type textarea "@ар"
type input "ар"
type textarea "@арт"
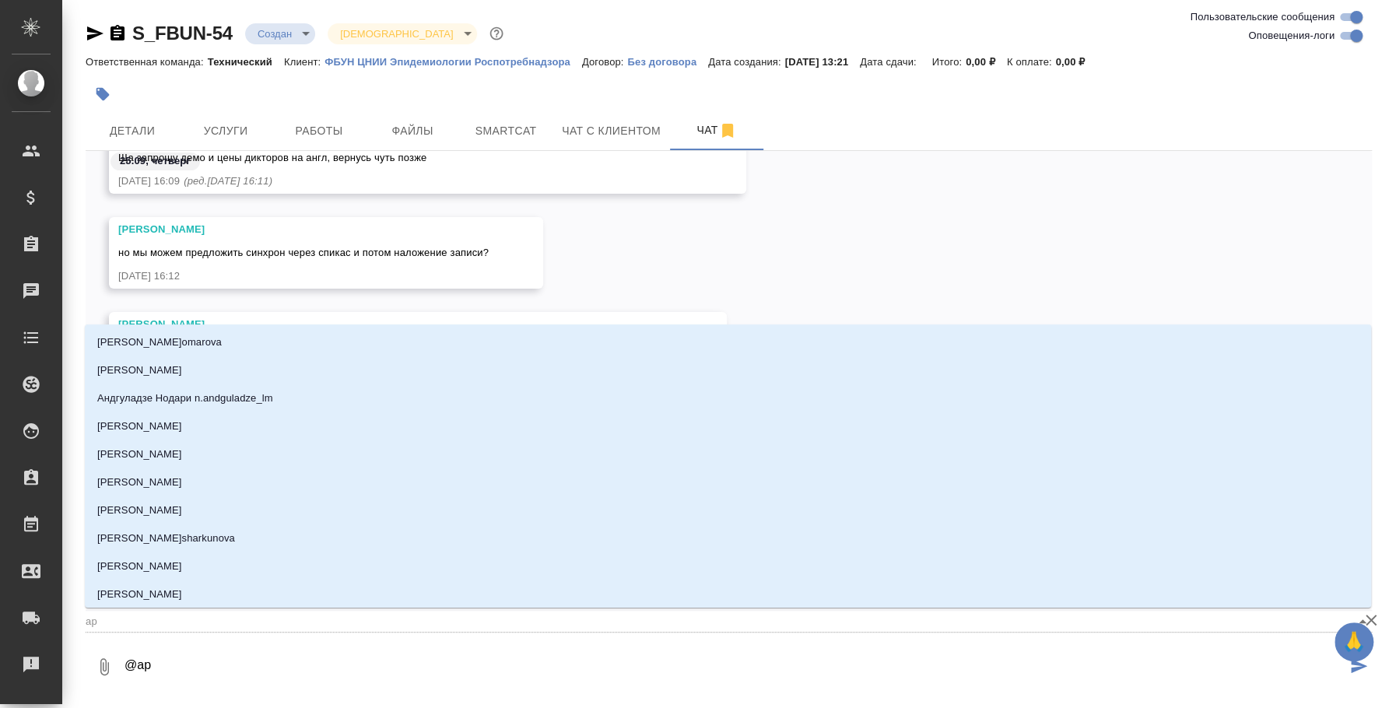
type input "арт"
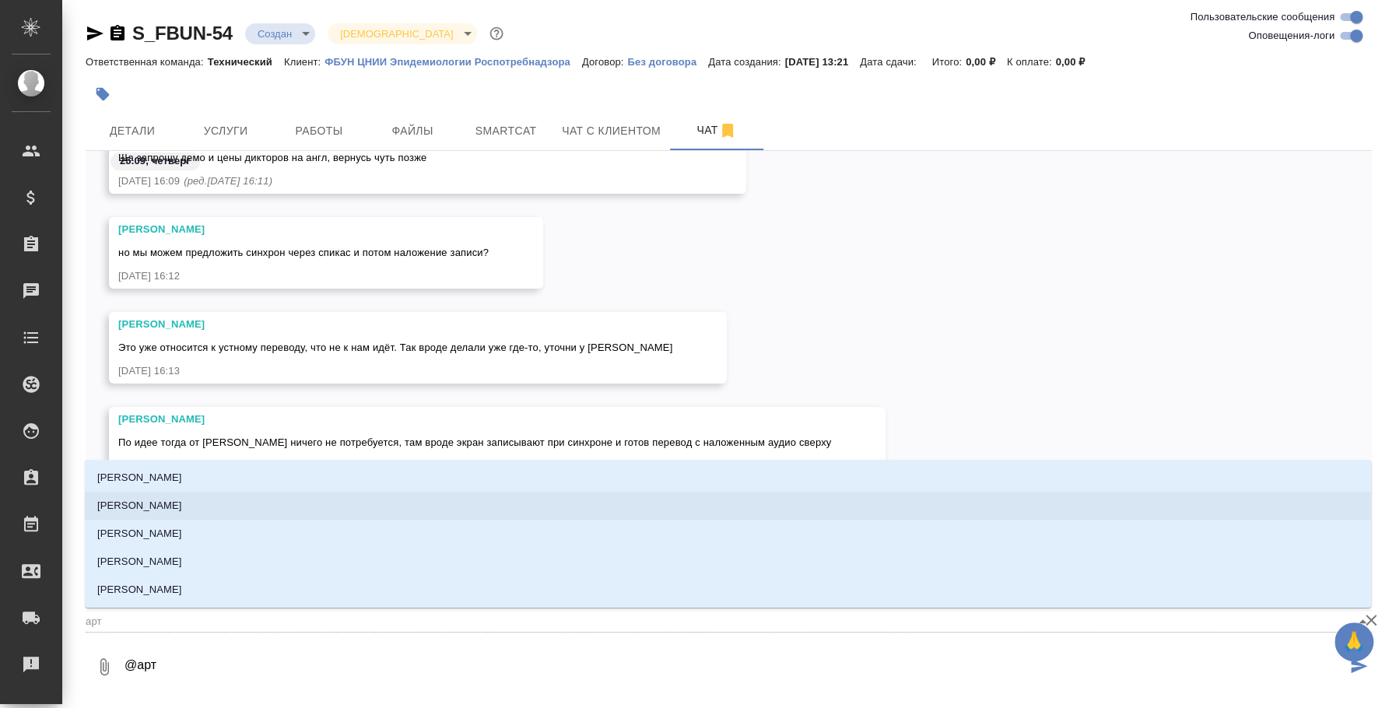
click at [270, 500] on li "[PERSON_NAME]" at bounding box center [728, 506] width 1286 height 28
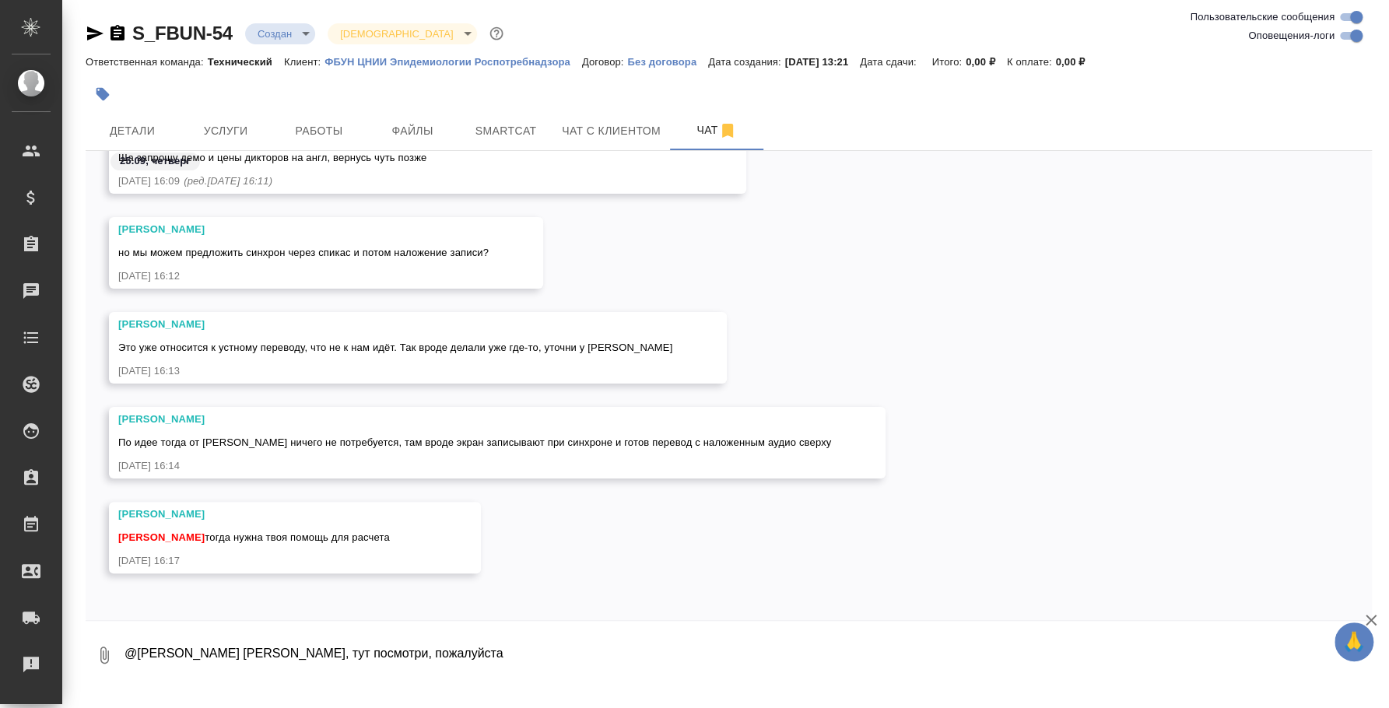
type textarea "@[PERSON_NAME] [PERSON_NAME], тут посмотри, пожалуйста"
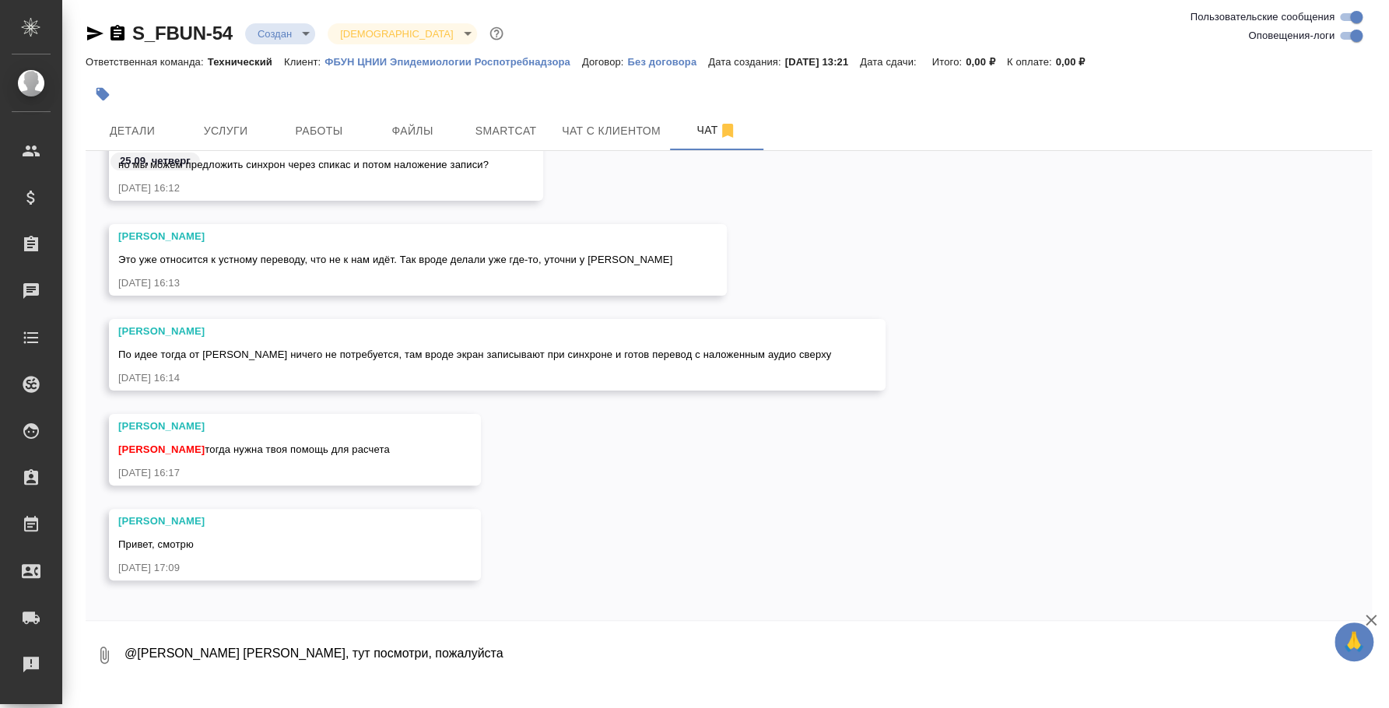
scroll to position [401, 0]
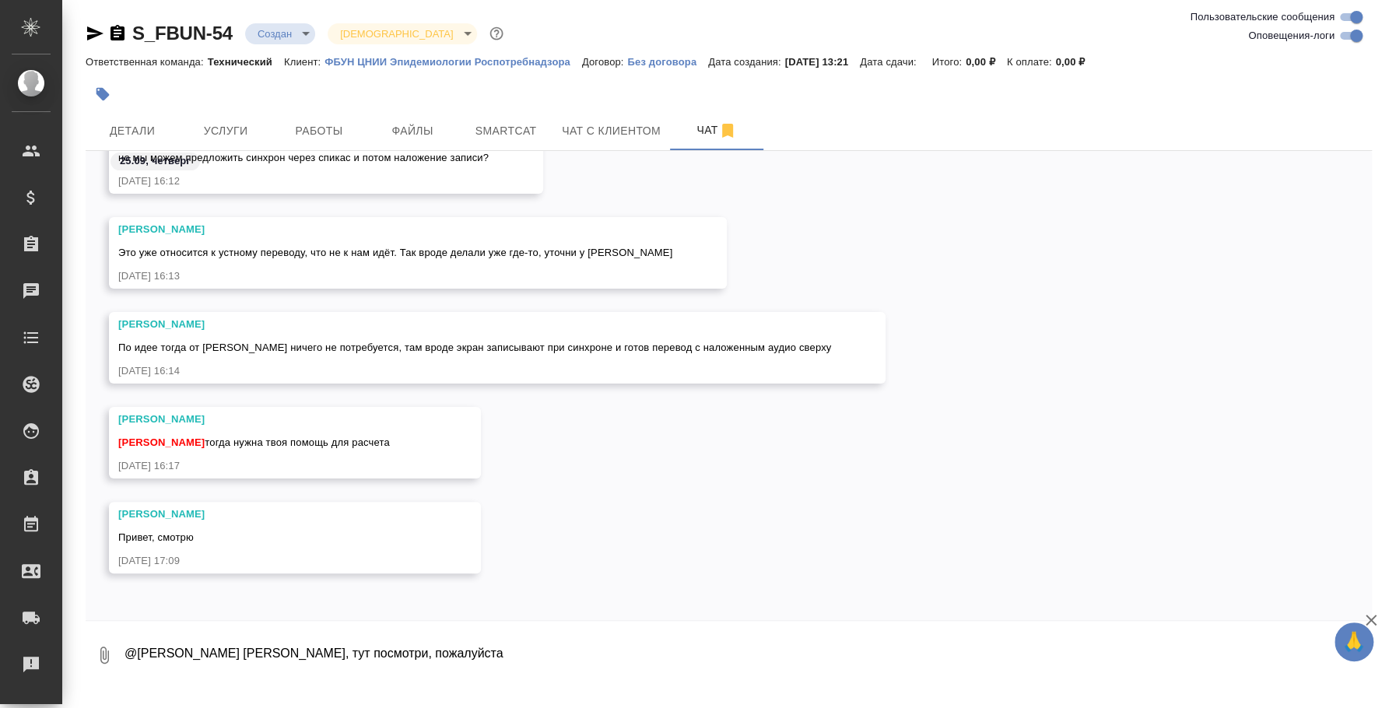
click at [578, 534] on div "Баданян Артак Привет, смотрю 25.09.25, 17:09" at bounding box center [729, 549] width 1286 height 95
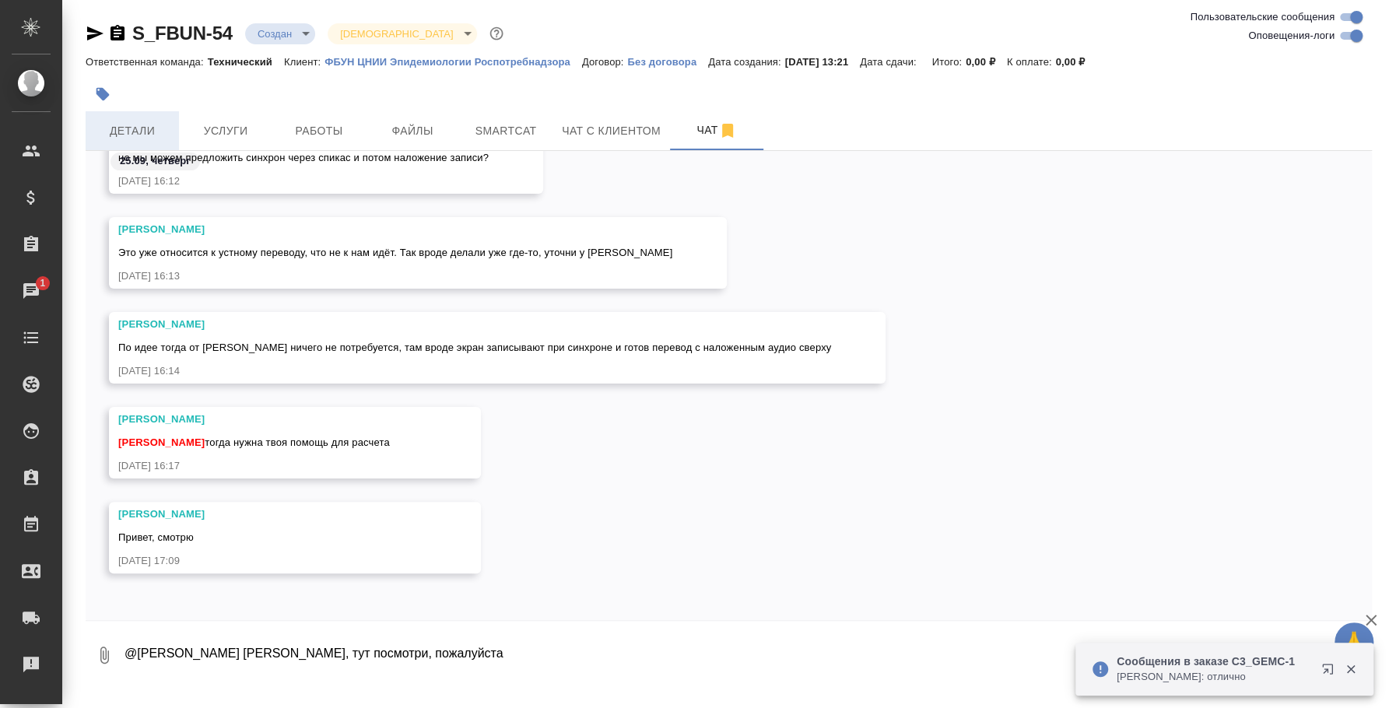
click at [156, 121] on span "Детали" at bounding box center [132, 130] width 75 height 19
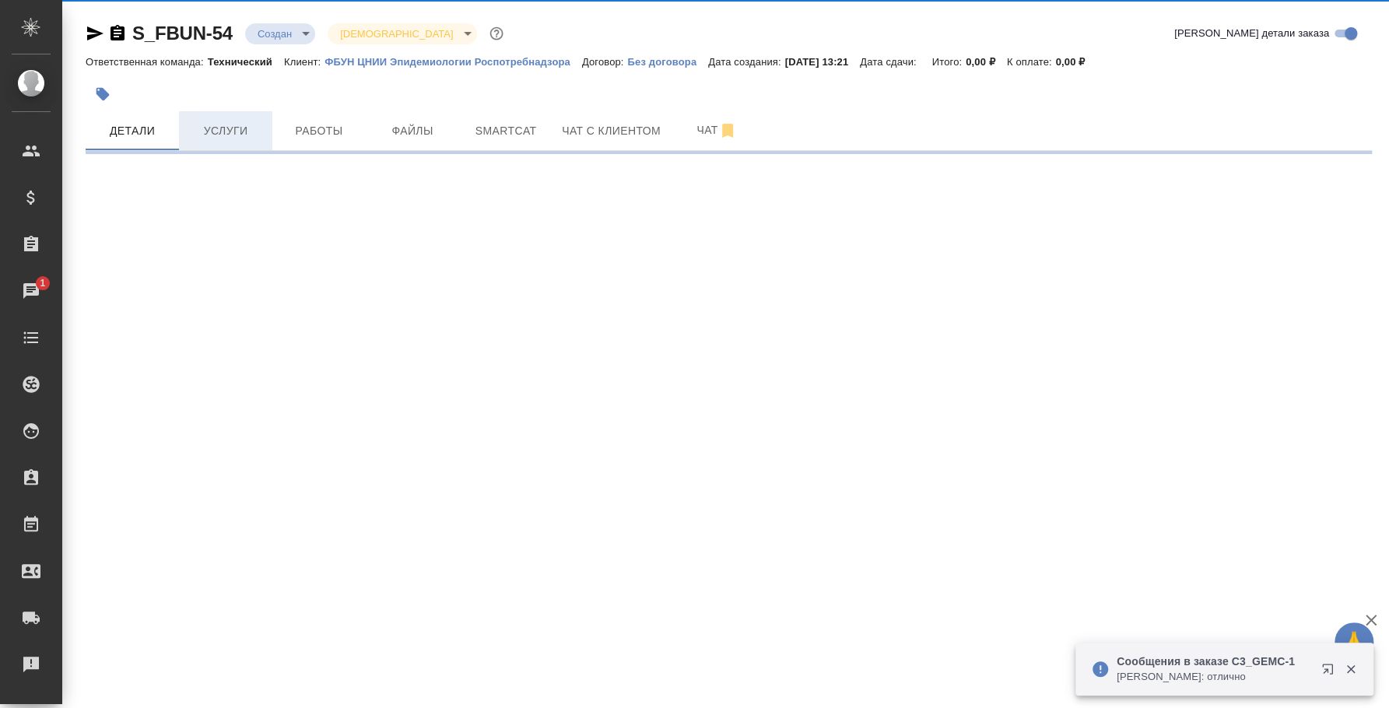
select select "RU"
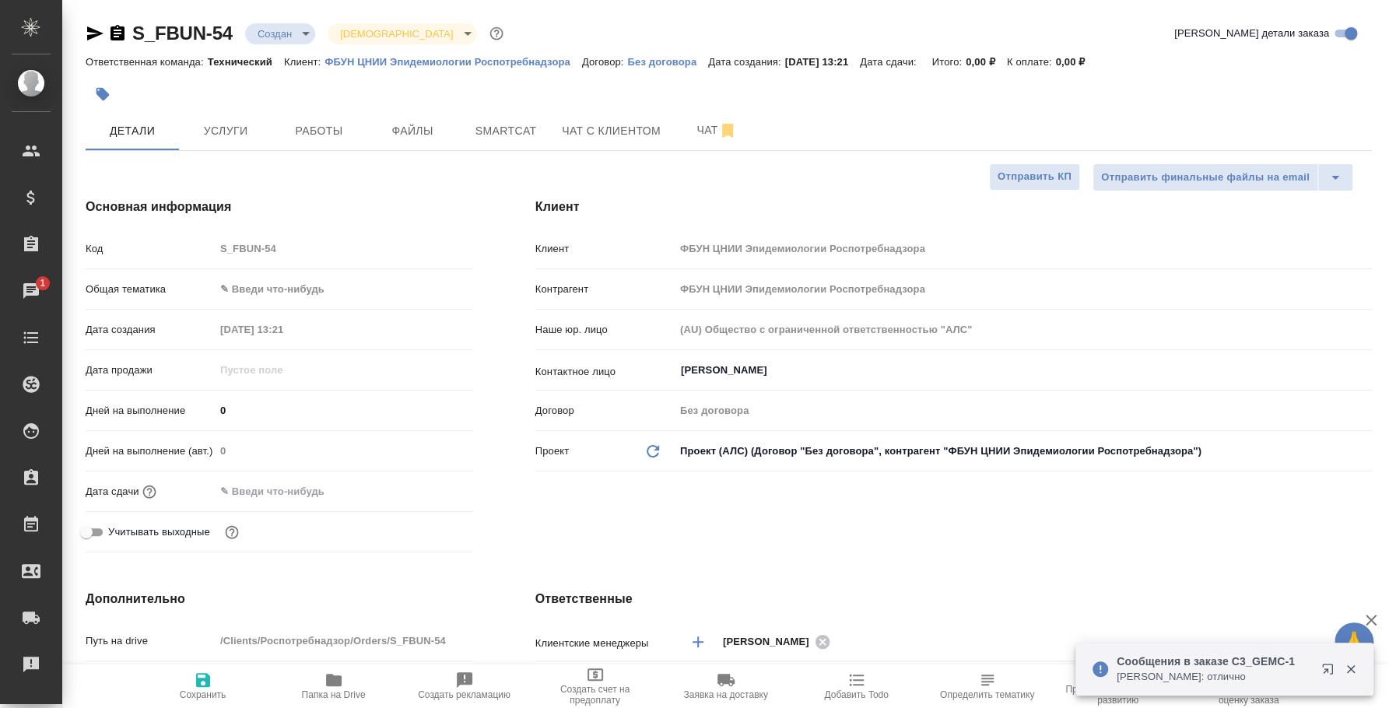
type textarea "x"
type input "Переверзева Анна a.pereverzeva"
click at [341, 678] on icon "button" at bounding box center [334, 680] width 16 height 12
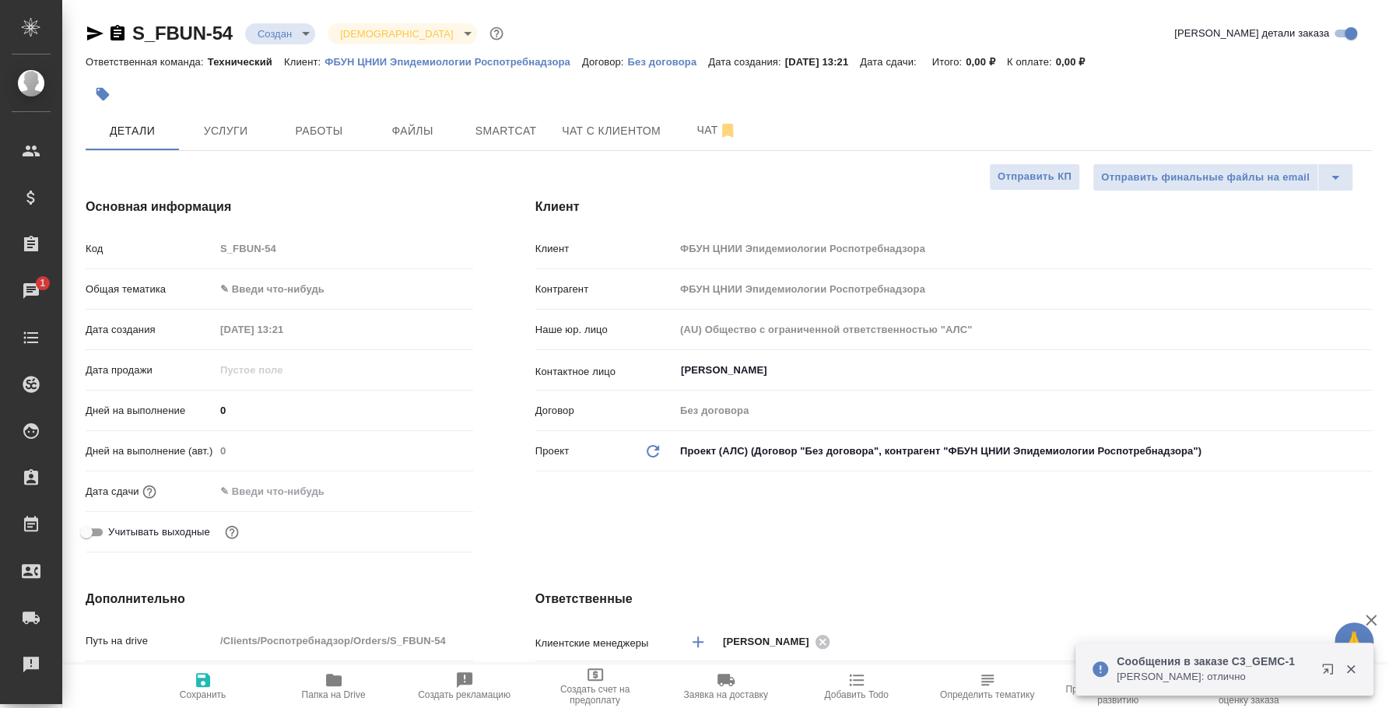
type textarea "x"
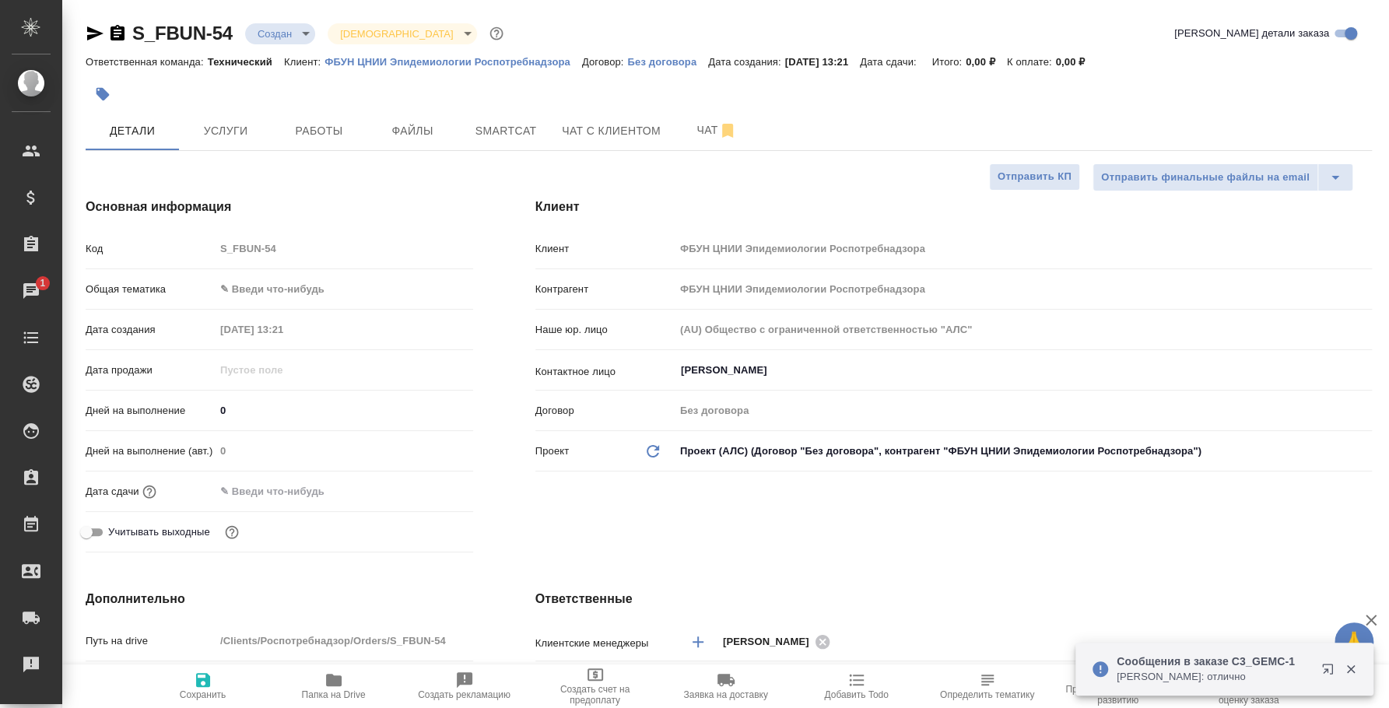
type textarea "x"
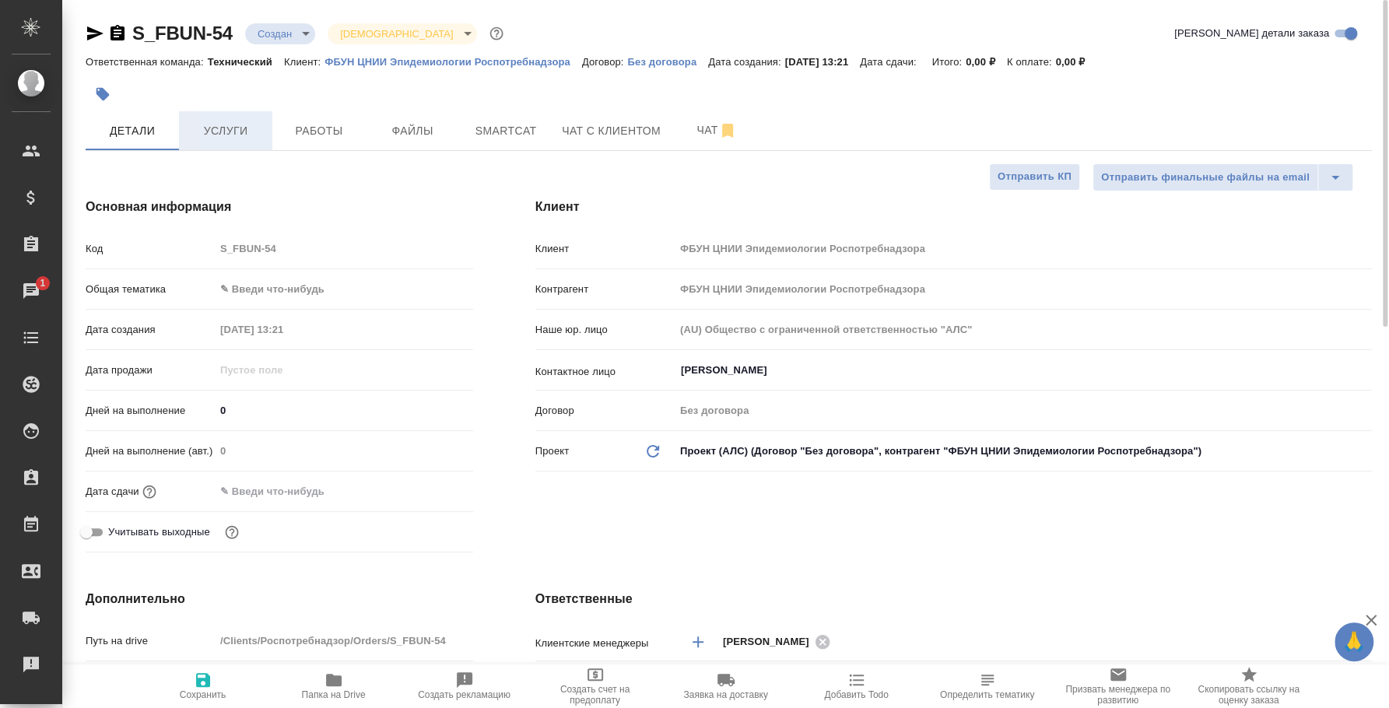
click at [254, 128] on span "Услуги" at bounding box center [225, 130] width 75 height 19
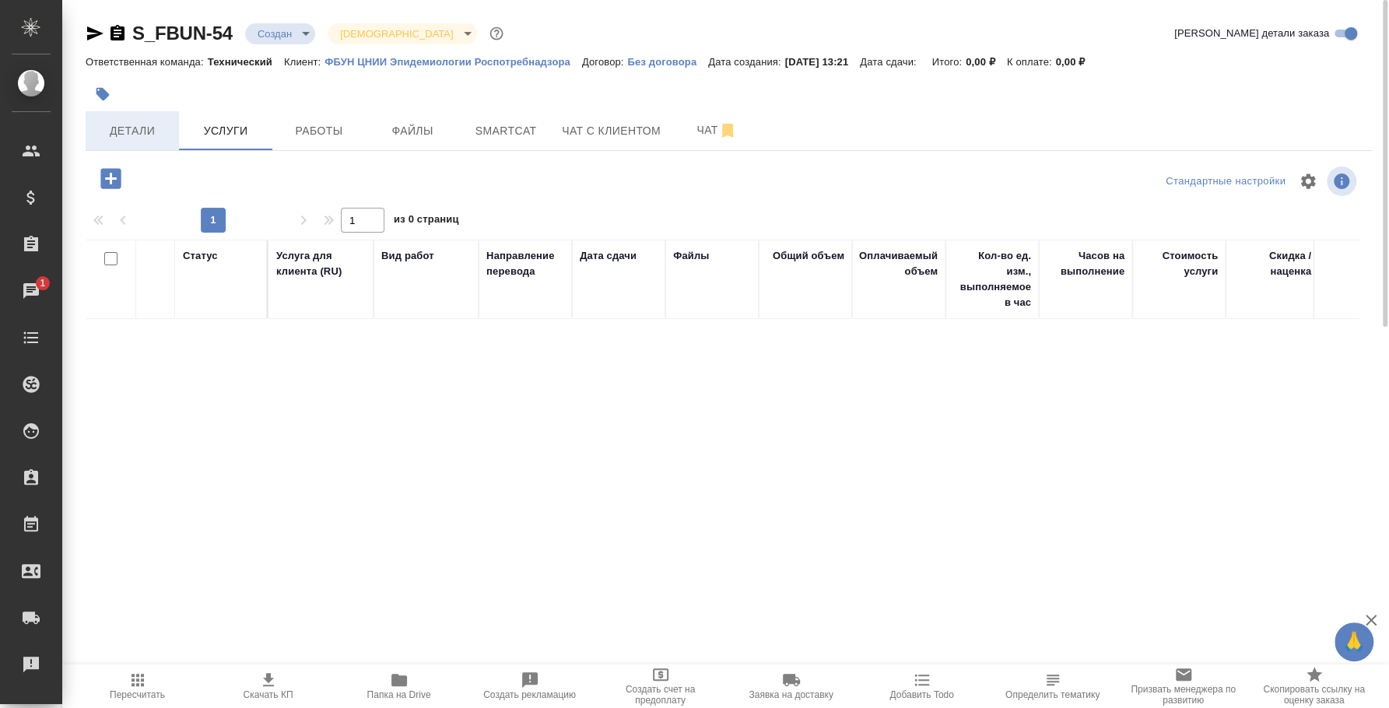
click at [144, 135] on span "Детали" at bounding box center [132, 130] width 75 height 19
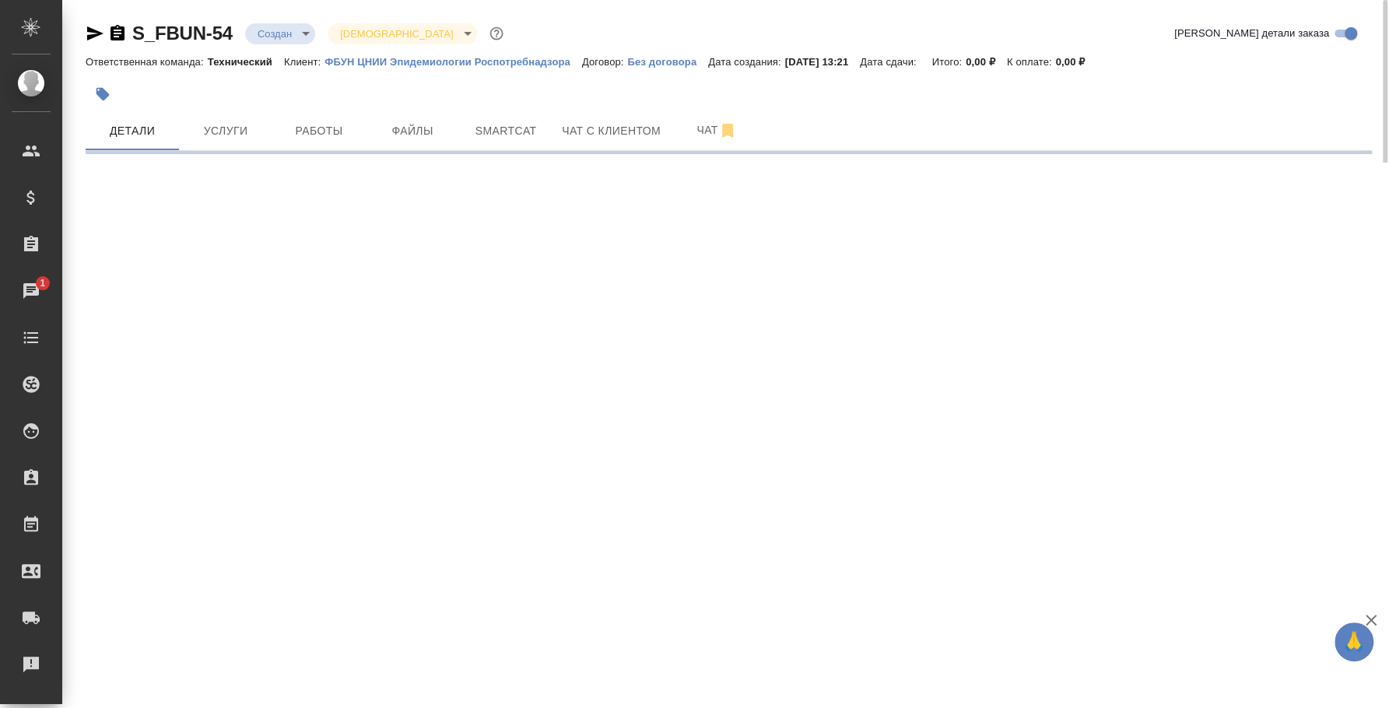
select select "RU"
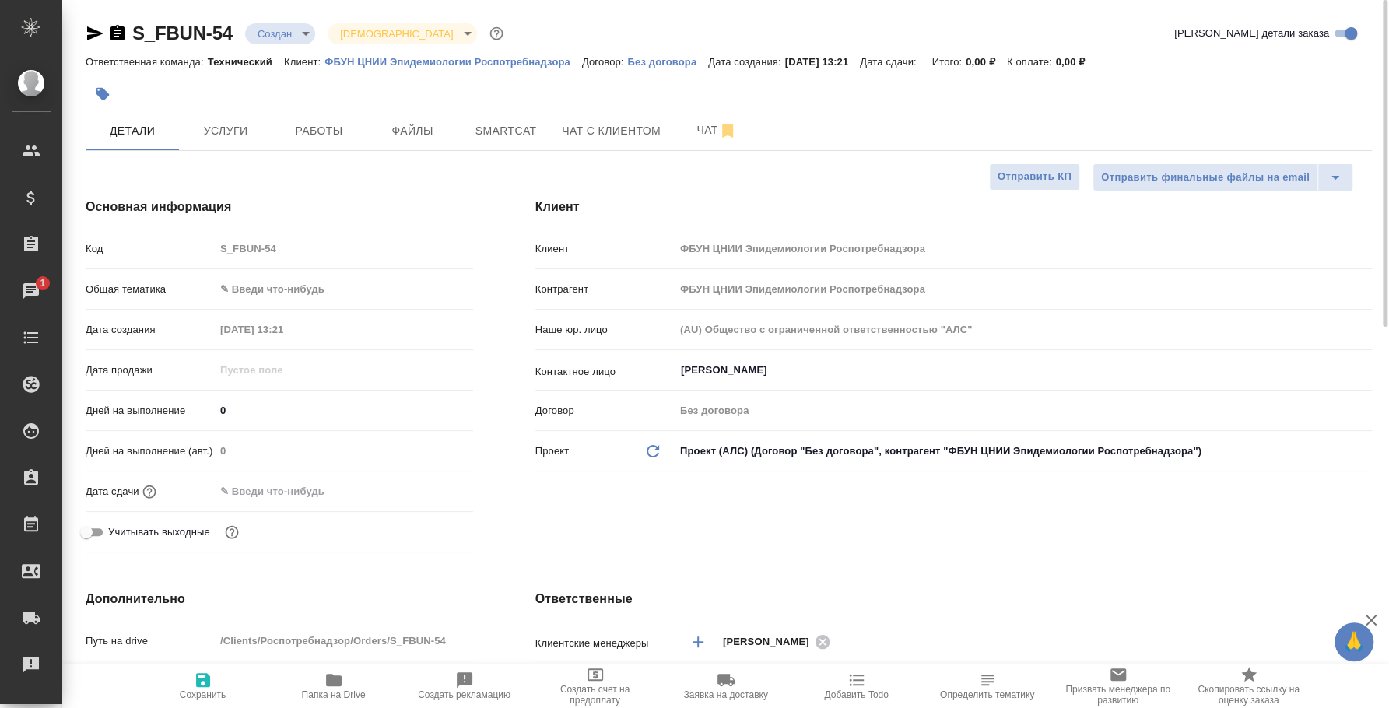
type textarea "x"
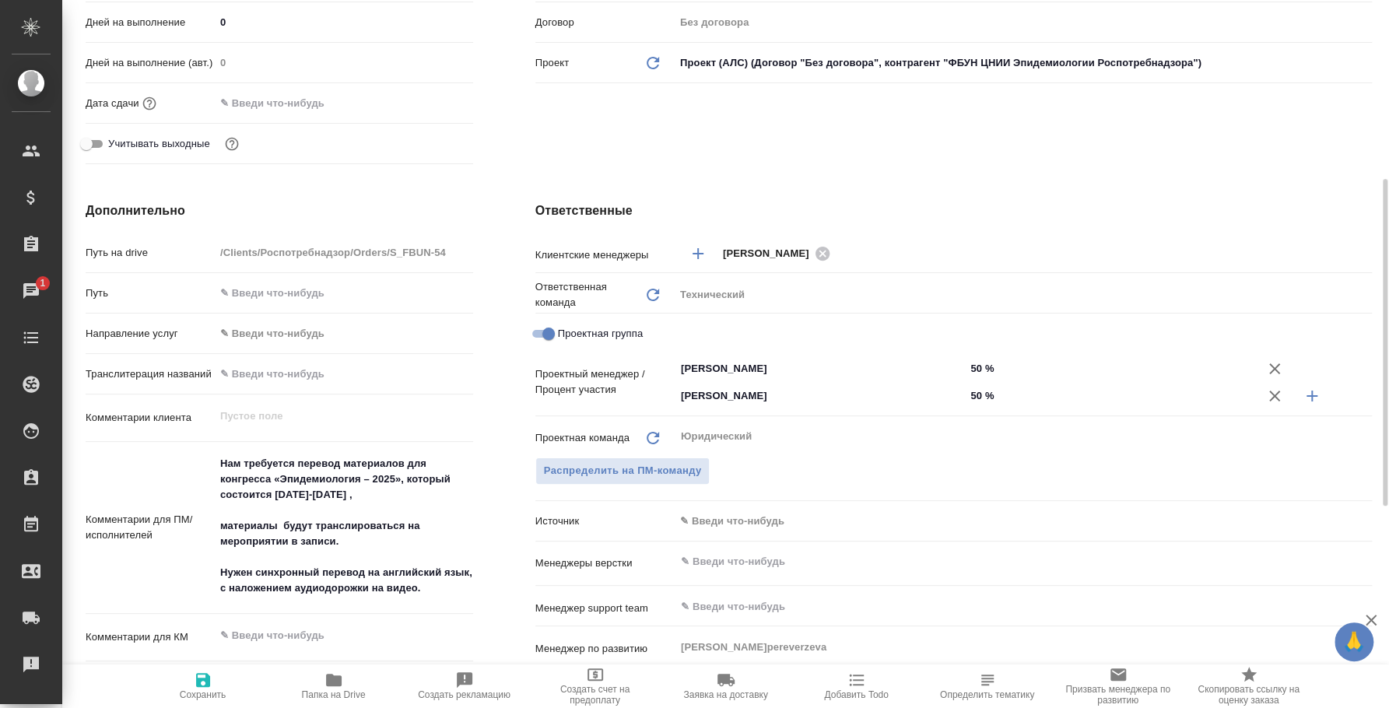
type textarea "x"
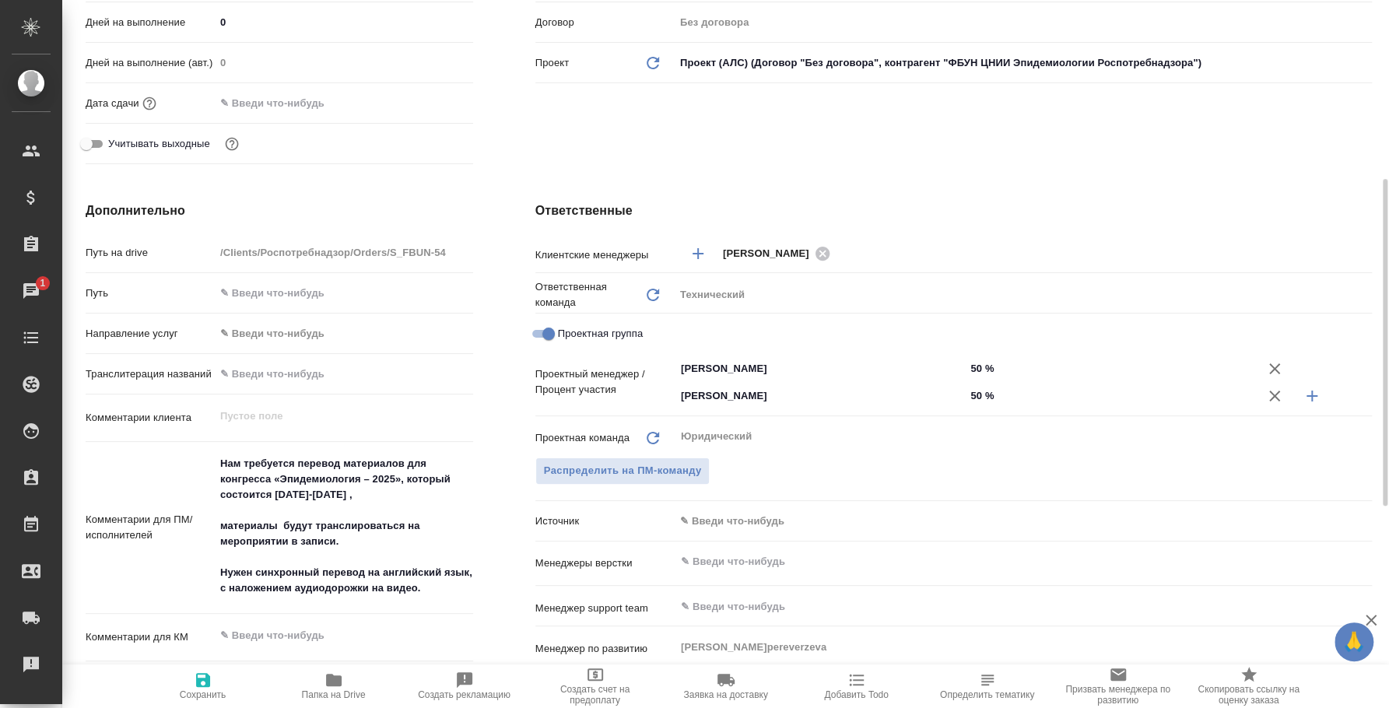
type textarea "x"
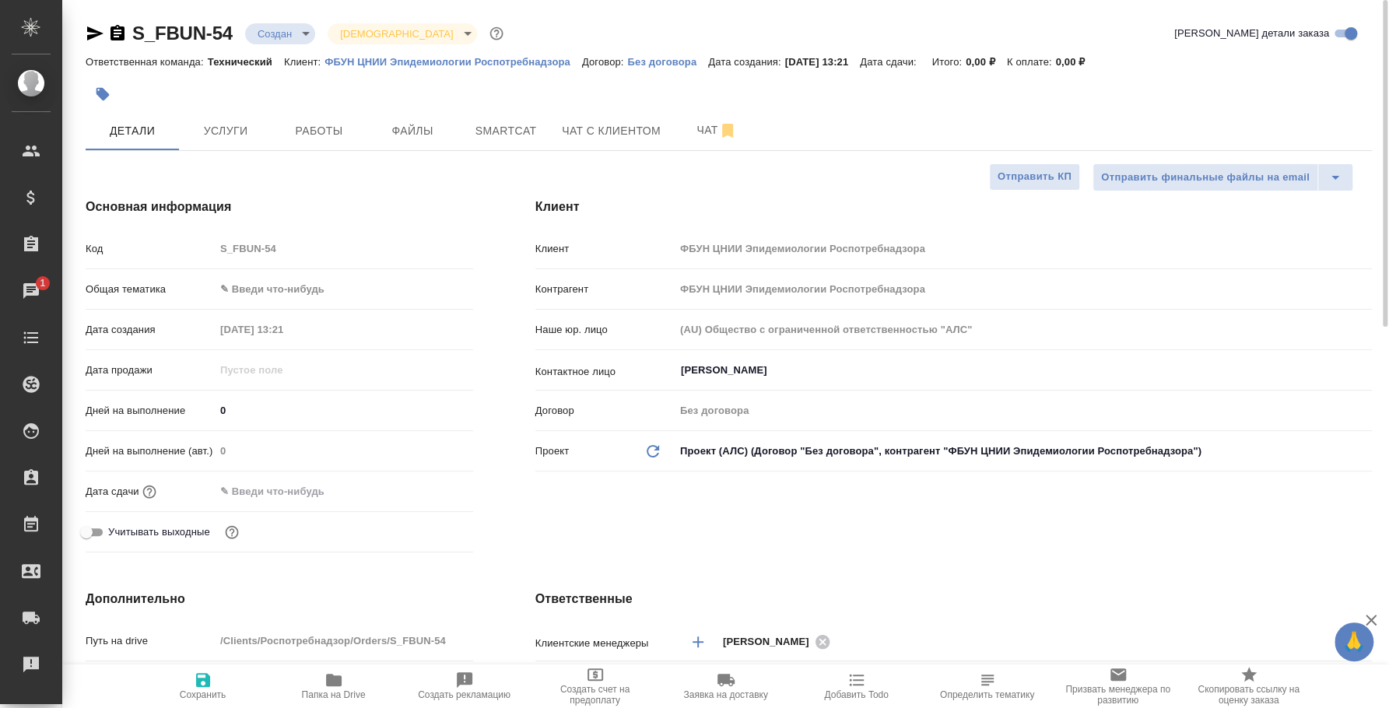
type textarea "x"
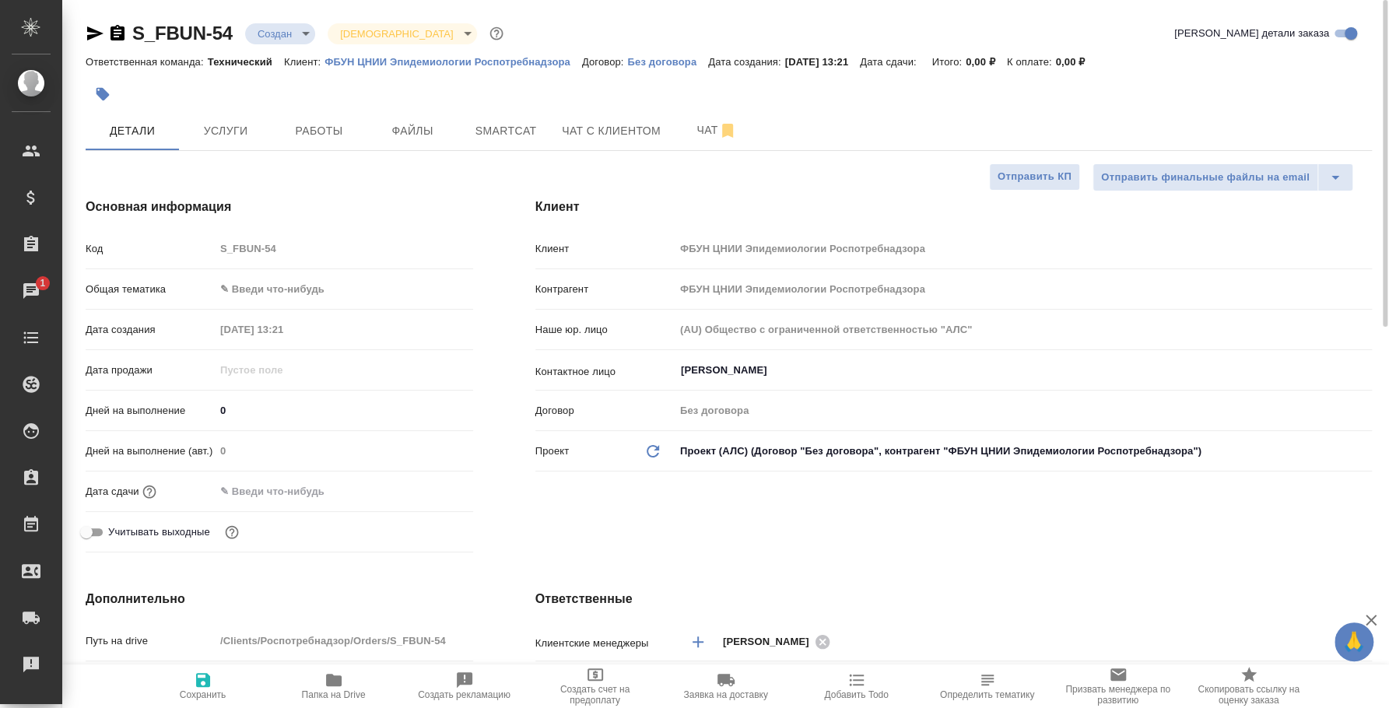
type textarea "x"
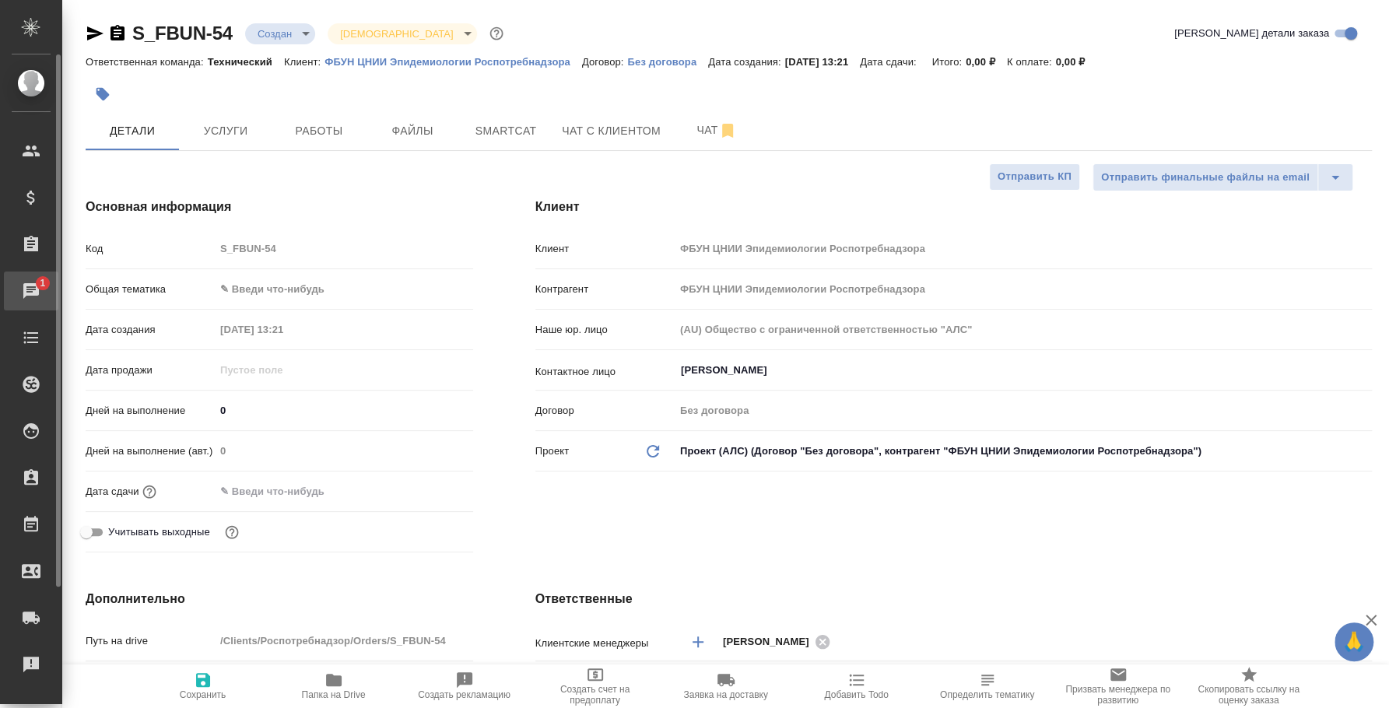
type textarea "x"
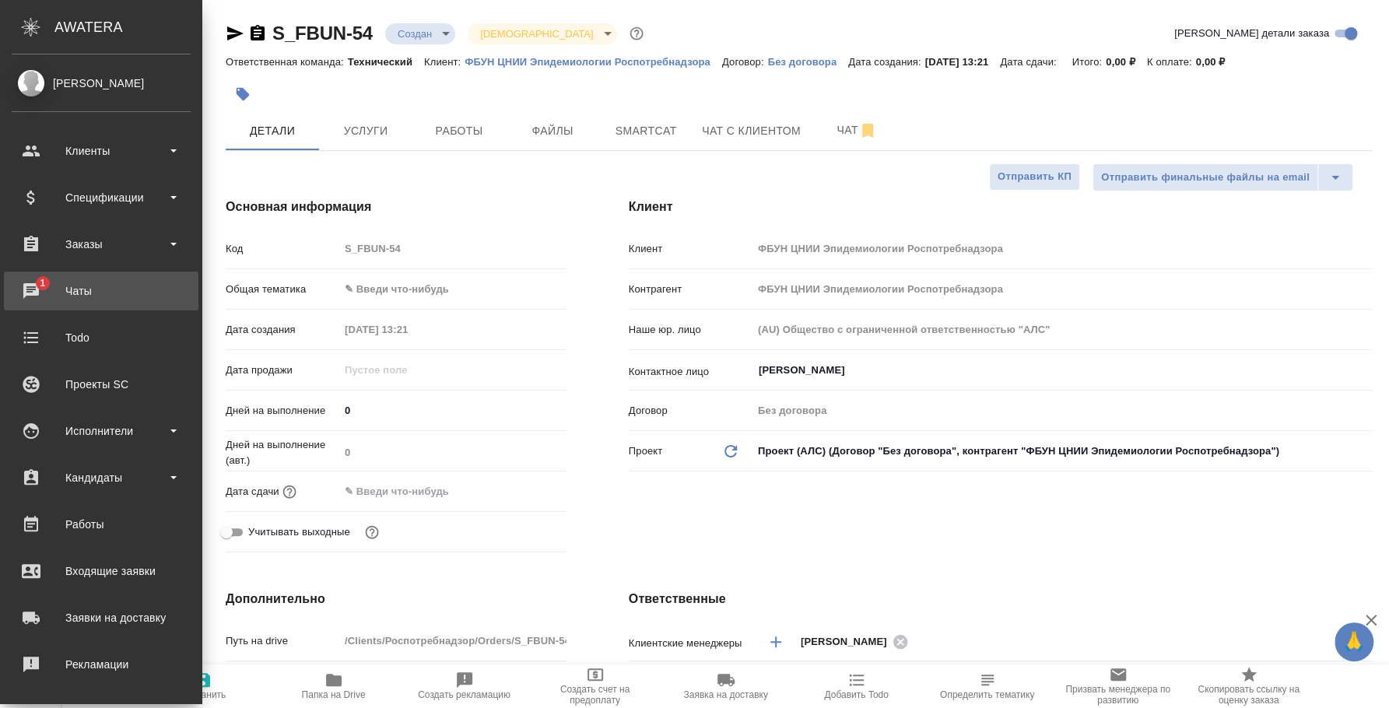
click at [43, 292] on div "Чаты" at bounding box center [101, 290] width 179 height 23
type textarea "x"
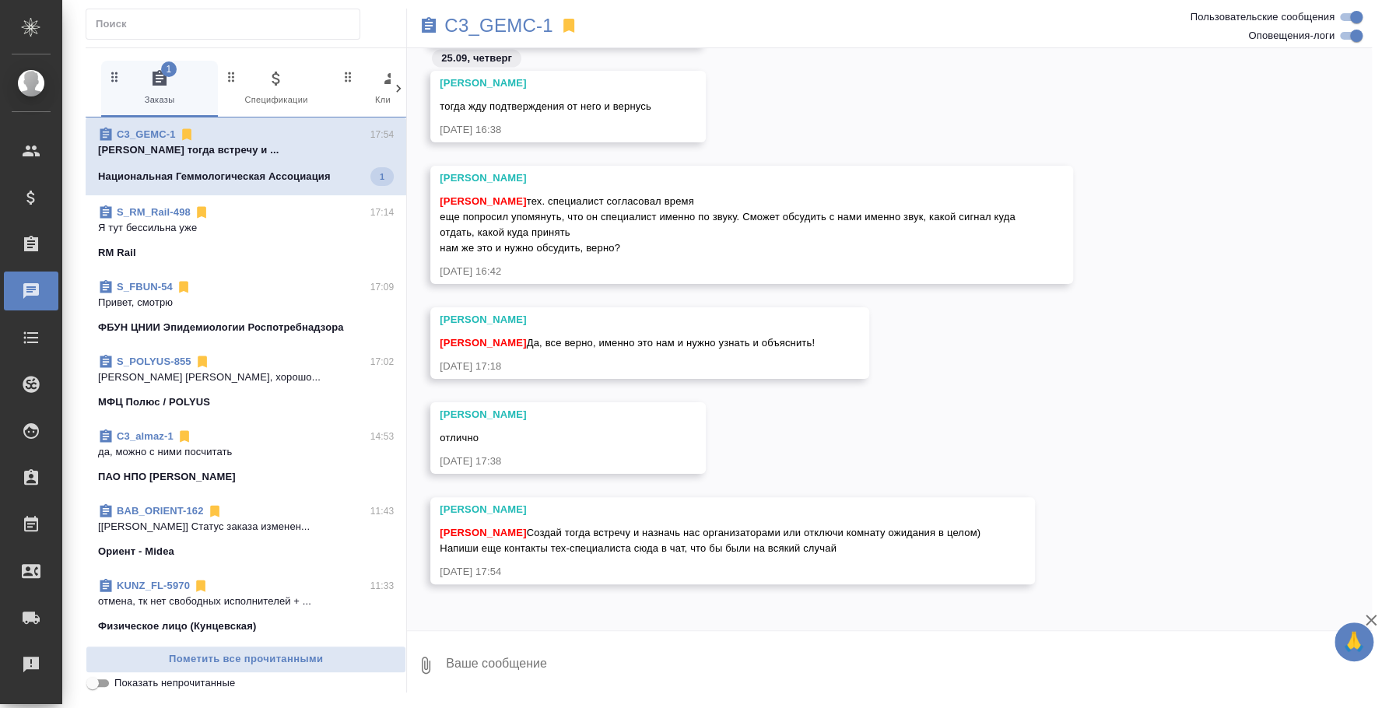
scroll to position [6235, 0]
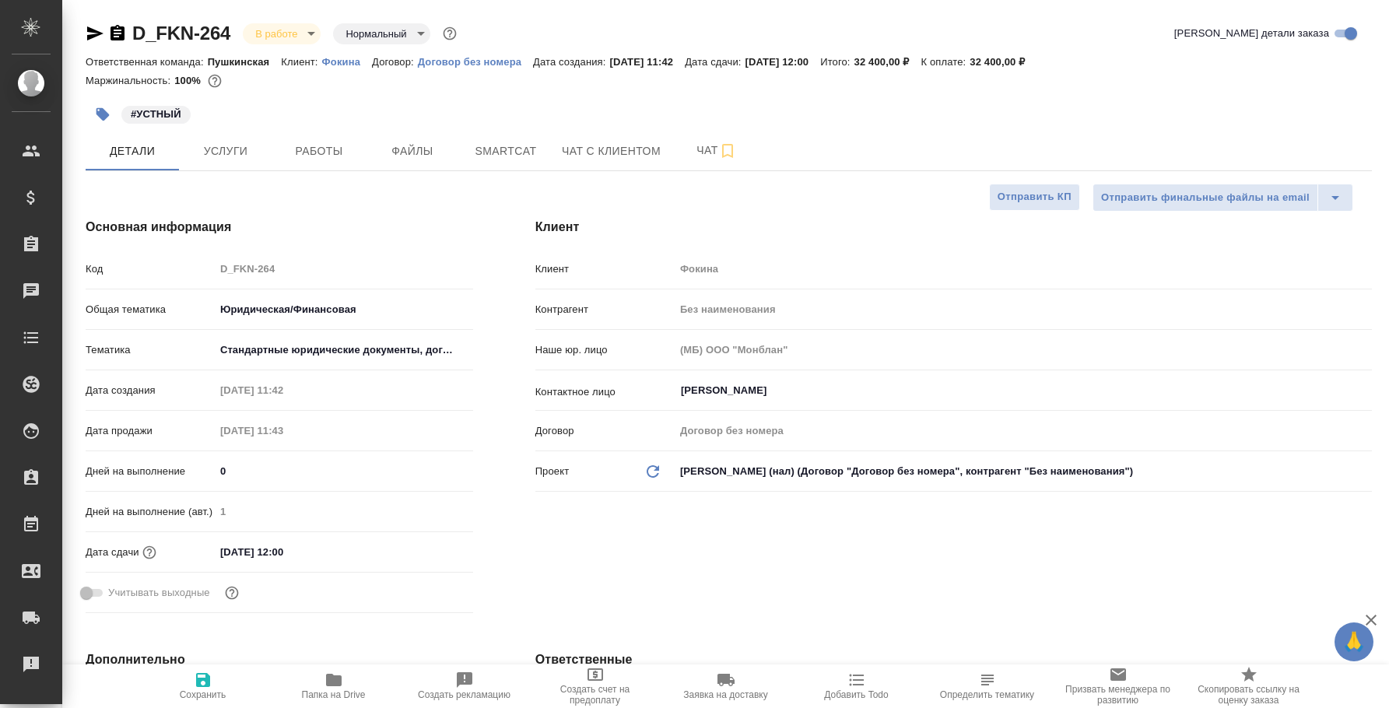
select select "RU"
click at [710, 161] on button "Чат" at bounding box center [716, 150] width 93 height 39
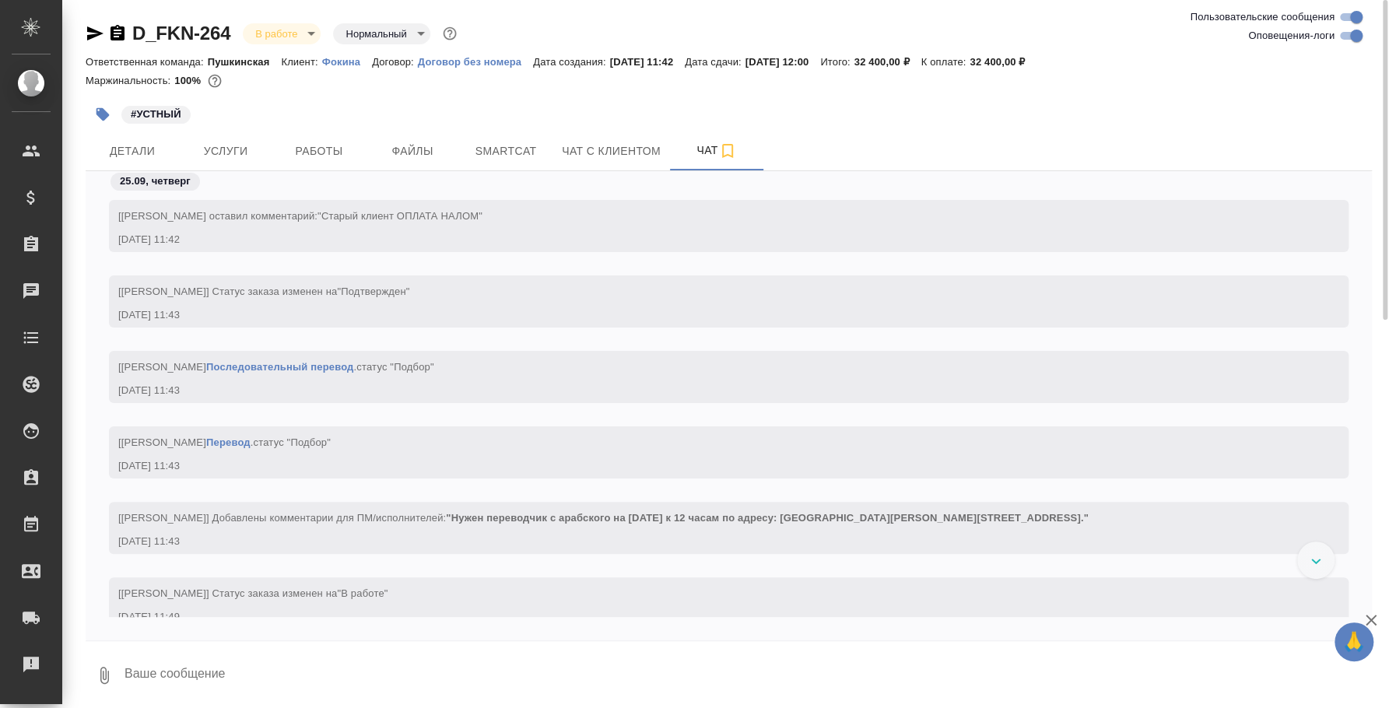
scroll to position [1162, 0]
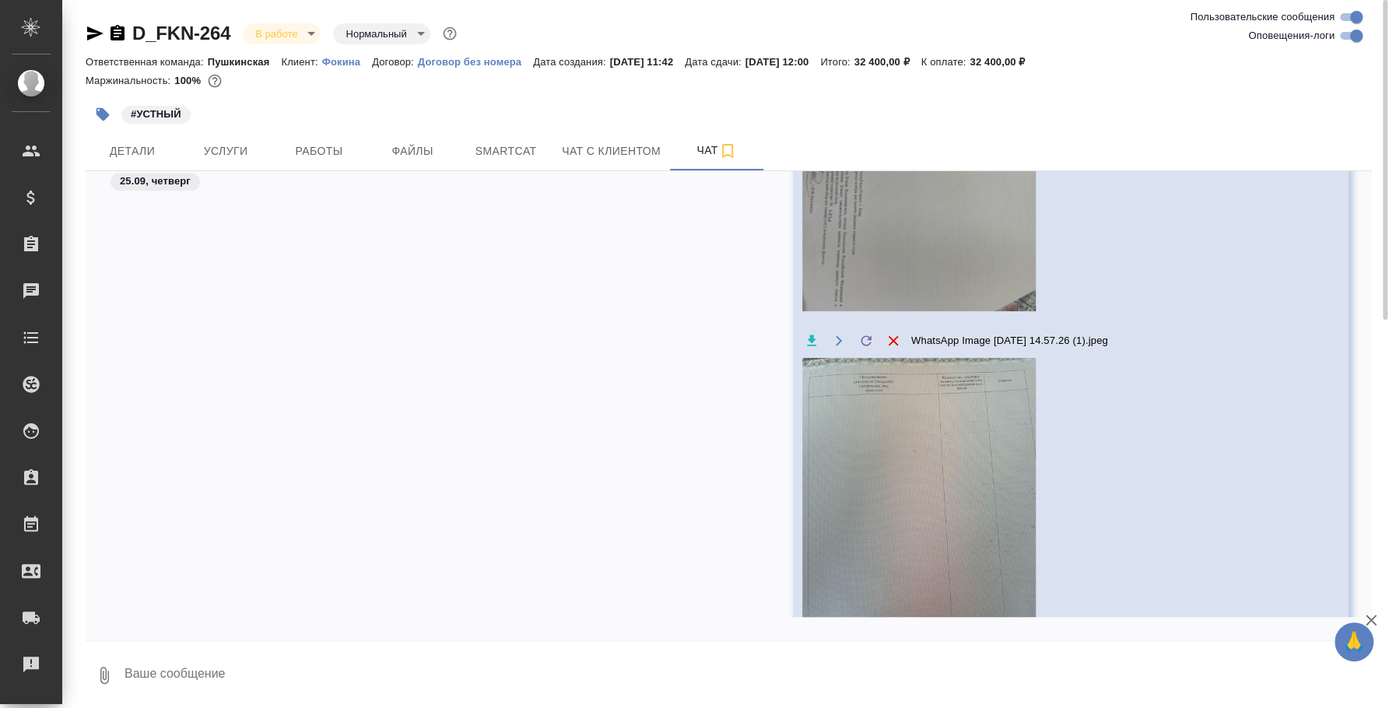
click at [100, 667] on icon "button" at bounding box center [104, 675] width 19 height 19
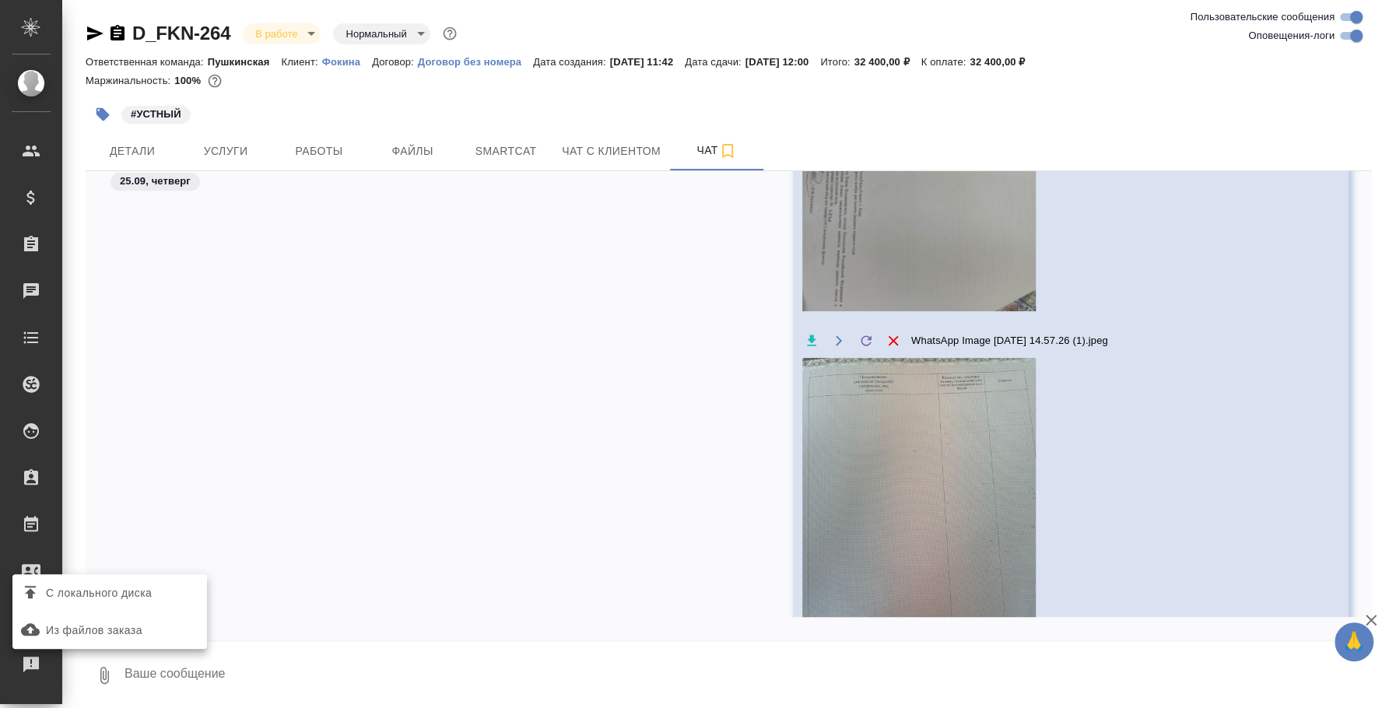
click at [103, 580] on label "С локального диска" at bounding box center [109, 593] width 194 height 30
click at [0, 0] on input "С локального диска" at bounding box center [0, 0] width 0 height 0
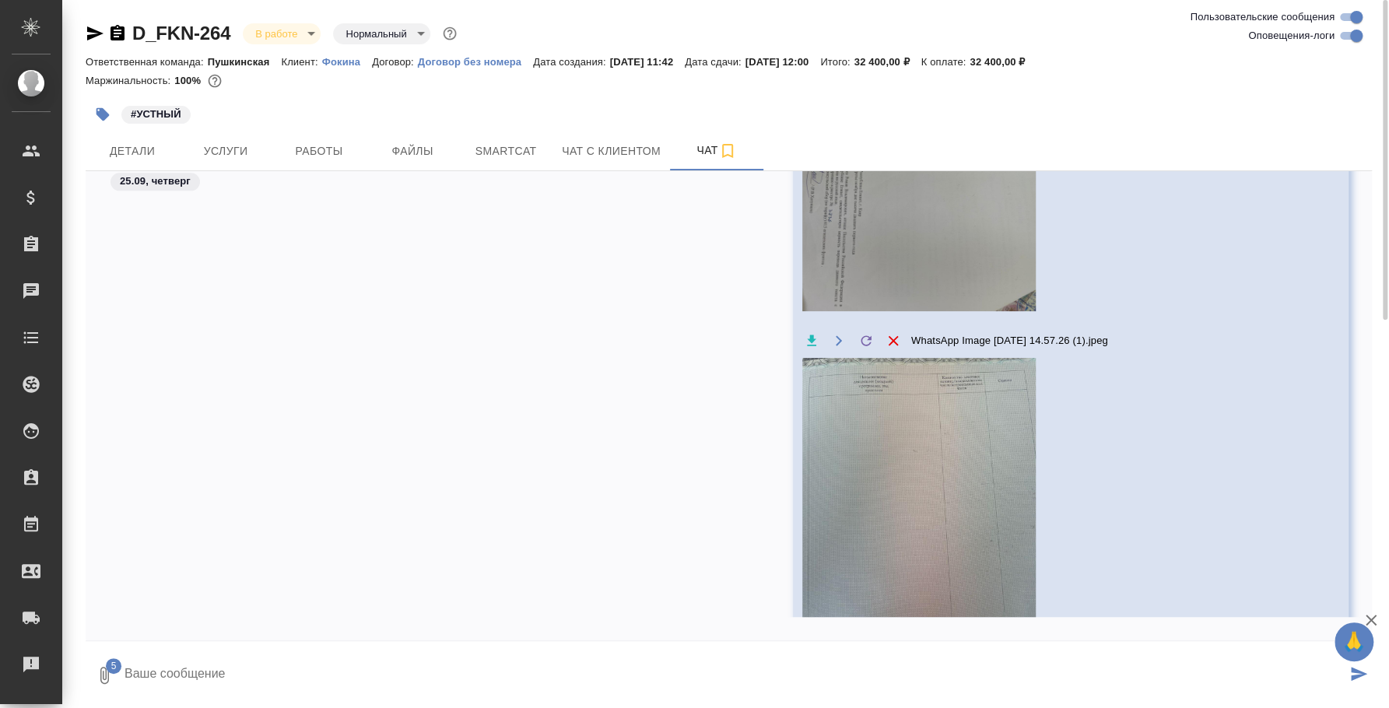
click at [275, 678] on textarea at bounding box center [734, 675] width 1223 height 53
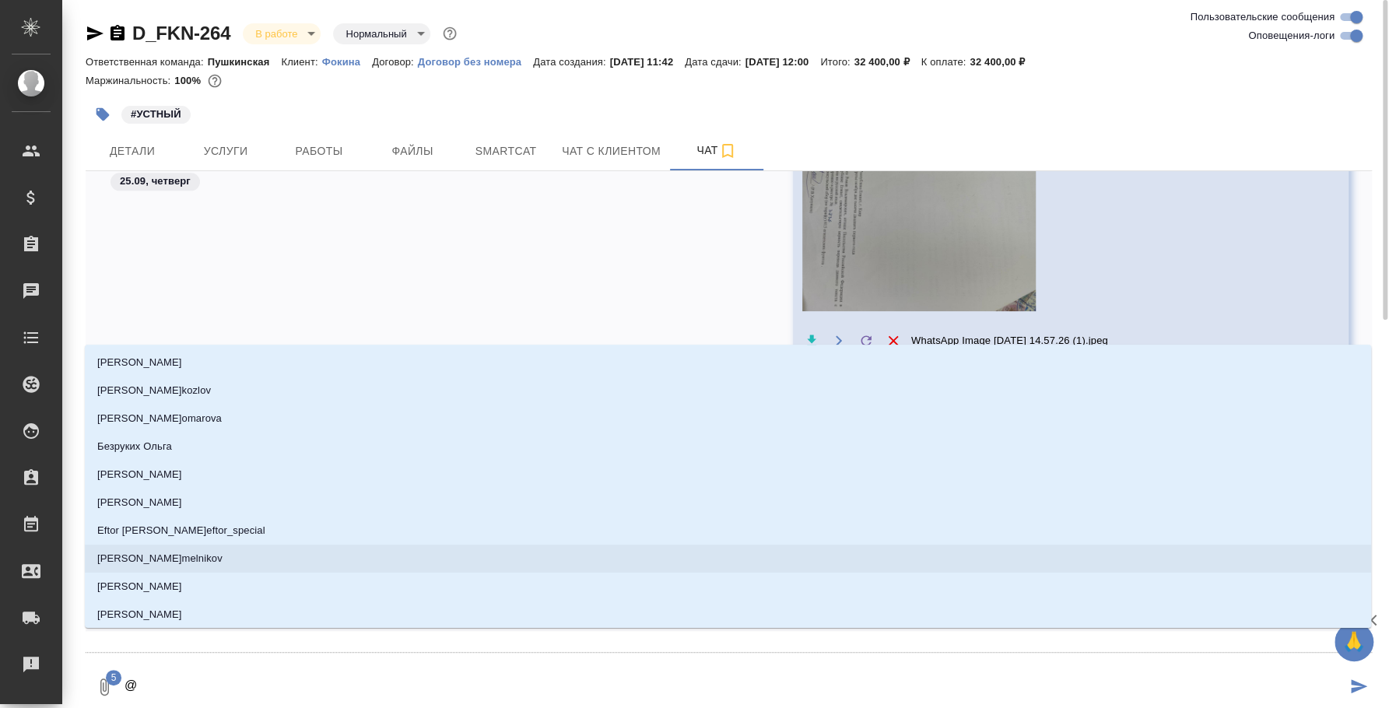
type textarea "@，"
type input "，"
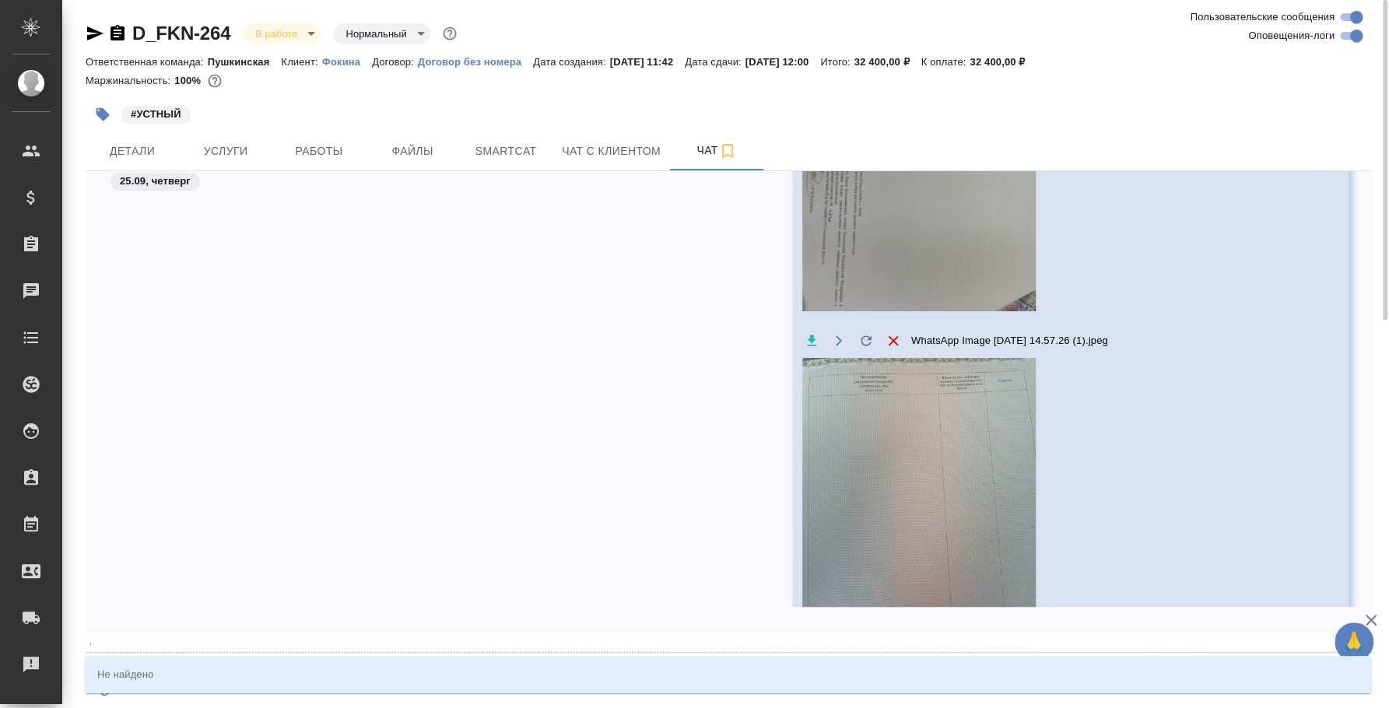
type textarea "@，e"
type input "，e"
type textarea "@，e'k"
type input "，e'k"
type textarea "@，e'k'f"
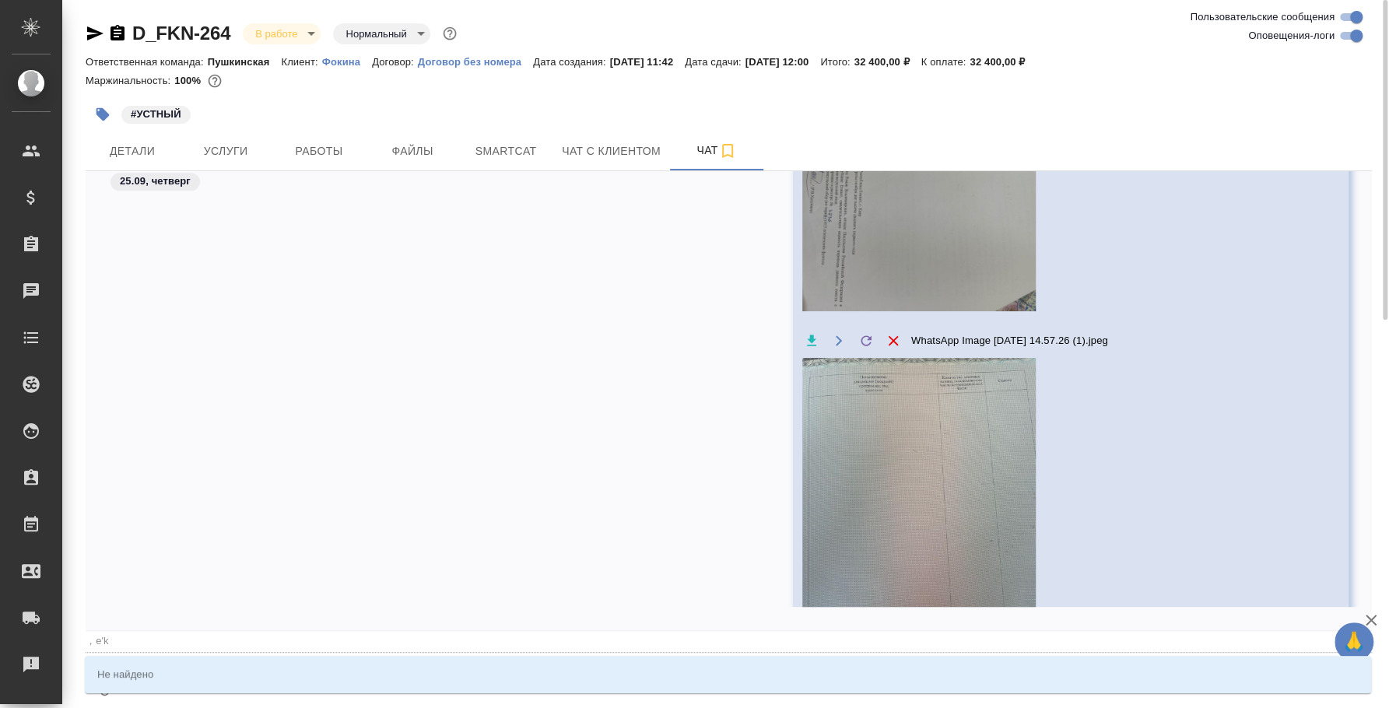
type input "，e'k'f"
type textarea "@，e'k"
type input "，e'k"
type textarea "@，e"
type input "，e"
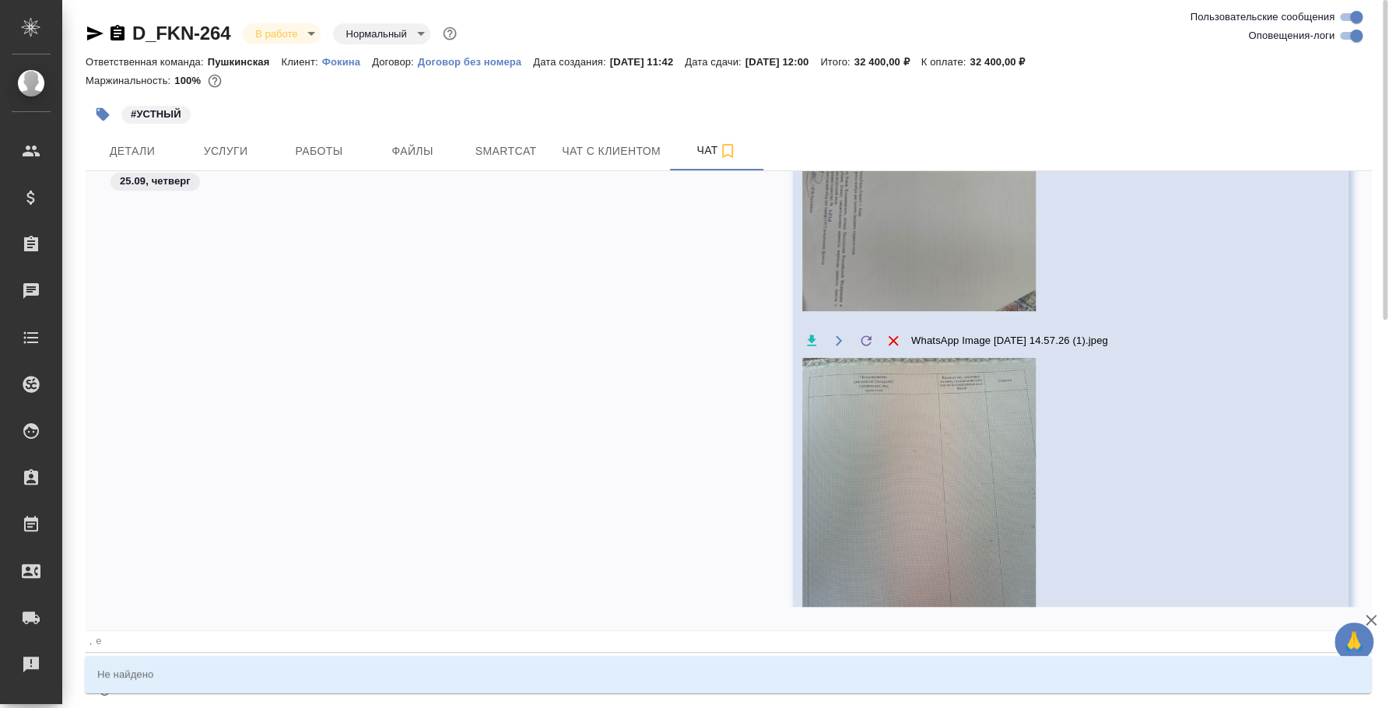
type textarea "@，"
type input "，"
type textarea "@"
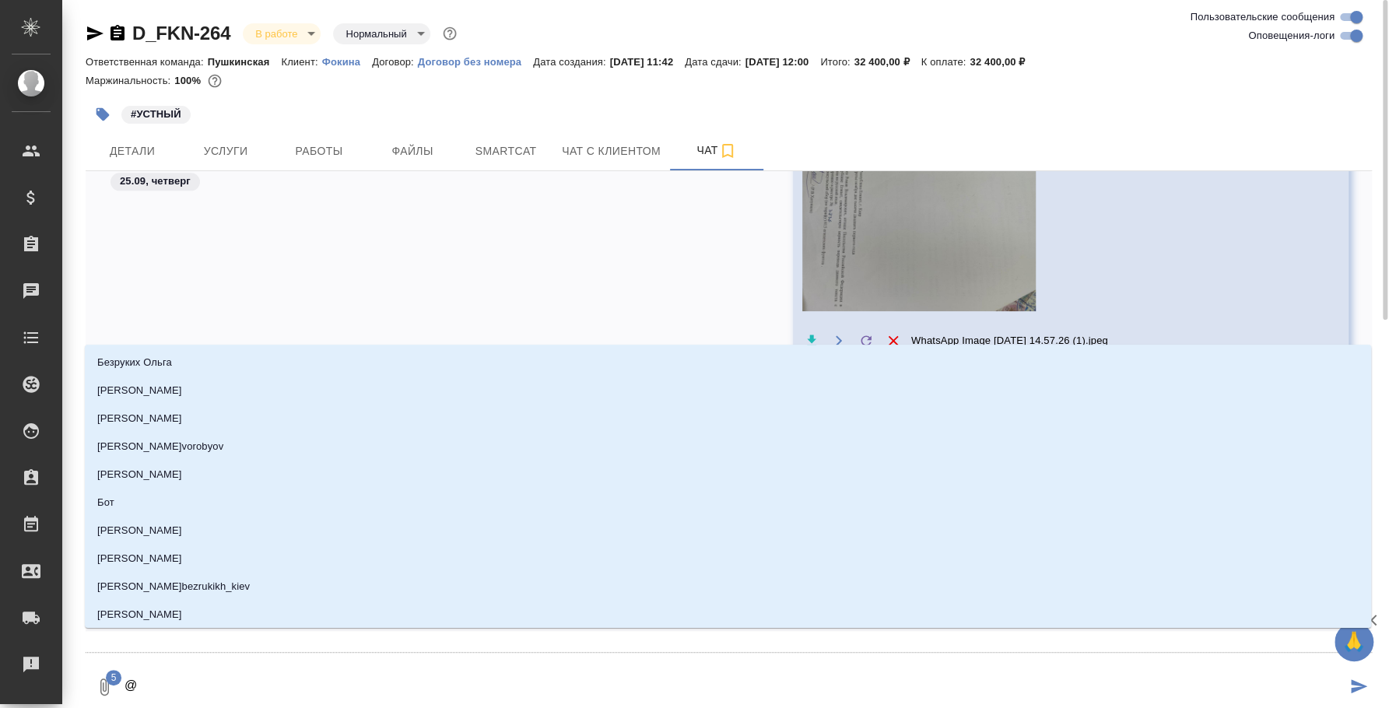
type textarea "@б"
type input "б"
type textarea "@бу"
type input "бу"
type textarea "@бул"
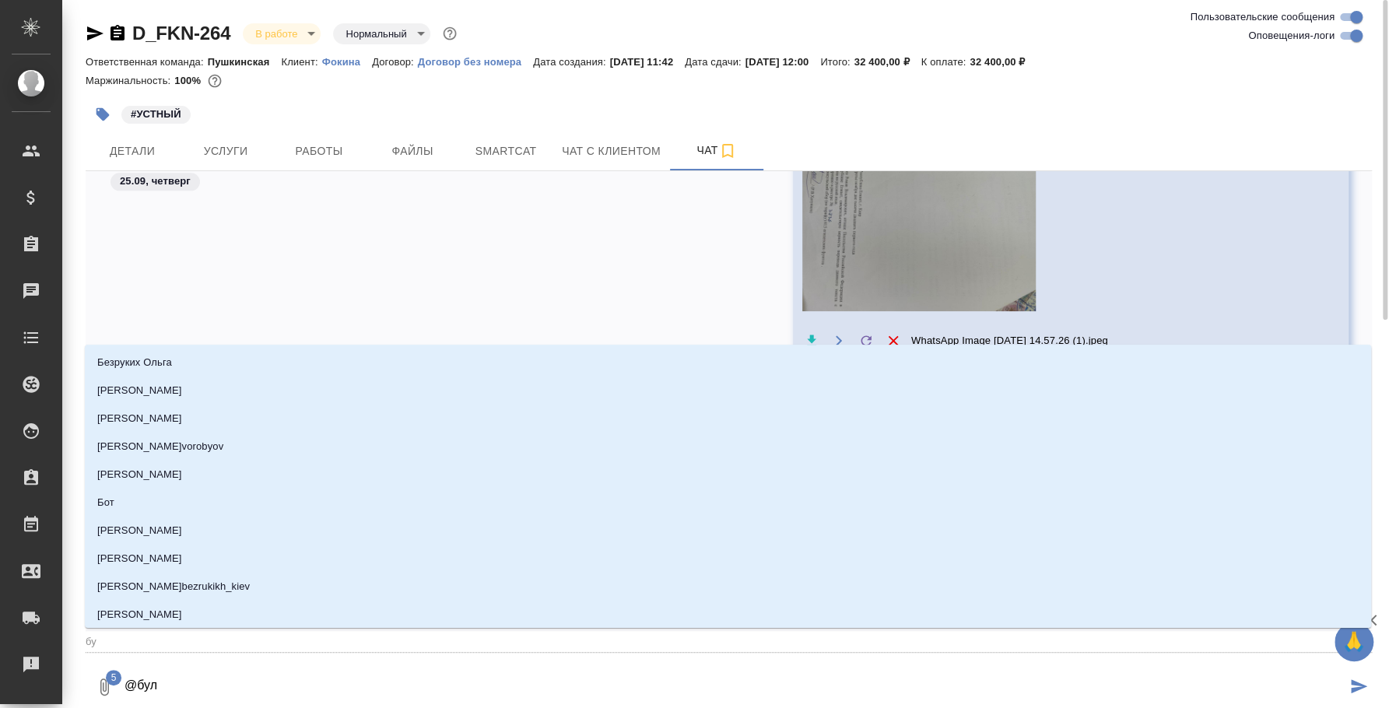
type input "бул"
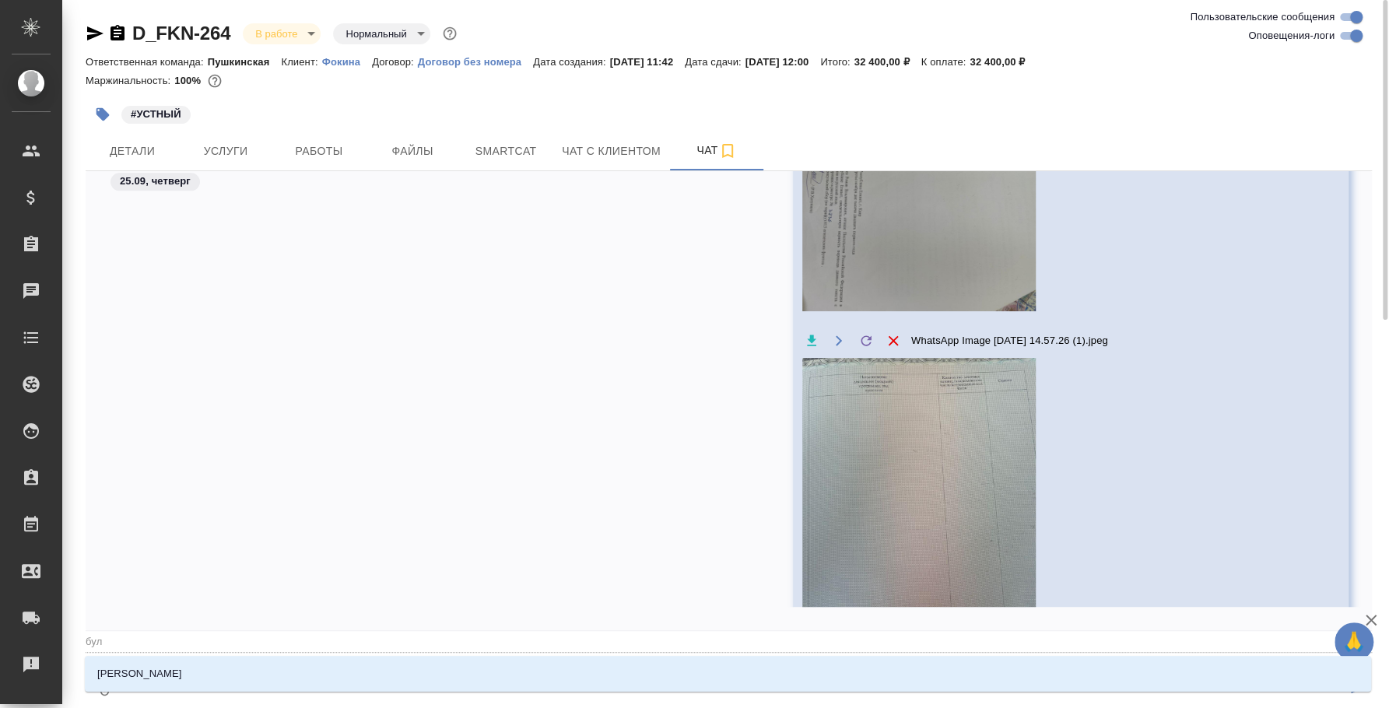
type textarea "@була"
type input "була"
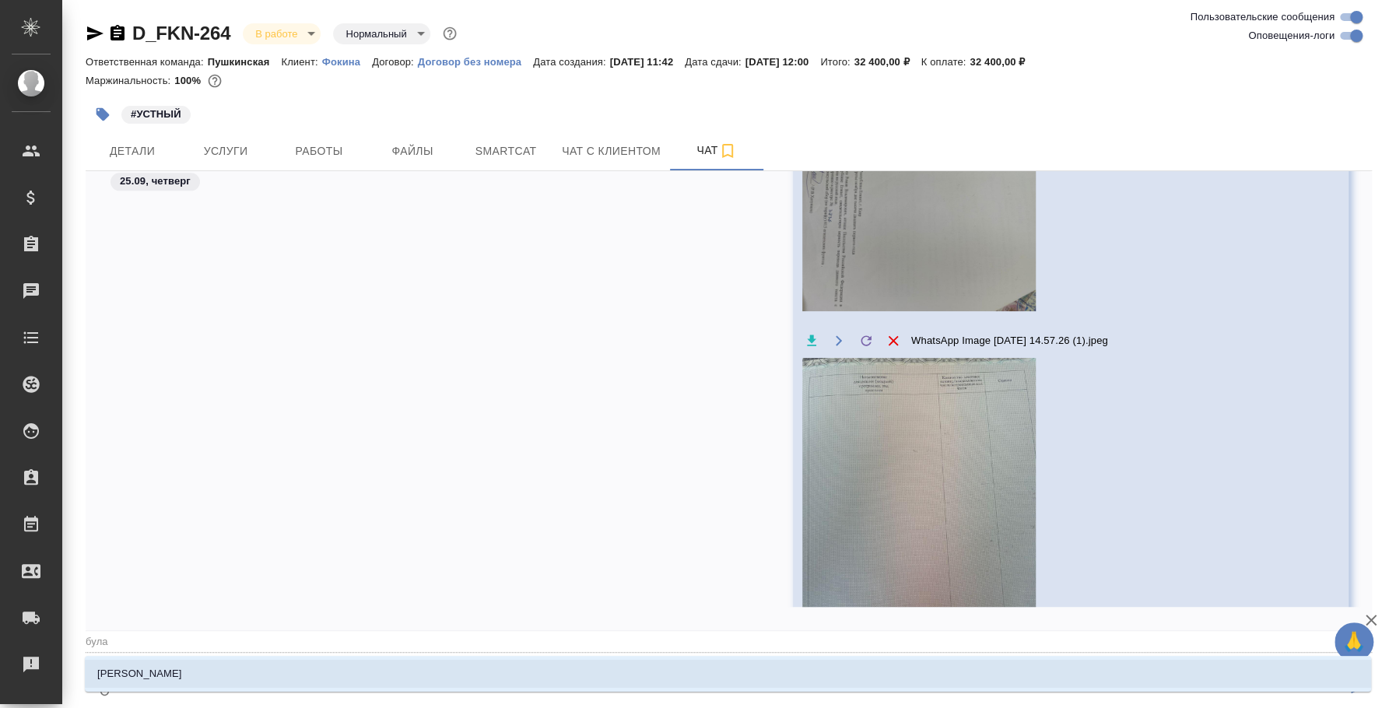
click at [500, 664] on li "Булахова Елена" at bounding box center [728, 674] width 1286 height 28
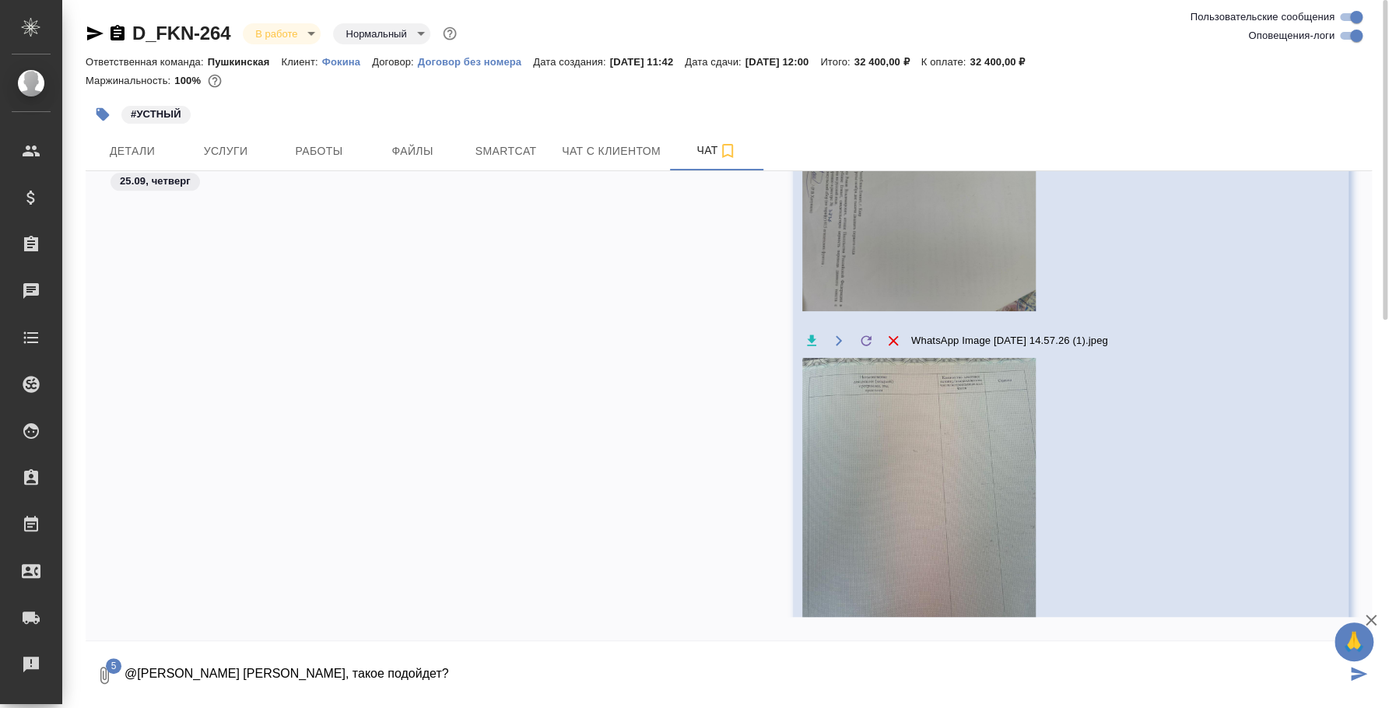
type textarea "@Булахова Елена Лена, такое подойдет?"
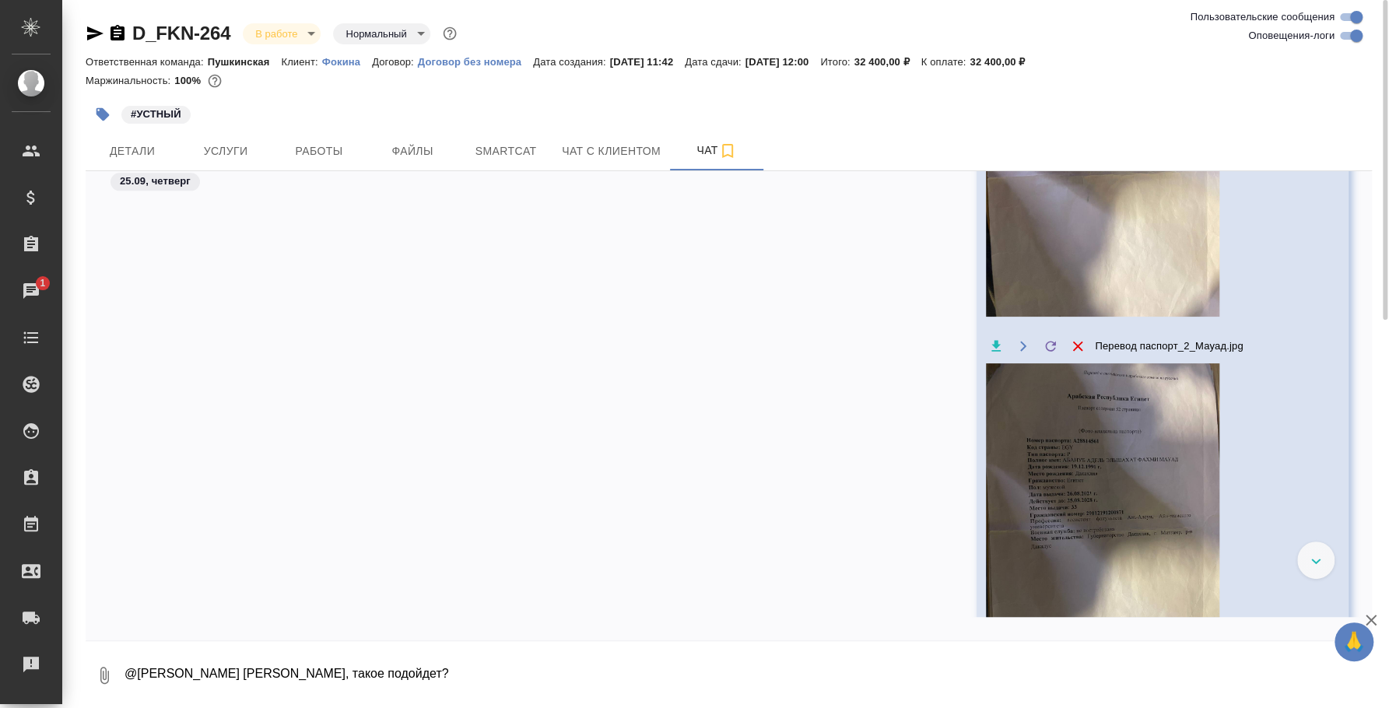
scroll to position [5731, 0]
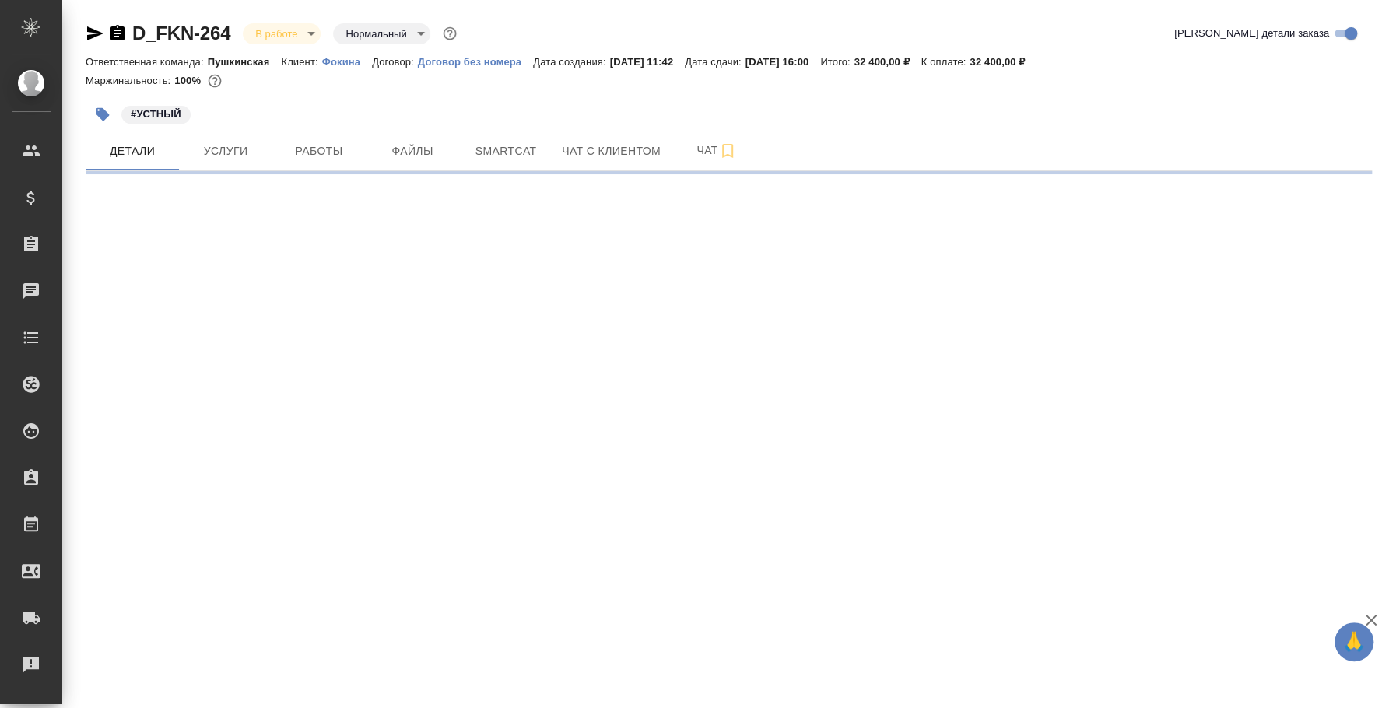
select select "RU"
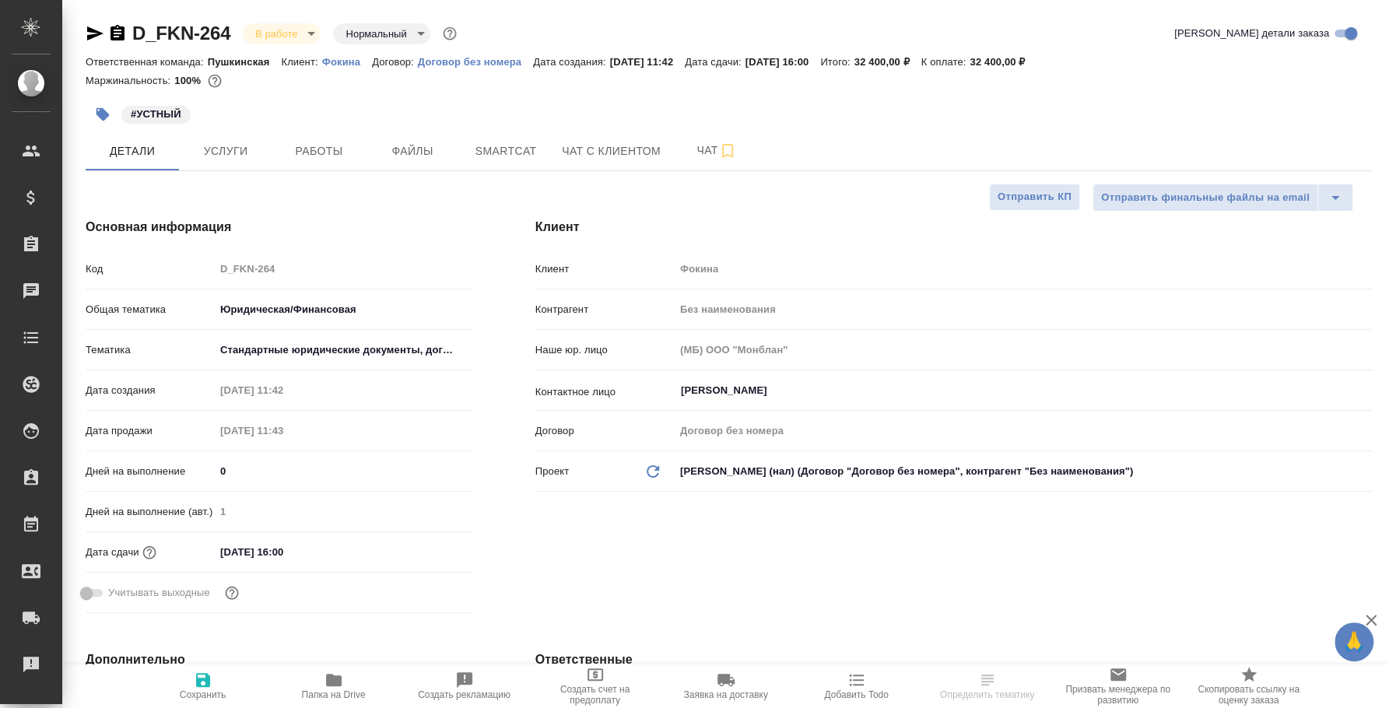
type textarea "x"
click at [700, 159] on span "Чат" at bounding box center [716, 150] width 75 height 19
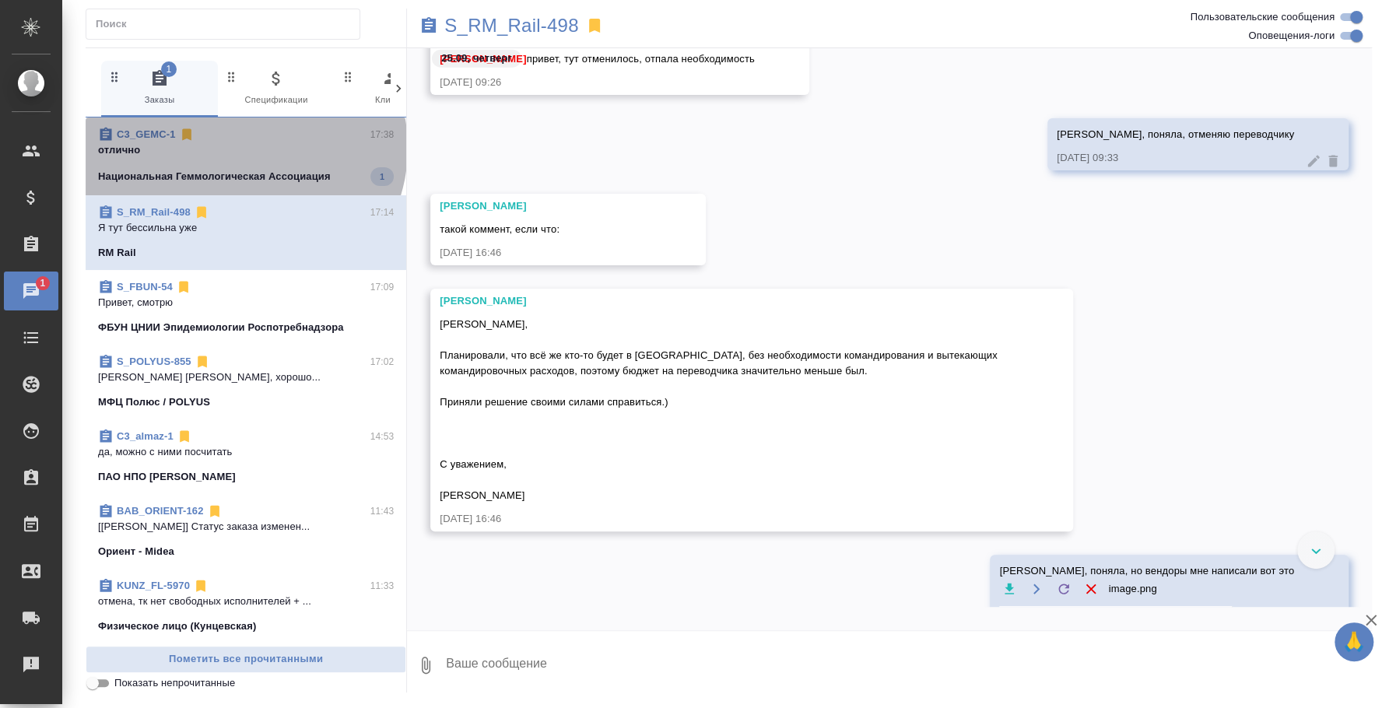
click at [243, 148] on p "отлично" at bounding box center [246, 150] width 296 height 16
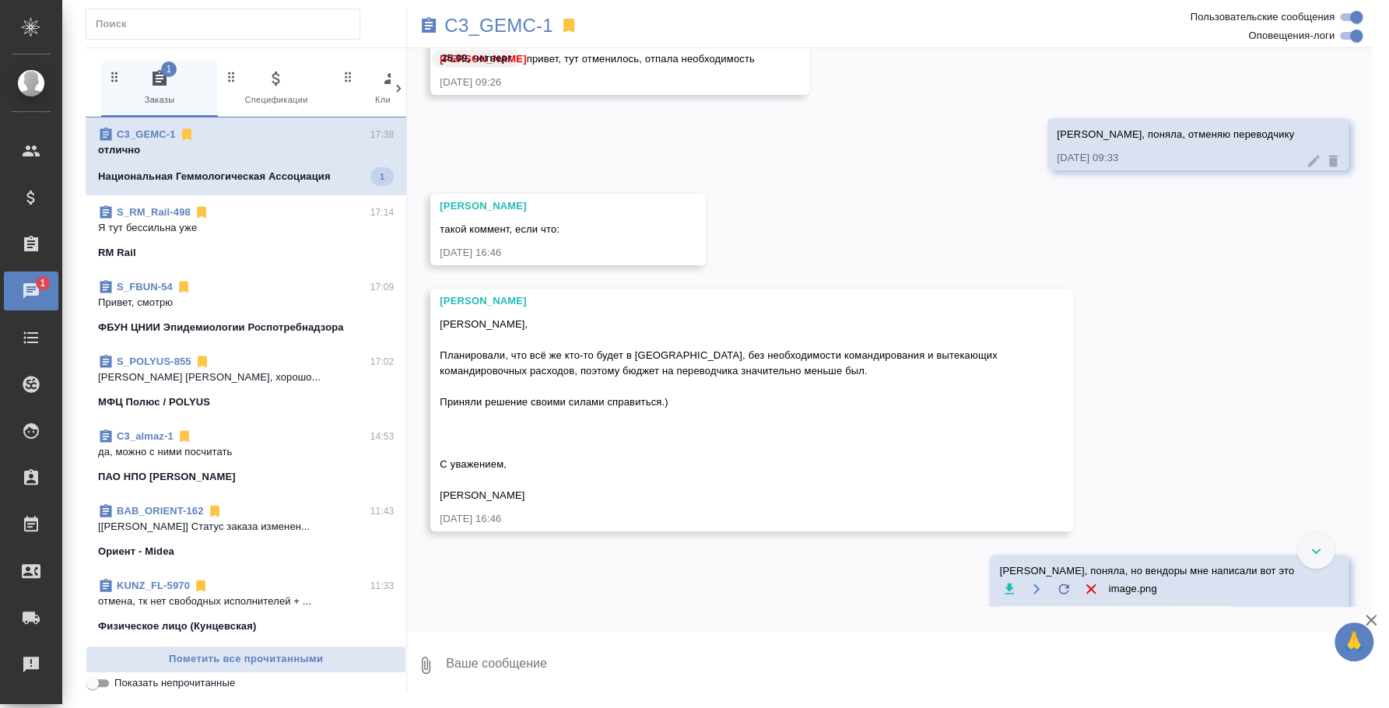
scroll to position [6340, 0]
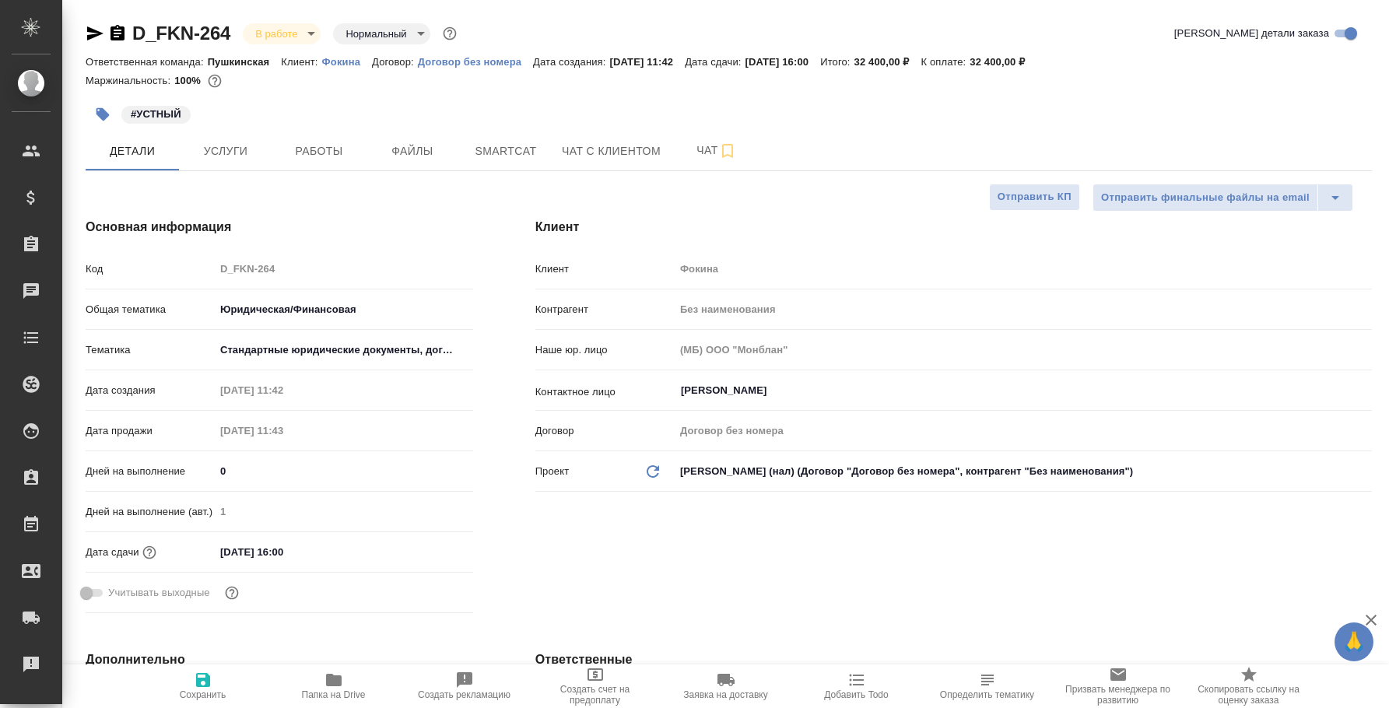
select select "RU"
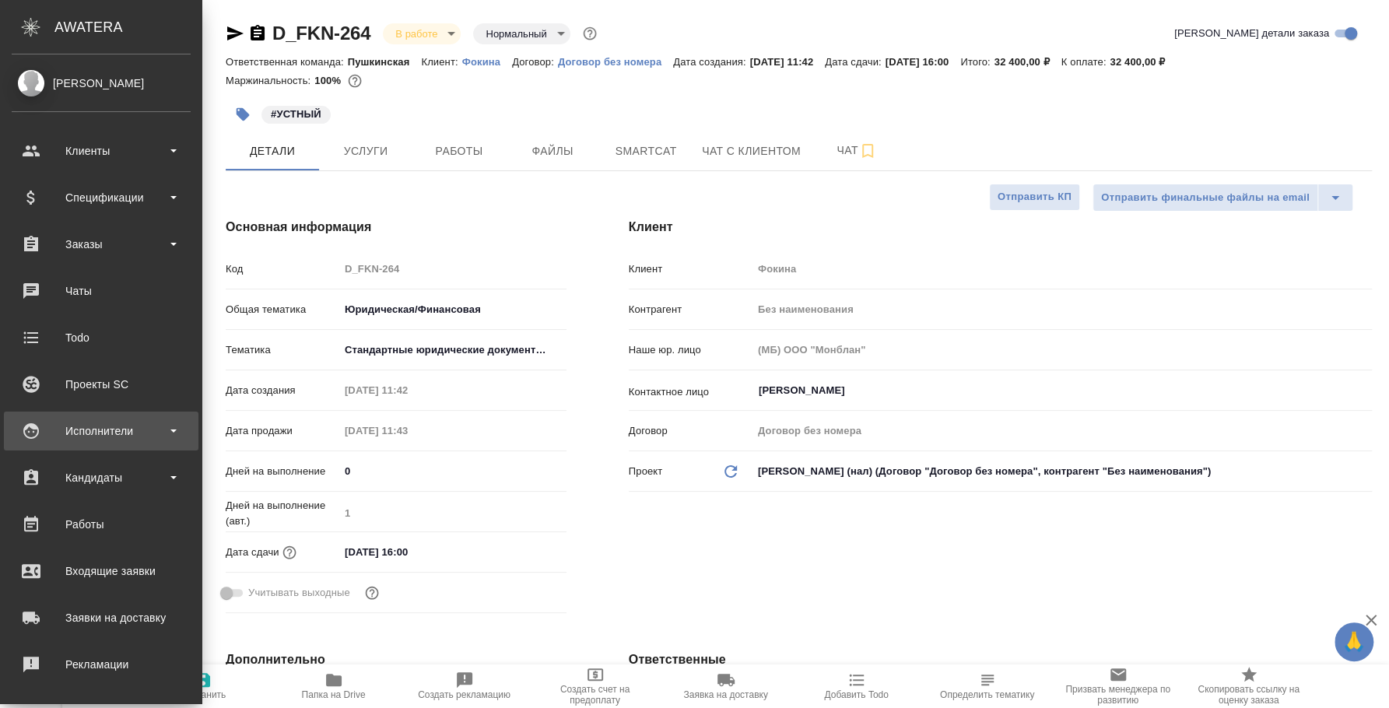
click at [118, 429] on div "Исполнители" at bounding box center [101, 430] width 179 height 23
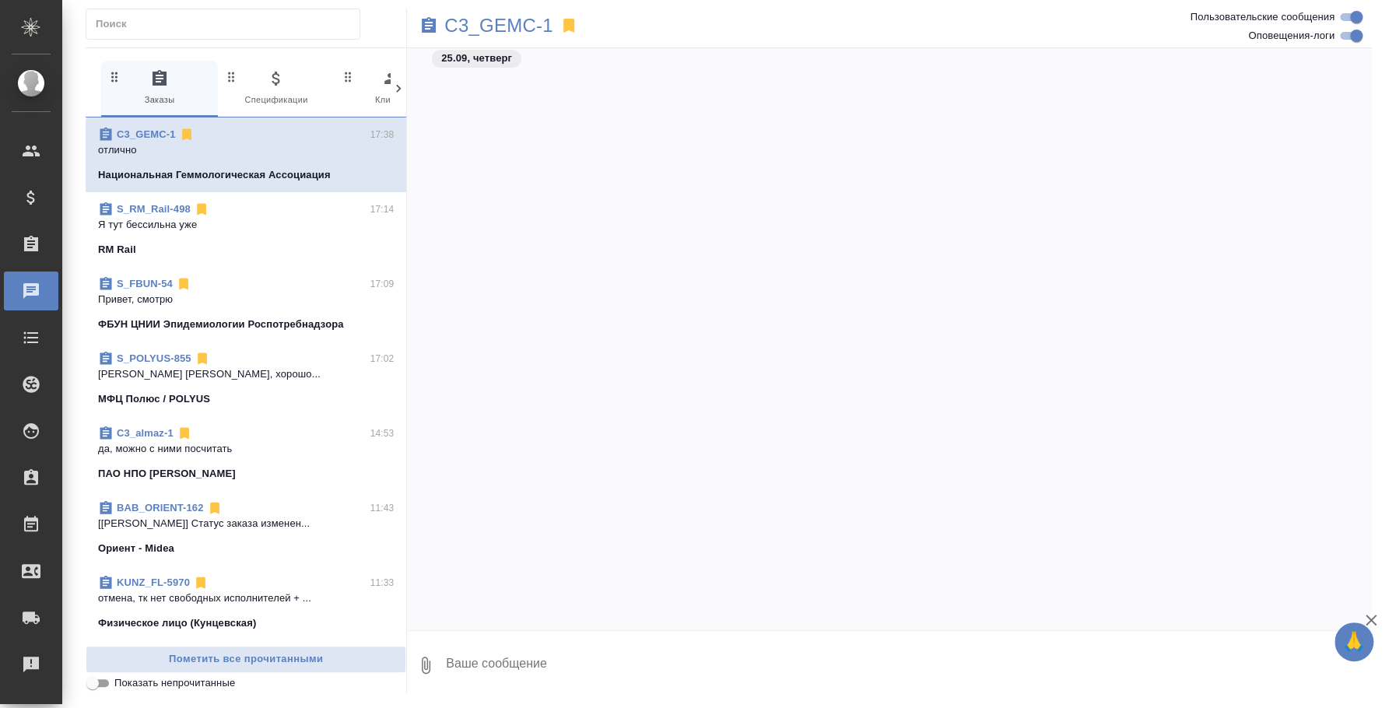
scroll to position [18122, 0]
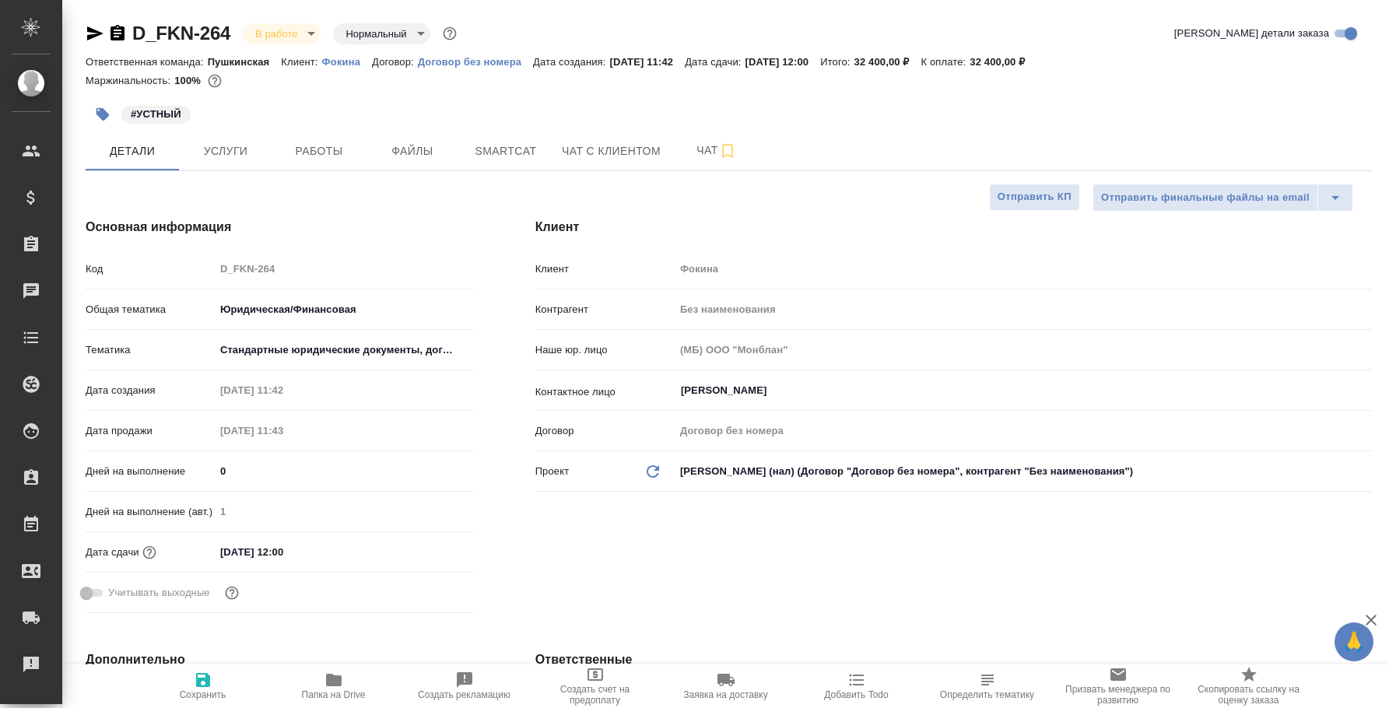
select select "RU"
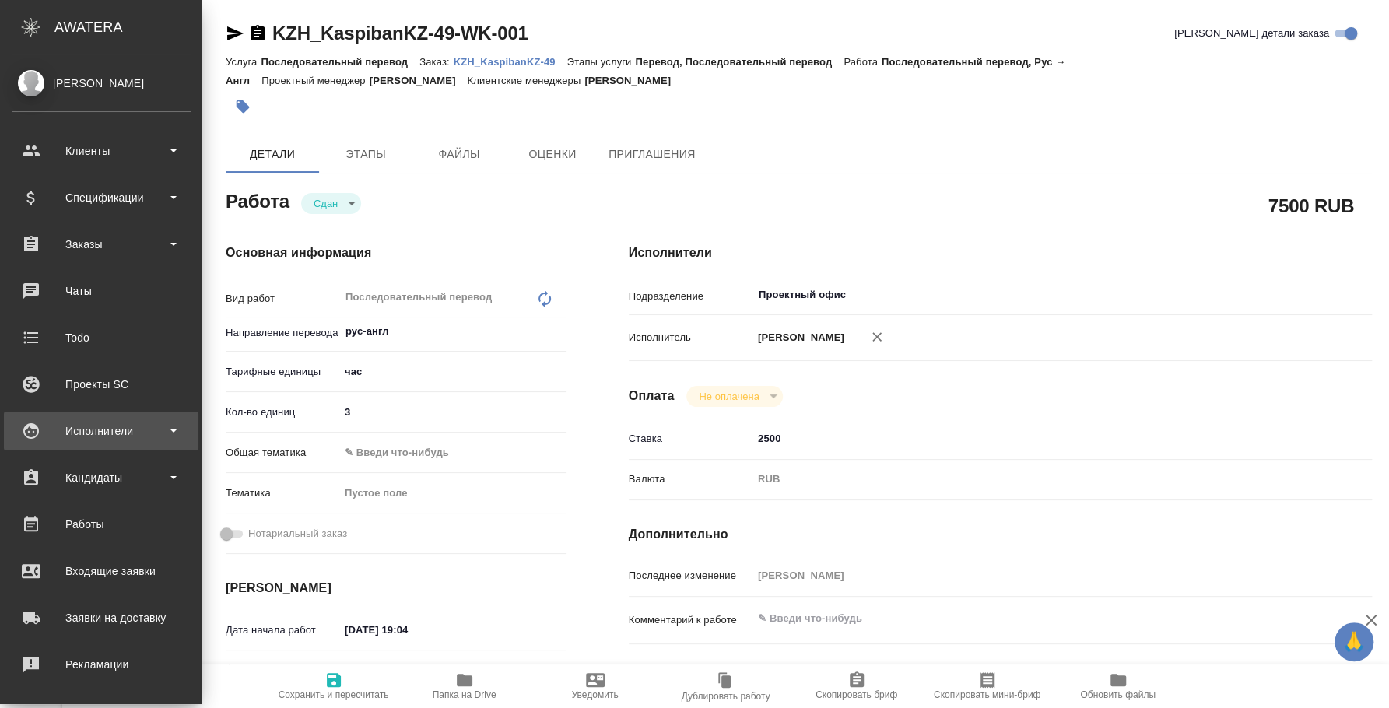
click at [112, 428] on div "Исполнители" at bounding box center [101, 430] width 179 height 23
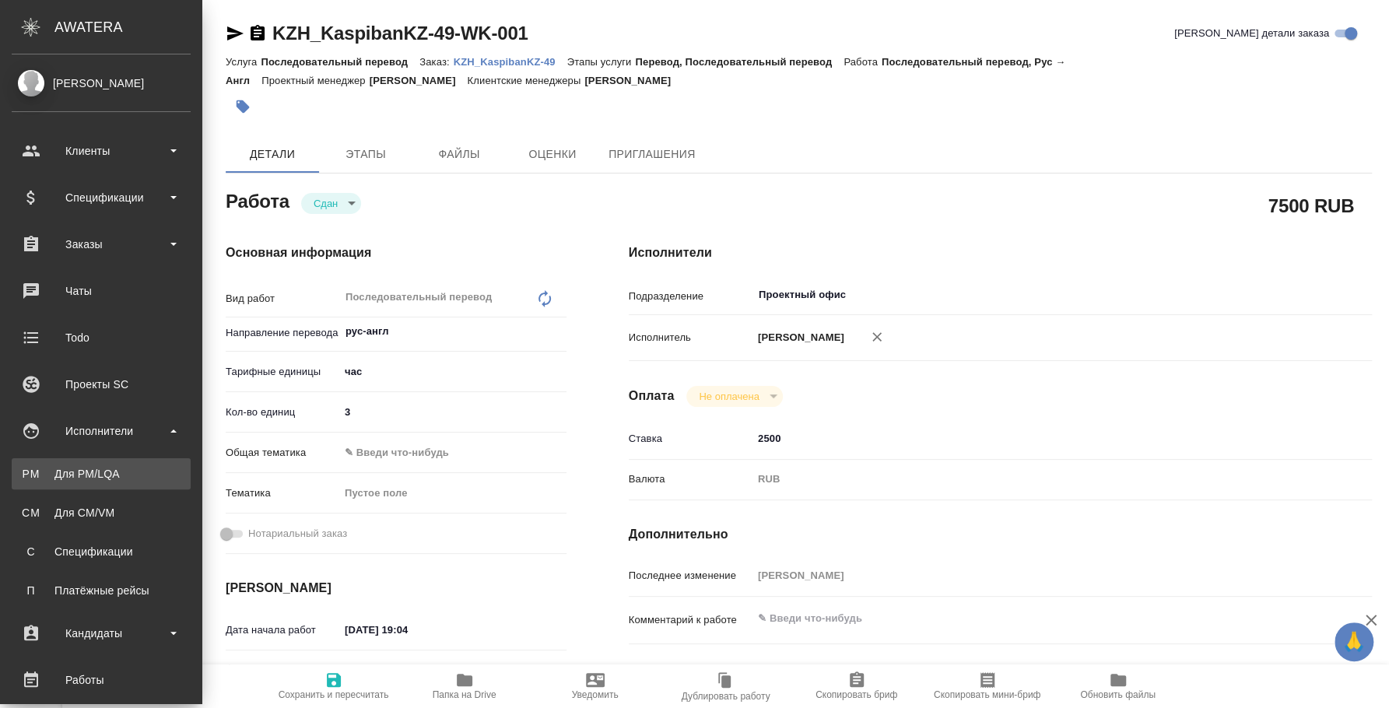
click at [135, 461] on link "PM Для PM/[GEOGRAPHIC_DATA]" at bounding box center [101, 473] width 179 height 31
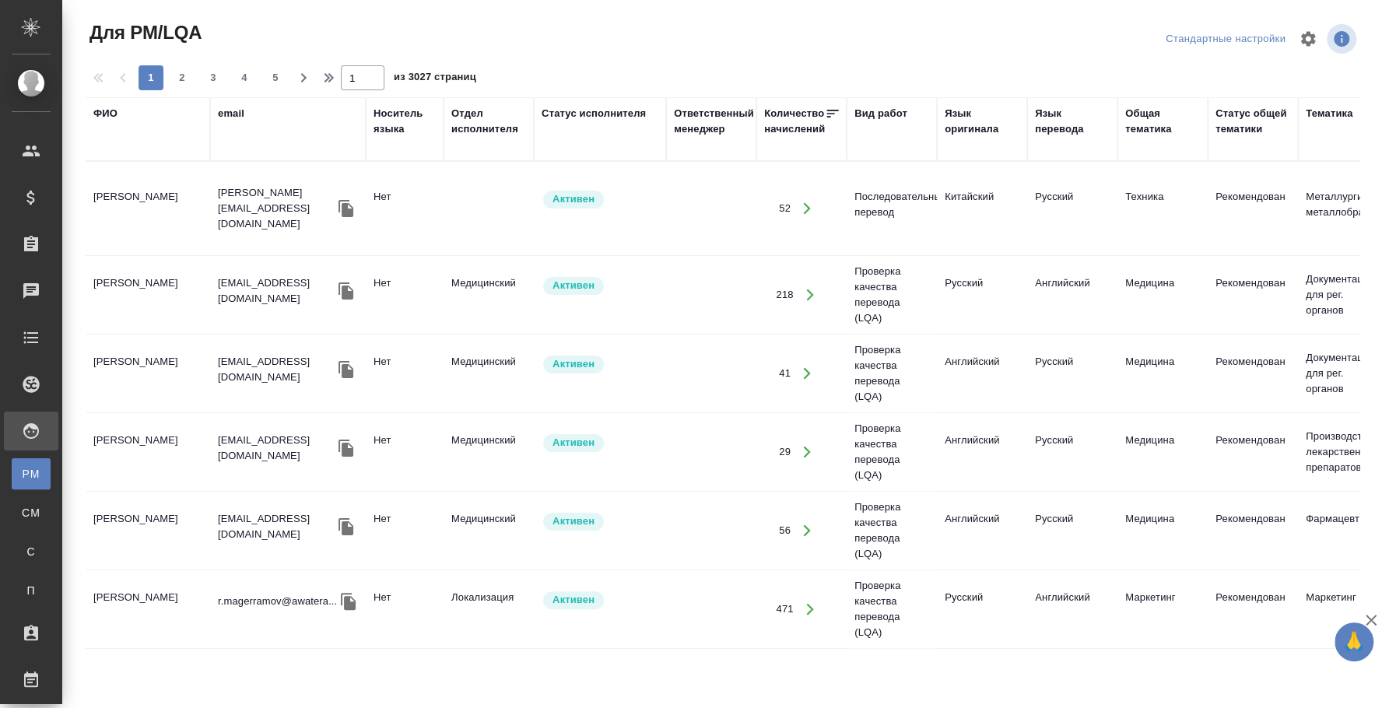
click at [102, 112] on div "ФИО" at bounding box center [105, 114] width 24 height 16
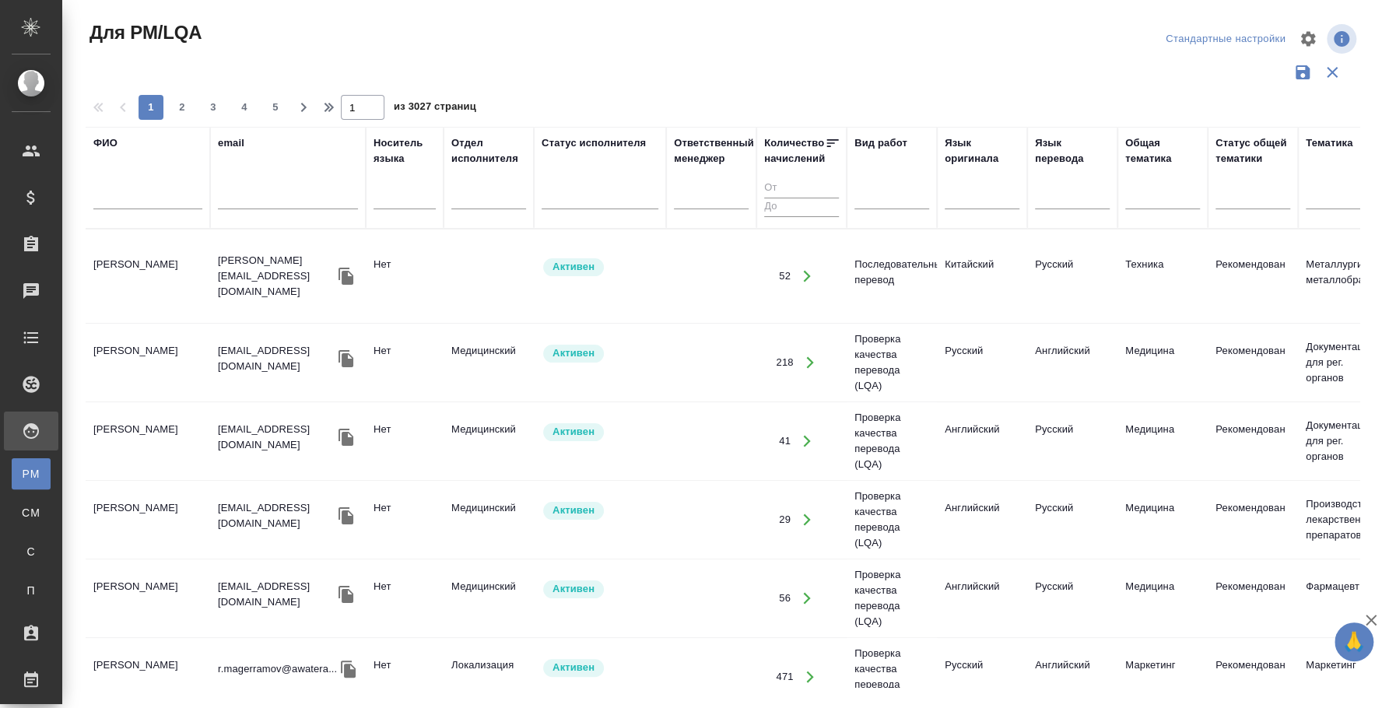
click at [132, 201] on input "text" at bounding box center [147, 199] width 109 height 19
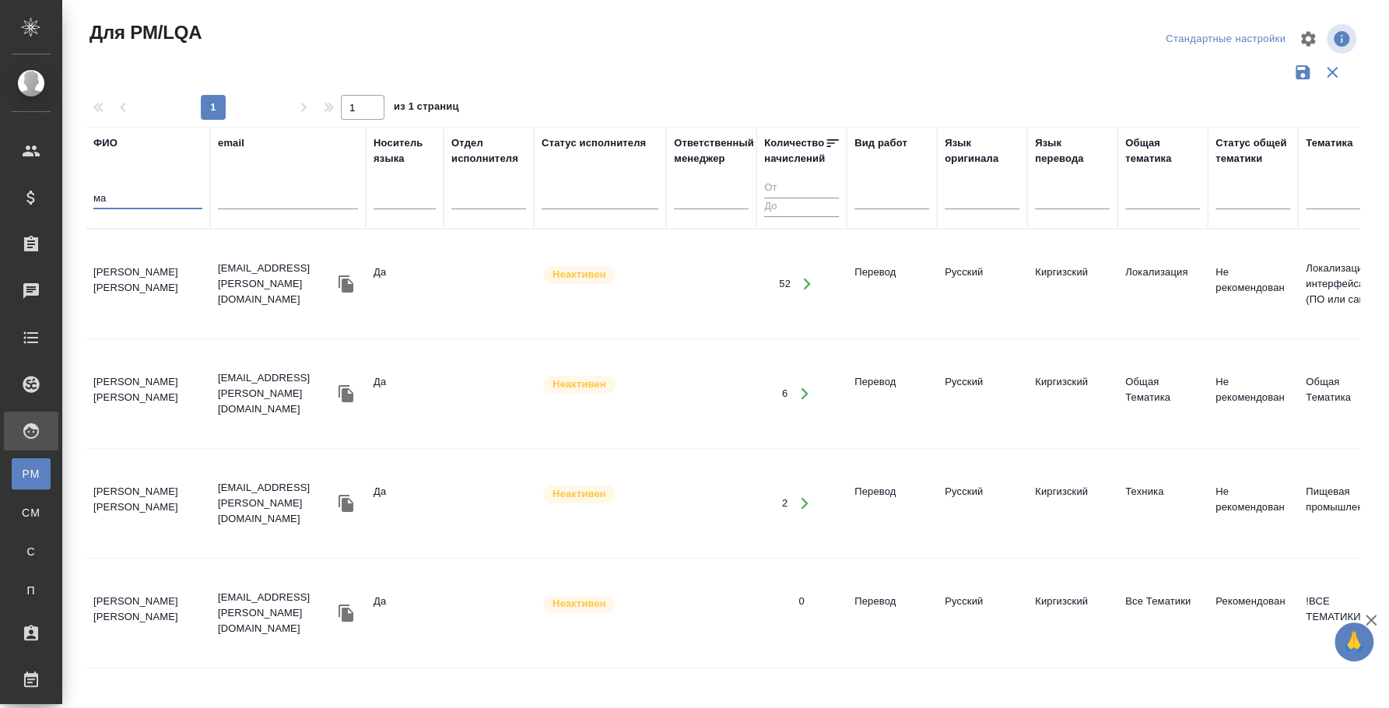
type input "м"
type input "абануб"
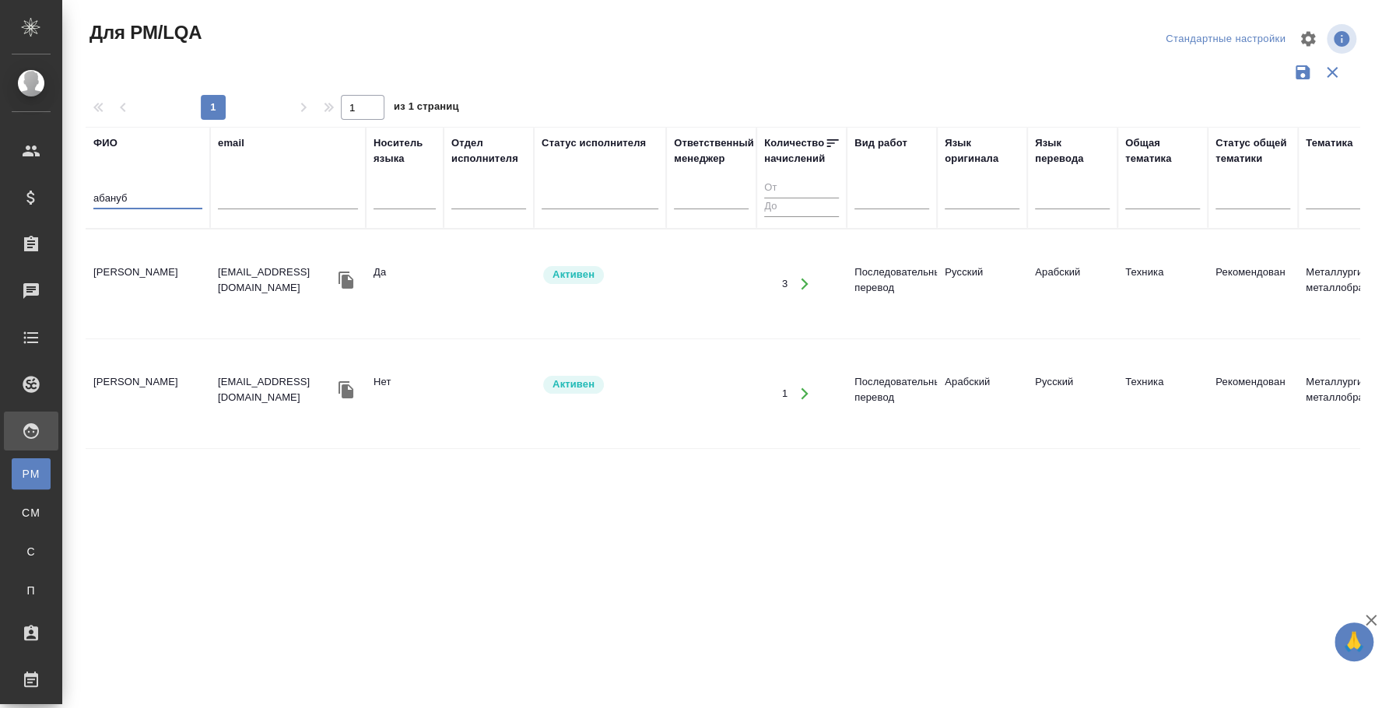
click at [124, 257] on td "[PERSON_NAME]" at bounding box center [148, 284] width 124 height 54
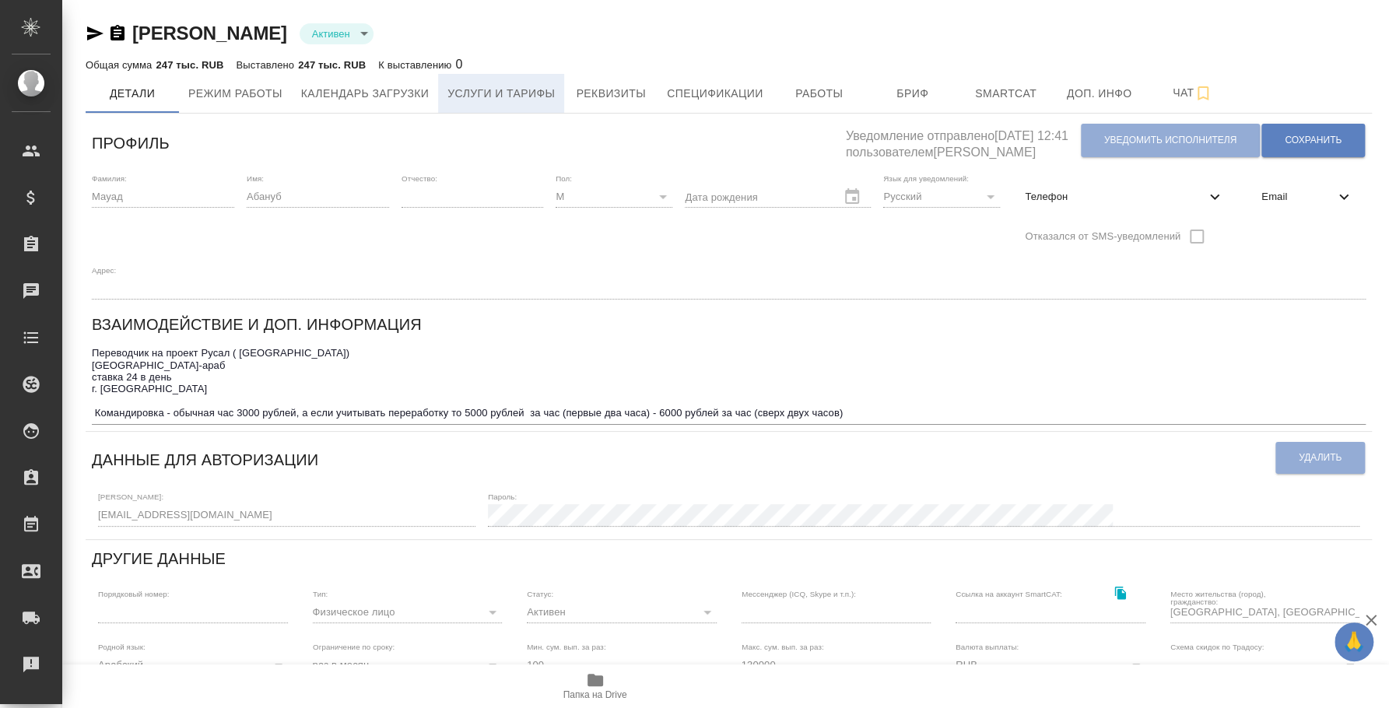
click at [492, 107] on button "Услуги и тарифы" at bounding box center [501, 93] width 126 height 39
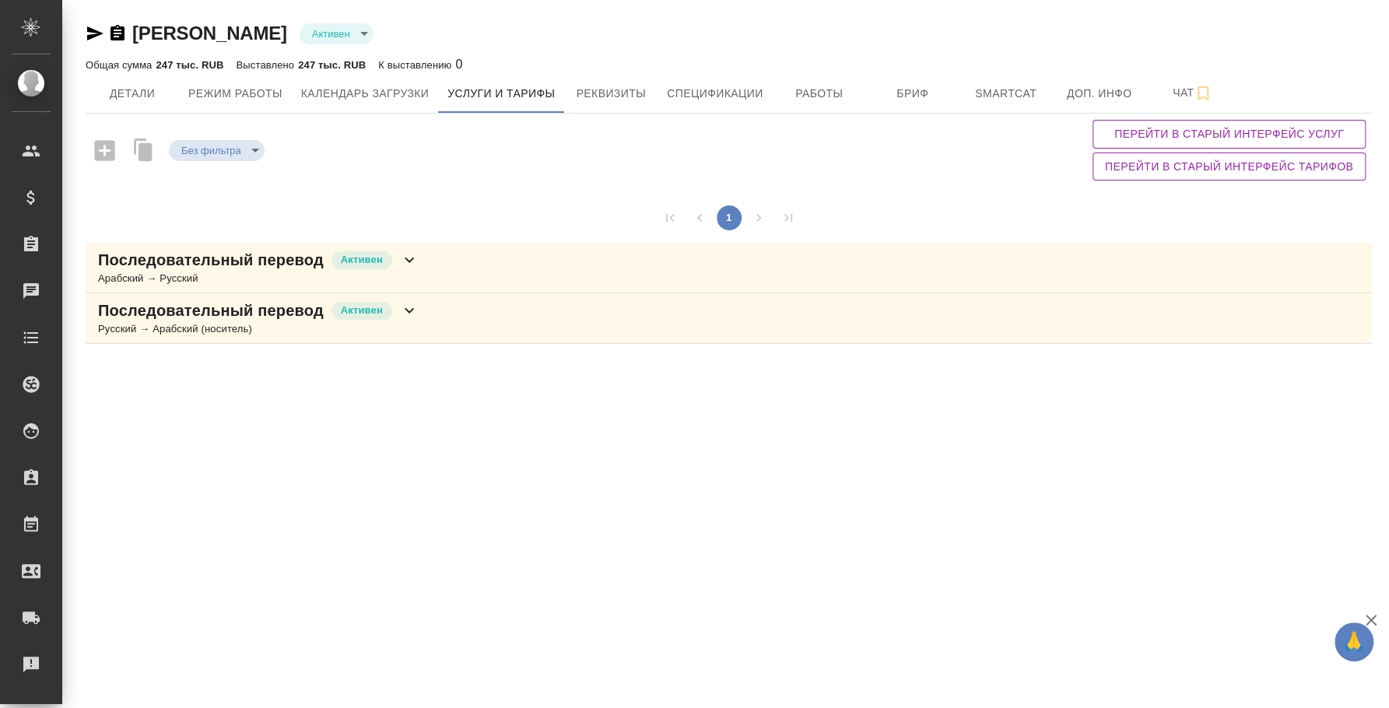
click at [468, 321] on div "Последовательный перевод Активен Русский → Арабский (носитель)" at bounding box center [729, 318] width 1286 height 51
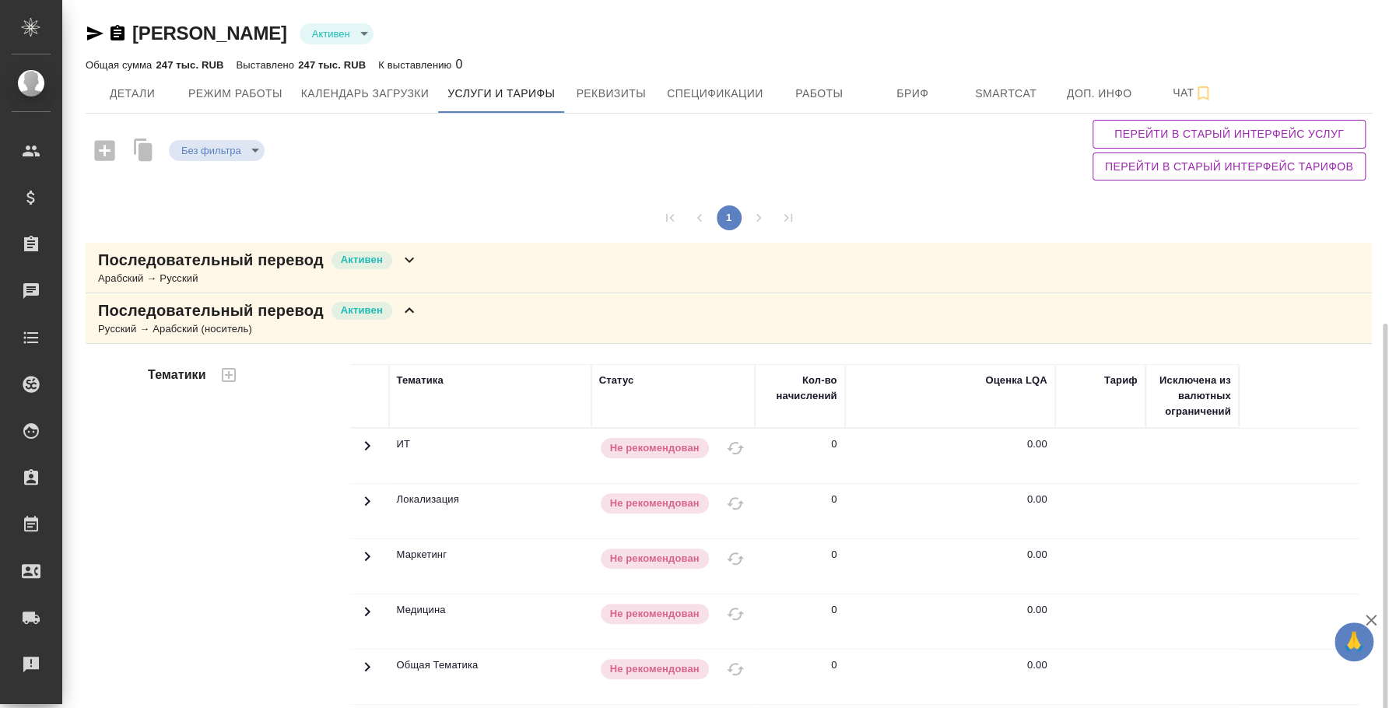
scroll to position [346, 0]
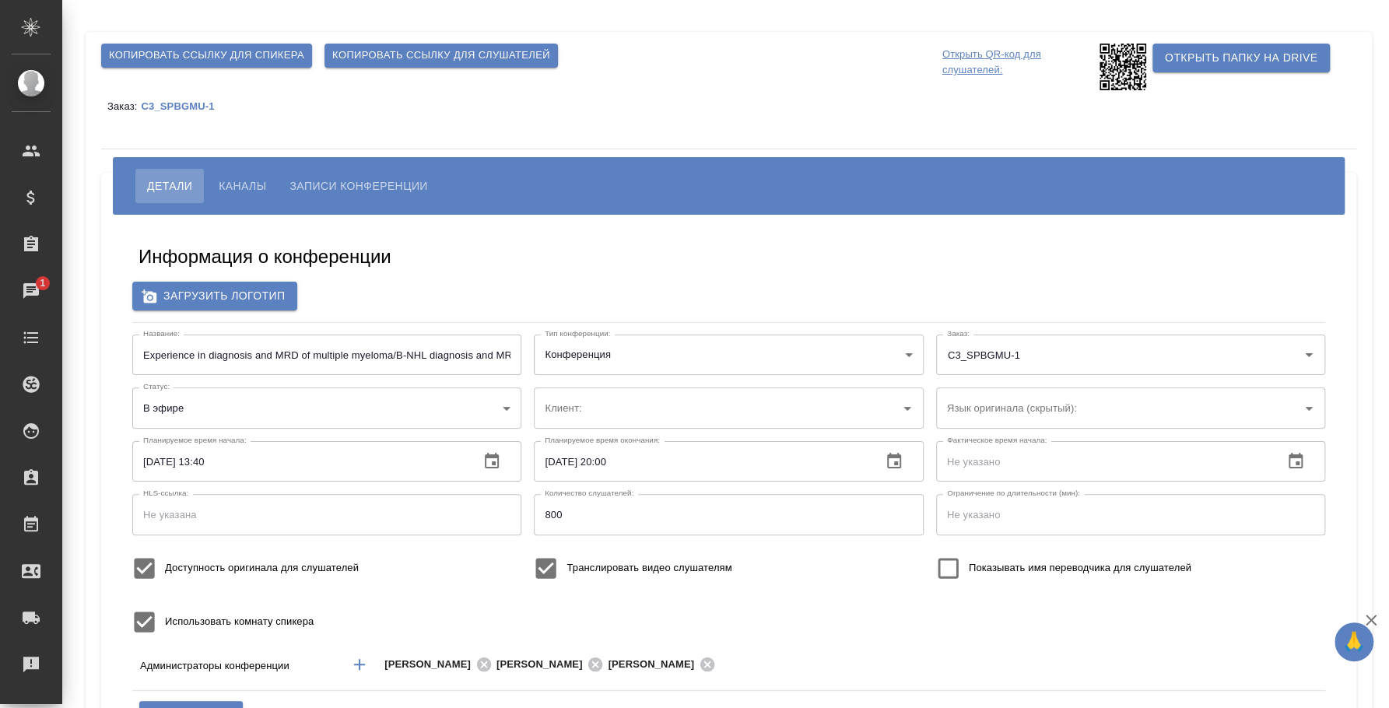
type input "ЛКИиМД ЦЛД СПбГМУ им.акад. [PERSON_NAME]"
